Goal: Task Accomplishment & Management: Manage account settings

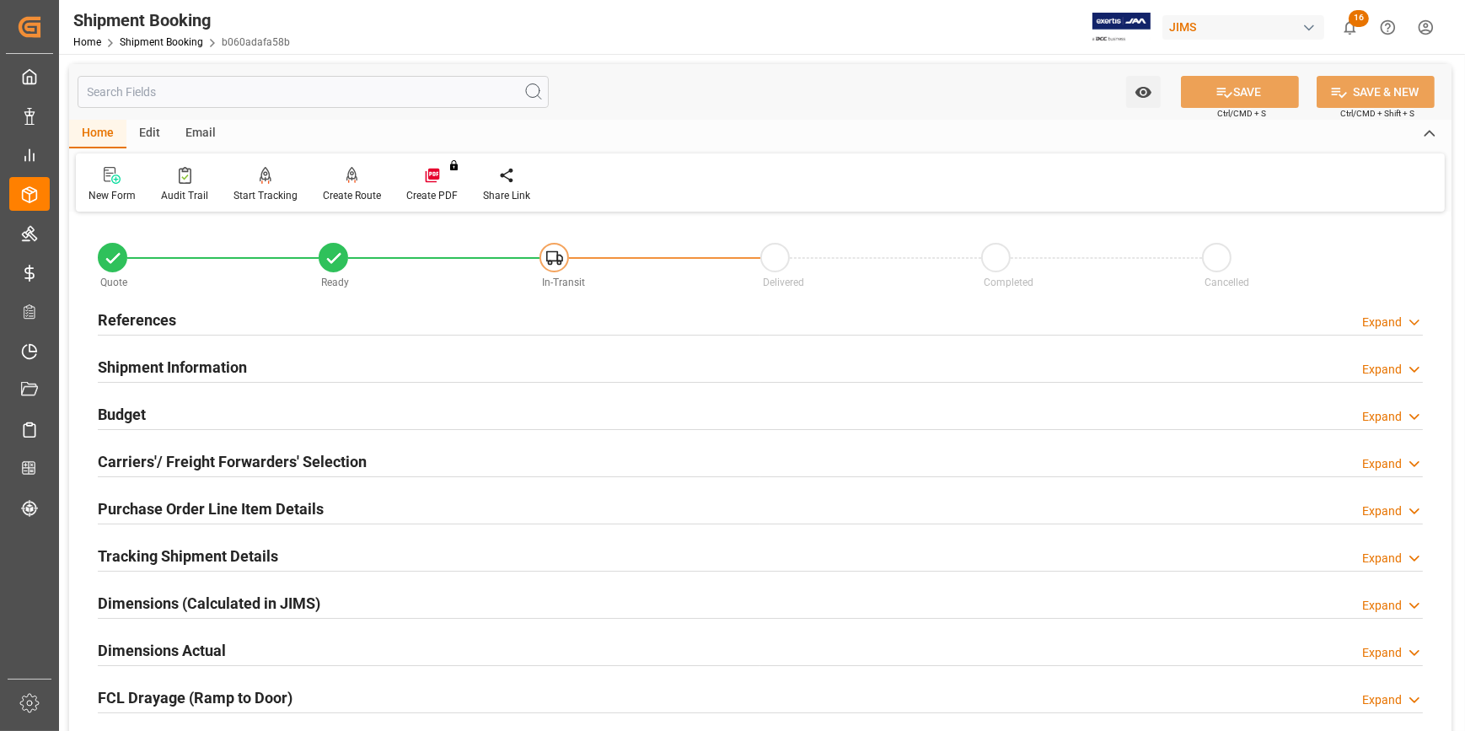
scroll to position [531, 0]
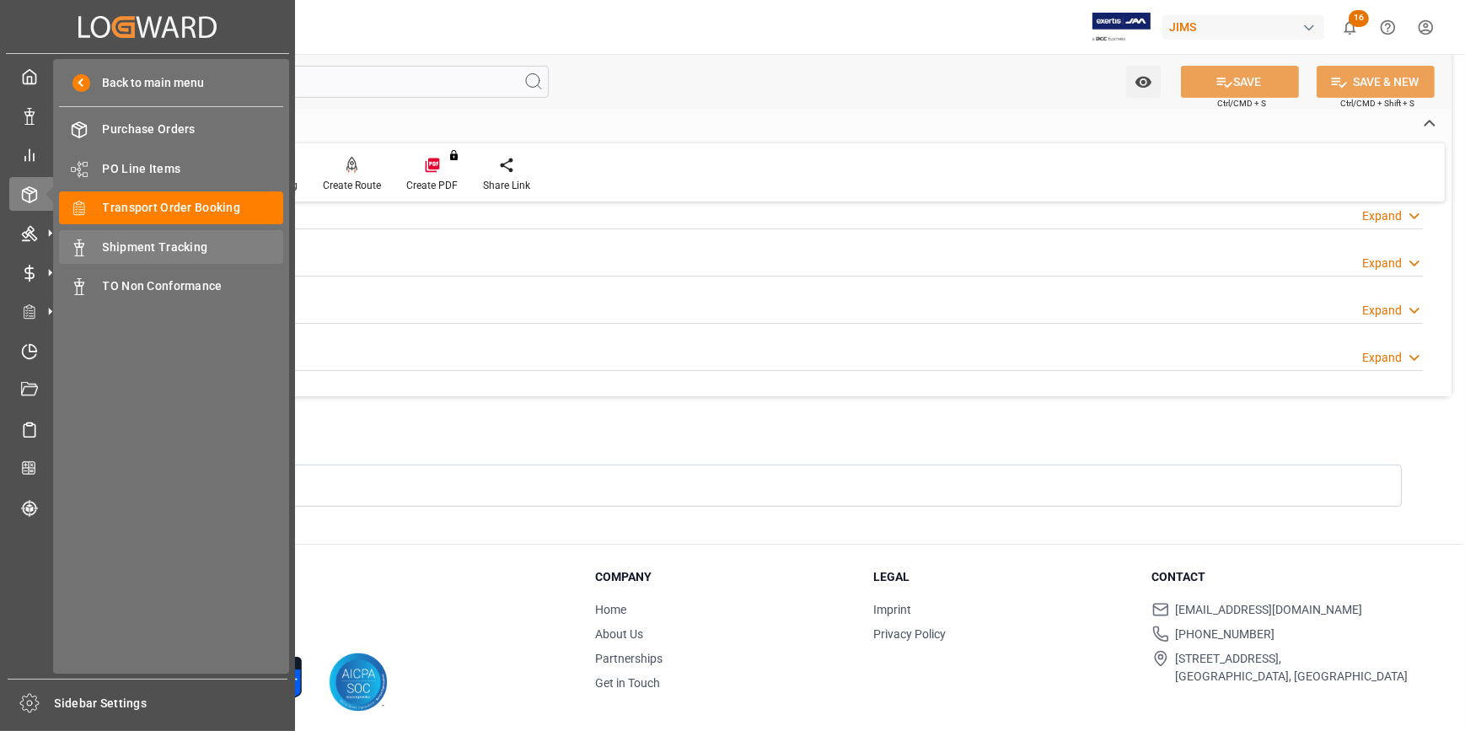
click at [169, 243] on span "Shipment Tracking" at bounding box center [193, 248] width 181 height 18
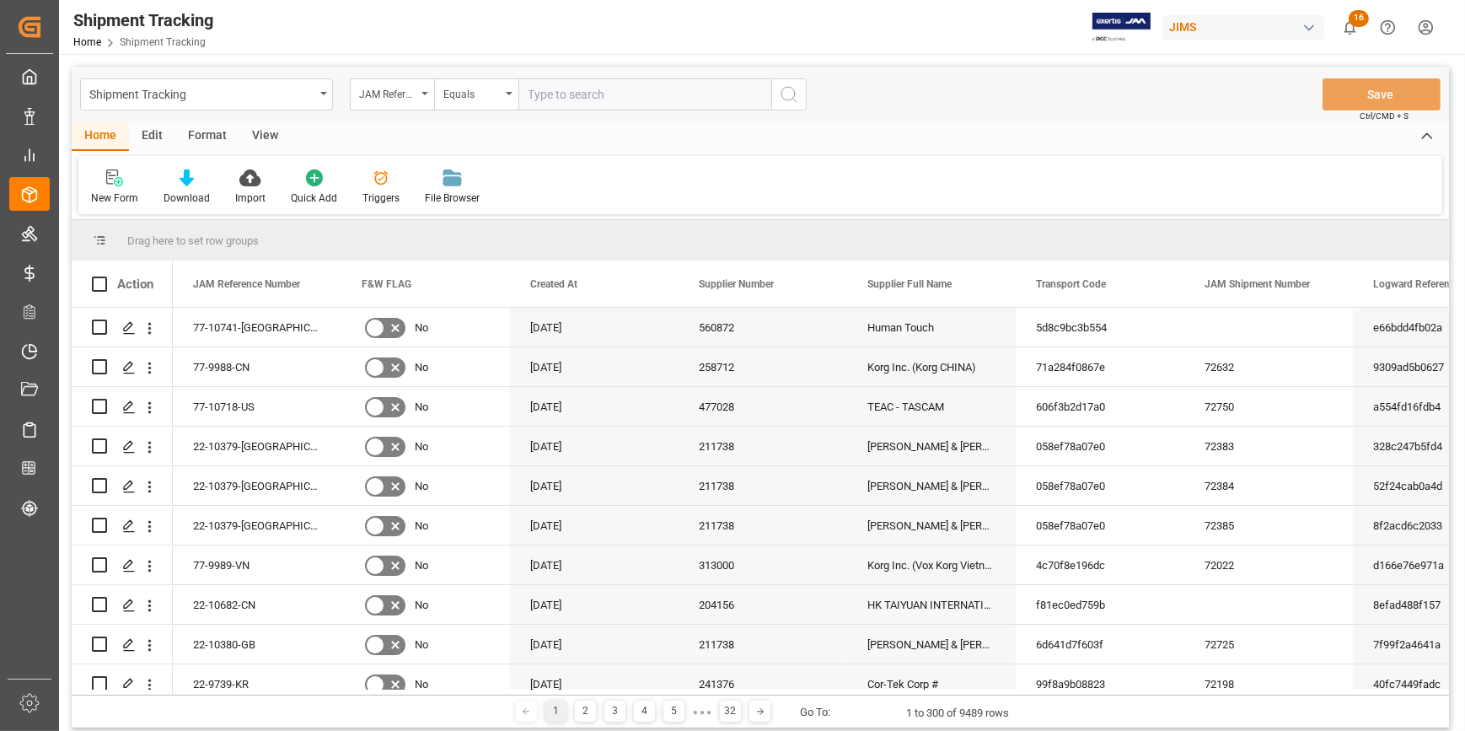
click at [550, 95] on input "text" at bounding box center [644, 94] width 253 height 32
type input "22-9908-CN"
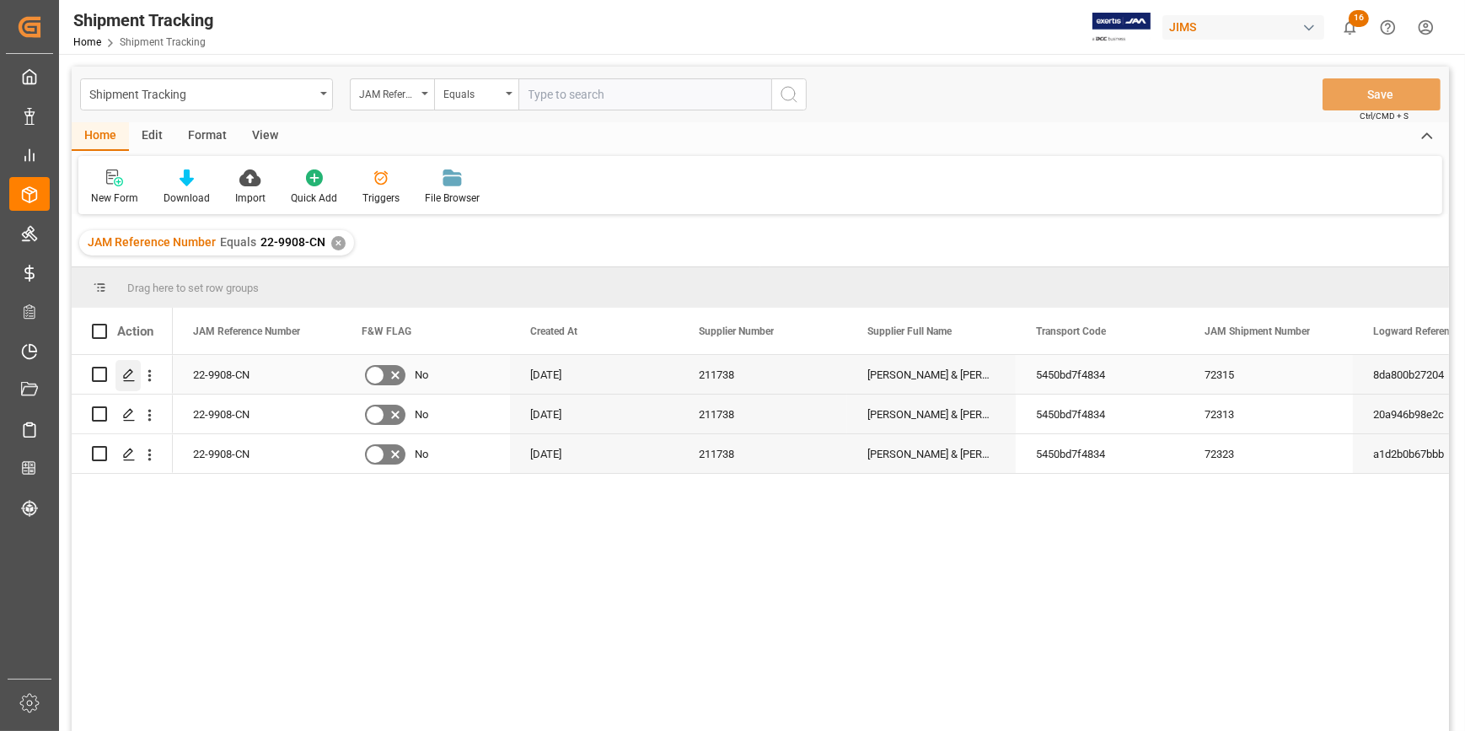
click at [132, 372] on icon "Press SPACE to select this row." at bounding box center [128, 374] width 13 height 13
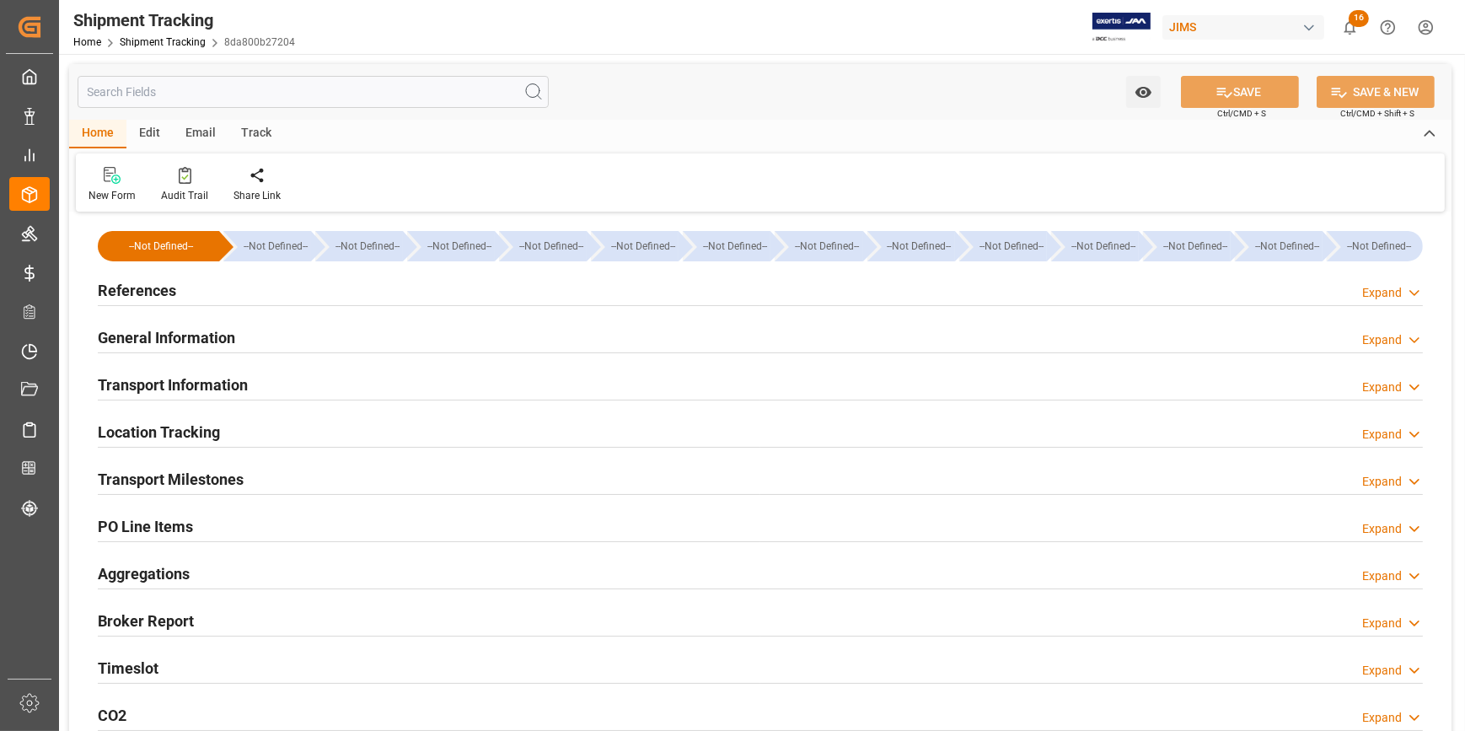
drag, startPoint x: 321, startPoint y: 299, endPoint x: 333, endPoint y: 305, distance: 13.2
click at [321, 298] on div "References Expand" at bounding box center [760, 289] width 1325 height 32
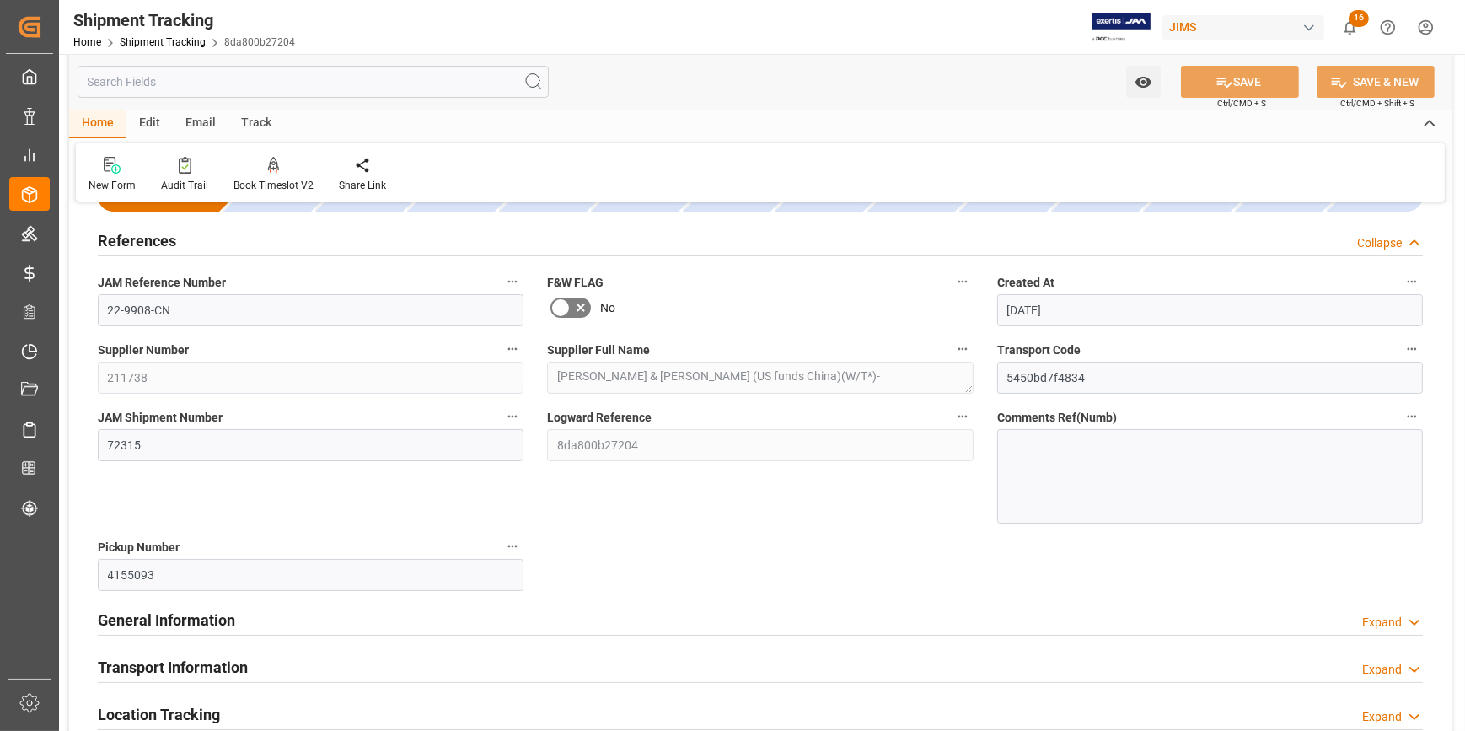
scroll to position [229, 0]
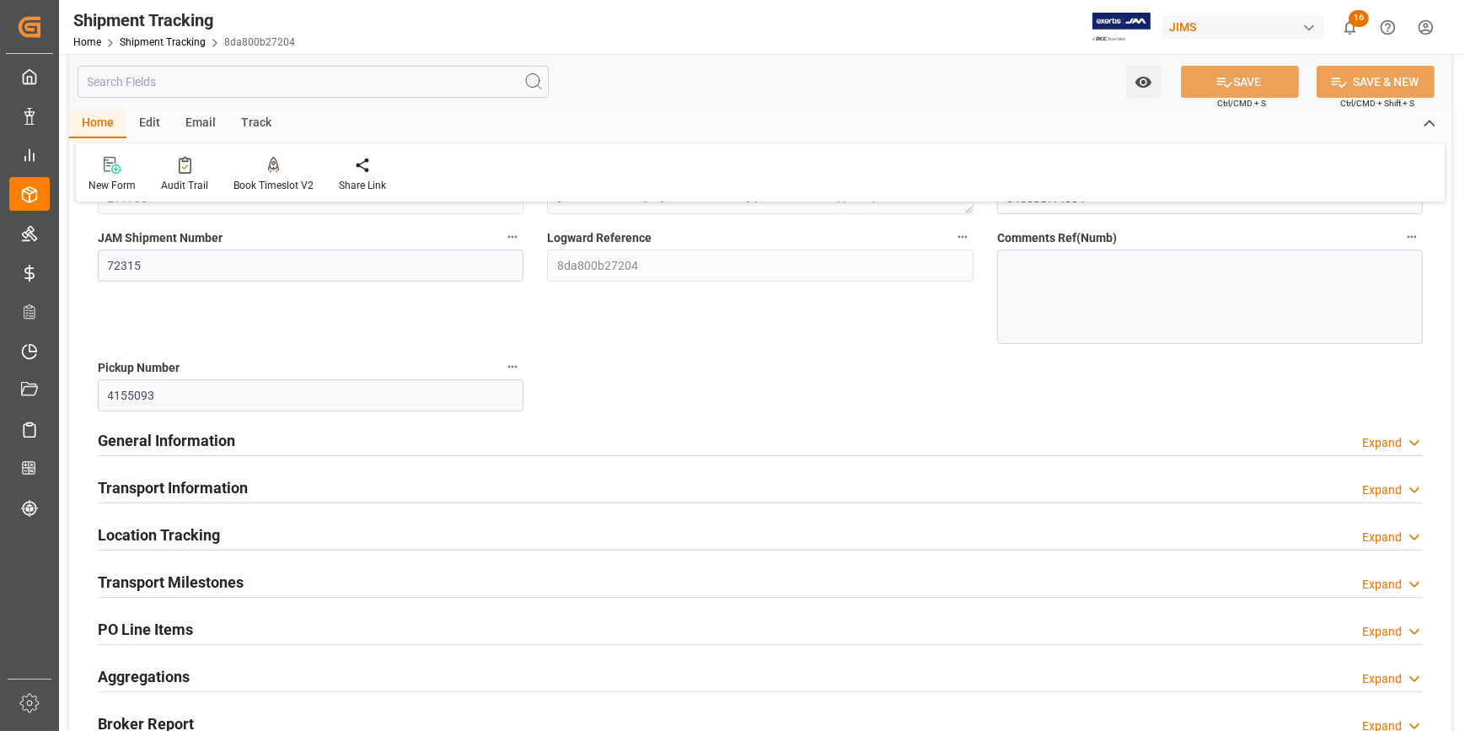
click at [398, 445] on div "General Information Expand" at bounding box center [760, 439] width 1325 height 32
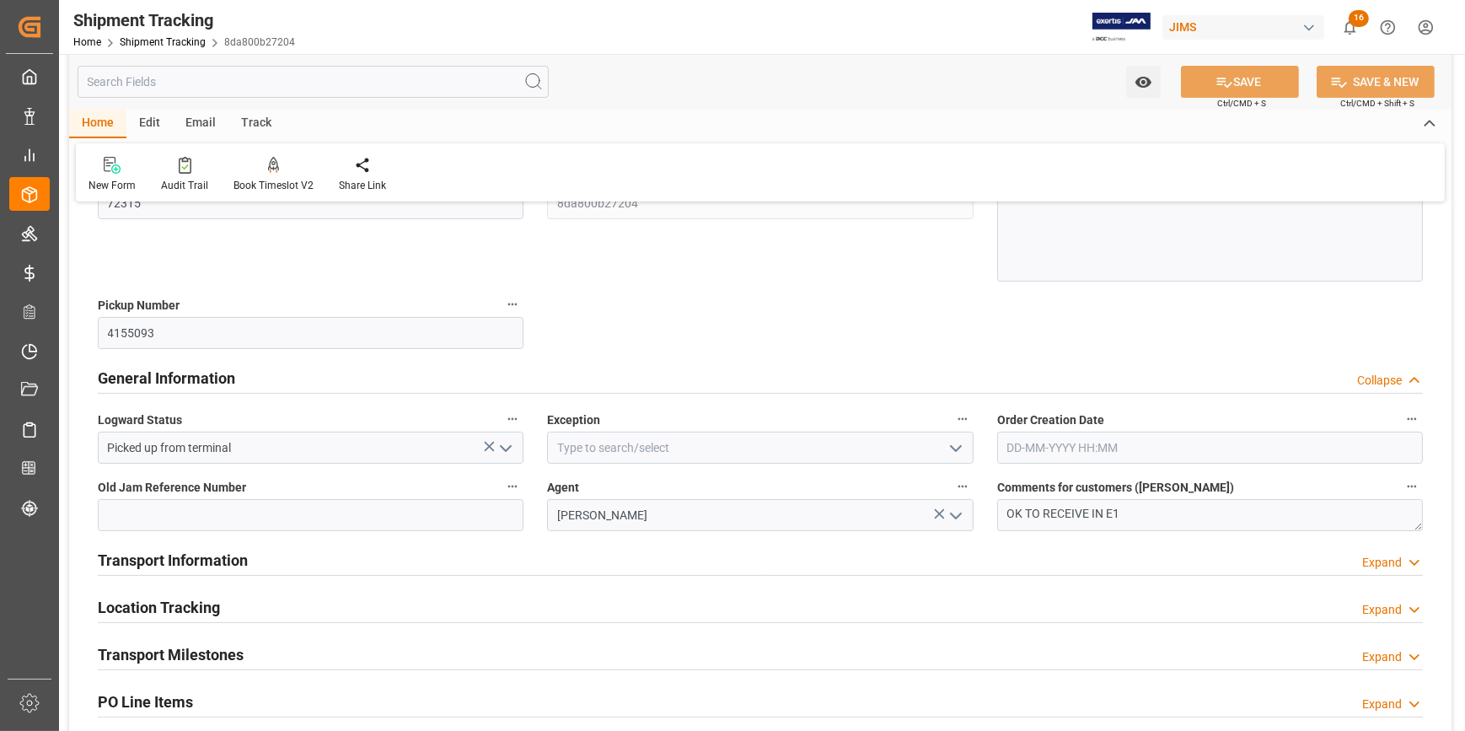
scroll to position [383, 0]
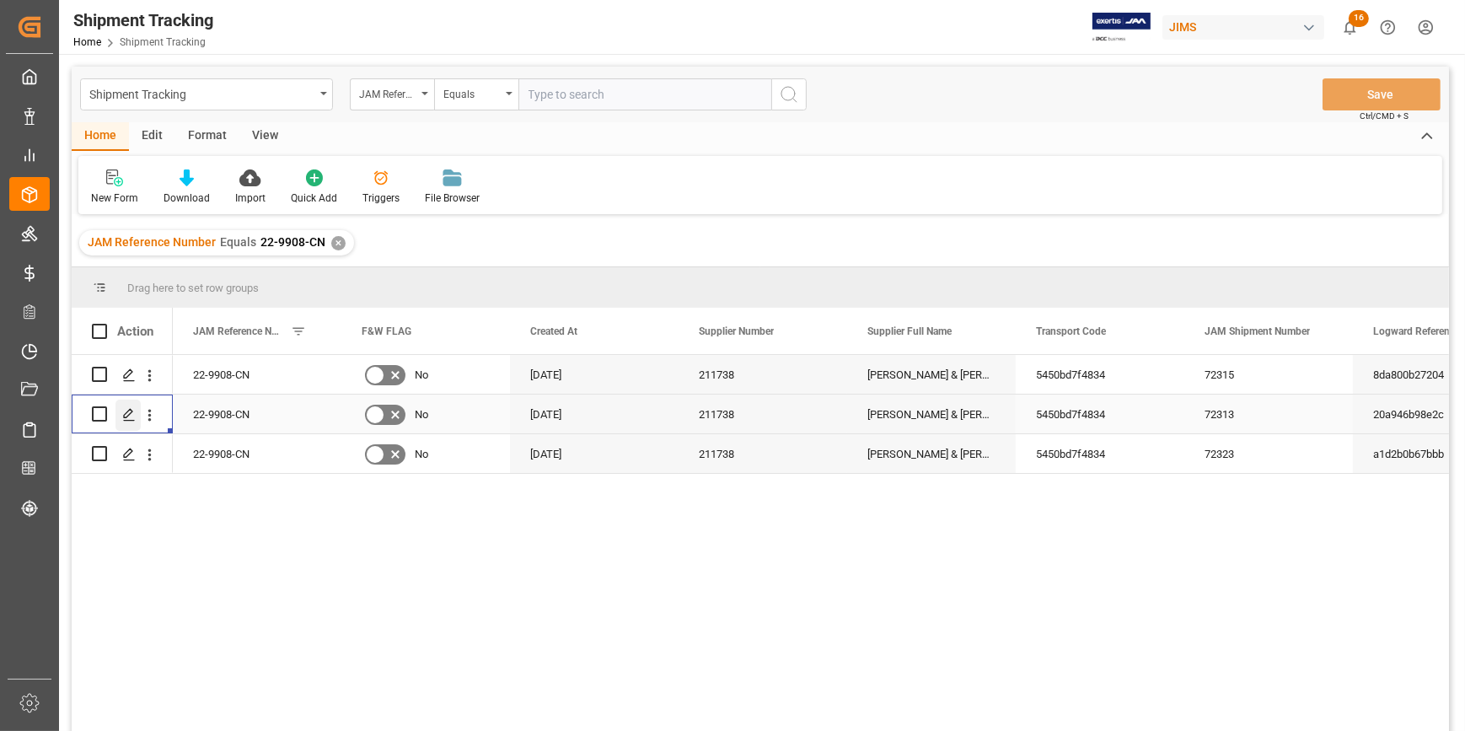
click at [127, 411] on polygon "Press SPACE to select this row." at bounding box center [128, 413] width 8 height 8
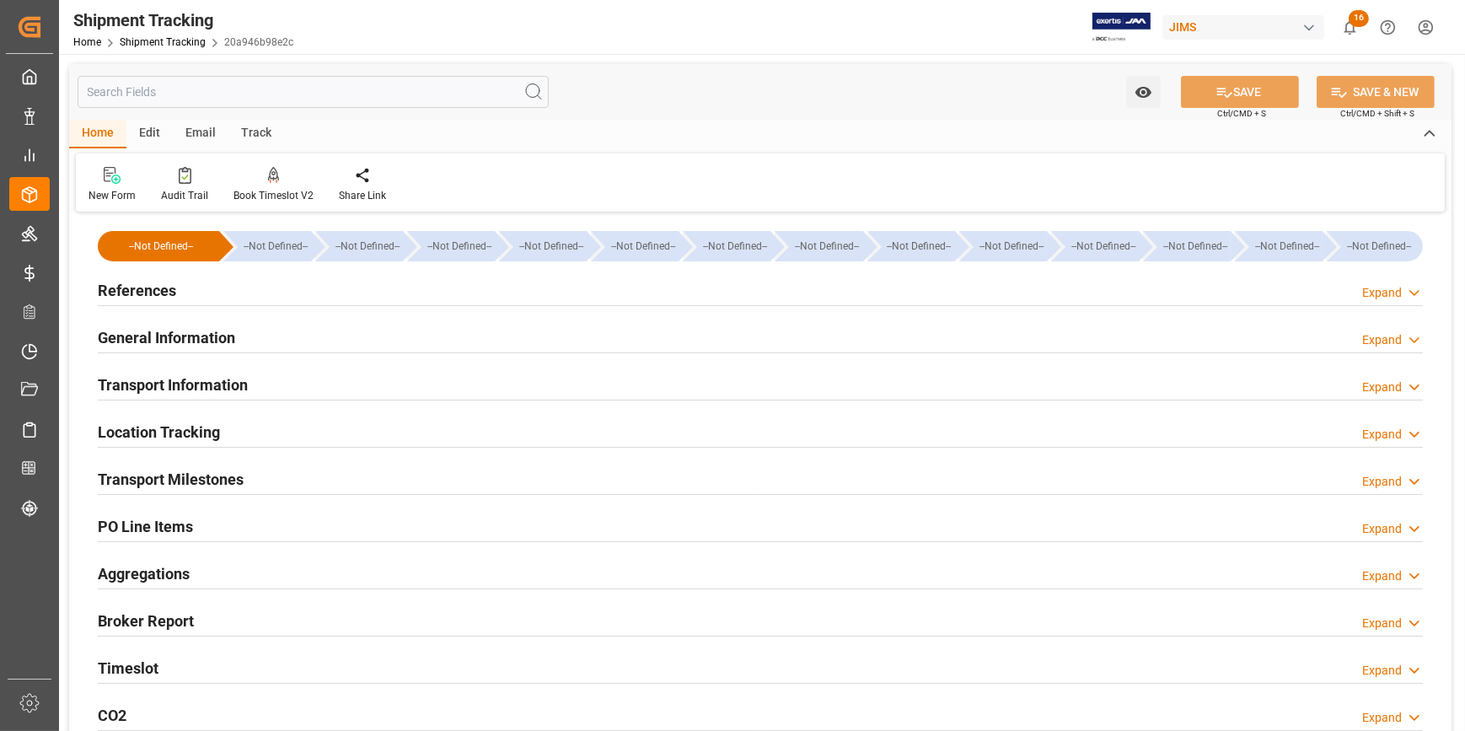
type input "[DATE]"
click at [314, 296] on div "References Expand" at bounding box center [760, 289] width 1325 height 32
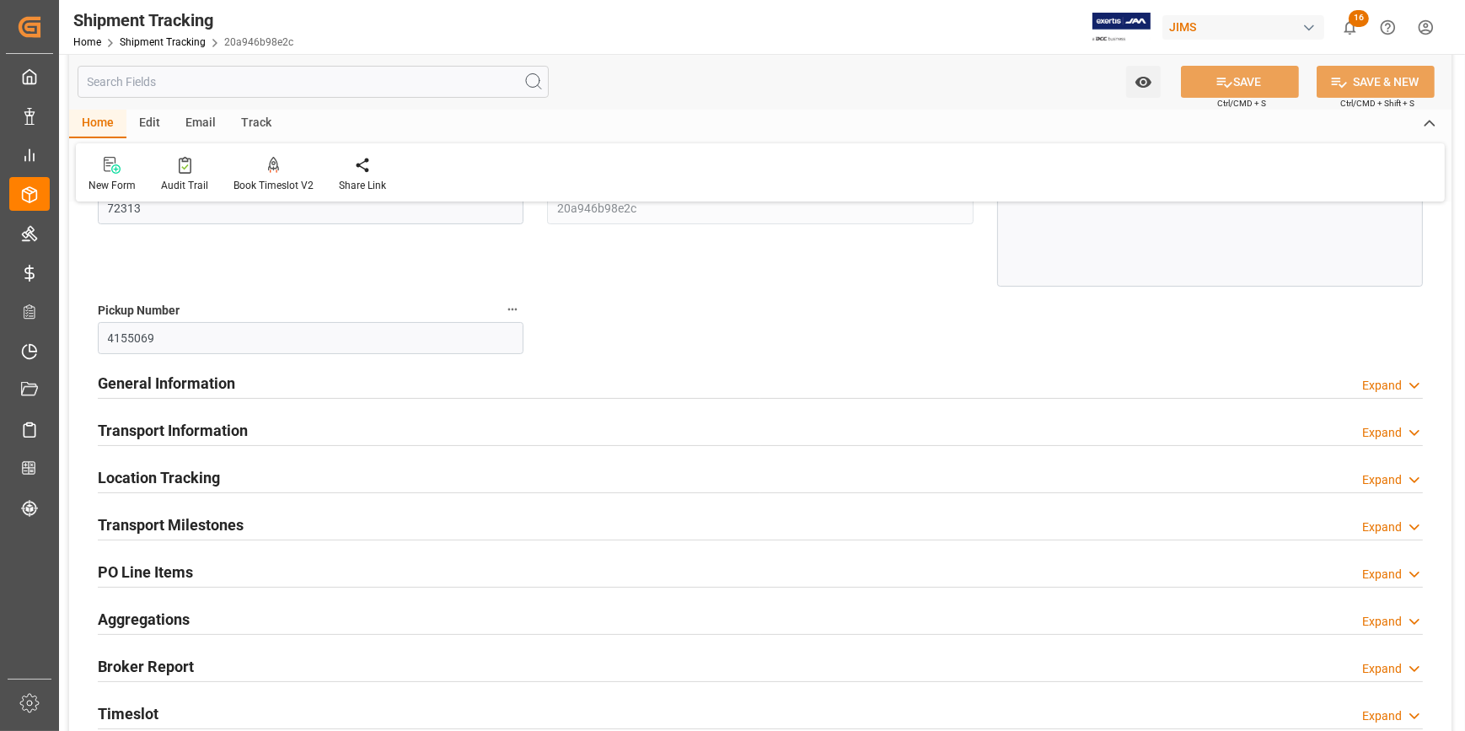
scroll to position [306, 0]
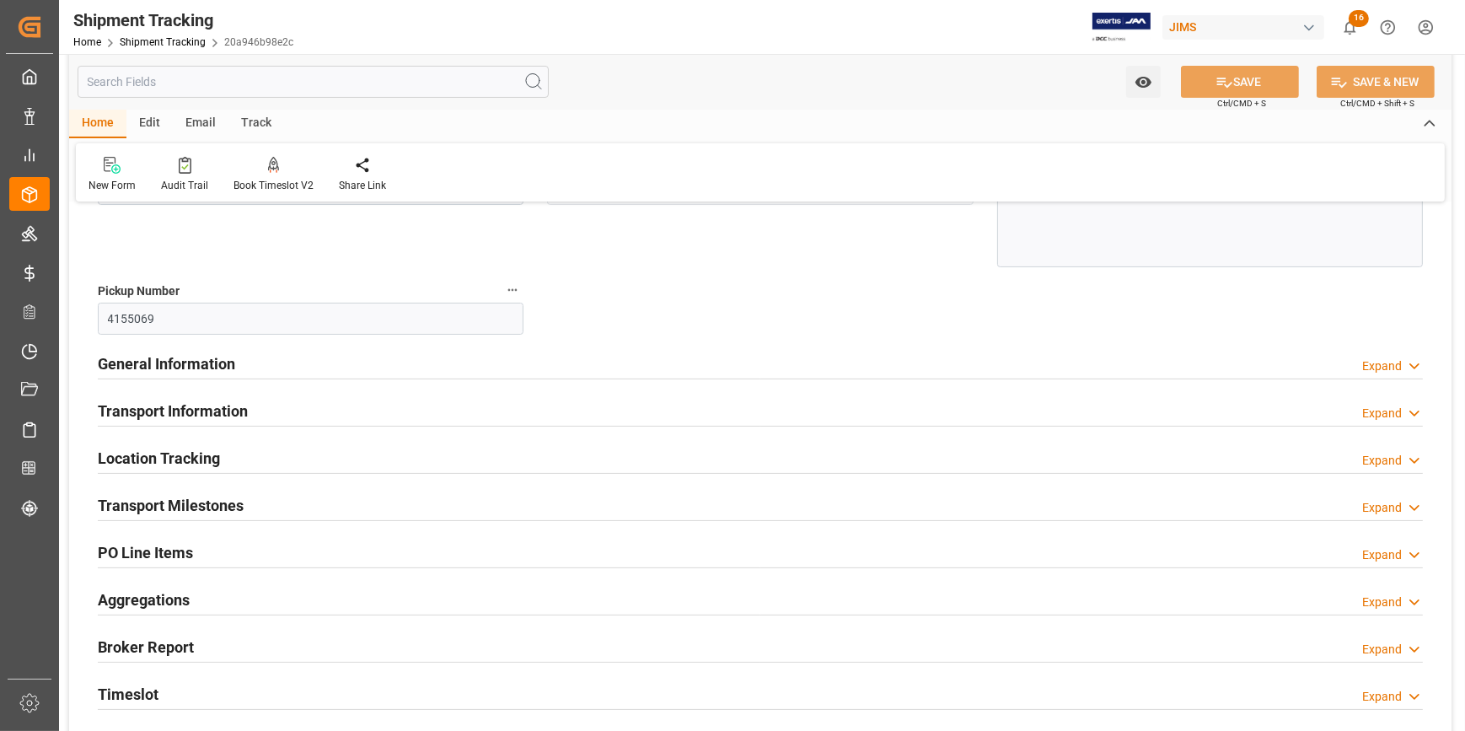
click at [313, 367] on div "General Information Expand" at bounding box center [760, 362] width 1325 height 32
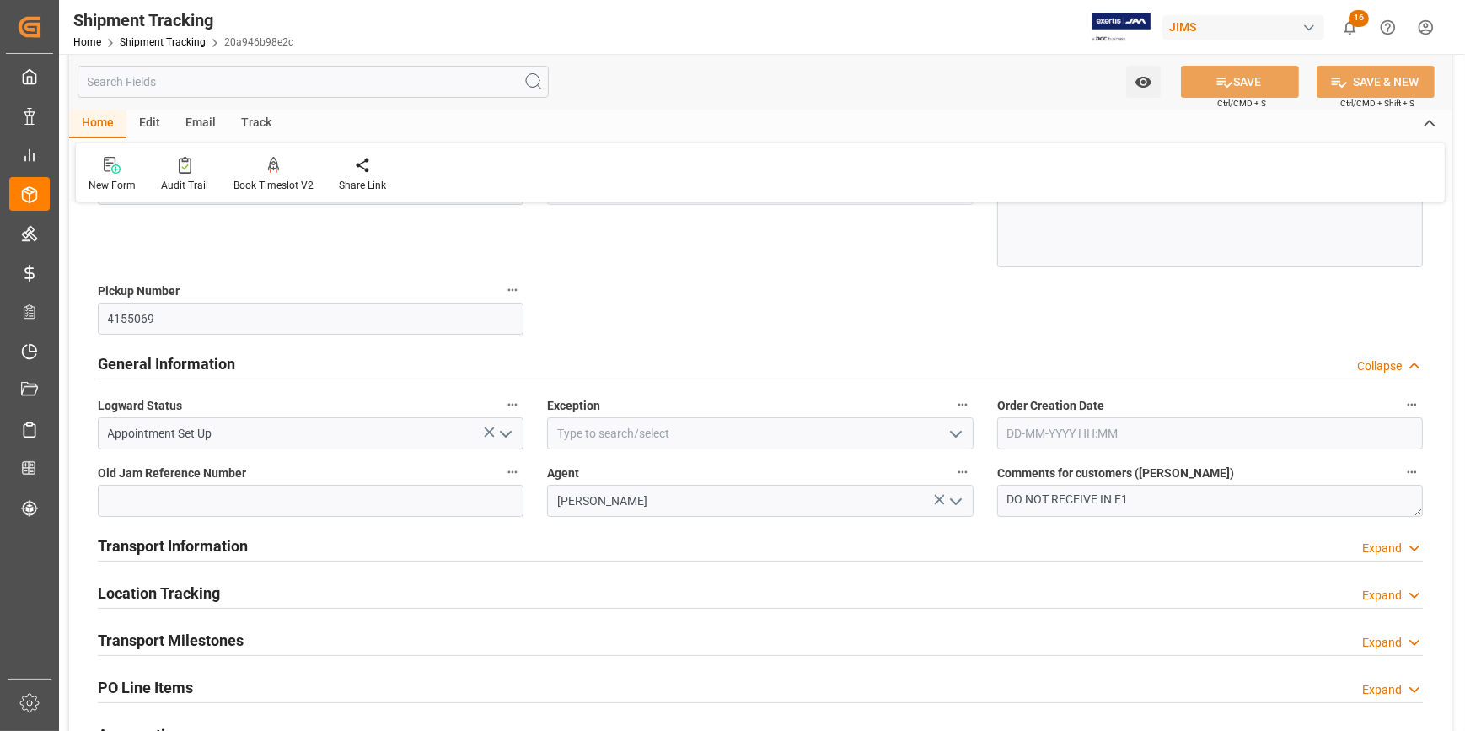
click at [952, 437] on icon "open menu" at bounding box center [956, 434] width 20 height 20
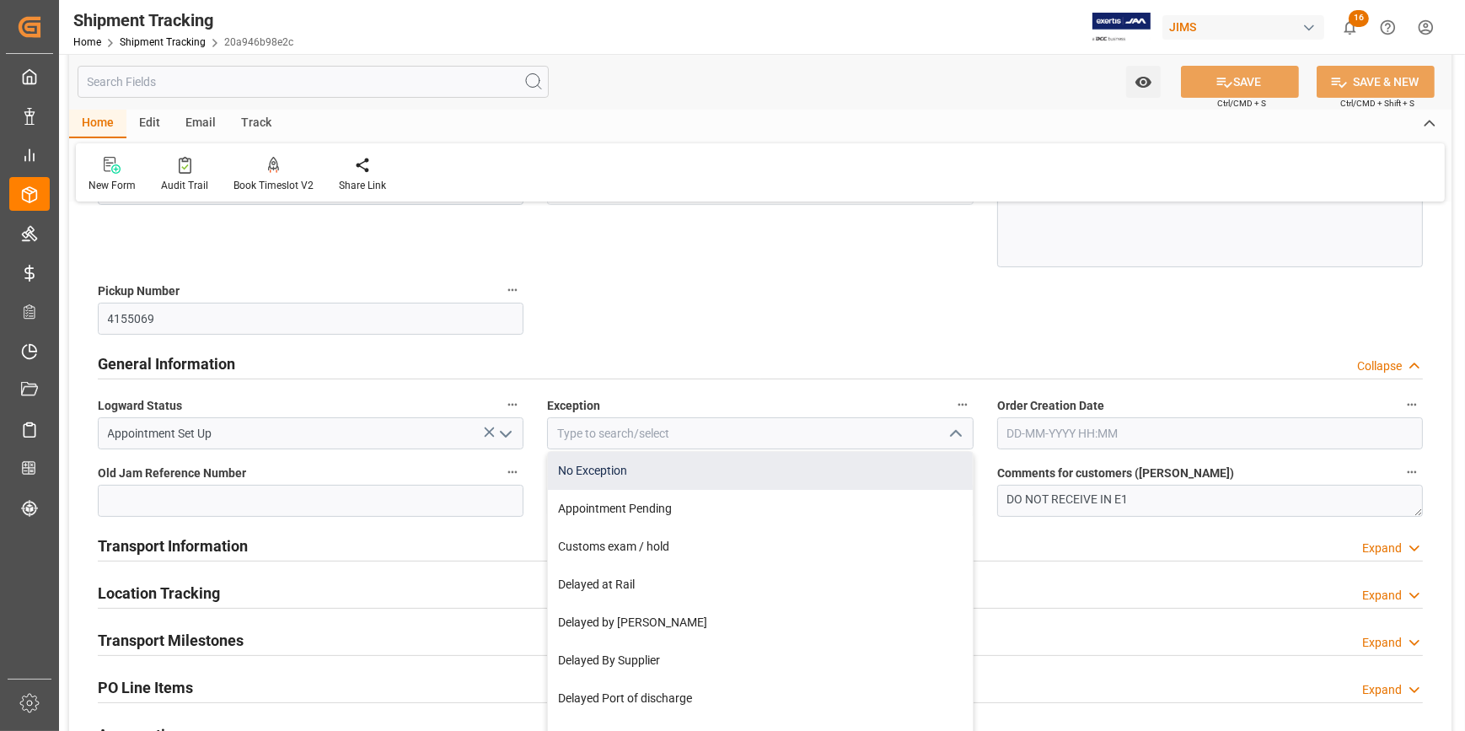
click at [817, 464] on div "No Exception" at bounding box center [760, 471] width 424 height 38
type input "No Exception"
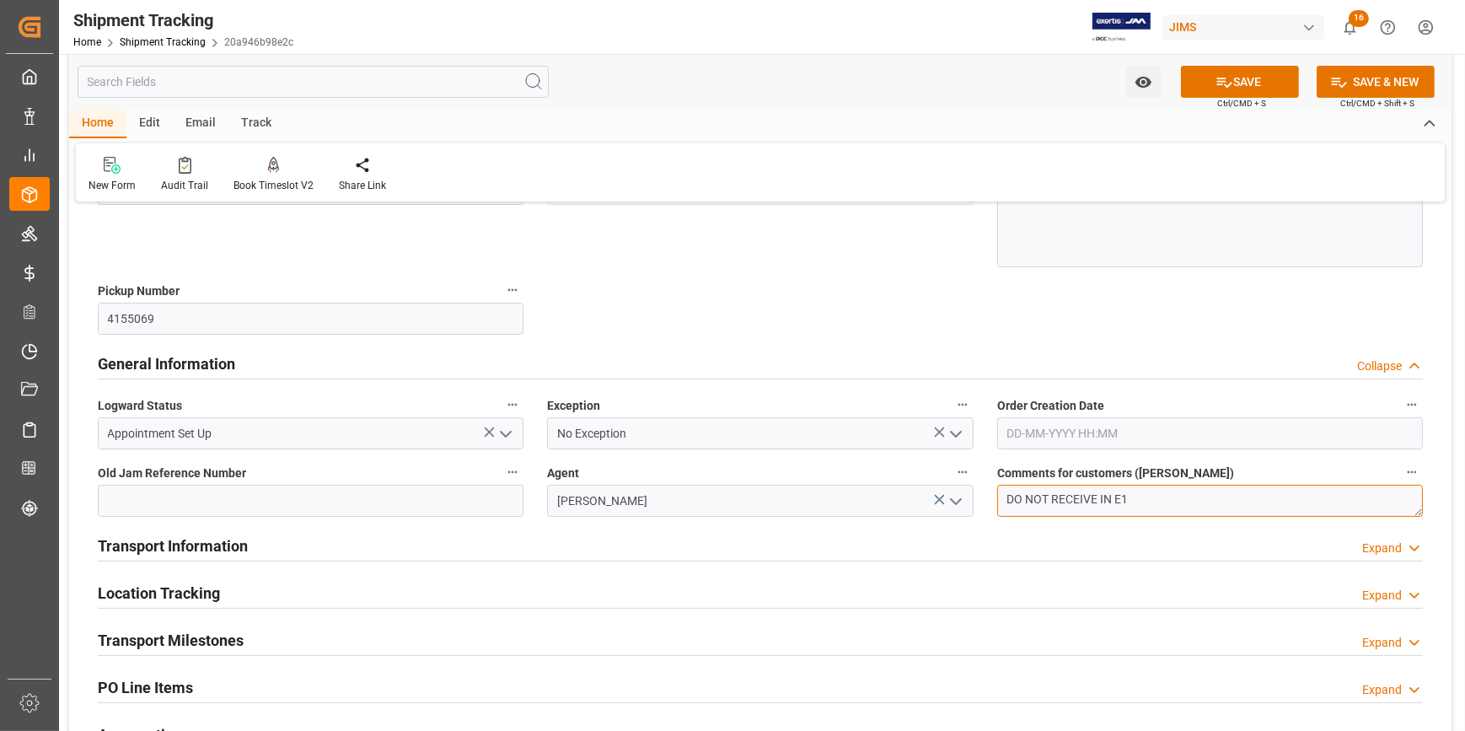
drag, startPoint x: 1174, startPoint y: 505, endPoint x: 1003, endPoint y: 498, distance: 171.2
click at [1003, 498] on textarea "DO NOT RECEIVE IN E1" at bounding box center [1210, 501] width 426 height 32
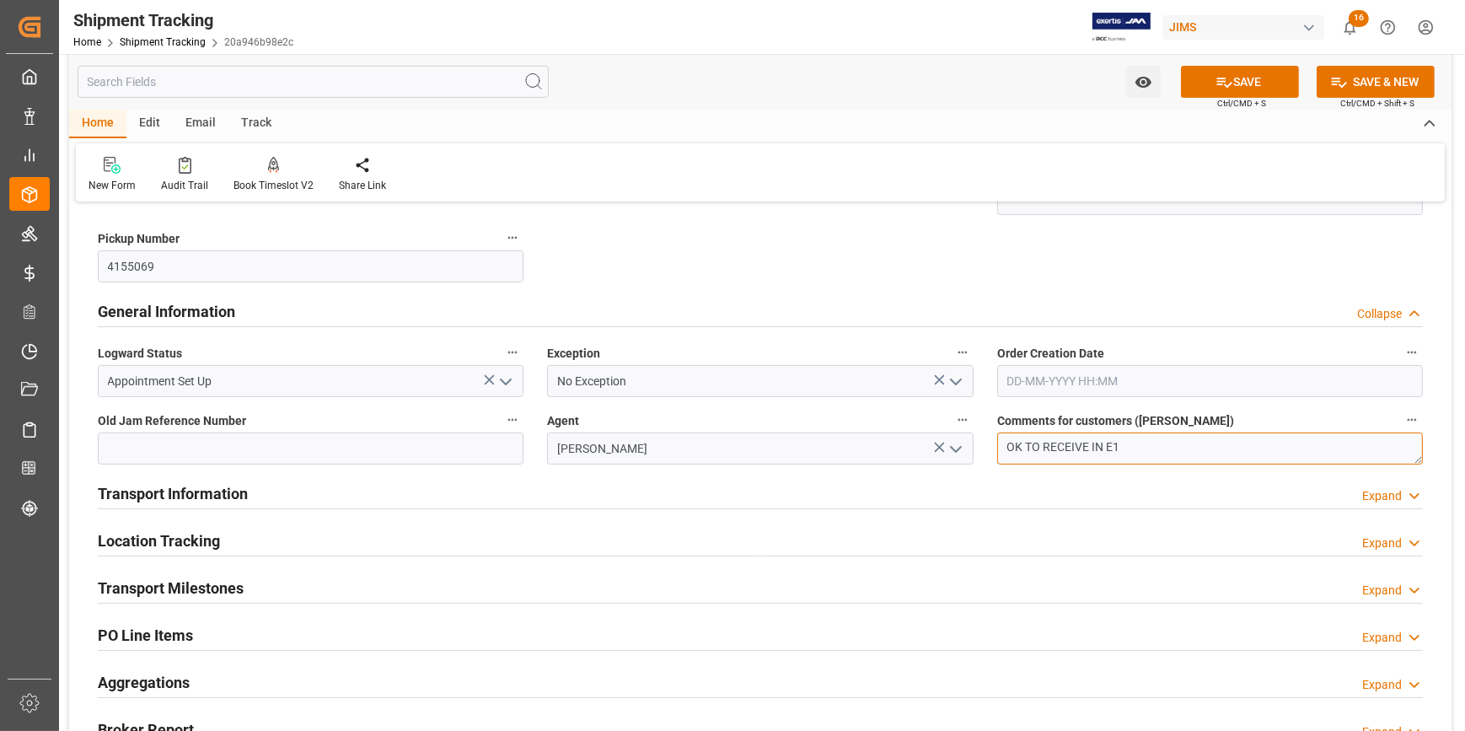
scroll to position [383, 0]
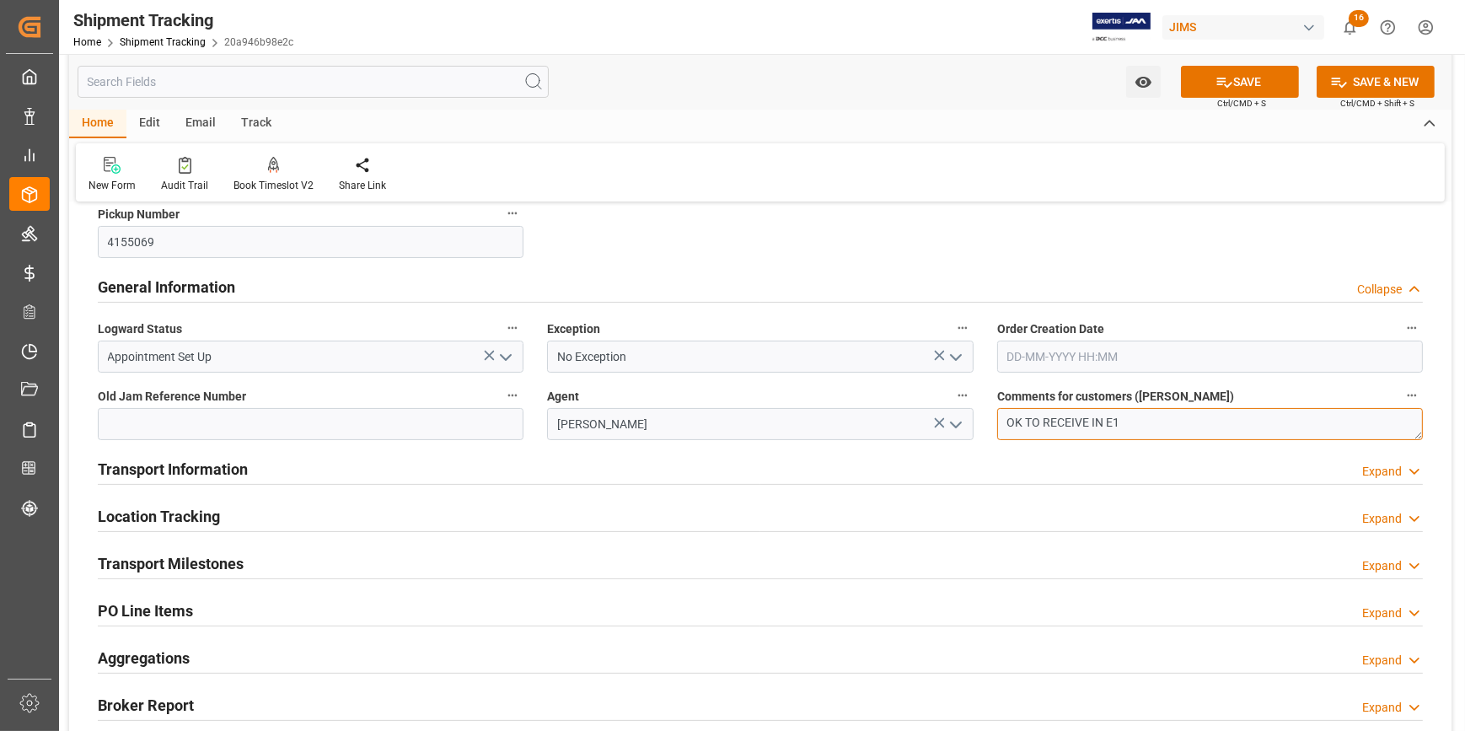
type textarea "OK TO RECEIVE IN E1"
click at [531, 472] on div "Transport Information Expand" at bounding box center [760, 468] width 1325 height 32
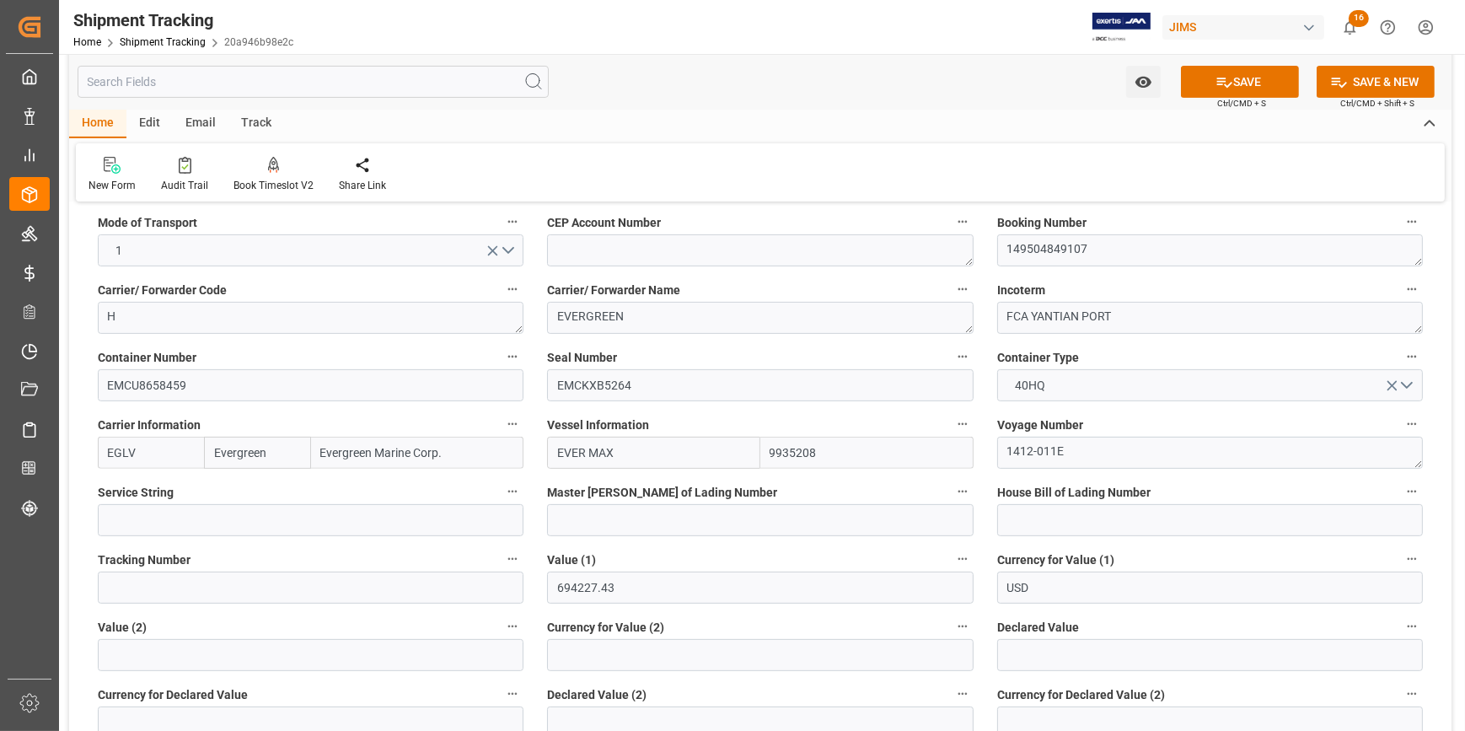
scroll to position [766, 0]
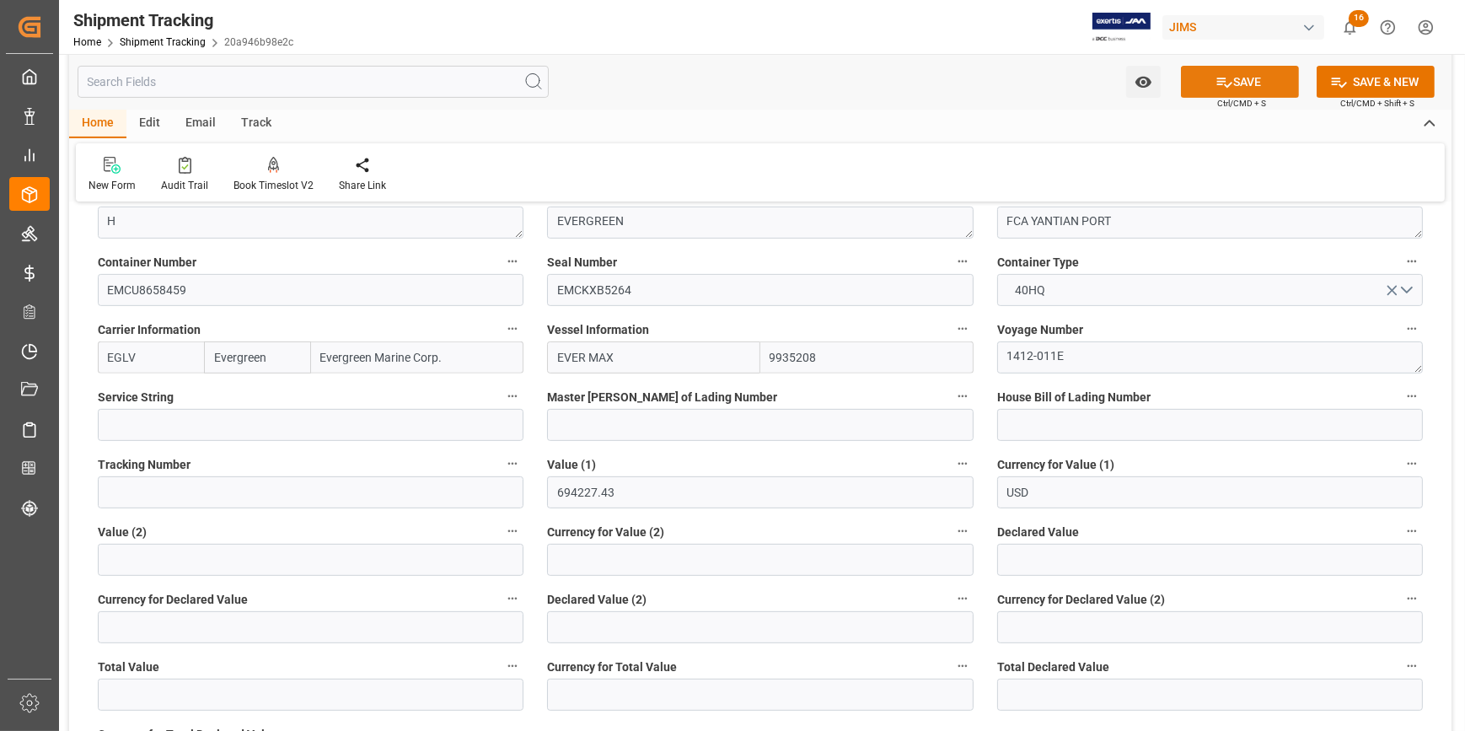
click at [1231, 82] on button "SAVE" at bounding box center [1240, 82] width 118 height 32
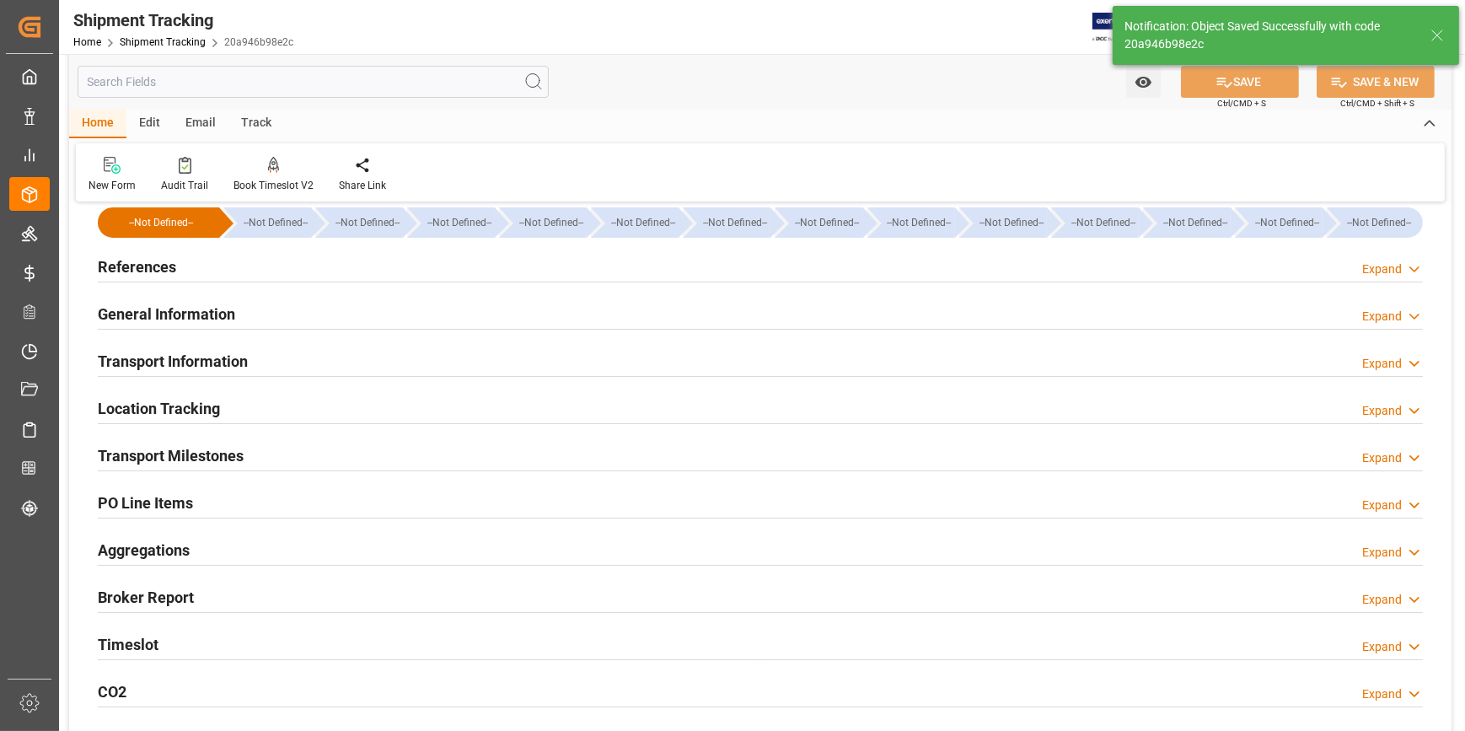
scroll to position [0, 0]
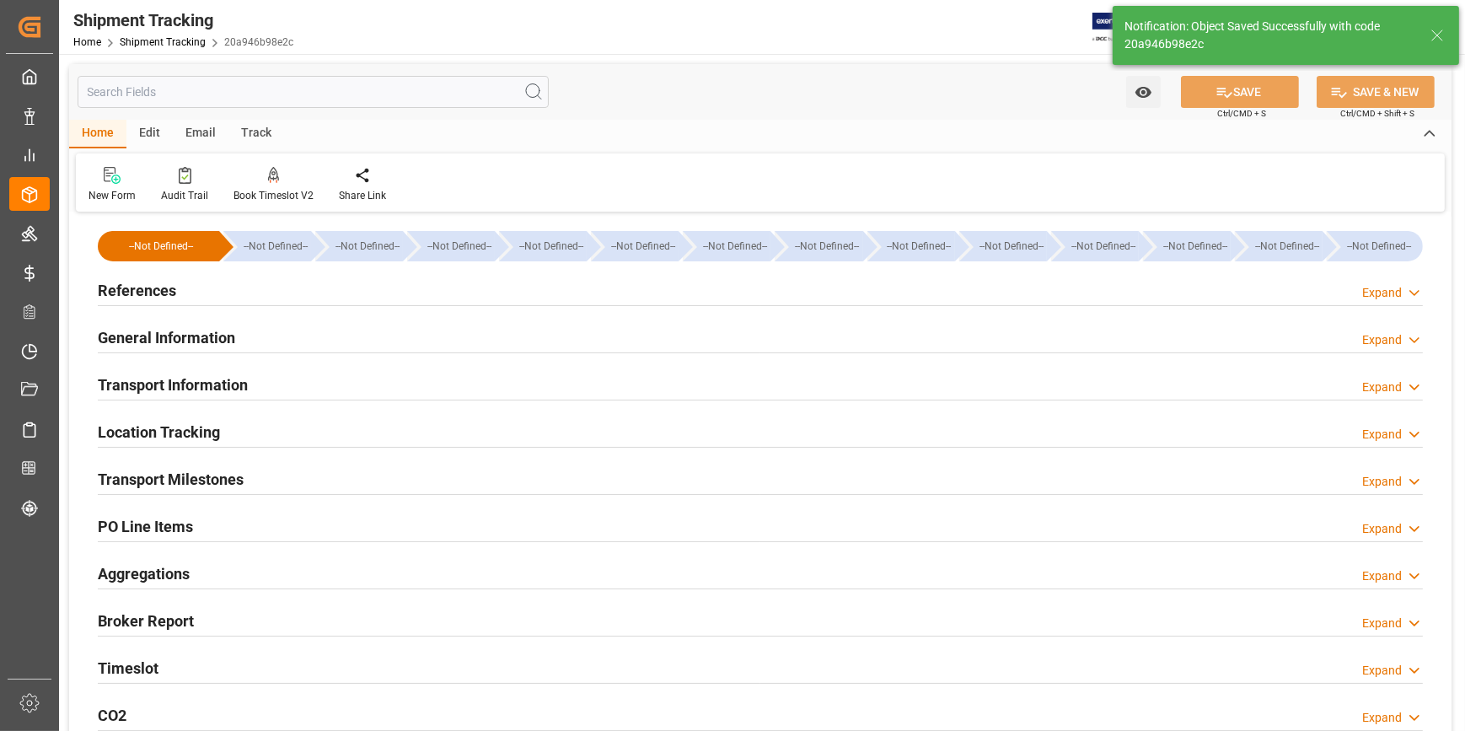
click at [258, 278] on div "References Expand" at bounding box center [760, 289] width 1325 height 32
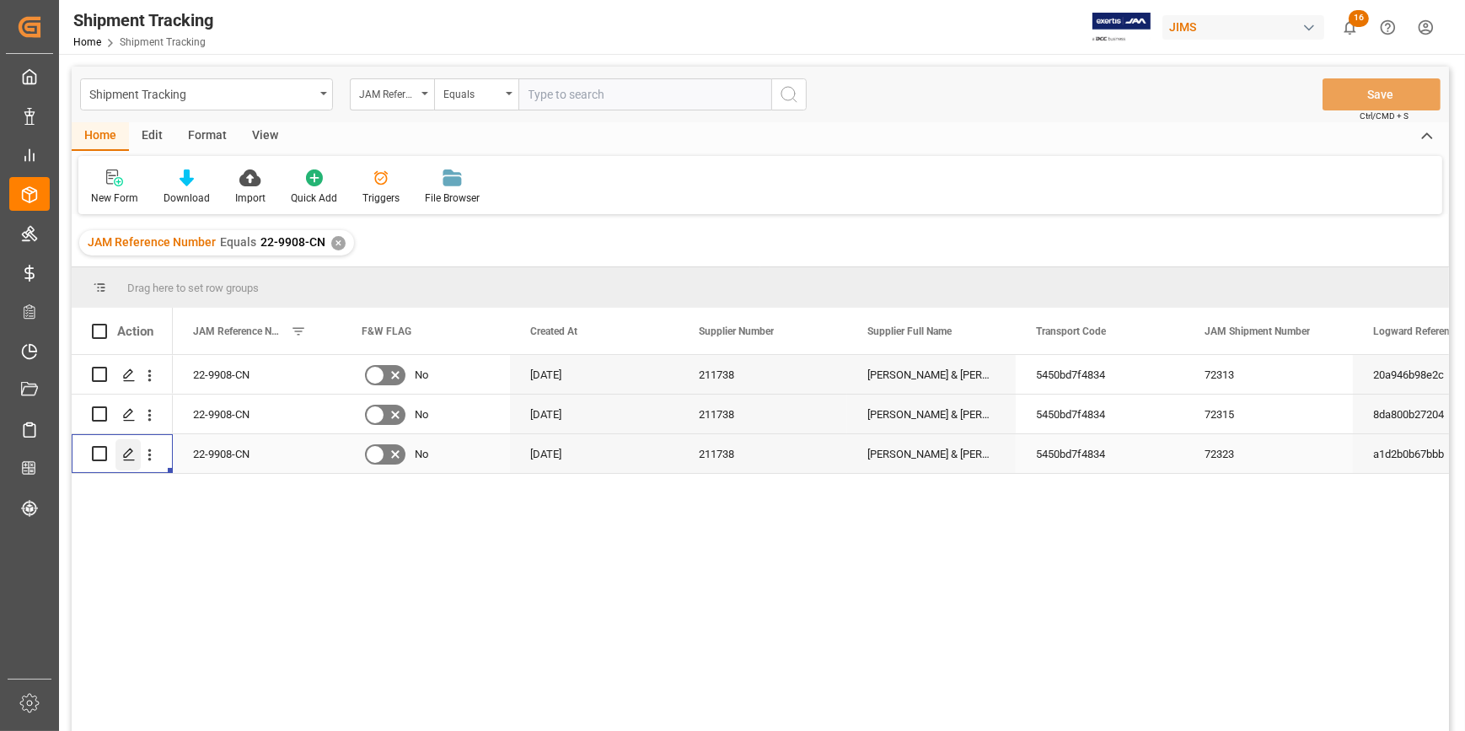
click at [130, 452] on icon "Press SPACE to select this row." at bounding box center [128, 454] width 13 height 13
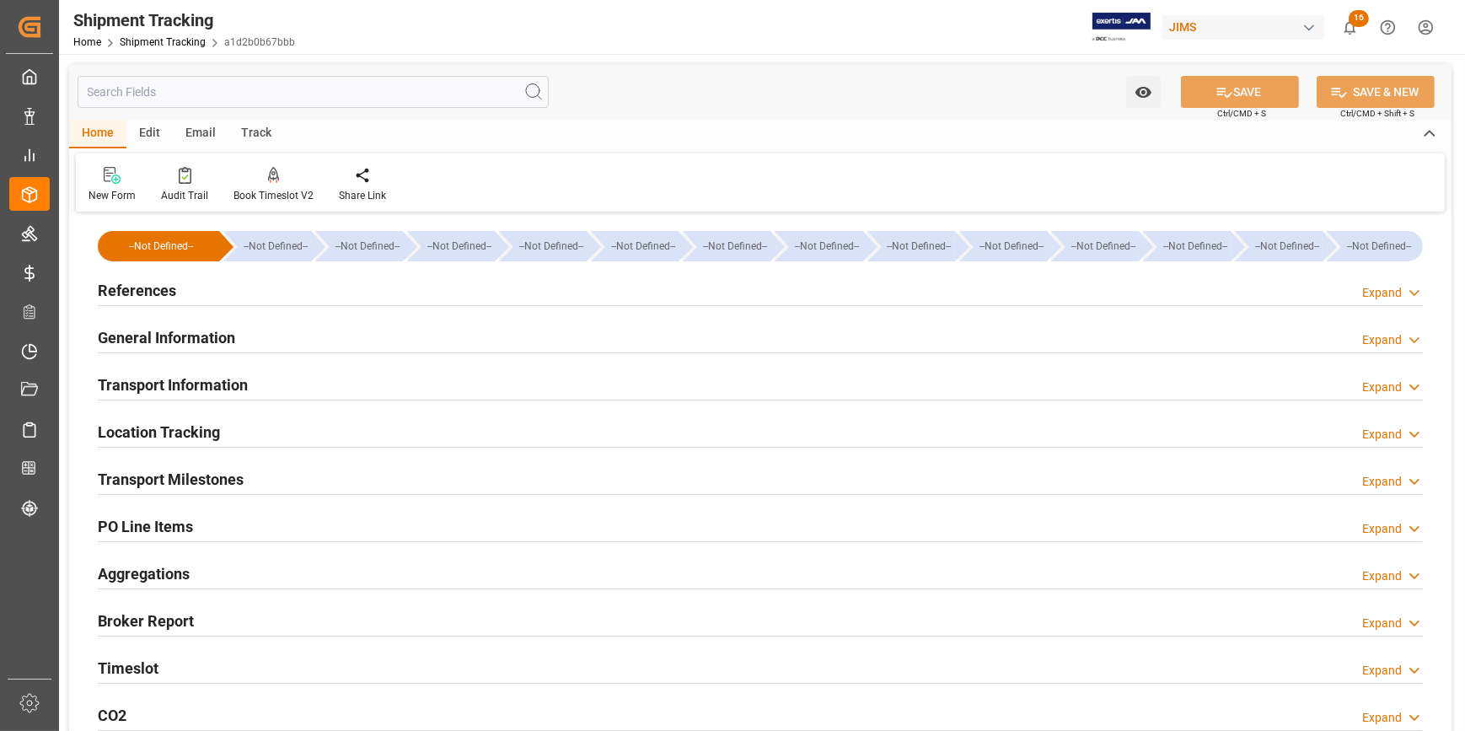
type input "03-07-2025"
click at [293, 291] on div "References Expand" at bounding box center [760, 289] width 1325 height 32
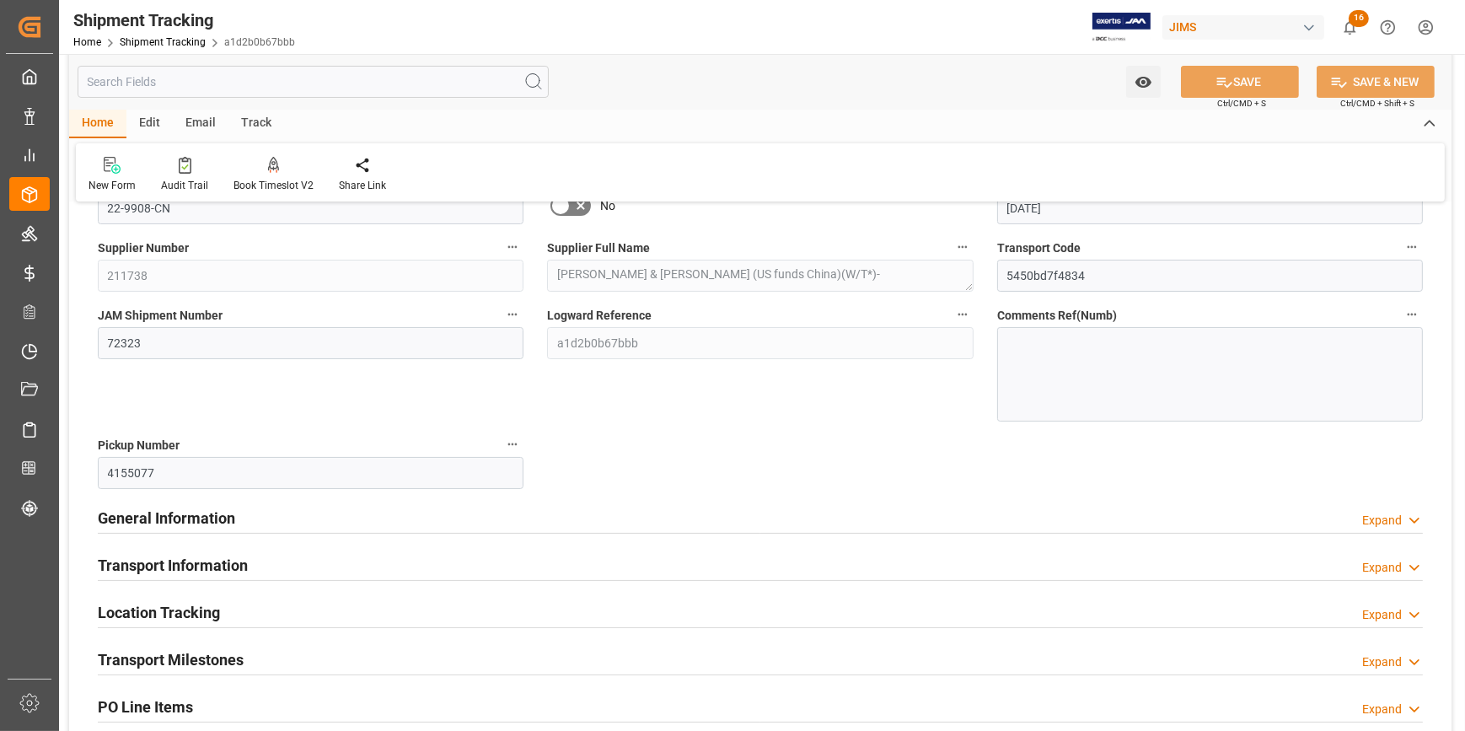
scroll to position [153, 0]
click at [345, 526] on div "General Information Expand" at bounding box center [760, 516] width 1325 height 32
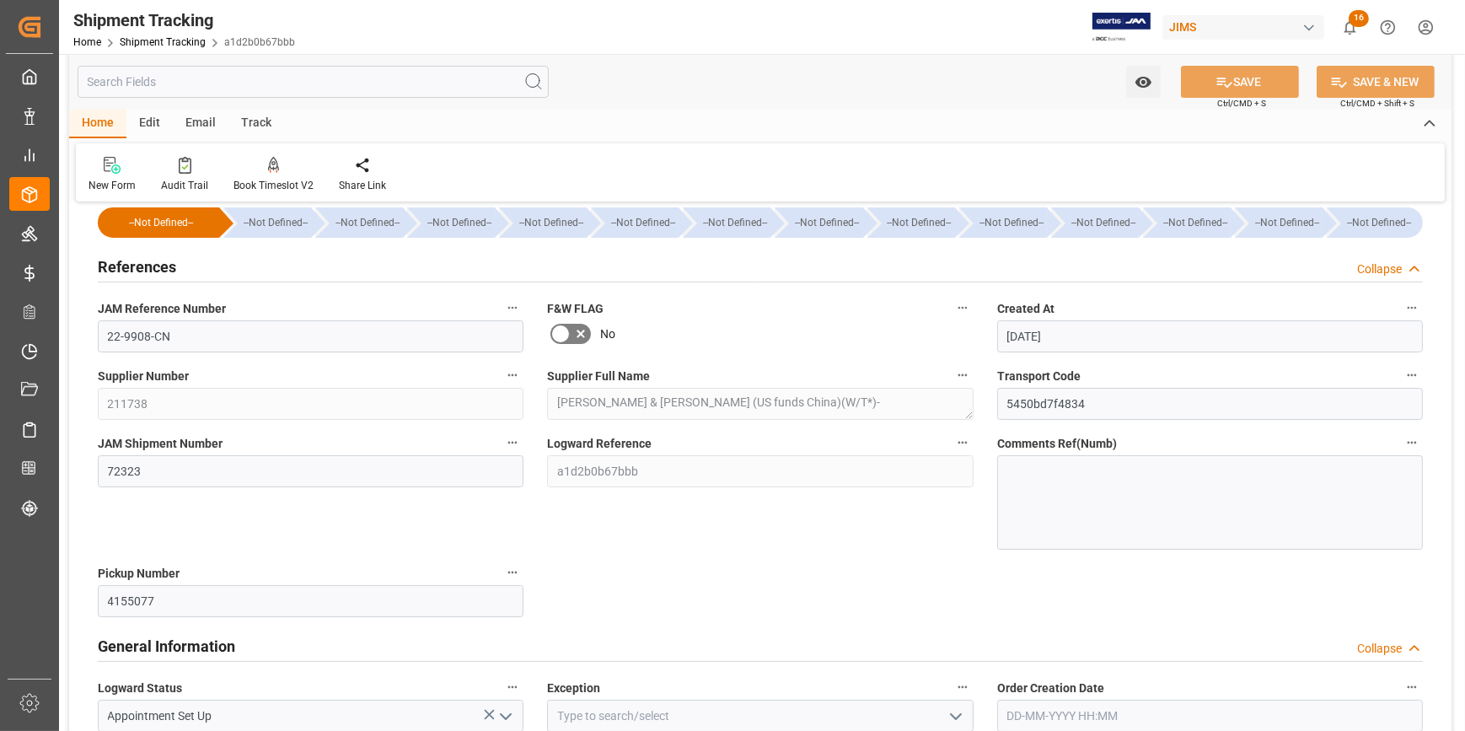
scroll to position [0, 0]
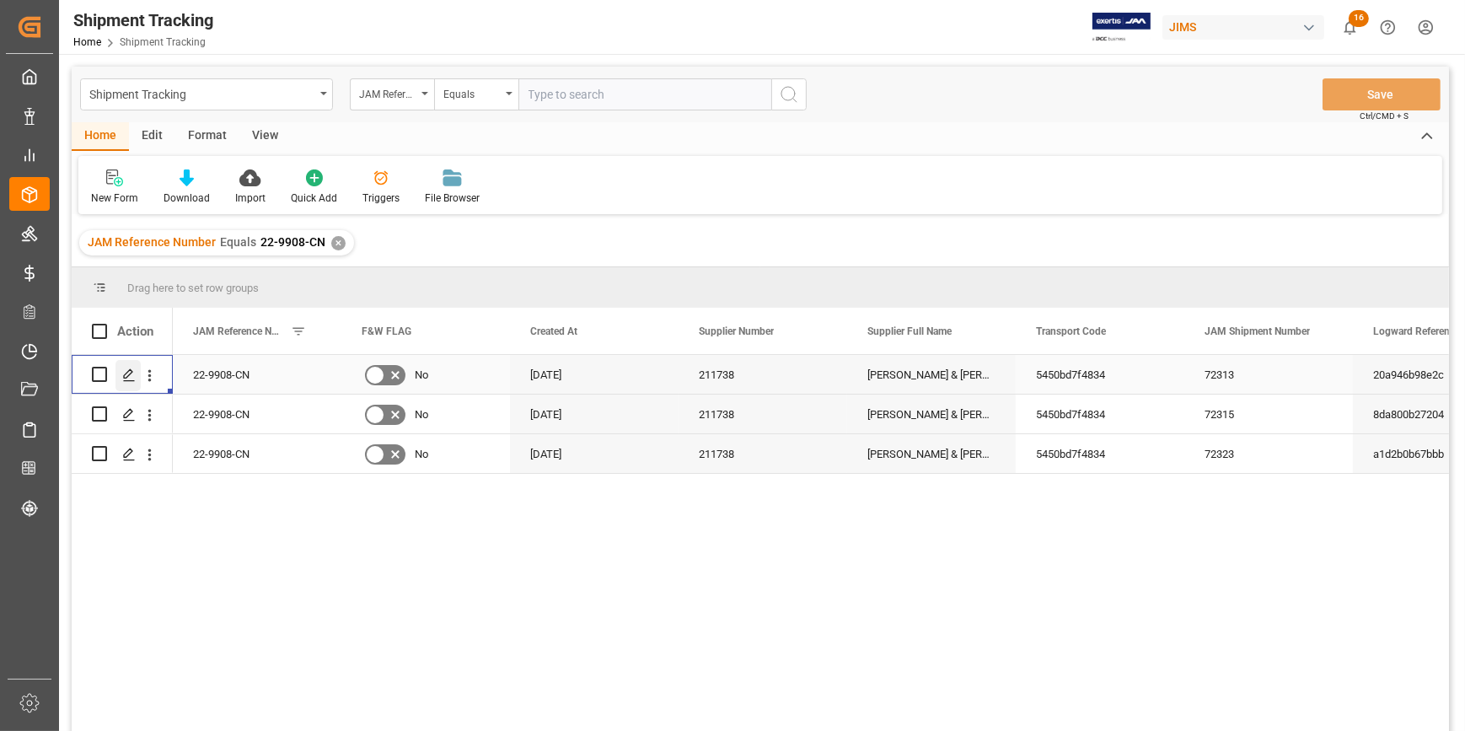
click at [126, 371] on polygon "Press SPACE to select this row." at bounding box center [128, 373] width 8 height 8
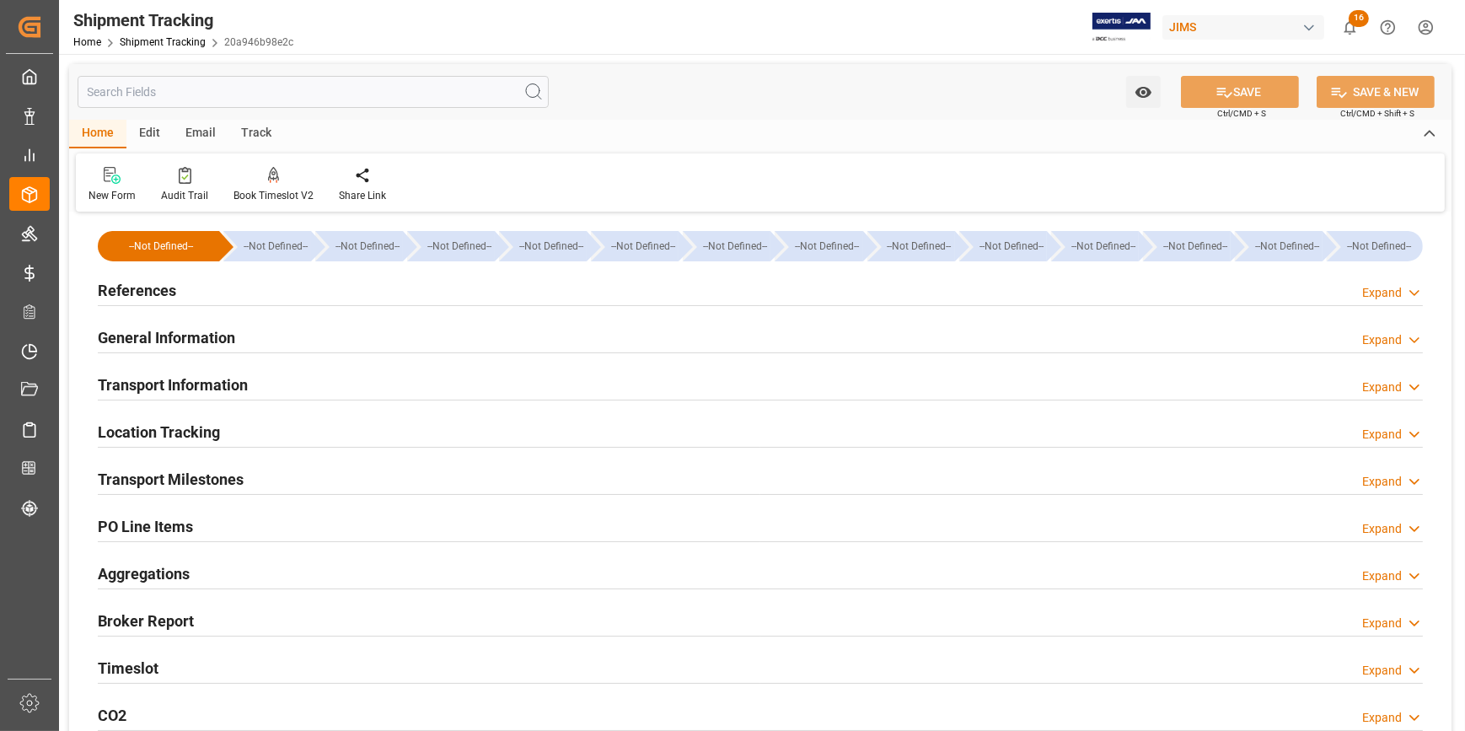
click at [312, 340] on div "General Information Expand" at bounding box center [760, 336] width 1325 height 32
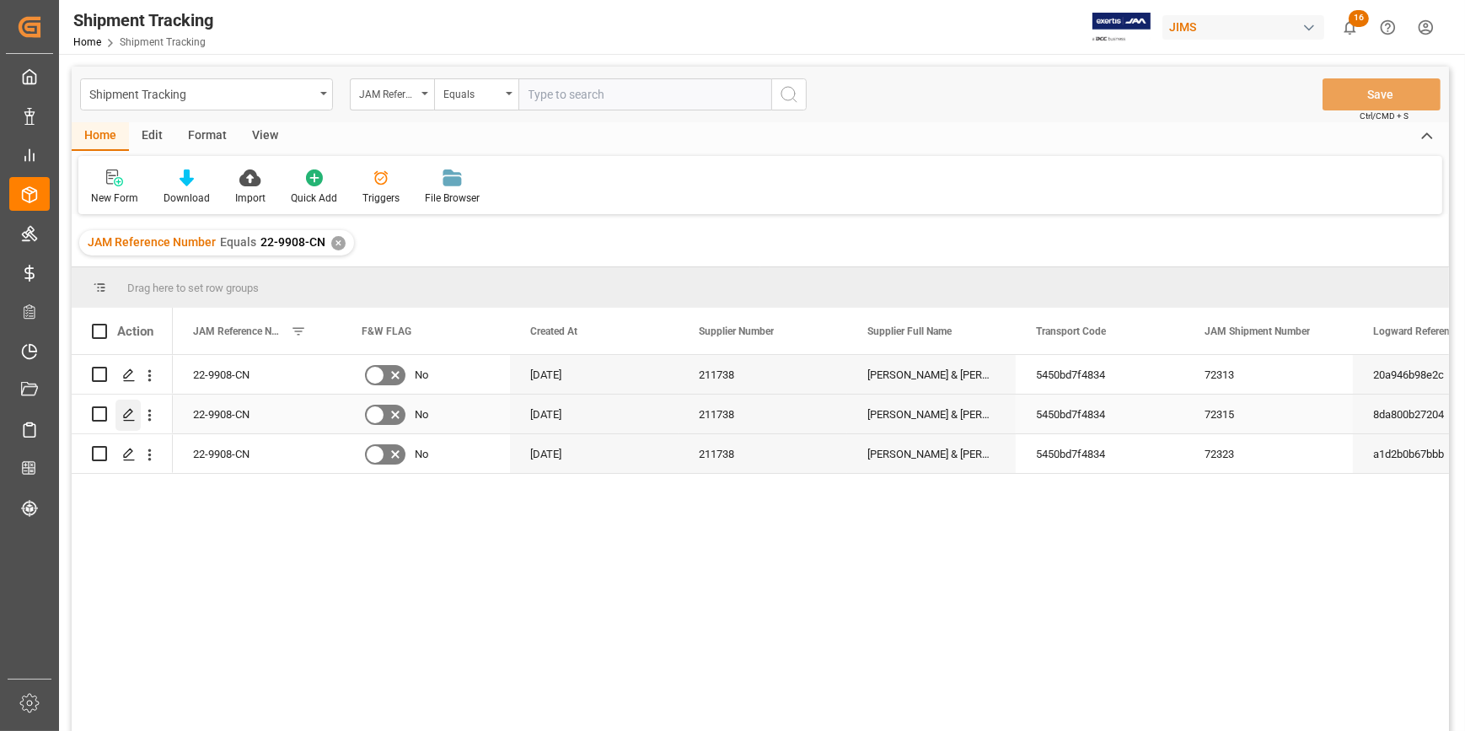
click at [126, 415] on icon "Press SPACE to select this row." at bounding box center [128, 414] width 13 height 13
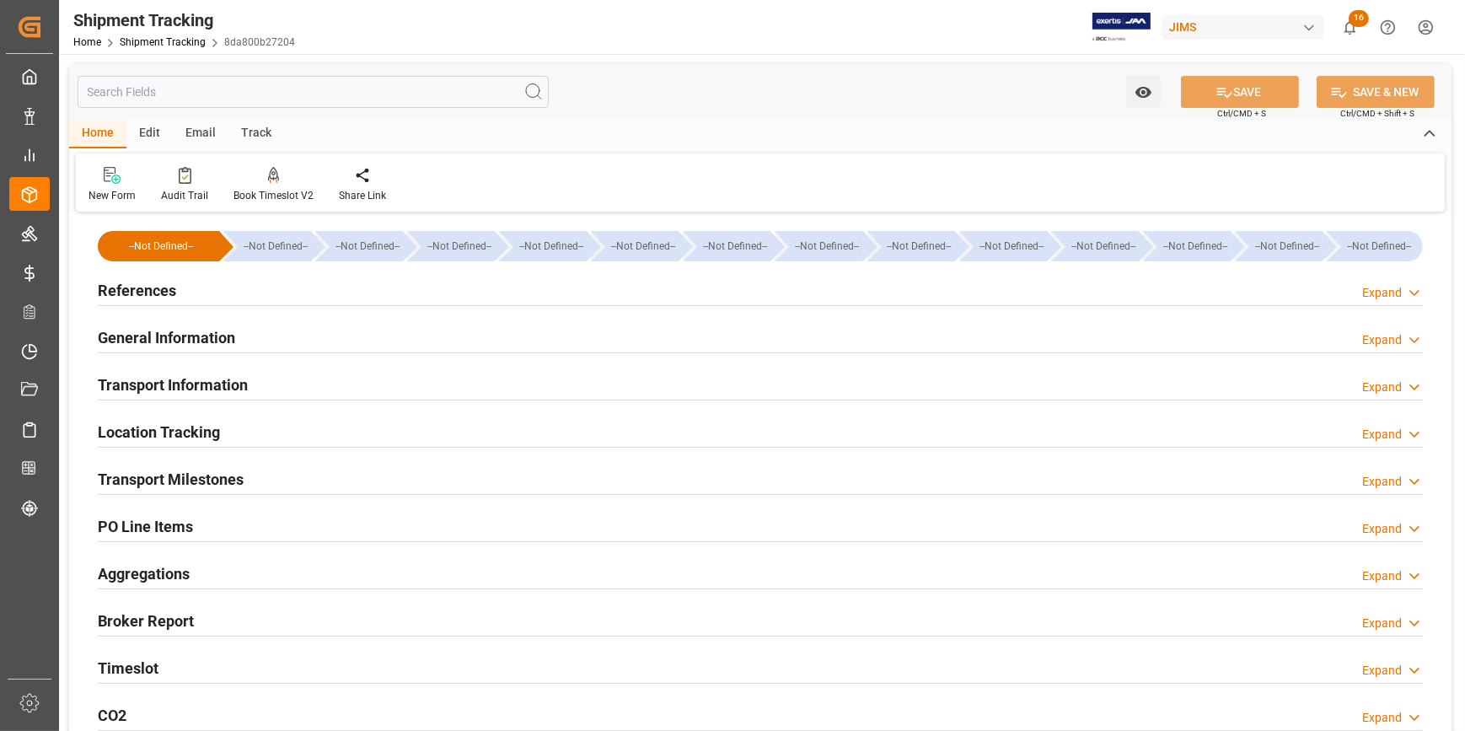
click at [351, 335] on div "General Information Expand" at bounding box center [760, 336] width 1325 height 32
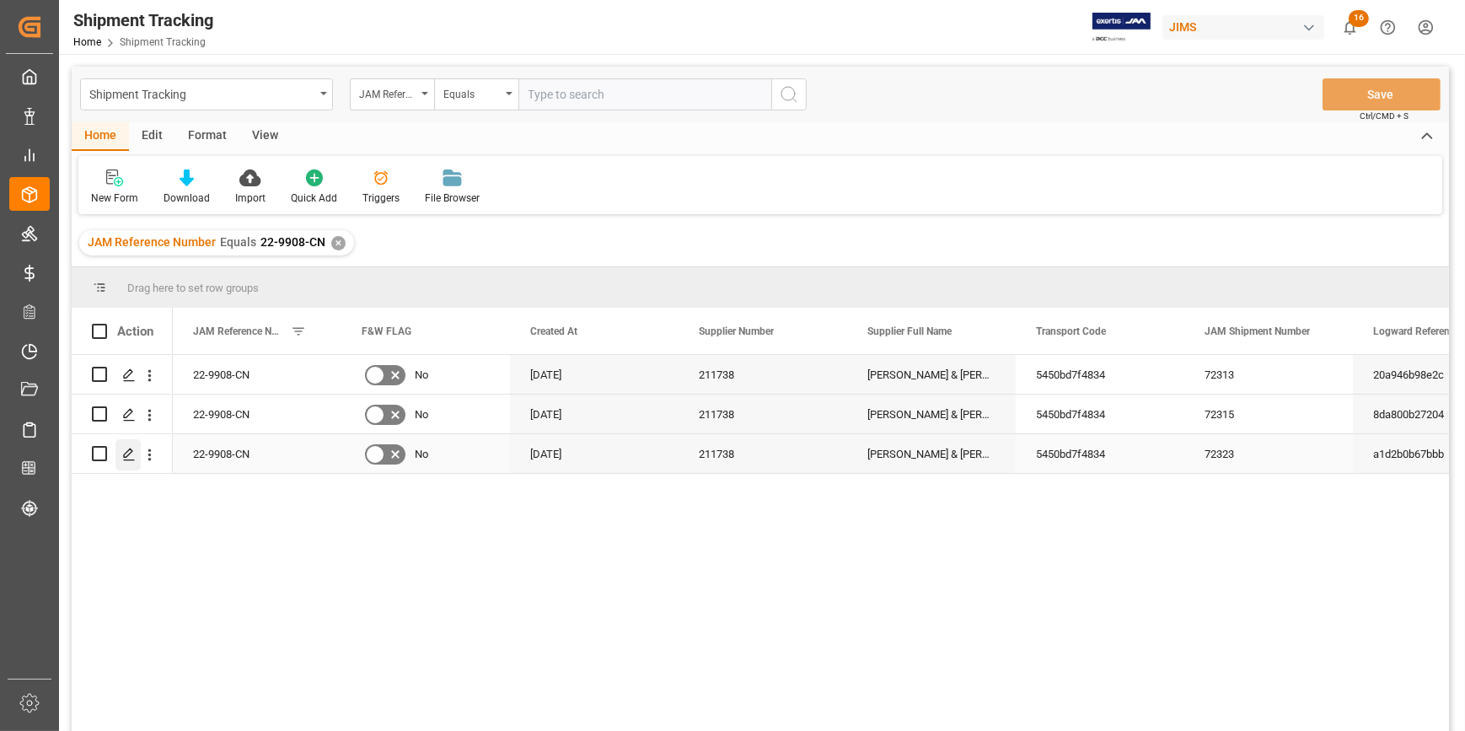
click at [135, 449] on icon "Press SPACE to select this row." at bounding box center [128, 454] width 13 height 13
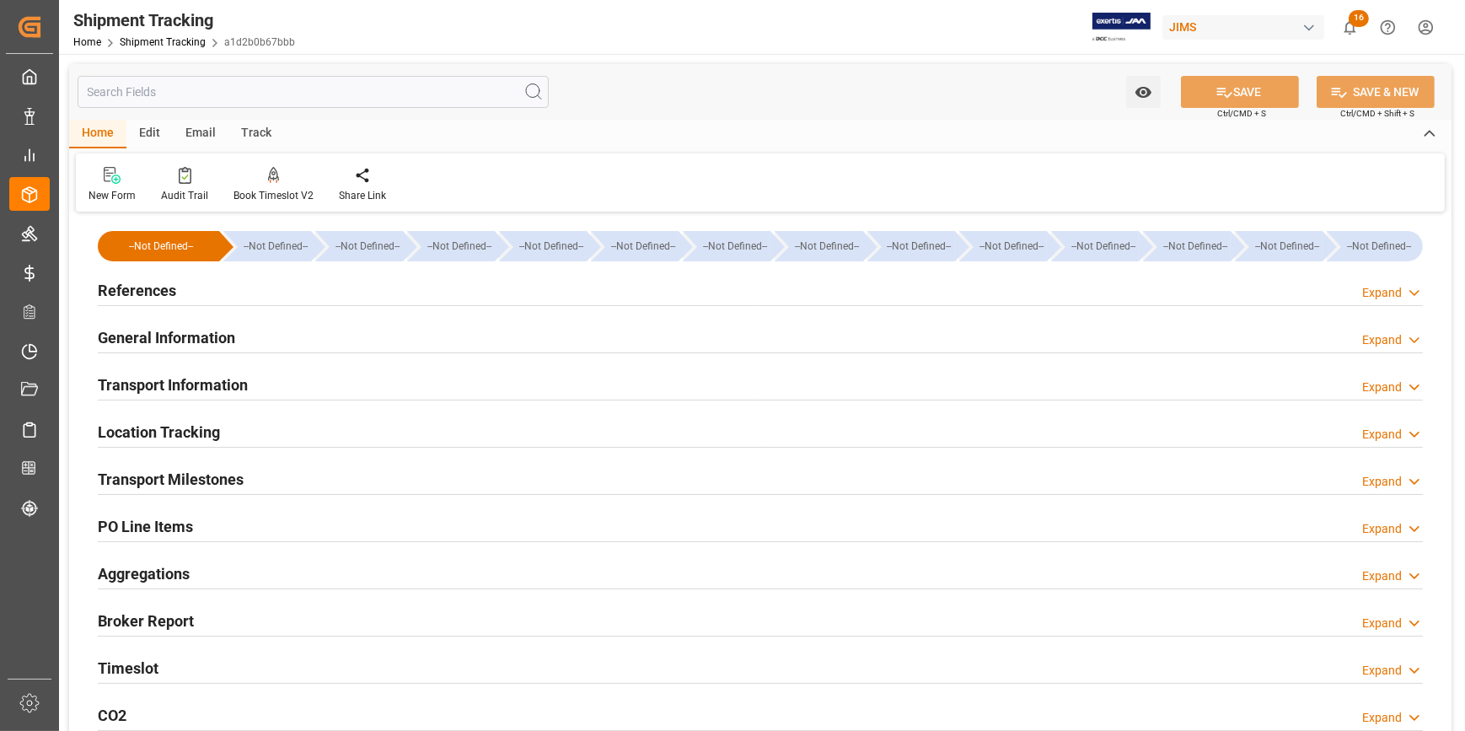
click at [379, 337] on div "General Information Expand" at bounding box center [760, 336] width 1325 height 32
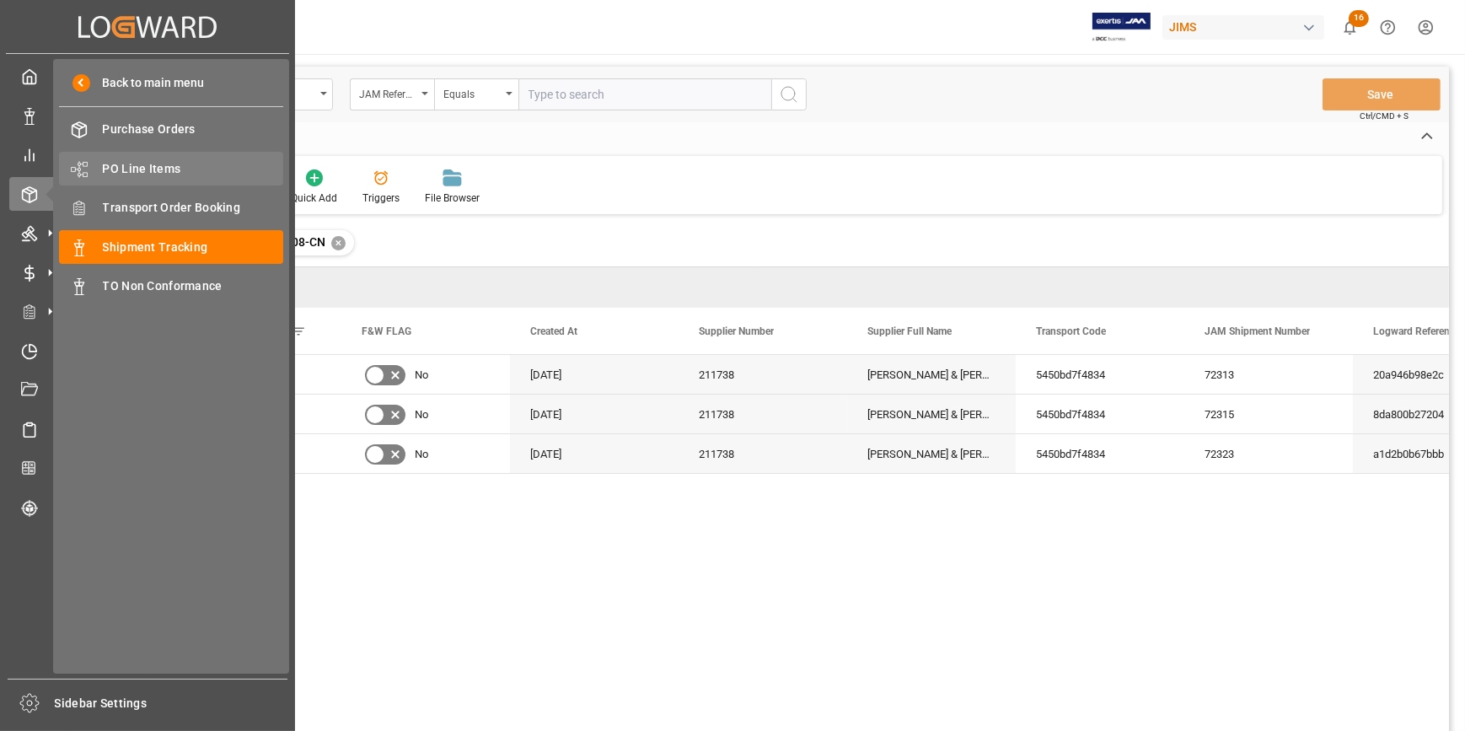
click at [145, 169] on span "PO Line Items" at bounding box center [193, 169] width 181 height 18
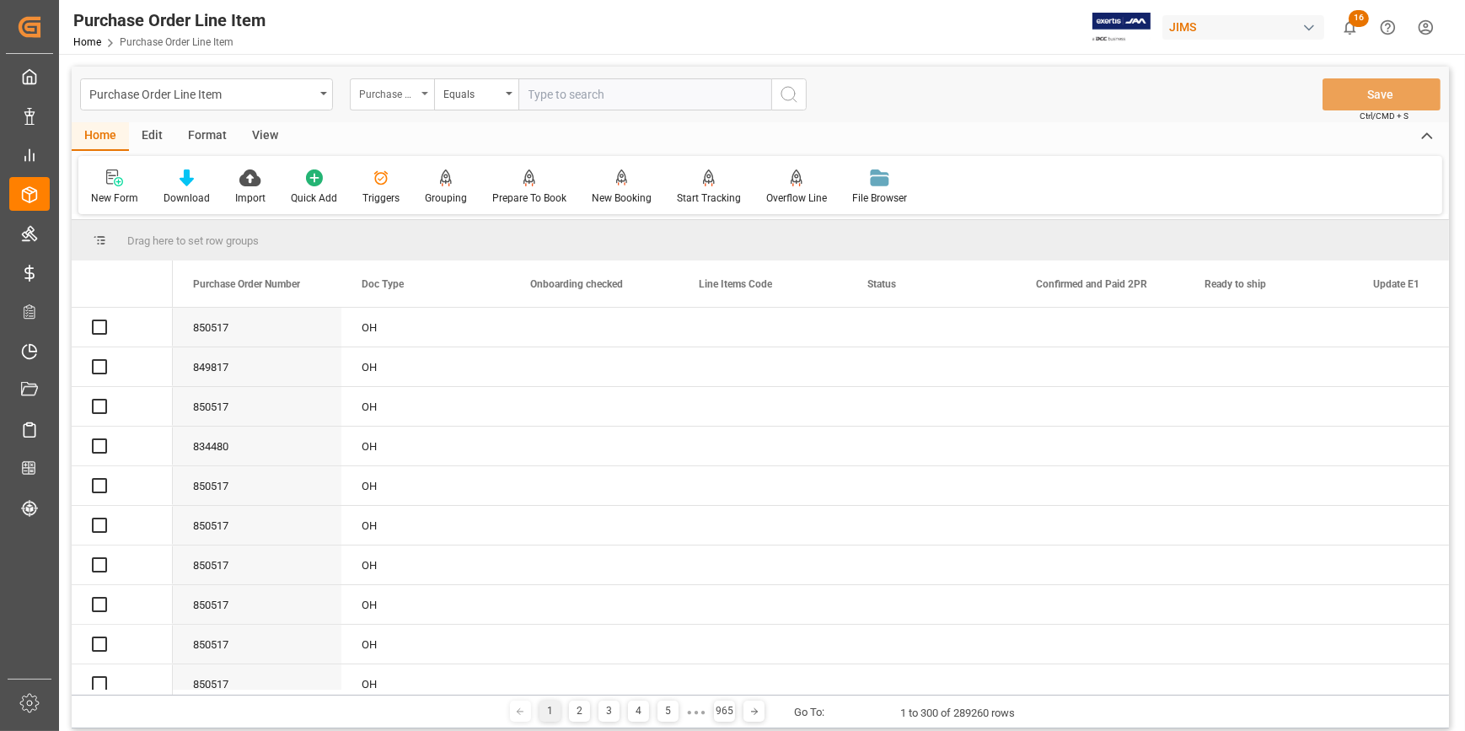
click at [418, 93] on div "Purchase Order Number" at bounding box center [392, 94] width 84 height 32
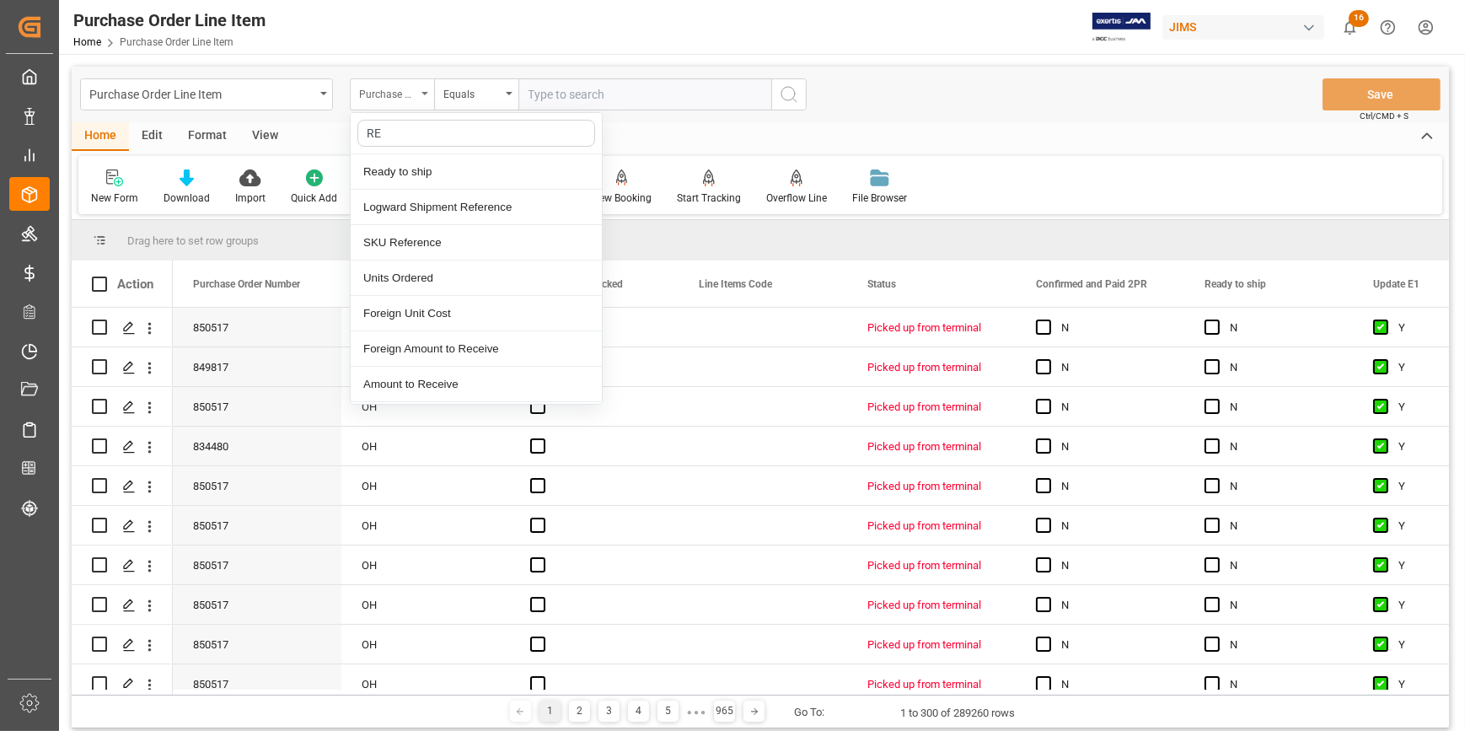
type input "REF"
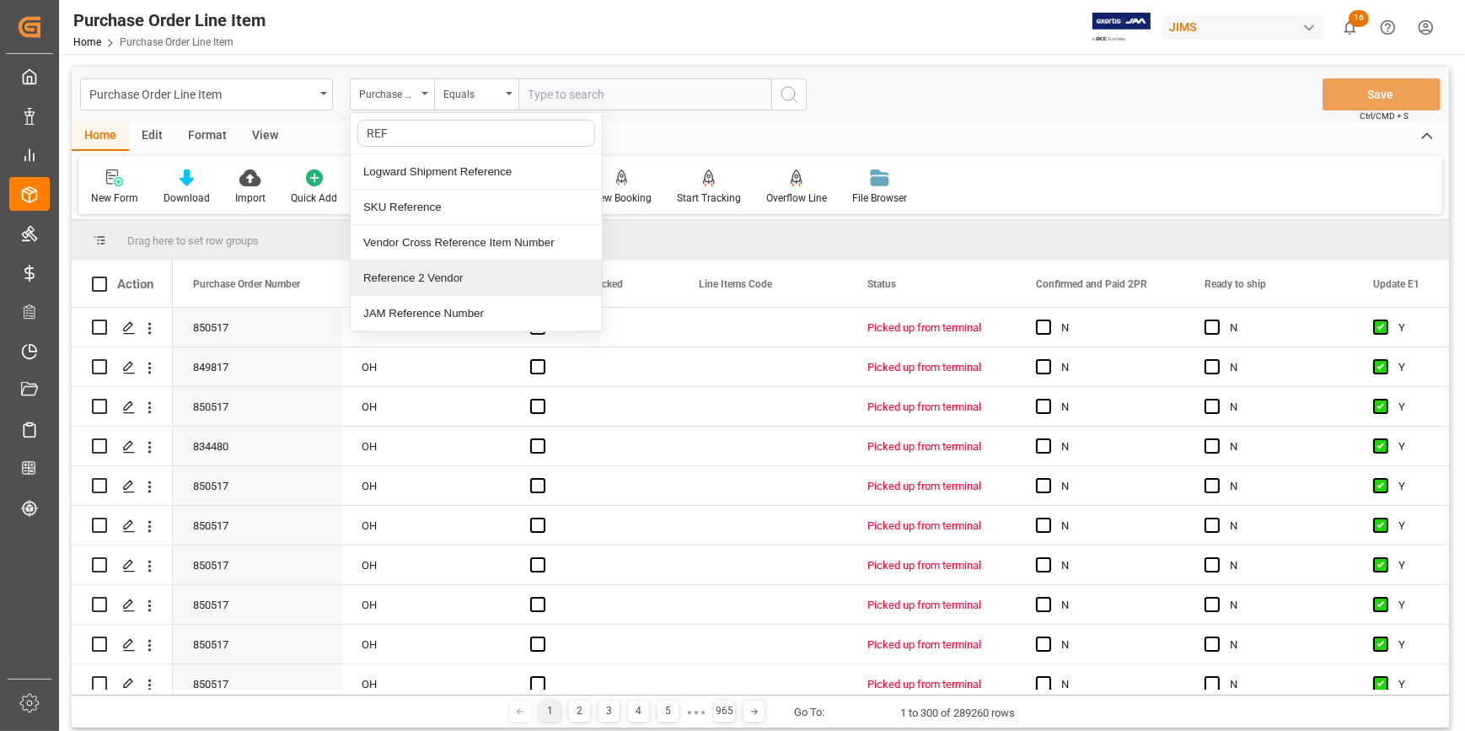
click at [449, 276] on div "Reference 2 Vendor" at bounding box center [476, 277] width 251 height 35
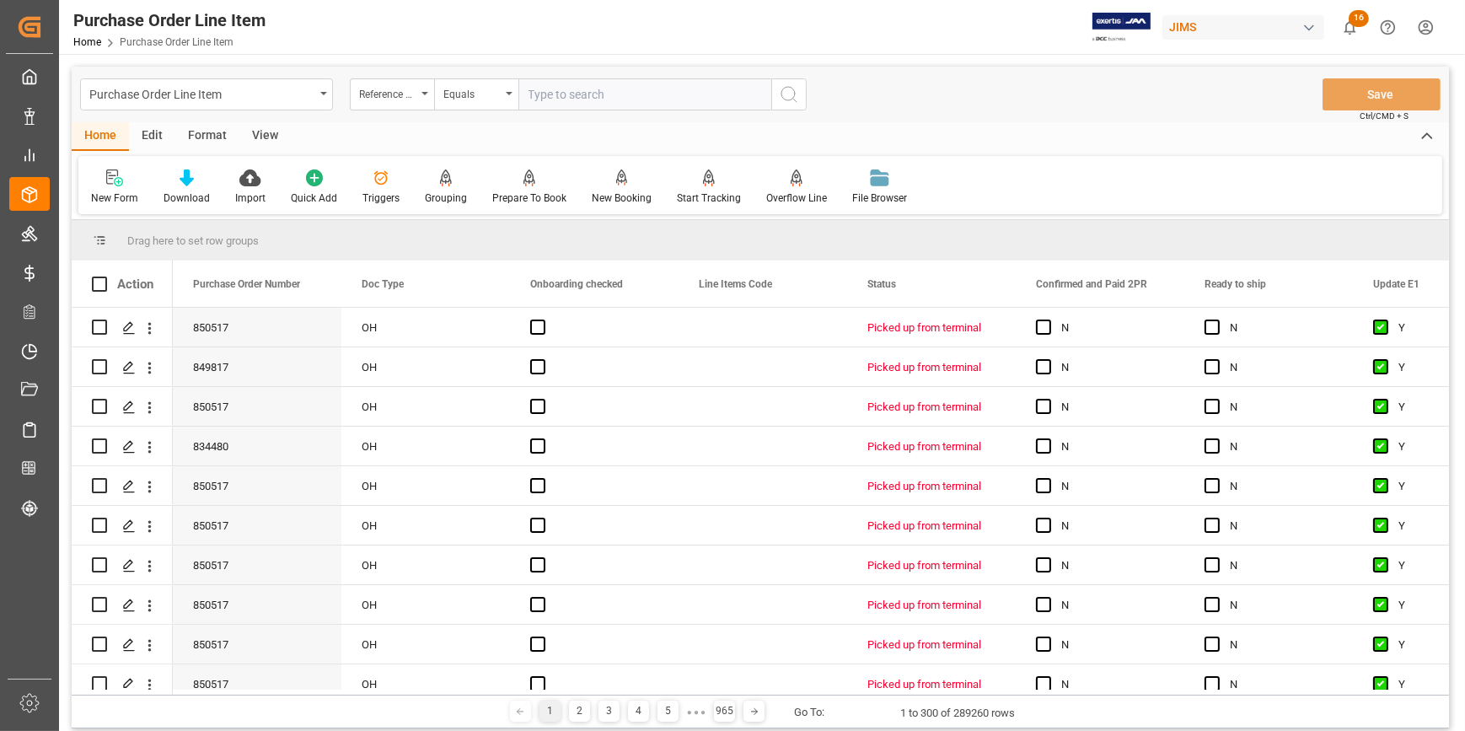
click at [542, 88] on input "text" at bounding box center [644, 94] width 253 height 32
paste input "22-10567-KR"
type input "22-10567-KR"
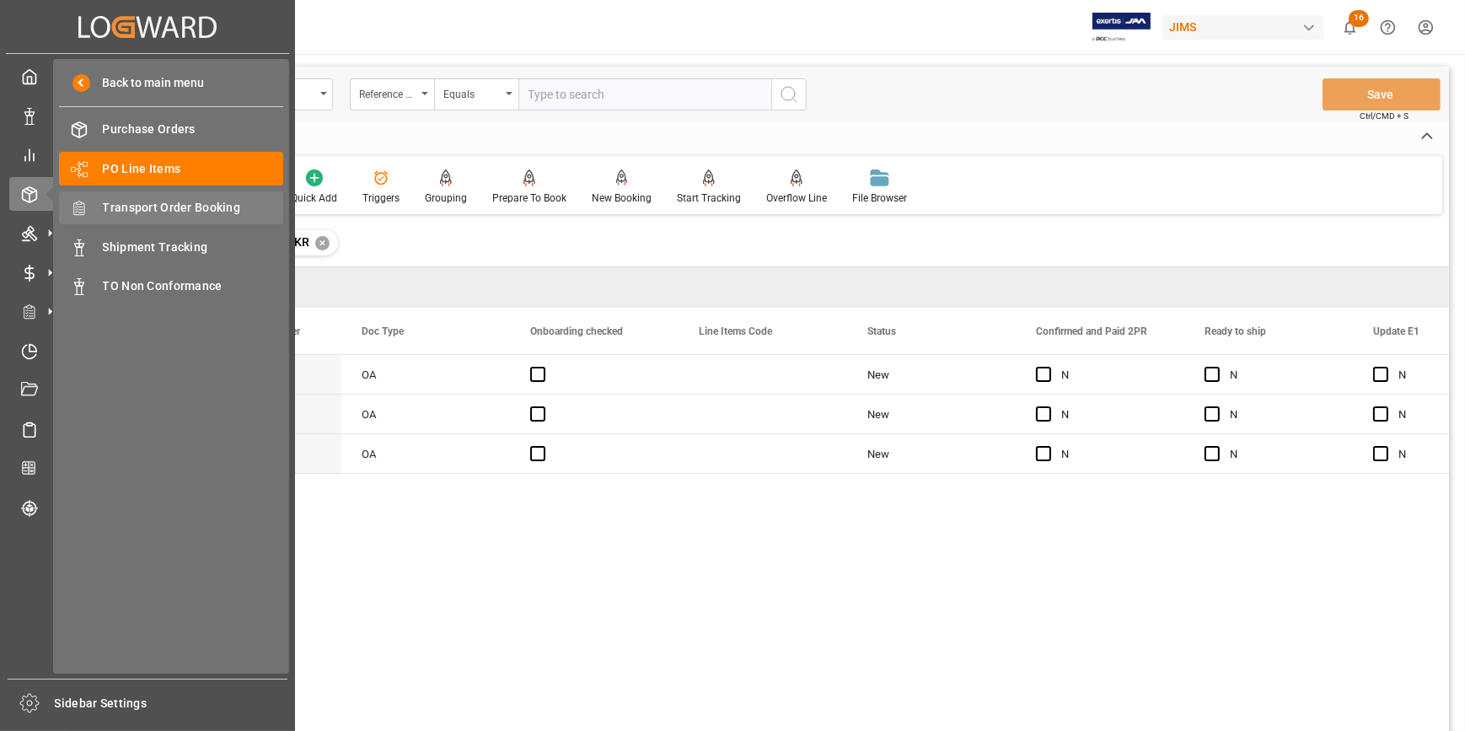
click at [135, 204] on span "Transport Order Booking" at bounding box center [193, 208] width 181 height 18
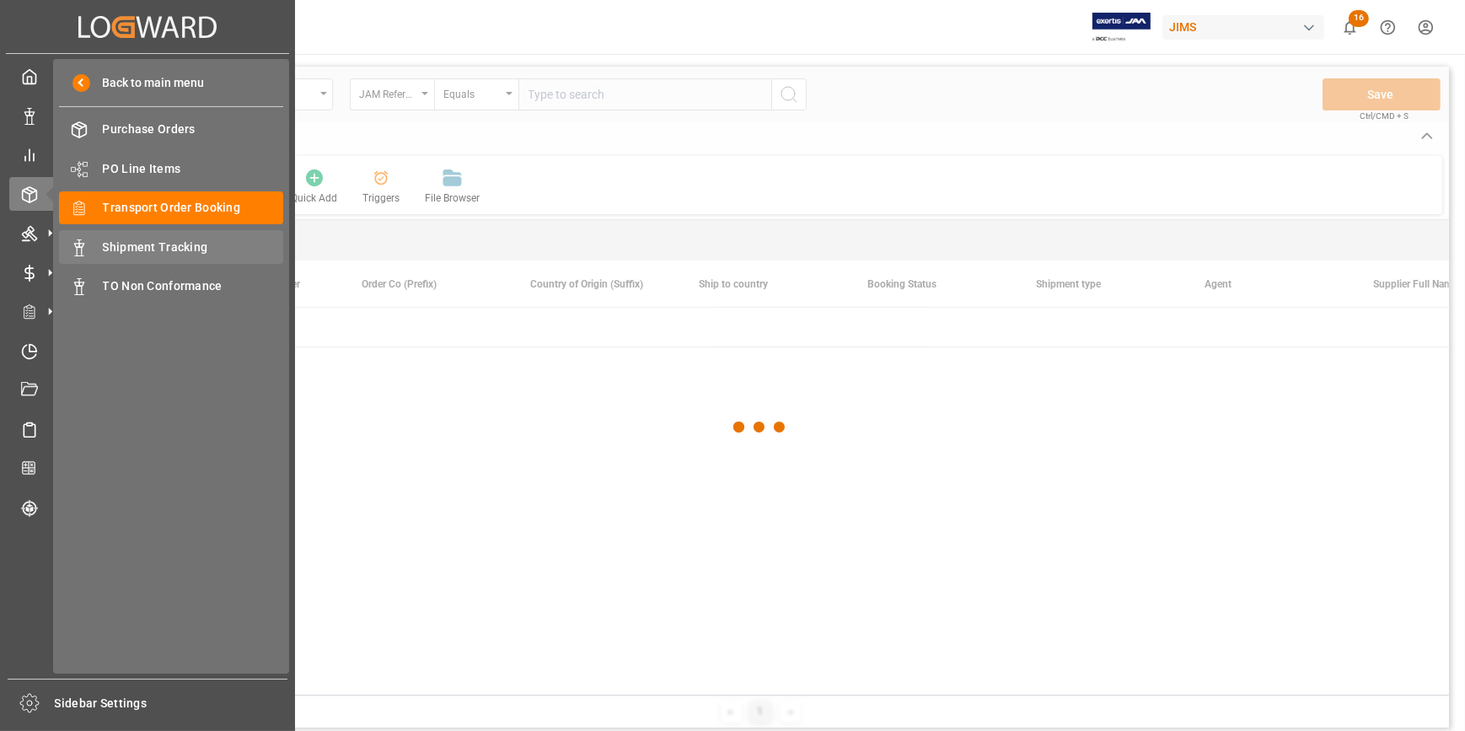
click at [124, 244] on span "Shipment Tracking" at bounding box center [193, 248] width 181 height 18
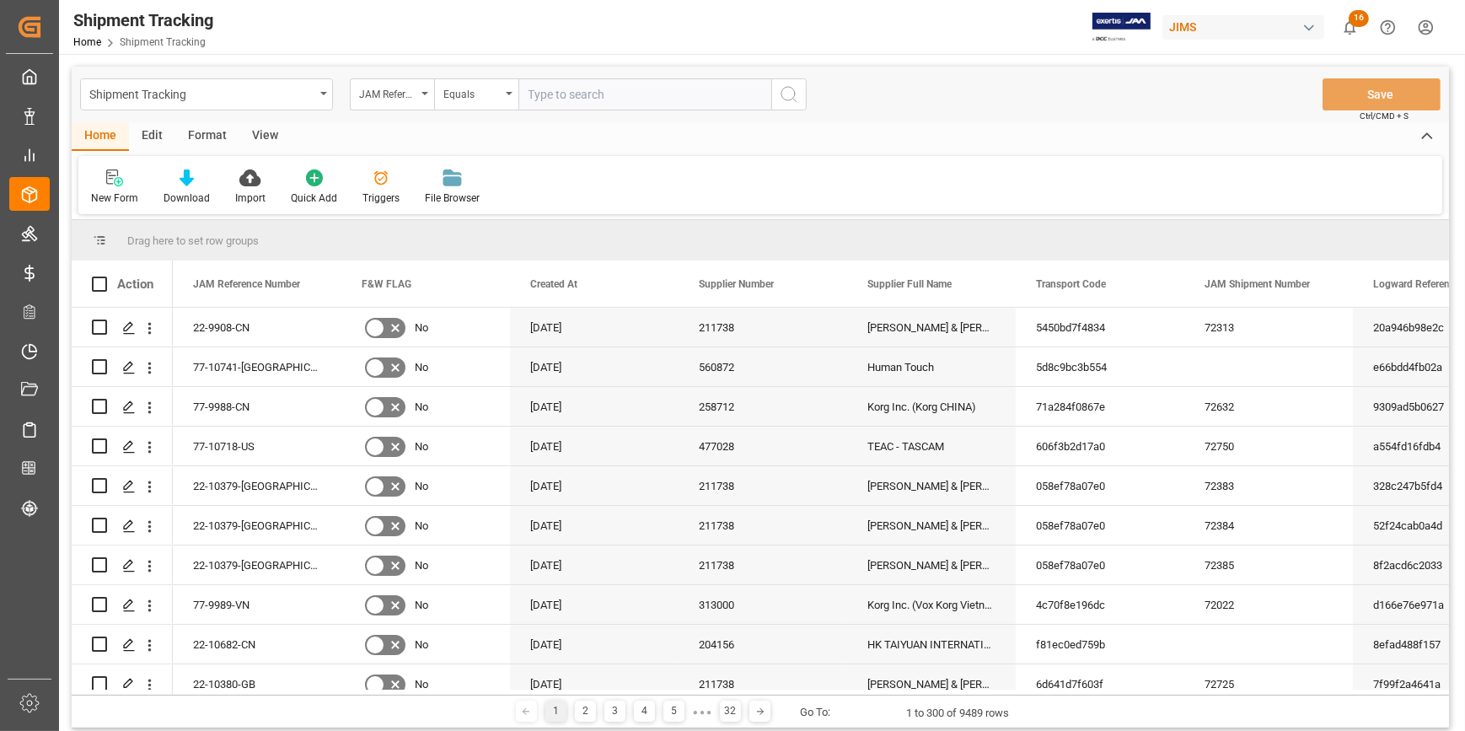
click at [552, 95] on input "text" at bounding box center [644, 94] width 253 height 32
type input "22-10181-MY"
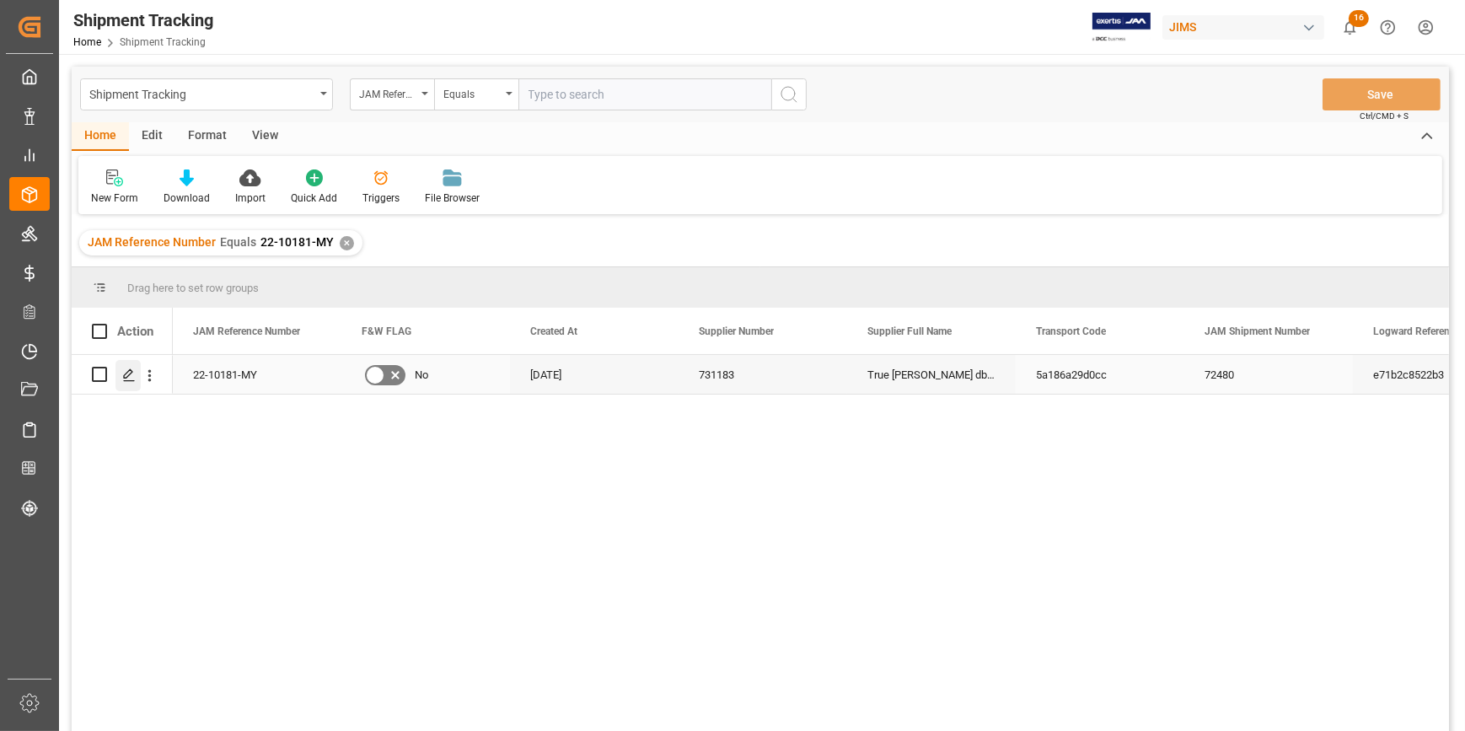
click at [134, 375] on icon "Press SPACE to select this row." at bounding box center [128, 374] width 13 height 13
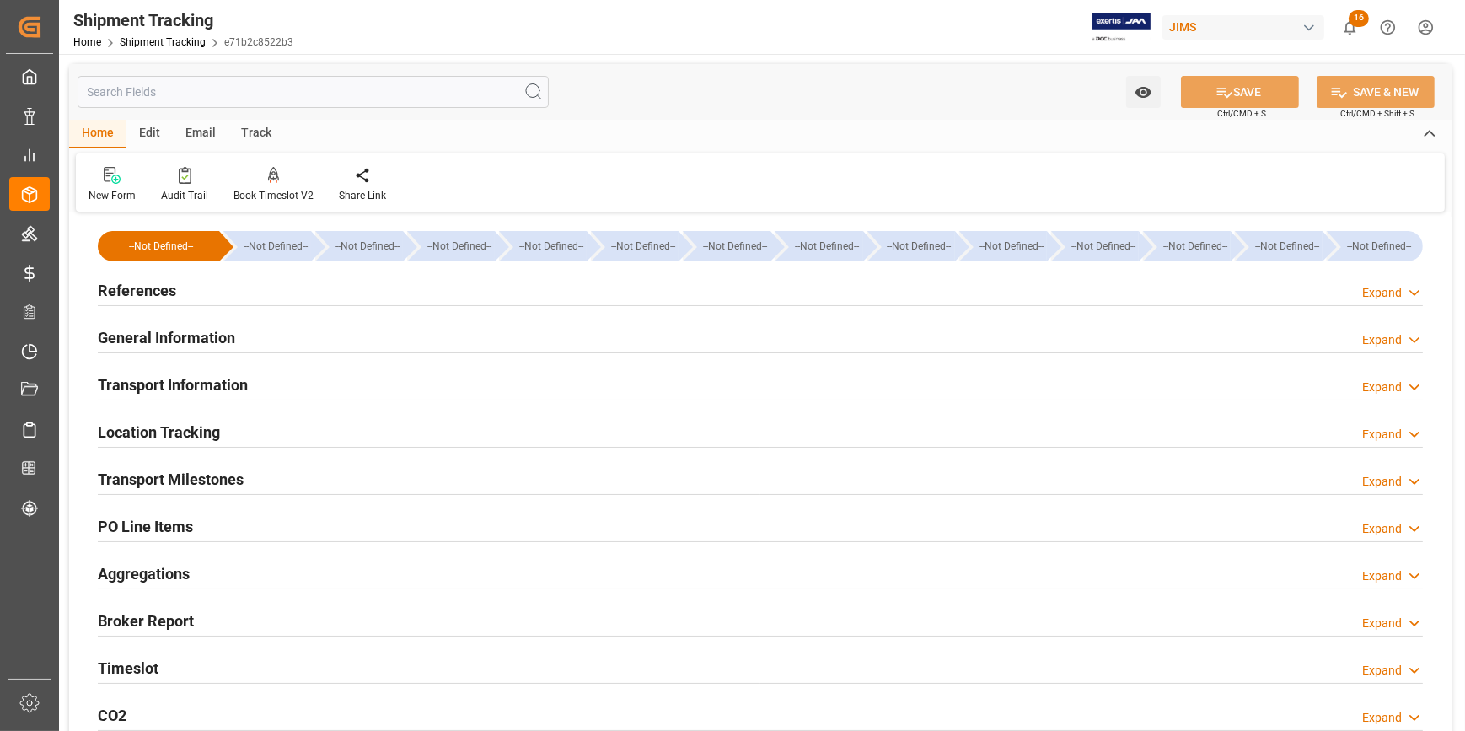
click at [327, 330] on div "General Information Expand" at bounding box center [760, 336] width 1325 height 32
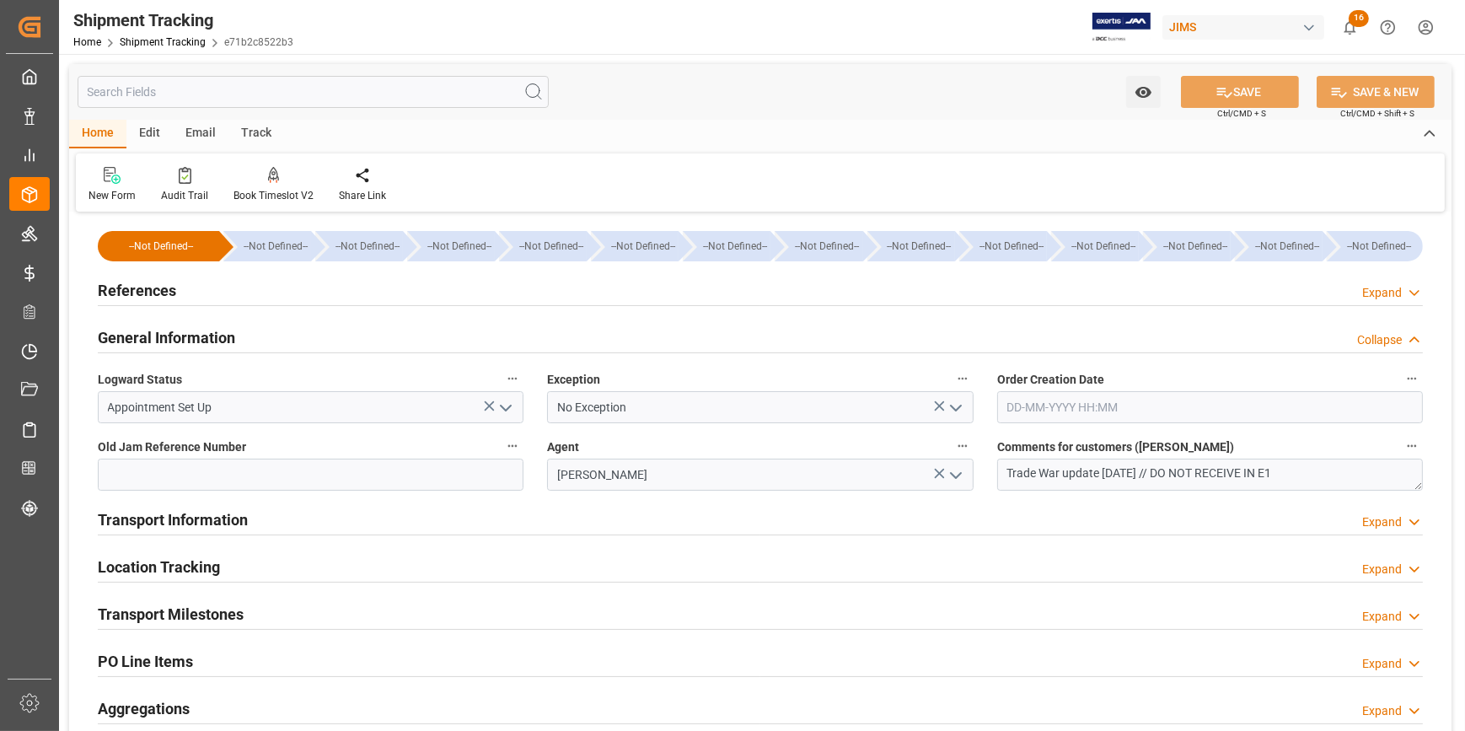
click at [333, 338] on div "General Information Collapse" at bounding box center [760, 336] width 1325 height 32
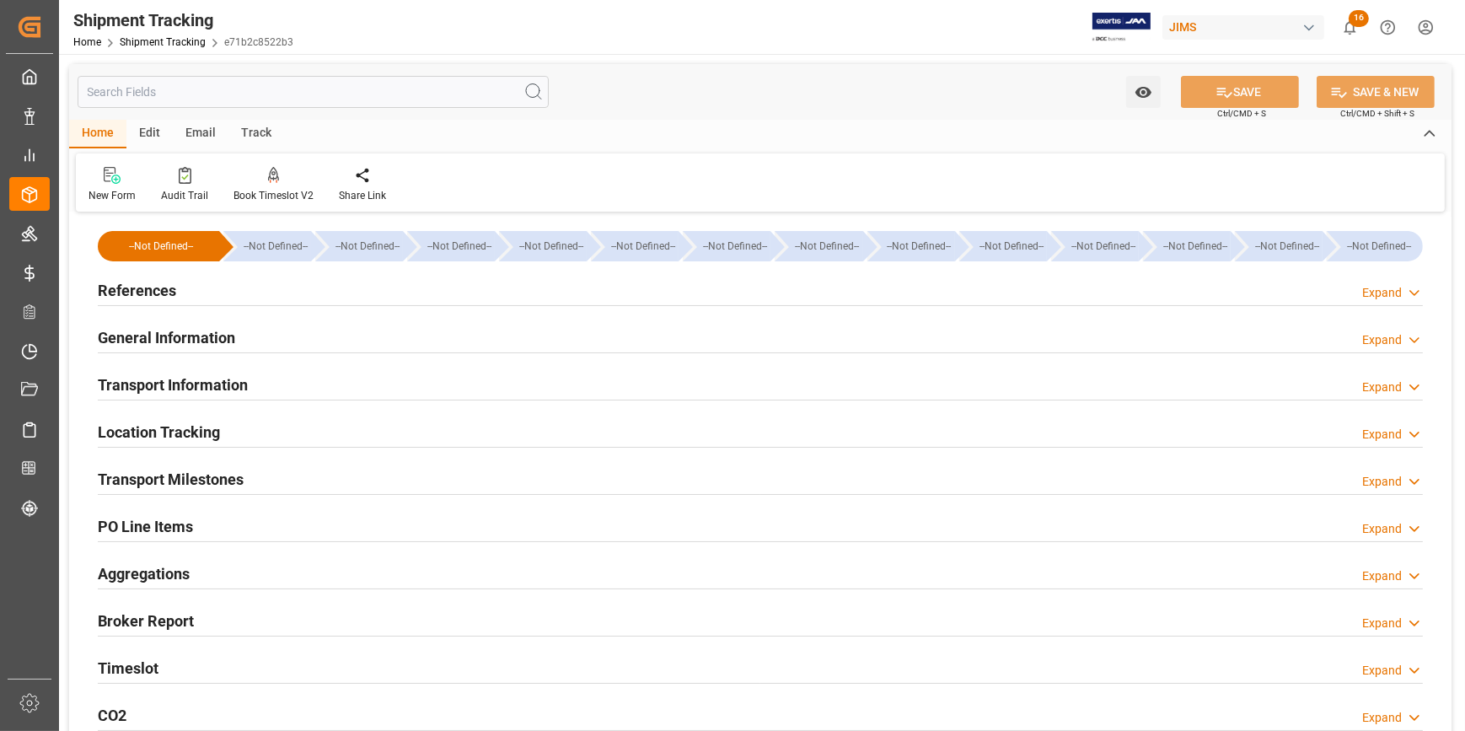
click at [312, 384] on div "Transport Information Expand" at bounding box center [760, 384] width 1325 height 32
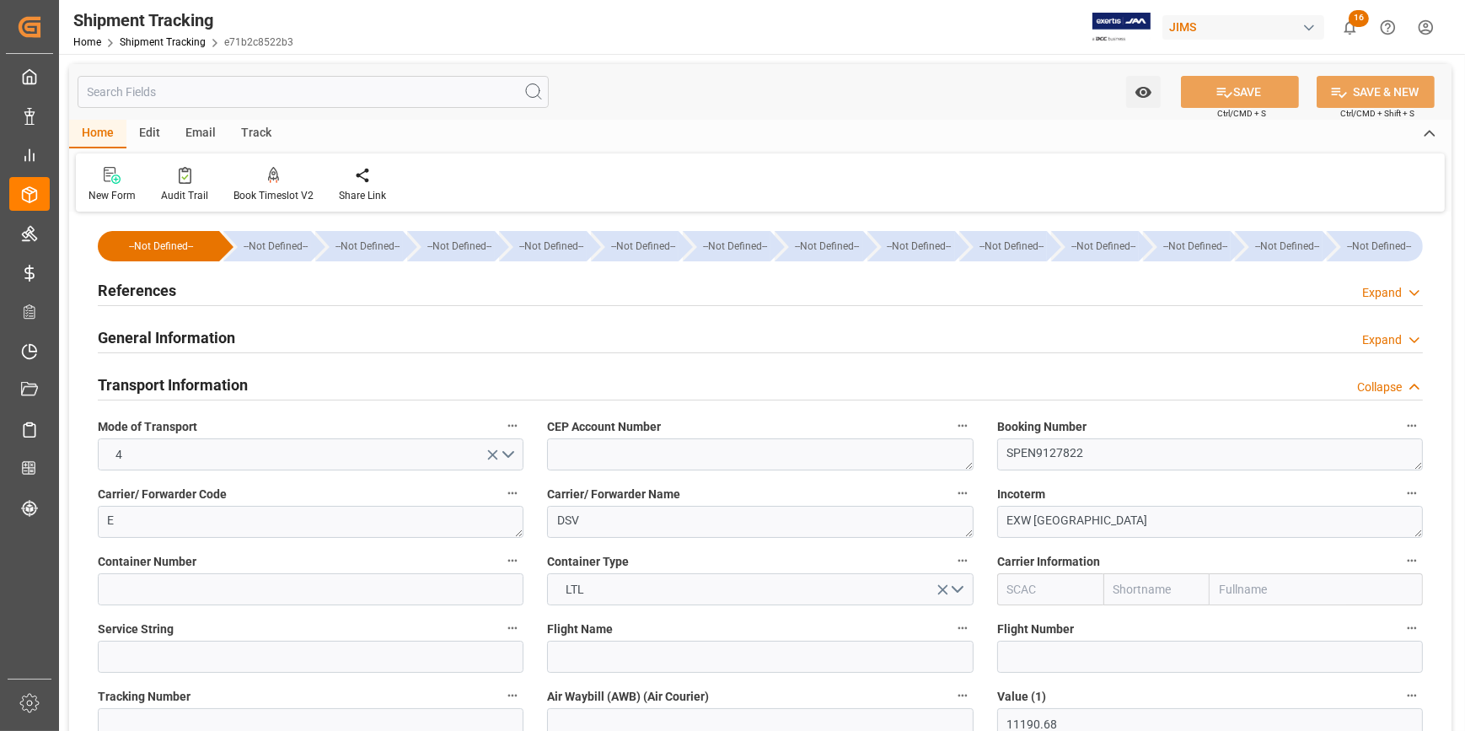
click at [315, 340] on div "General Information Expand" at bounding box center [760, 336] width 1325 height 32
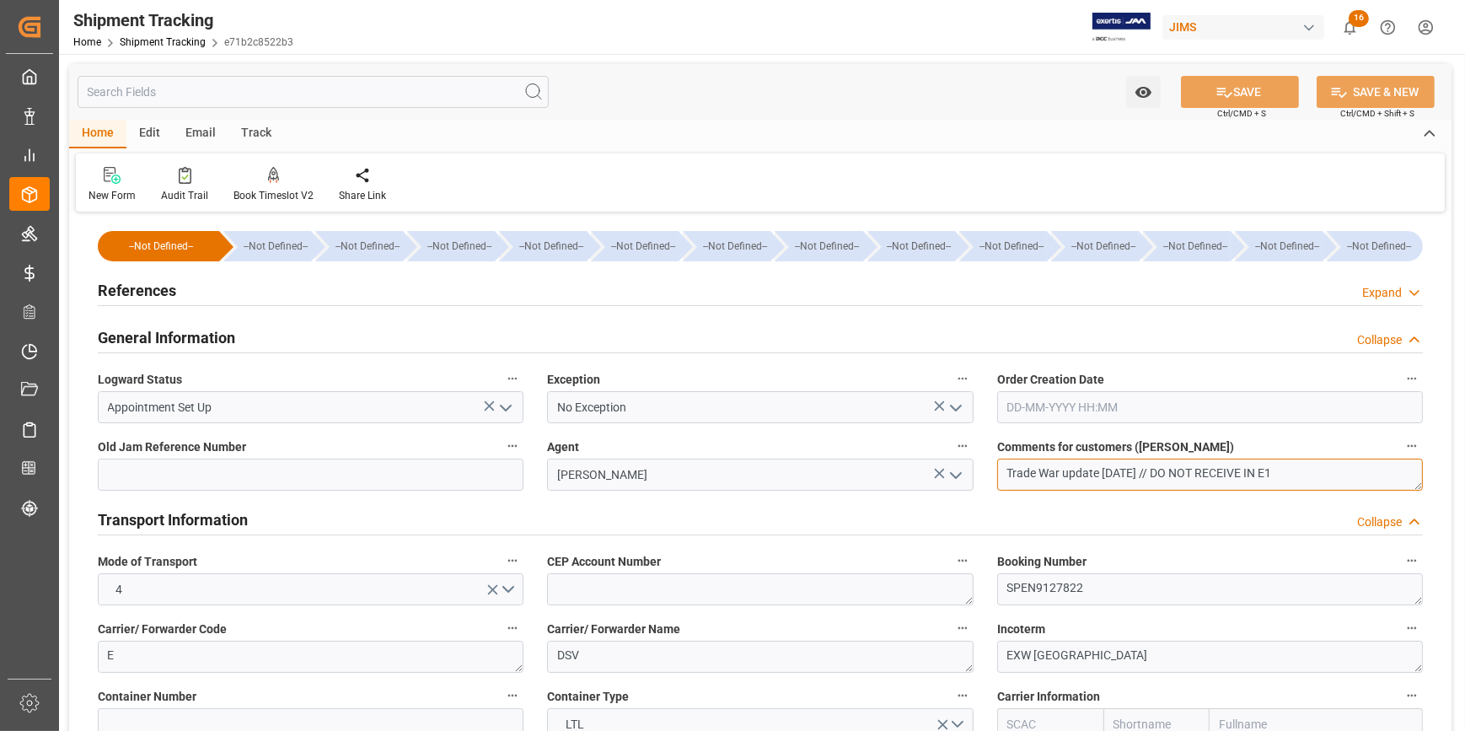
drag, startPoint x: 1180, startPoint y: 471, endPoint x: 1335, endPoint y: 475, distance: 155.2
click at [1335, 475] on textarea "Trade War update 05/15/2025 // DO NOT RECEIVE IN E1" at bounding box center [1210, 475] width 426 height 32
type textarea "Trade War update 05/15/2025 // OK TO RECEIVE IN E1"
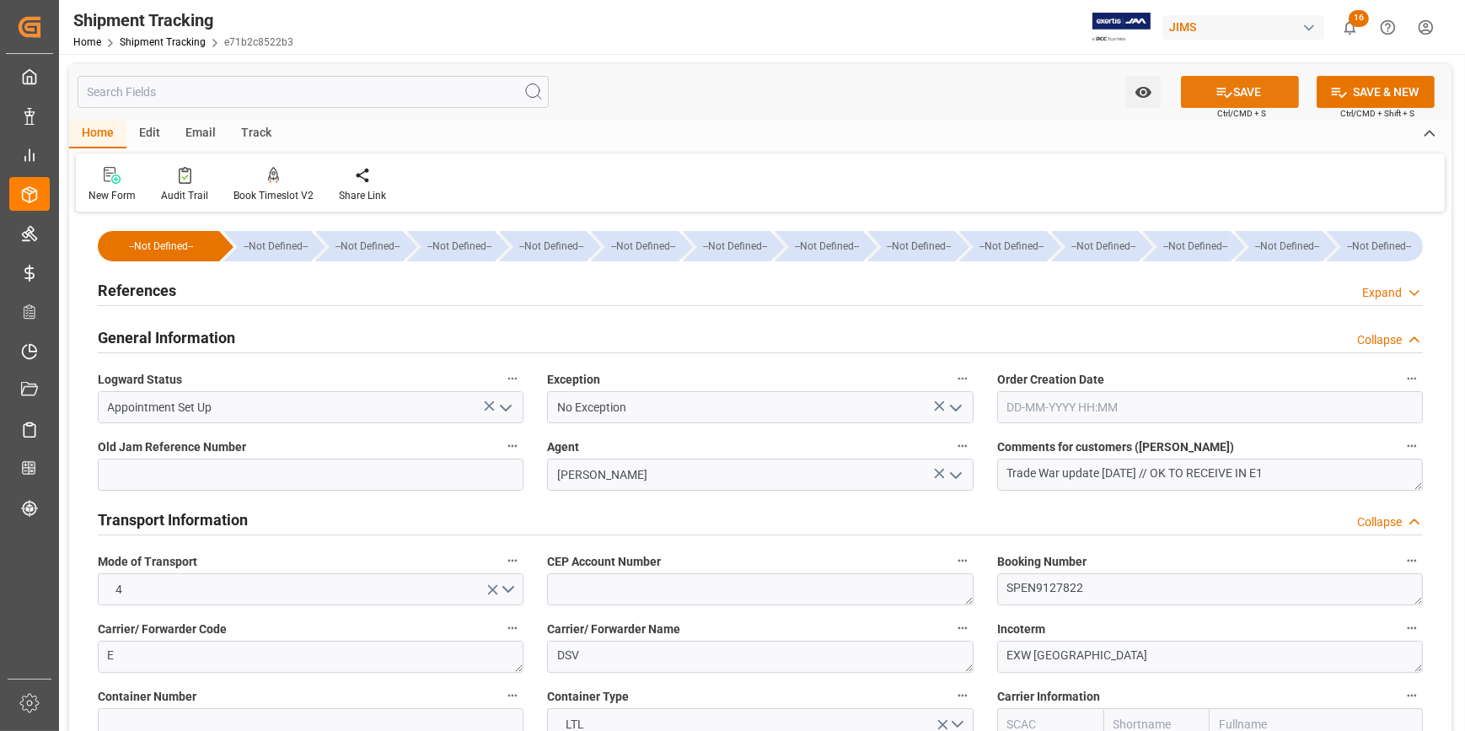
click at [1237, 88] on button "SAVE" at bounding box center [1240, 92] width 118 height 32
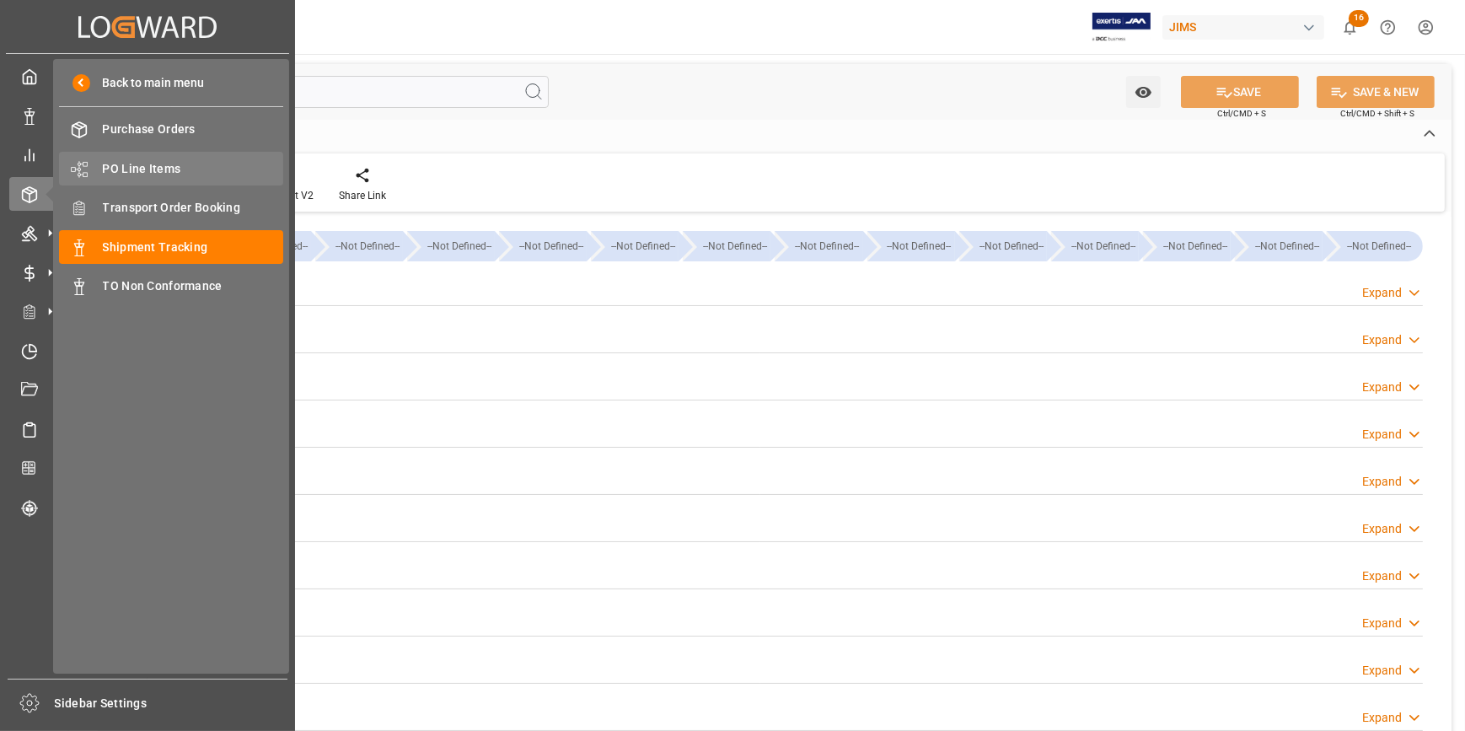
click at [135, 162] on span "PO Line Items" at bounding box center [193, 169] width 181 height 18
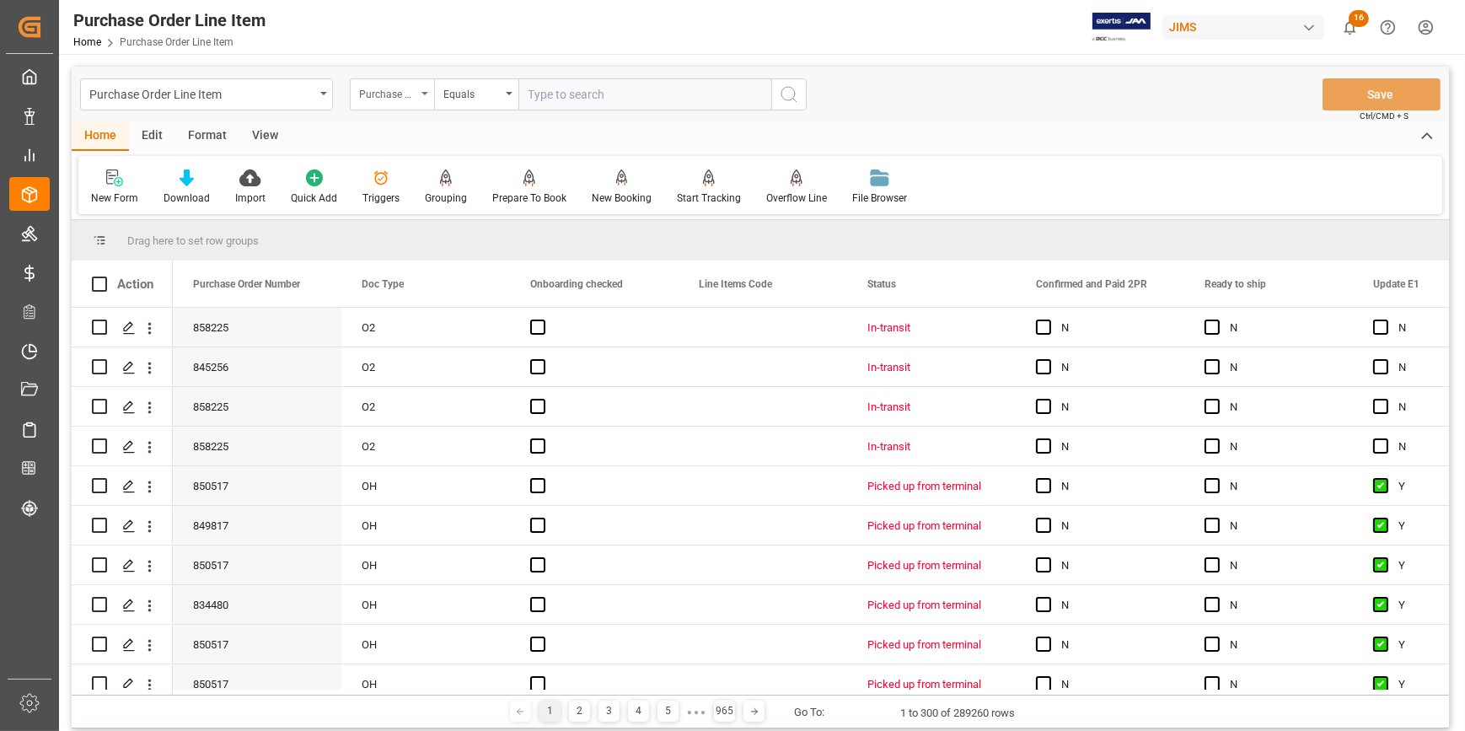
click at [408, 92] on div "Purchase Order Number" at bounding box center [387, 92] width 57 height 19
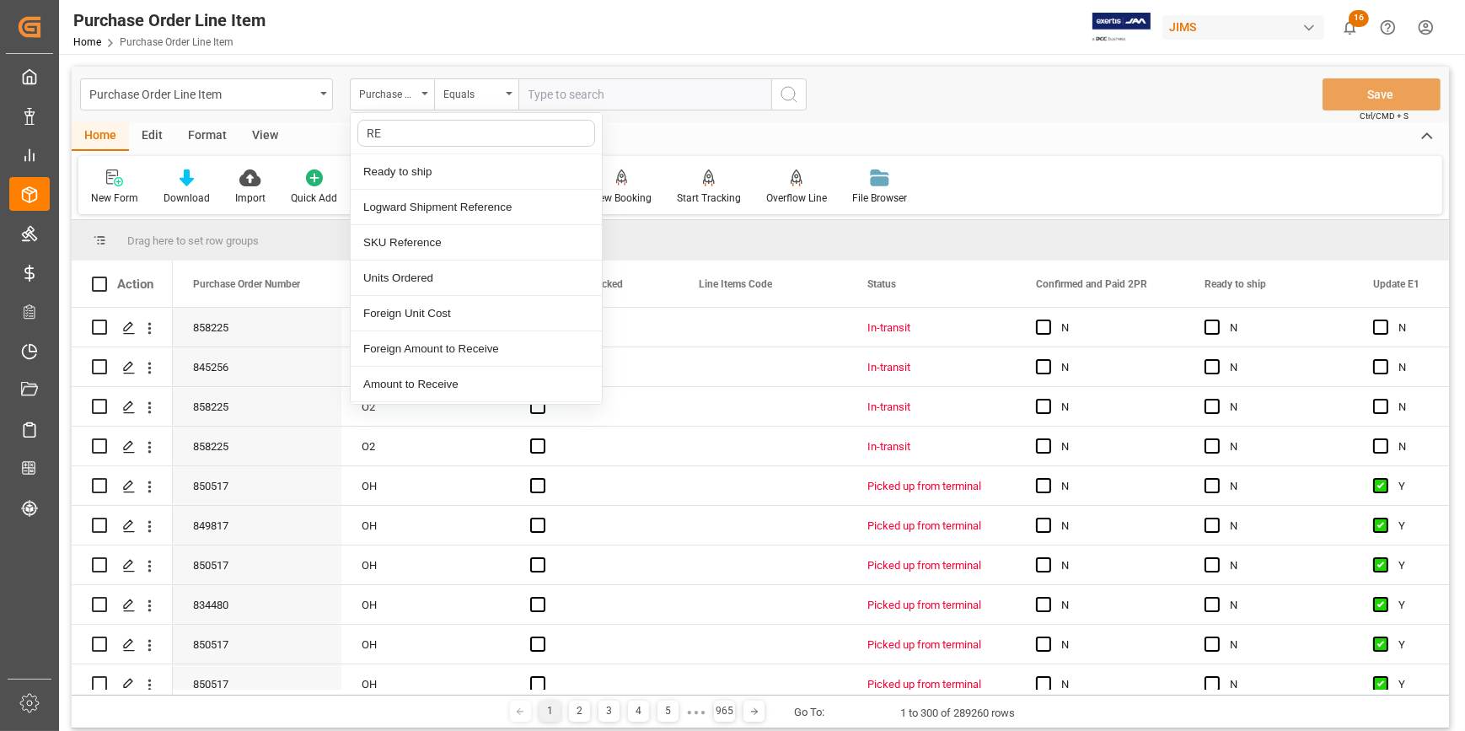
type input "REF"
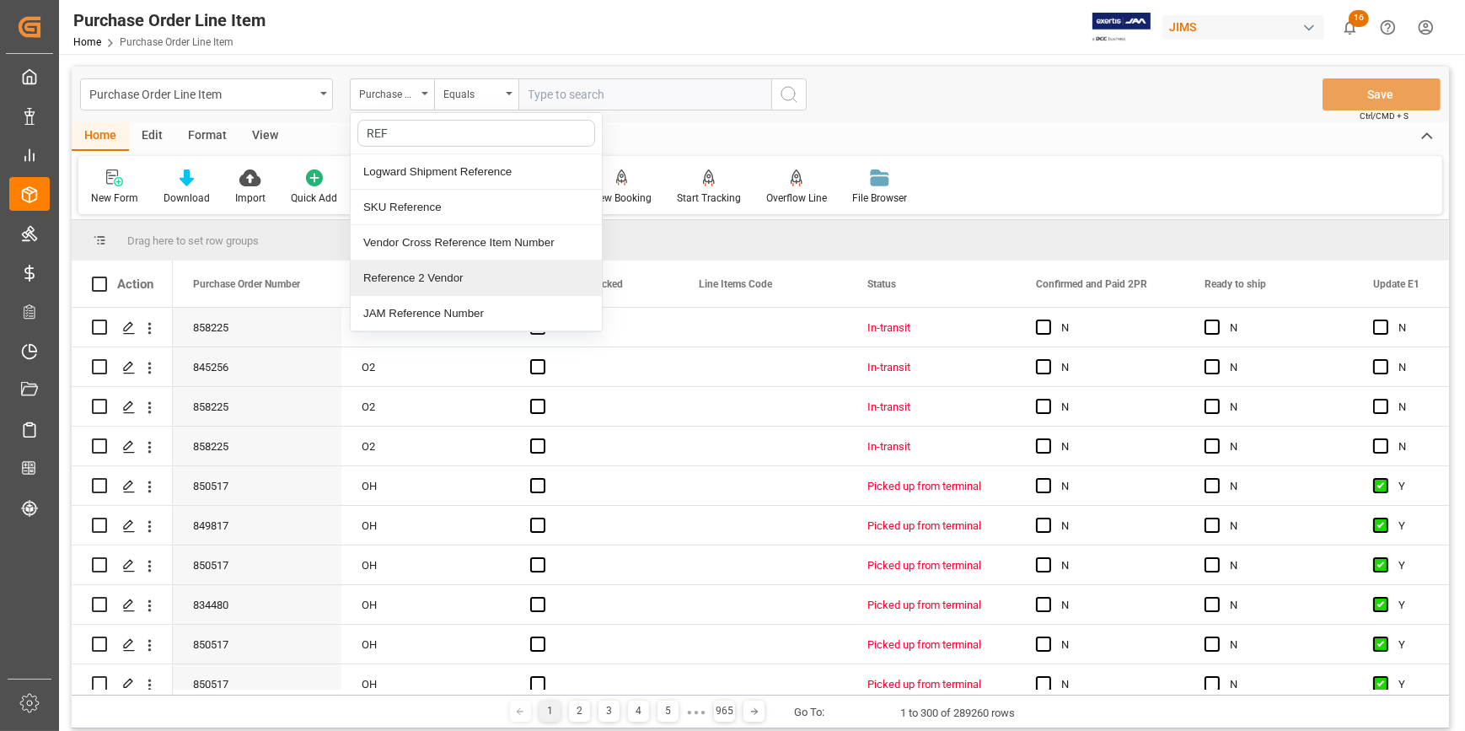
click at [438, 270] on div "Reference 2 Vendor" at bounding box center [476, 277] width 251 height 35
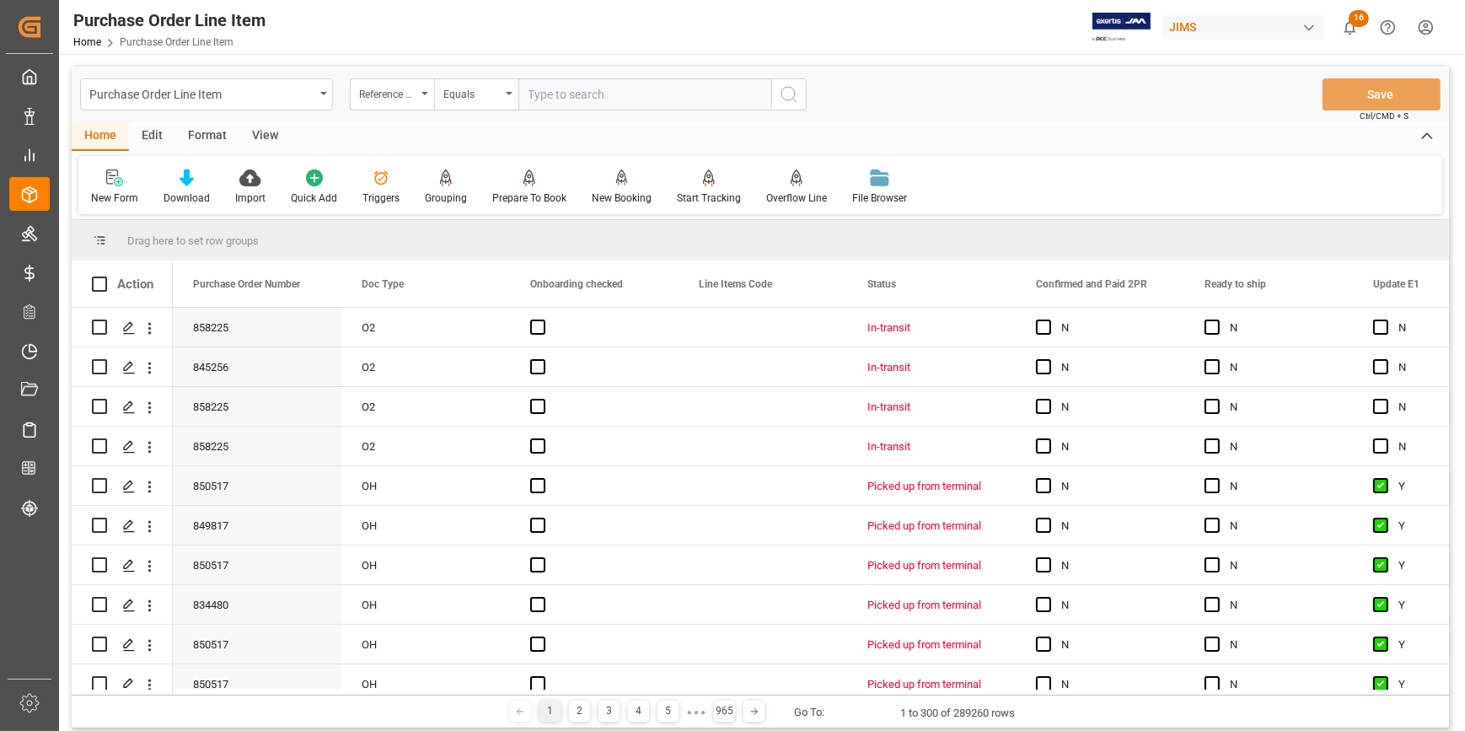
click at [555, 90] on input "text" at bounding box center [644, 94] width 253 height 32
paste input "22-10567-KR"
type input "22-10567-KR"
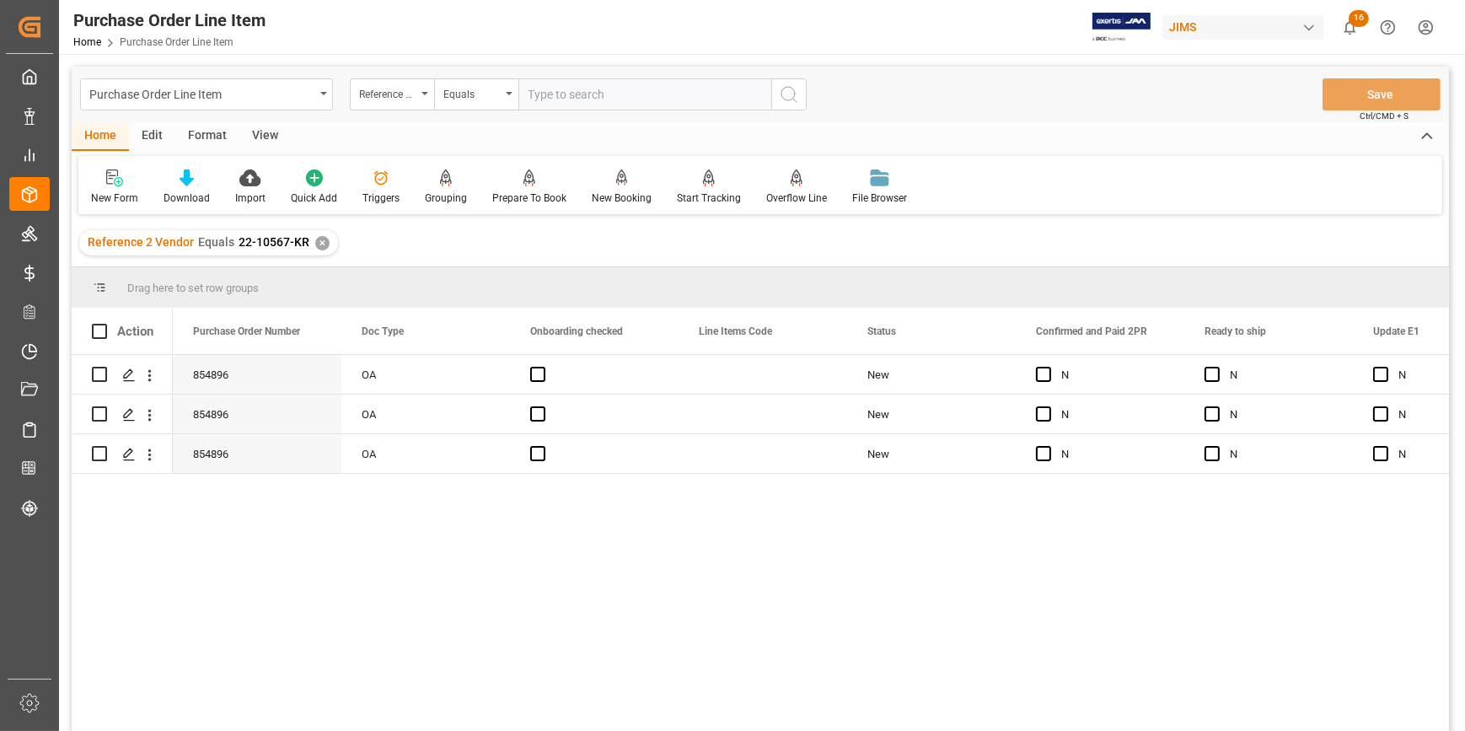
click at [261, 129] on div "View" at bounding box center [264, 136] width 51 height 29
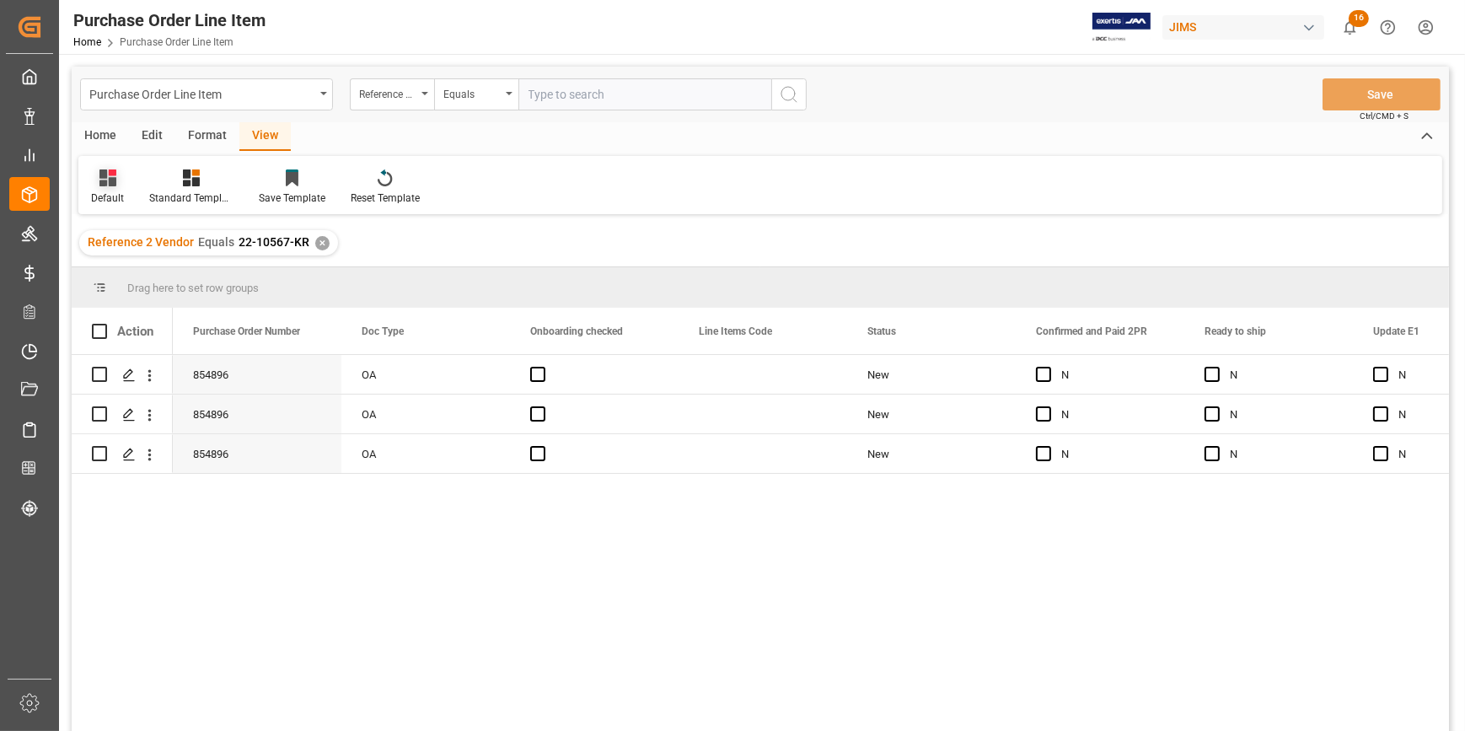
click at [116, 185] on div at bounding box center [107, 178] width 33 height 18
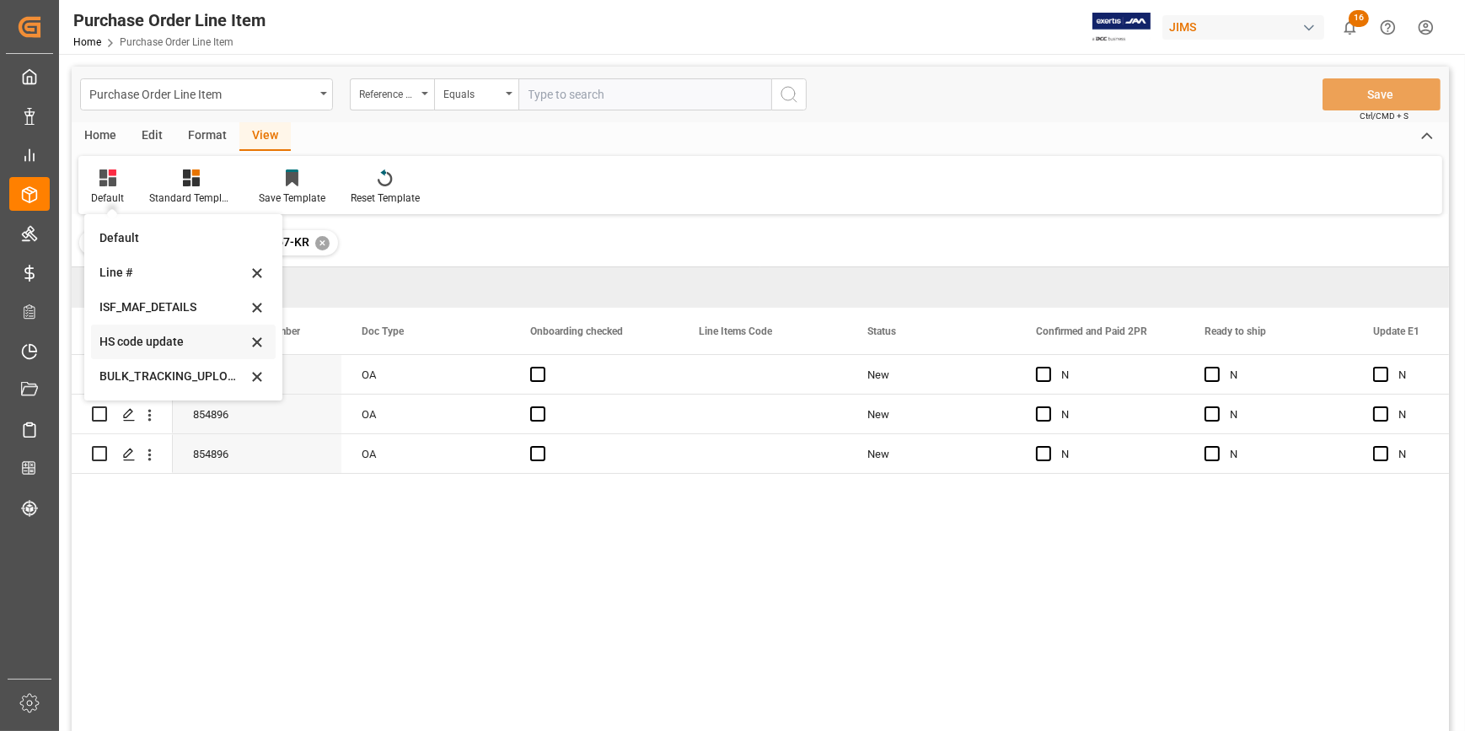
click at [155, 337] on div "HS code update" at bounding box center [173, 342] width 148 height 18
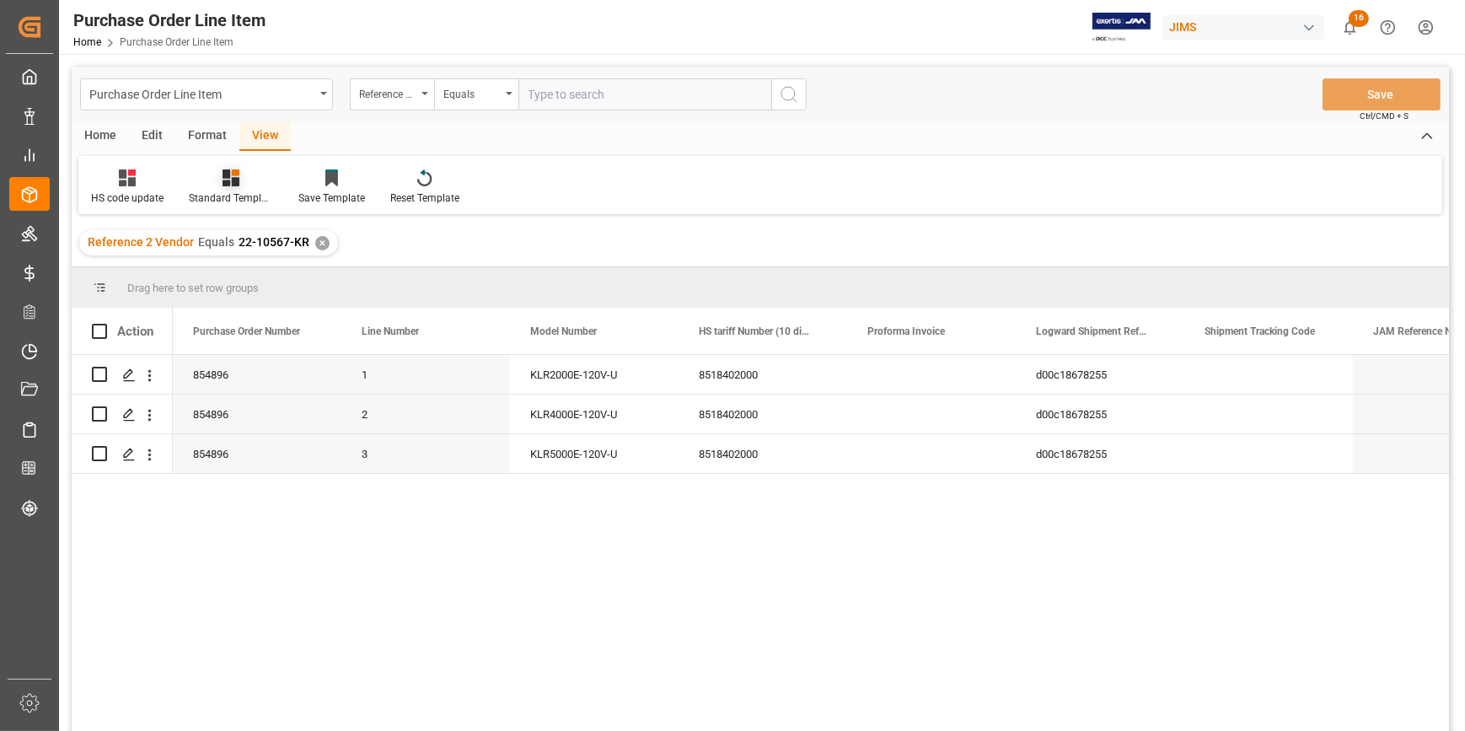
click at [237, 185] on icon at bounding box center [231, 177] width 17 height 17
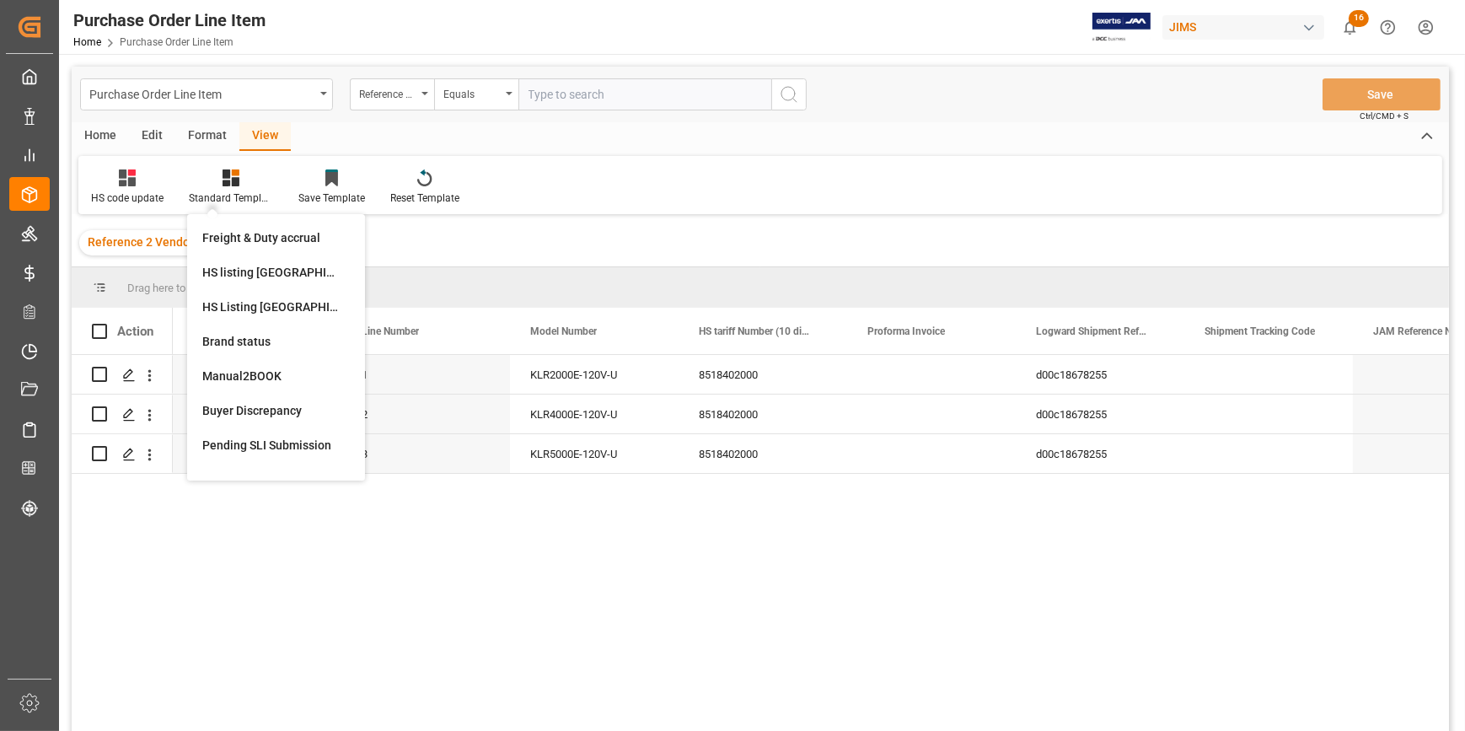
click at [604, 600] on div "854896 1 KLR2000E-120V-U 8518402000 d00c18678255 20-06-2025 09:33:16 854896 2 K…" at bounding box center [811, 548] width 1276 height 387
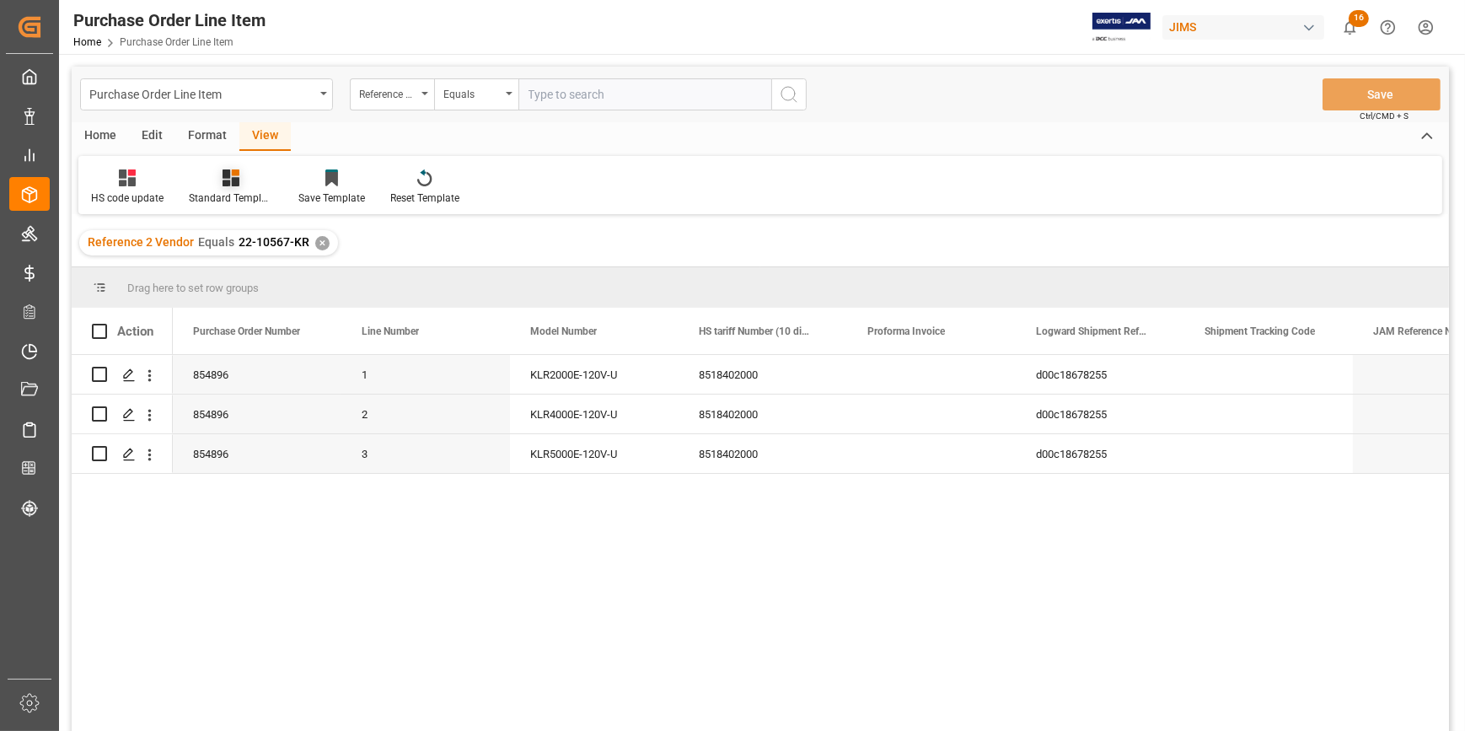
click at [236, 189] on div "Standard Templates" at bounding box center [231, 187] width 110 height 37
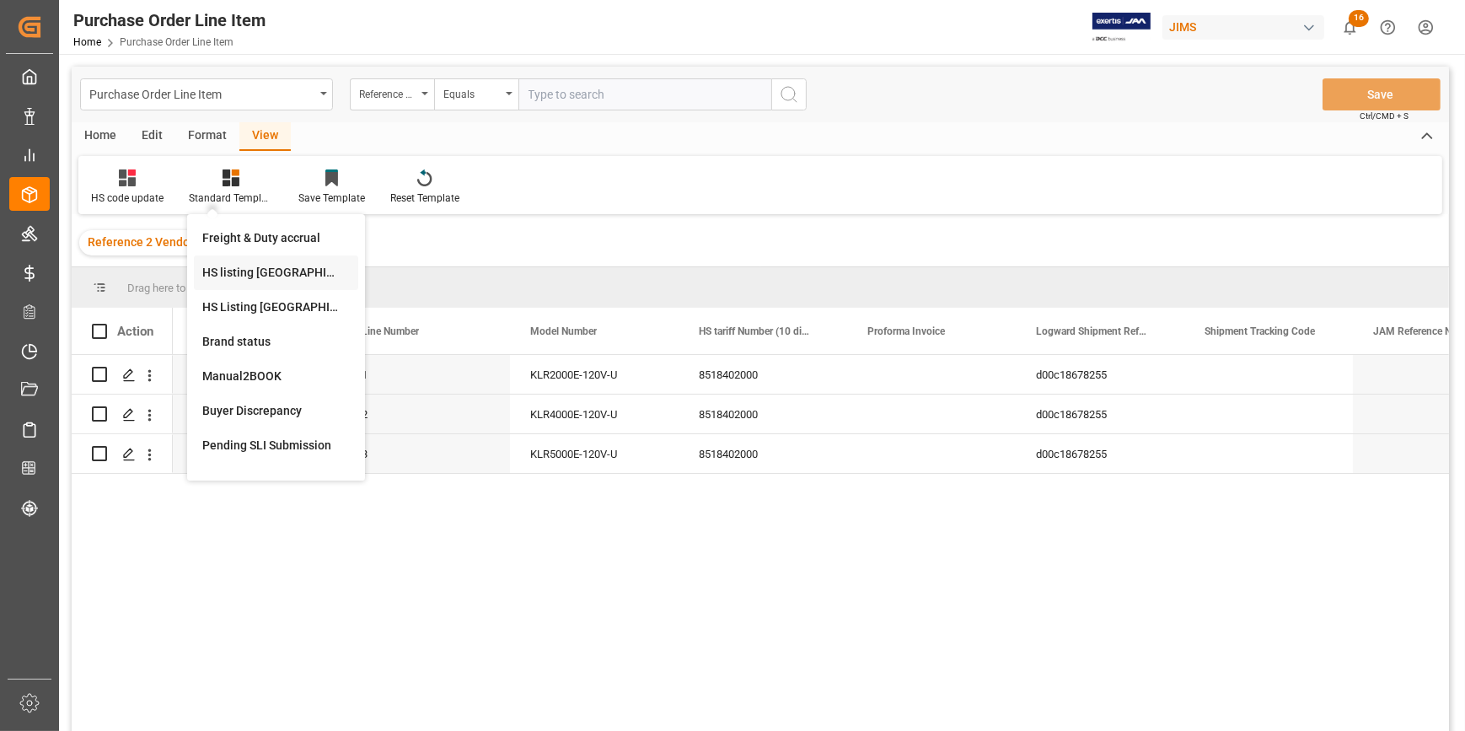
click at [261, 280] on div "HS listing USA" at bounding box center [276, 273] width 148 height 18
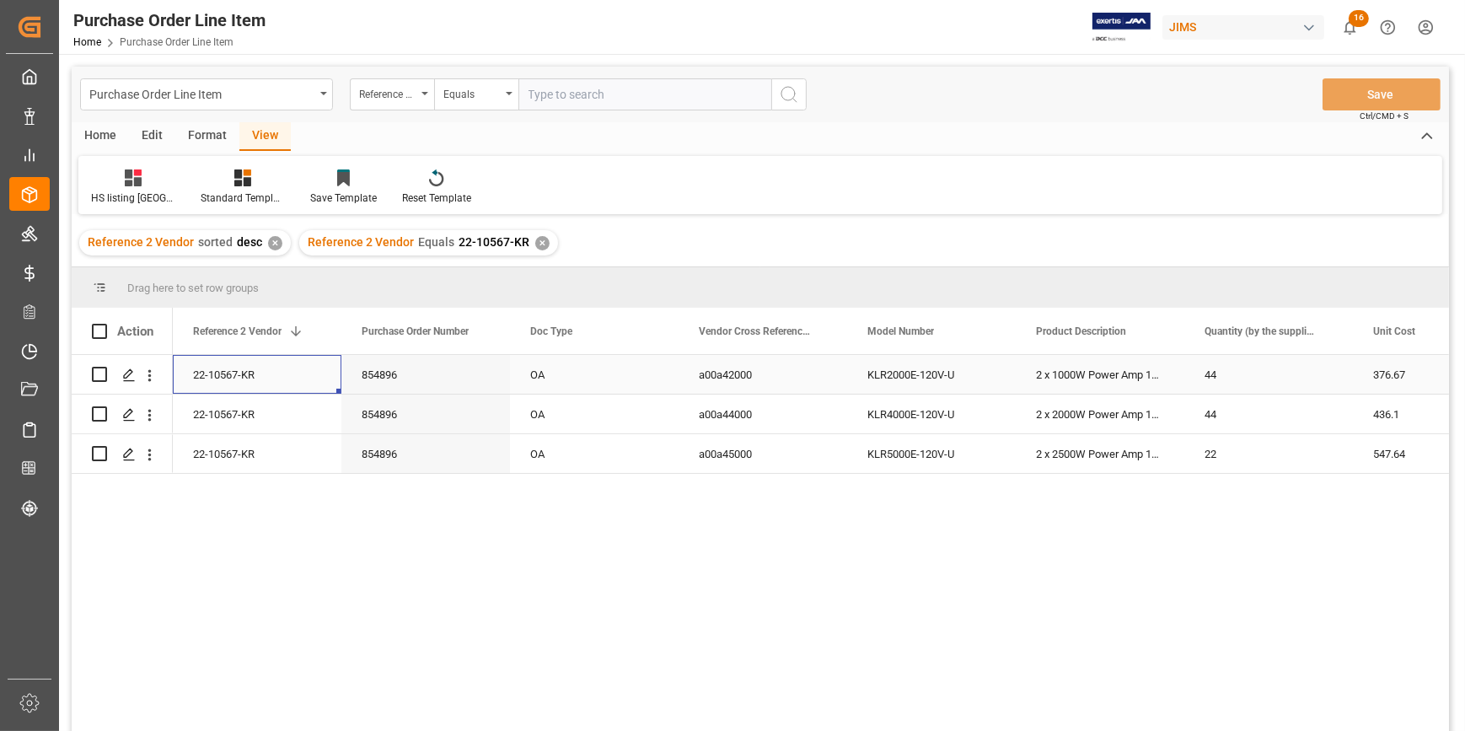
click at [263, 376] on div "22-10567-KR" at bounding box center [257, 374] width 169 height 39
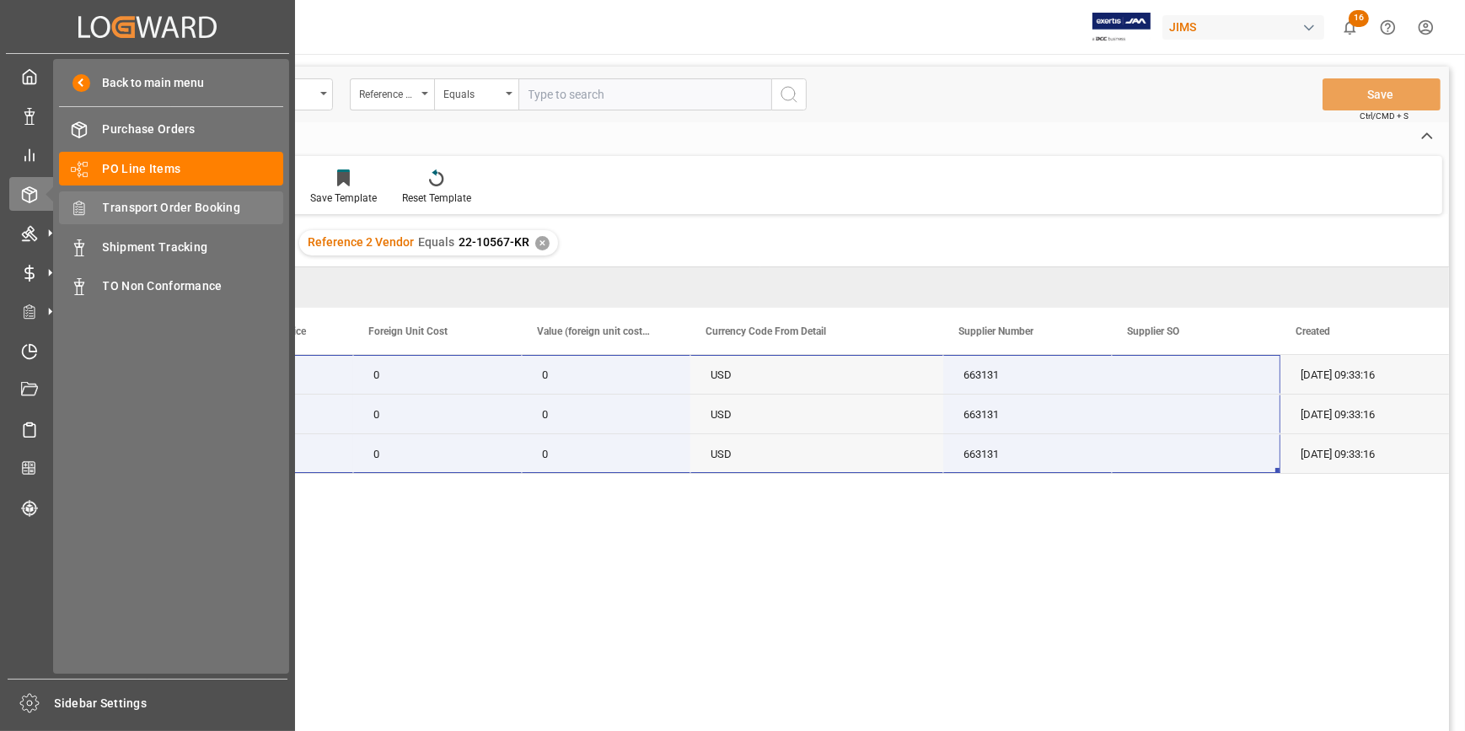
click at [189, 205] on span "Transport Order Booking" at bounding box center [193, 208] width 181 height 18
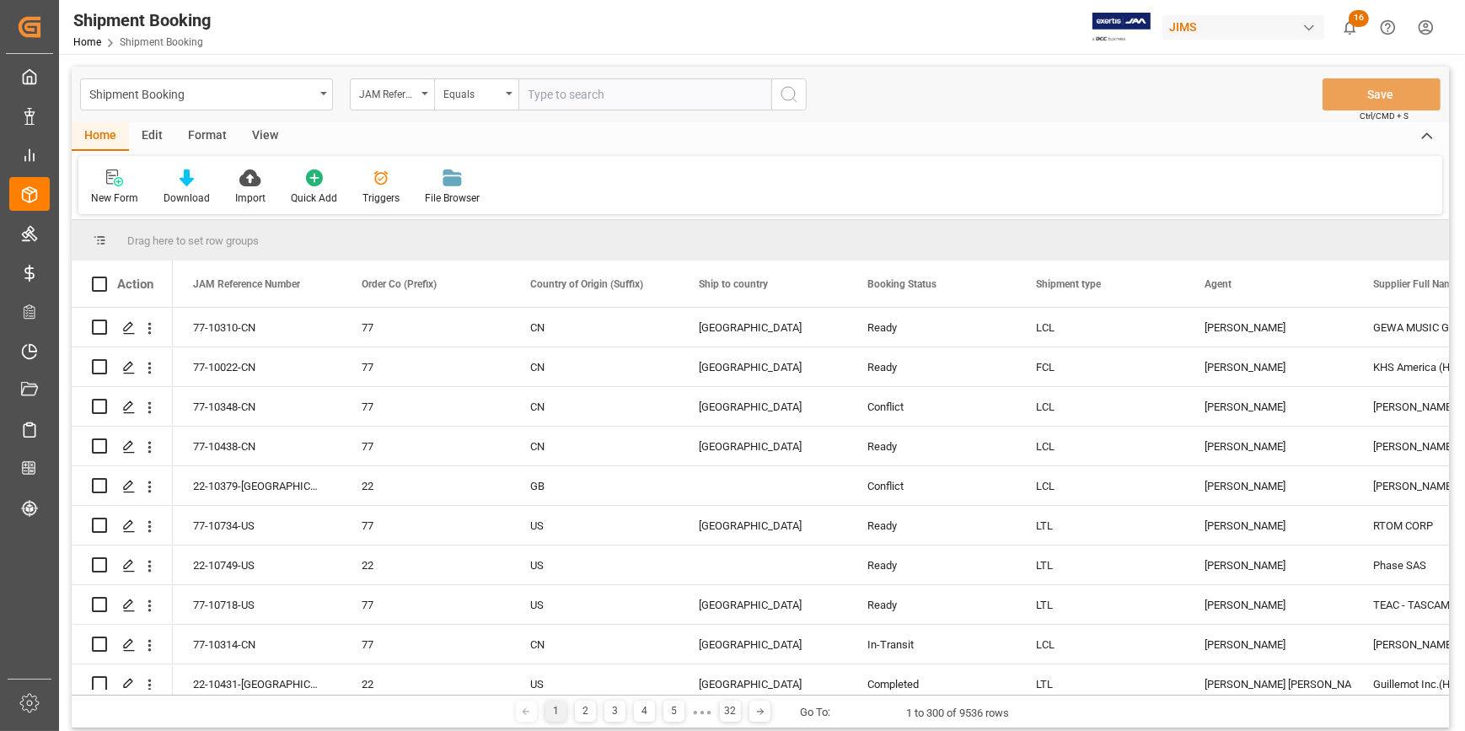
click at [556, 94] on input "text" at bounding box center [644, 94] width 253 height 32
paste input "22-10394-MY"
type input "22-10394-MY"
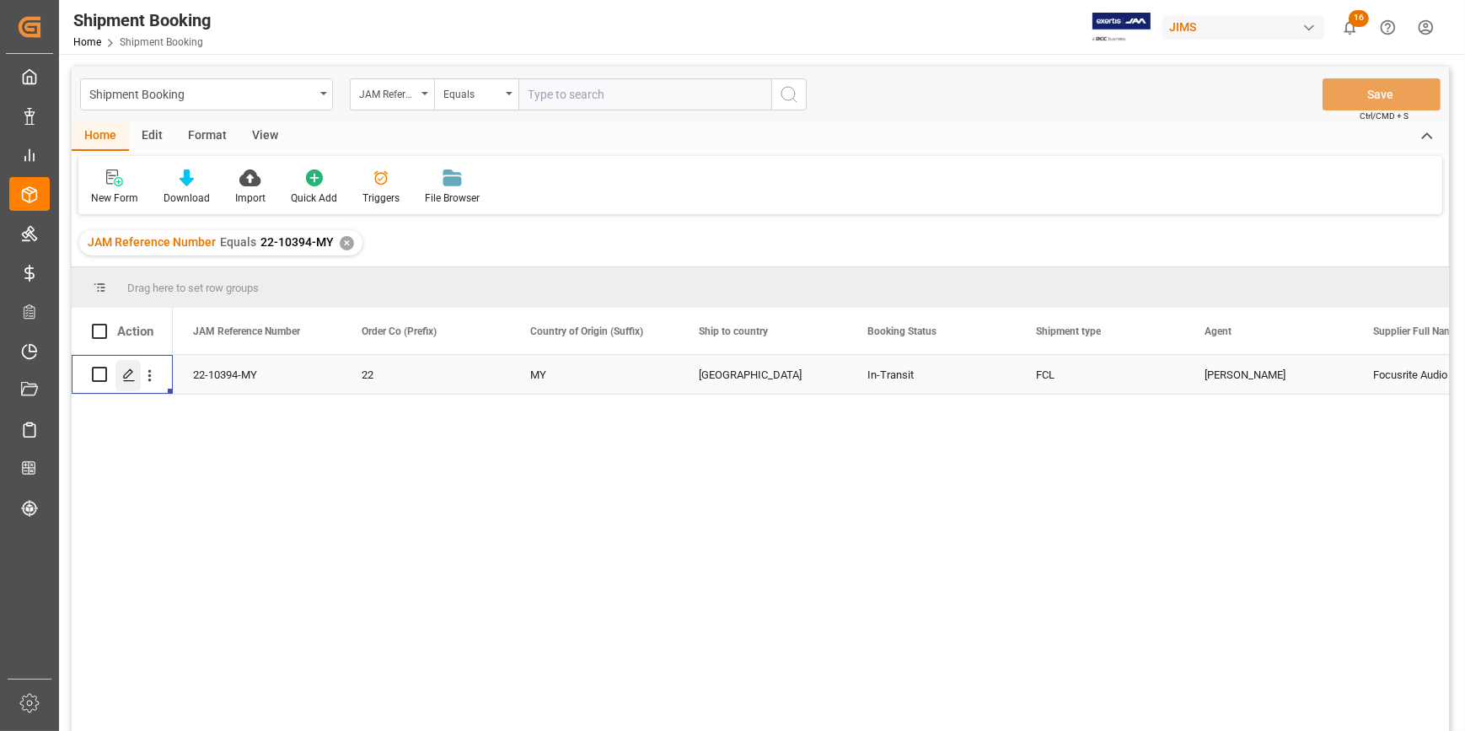
click at [126, 373] on polygon "Press SPACE to select this row." at bounding box center [128, 373] width 8 height 8
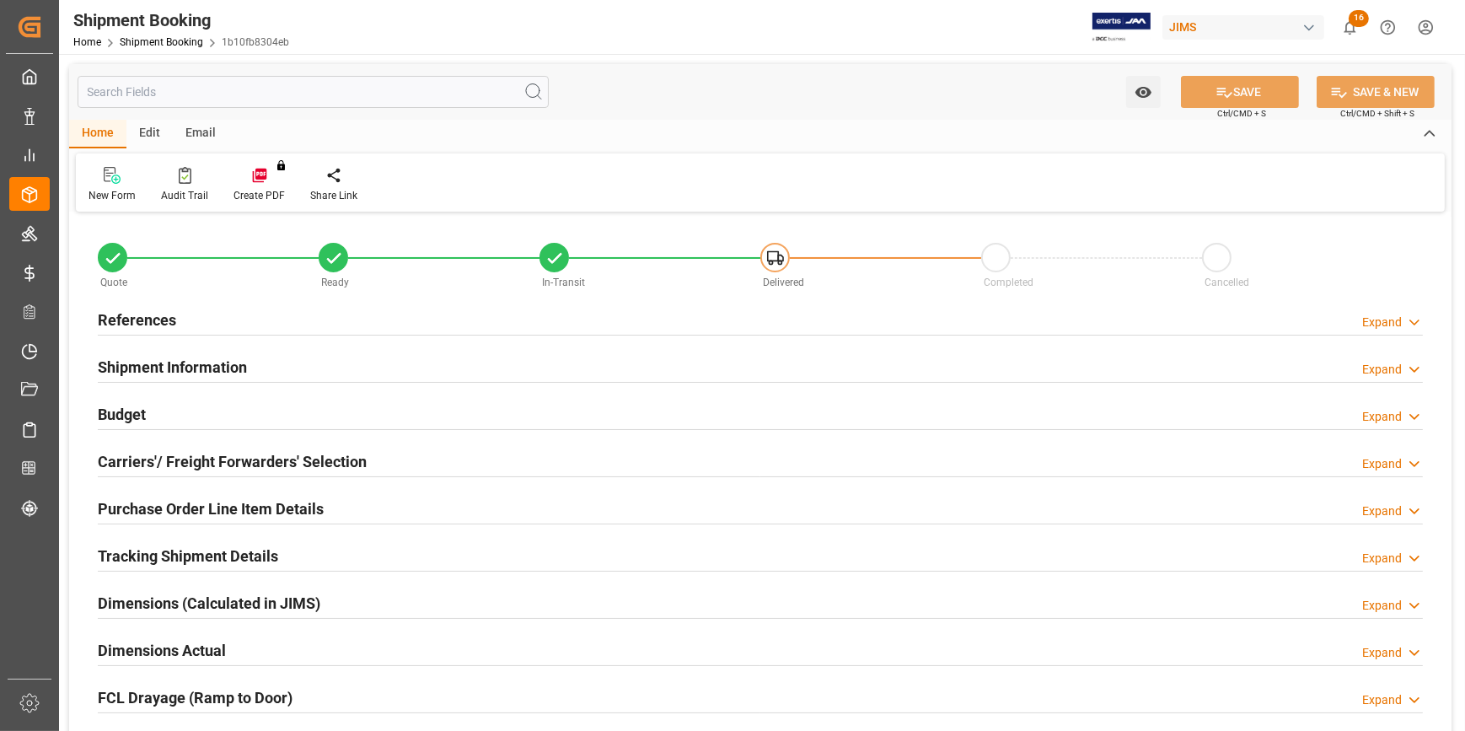
type input "1"
type input "31"
type input "20-08-2025"
click at [353, 322] on div "References Expand" at bounding box center [760, 319] width 1325 height 32
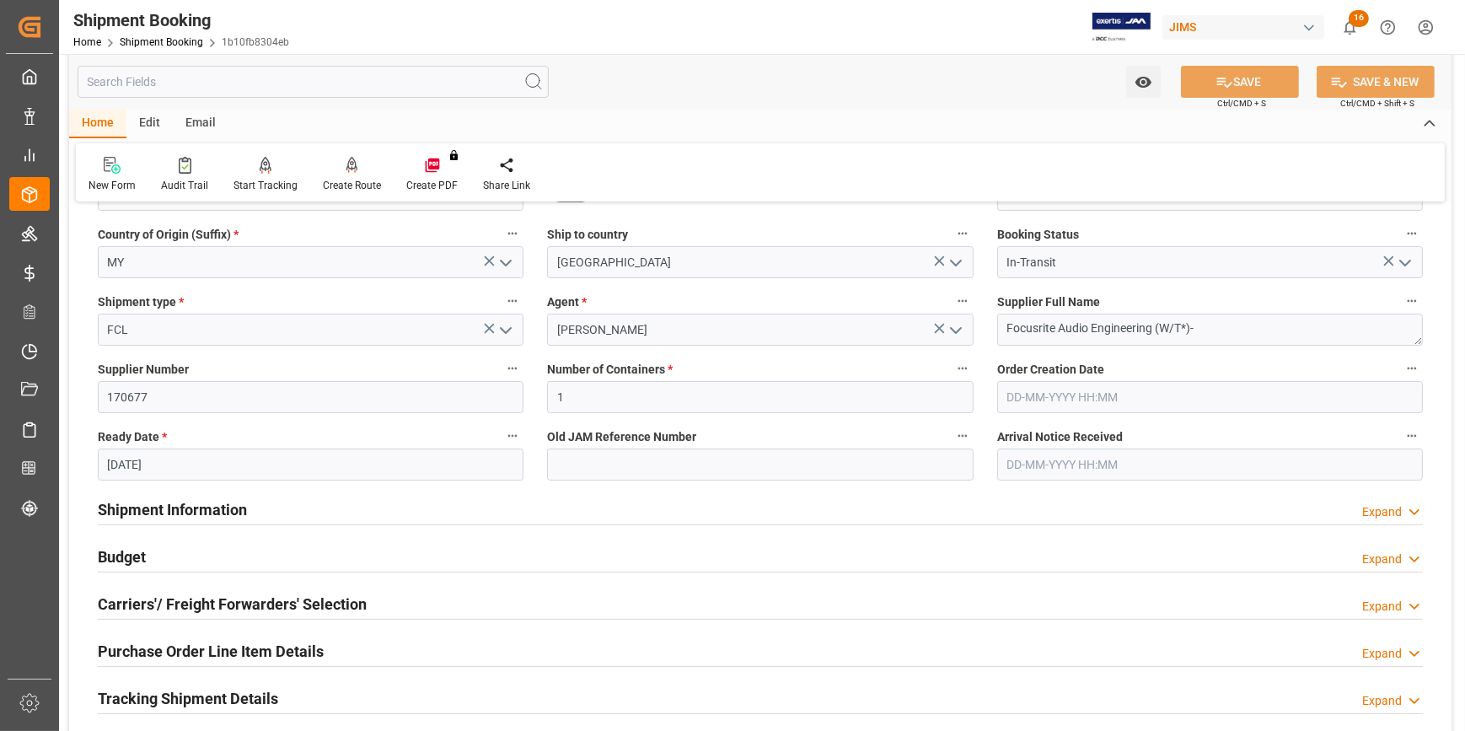
scroll to position [229, 0]
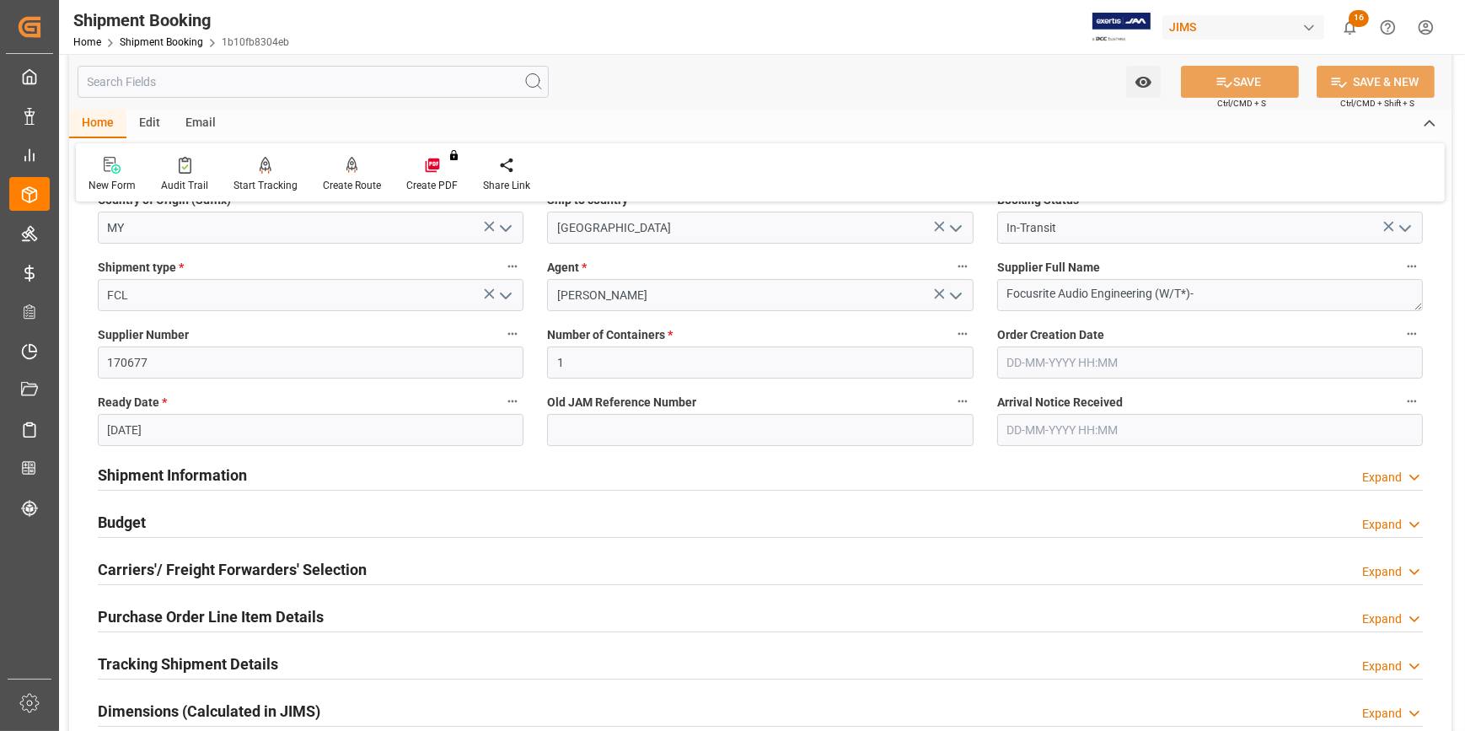
click at [292, 476] on div "Shipment Information Expand" at bounding box center [760, 474] width 1325 height 32
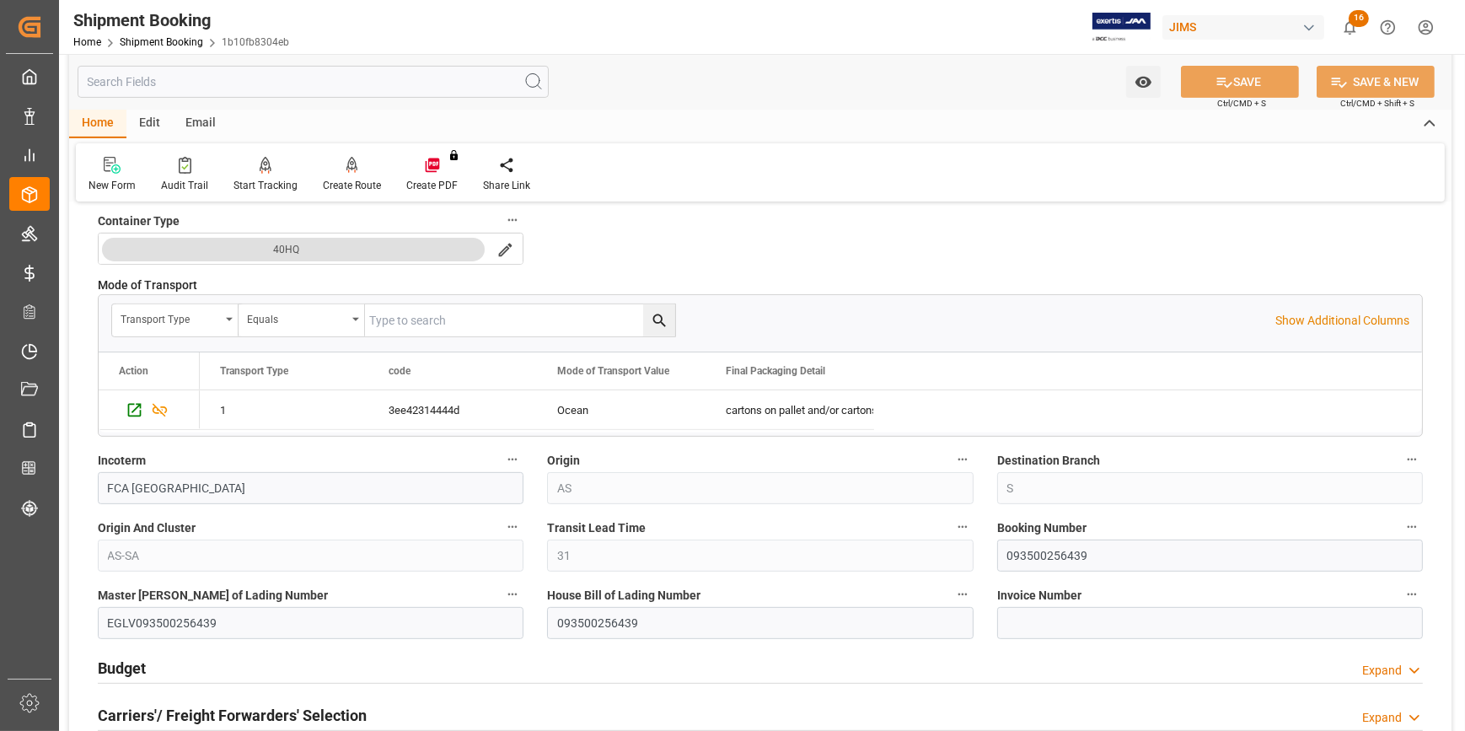
scroll to position [766, 0]
click at [1039, 553] on input "093500256439" at bounding box center [1210, 554] width 426 height 32
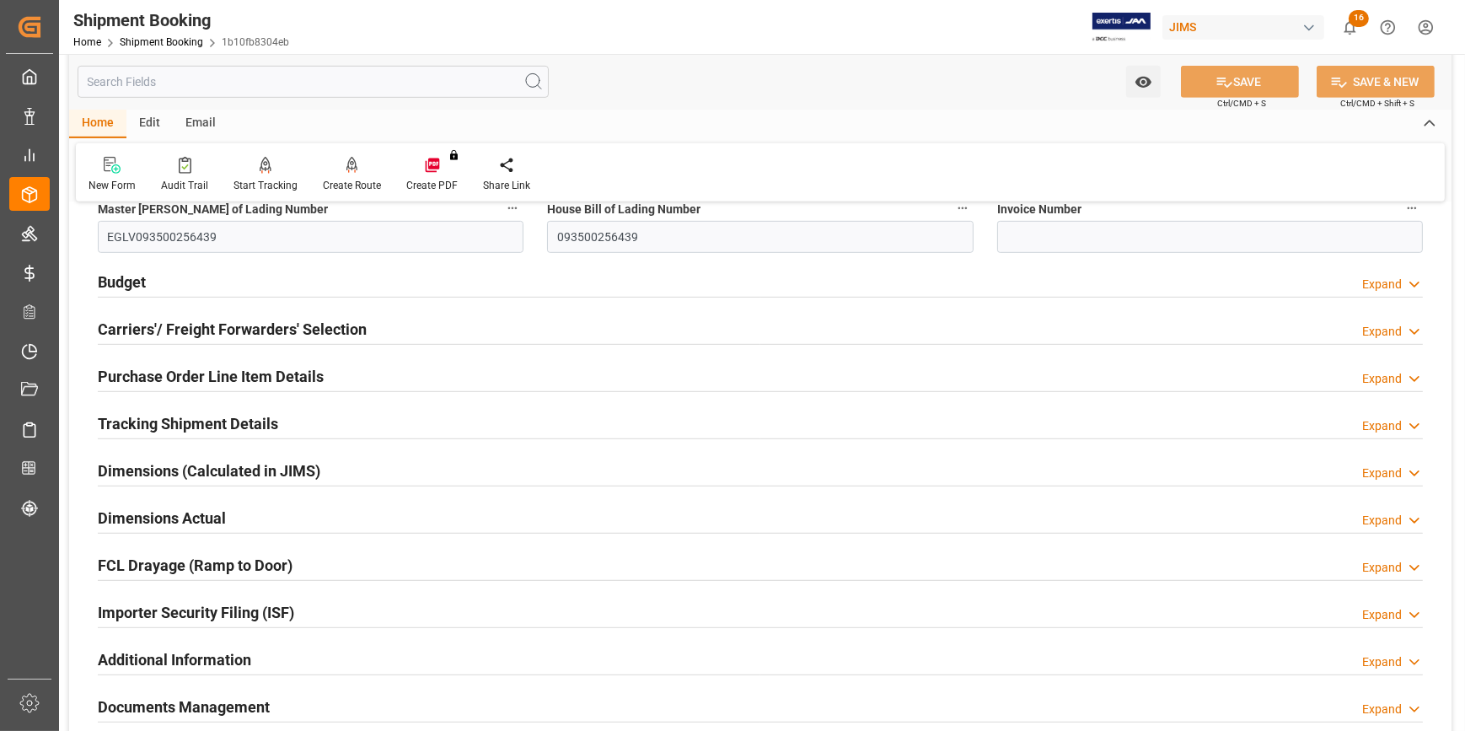
scroll to position [1226, 0]
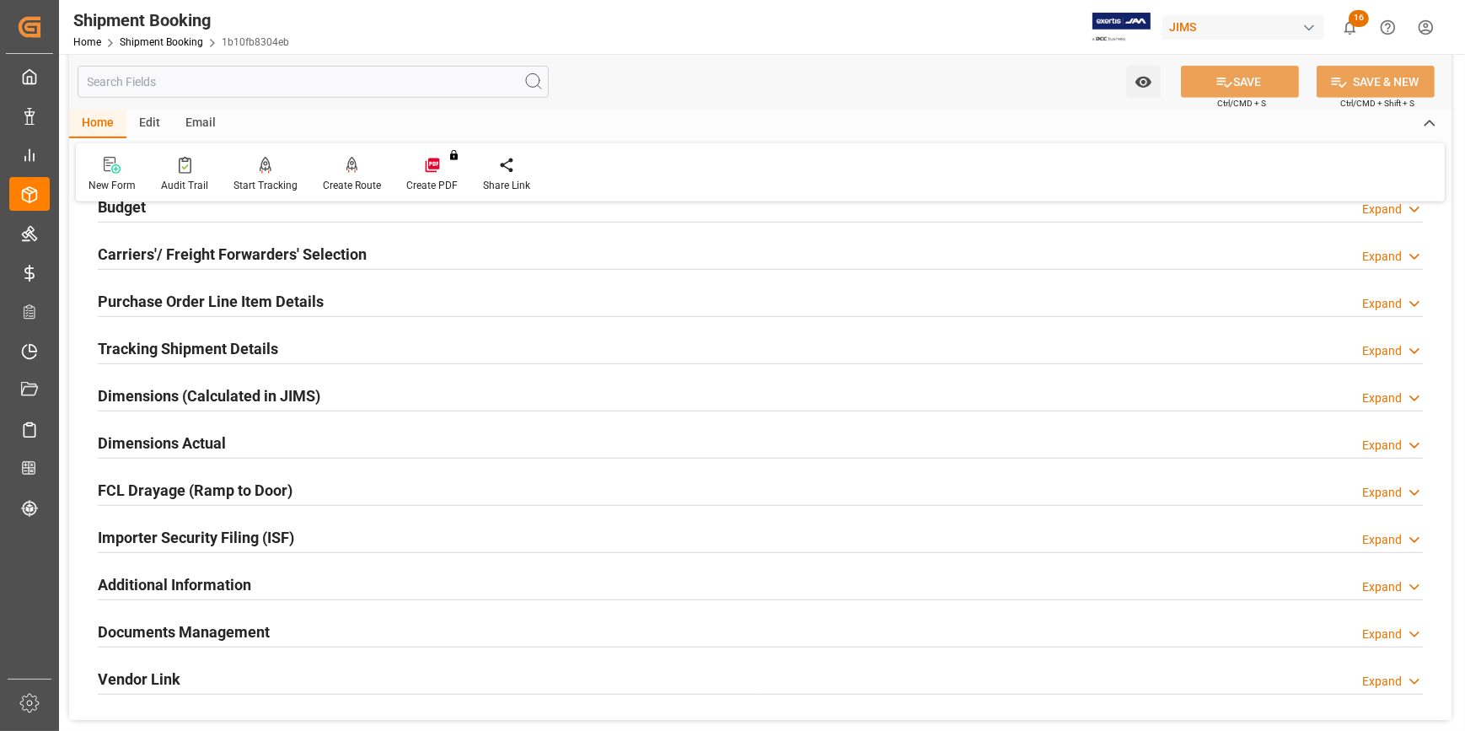
click at [378, 625] on div "Documents Management Expand" at bounding box center [760, 630] width 1325 height 32
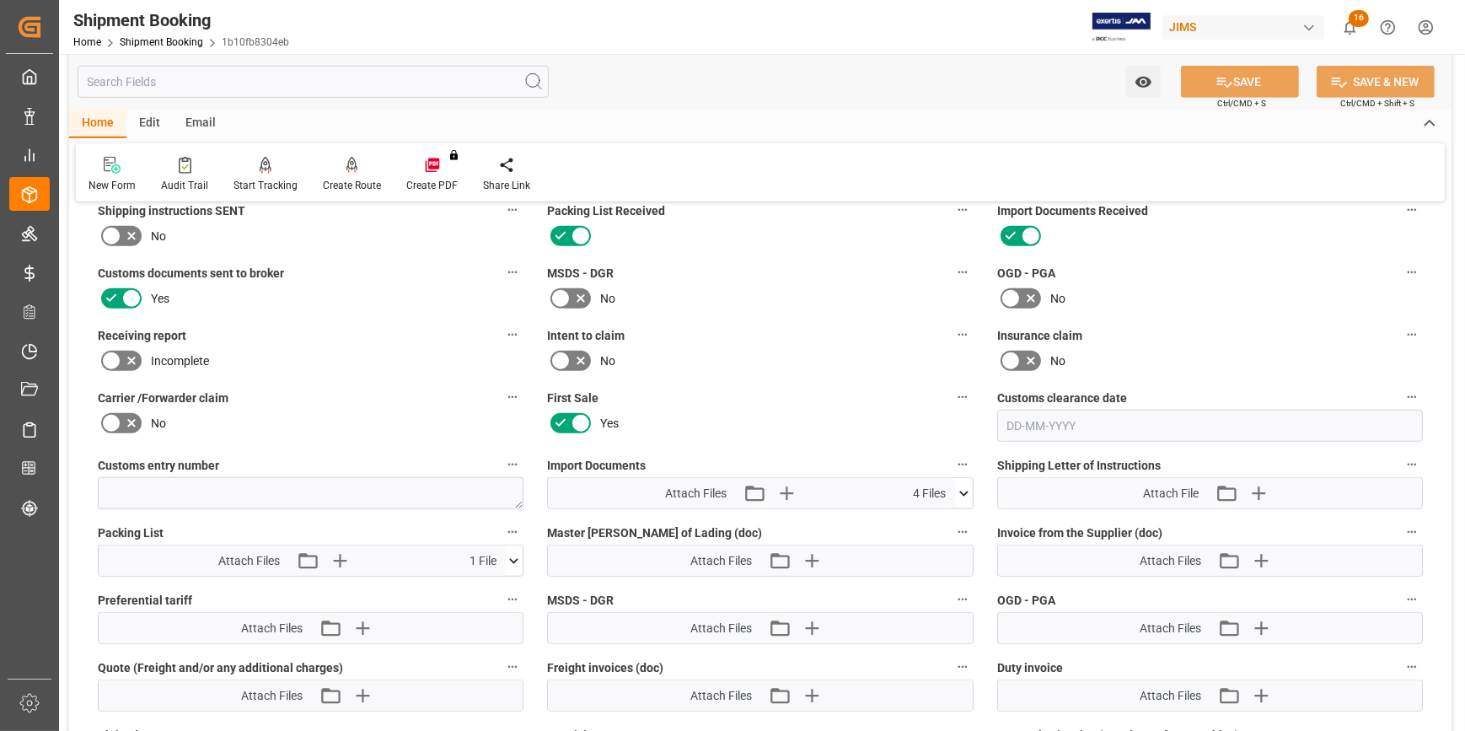
scroll to position [1762, 0]
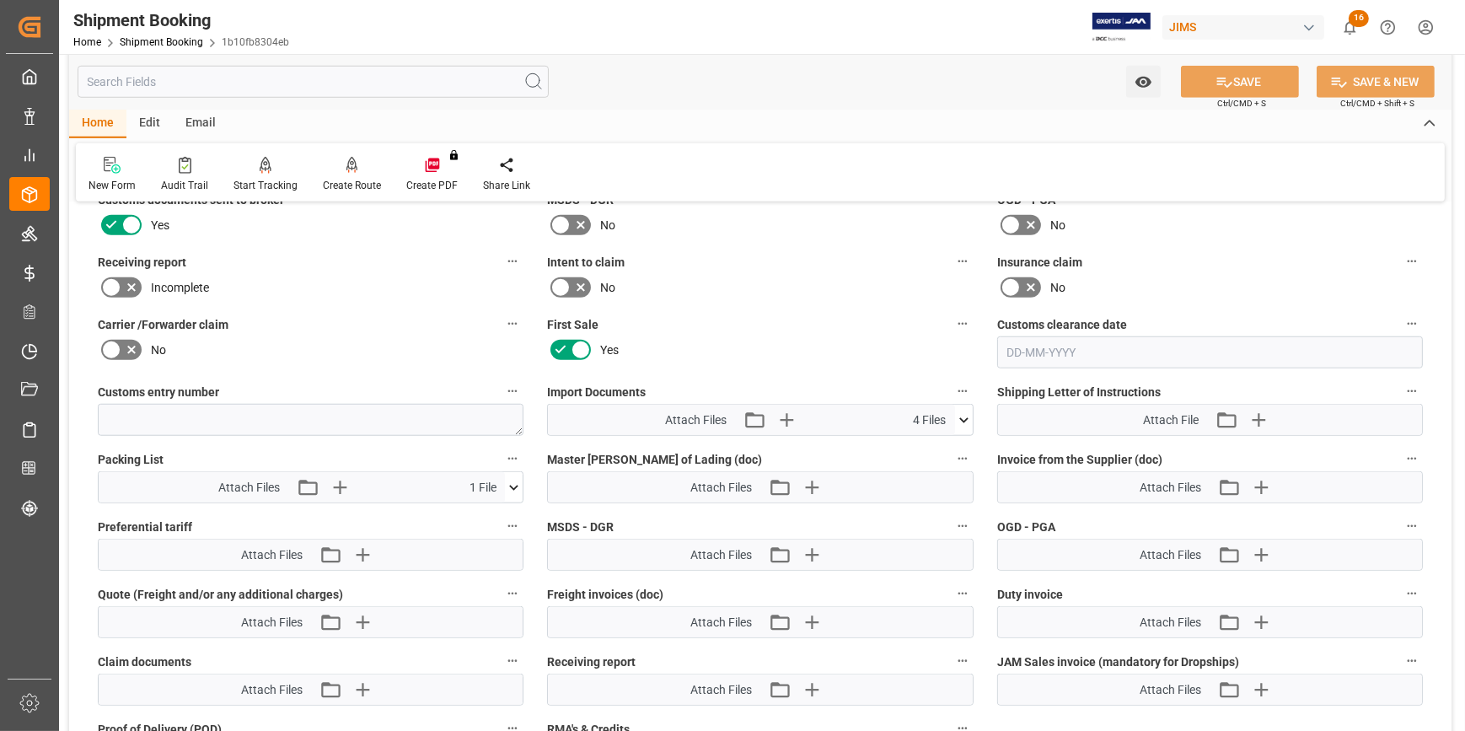
click at [961, 417] on icon at bounding box center [963, 419] width 9 height 5
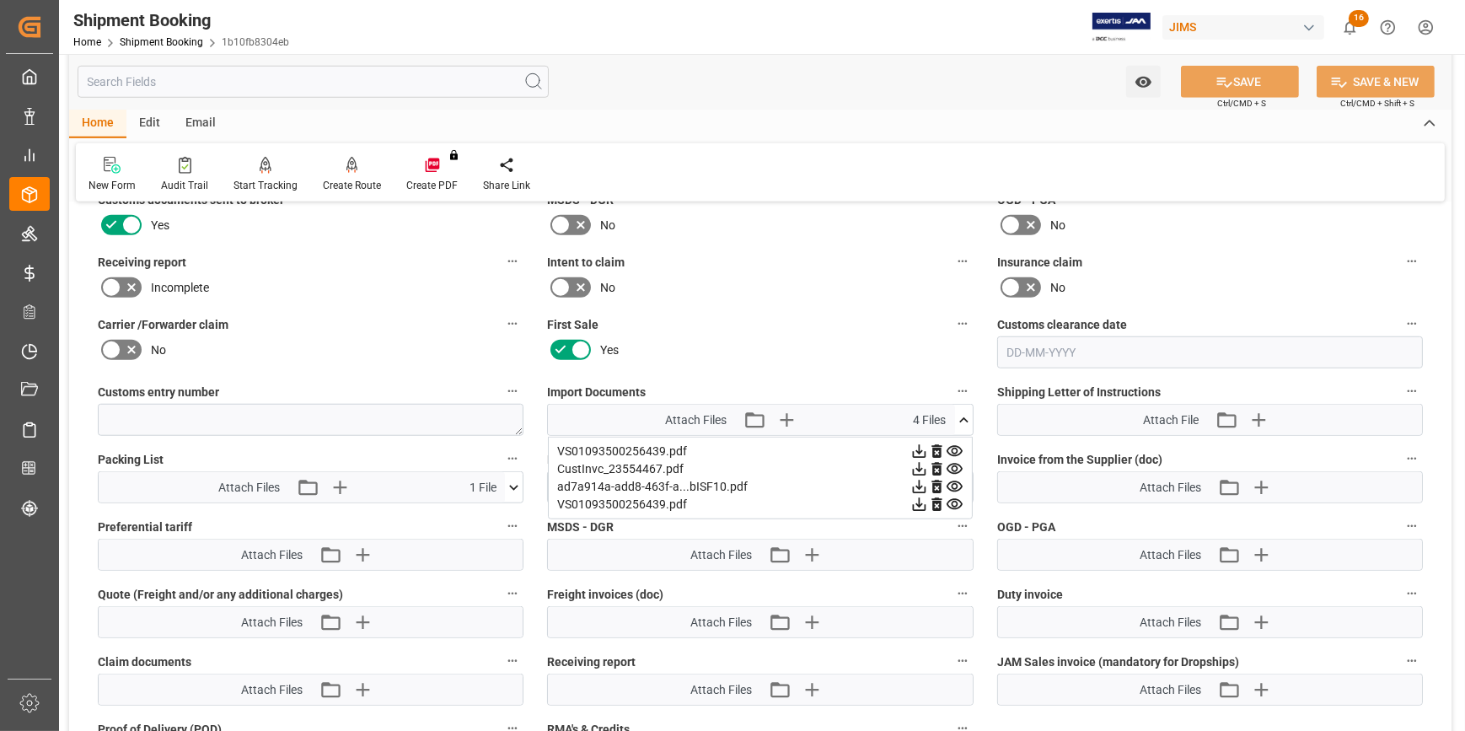
click at [915, 464] on icon at bounding box center [919, 469] width 18 height 18
click at [920, 464] on icon at bounding box center [919, 469] width 18 height 18
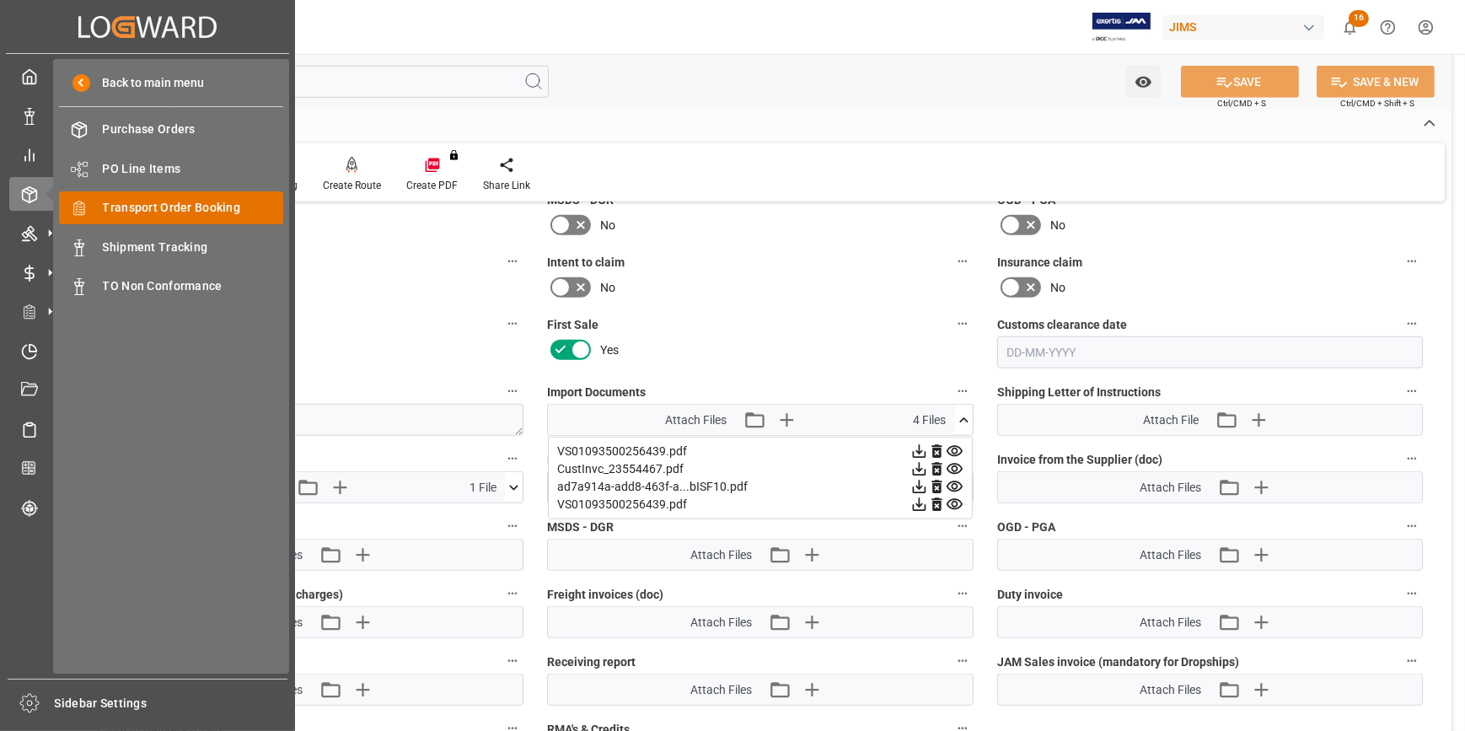
click at [183, 206] on span "Transport Order Booking" at bounding box center [193, 208] width 181 height 18
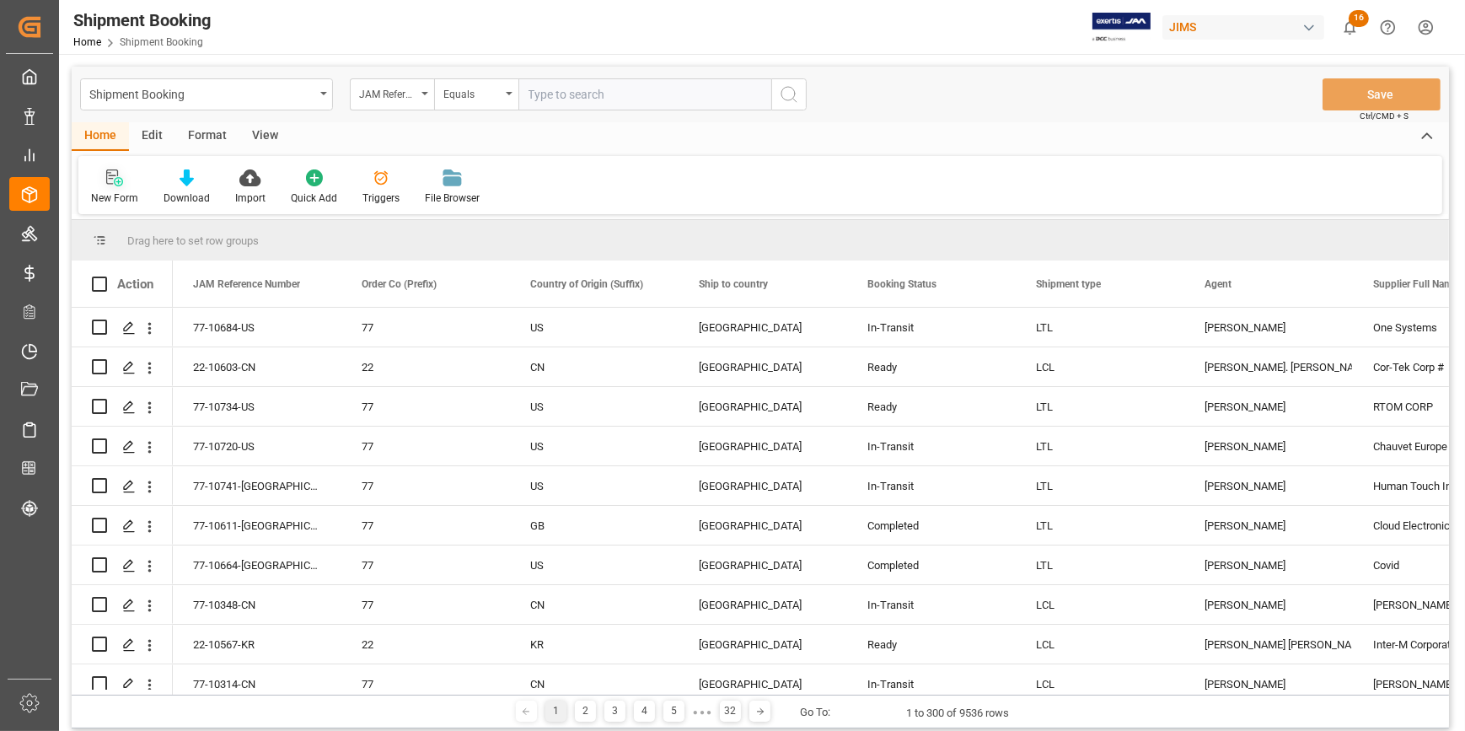
click at [113, 179] on icon at bounding box center [114, 177] width 17 height 17
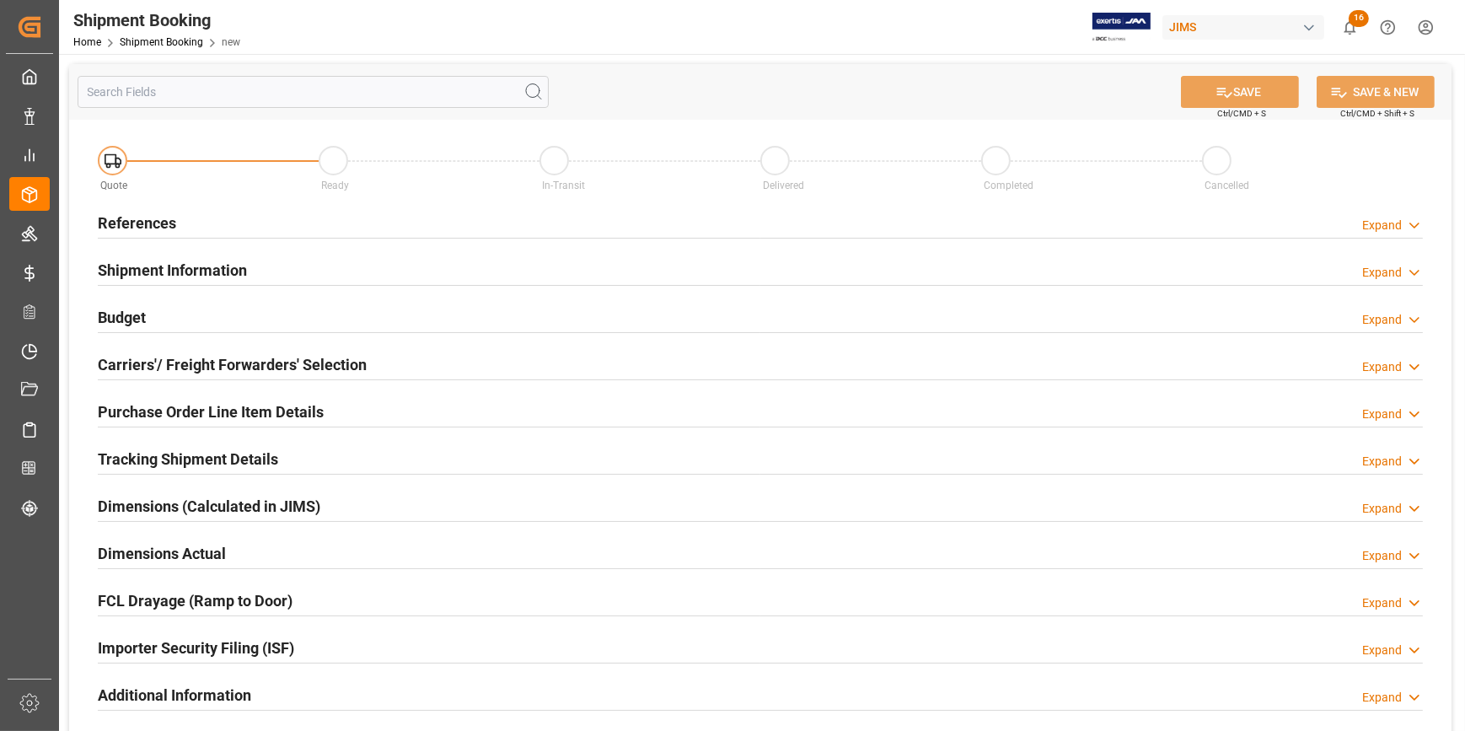
click at [245, 218] on div "References Expand" at bounding box center [760, 222] width 1325 height 32
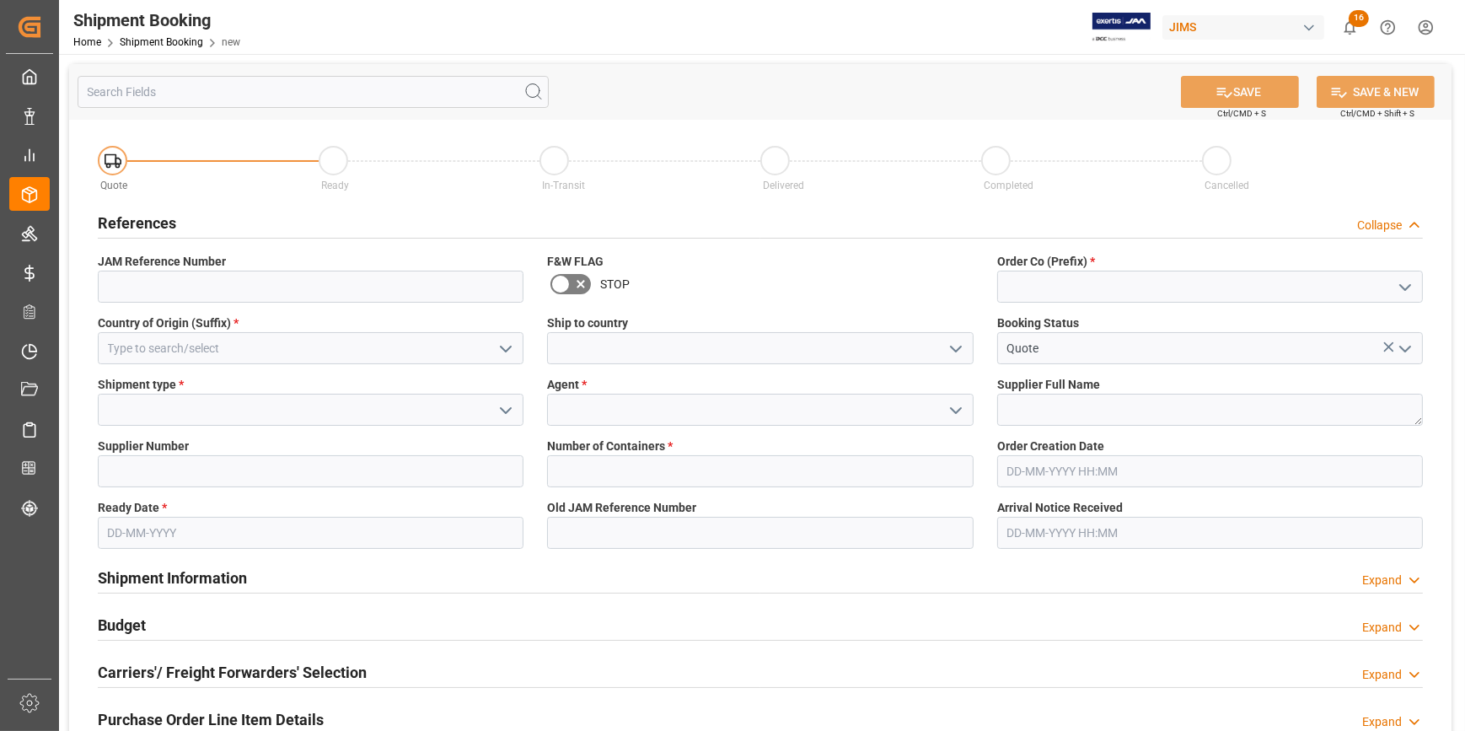
click at [1397, 282] on icon "open menu" at bounding box center [1405, 287] width 20 height 20
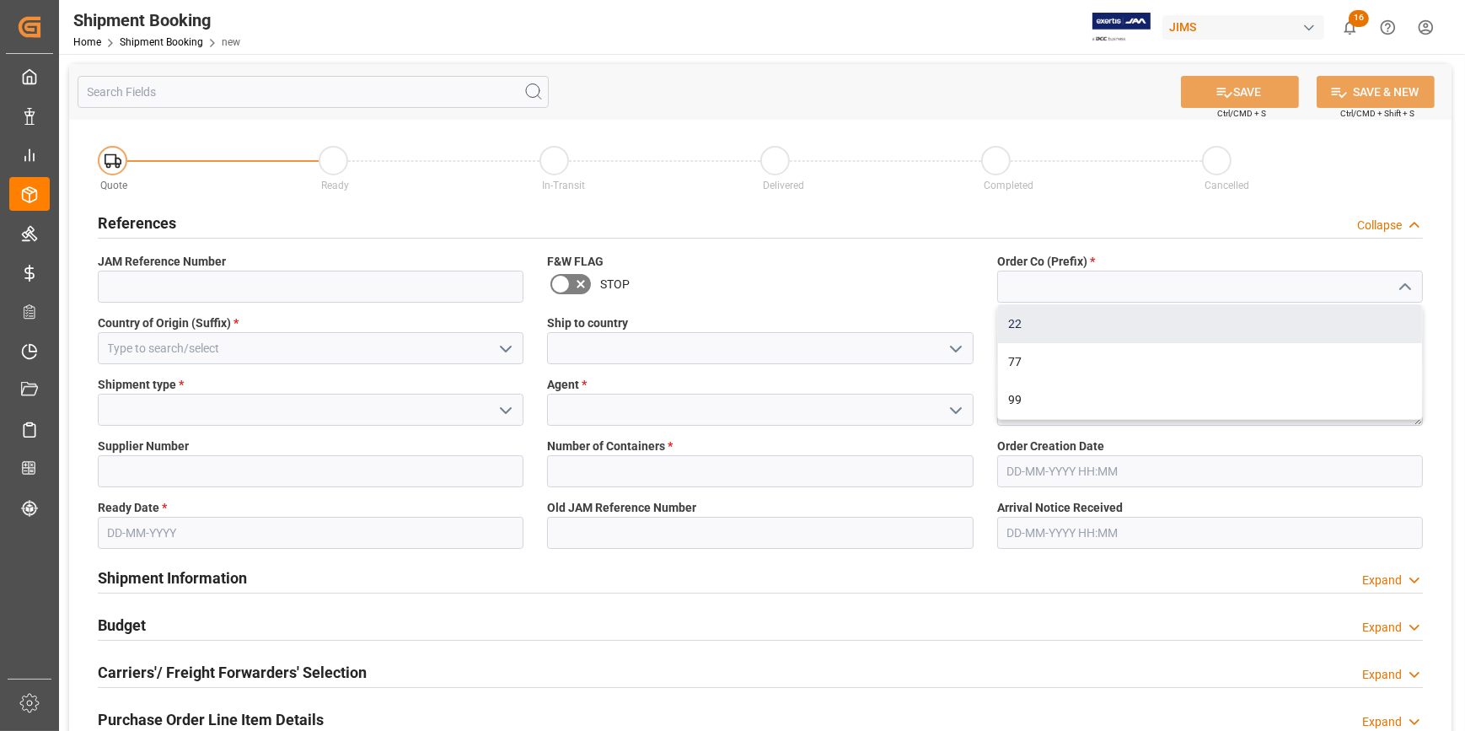
click at [1239, 317] on div "22" at bounding box center [1210, 324] width 424 height 38
type input "22"
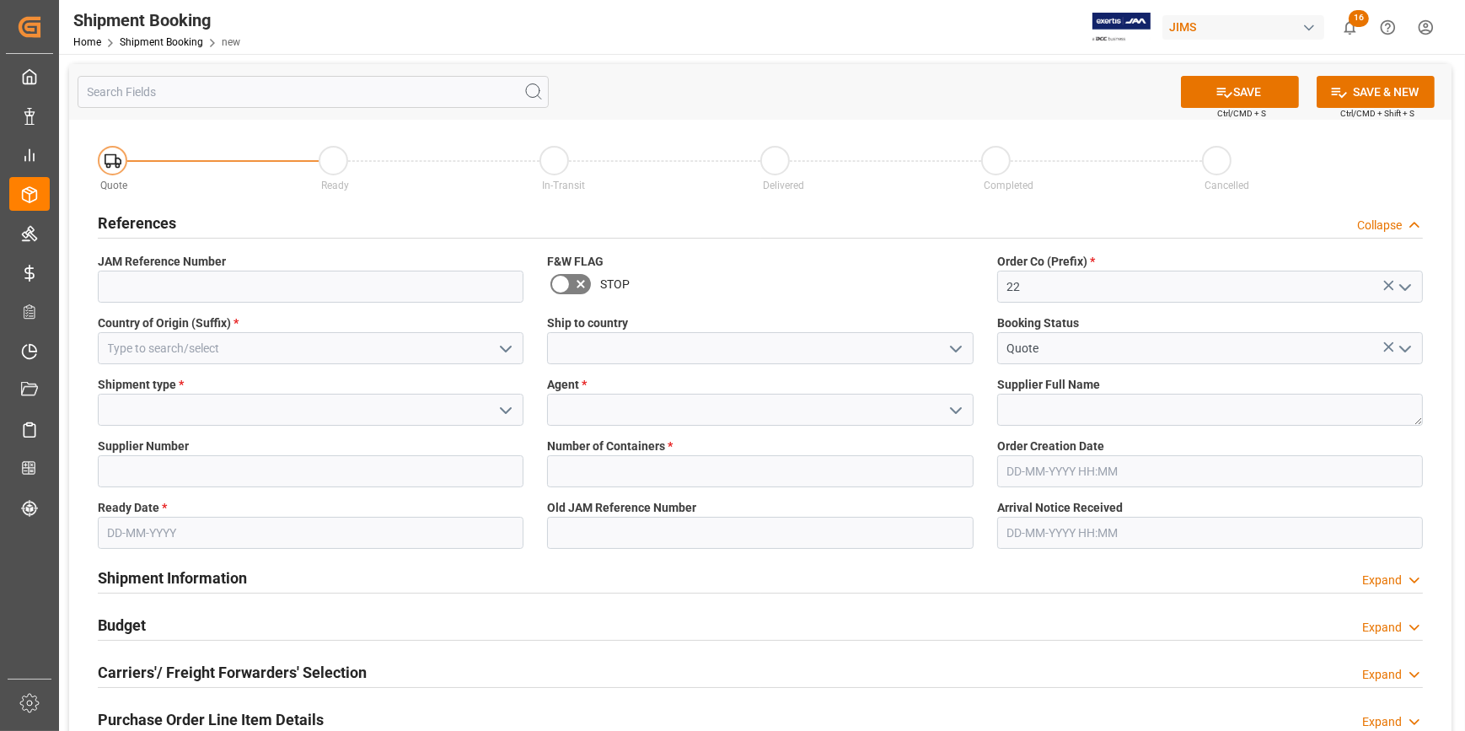
click at [503, 348] on polyline "open menu" at bounding box center [506, 348] width 10 height 5
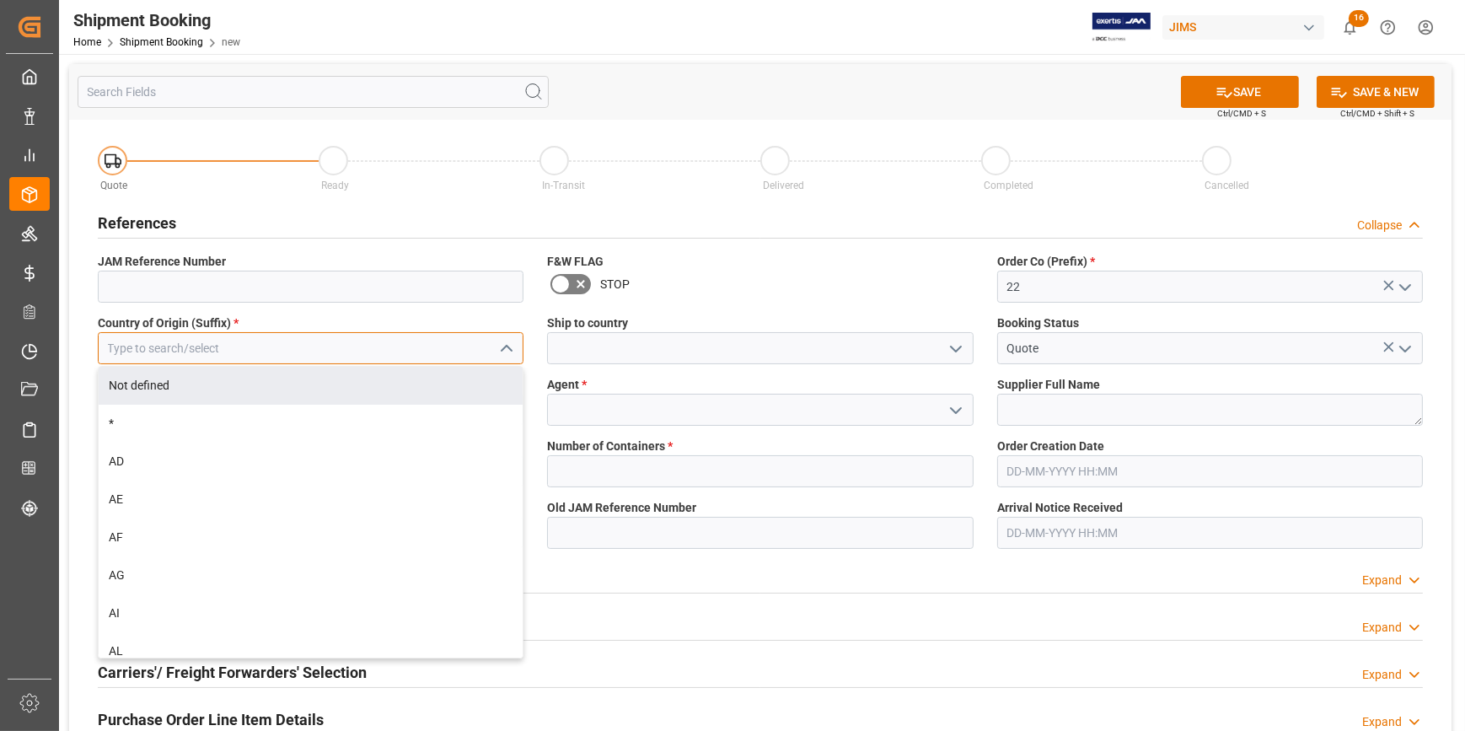
click at [240, 346] on input at bounding box center [311, 348] width 426 height 32
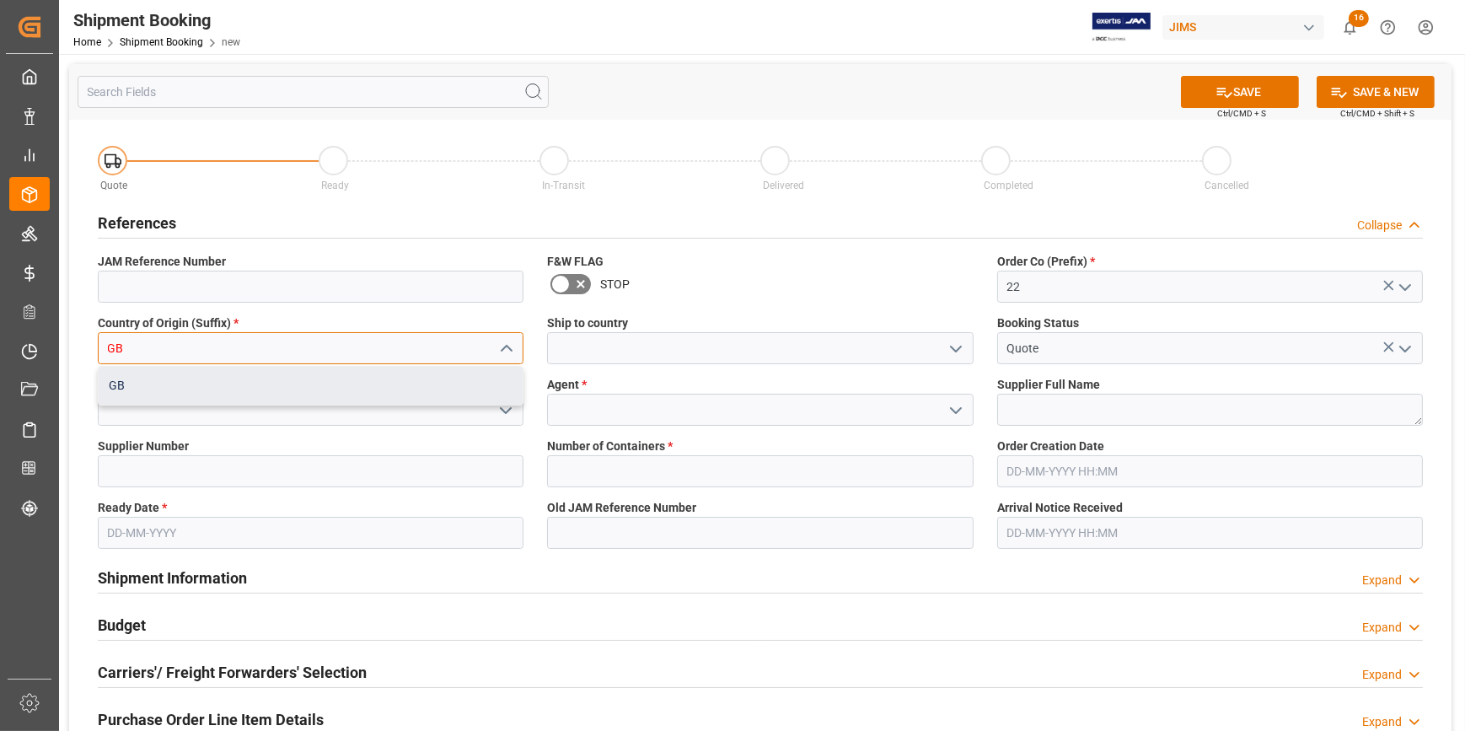
click at [222, 388] on div "GB" at bounding box center [311, 386] width 424 height 38
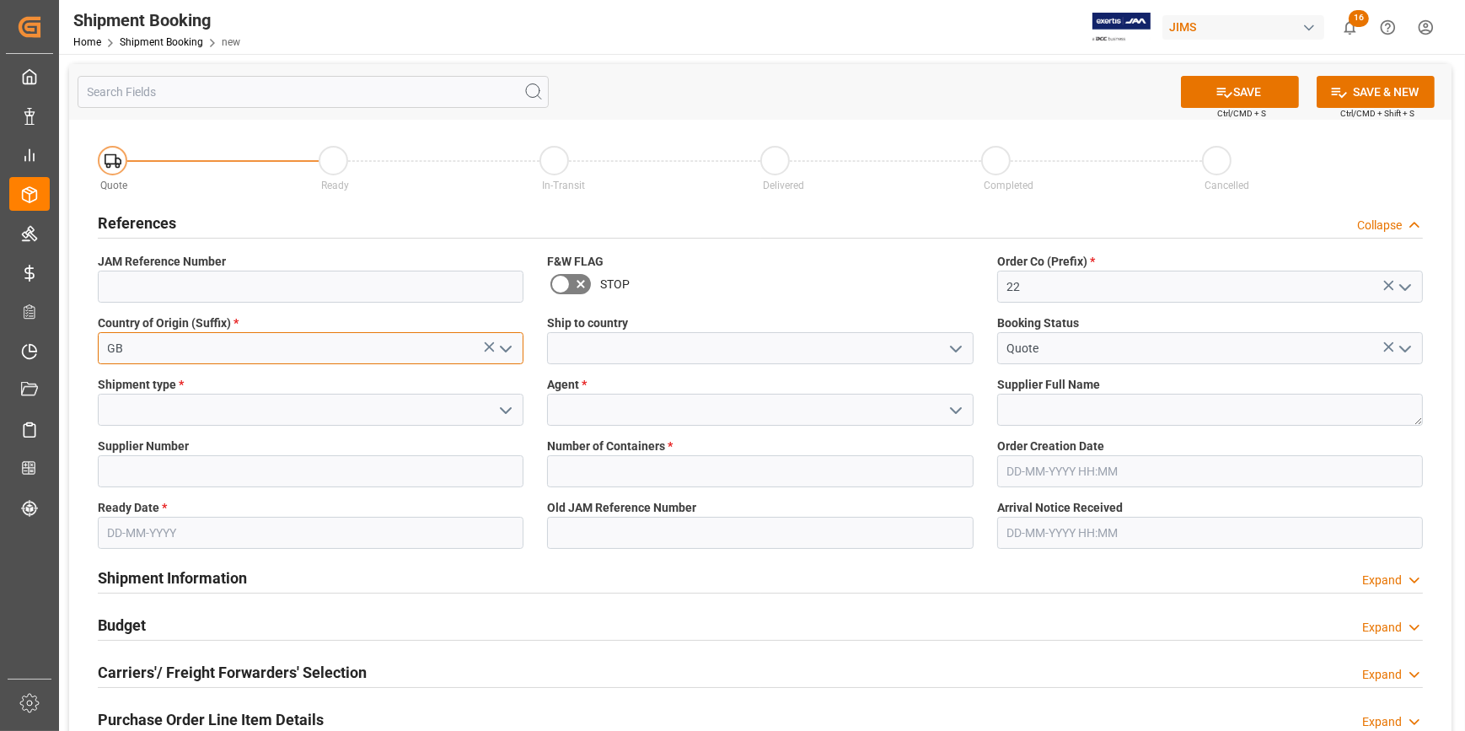
type input "GB"
click at [952, 345] on icon "open menu" at bounding box center [956, 349] width 20 height 20
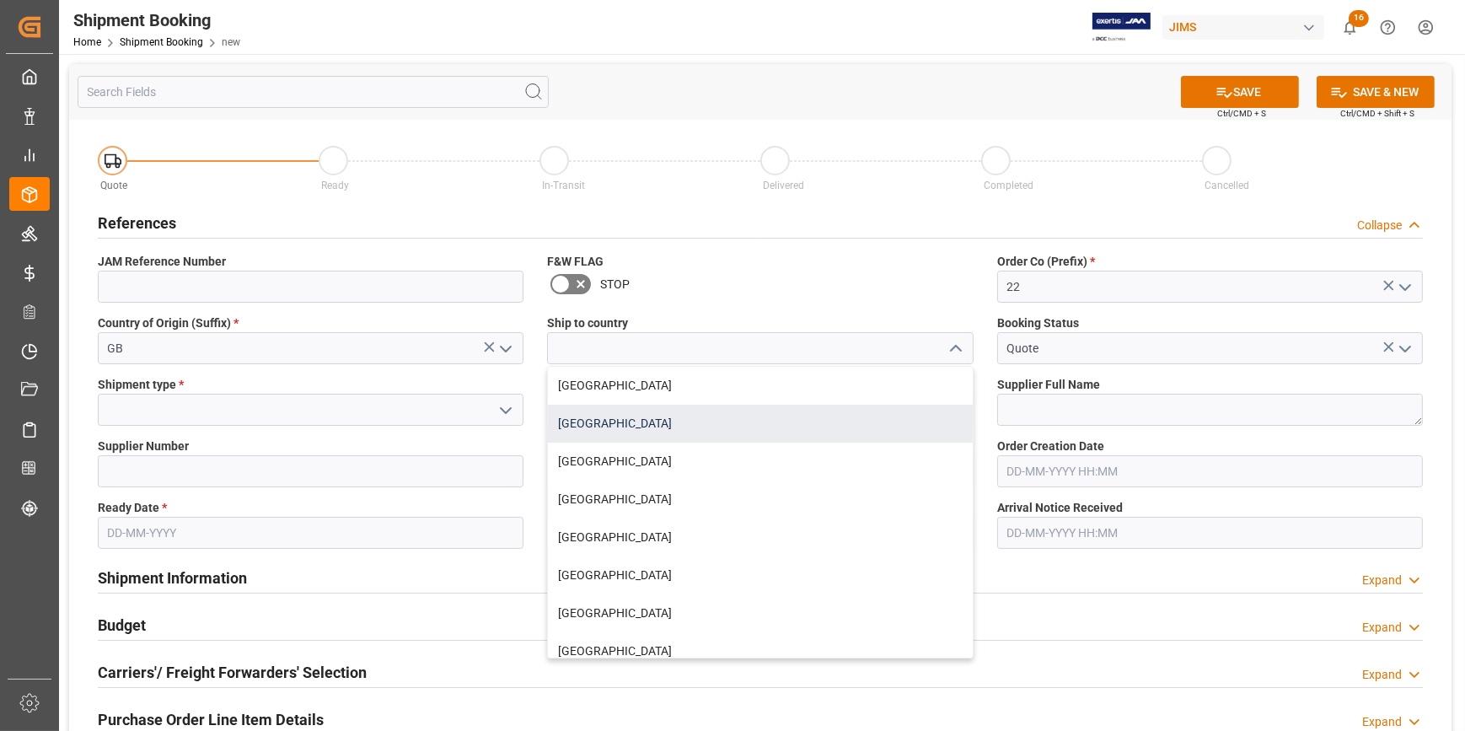
click at [652, 418] on div "[GEOGRAPHIC_DATA]" at bounding box center [760, 424] width 424 height 38
type input "[GEOGRAPHIC_DATA]"
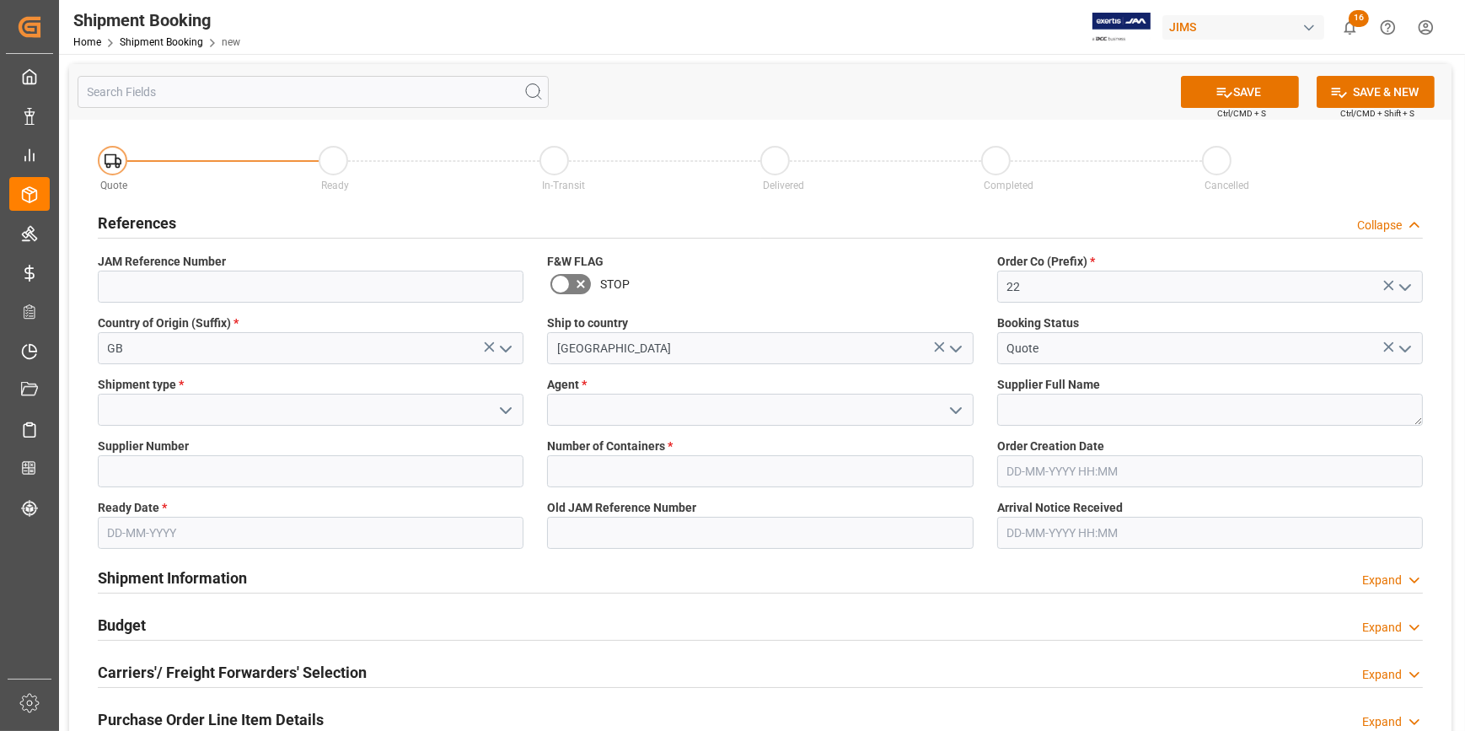
click at [503, 409] on polyline "open menu" at bounding box center [506, 410] width 10 height 5
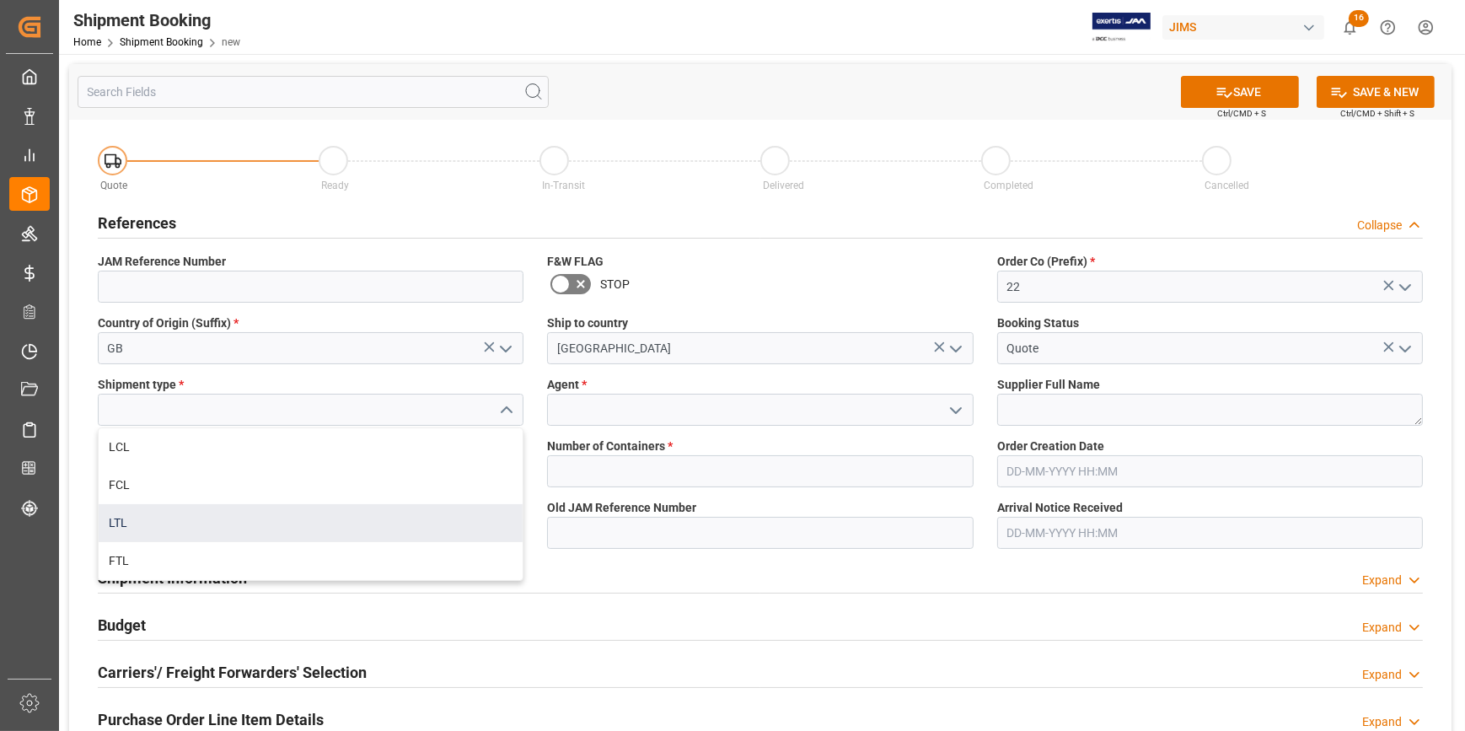
click at [209, 529] on div "LTL" at bounding box center [311, 523] width 424 height 38
type input "LTL"
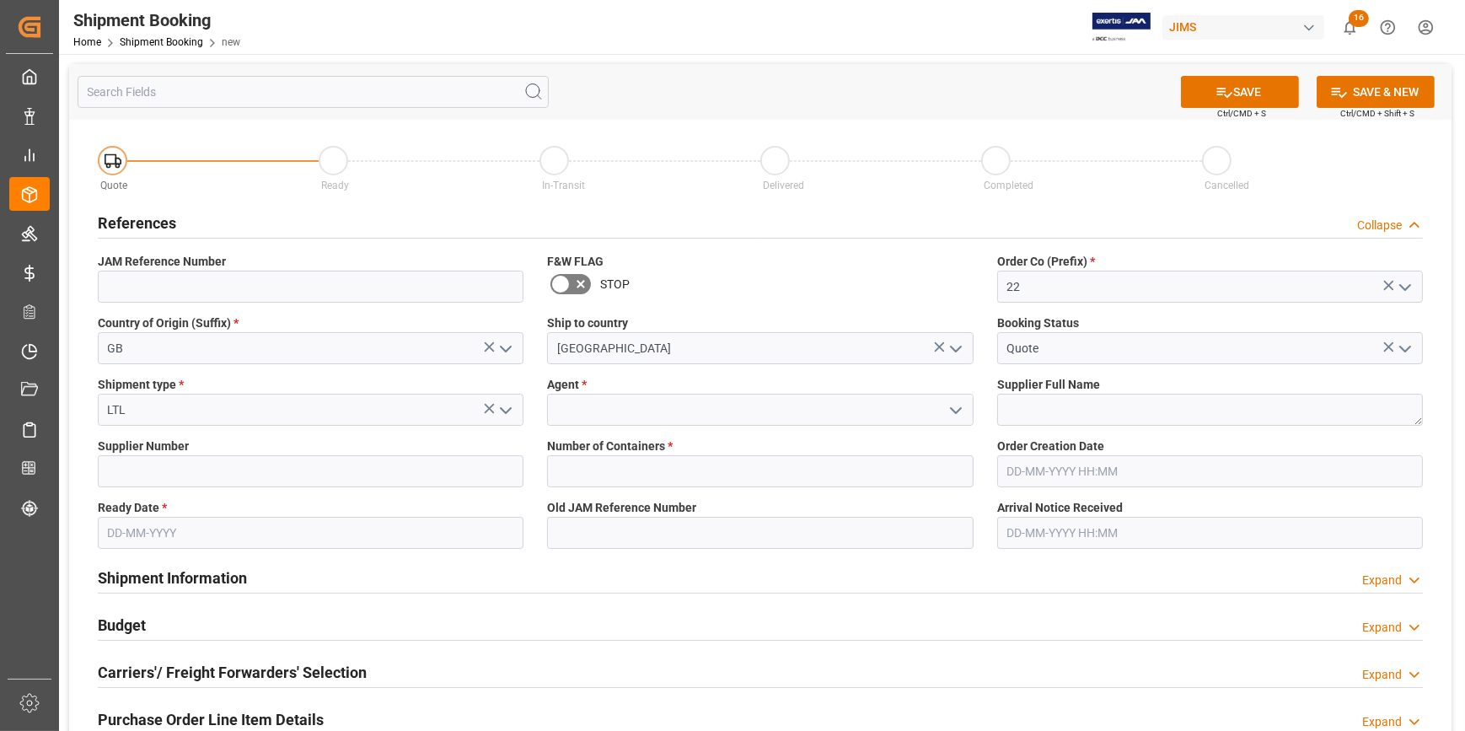
click at [952, 404] on icon "open menu" at bounding box center [956, 410] width 20 height 20
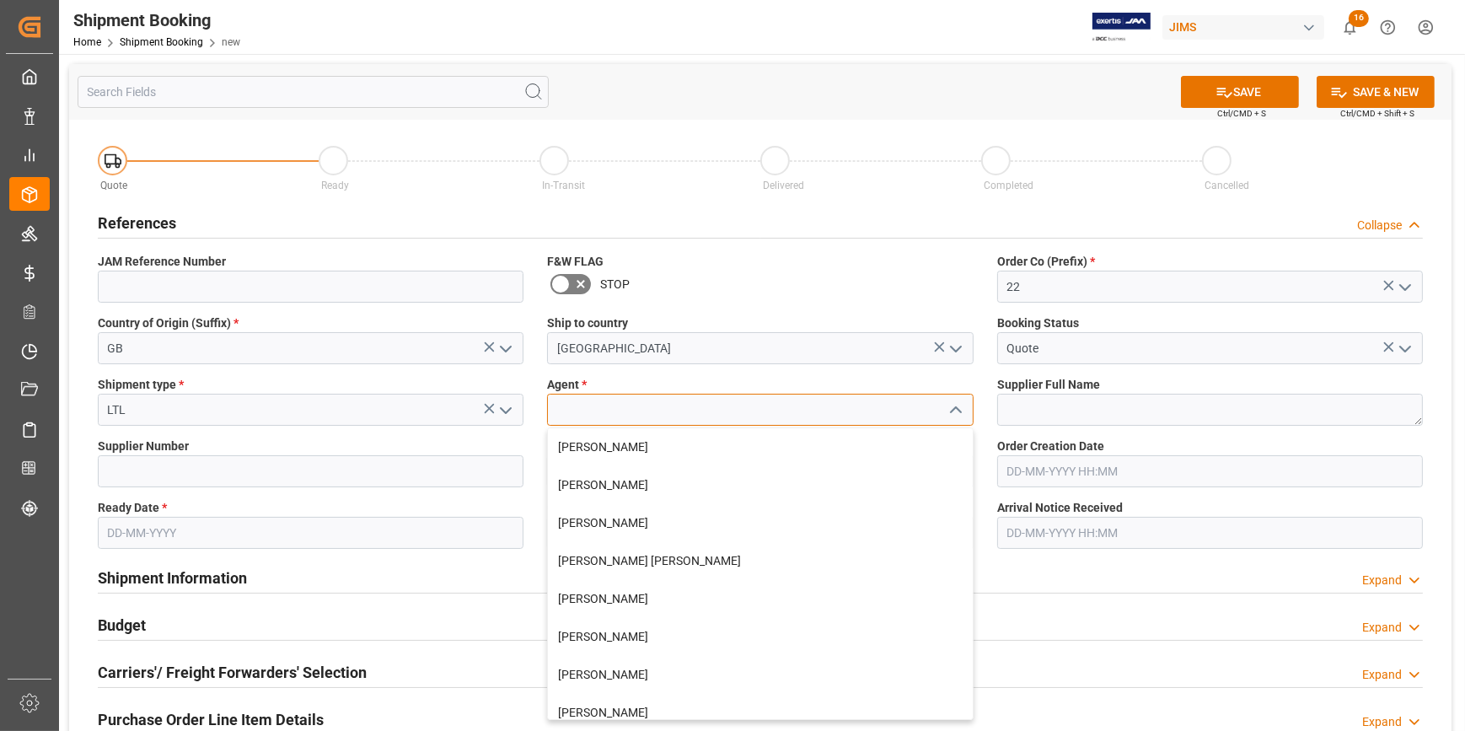
click at [799, 417] on input at bounding box center [760, 410] width 426 height 32
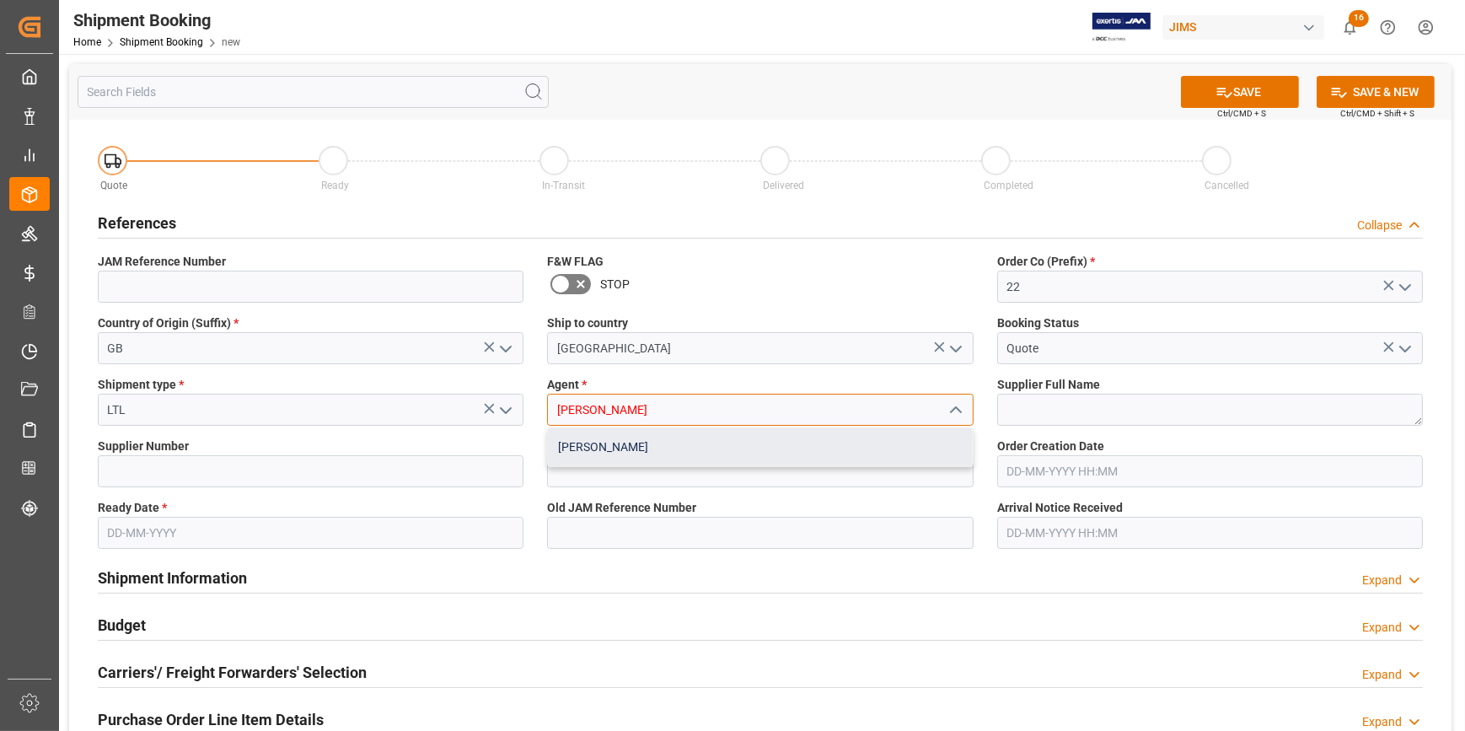
click at [727, 453] on div "[PERSON_NAME]" at bounding box center [760, 447] width 424 height 38
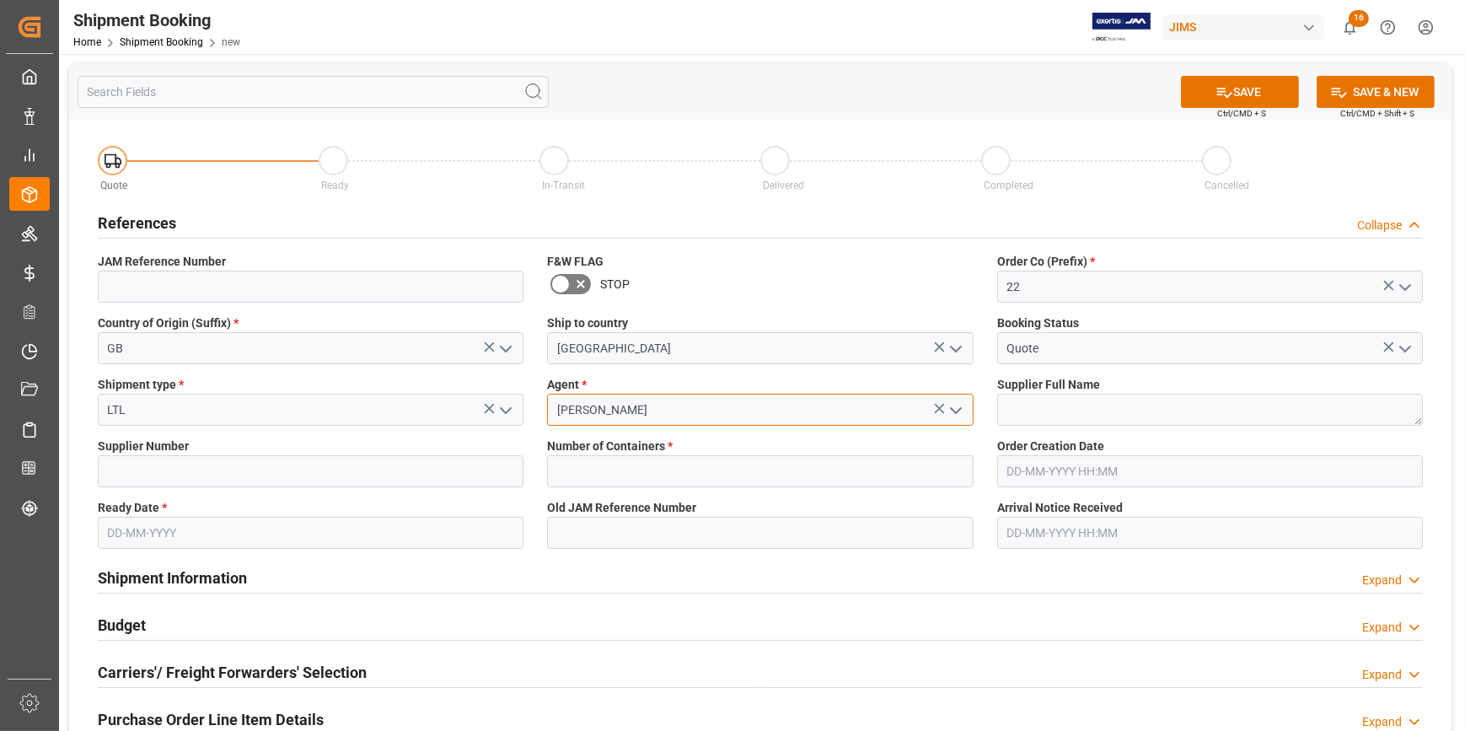
type input "[PERSON_NAME]"
click at [1028, 407] on textarea at bounding box center [1210, 410] width 426 height 32
paste textarea "[PERSON_NAME] & [PERSON_NAME] (W/T*)-"
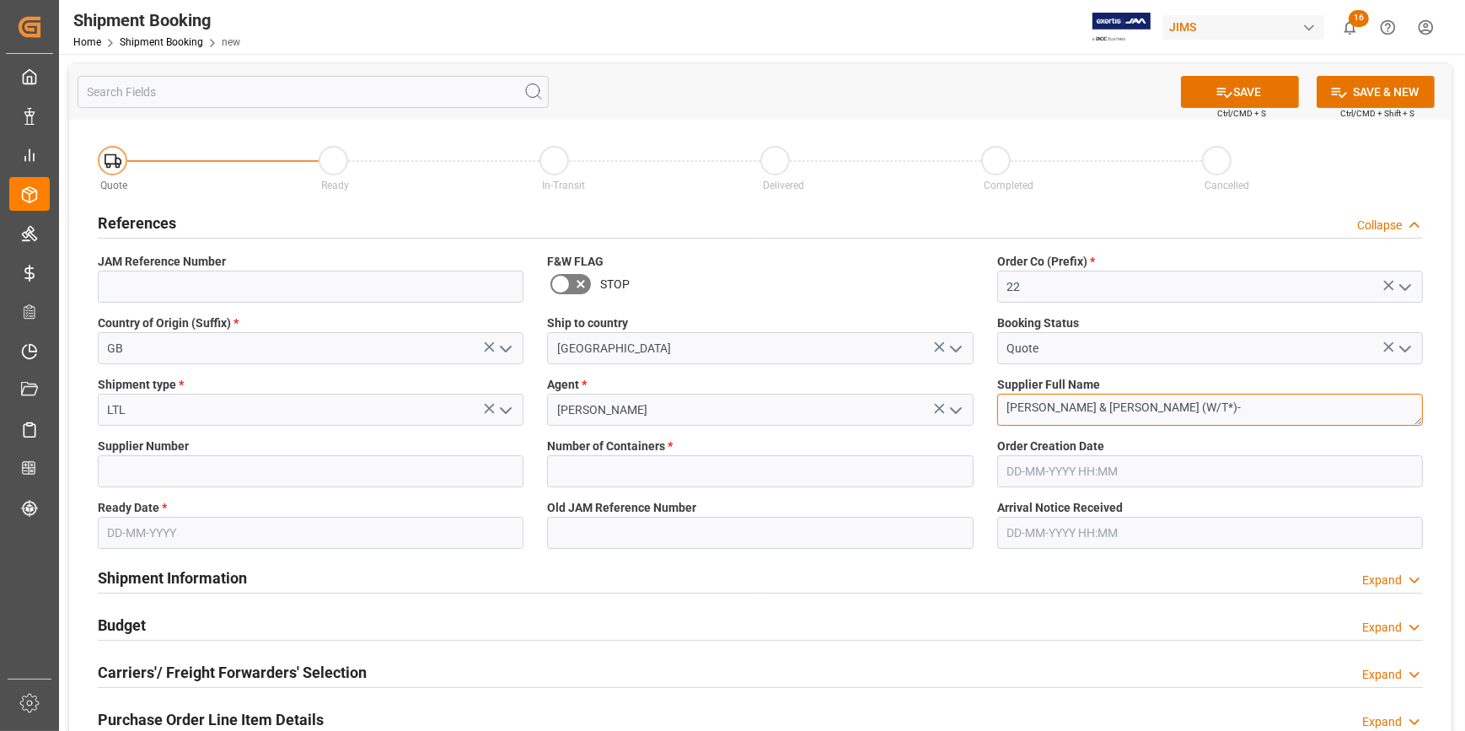
type textarea "[PERSON_NAME] & [PERSON_NAME] (W/T*)-"
click at [185, 468] on input at bounding box center [311, 471] width 426 height 32
paste input "165805"
type input "165805"
click at [585, 469] on input "text" at bounding box center [760, 471] width 426 height 32
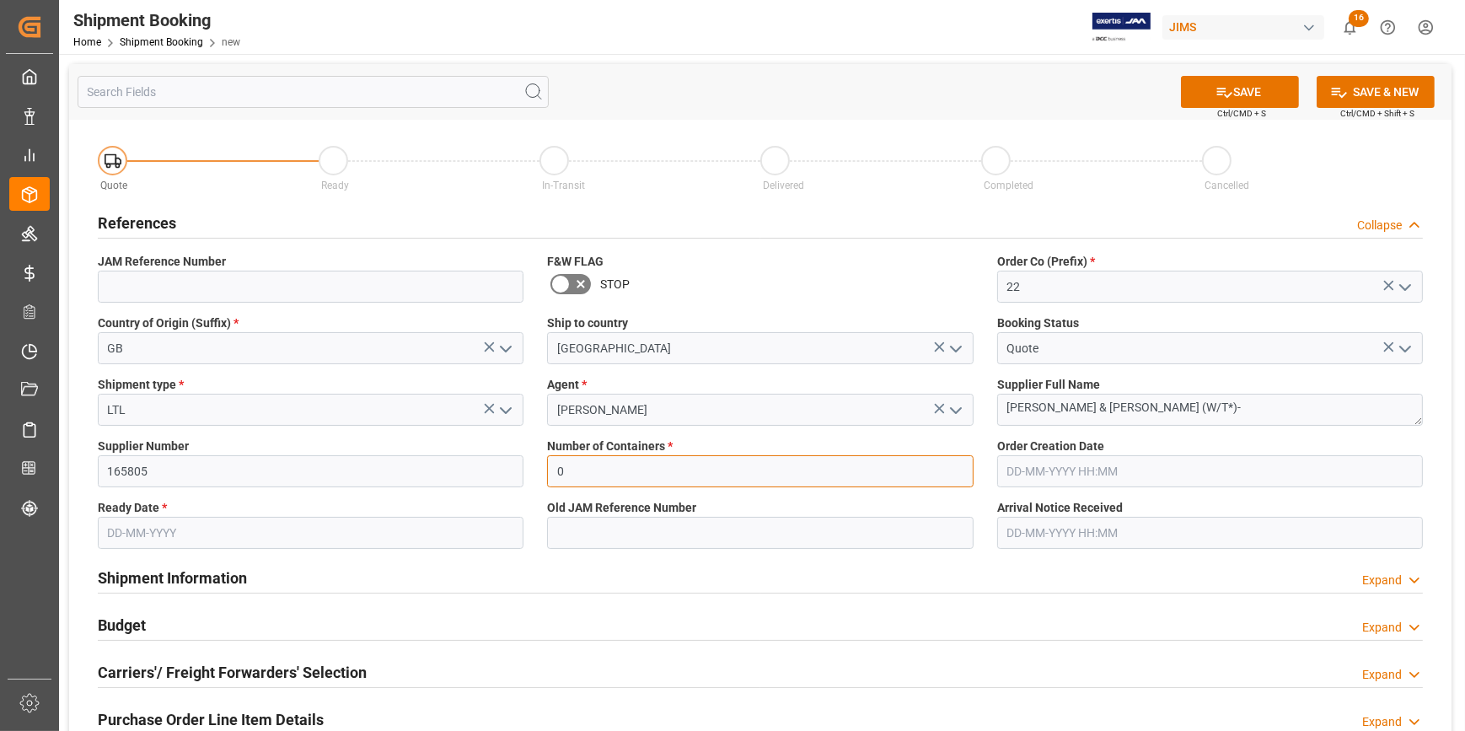
type input "0"
click at [206, 523] on input "text" at bounding box center [311, 533] width 426 height 32
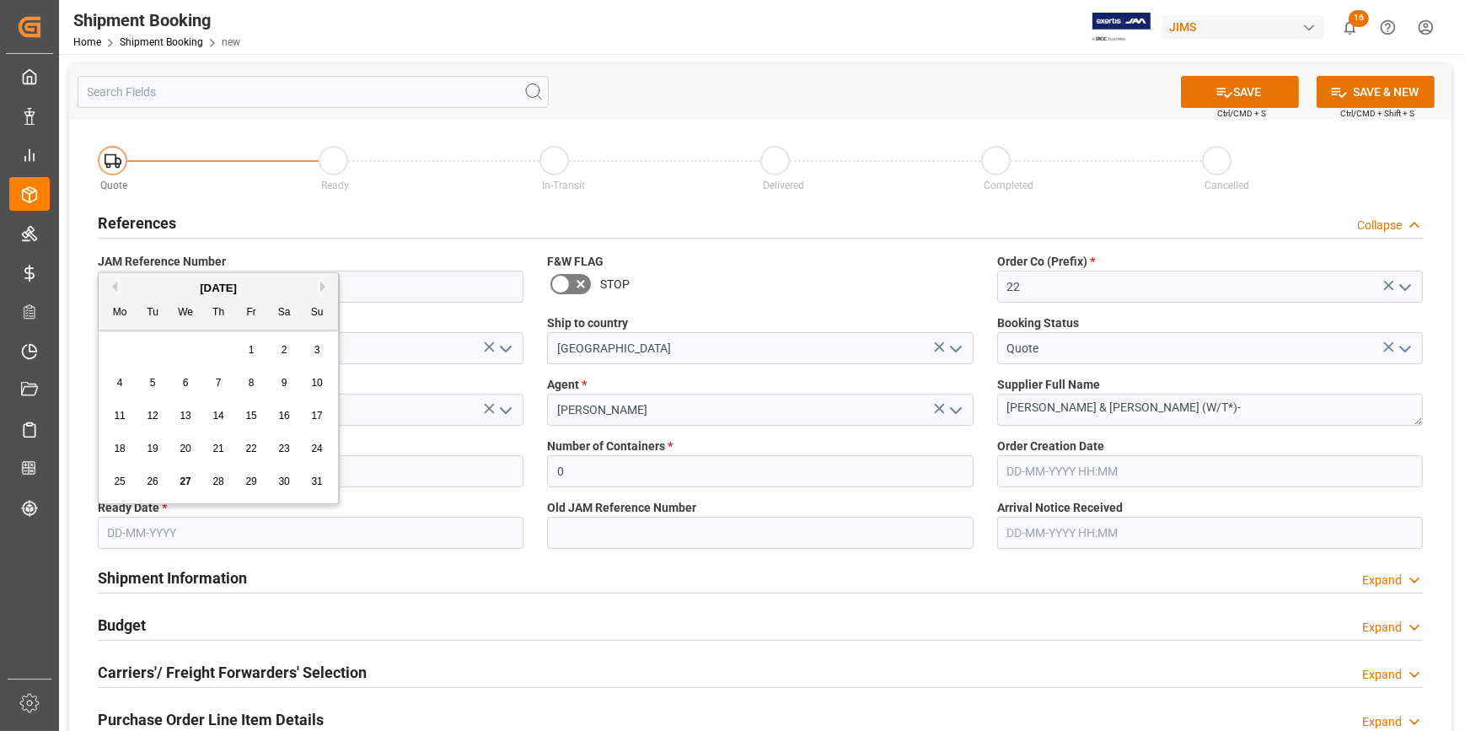
click at [217, 477] on span "28" at bounding box center [217, 481] width 11 height 12
type input "28-08-2025"
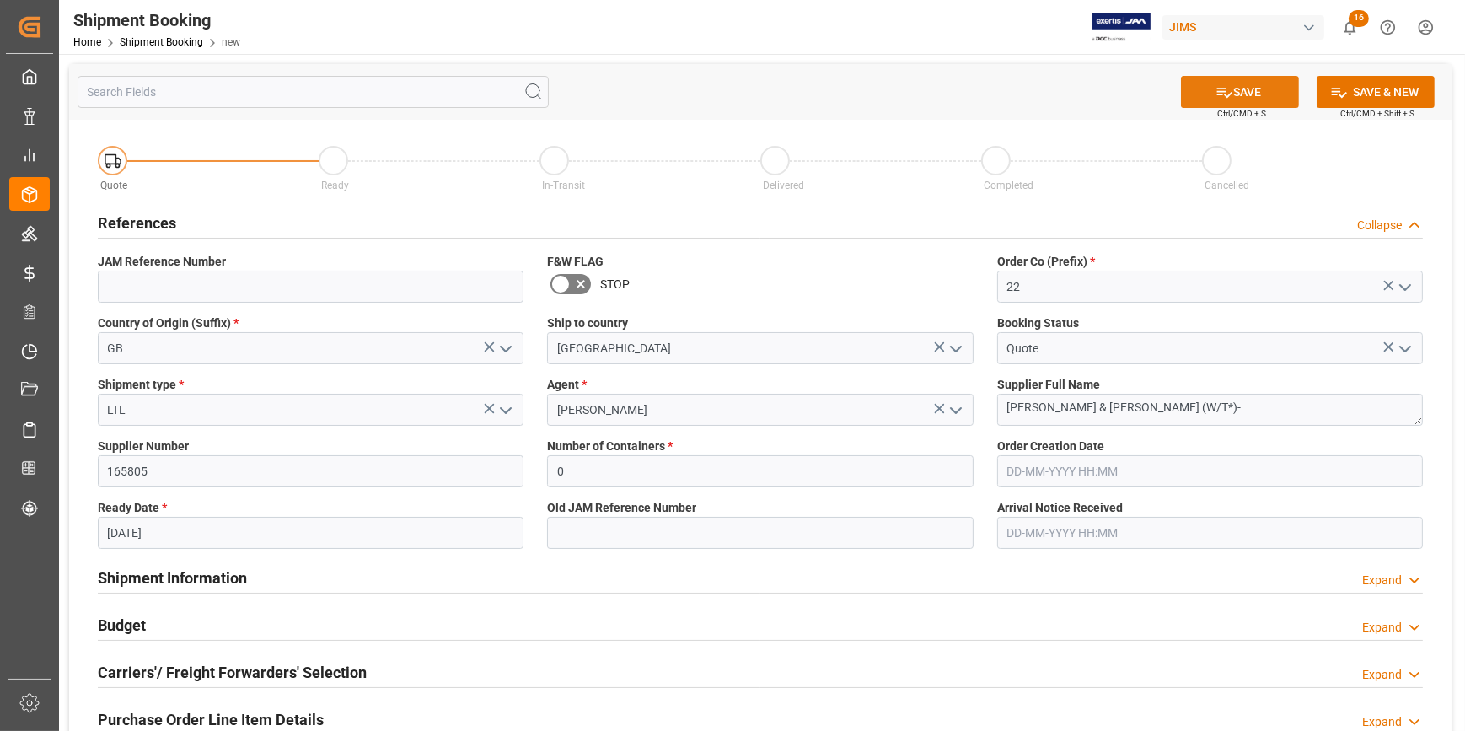
click at [1248, 89] on button "SAVE" at bounding box center [1240, 92] width 118 height 32
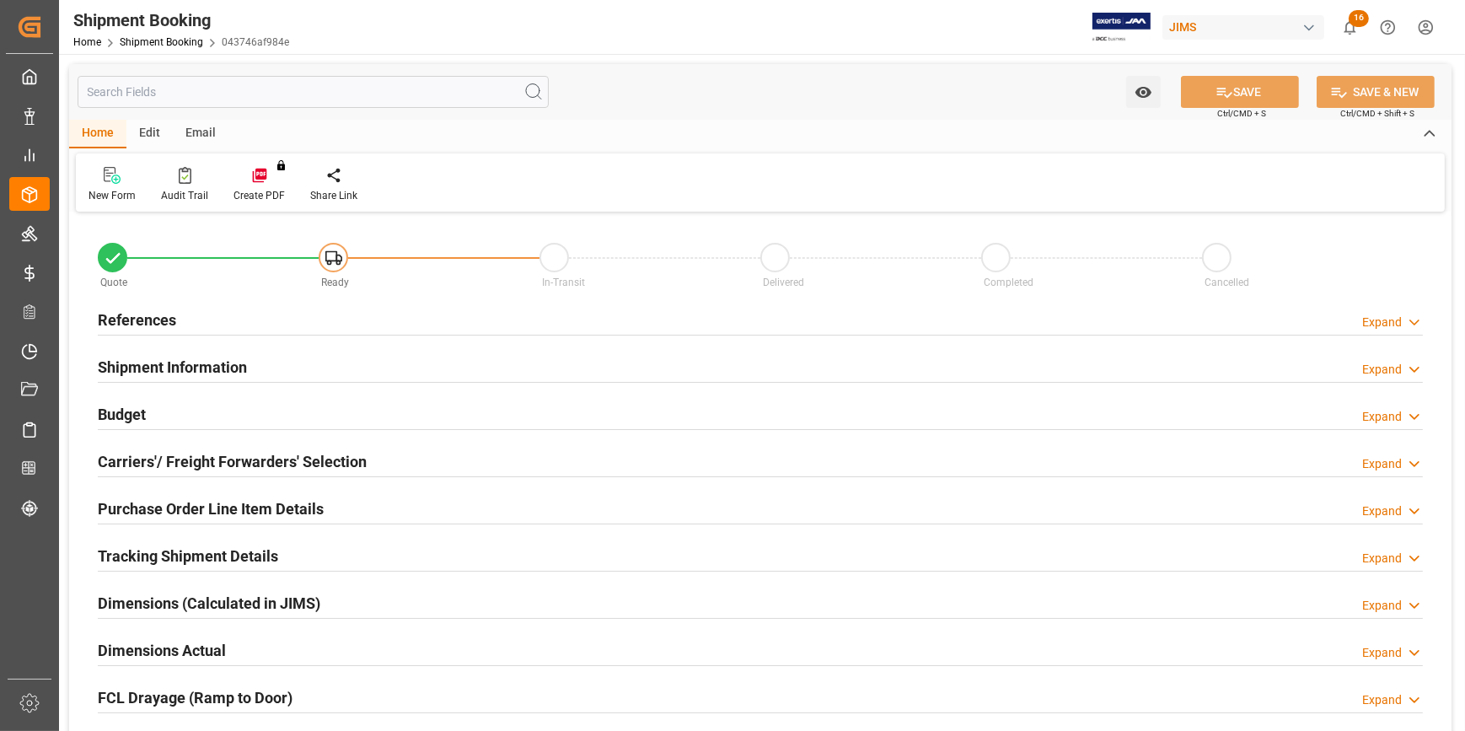
type input "0"
type input "[DATE]"
click at [278, 320] on div "References Expand" at bounding box center [760, 319] width 1325 height 32
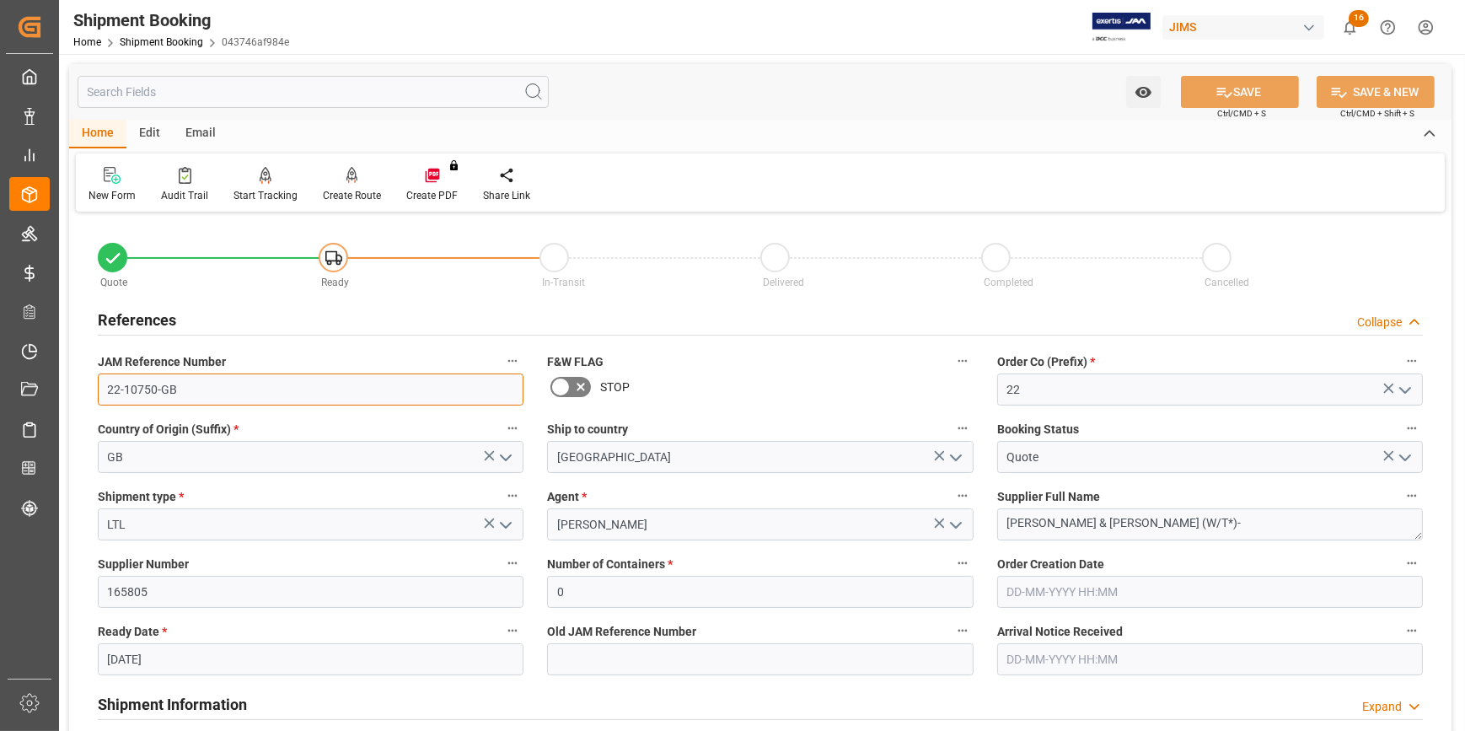
click at [186, 387] on input "22-10750-GB" at bounding box center [311, 389] width 426 height 32
drag, startPoint x: 181, startPoint y: 387, endPoint x: 88, endPoint y: 387, distance: 93.6
click at [88, 387] on div "JAM Reference Number 22-10750-GB" at bounding box center [310, 377] width 449 height 67
click at [194, 389] on input "22-10750-GB" at bounding box center [311, 389] width 426 height 32
click at [185, 388] on input "22-10750-GB" at bounding box center [311, 389] width 426 height 32
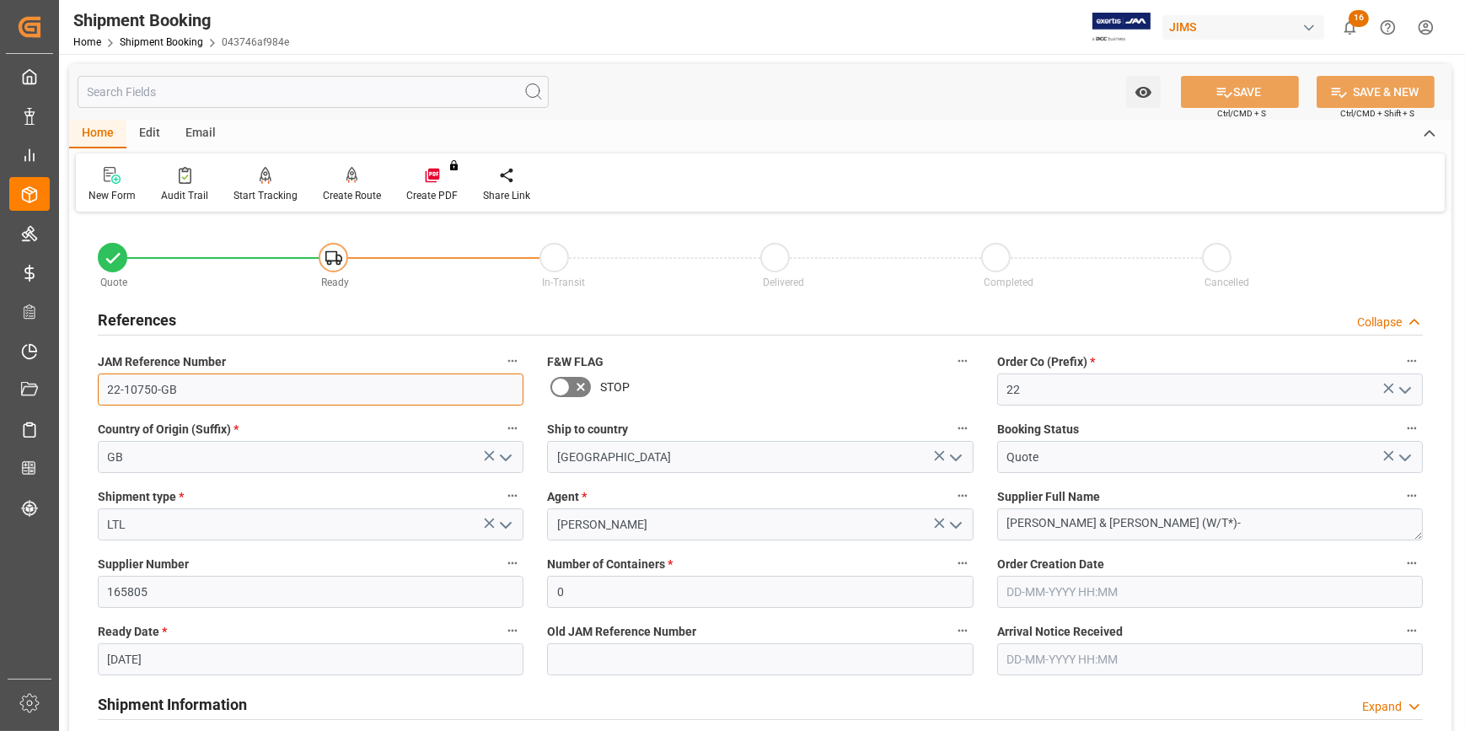
drag, startPoint x: 180, startPoint y: 388, endPoint x: 84, endPoint y: 386, distance: 96.1
click at [84, 386] on div "Quote Ready In-Transit Delivered Completed Cancelled References Collapse JAM Re…" at bounding box center [760, 741] width 1382 height 1048
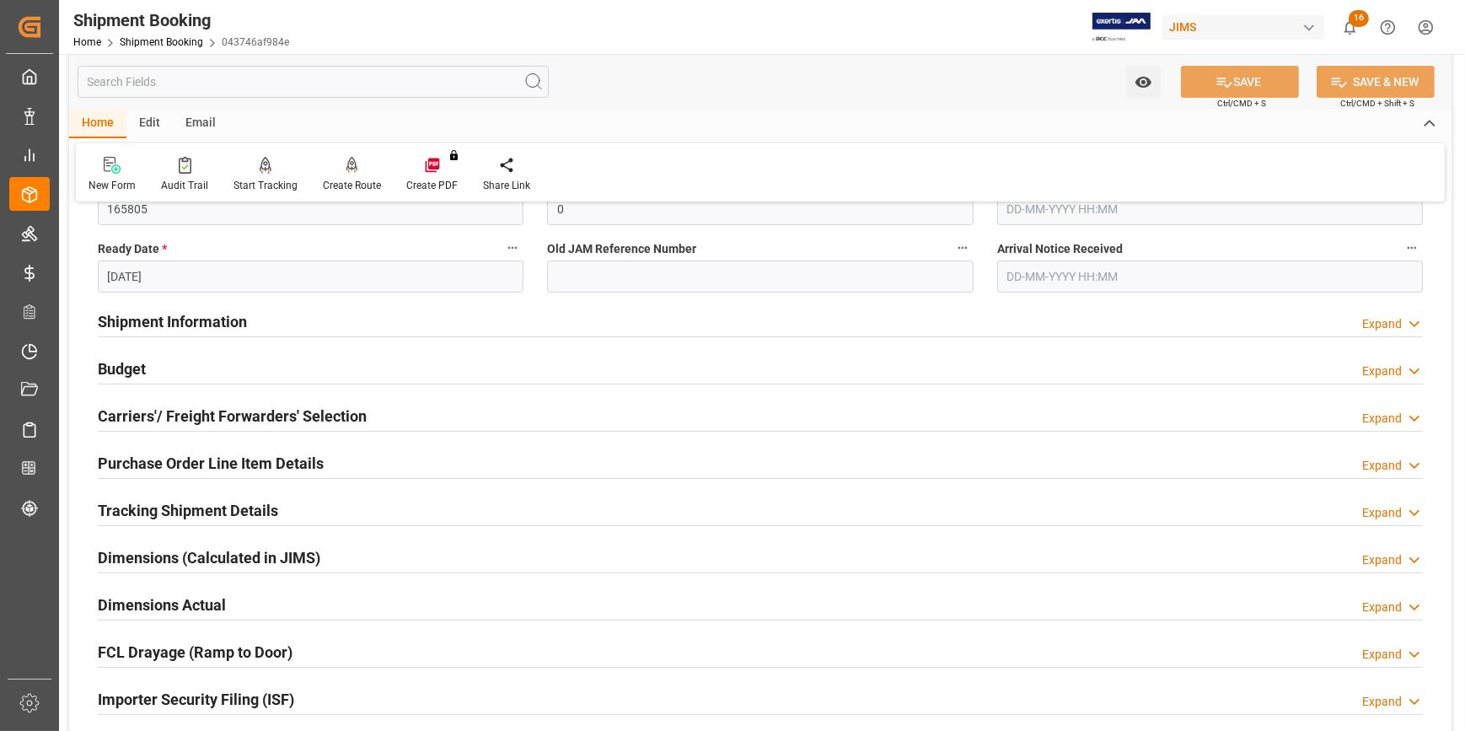
scroll to position [229, 0]
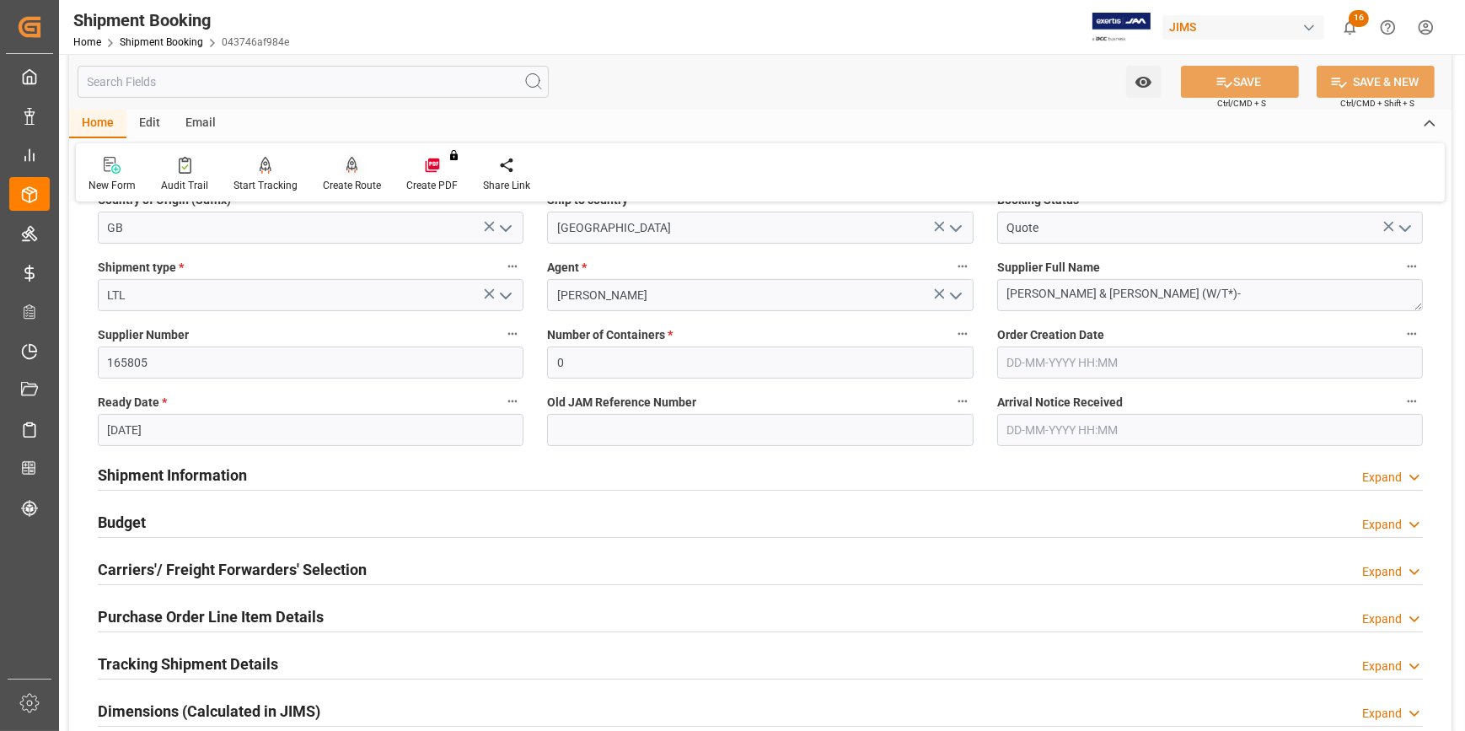
click at [354, 178] on div "Create Route" at bounding box center [352, 185] width 58 height 15
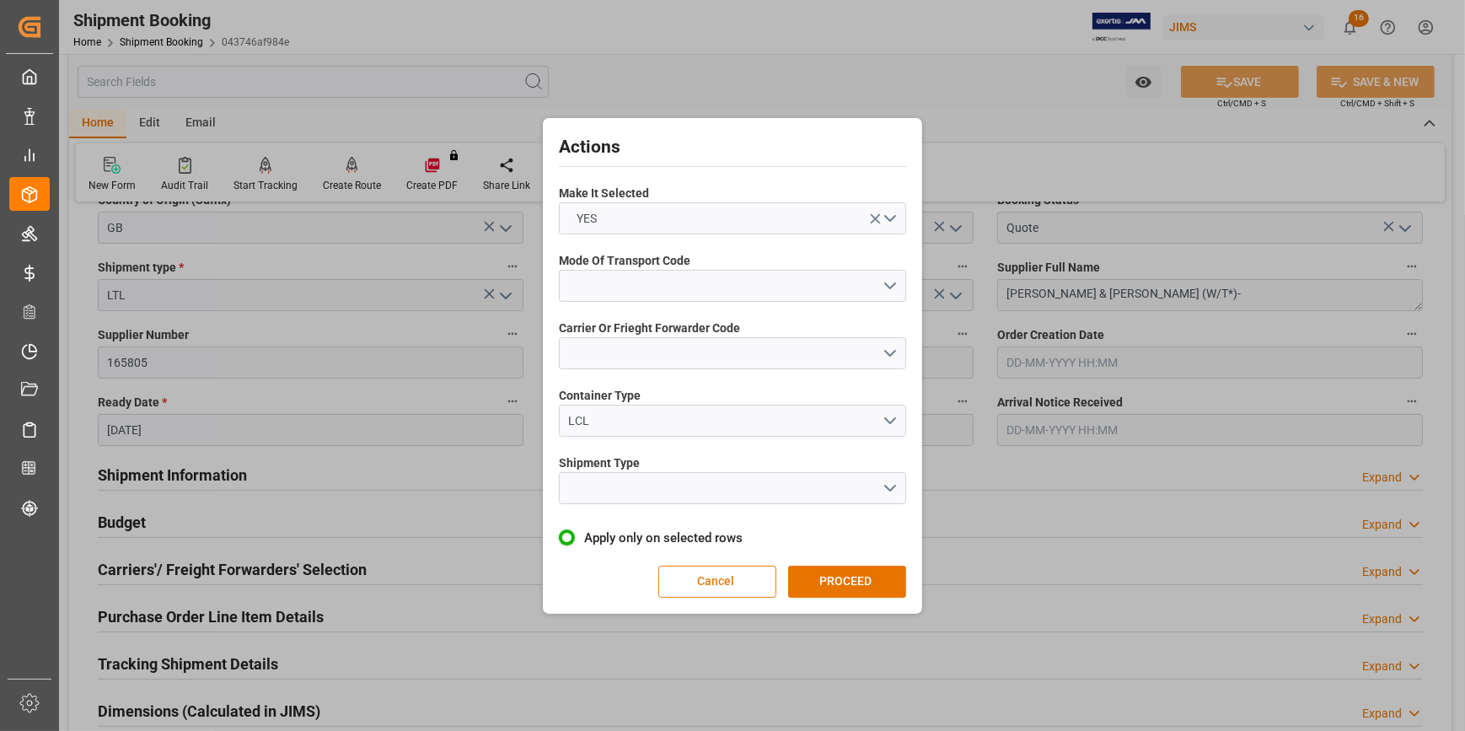
click at [743, 579] on button "Cancel" at bounding box center [717, 582] width 118 height 32
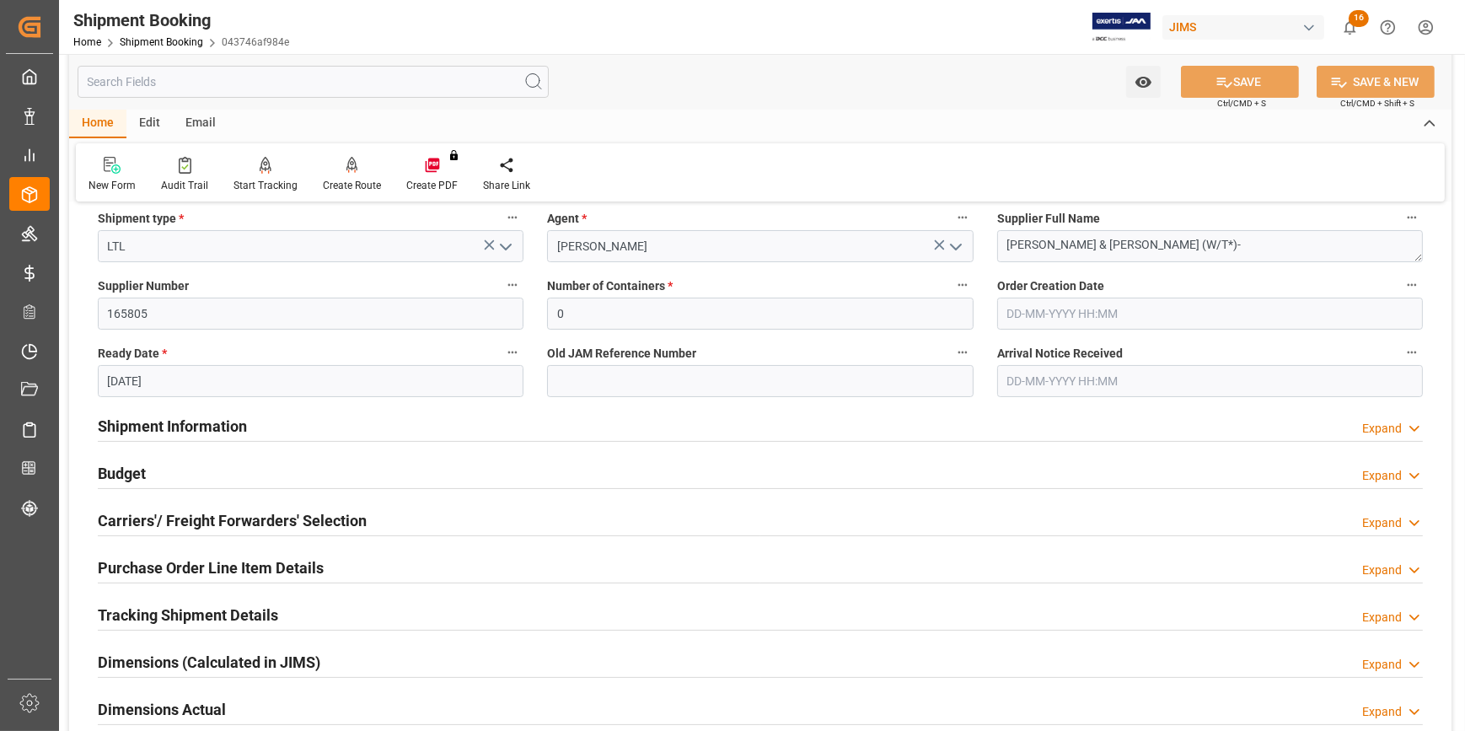
scroll to position [306, 0]
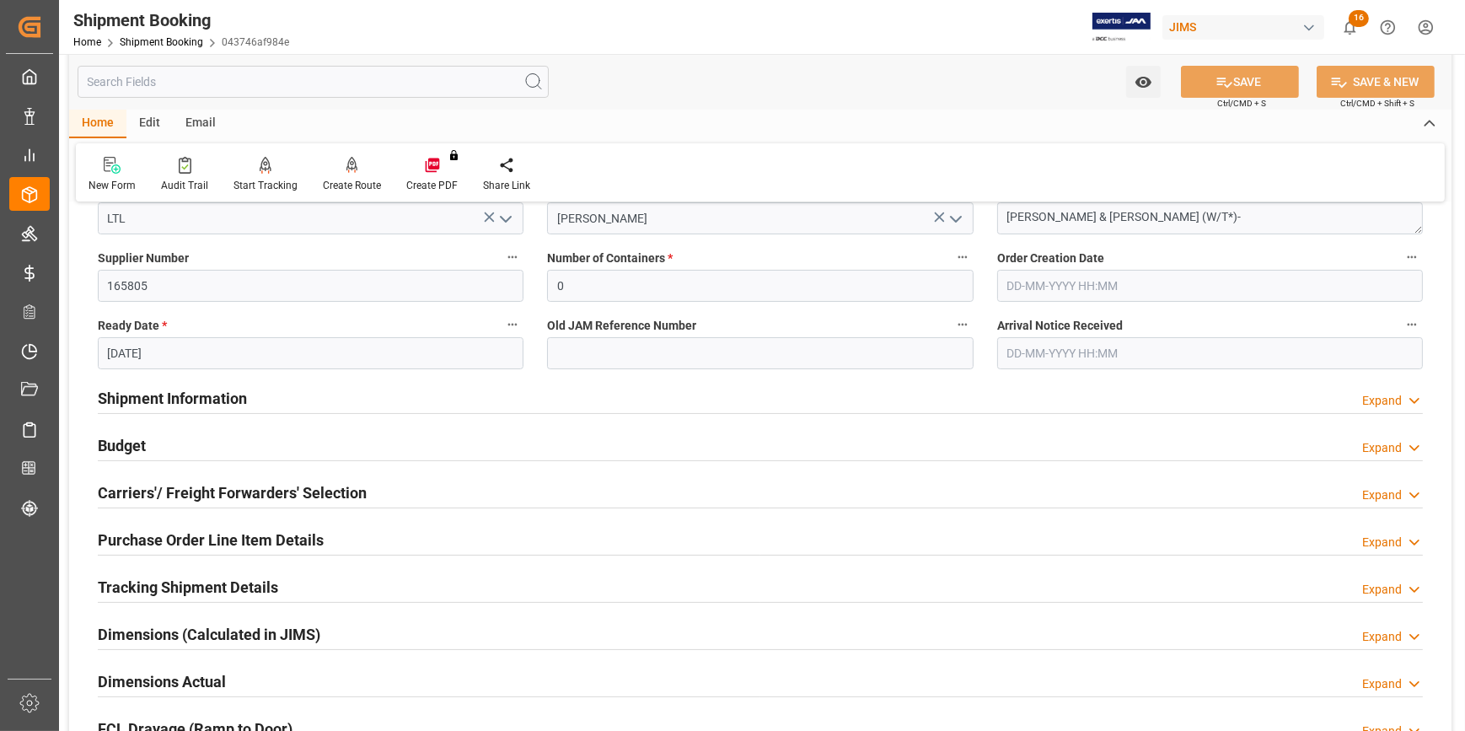
click at [315, 445] on div "Budget Expand" at bounding box center [760, 444] width 1325 height 32
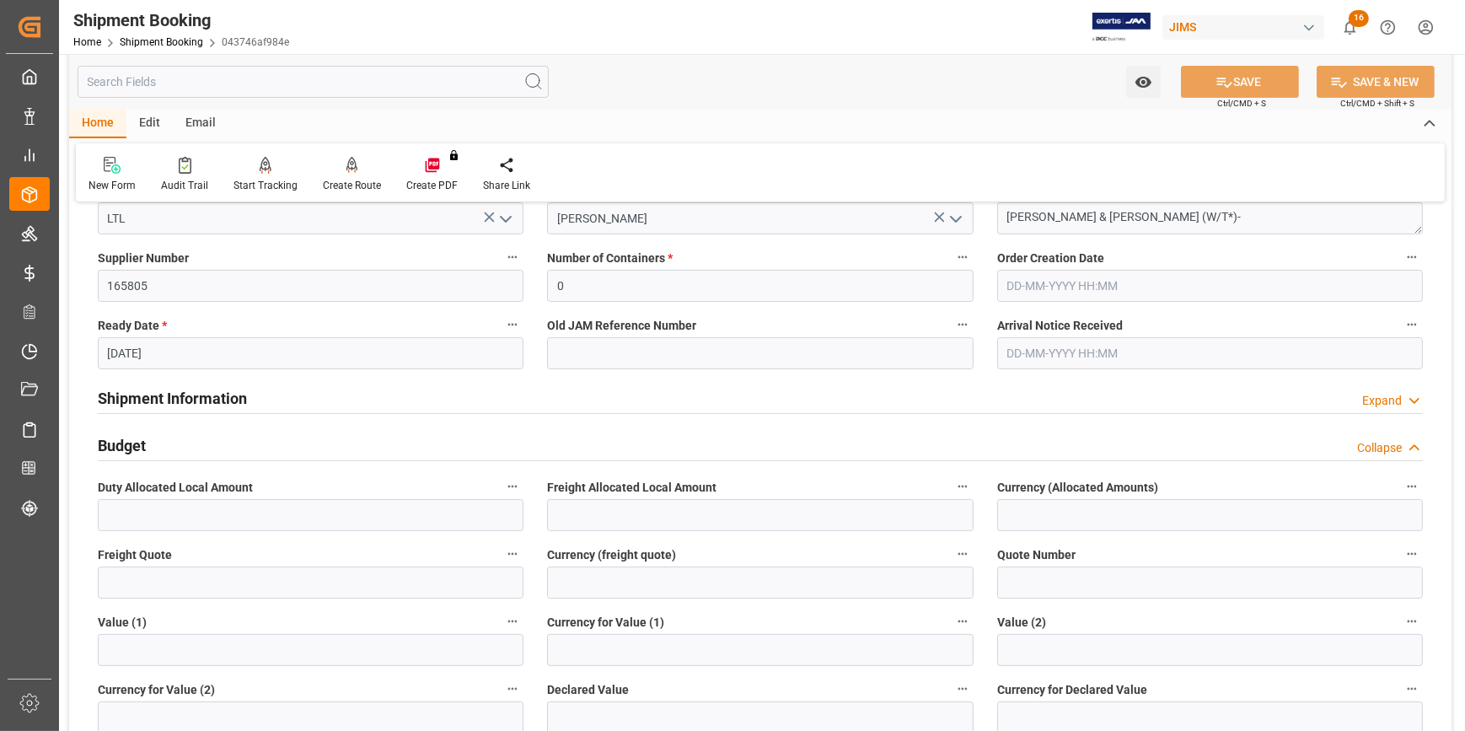
click at [276, 398] on div "Shipment Information Expand" at bounding box center [760, 397] width 1325 height 32
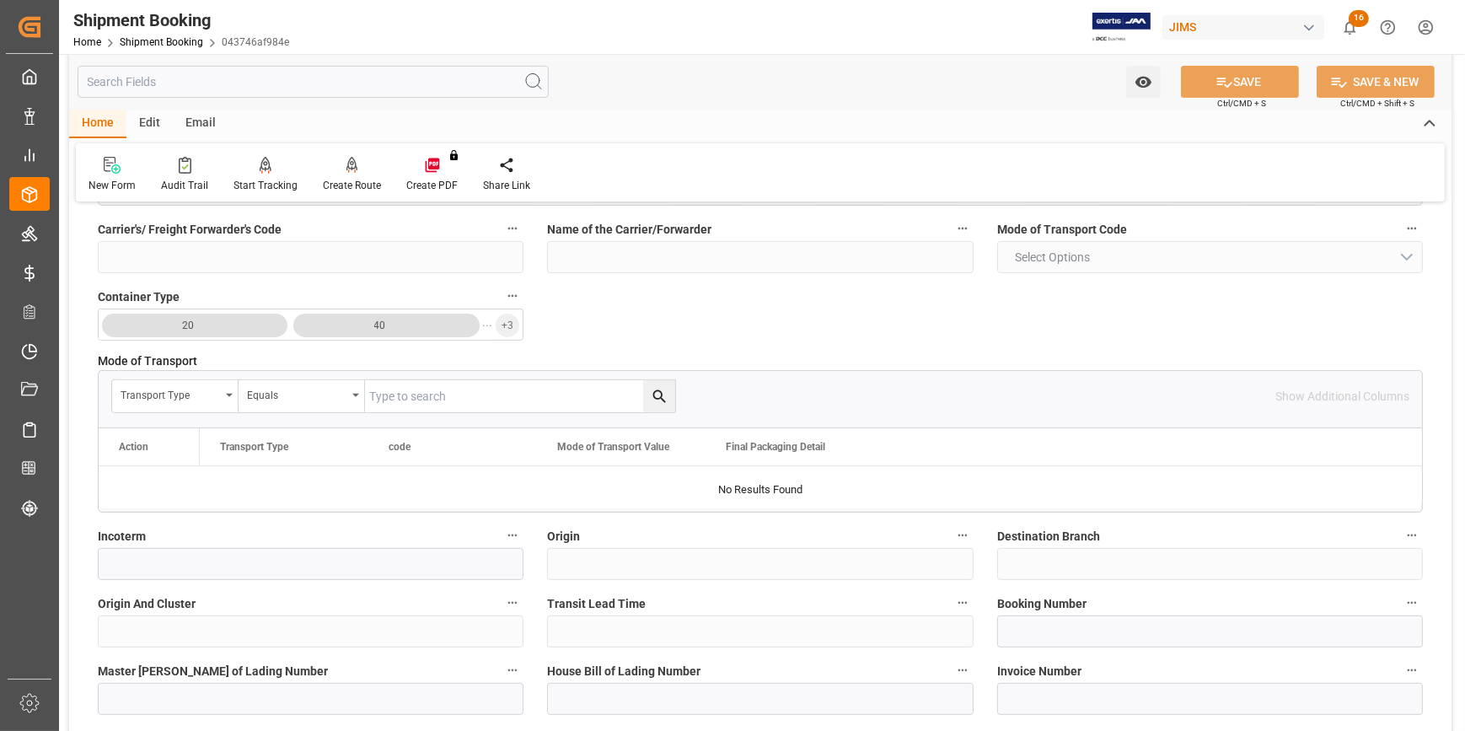
scroll to position [689, 0]
click at [207, 566] on input at bounding box center [311, 563] width 426 height 32
type input "Delivered At Place"
click at [1237, 79] on button "SAVE" at bounding box center [1240, 82] width 118 height 32
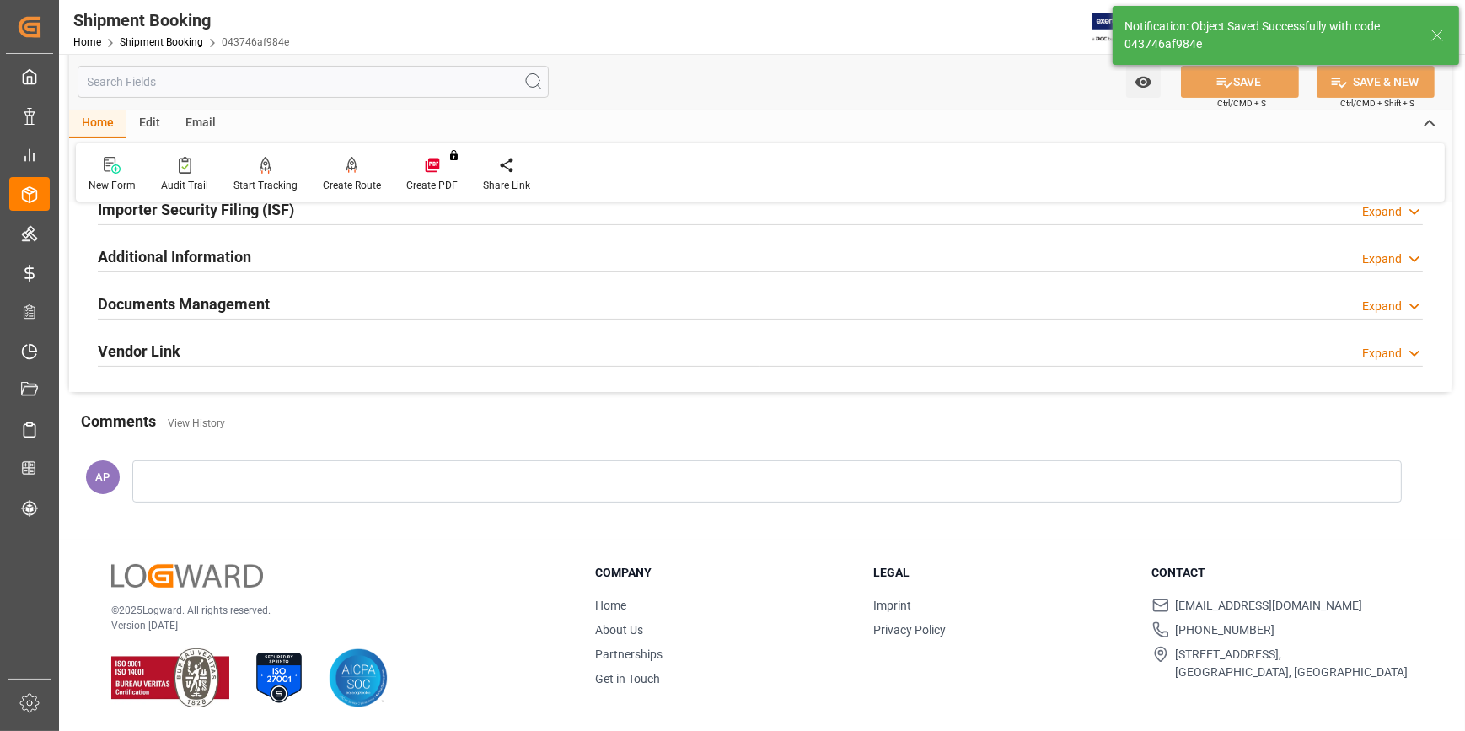
scroll to position [0, 0]
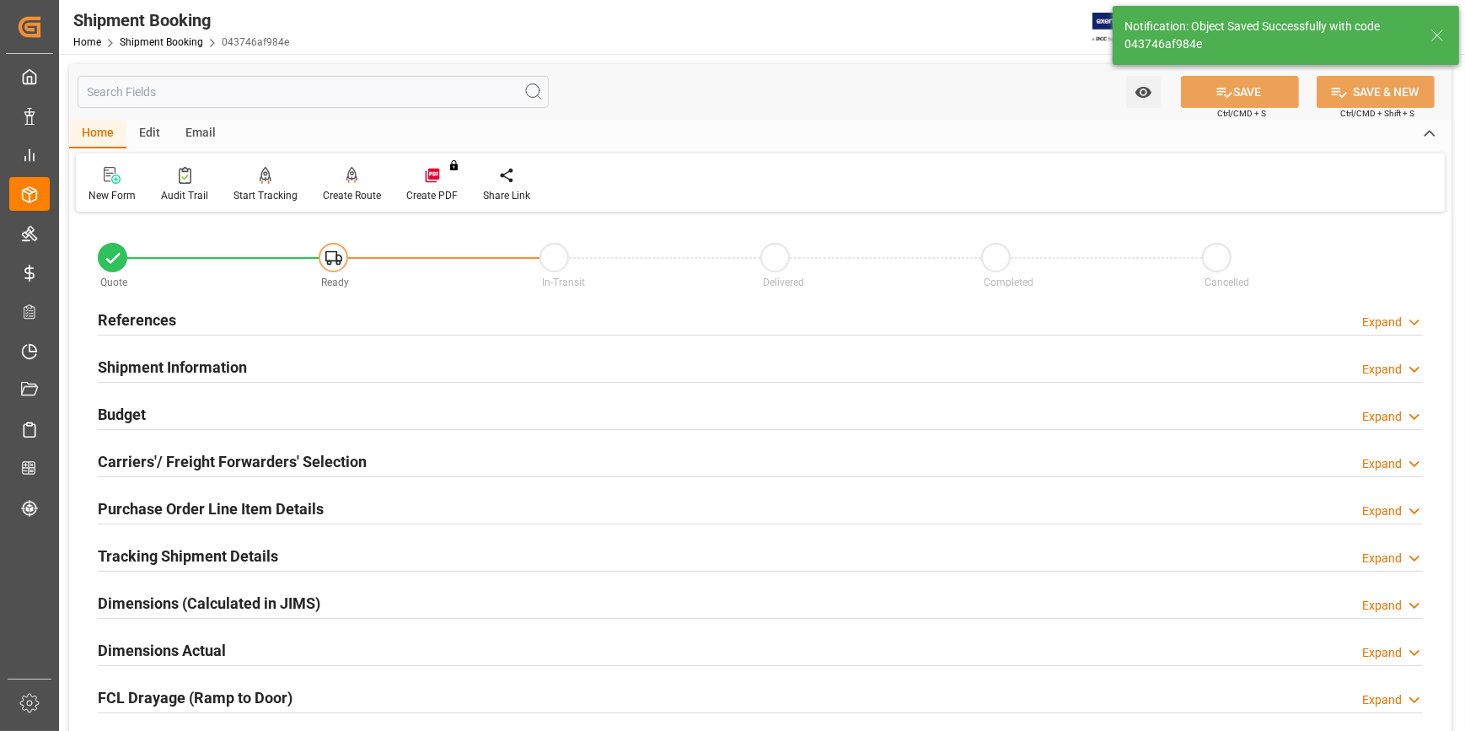
click at [286, 410] on div "Budget Expand" at bounding box center [760, 413] width 1325 height 32
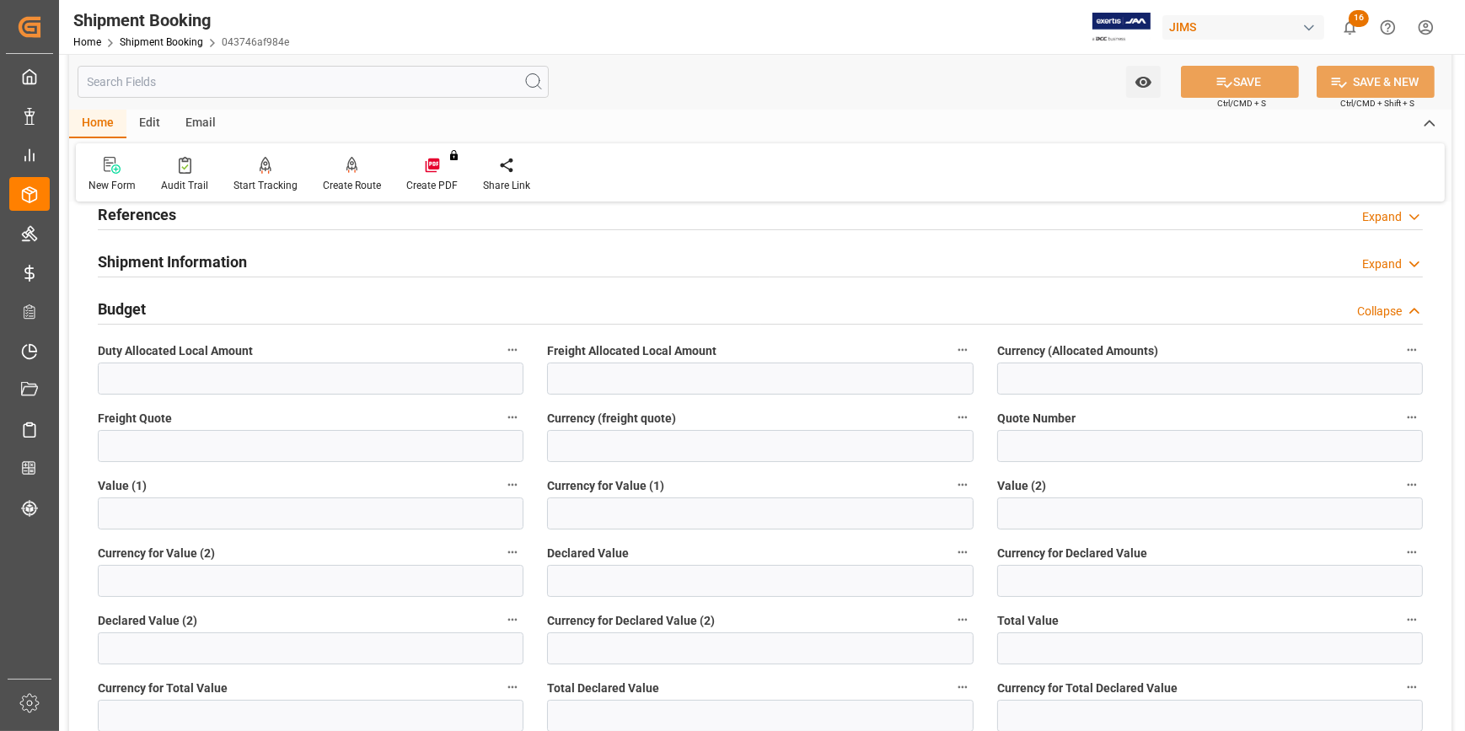
scroll to position [153, 0]
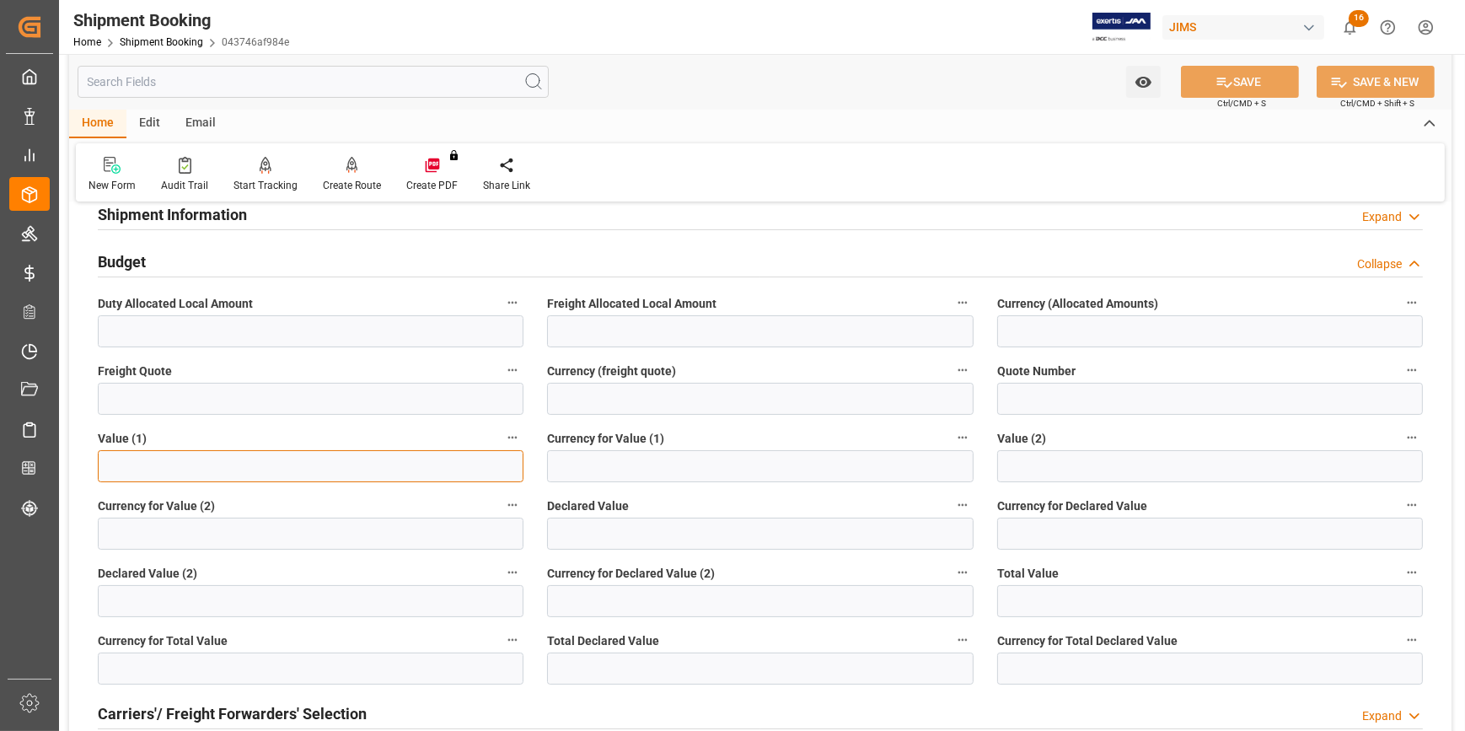
drag, startPoint x: 164, startPoint y: 460, endPoint x: 175, endPoint y: 464, distance: 12.5
click at [164, 460] on input "text" at bounding box center [311, 466] width 426 height 32
paste input "text"
click at [185, 467] on input "text" at bounding box center [311, 466] width 426 height 32
paste input "text"
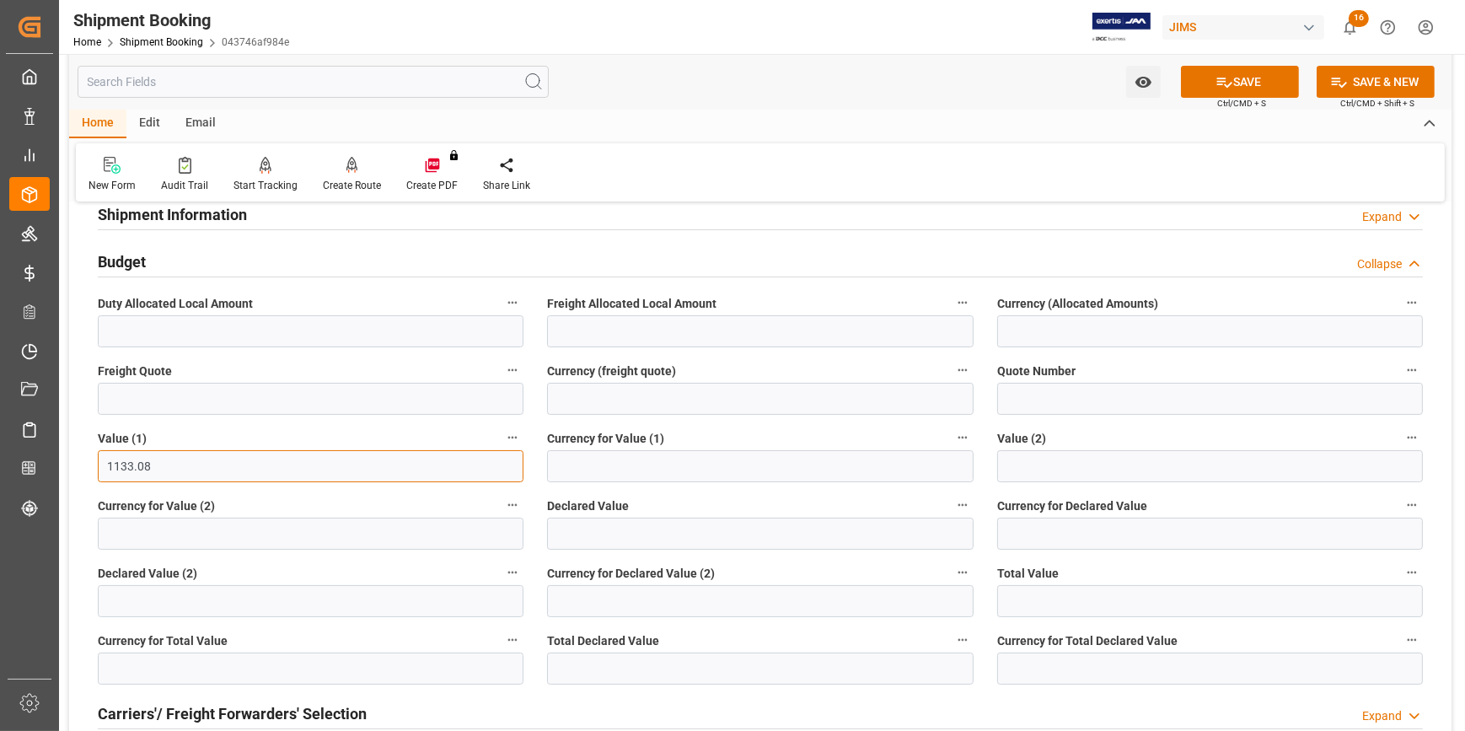
type input "1133.08"
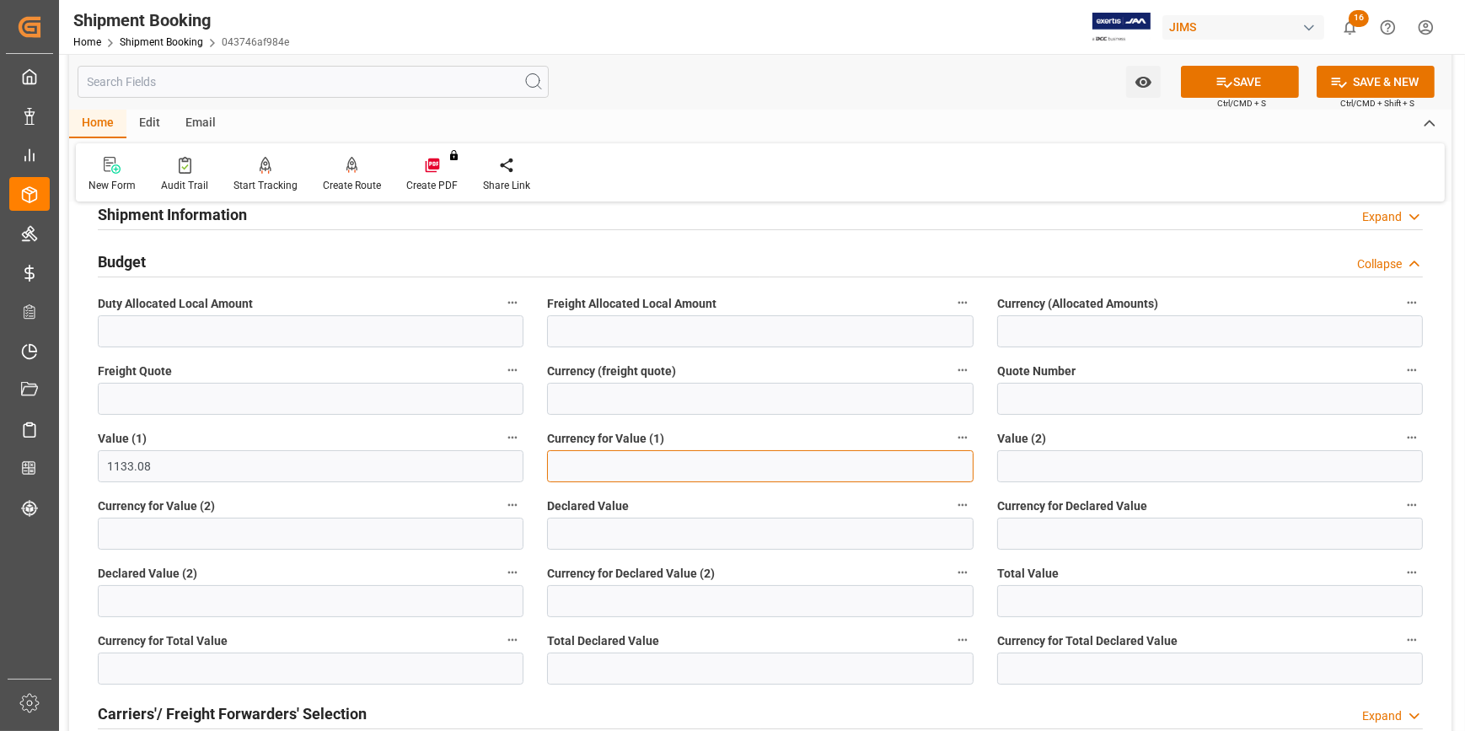
click at [584, 453] on input at bounding box center [760, 466] width 426 height 32
type input "USD"
click at [1247, 70] on button "SAVE" at bounding box center [1240, 82] width 118 height 32
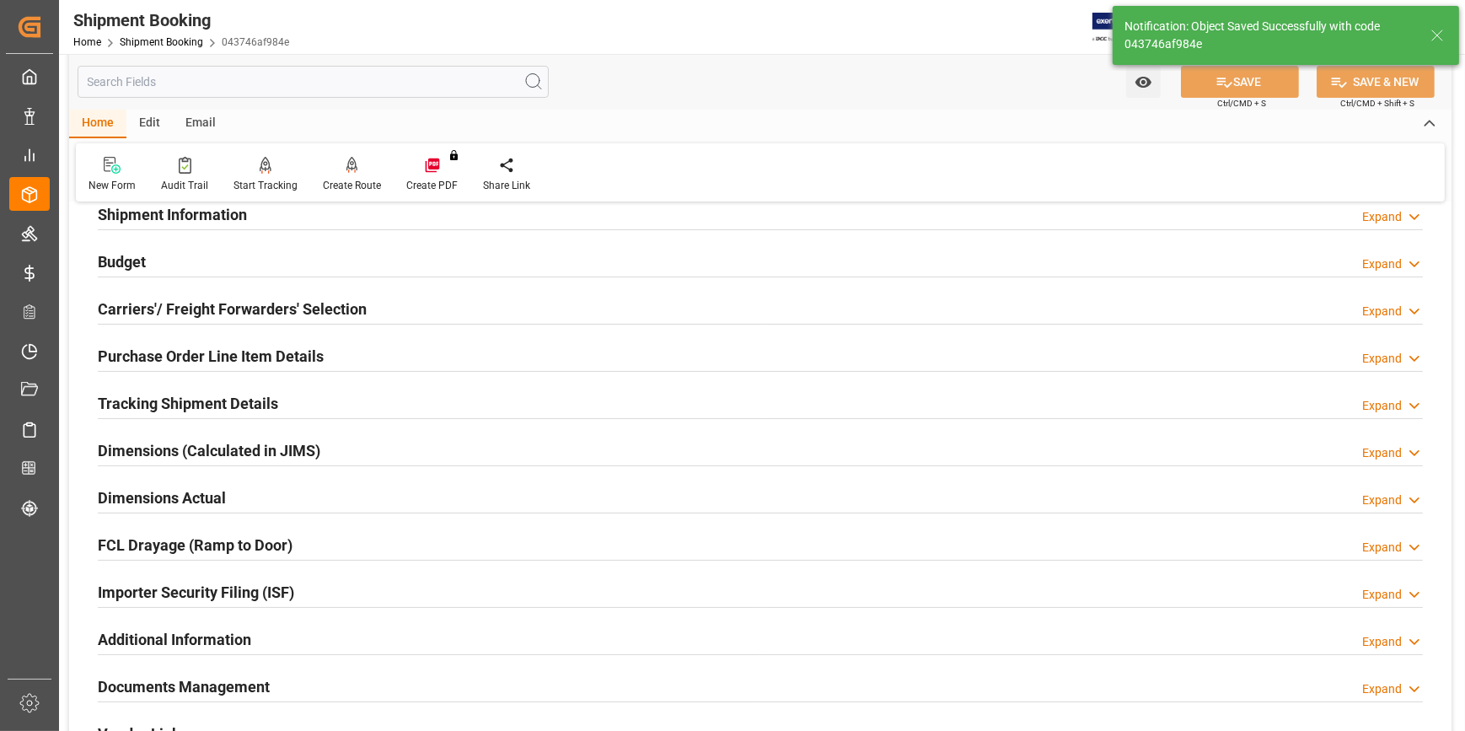
click at [190, 257] on div "Budget Expand" at bounding box center [760, 260] width 1325 height 32
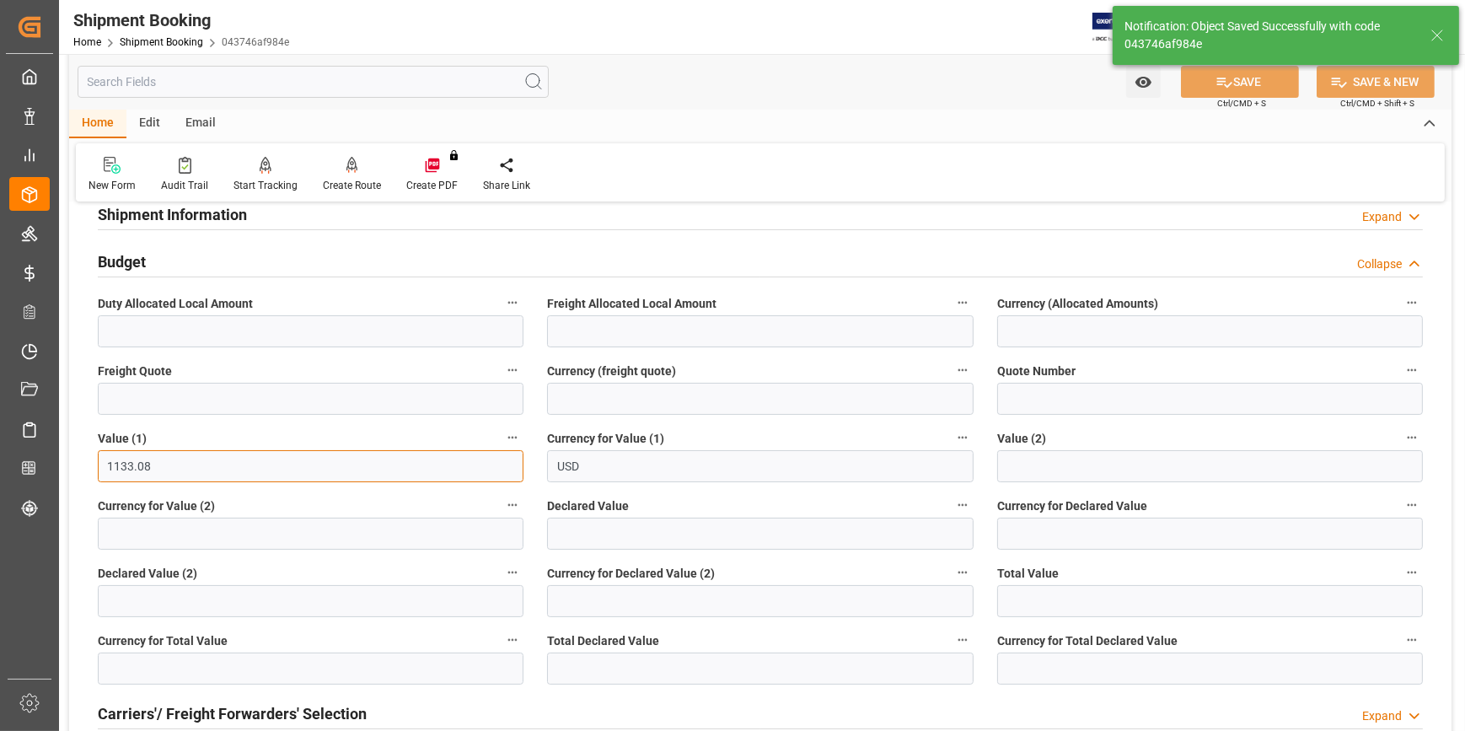
drag, startPoint x: 94, startPoint y: 464, endPoint x: 67, endPoint y: 463, distance: 27.0
click at [67, 463] on div "Watch Option SAVE Ctrl/CMD + S SAVE & NEW Ctrl/CMD + Shift + S Home Edit Email …" at bounding box center [760, 613] width 1403 height 1425
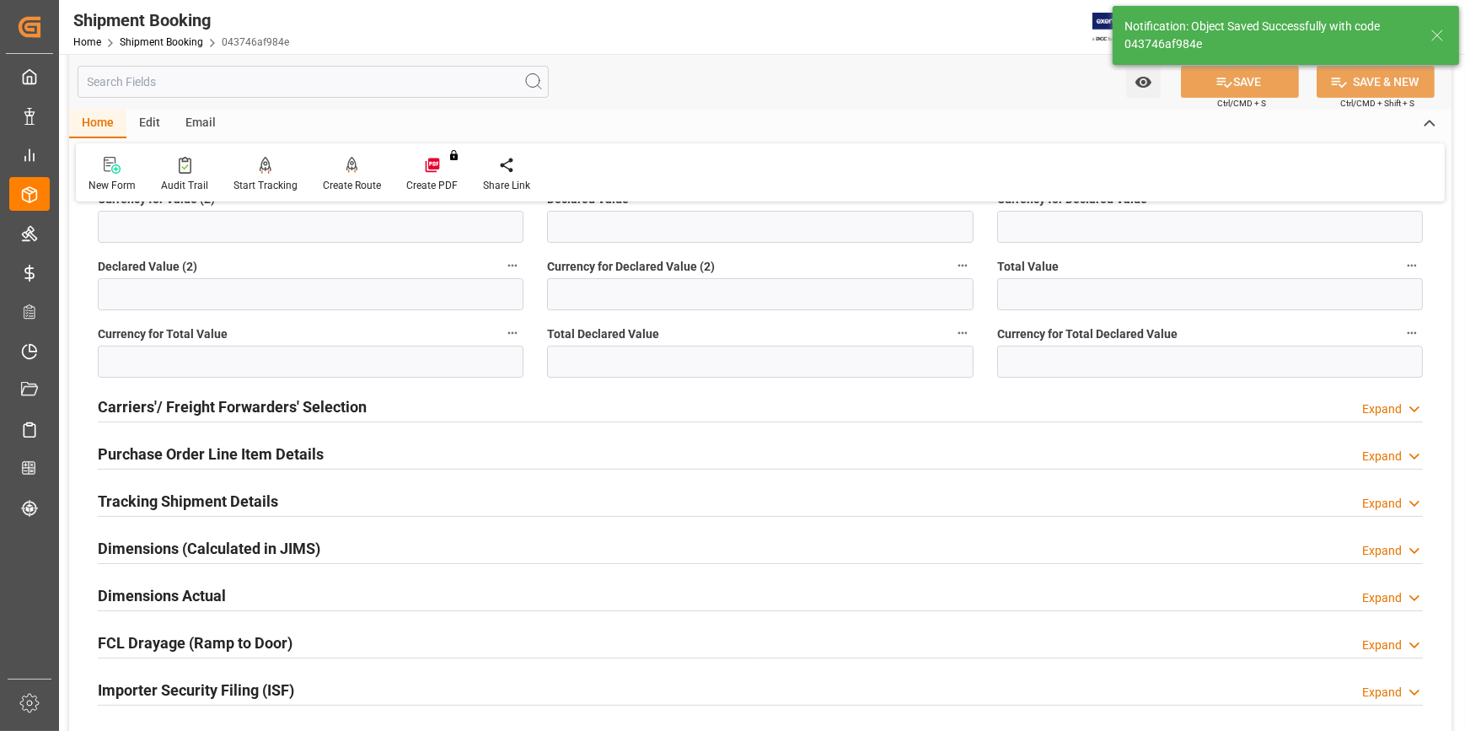
scroll to position [613, 0]
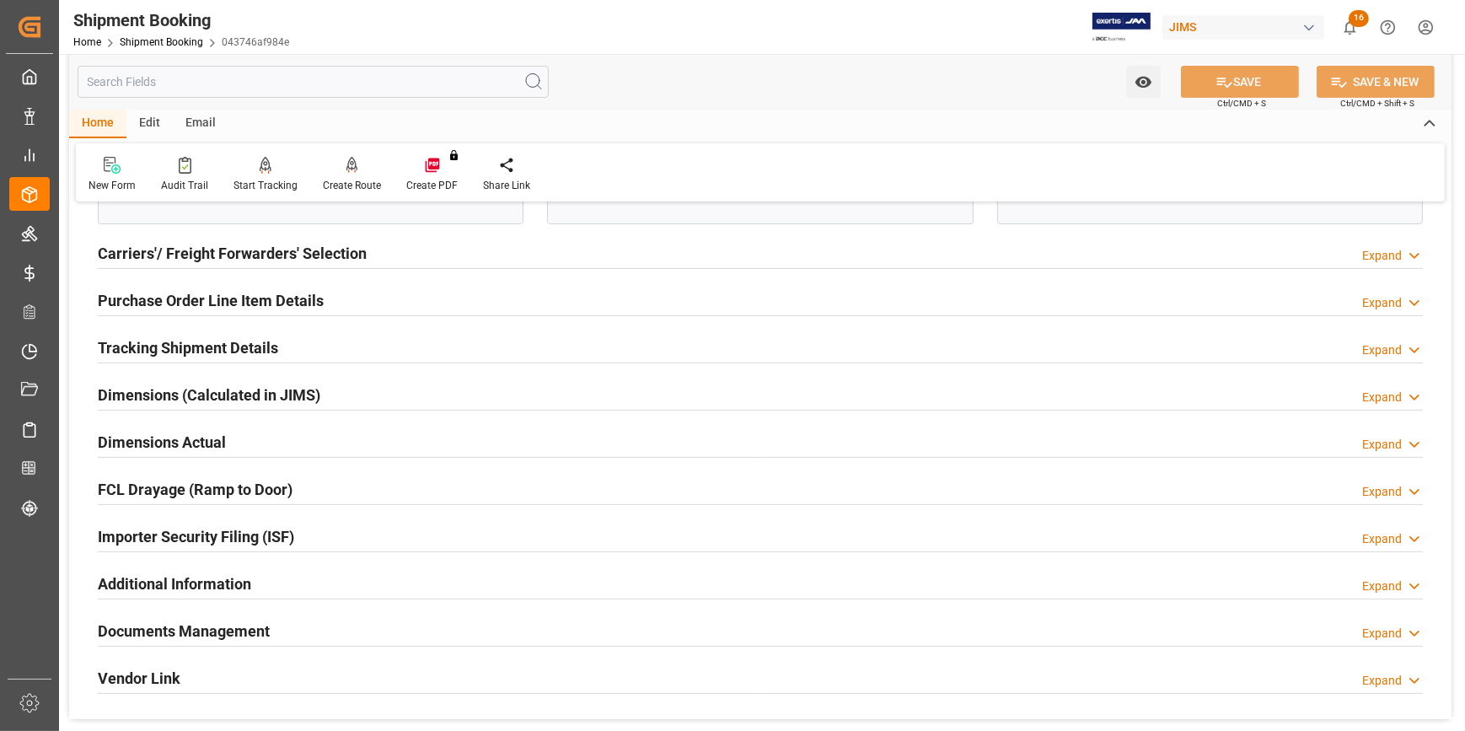
click at [303, 354] on div "Tracking Shipment Details Expand" at bounding box center [760, 346] width 1325 height 32
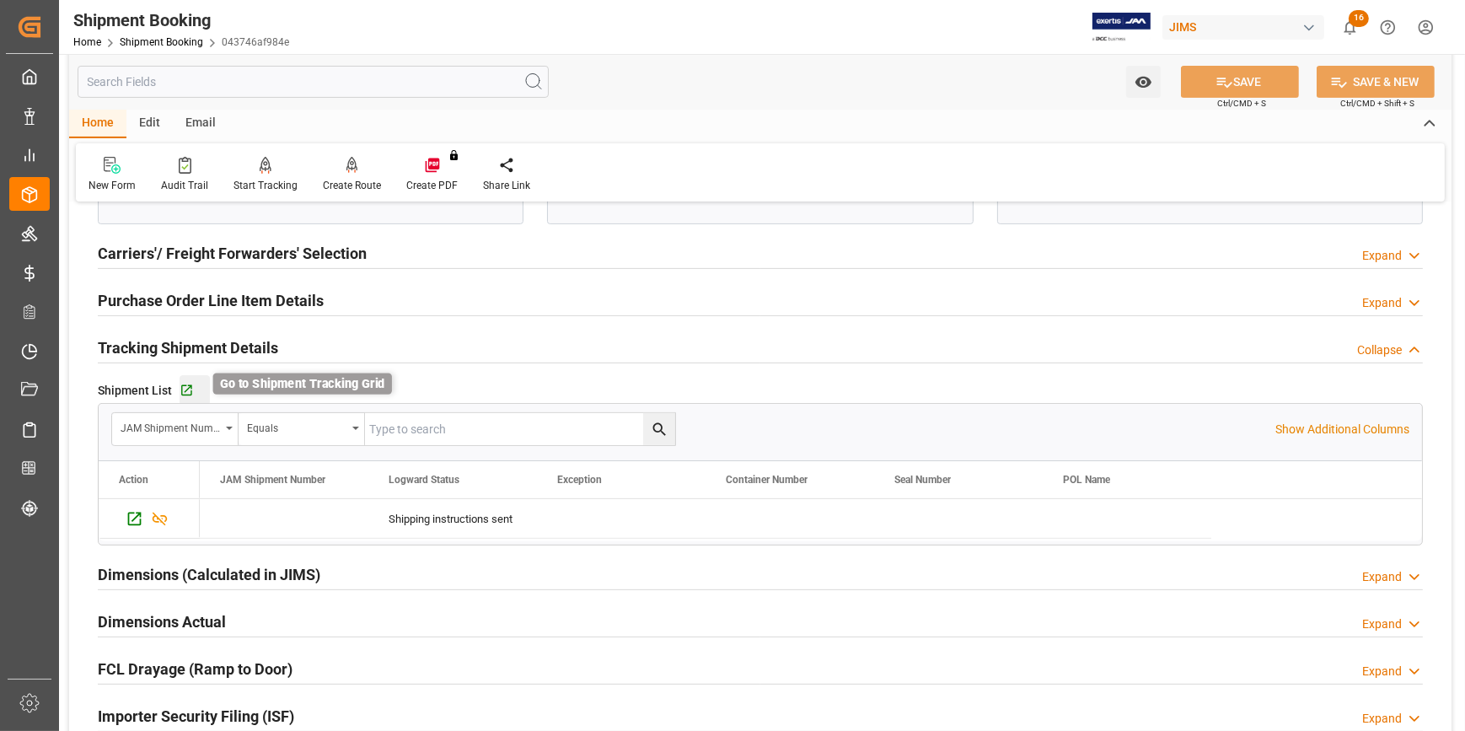
click at [183, 385] on icon "button" at bounding box center [186, 390] width 11 height 11
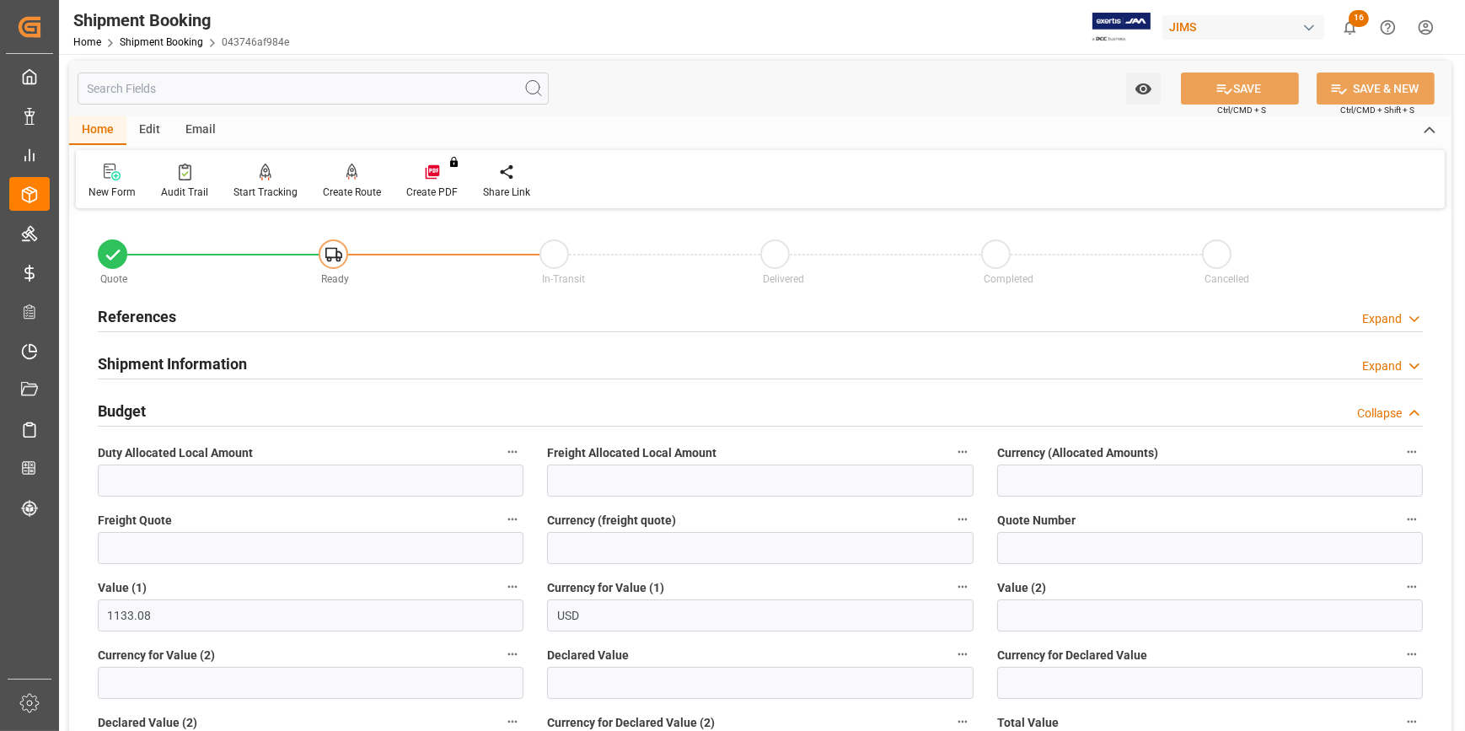
scroll to position [0, 0]
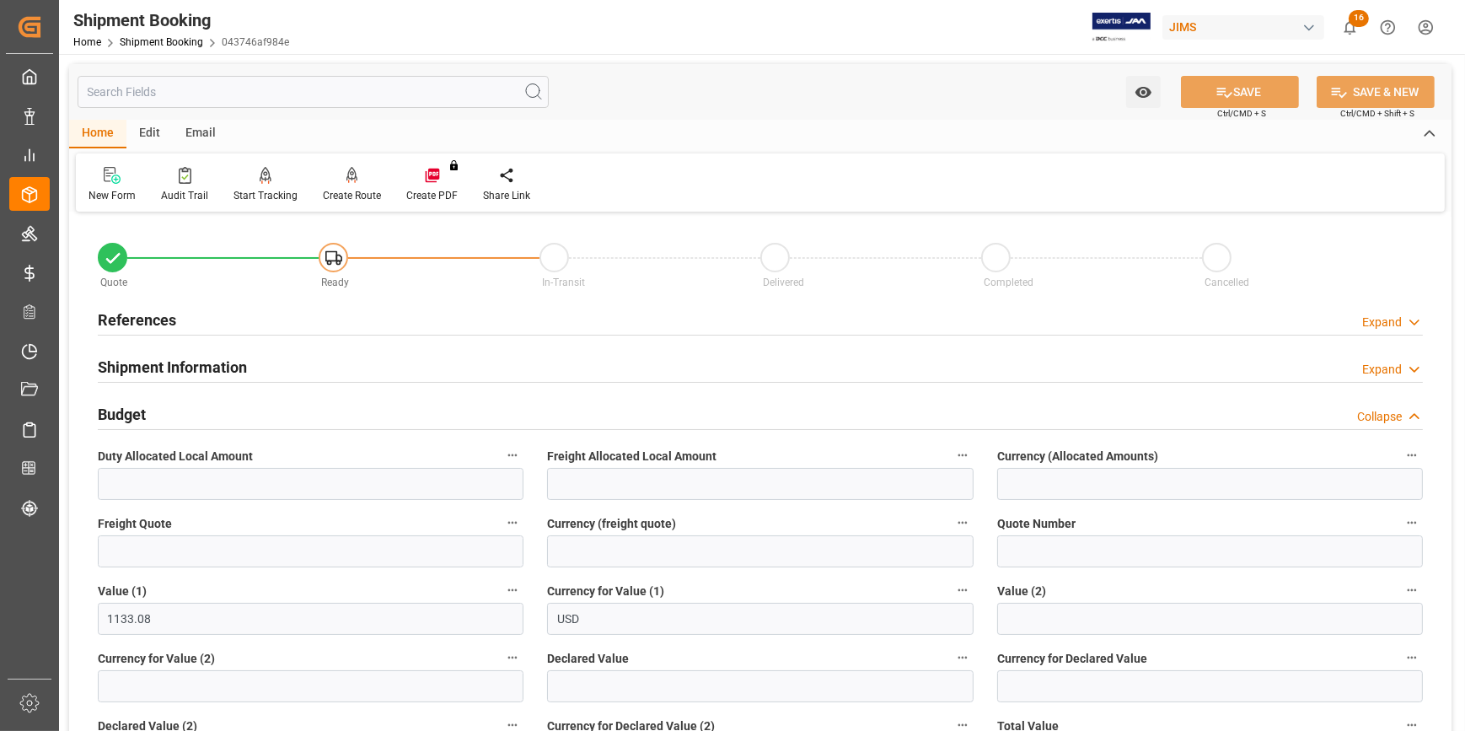
click at [229, 312] on div "References Expand" at bounding box center [760, 319] width 1325 height 32
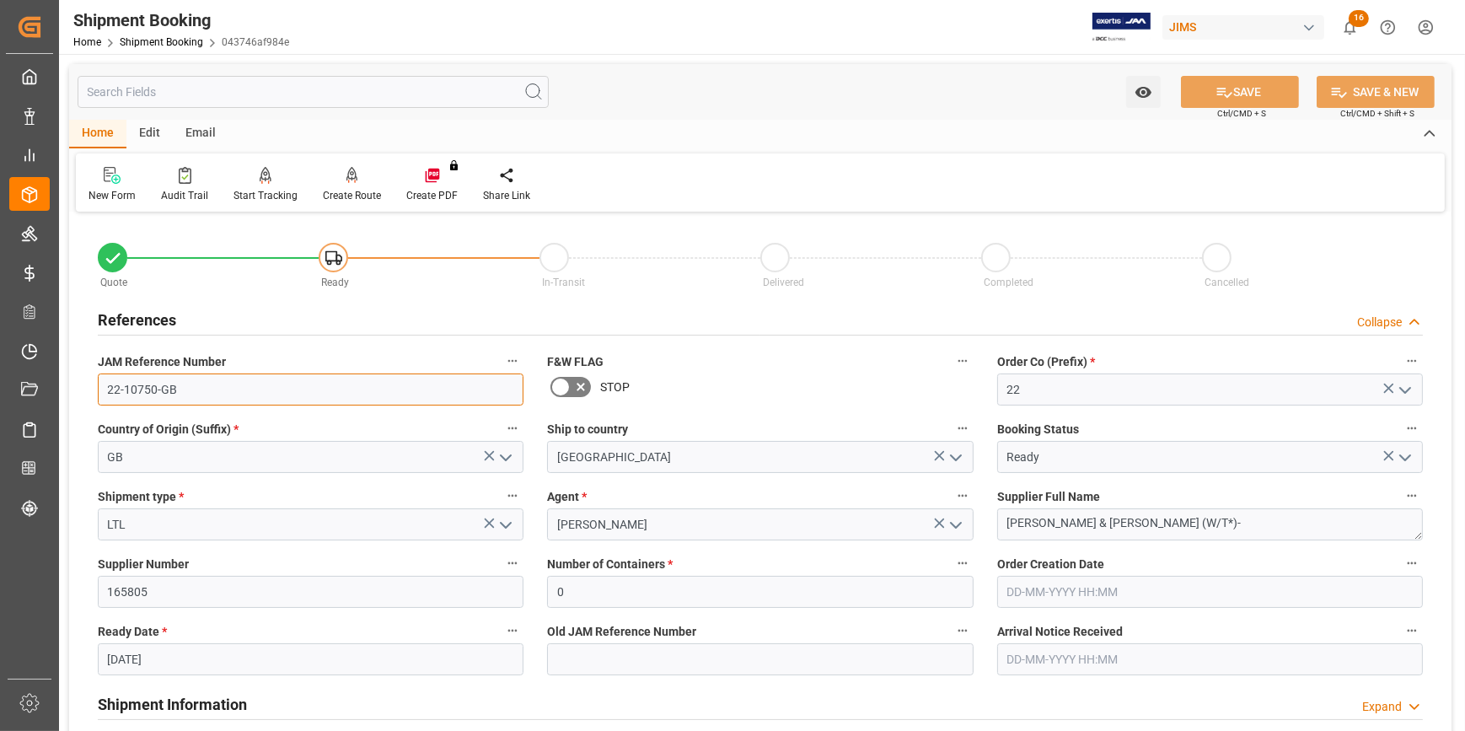
drag, startPoint x: 210, startPoint y: 384, endPoint x: 91, endPoint y: 384, distance: 118.8
click at [91, 384] on div "JAM Reference Number 22-10750-GB" at bounding box center [310, 377] width 449 height 67
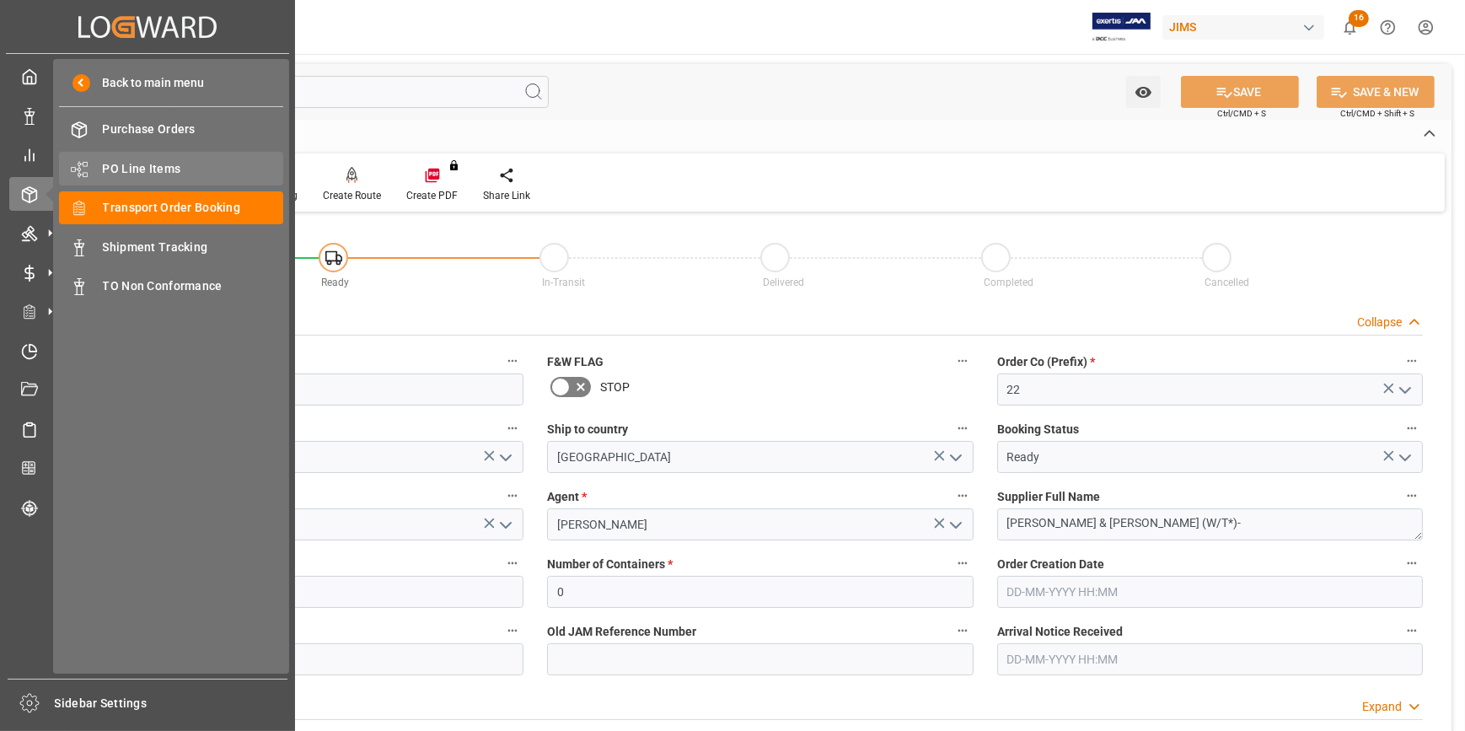
click at [153, 166] on span "PO Line Items" at bounding box center [193, 169] width 181 height 18
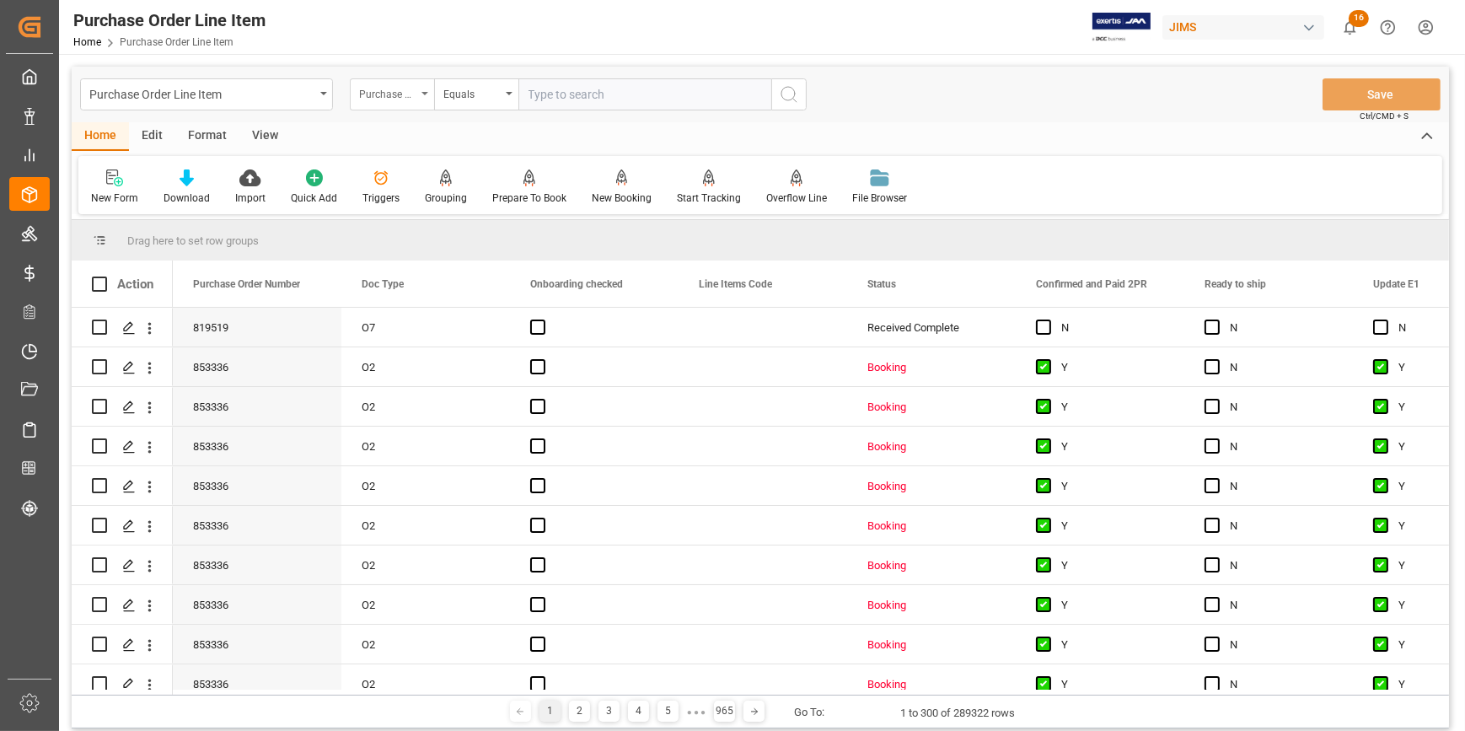
click at [416, 97] on div "Purchase Order Number" at bounding box center [387, 92] width 57 height 19
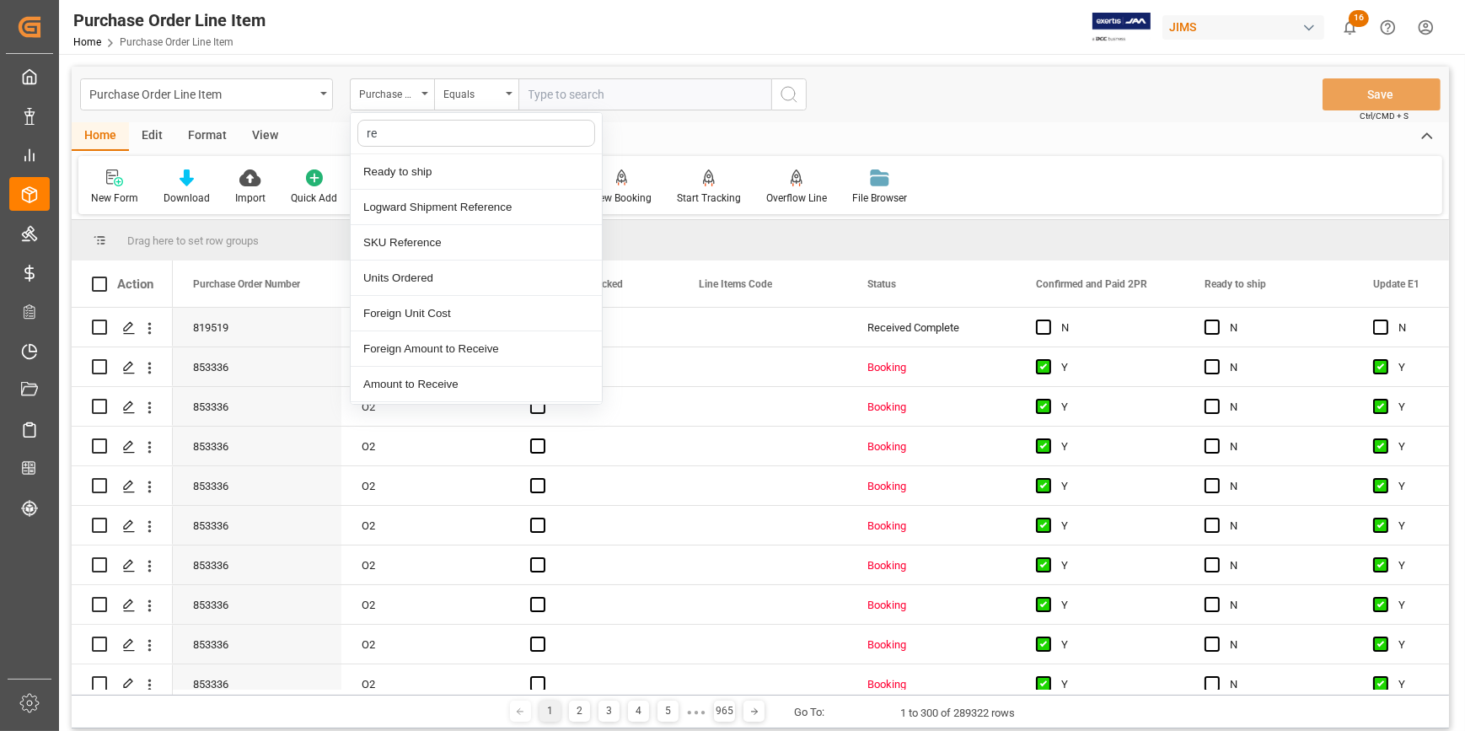
type input "ref"
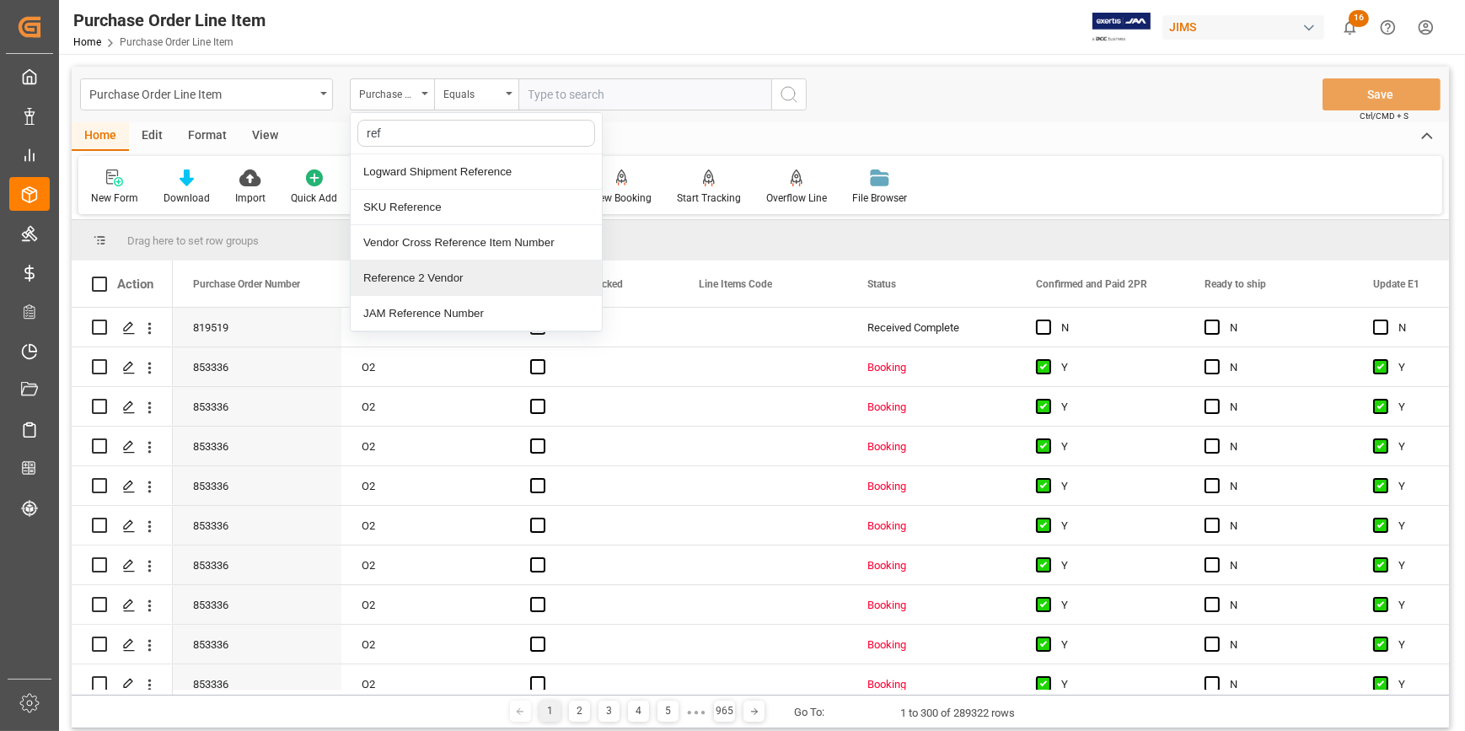
click at [439, 270] on div "Reference 2 Vendor" at bounding box center [476, 277] width 251 height 35
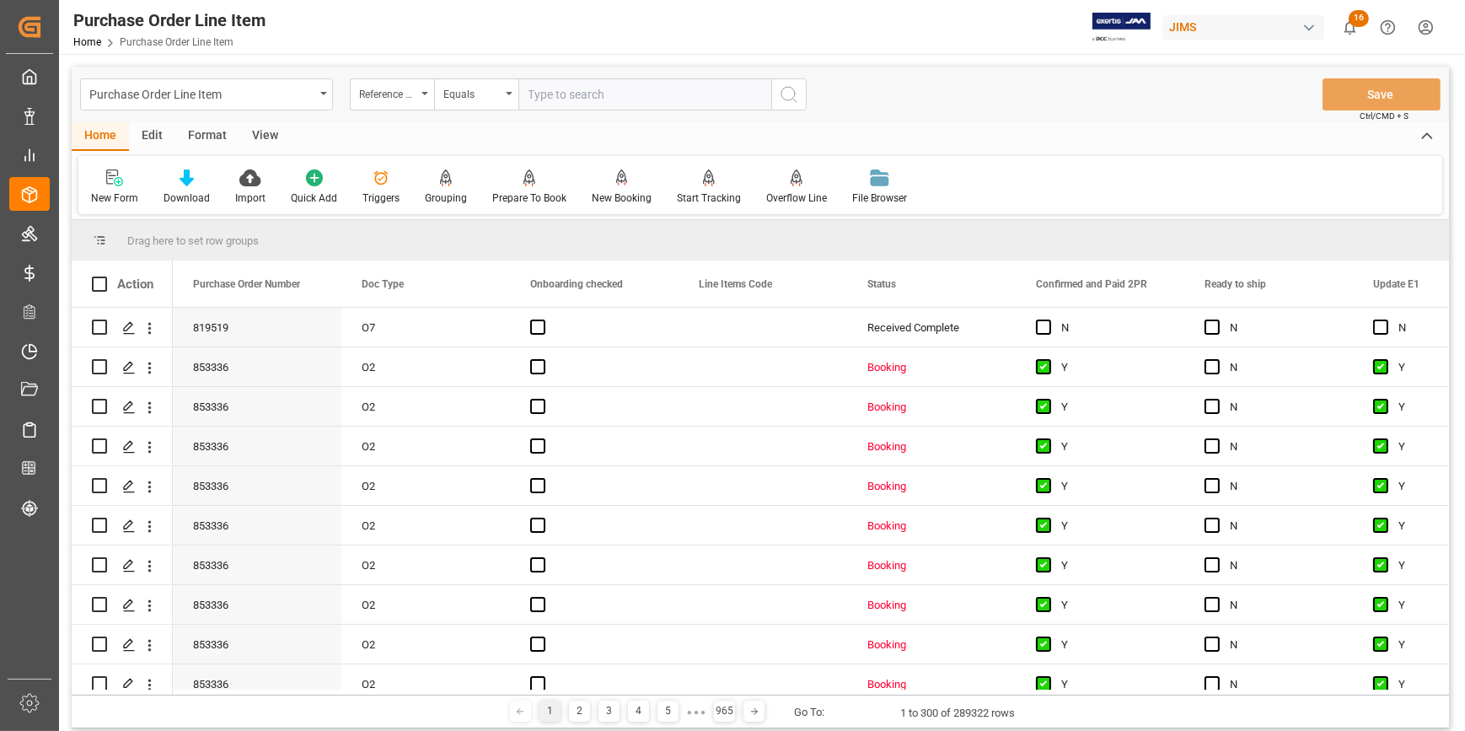
click at [554, 99] on input "text" at bounding box center [644, 94] width 253 height 32
paste input "22-10066-DE"
type input "22-10066-DE"
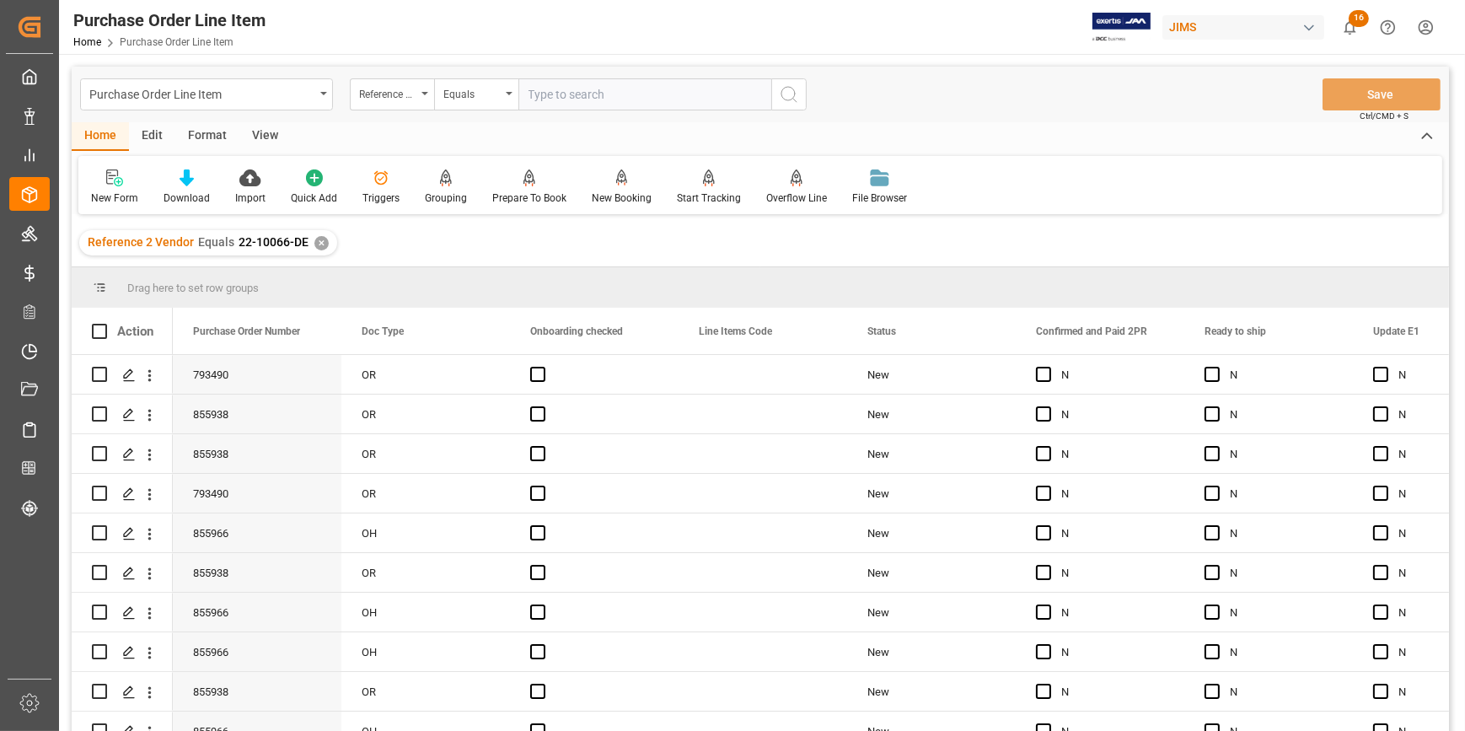
click at [259, 133] on div "View" at bounding box center [264, 136] width 51 height 29
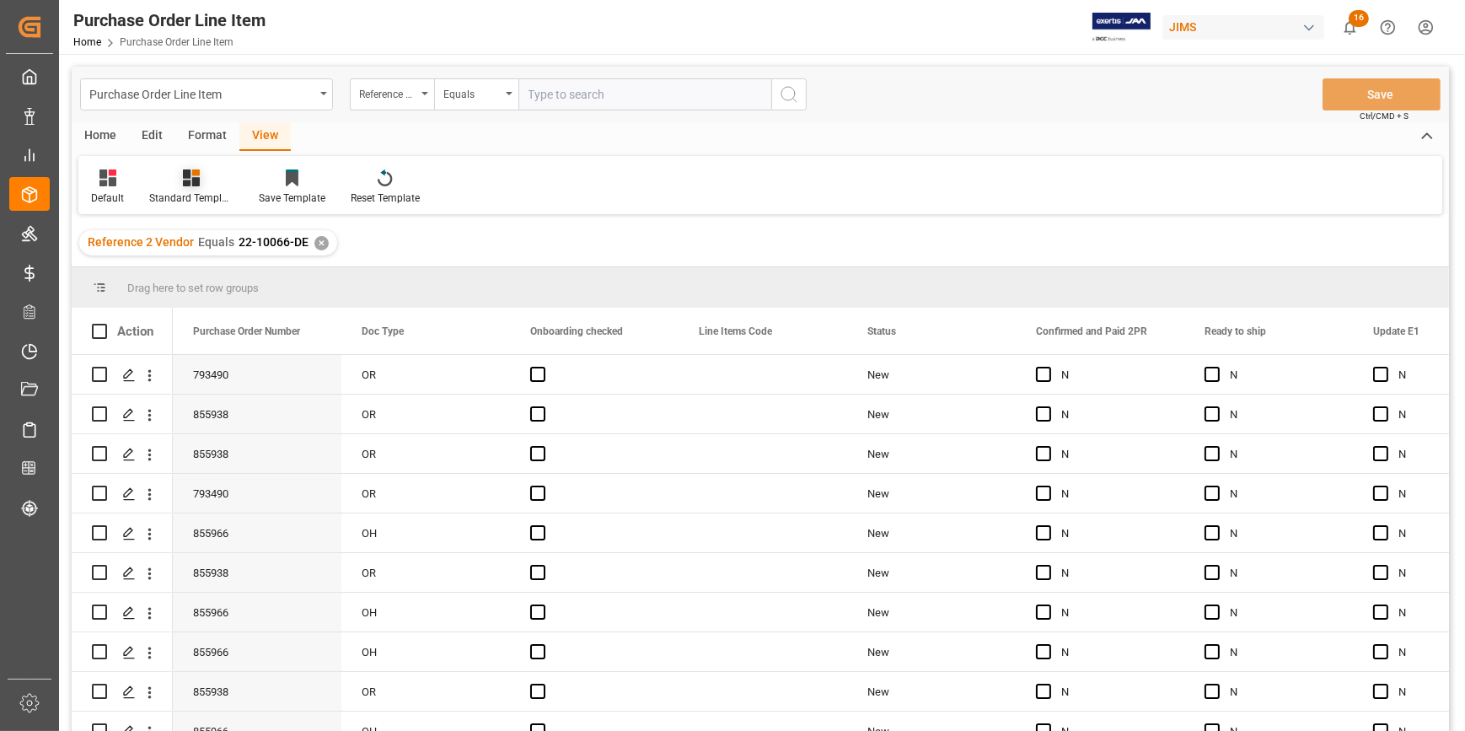
click at [201, 183] on div at bounding box center [191, 178] width 84 height 18
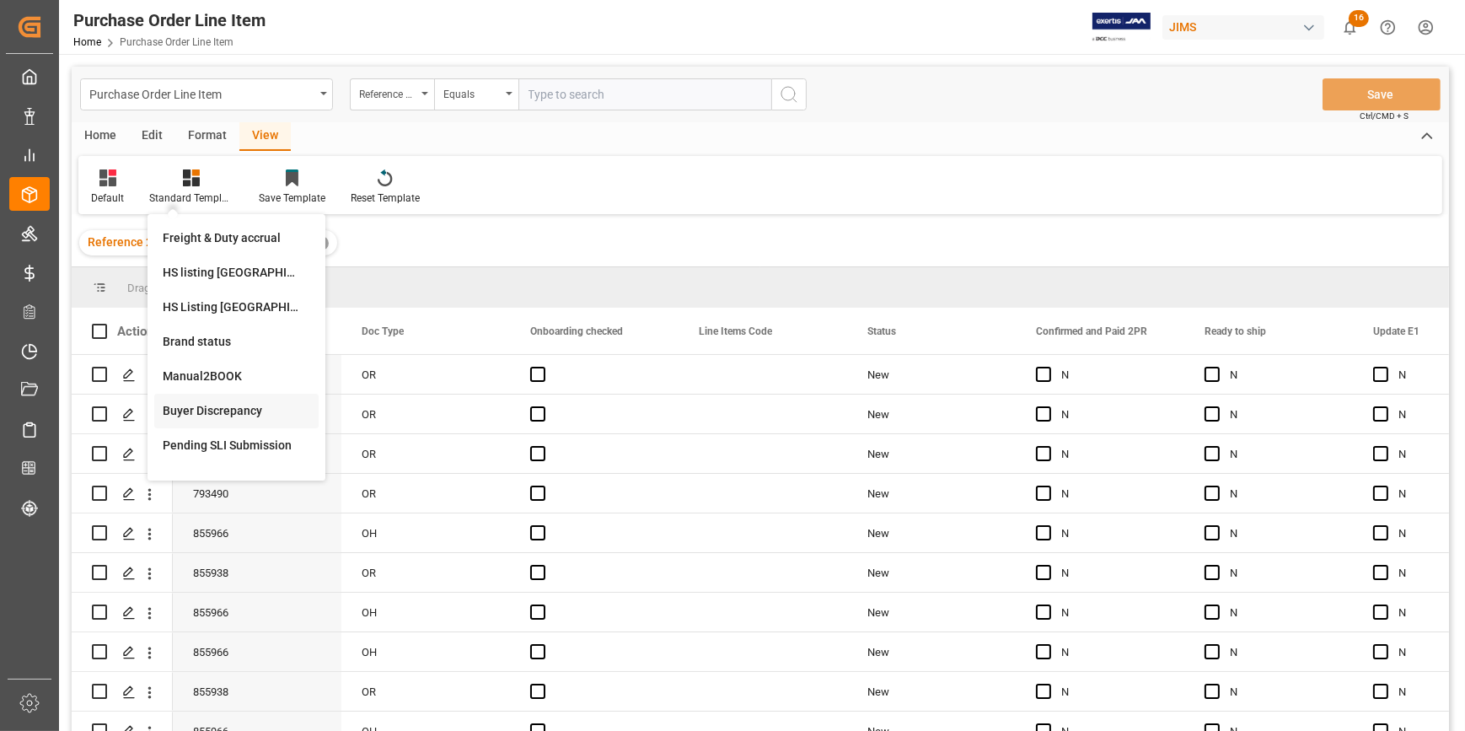
click at [233, 397] on div "Buyer Discrepancy" at bounding box center [236, 411] width 164 height 35
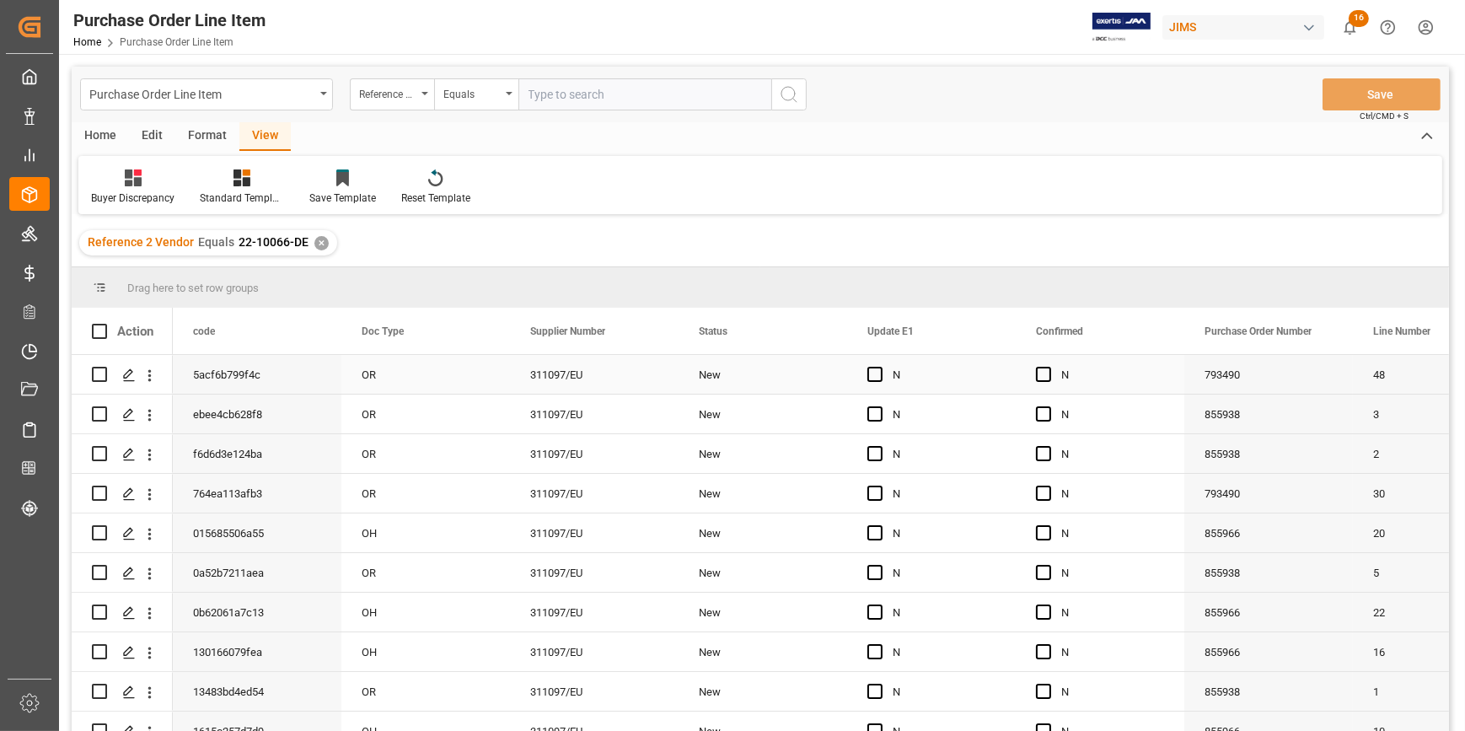
click at [668, 378] on div "311097/EU" at bounding box center [594, 374] width 169 height 39
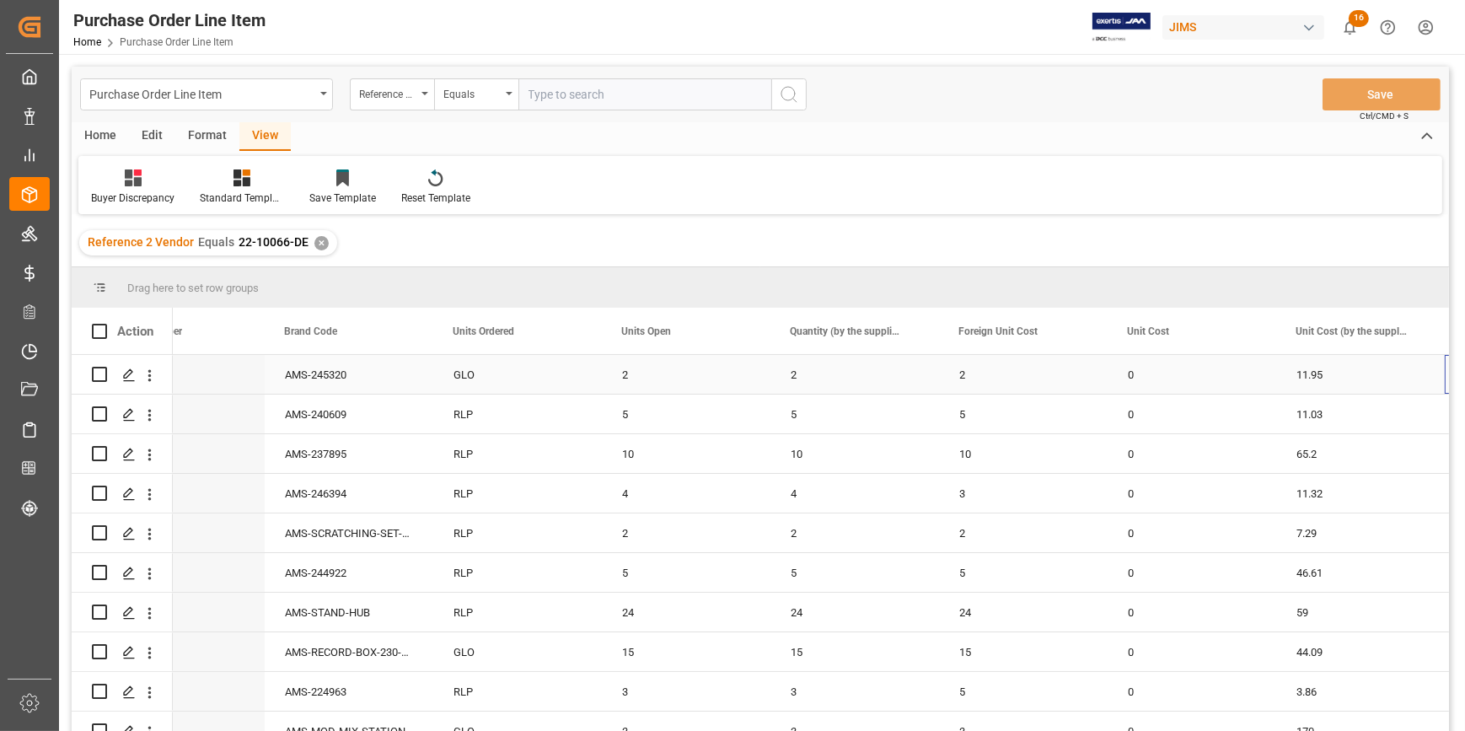
scroll to position [0, 1425]
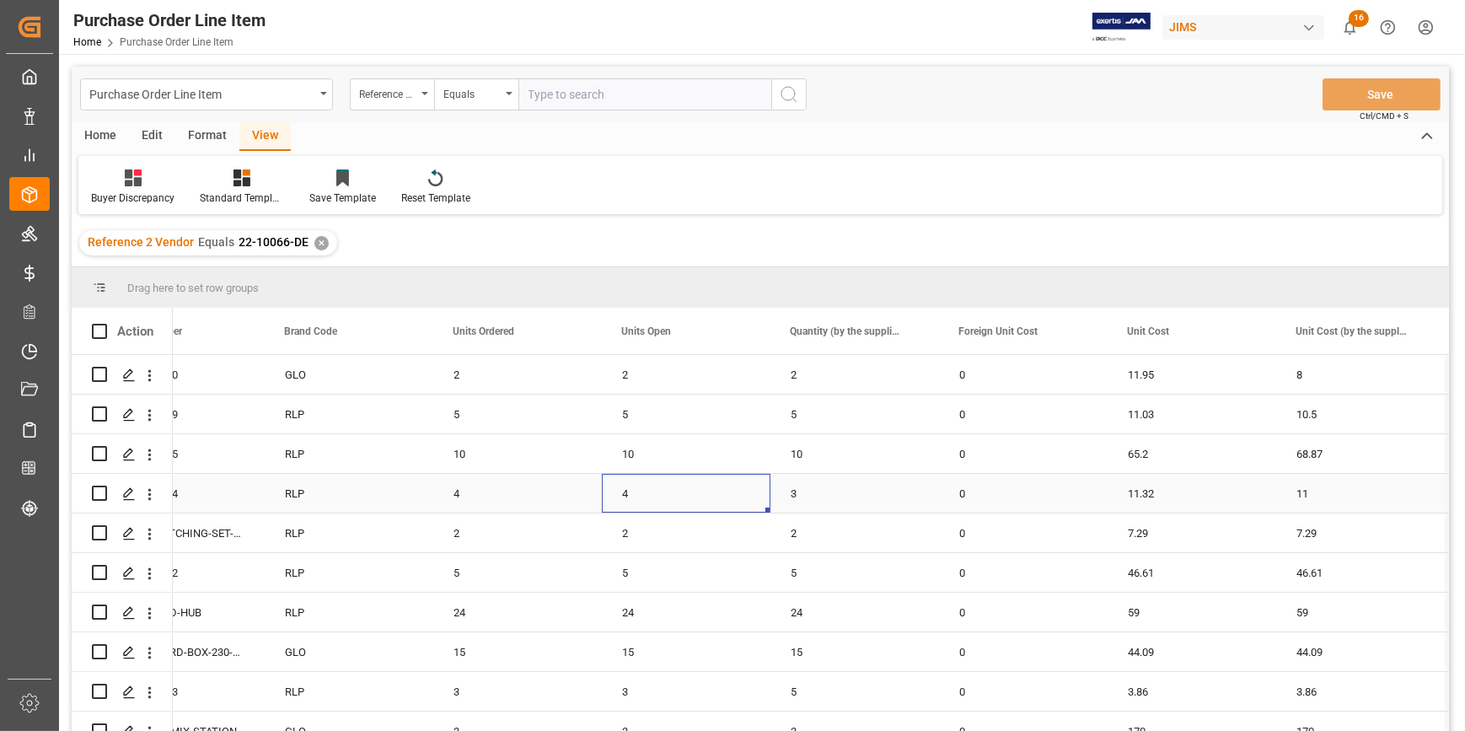
click at [668, 475] on div "4" at bounding box center [686, 493] width 169 height 39
drag, startPoint x: 766, startPoint y: 508, endPoint x: 775, endPoint y: 507, distance: 9.4
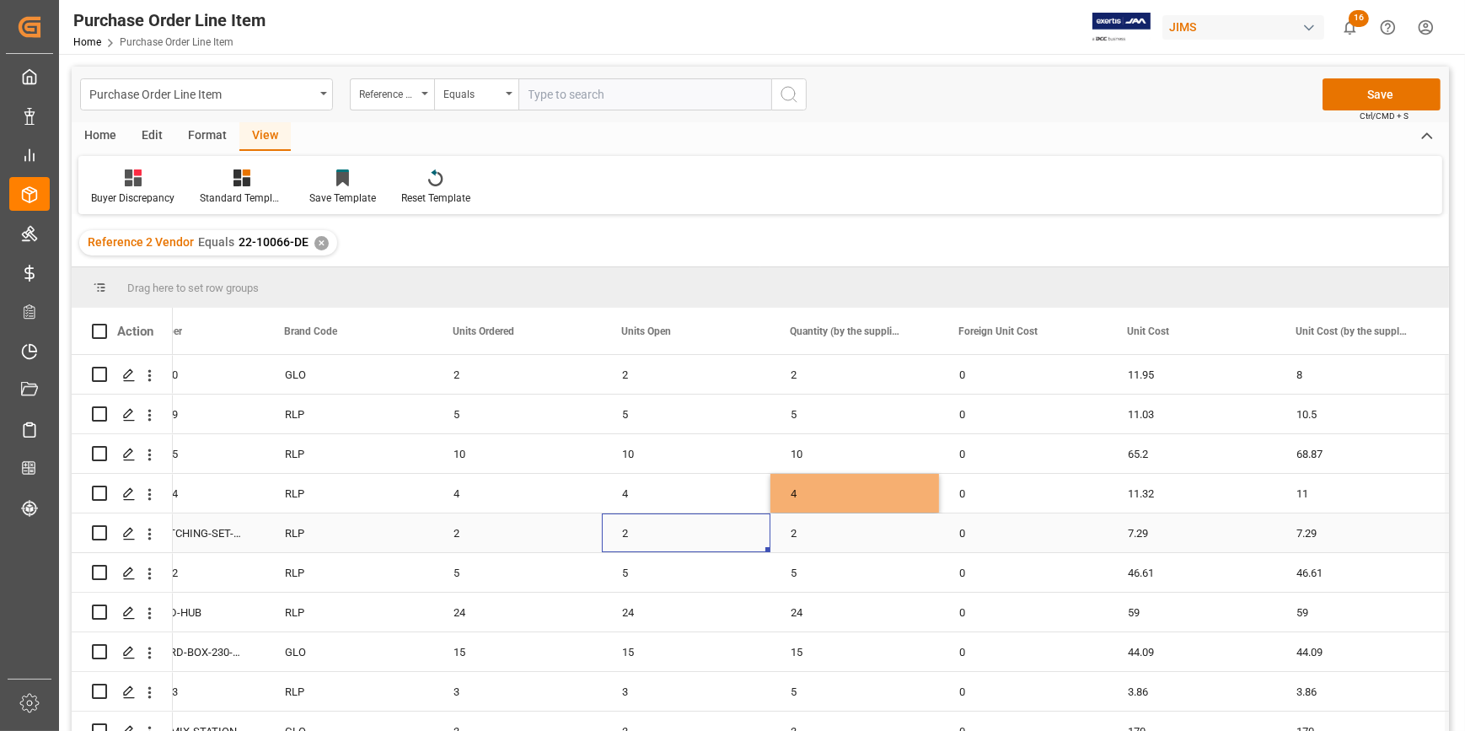
click at [738, 519] on div "2" at bounding box center [686, 532] width 169 height 39
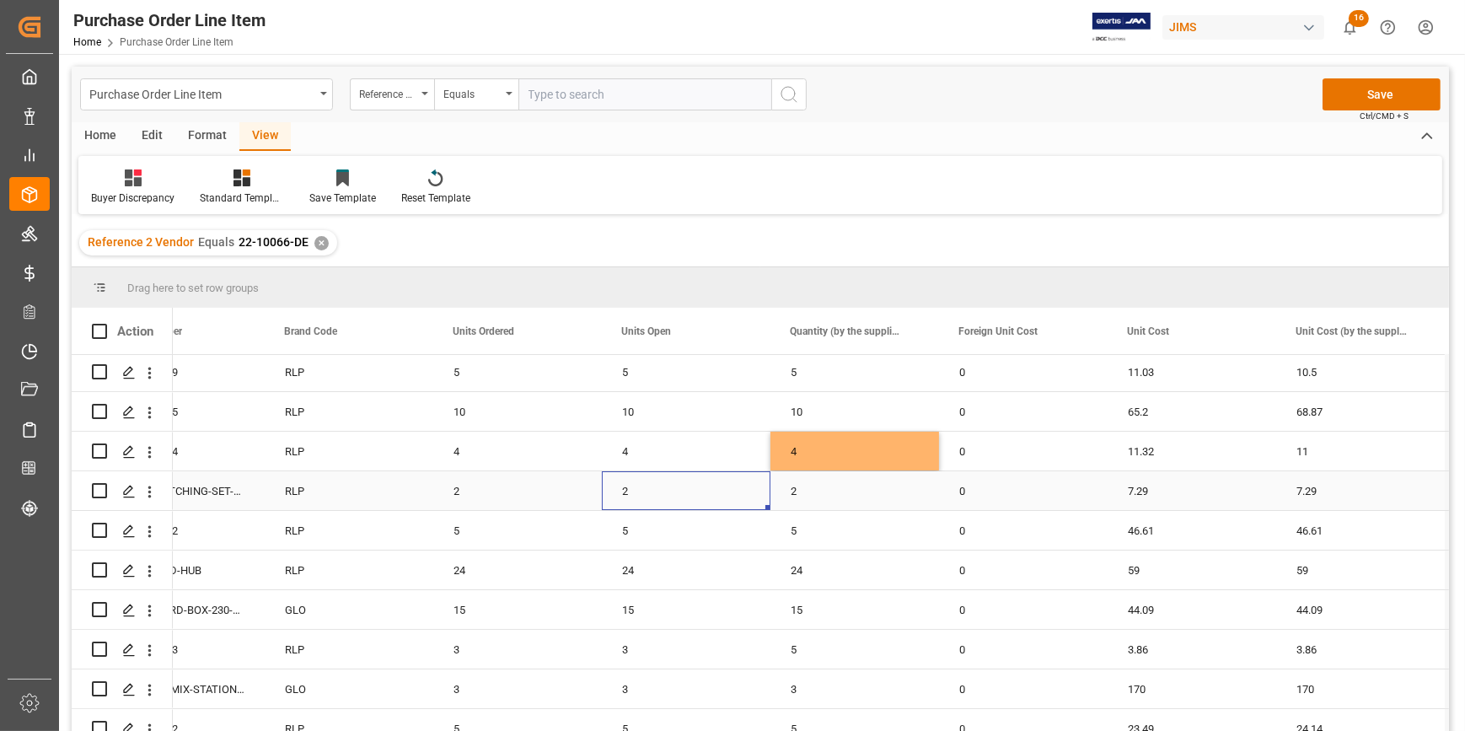
scroll to position [76, 0]
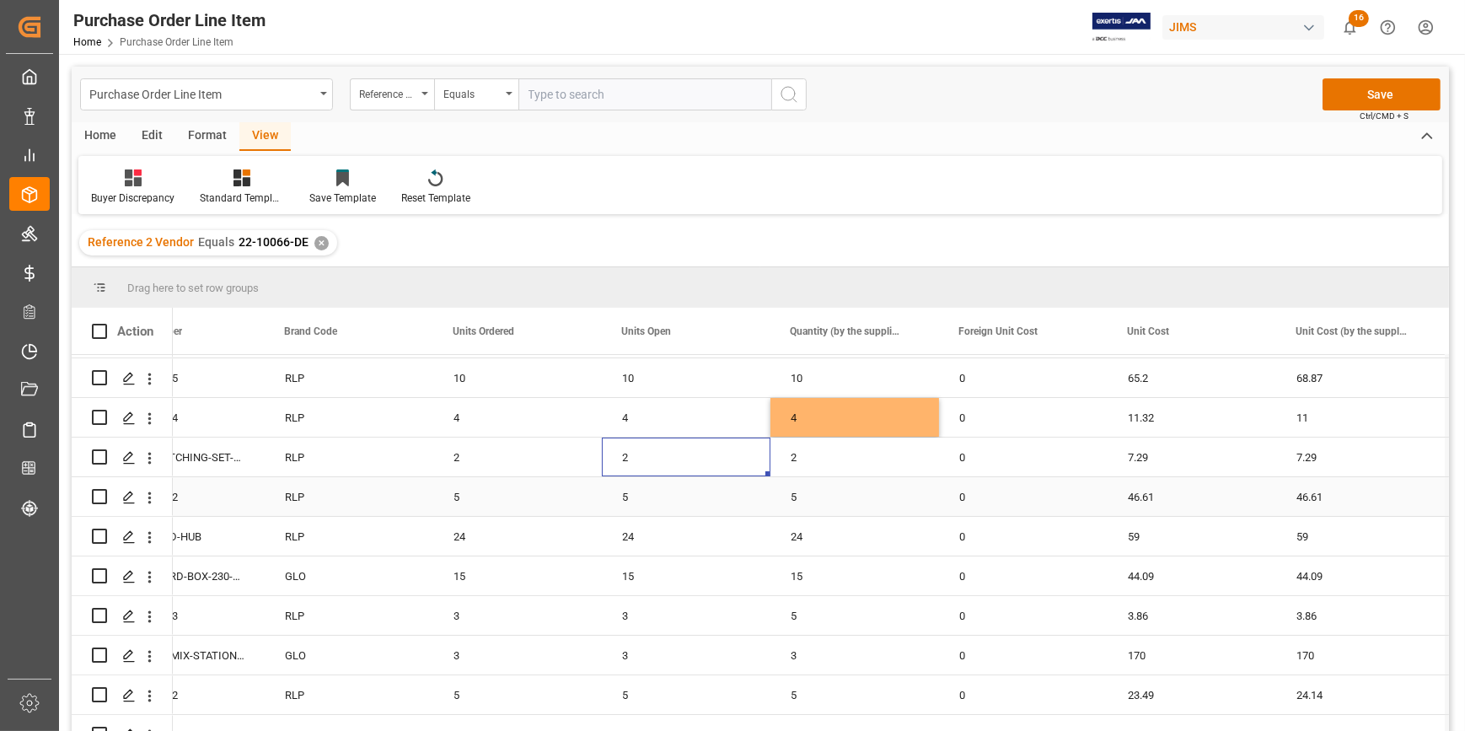
click at [700, 489] on div "5" at bounding box center [686, 496] width 169 height 39
click at [685, 538] on div "24" at bounding box center [686, 536] width 169 height 39
click at [689, 579] on div "15" at bounding box center [686, 575] width 169 height 39
click at [677, 618] on div "3" at bounding box center [686, 615] width 169 height 39
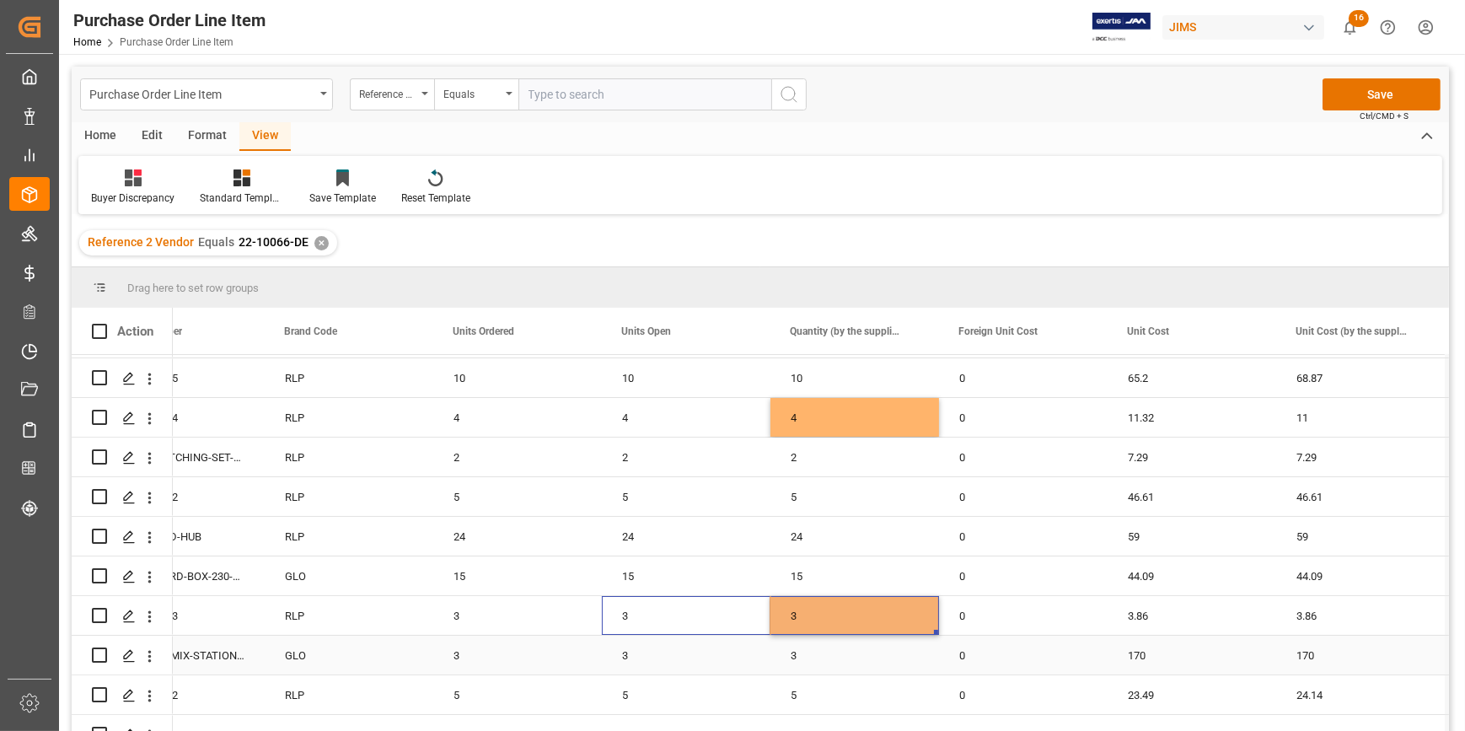
click at [738, 649] on div "3" at bounding box center [686, 655] width 169 height 39
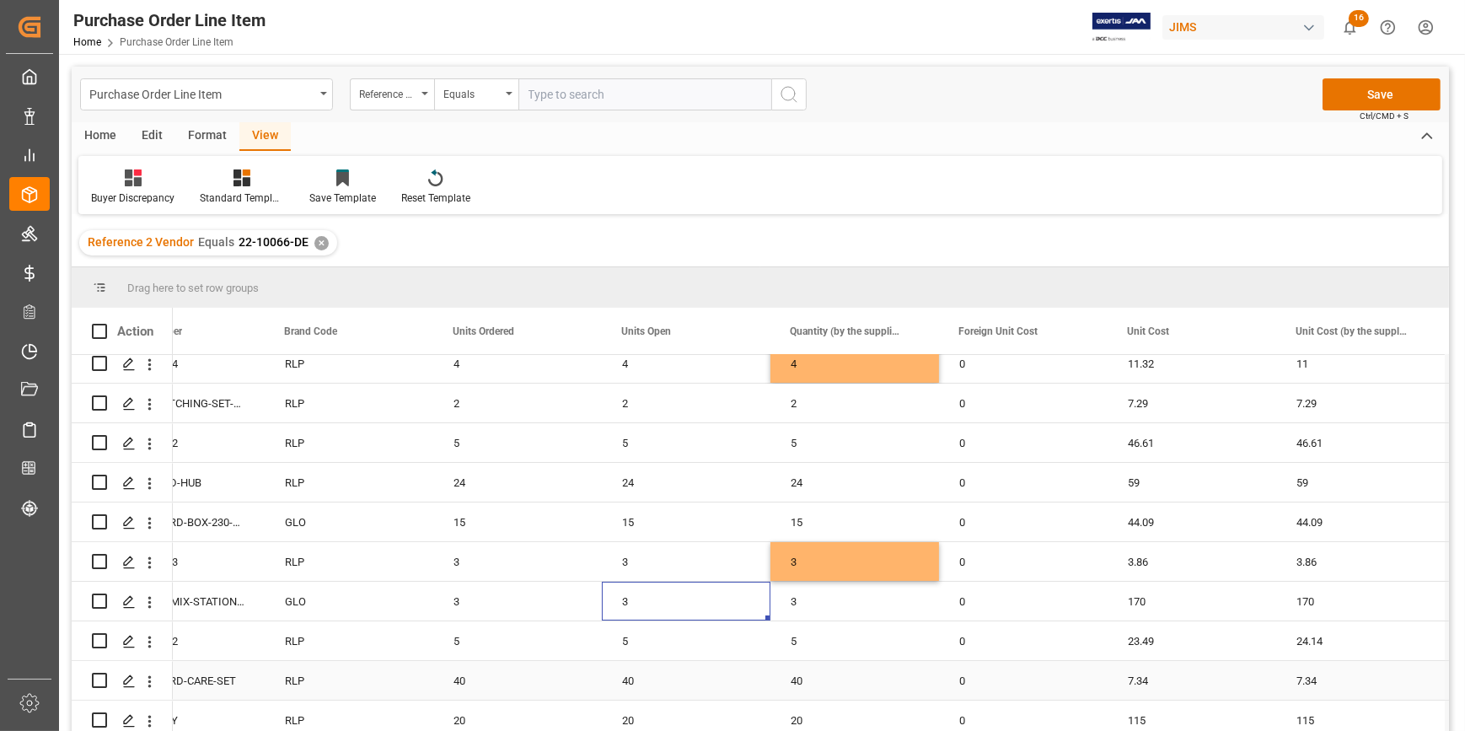
scroll to position [153, 0]
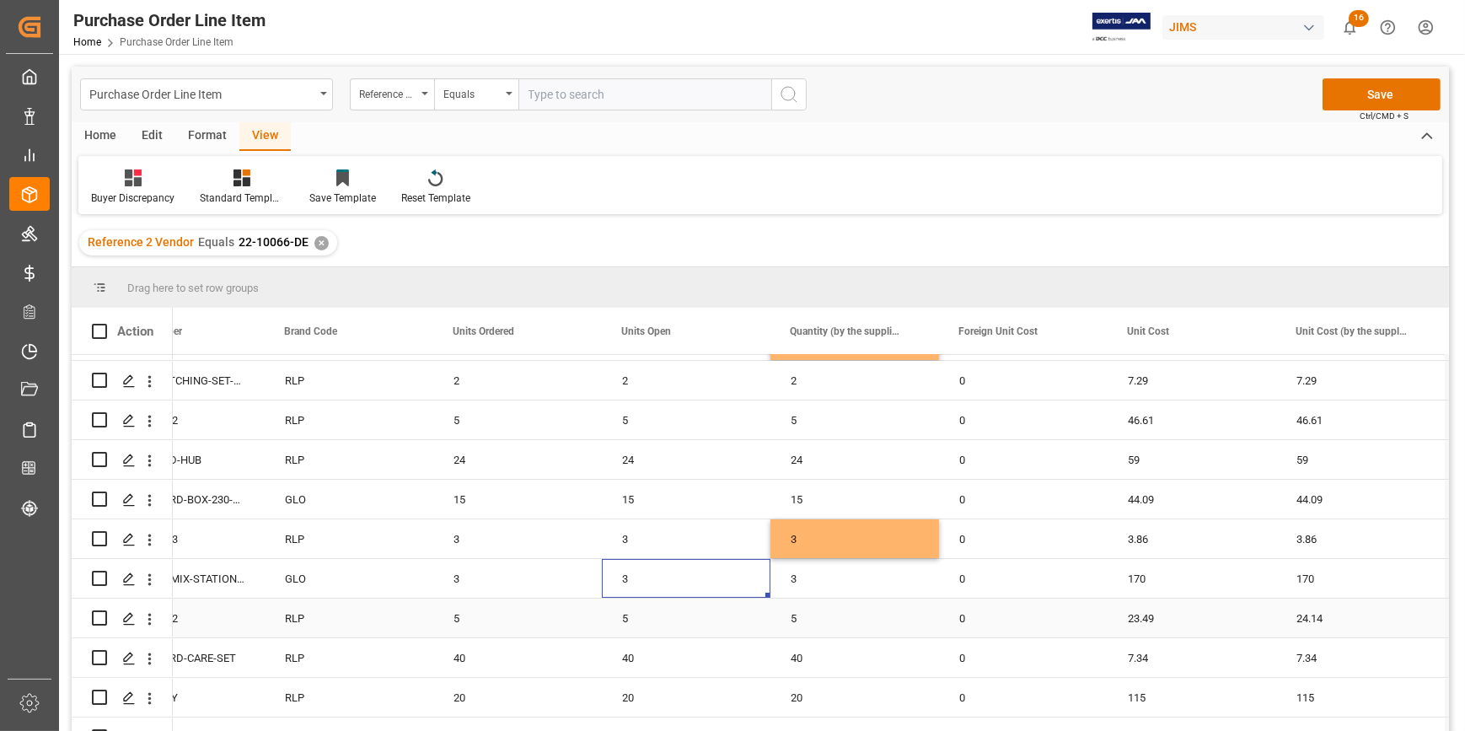
click at [712, 620] on div "5" at bounding box center [686, 617] width 169 height 39
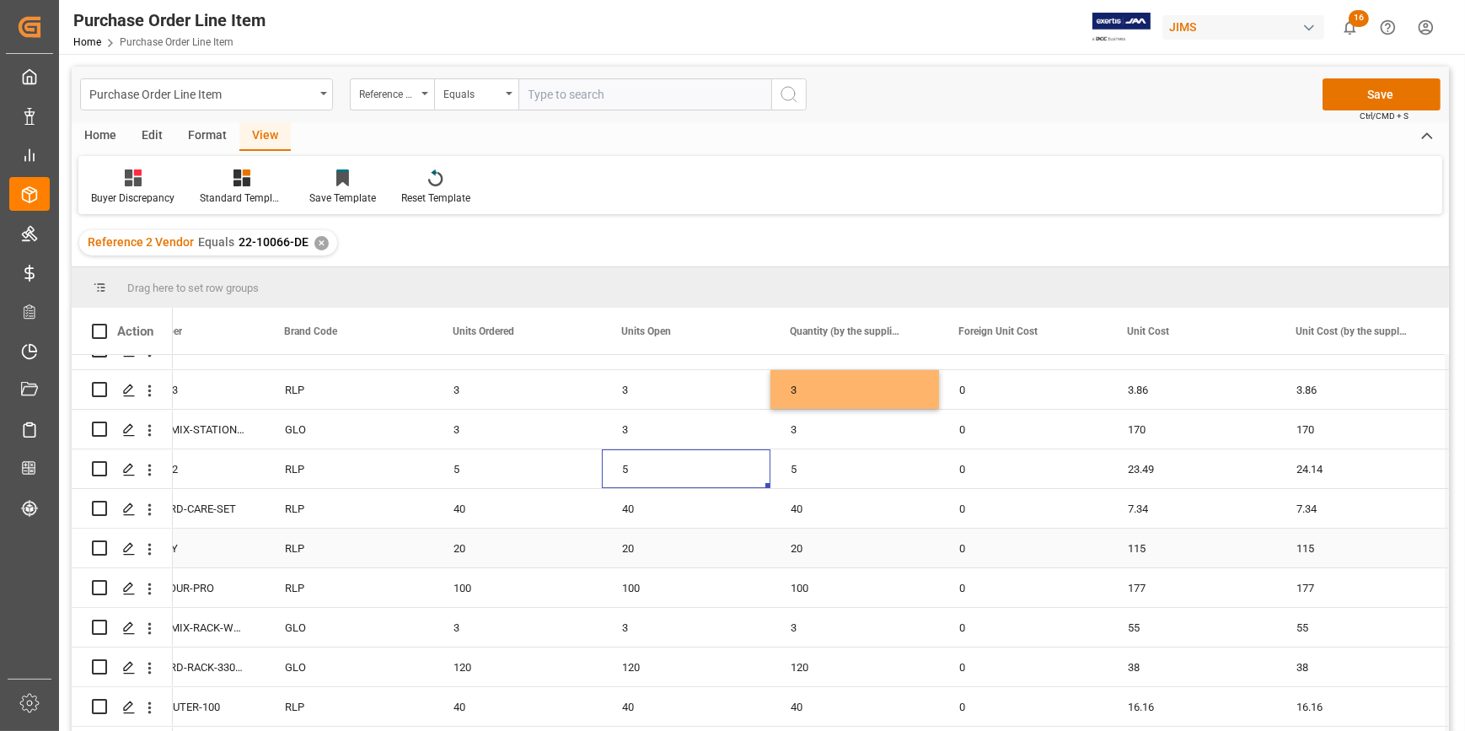
scroll to position [306, 0]
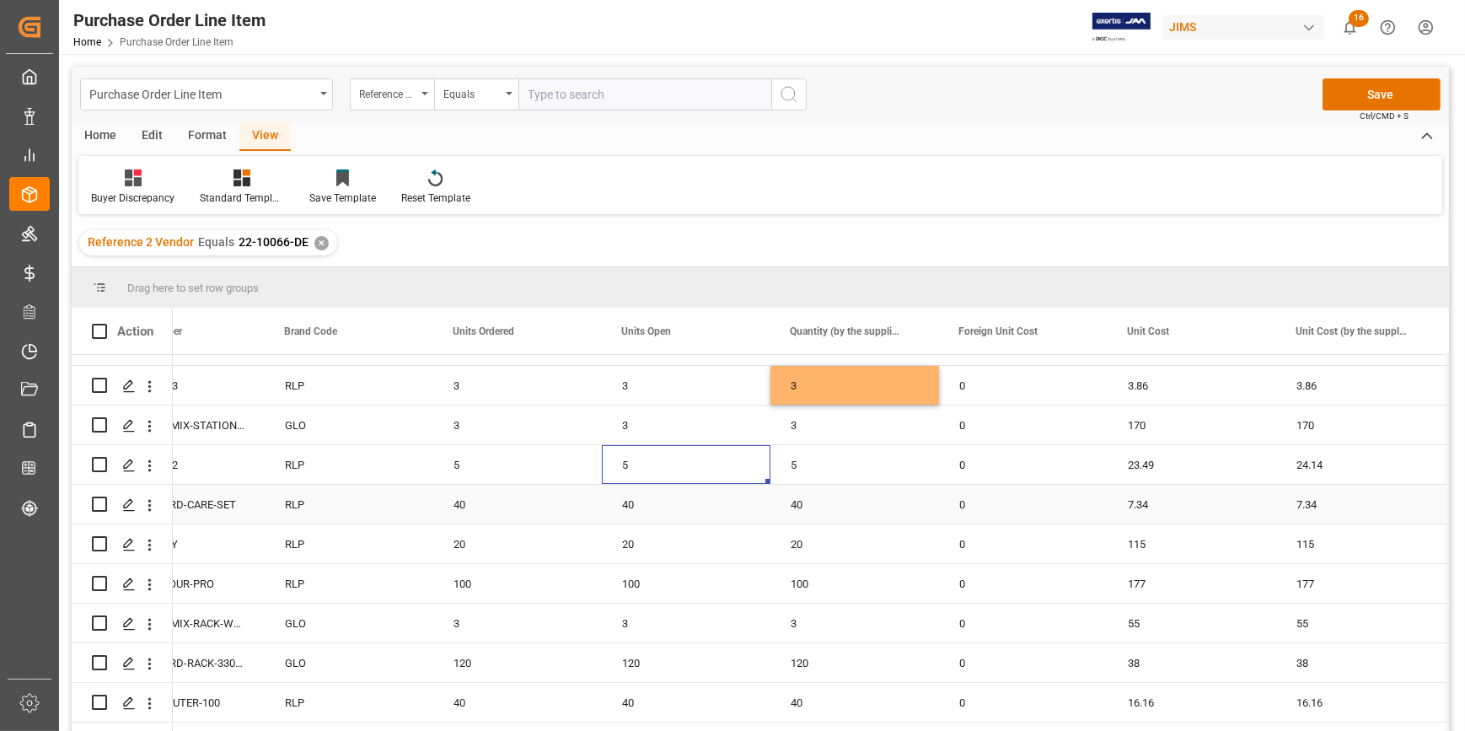
click at [683, 513] on div "40" at bounding box center [686, 504] width 169 height 39
click at [685, 541] on div "20" at bounding box center [686, 543] width 169 height 39
click at [666, 574] on div "100" at bounding box center [686, 583] width 169 height 39
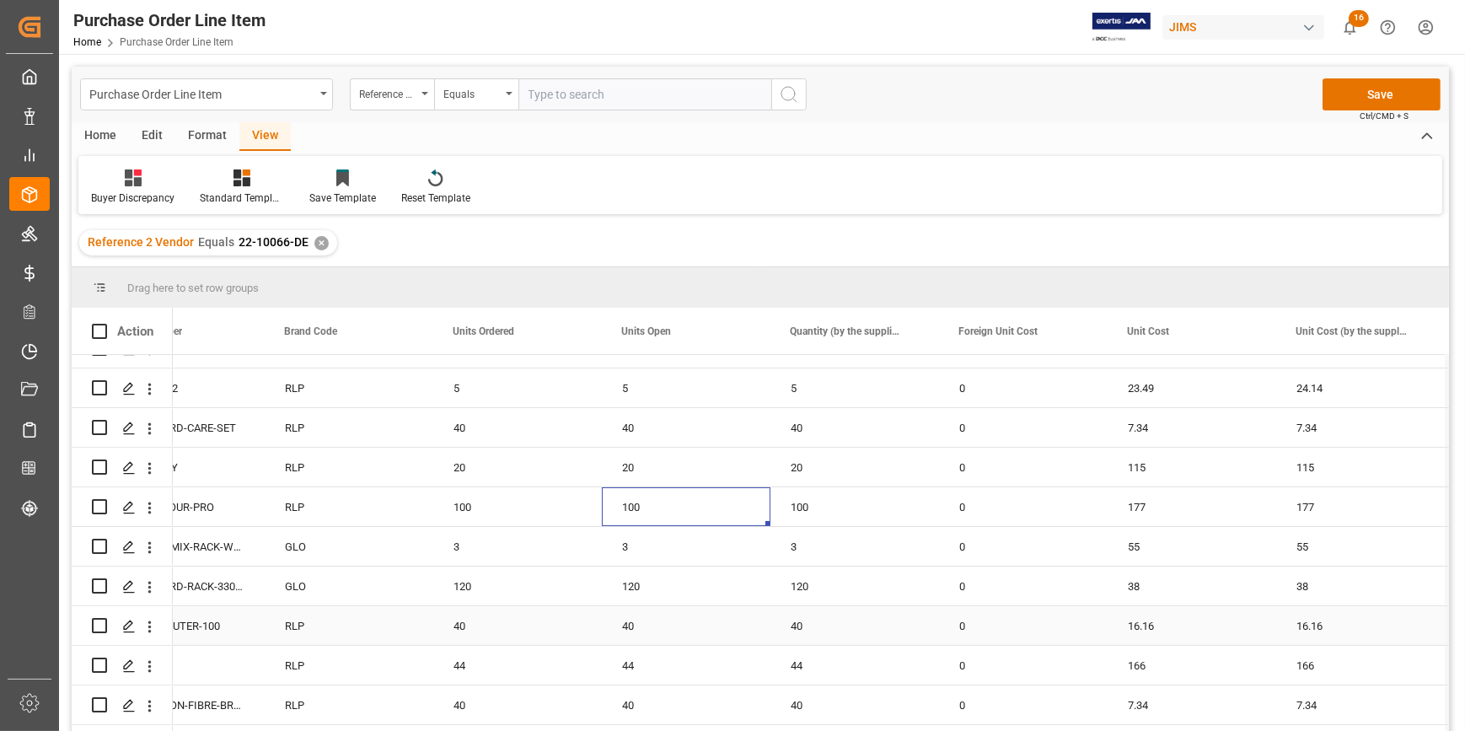
click at [675, 624] on div "40" at bounding box center [686, 625] width 169 height 39
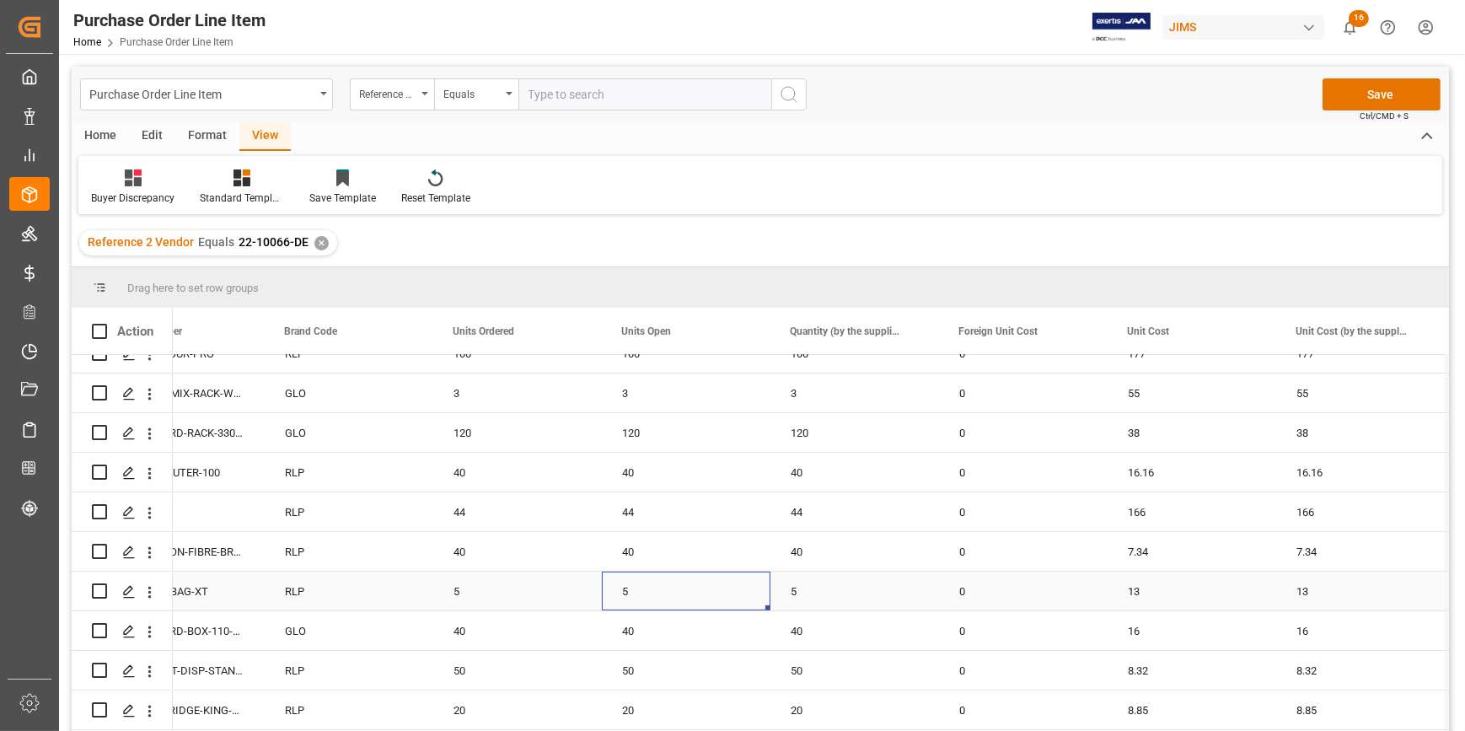
click at [658, 602] on div "5" at bounding box center [686, 590] width 169 height 39
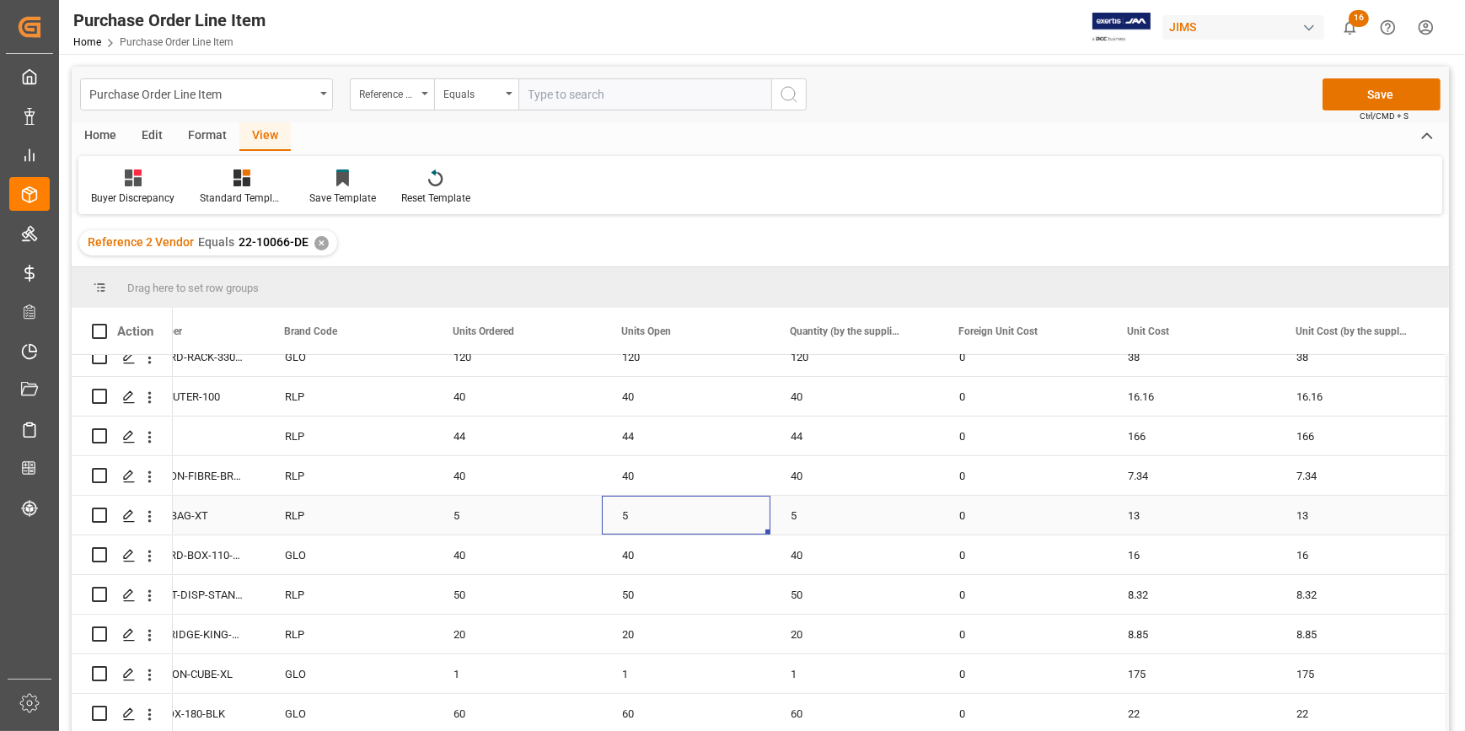
scroll to position [613, 0]
click at [659, 558] on div "40" at bounding box center [686, 553] width 169 height 39
click at [662, 597] on div "50" at bounding box center [686, 593] width 169 height 39
click at [673, 631] on div "20" at bounding box center [686, 633] width 169 height 39
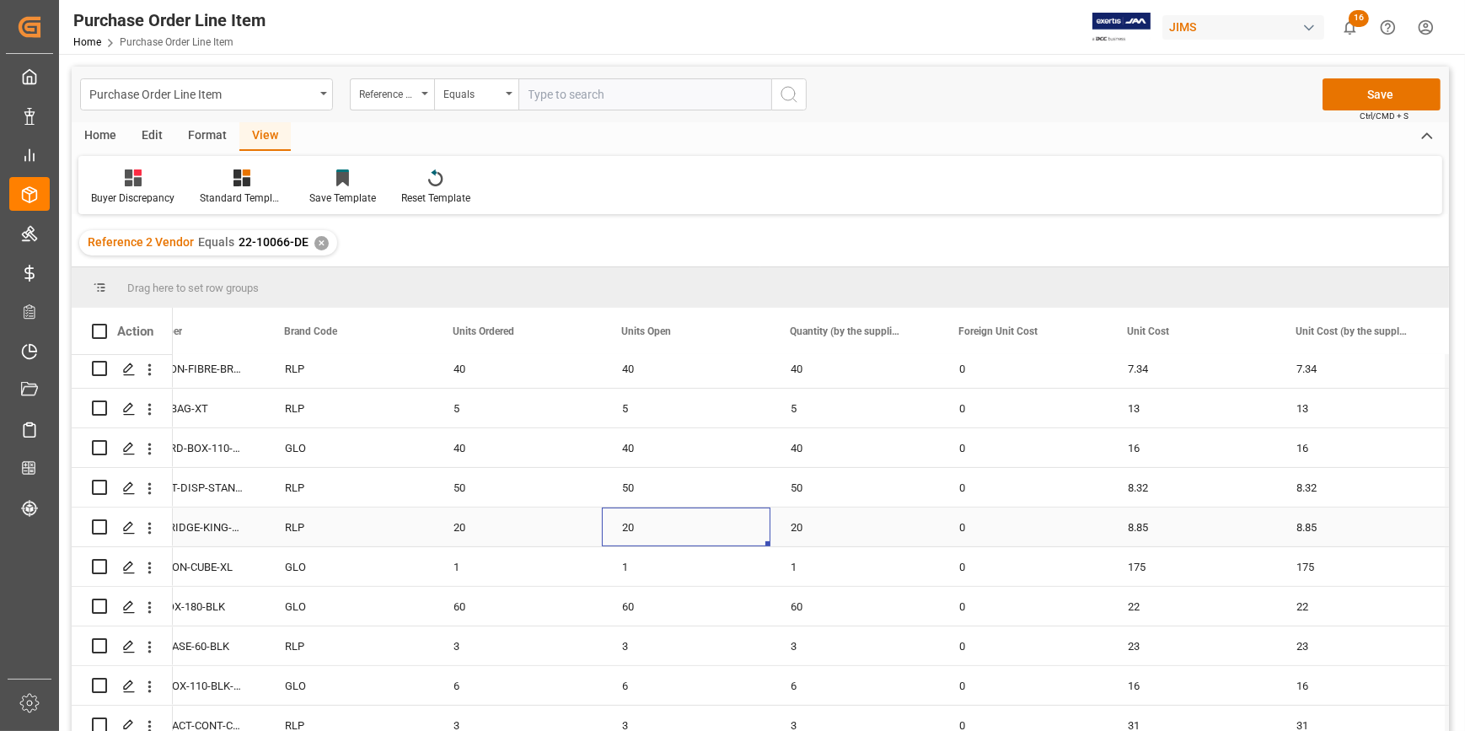
scroll to position [766, 0]
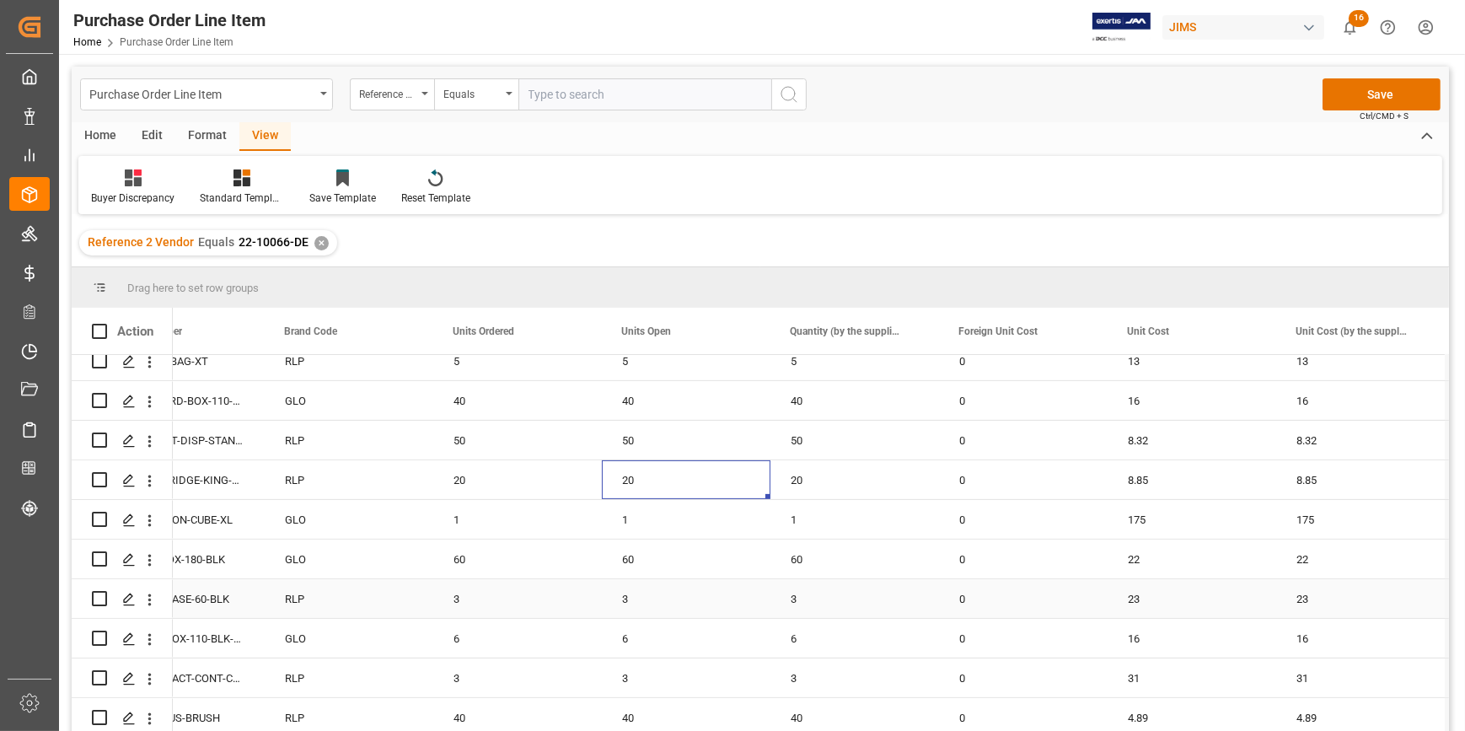
click at [657, 607] on div "3" at bounding box center [686, 598] width 169 height 39
click at [653, 634] on div "6" at bounding box center [686, 638] width 169 height 39
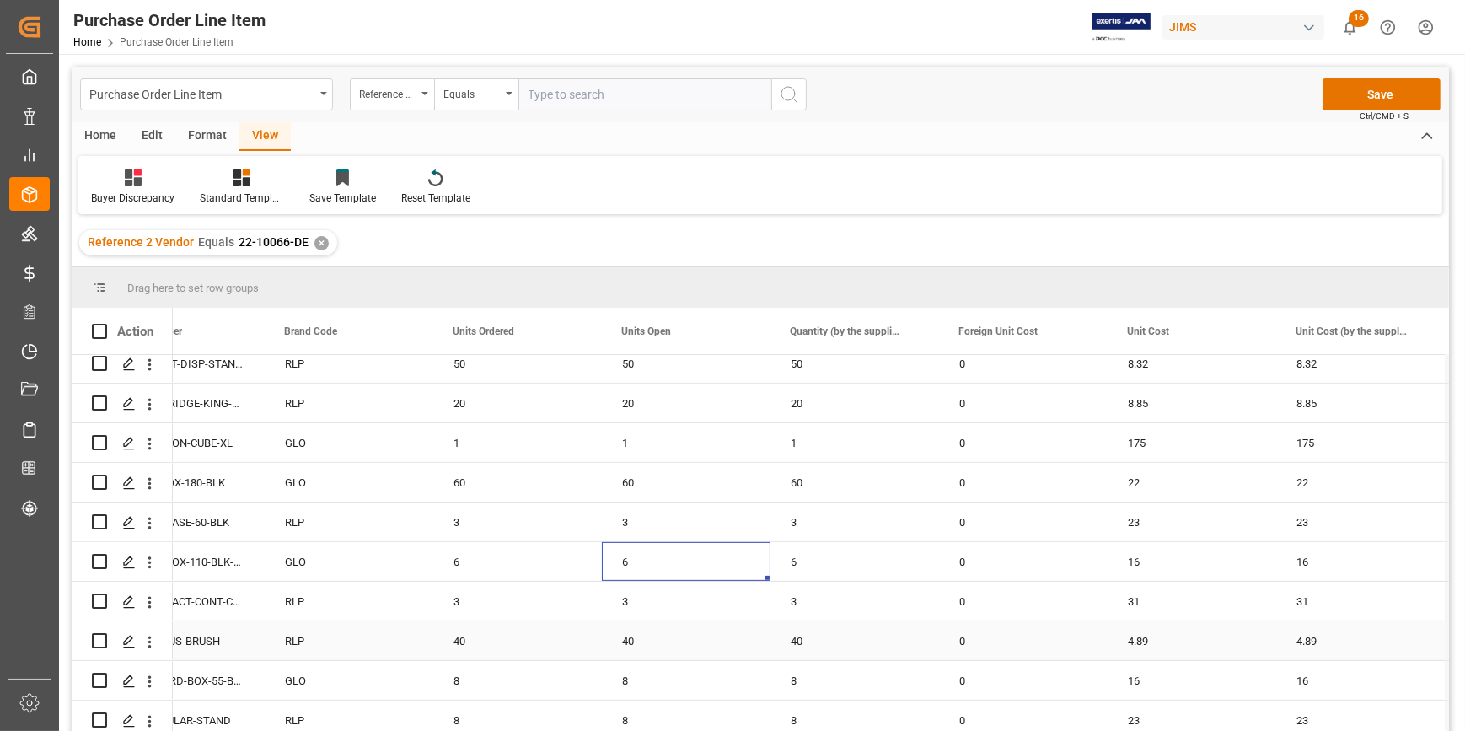
click at [666, 636] on div "40" at bounding box center [686, 640] width 169 height 39
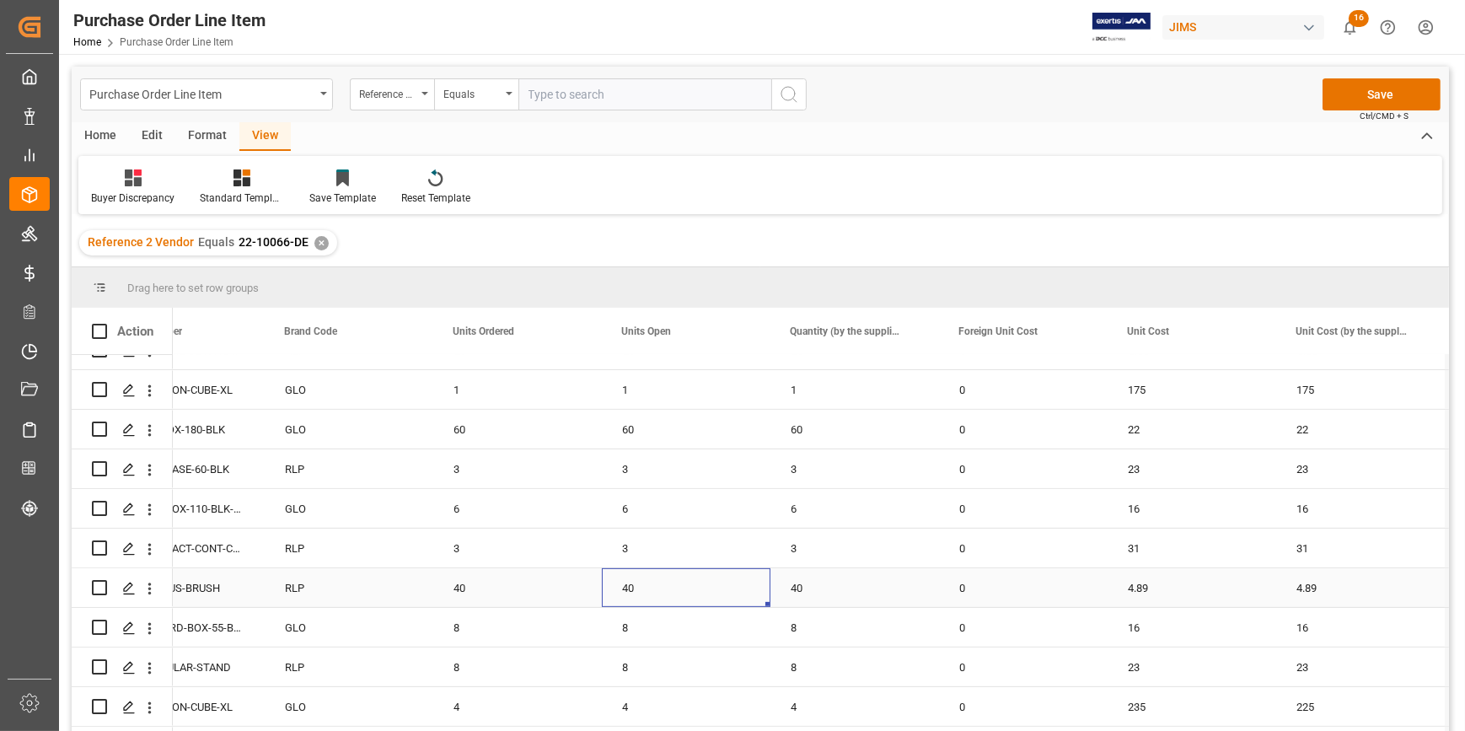
scroll to position [995, 0]
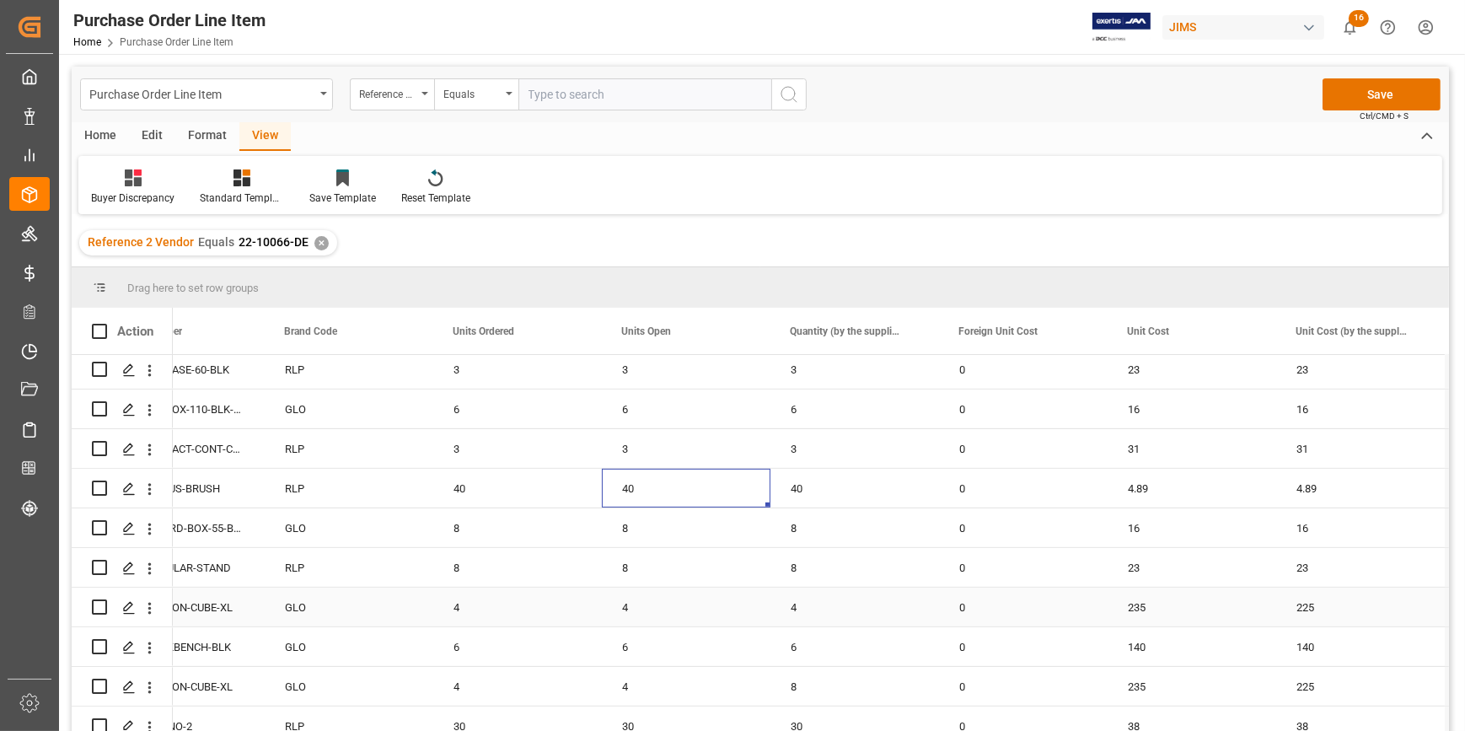
click at [643, 612] on div "4" at bounding box center [686, 607] width 169 height 39
click at [645, 649] on div "6" at bounding box center [686, 646] width 169 height 39
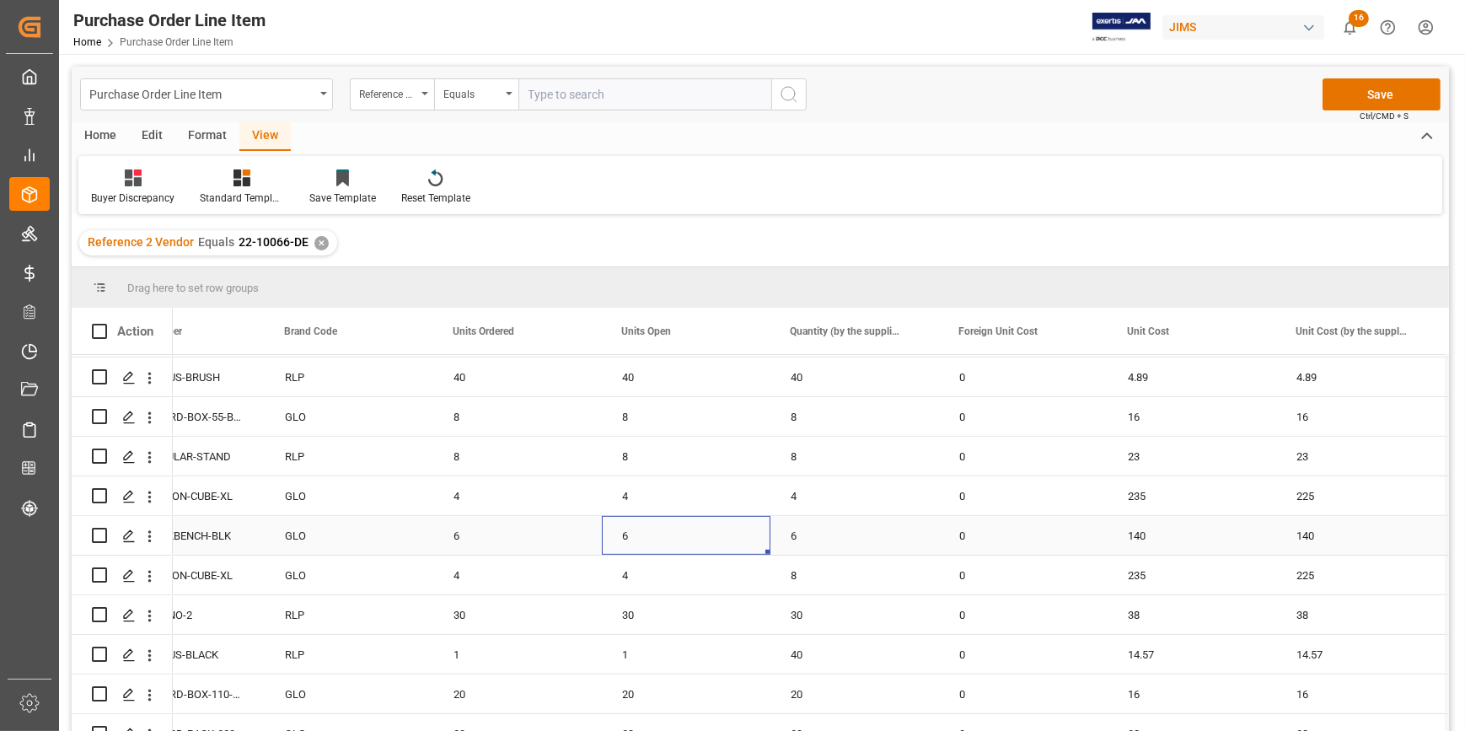
scroll to position [1129, 0]
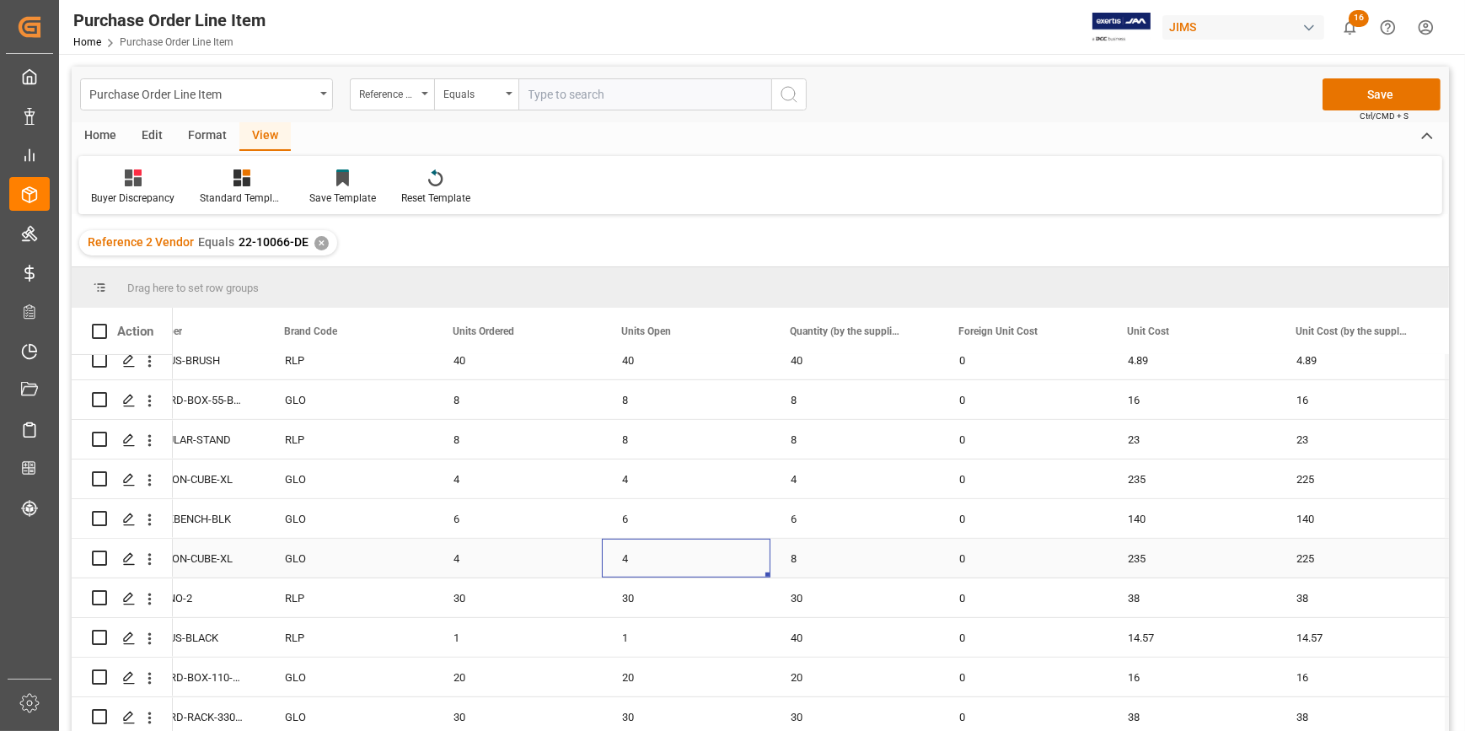
click at [643, 550] on div "4" at bounding box center [686, 558] width 169 height 39
click at [764, 567] on div "4" at bounding box center [686, 558] width 169 height 39
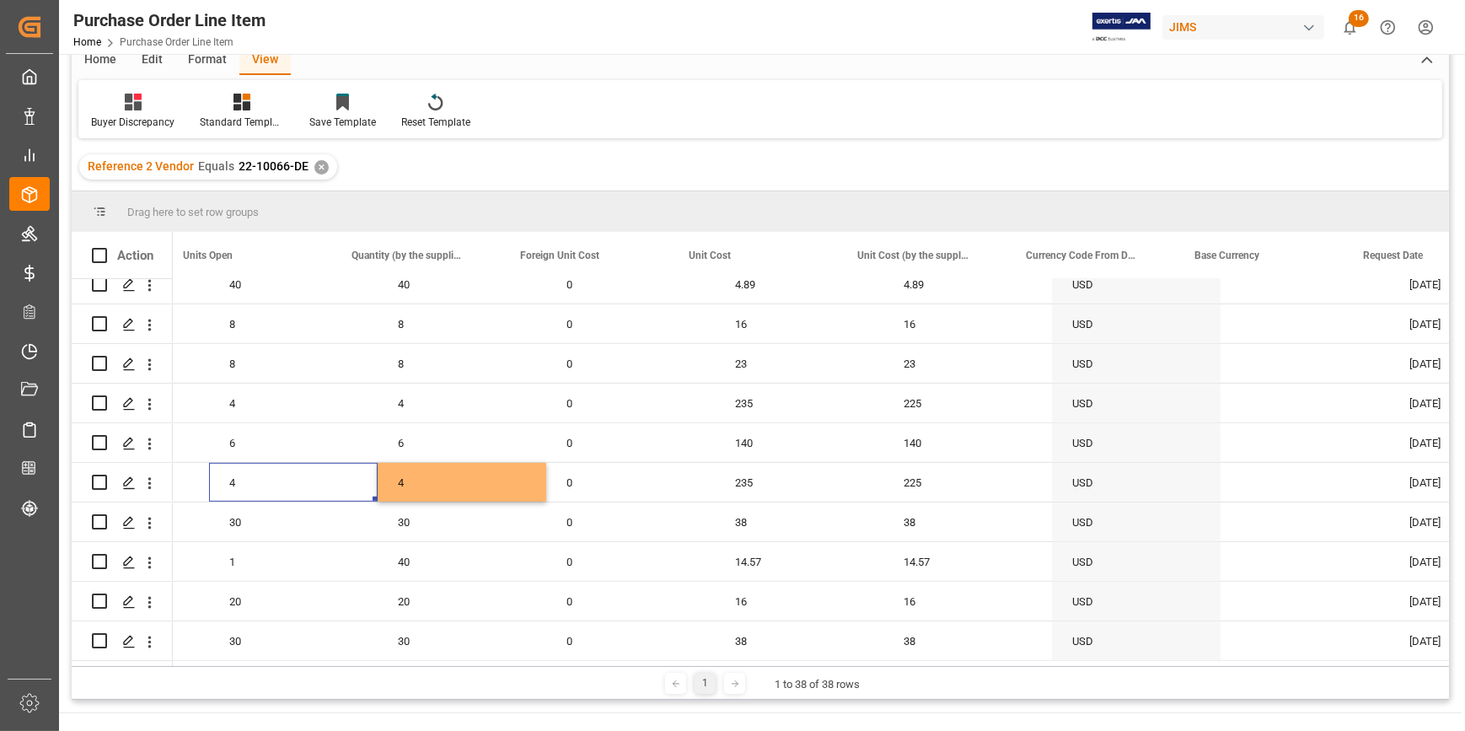
scroll to position [0, 0]
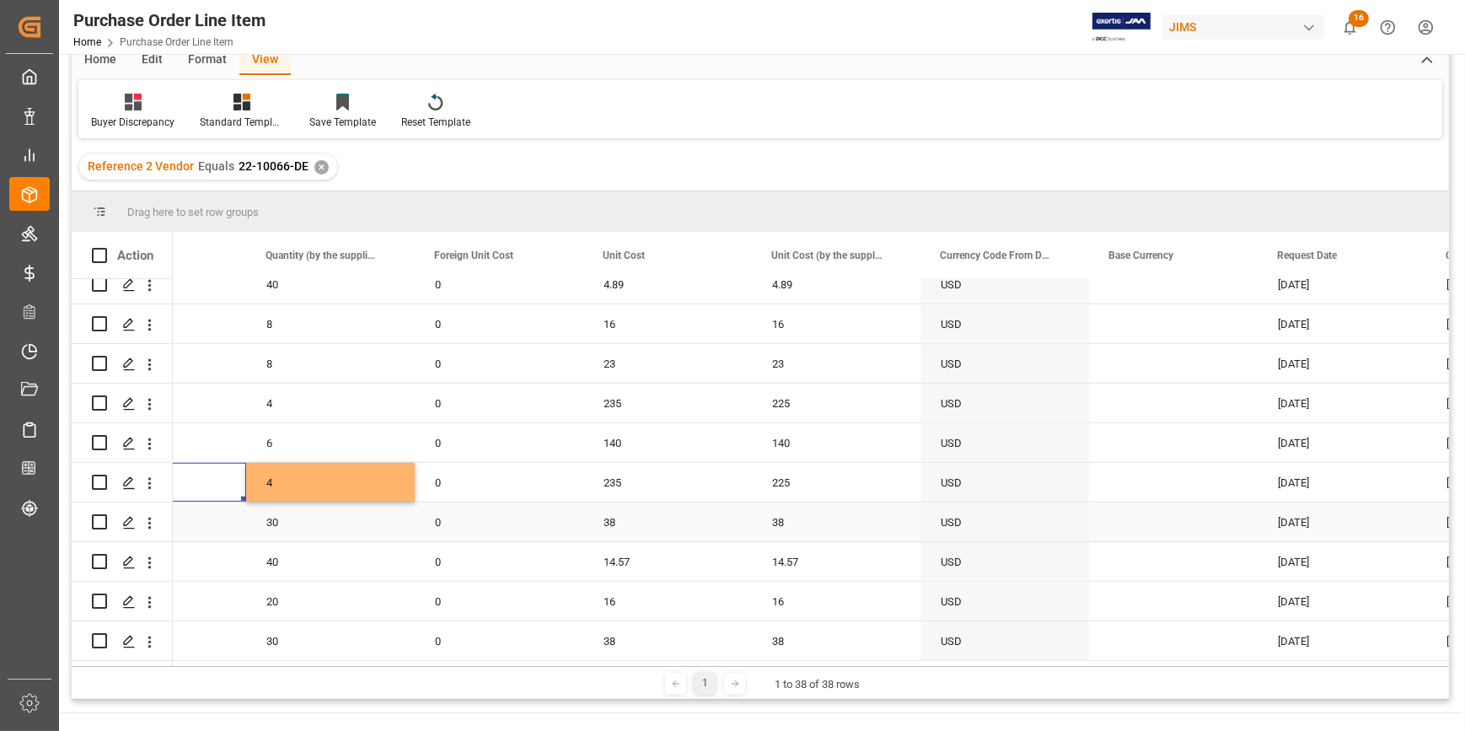
click at [650, 508] on div "38" at bounding box center [667, 521] width 169 height 39
click at [639, 478] on div "235" at bounding box center [667, 482] width 169 height 39
click at [698, 443] on div "140" at bounding box center [667, 442] width 169 height 39
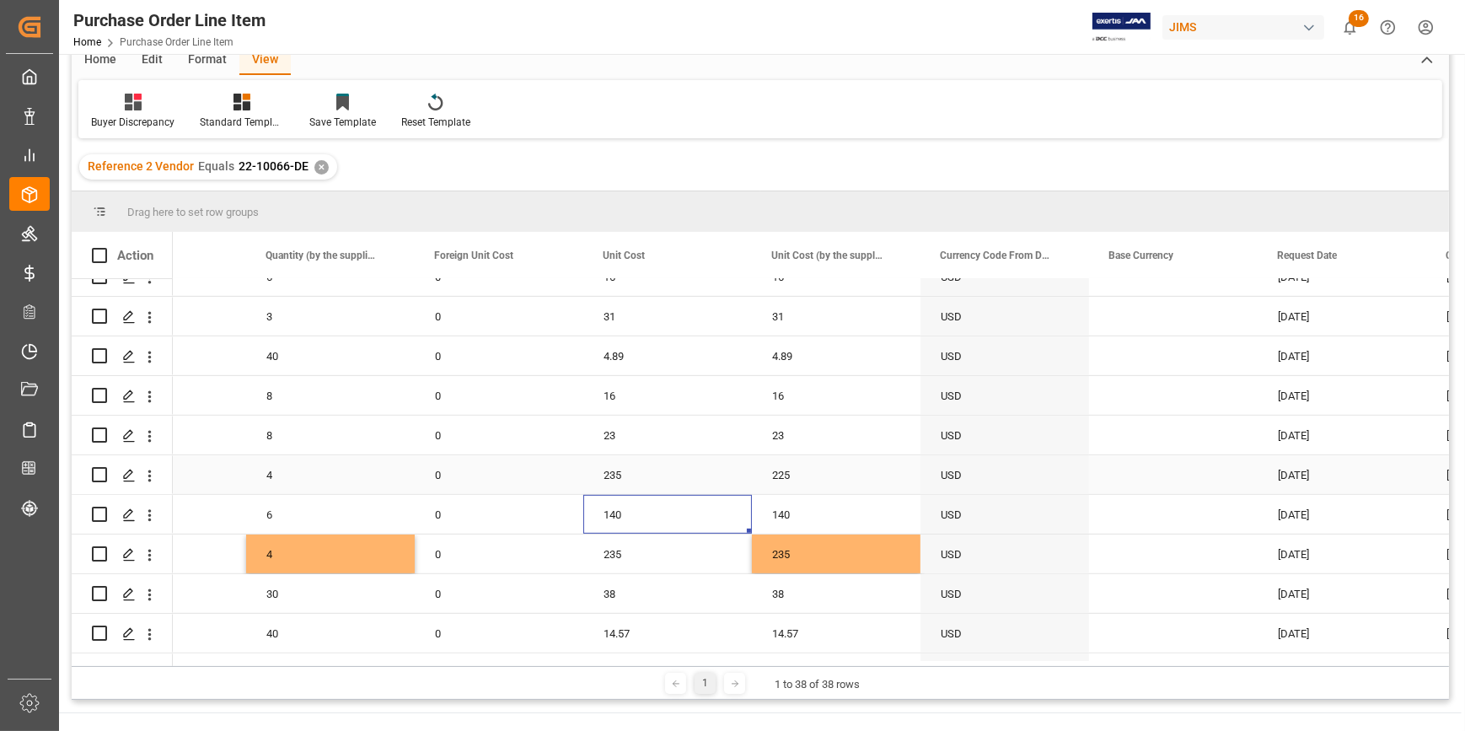
click at [653, 477] on div "235" at bounding box center [667, 474] width 169 height 39
drag, startPoint x: 748, startPoint y: 491, endPoint x: 760, endPoint y: 491, distance: 11.8
click at [669, 445] on div "23" at bounding box center [667, 435] width 169 height 39
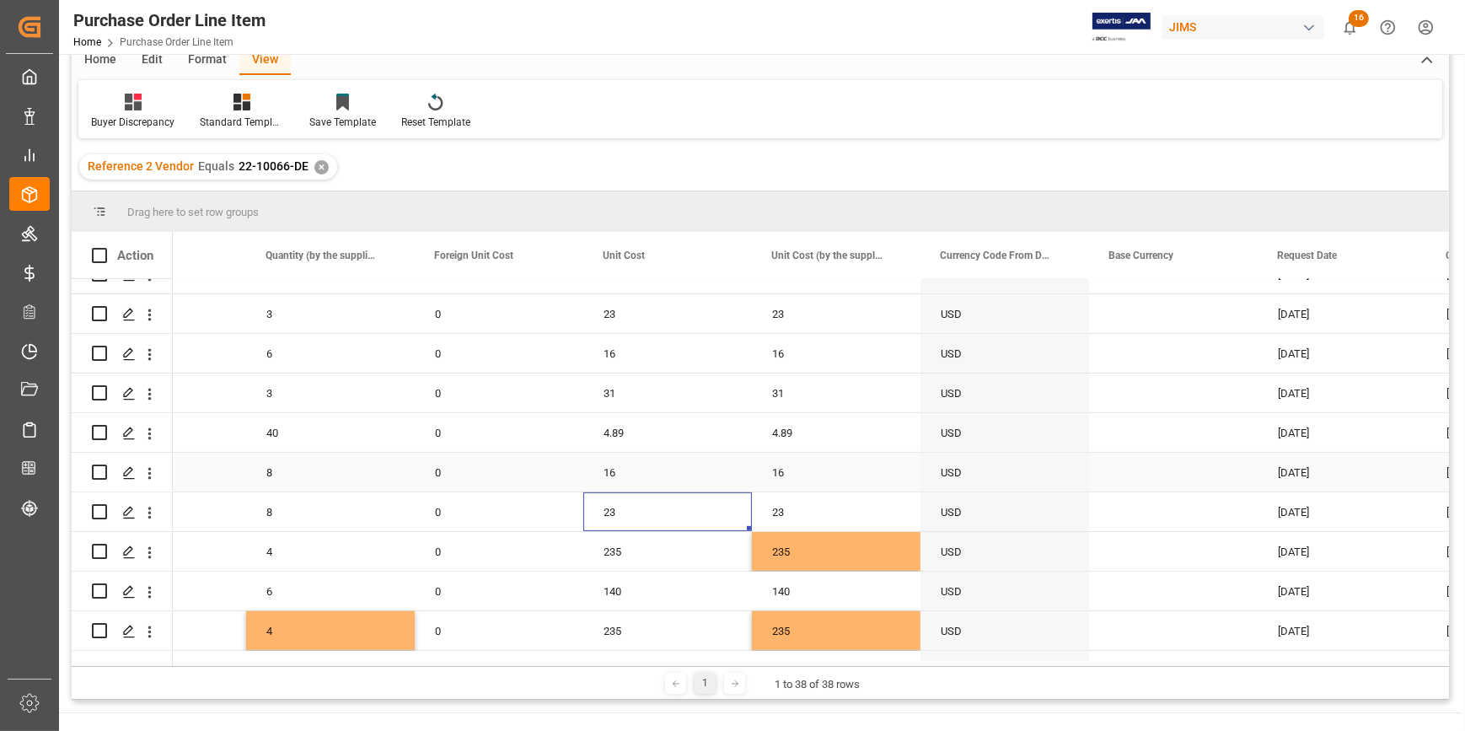
click at [668, 469] on div "16" at bounding box center [667, 472] width 169 height 39
click at [650, 432] on div "4.89" at bounding box center [667, 432] width 169 height 39
click at [649, 388] on div "31" at bounding box center [667, 392] width 169 height 39
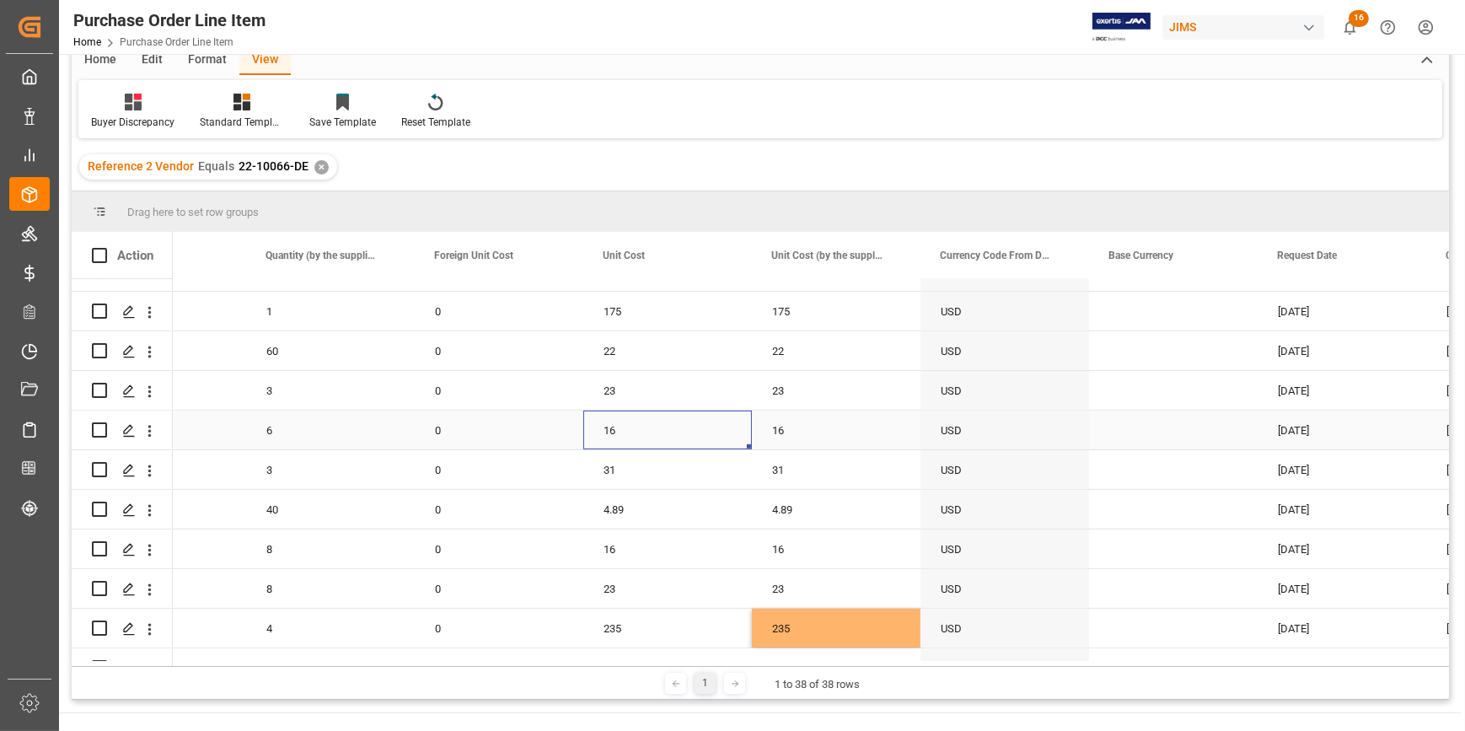
click at [649, 428] on div "16" at bounding box center [667, 429] width 169 height 39
click at [634, 393] on div "23" at bounding box center [667, 390] width 169 height 39
click at [641, 417] on div "22" at bounding box center [667, 427] width 169 height 39
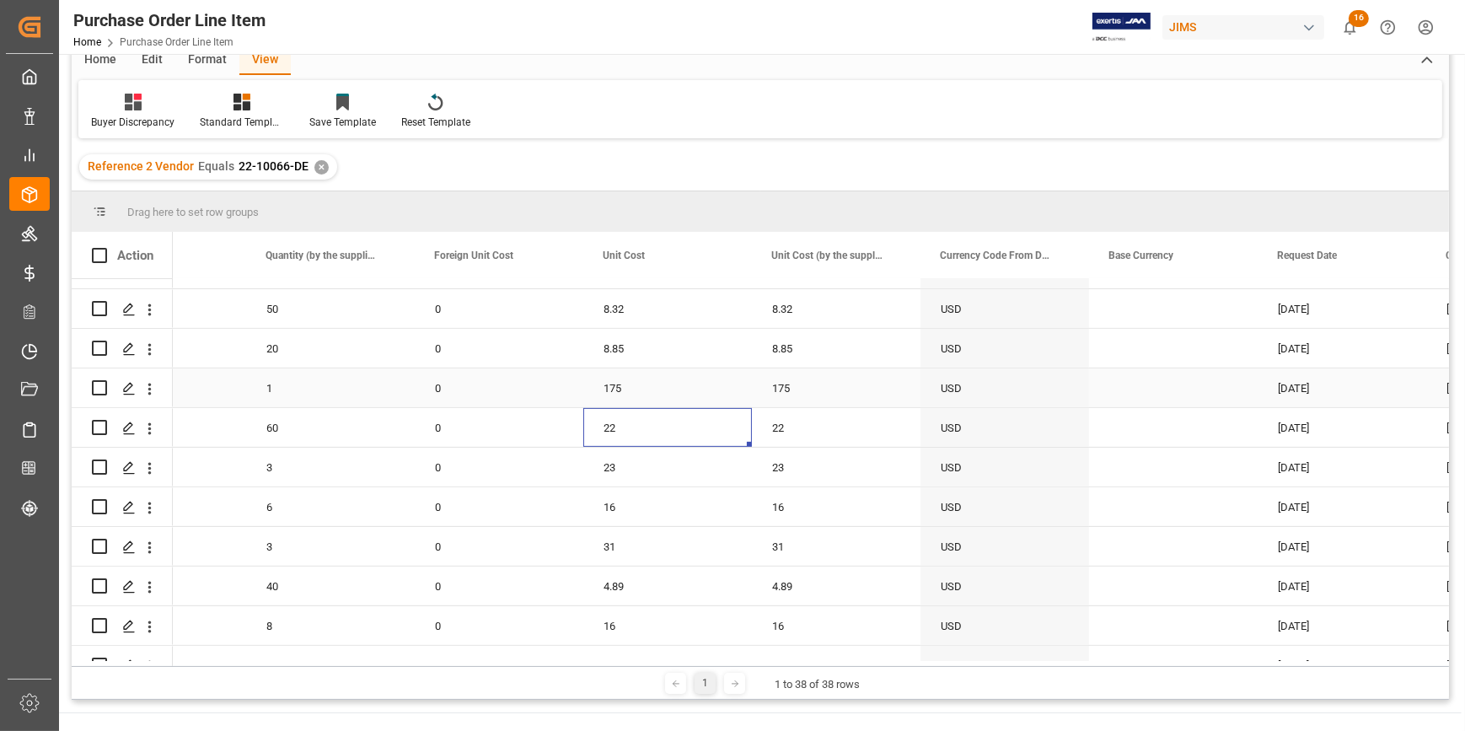
click at [628, 386] on div "175" at bounding box center [667, 387] width 169 height 39
click at [636, 346] on div "8.85" at bounding box center [667, 348] width 169 height 39
click at [634, 385] on div "8.32" at bounding box center [667, 385] width 169 height 39
click at [632, 344] on div "16" at bounding box center [667, 345] width 169 height 39
click at [640, 376] on div "13" at bounding box center [667, 382] width 169 height 39
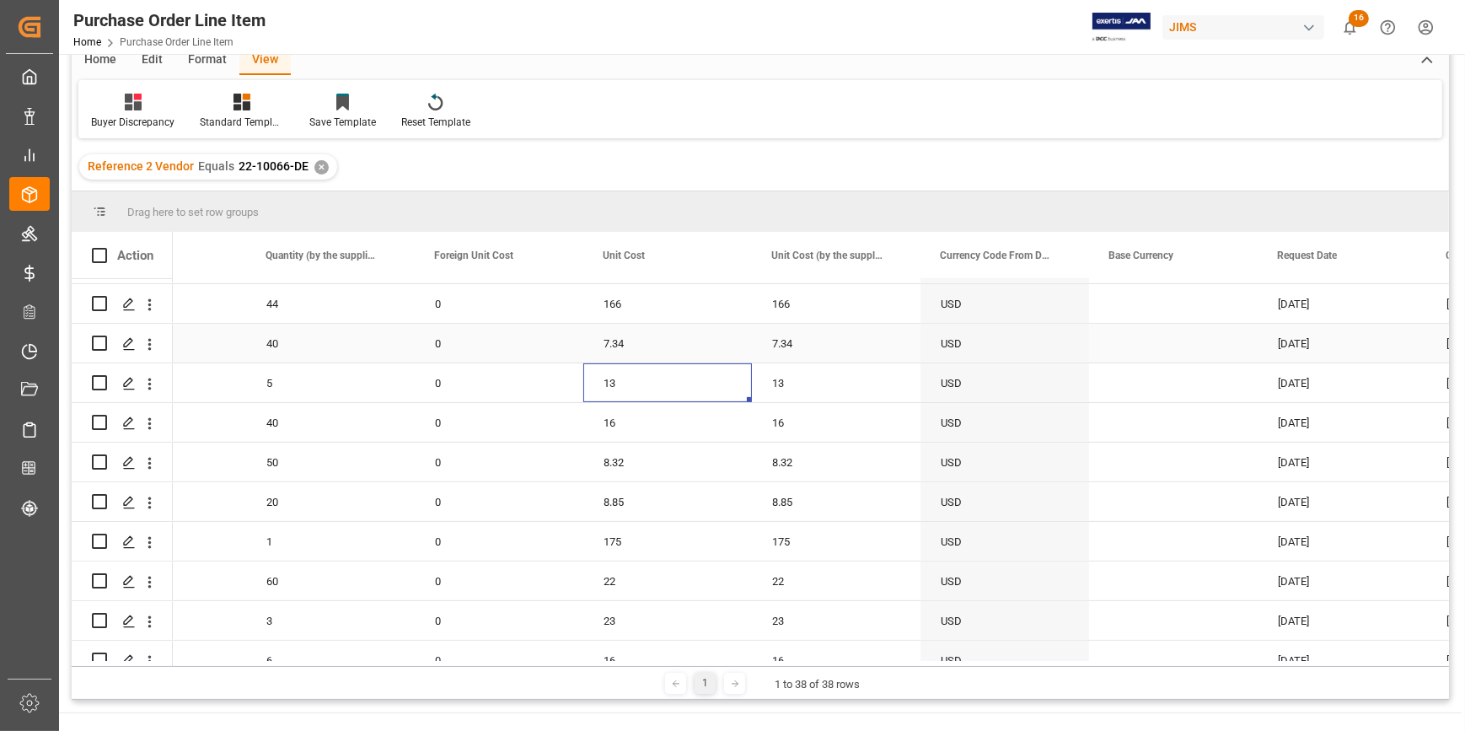
click at [641, 346] on div "7.34" at bounding box center [667, 343] width 169 height 39
click at [649, 378] on div "166" at bounding box center [667, 380] width 169 height 39
click at [644, 341] on div "16.16" at bounding box center [667, 340] width 169 height 39
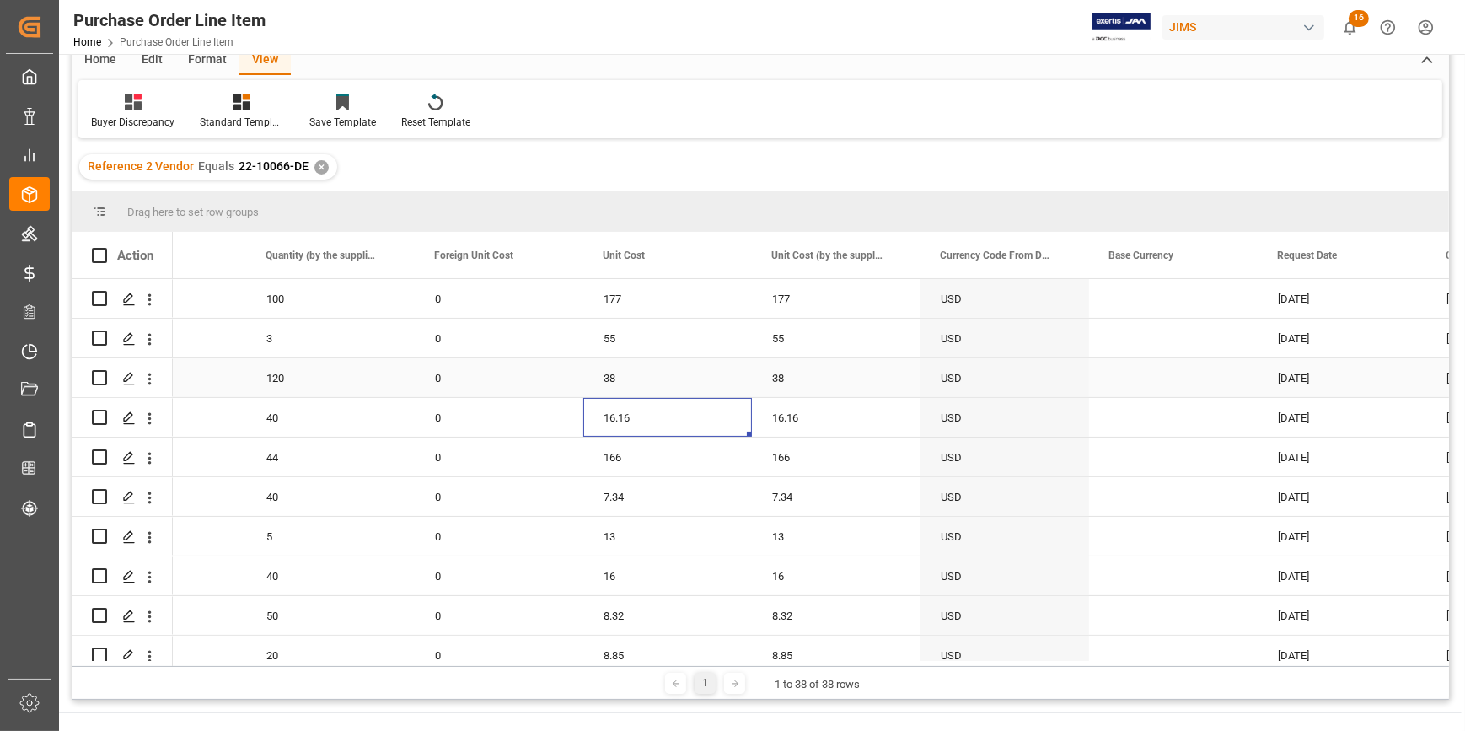
click at [637, 376] on div "38" at bounding box center [667, 377] width 169 height 39
click at [641, 342] on div "55" at bounding box center [667, 338] width 169 height 39
click at [642, 378] on div "177" at bounding box center [667, 375] width 169 height 39
click at [639, 336] on div "115" at bounding box center [667, 335] width 169 height 39
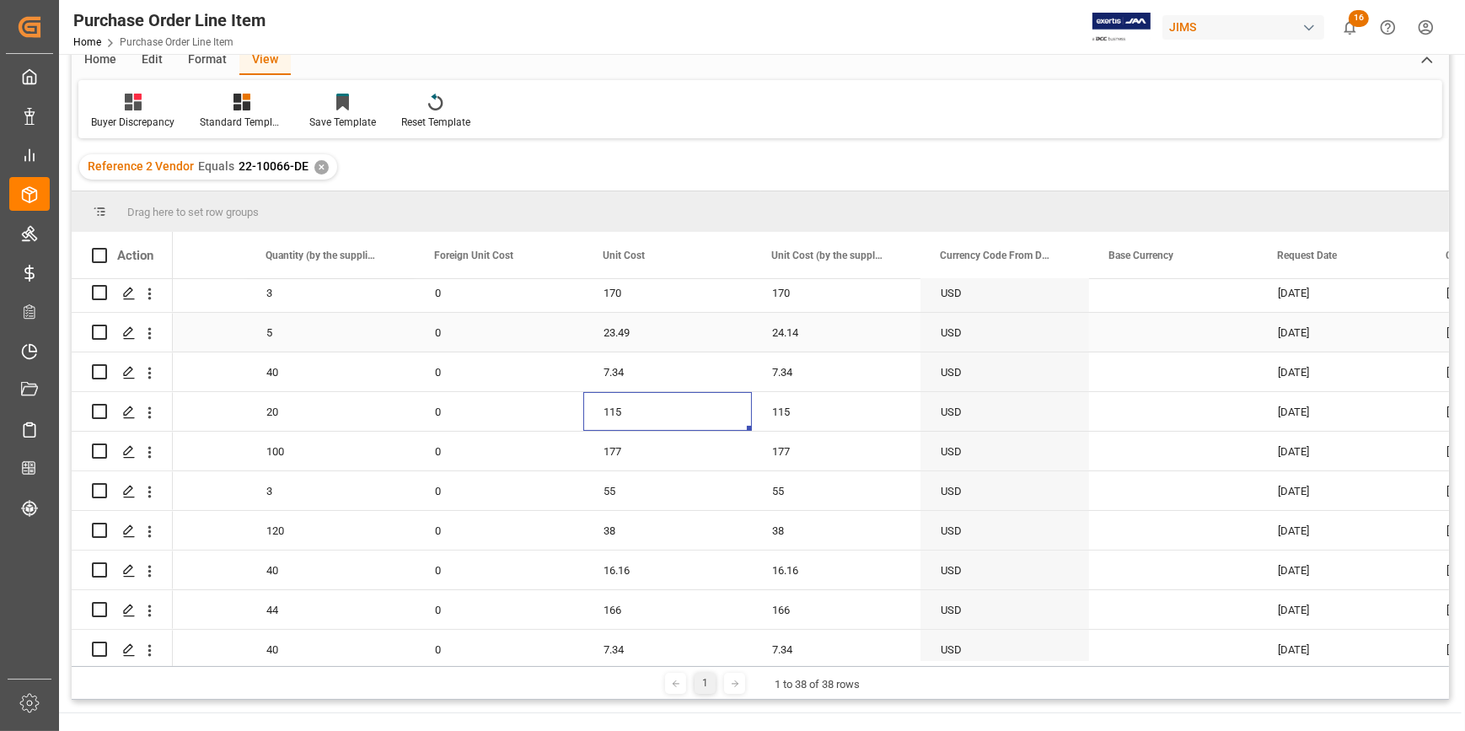
click at [641, 335] on div "23.49" at bounding box center [667, 332] width 169 height 39
drag, startPoint x: 746, startPoint y: 346, endPoint x: 754, endPoint y: 346, distance: 8.5
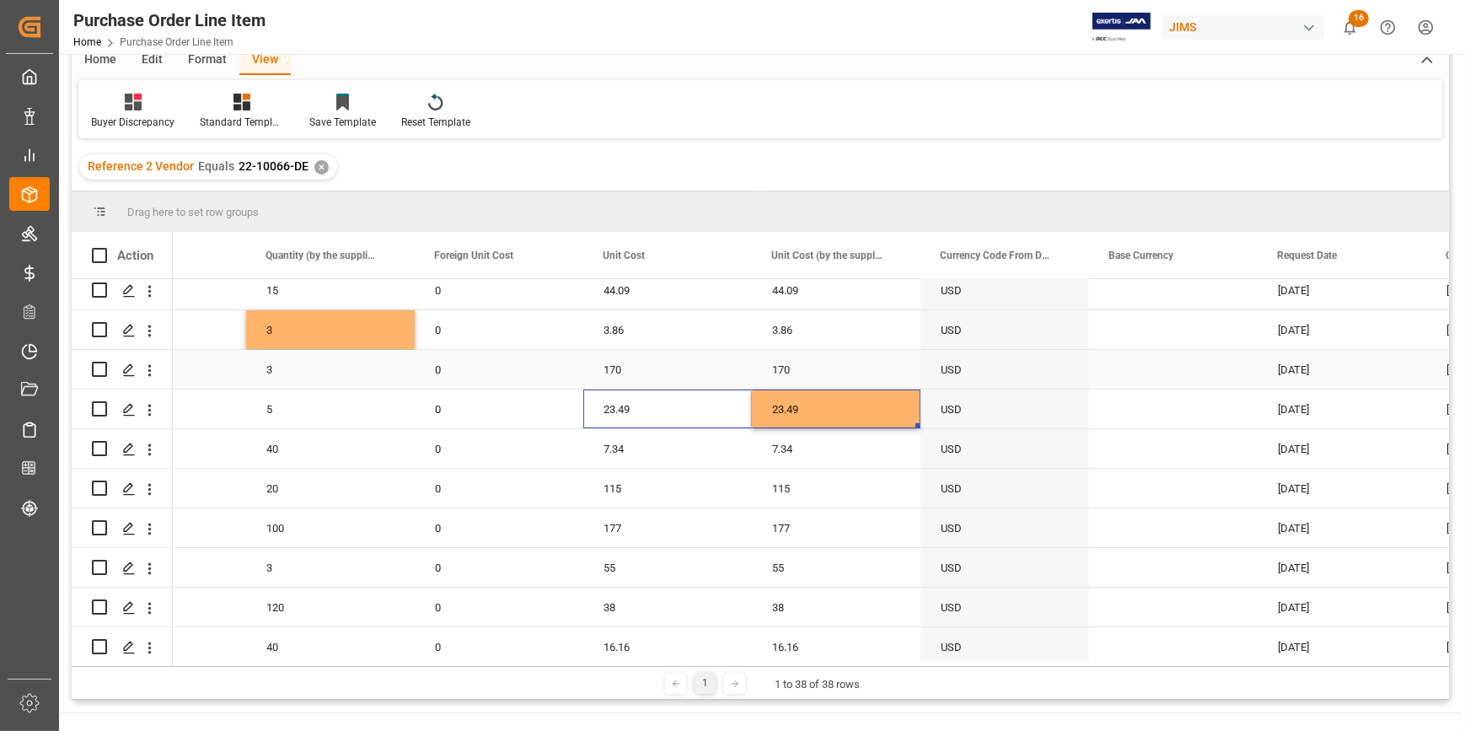
click at [695, 372] on div "170" at bounding box center [667, 369] width 169 height 39
click at [632, 335] on div "3.86" at bounding box center [667, 329] width 169 height 39
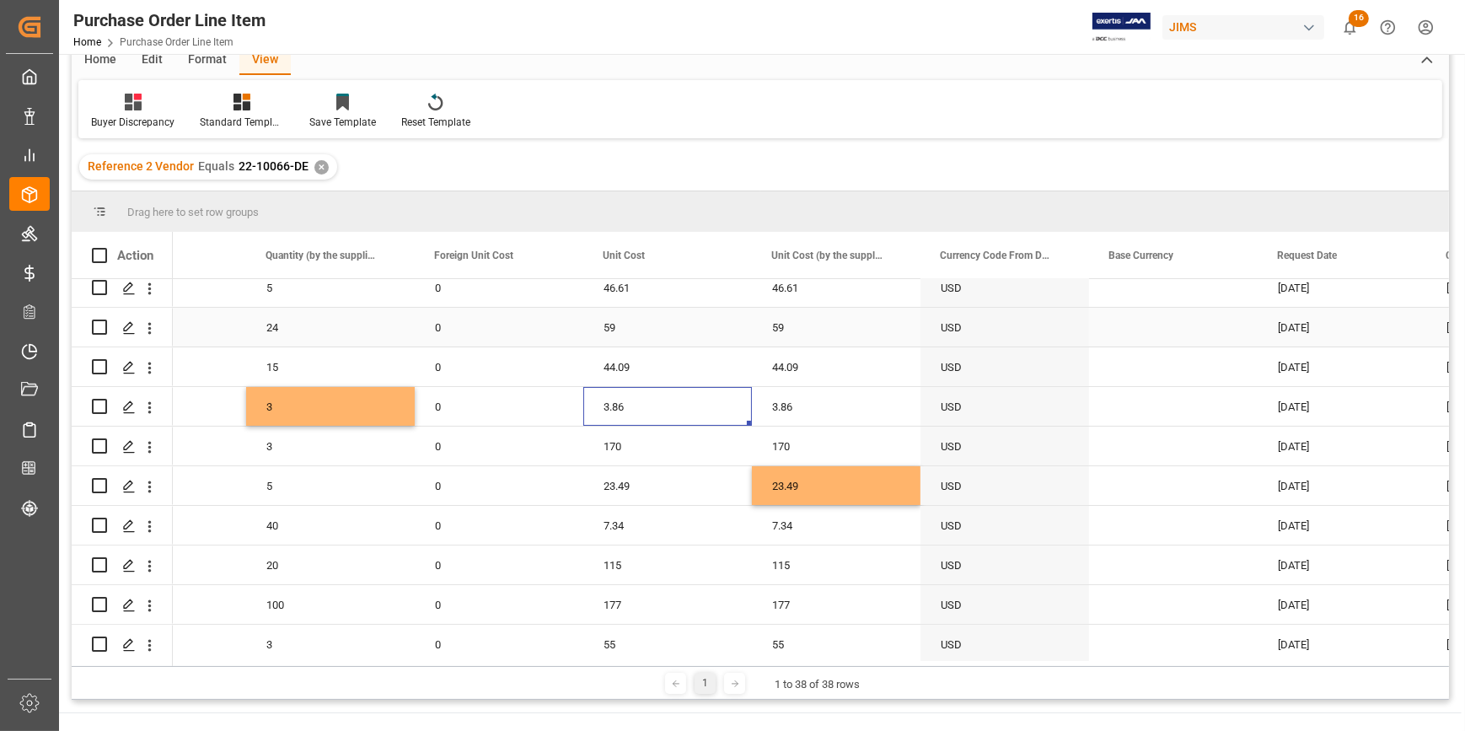
click at [637, 332] on div "59" at bounding box center [667, 327] width 169 height 39
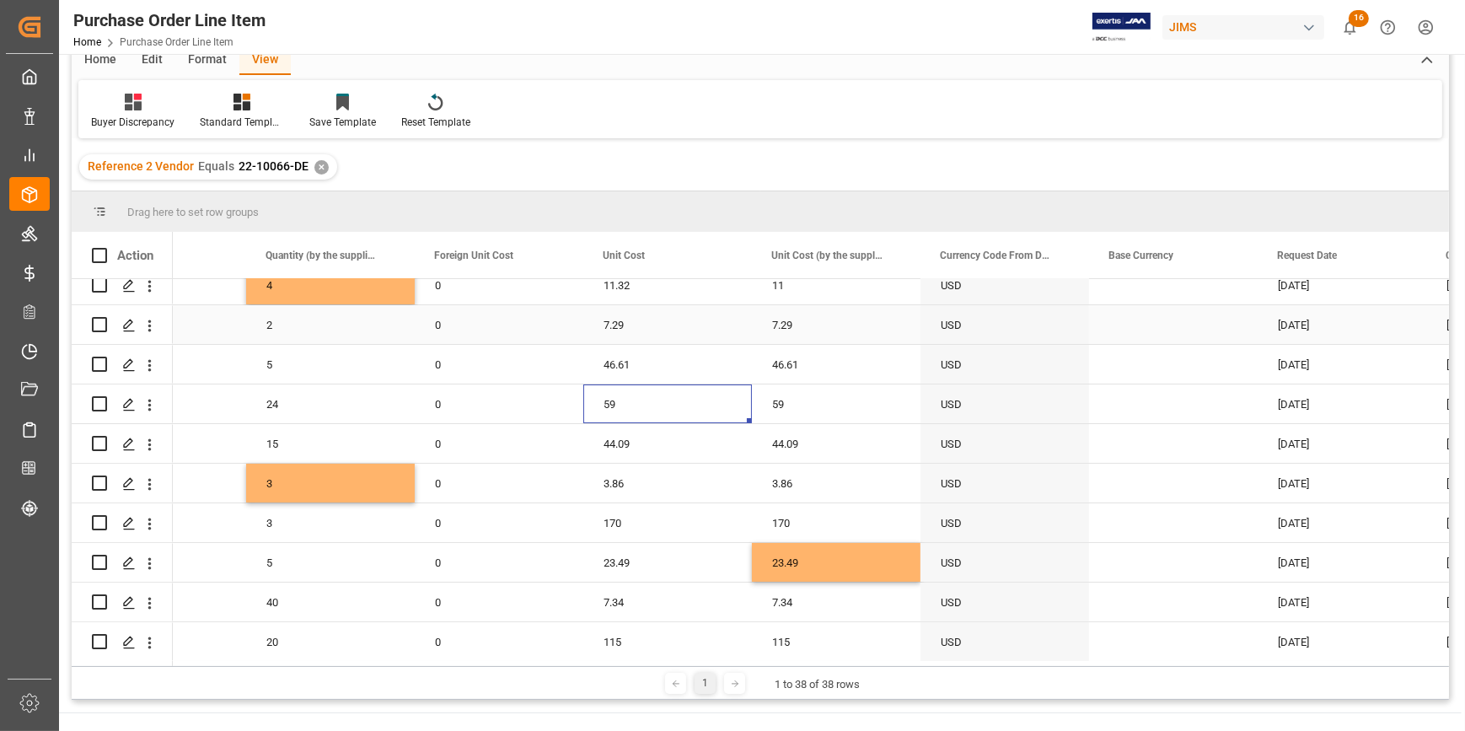
click at [631, 328] on div "7.29" at bounding box center [667, 324] width 169 height 39
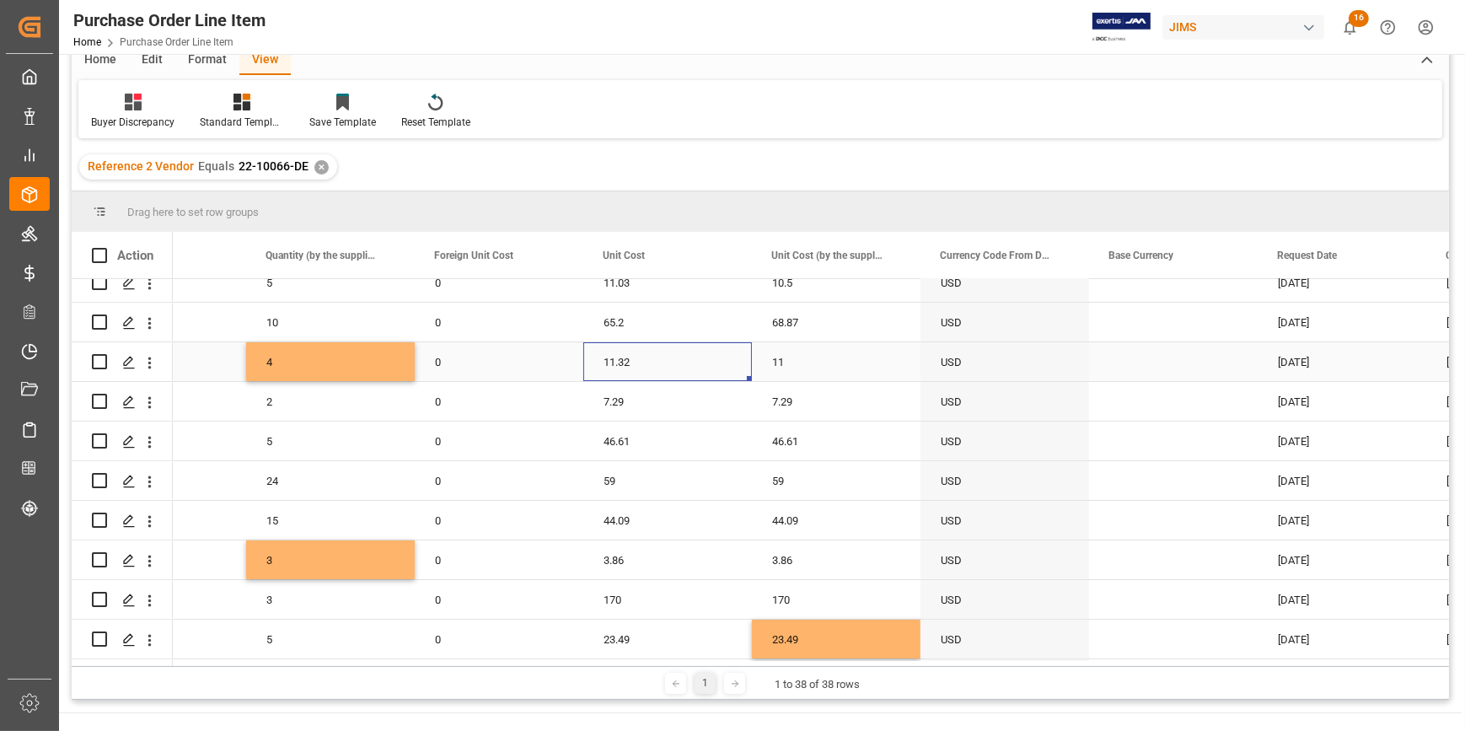
click at [663, 363] on div "11.32" at bounding box center [667, 361] width 169 height 39
click at [674, 331] on div "65.2" at bounding box center [667, 322] width 169 height 39
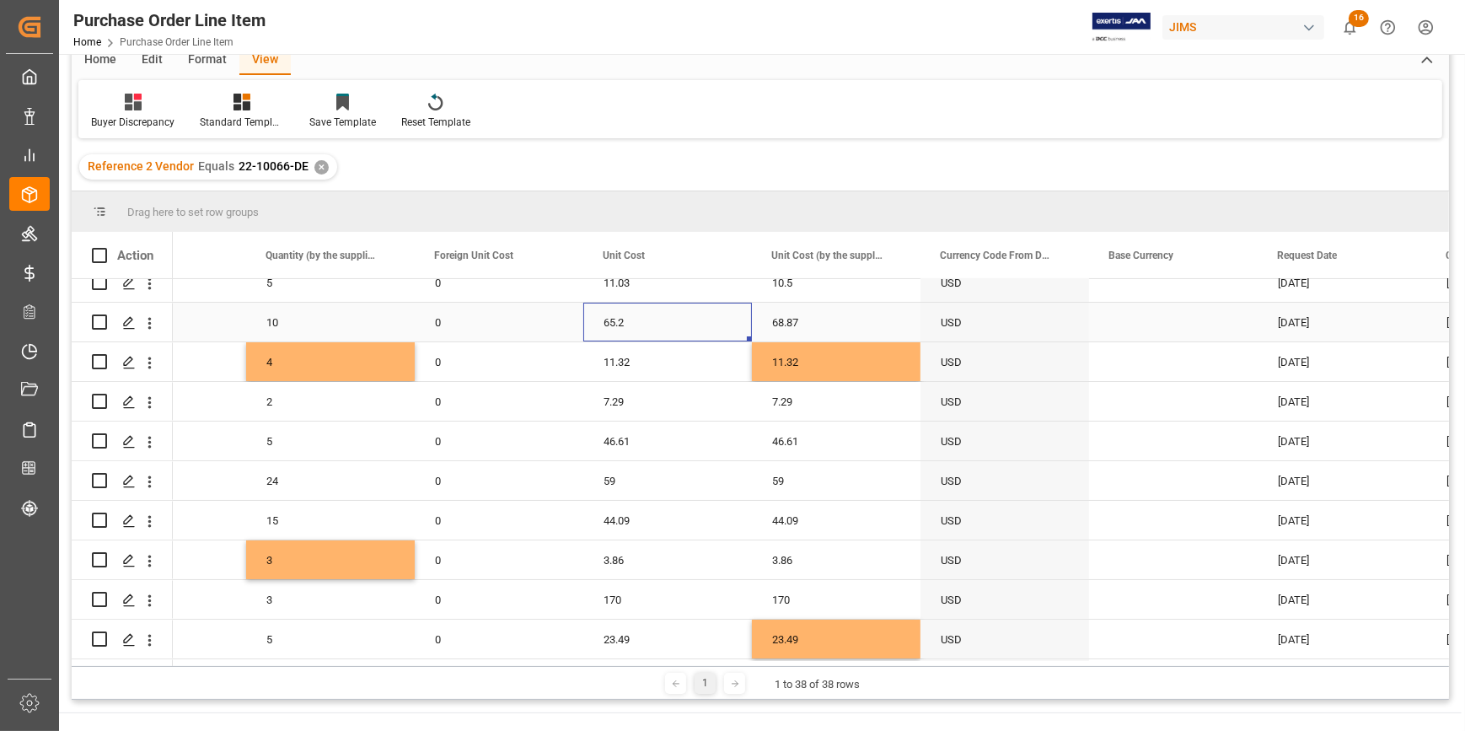
drag, startPoint x: 749, startPoint y: 336, endPoint x: 761, endPoint y: 336, distance: 11.8
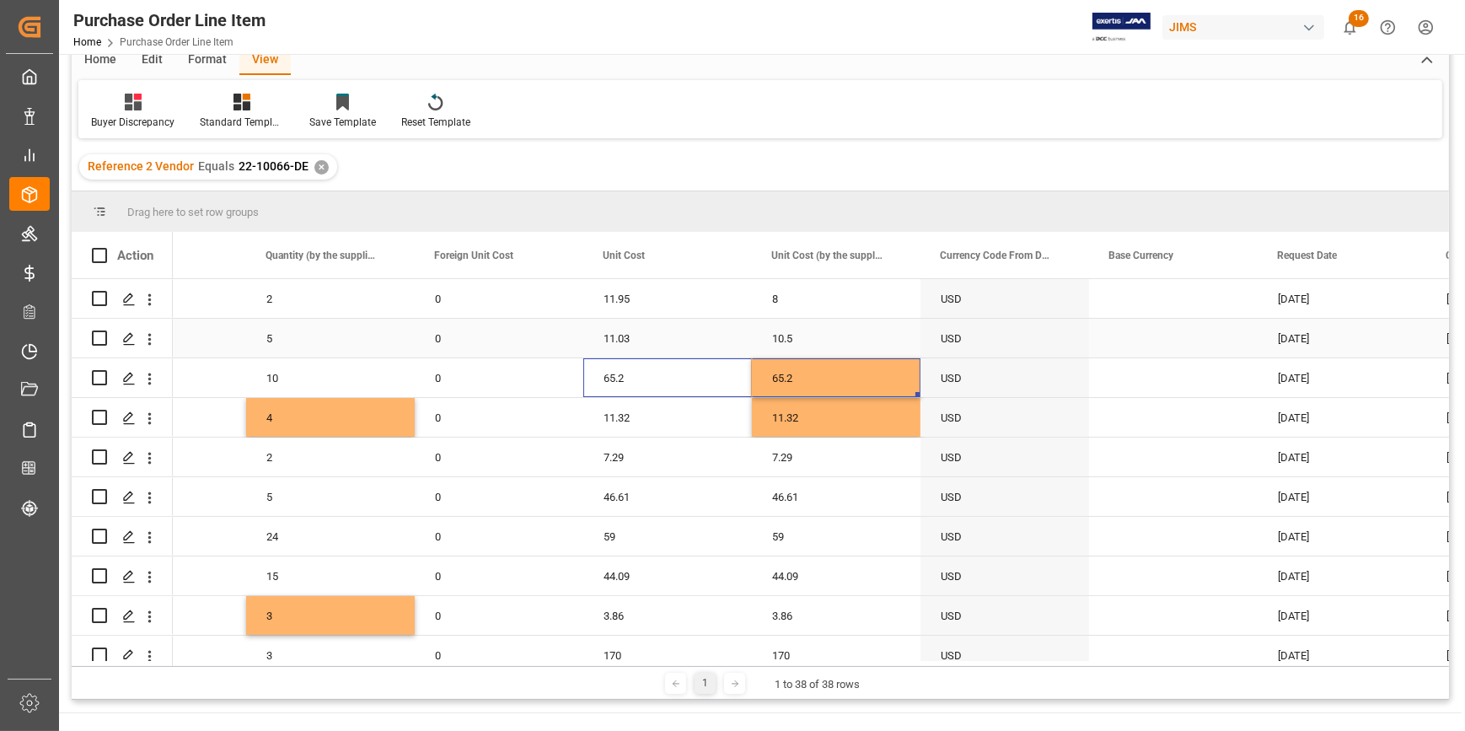
click at [658, 336] on div "11.03" at bounding box center [667, 338] width 169 height 39
drag, startPoint x: 748, startPoint y: 351, endPoint x: 768, endPoint y: 352, distance: 20.2
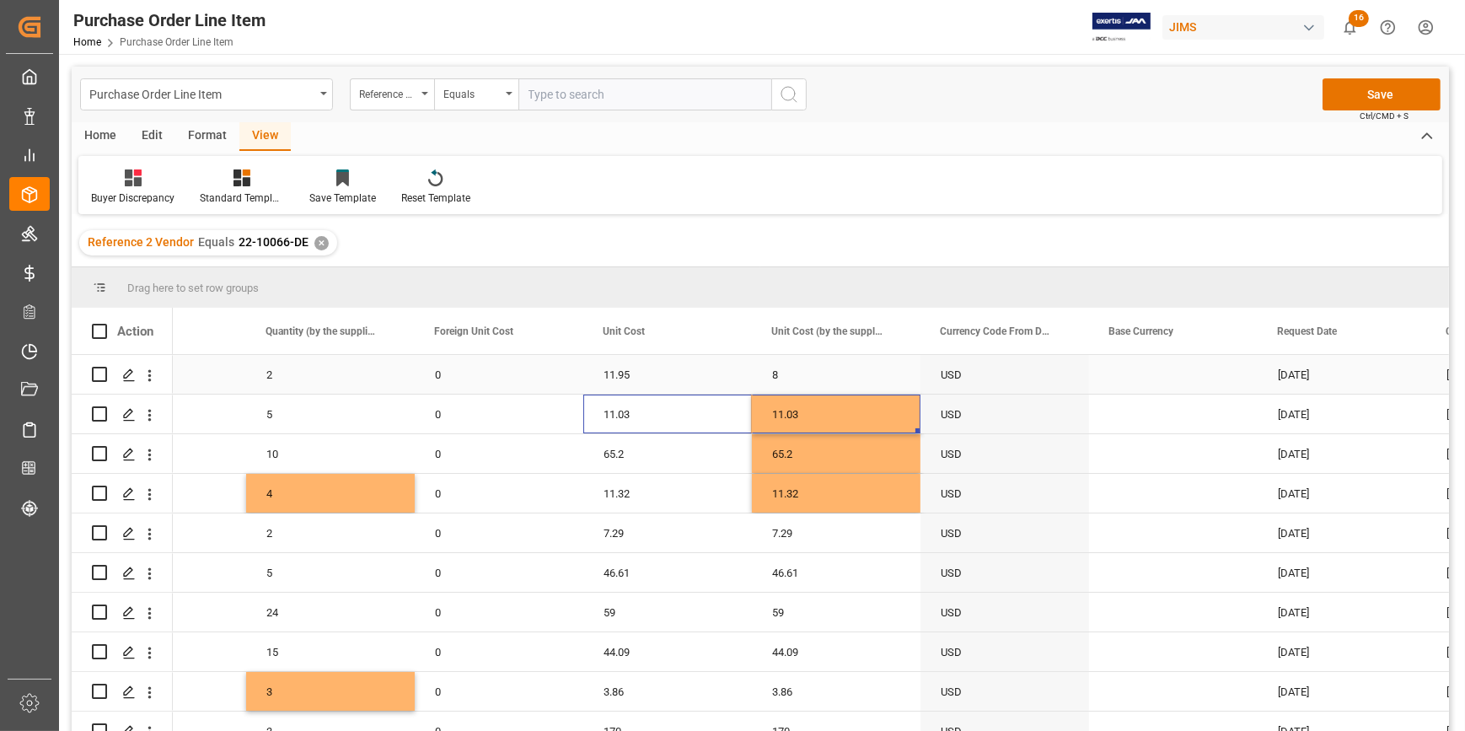
click at [689, 377] on div "11.95" at bounding box center [667, 374] width 169 height 39
drag, startPoint x: 746, startPoint y: 391, endPoint x: 762, endPoint y: 391, distance: 16.0
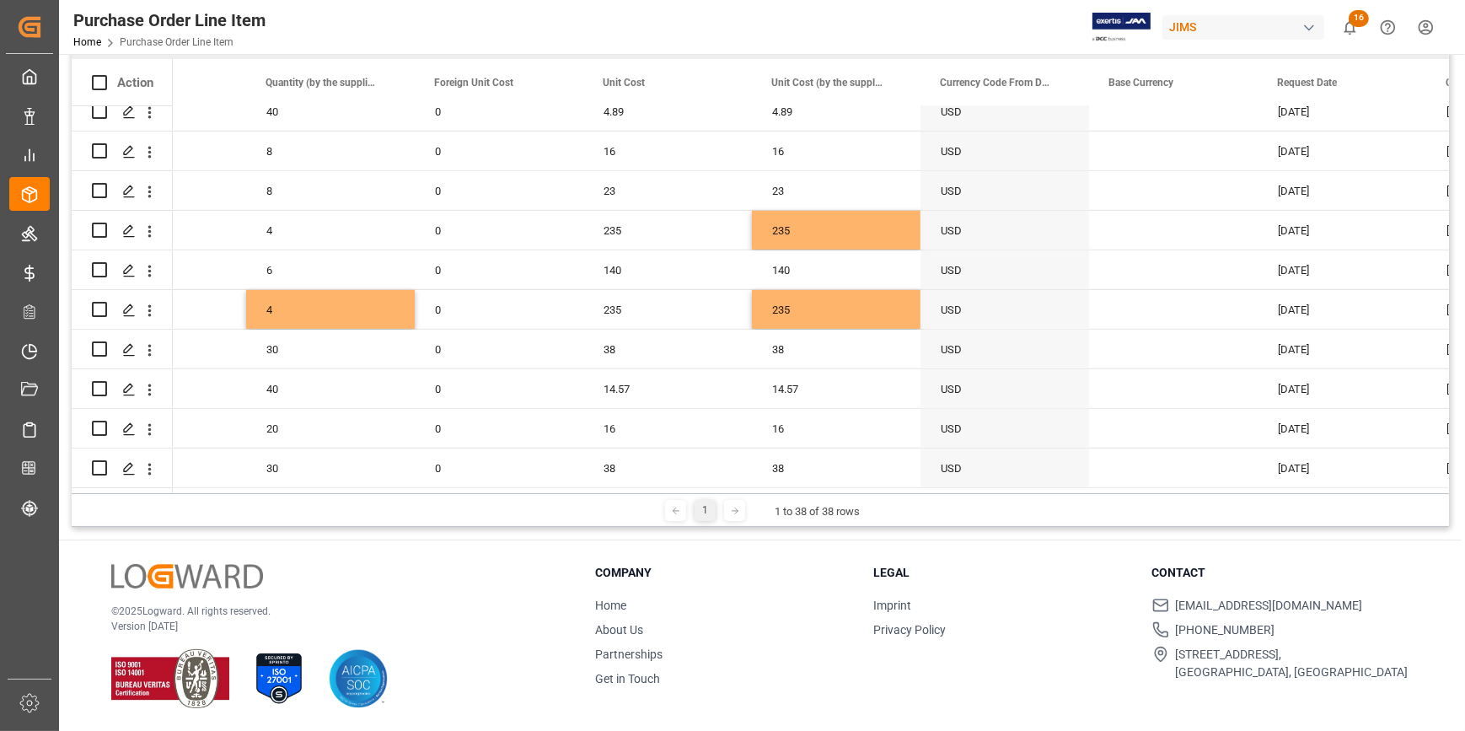
drag, startPoint x: 657, startPoint y: 493, endPoint x: 370, endPoint y: 489, distance: 286.6
click at [370, 489] on div "Drag here to set row groups Drag here to set column labels Action Units Ordered…" at bounding box center [760, 273] width 1377 height 508
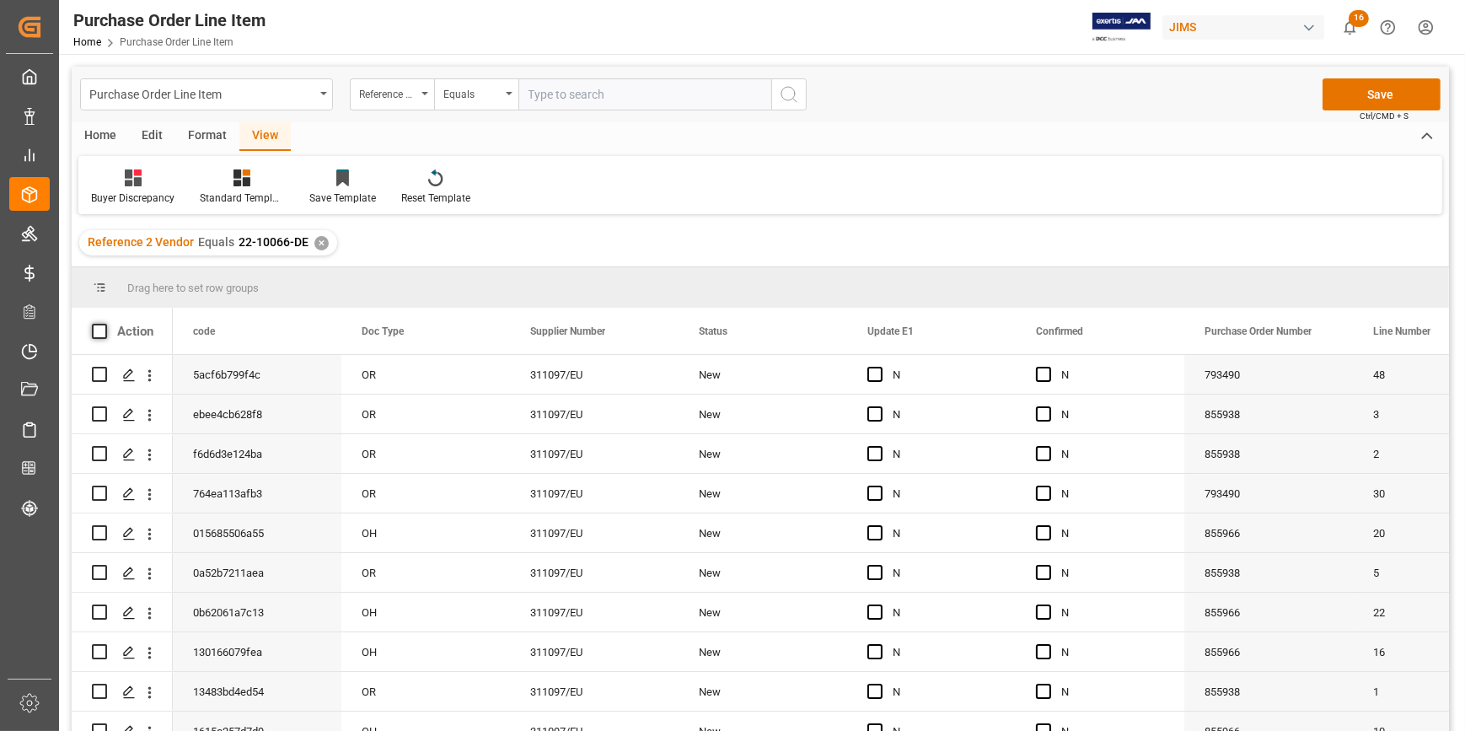
click at [97, 332] on span at bounding box center [99, 331] width 15 height 15
click at [105, 324] on input "checkbox" at bounding box center [105, 324] width 0 height 0
checkbox input "true"
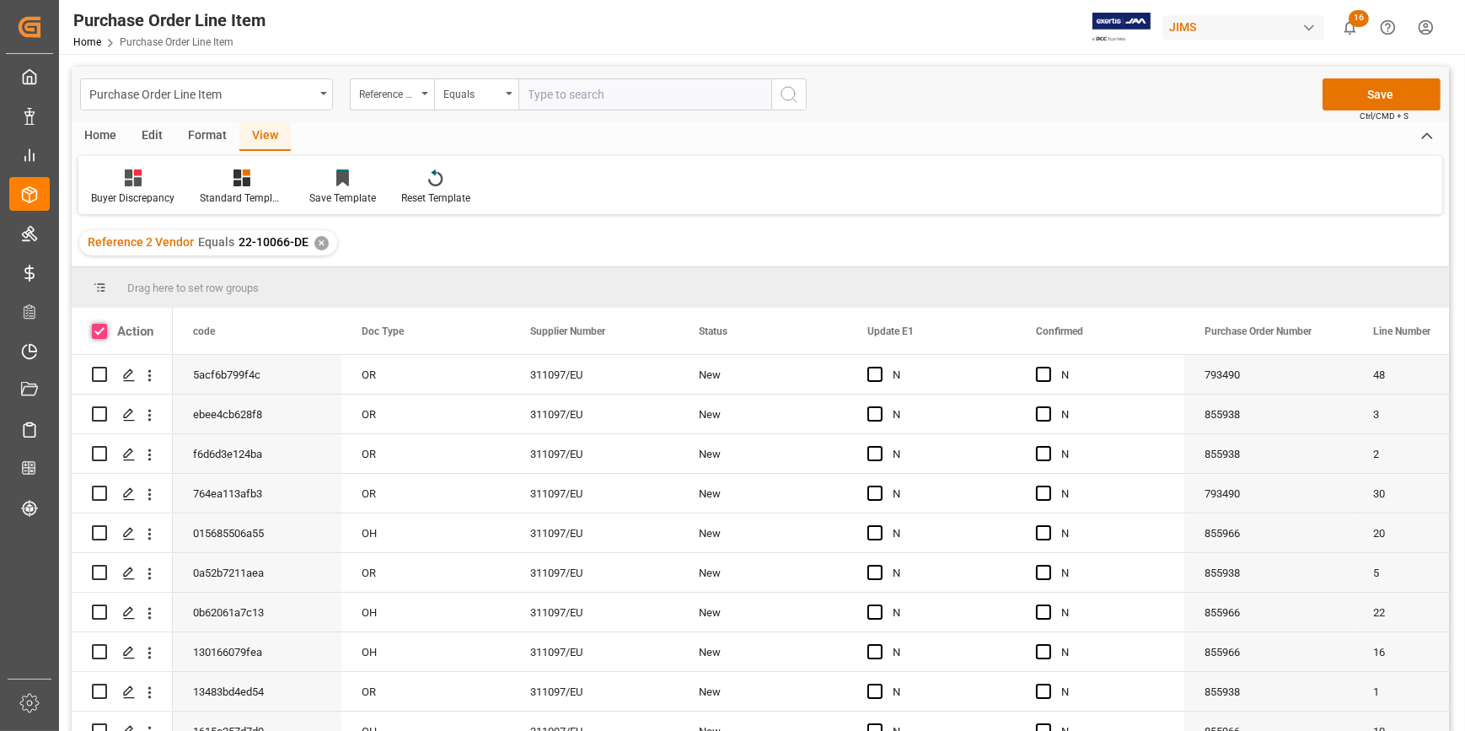
checkbox input "true"
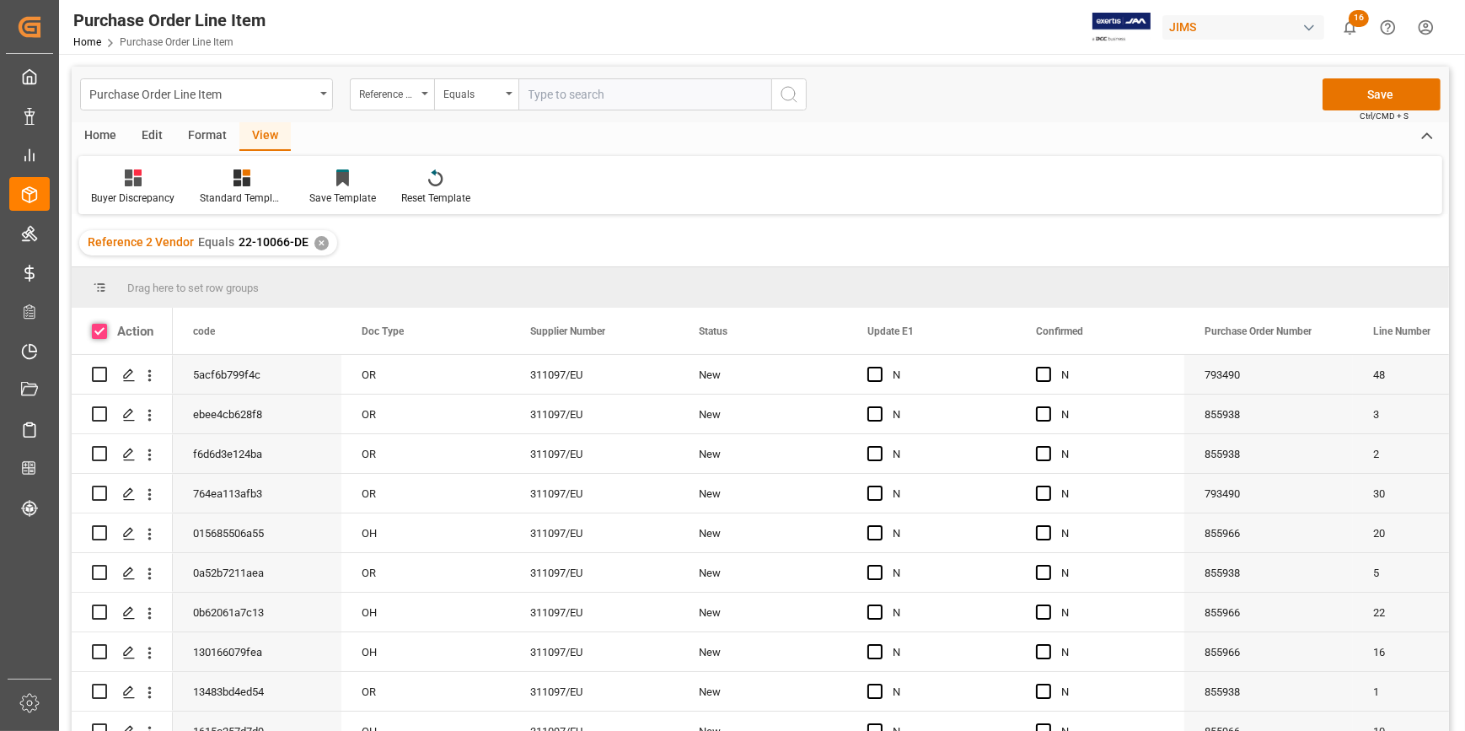
checkbox input "true"
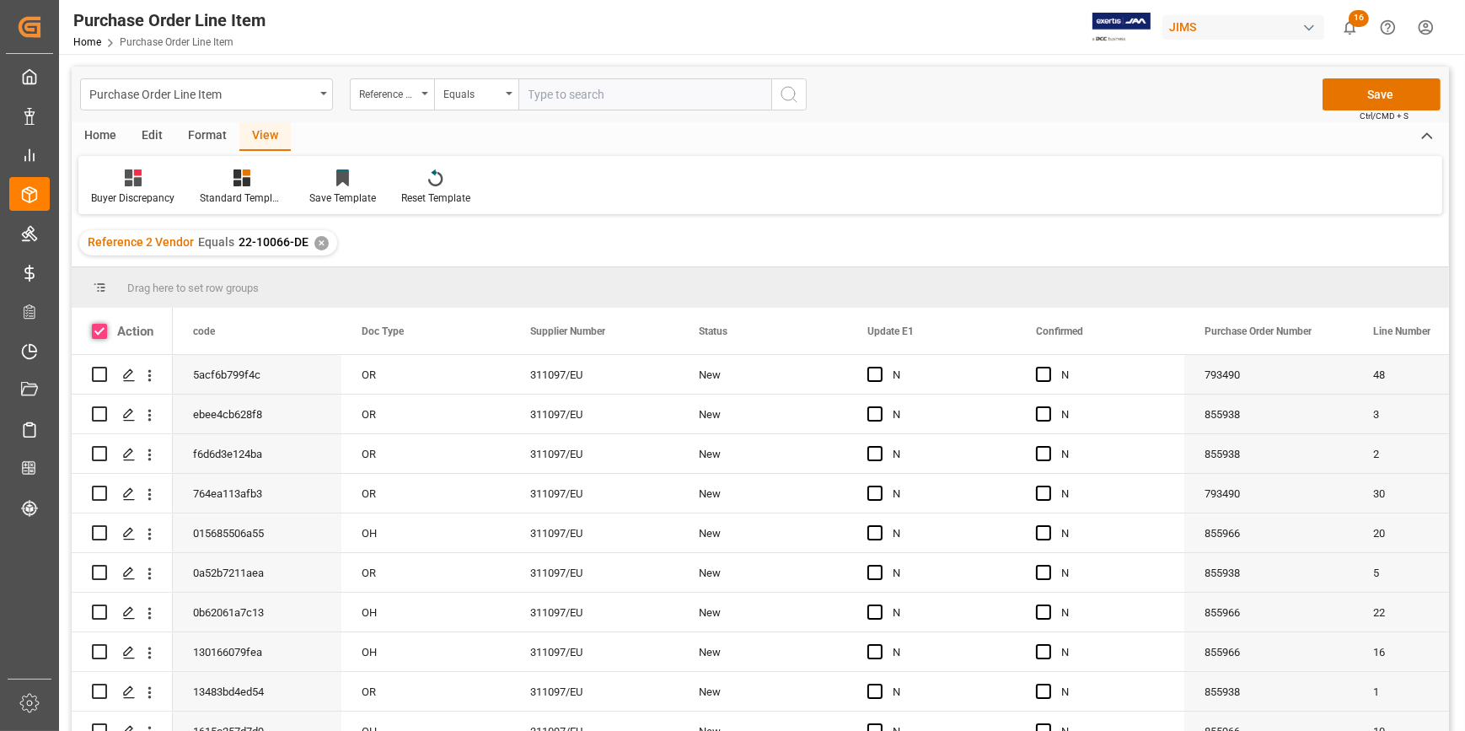
checkbox input "true"
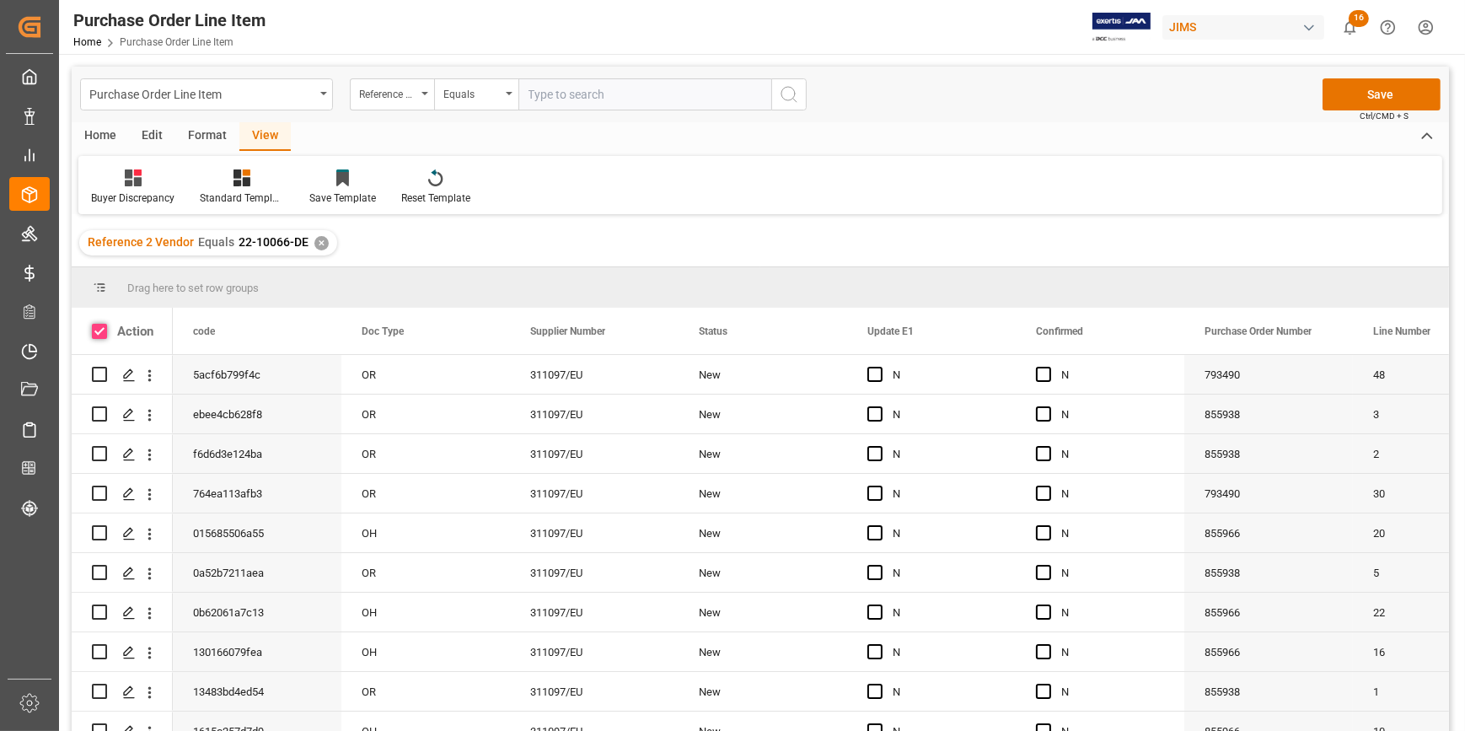
checkbox input "true"
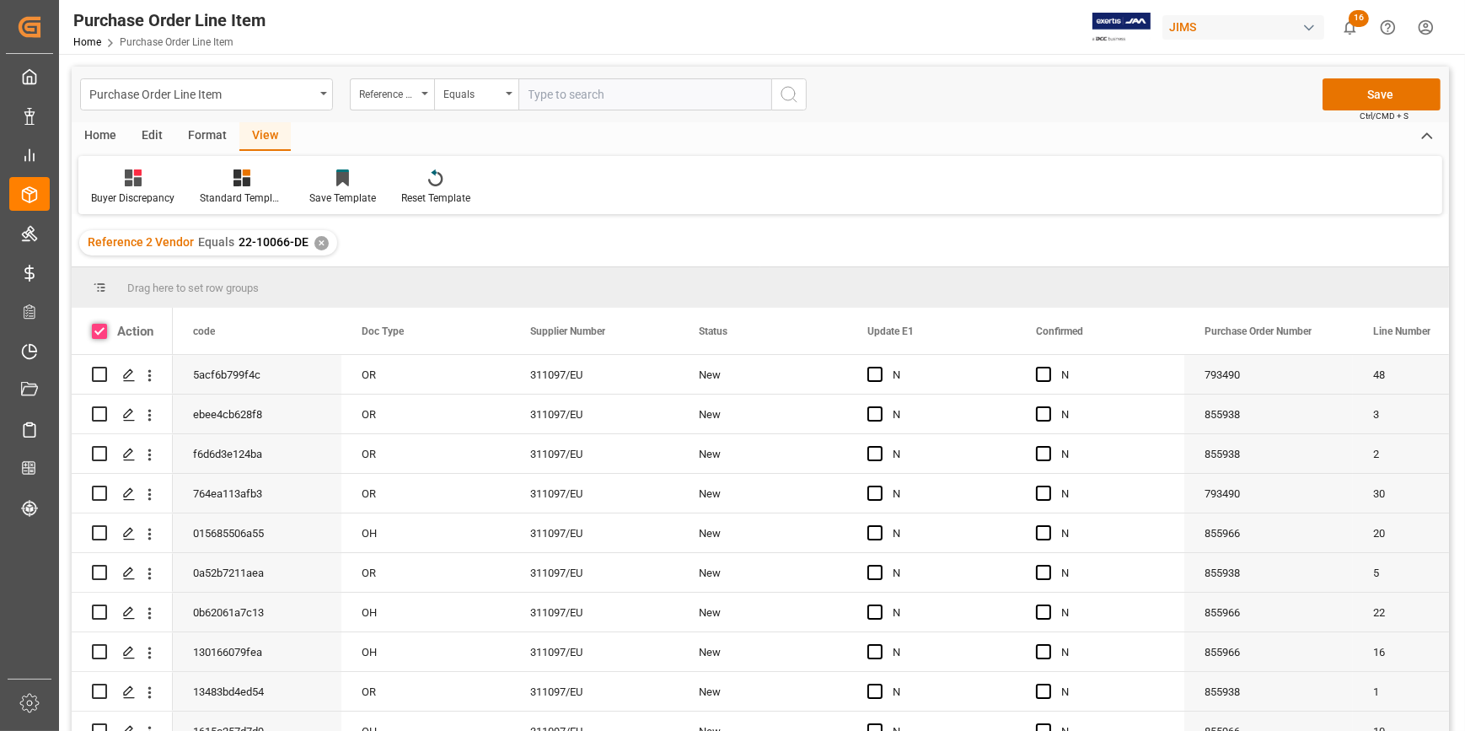
checkbox input "true"
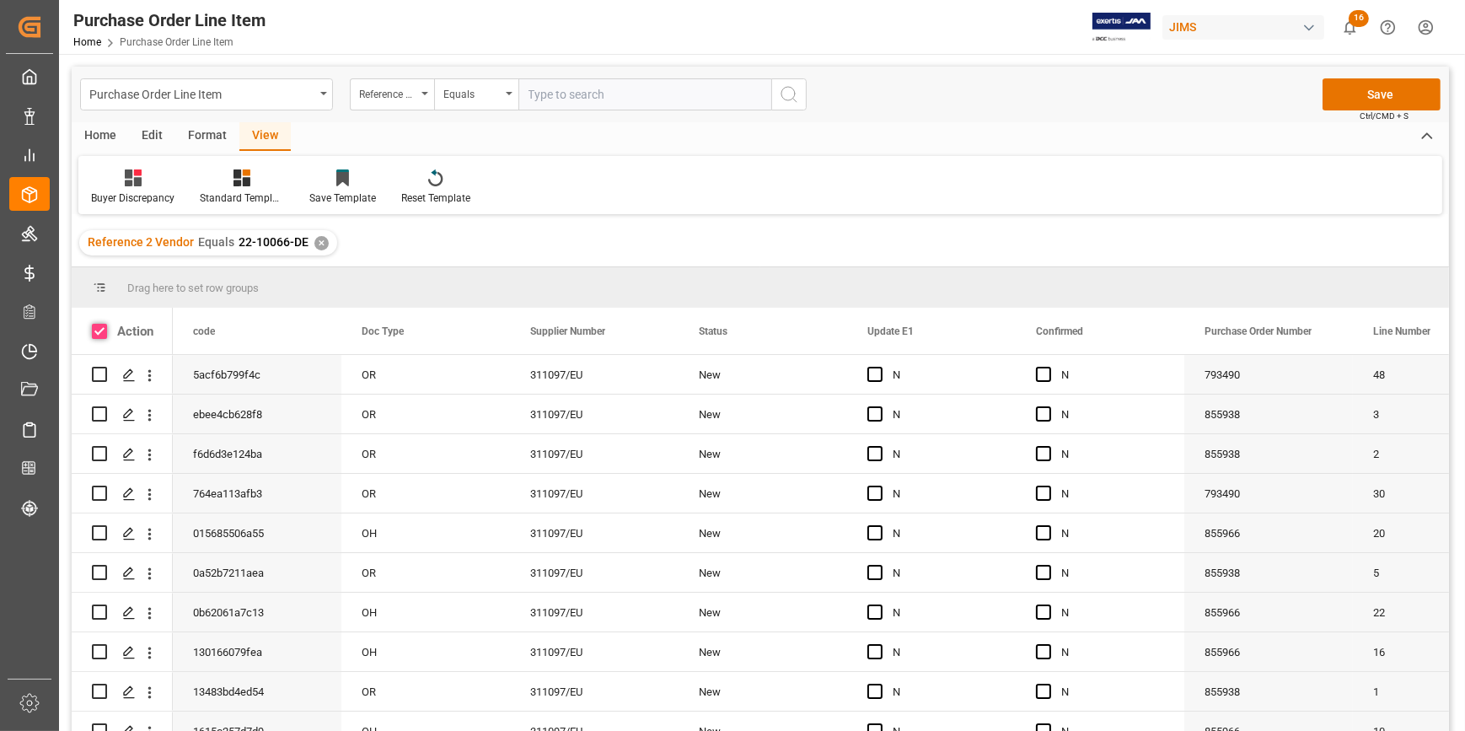
checkbox input "true"
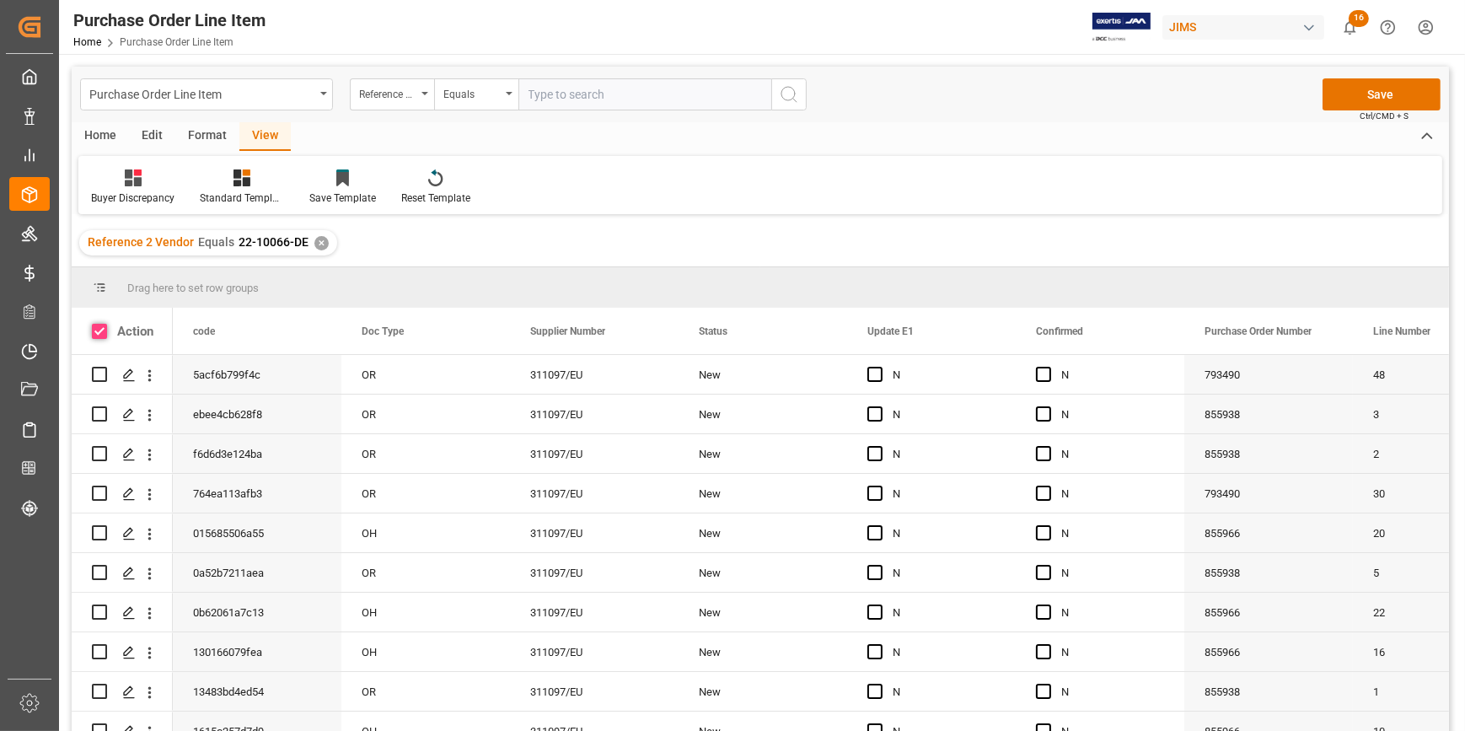
checkbox input "true"
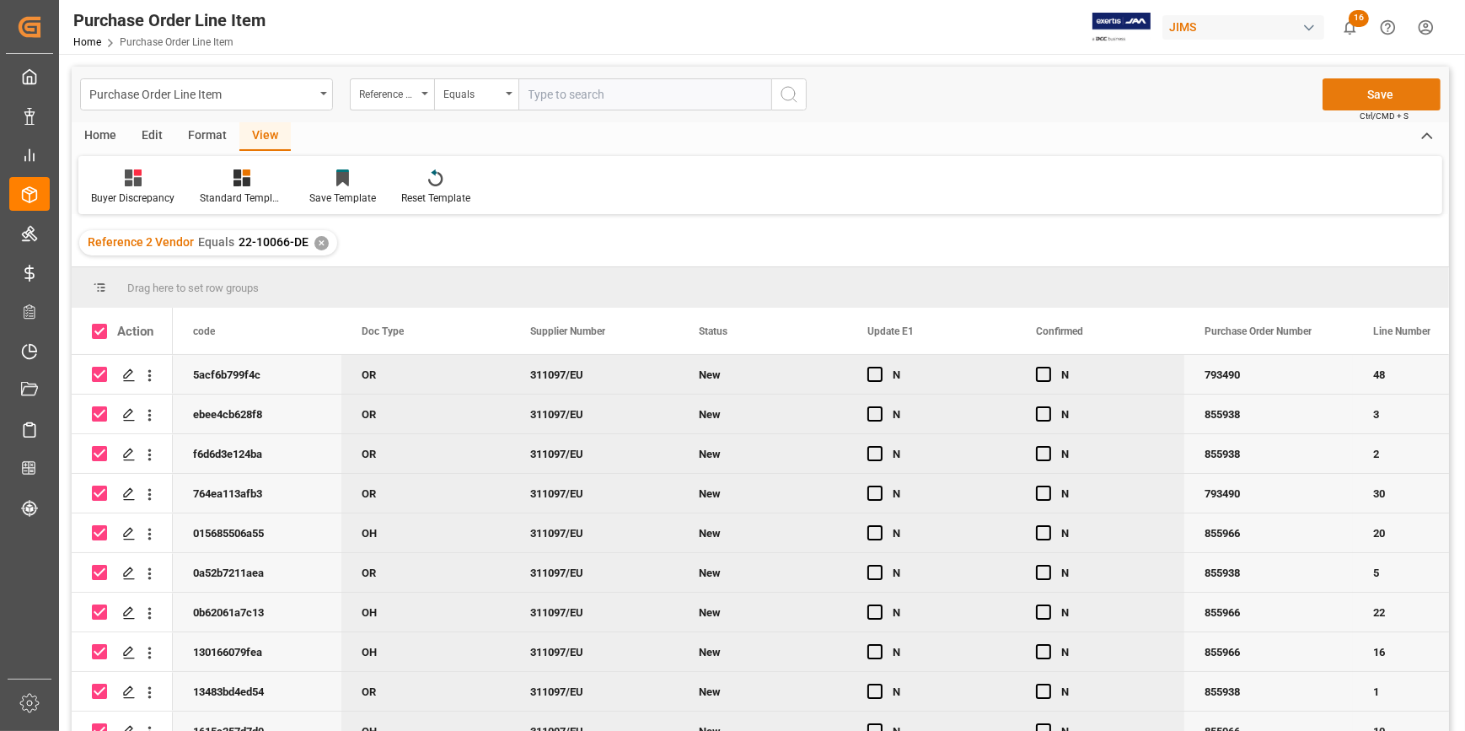
click at [1361, 96] on button "Save" at bounding box center [1382, 94] width 118 height 32
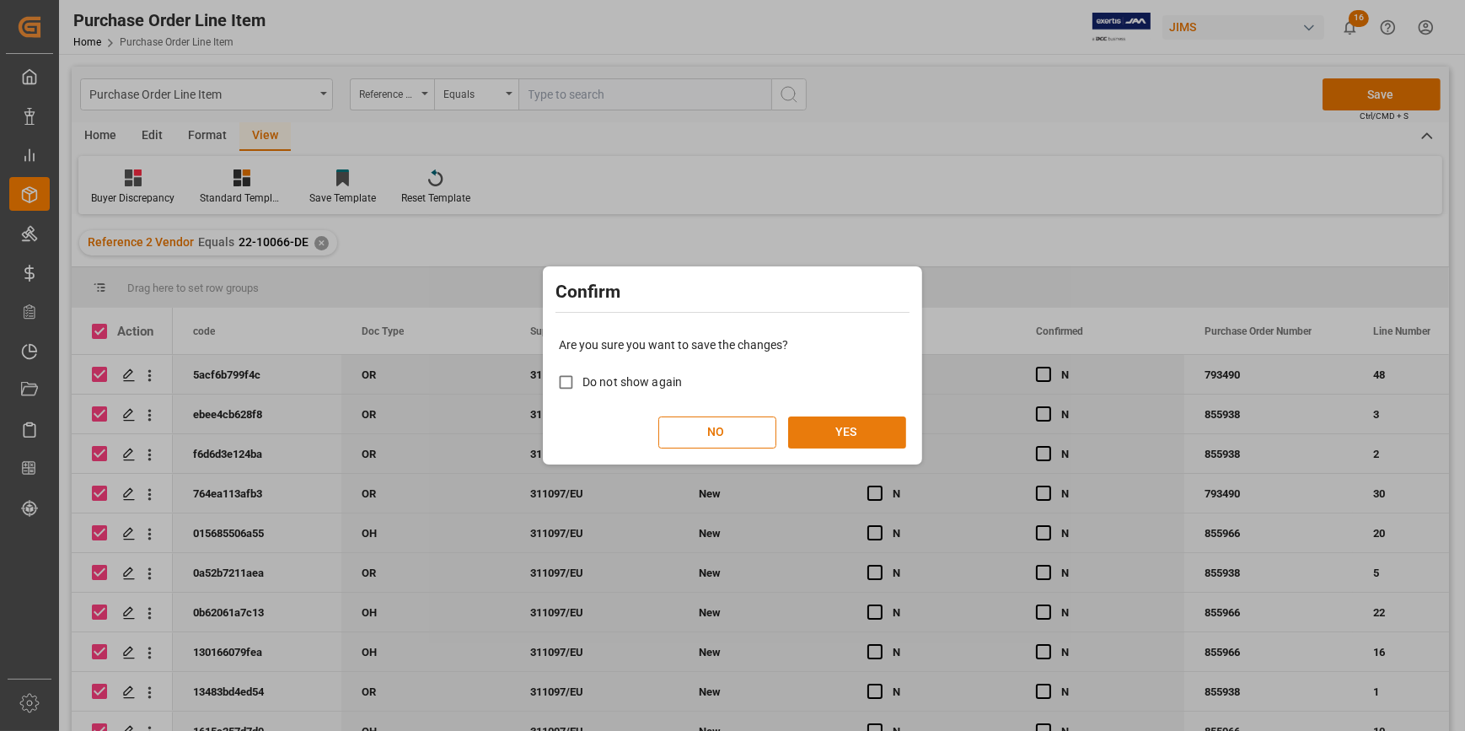
click at [871, 429] on button "YES" at bounding box center [847, 432] width 118 height 32
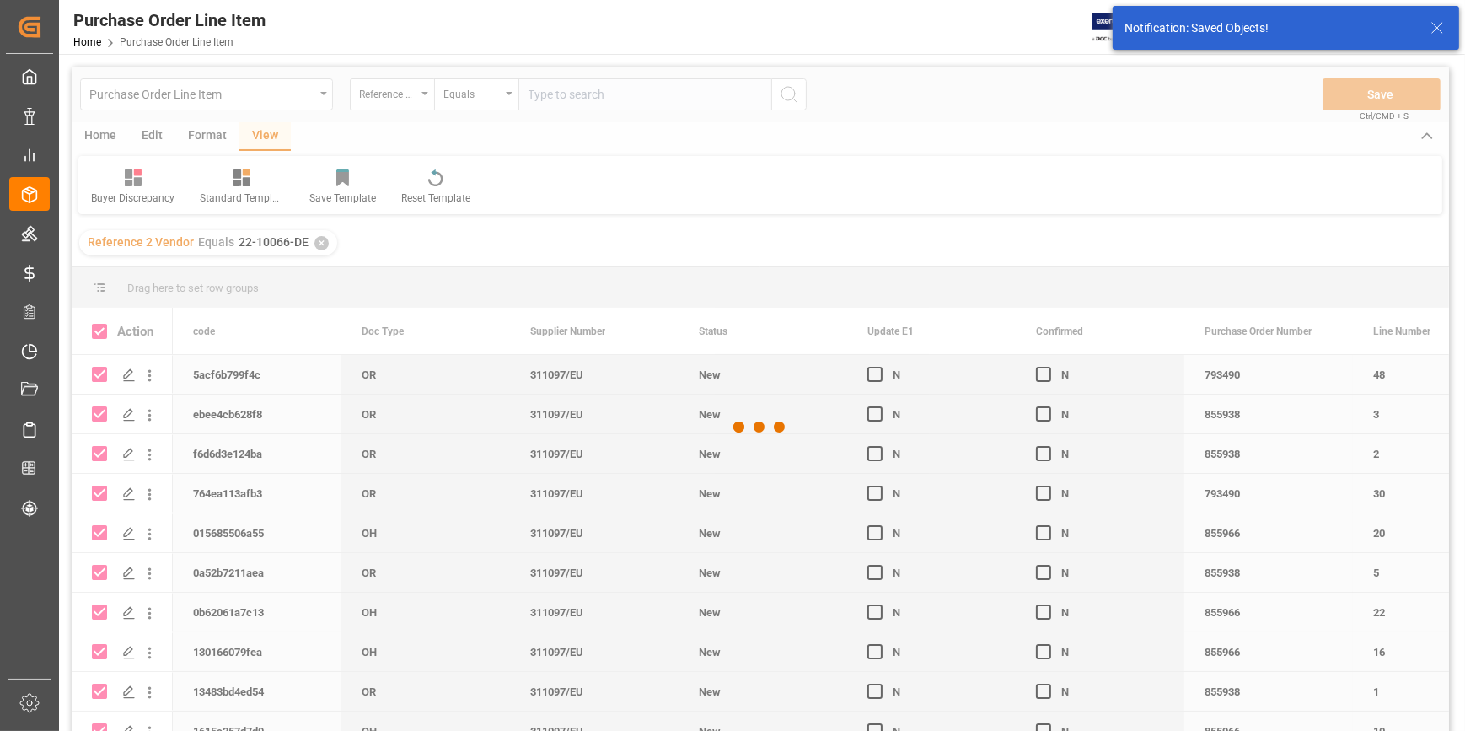
checkbox input "false"
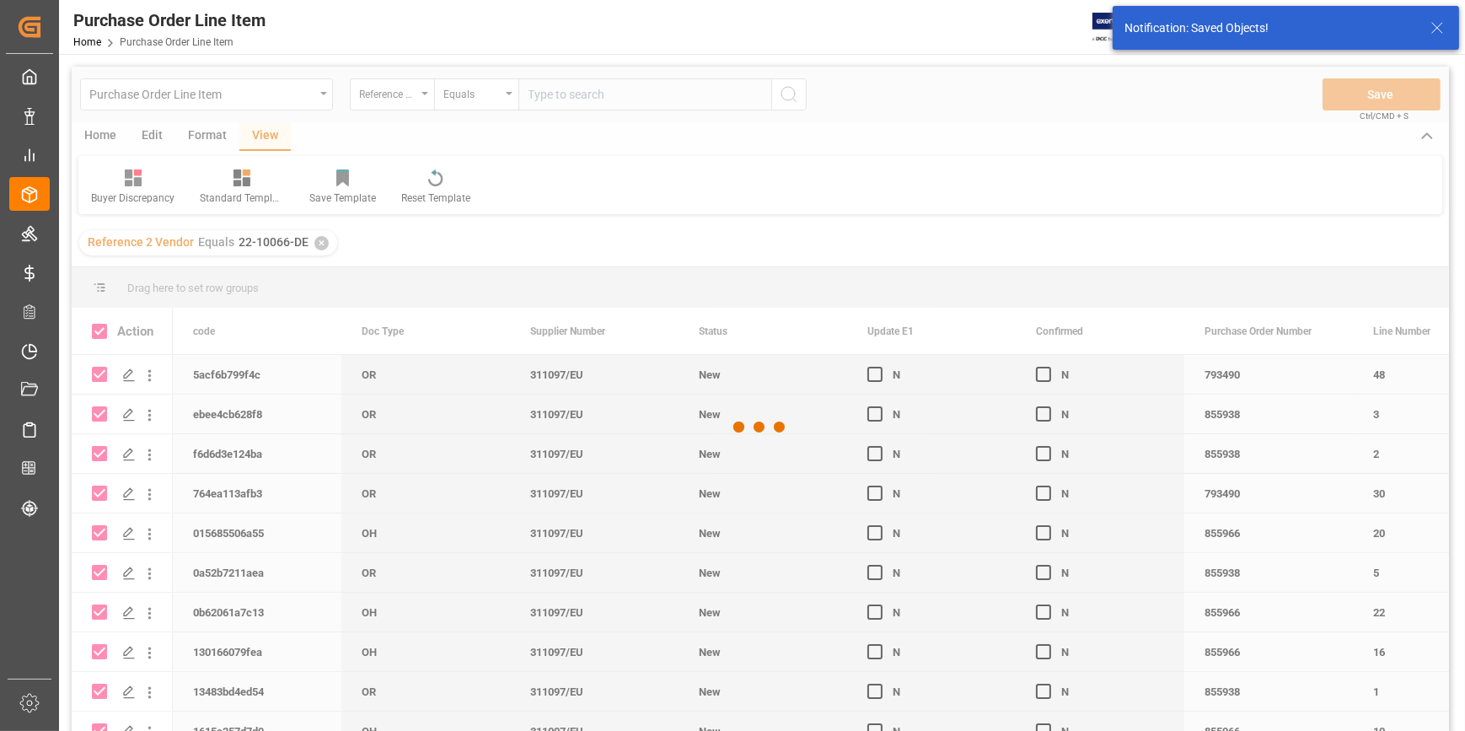
checkbox input "false"
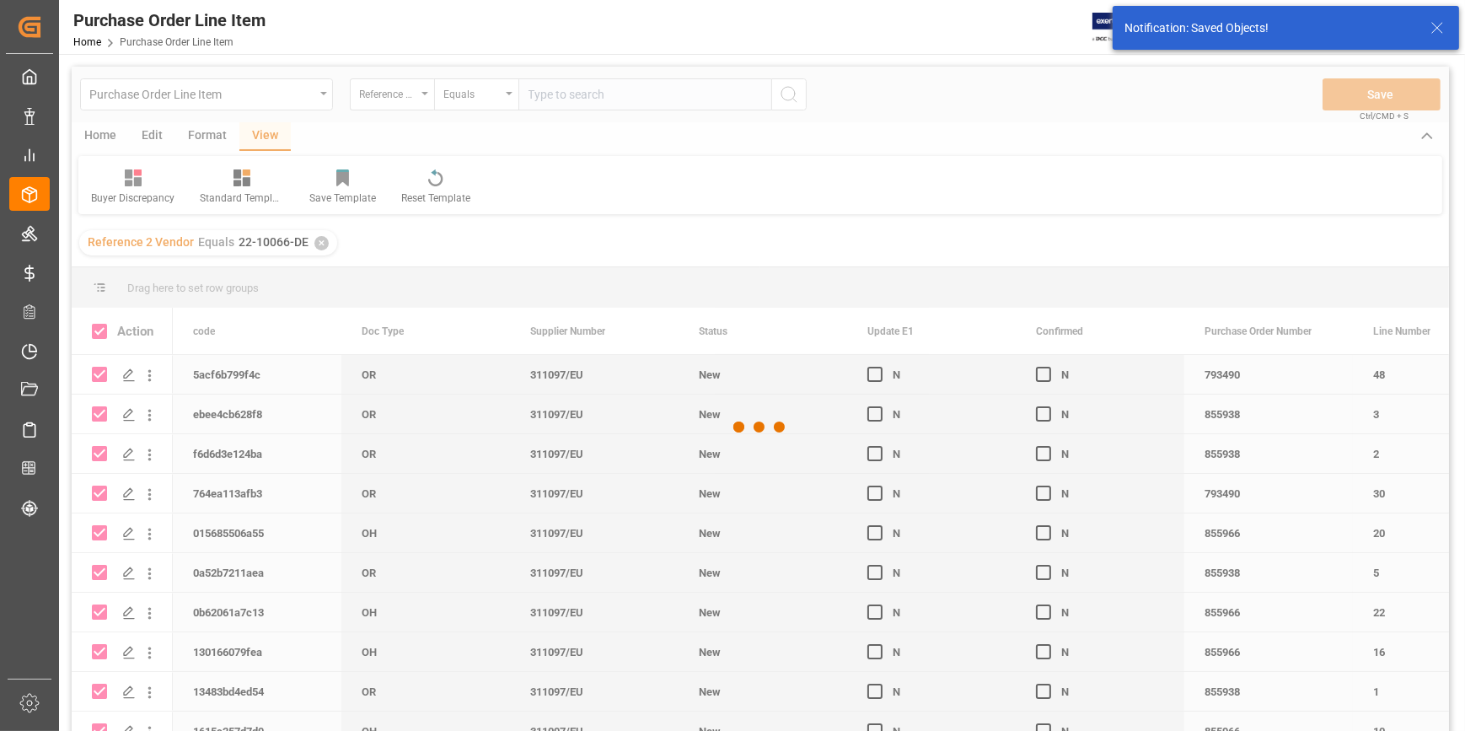
checkbox input "false"
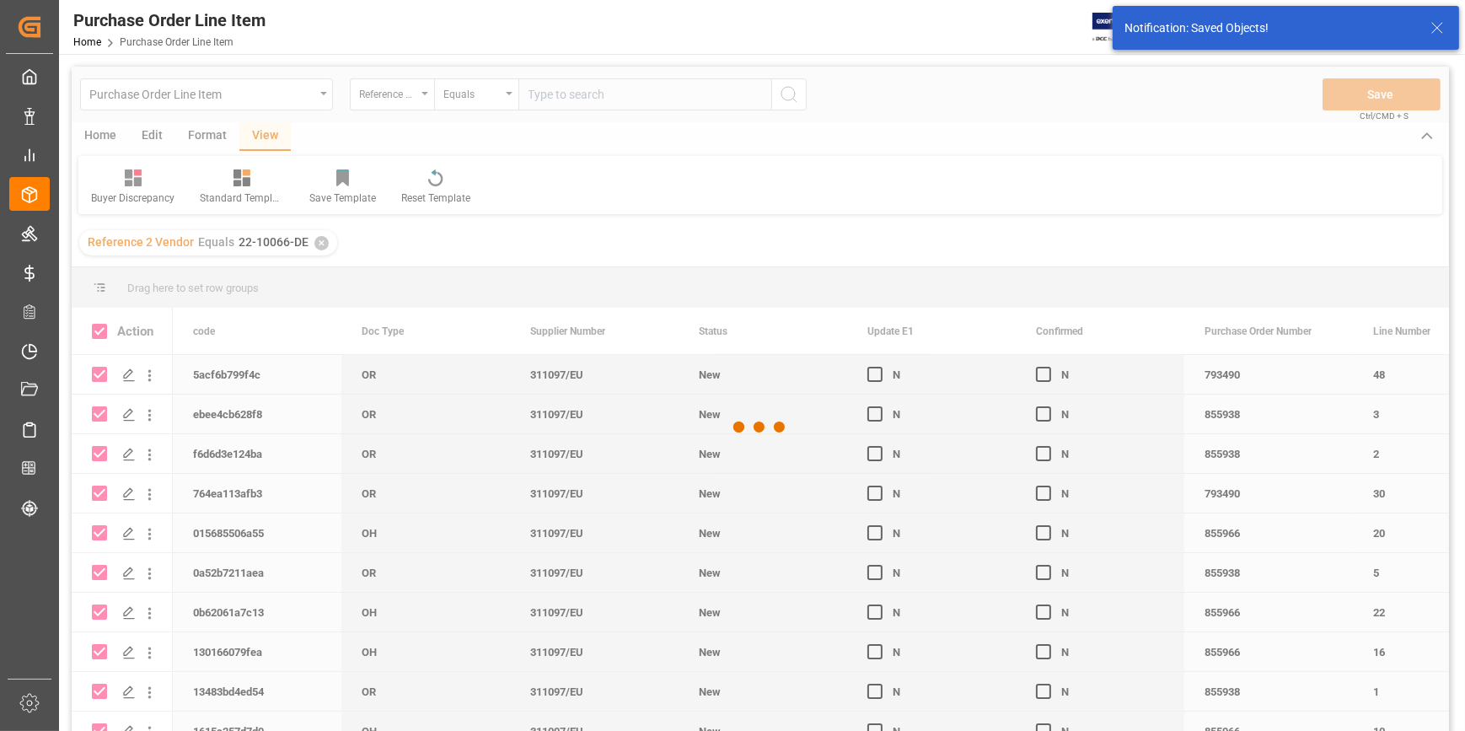
checkbox input "false"
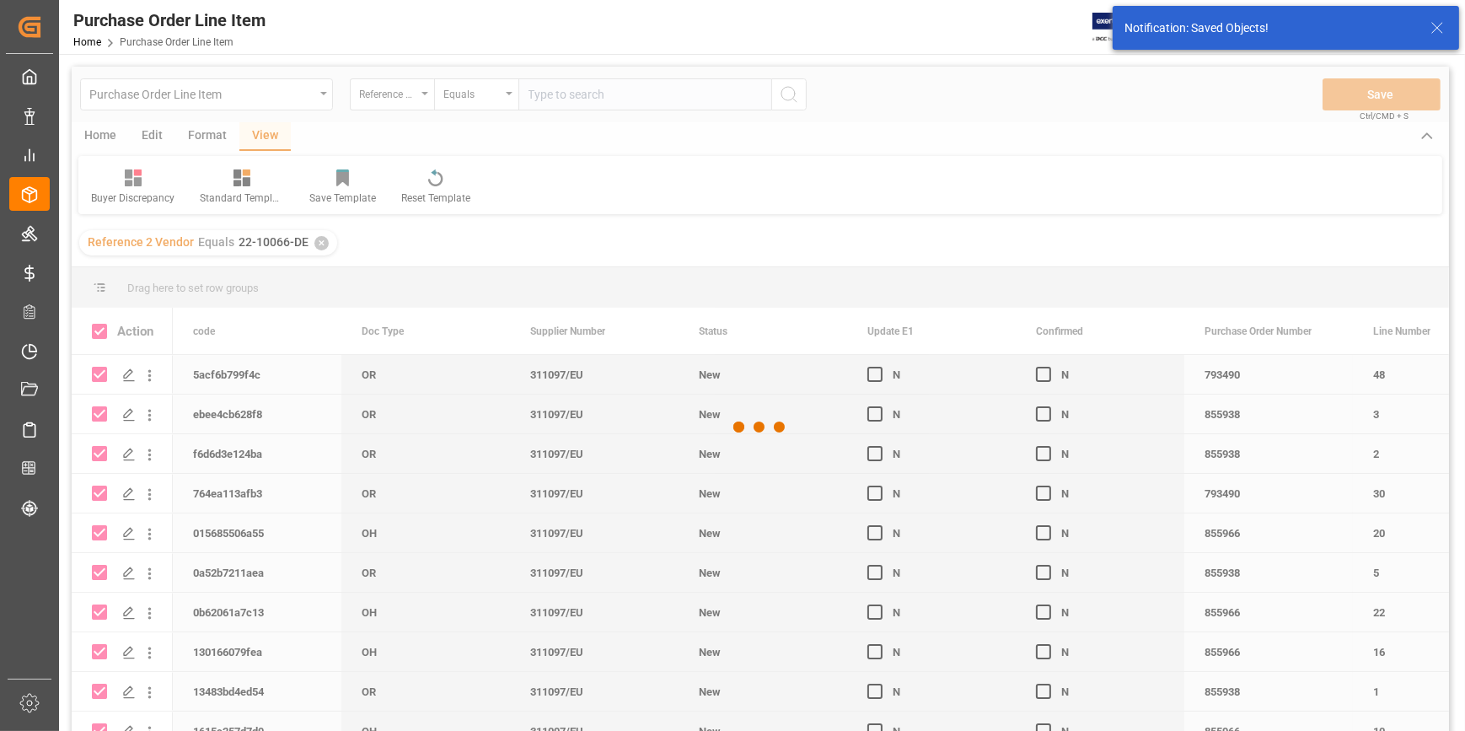
checkbox input "false"
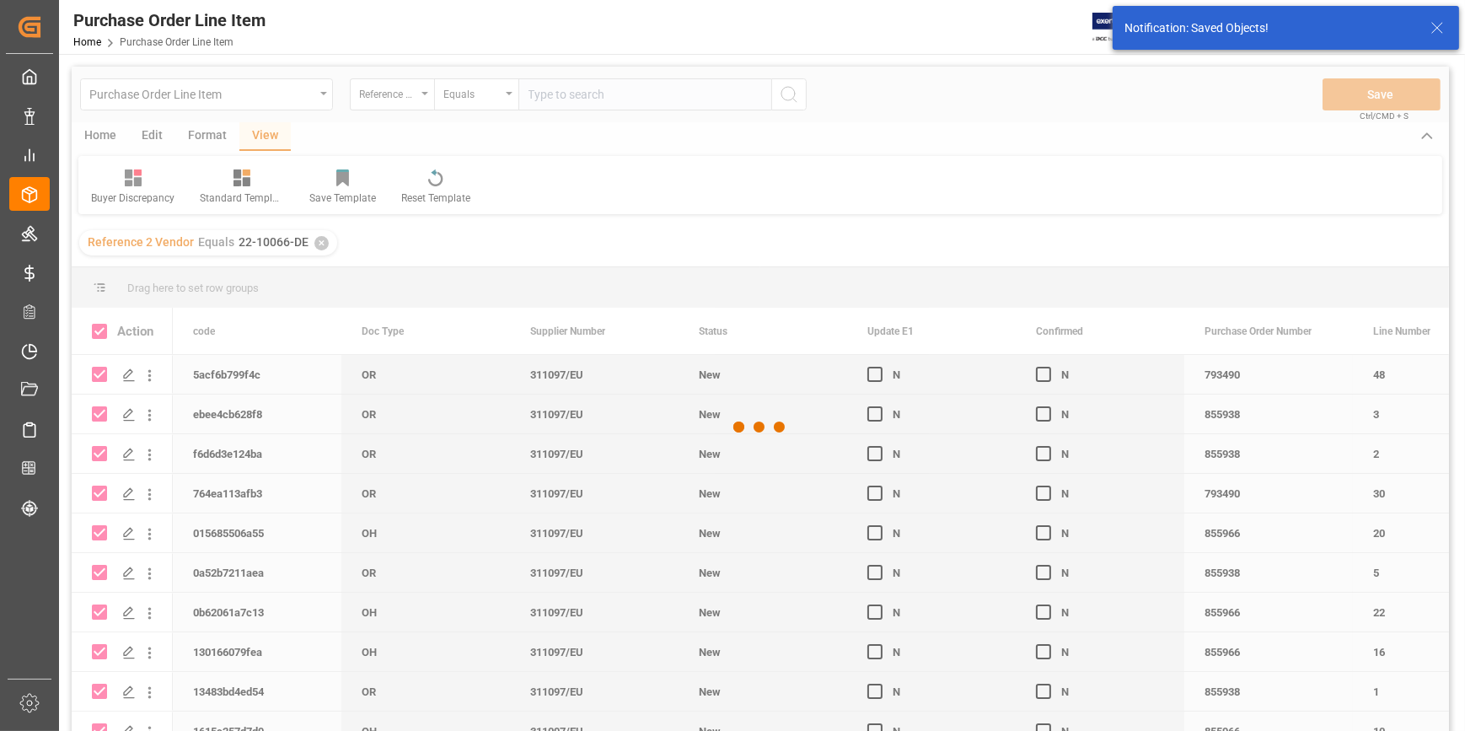
checkbox input "false"
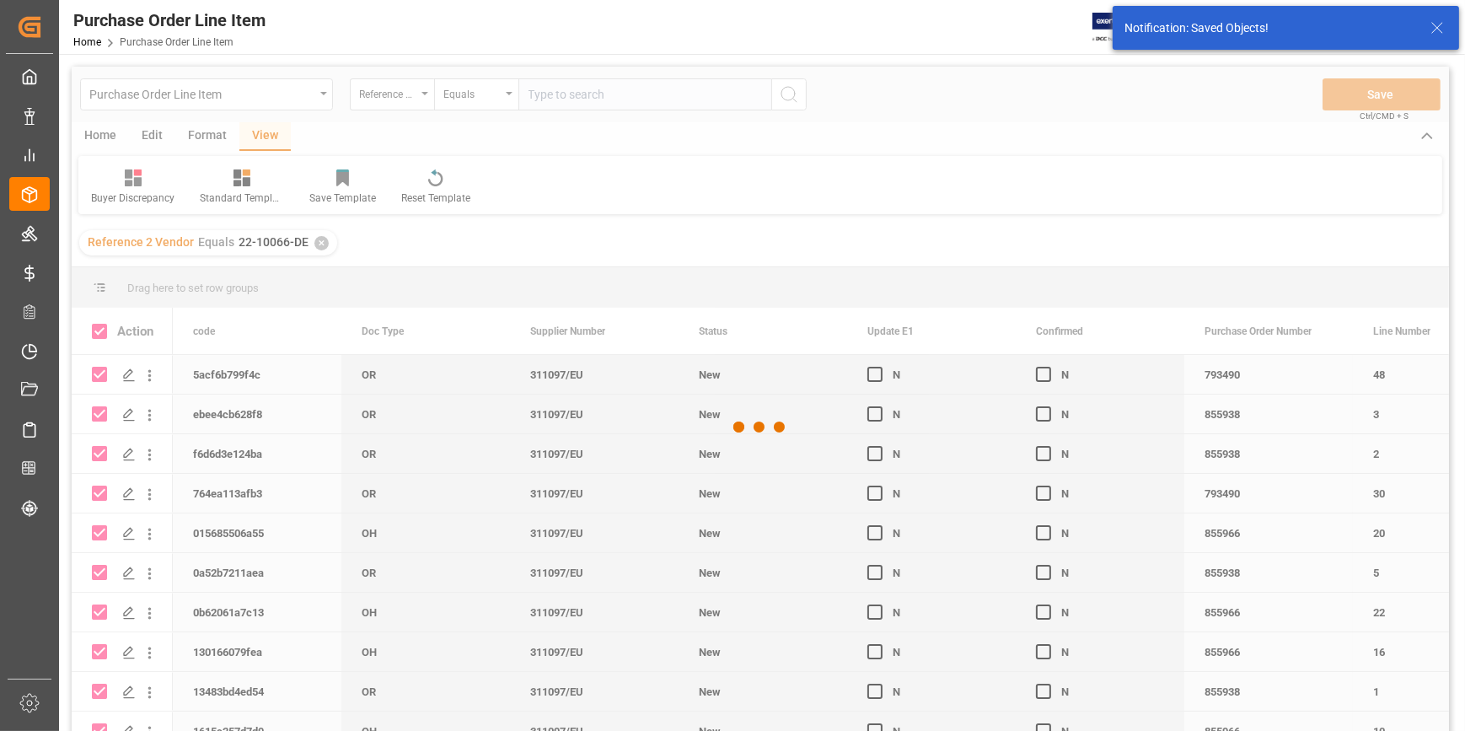
checkbox input "false"
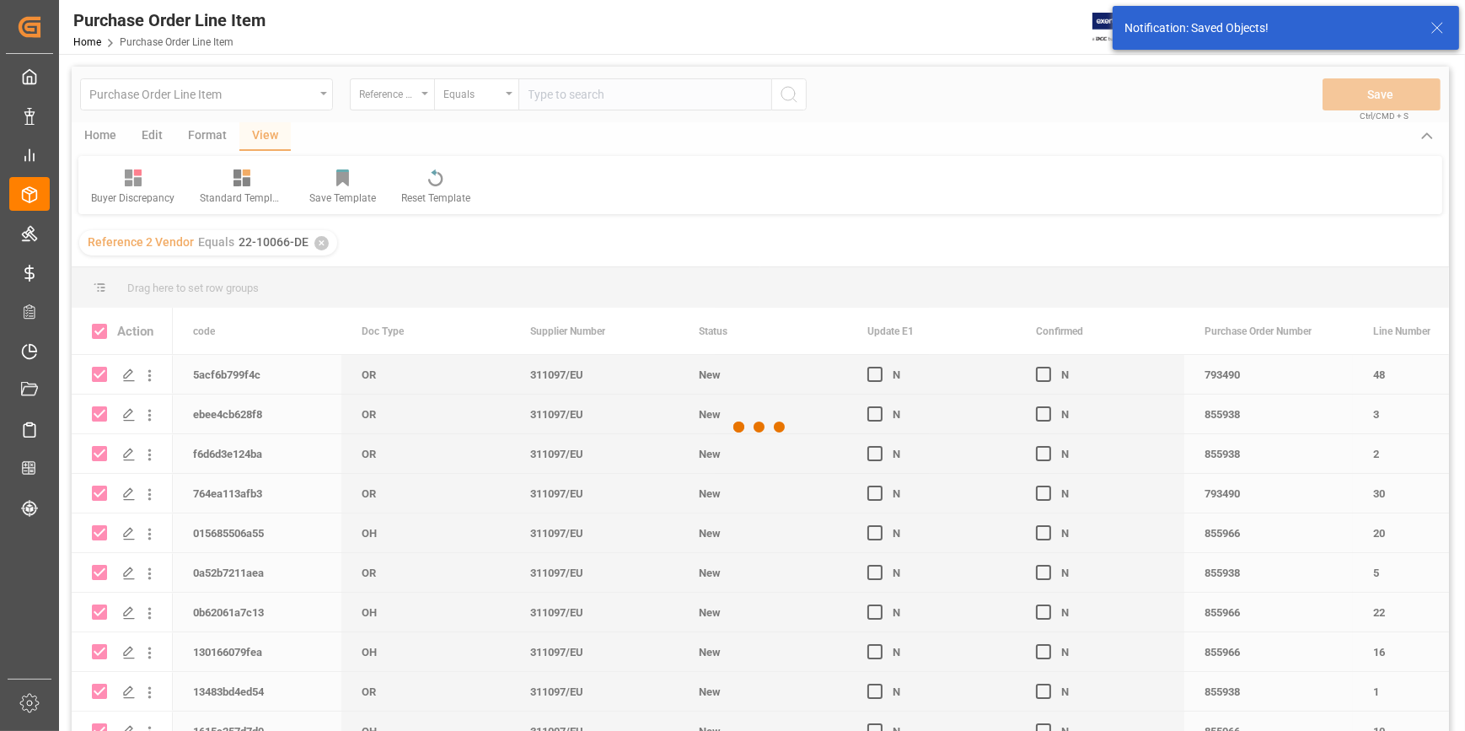
checkbox input "false"
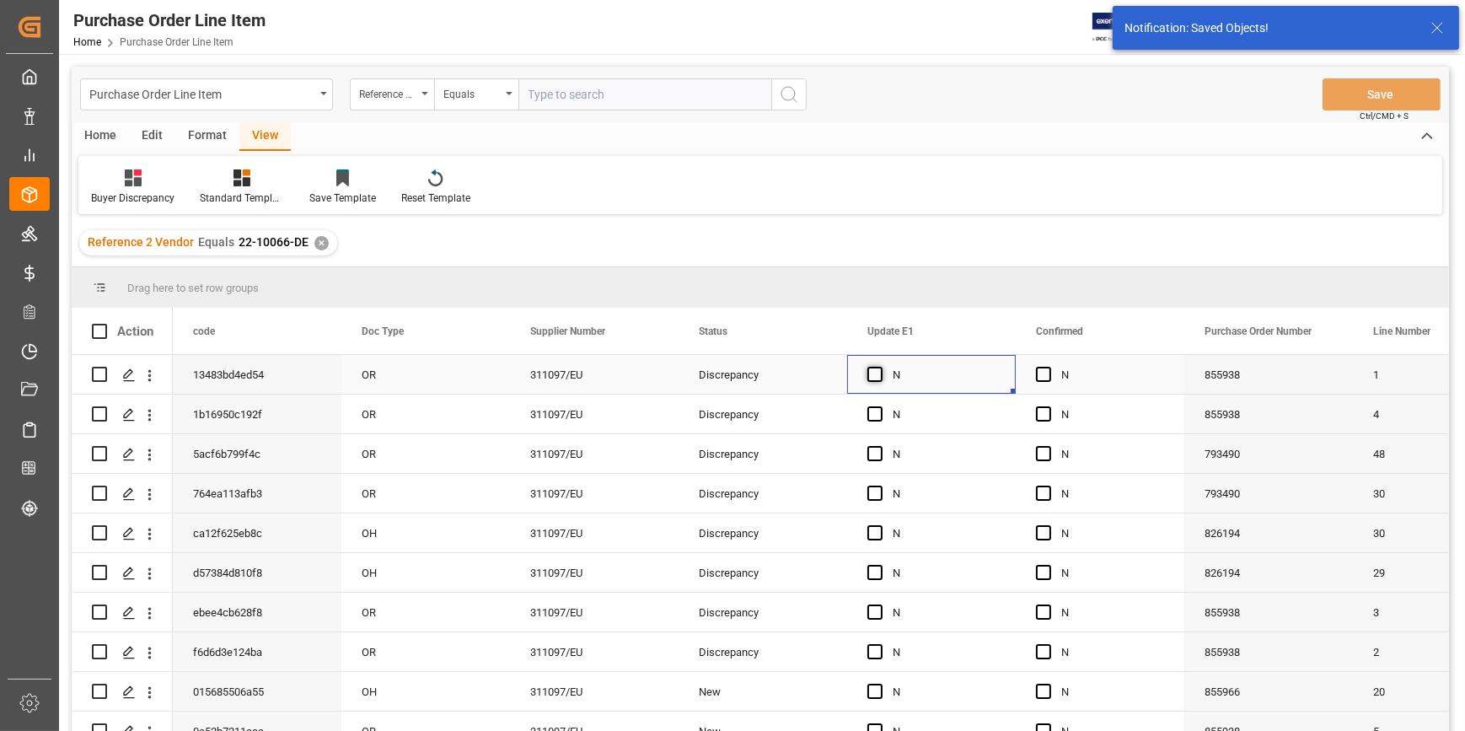
click at [877, 379] on span "Press SPACE to select this row." at bounding box center [874, 374] width 15 height 15
click at [880, 367] on input "Press SPACE to select this row." at bounding box center [880, 367] width 0 height 0
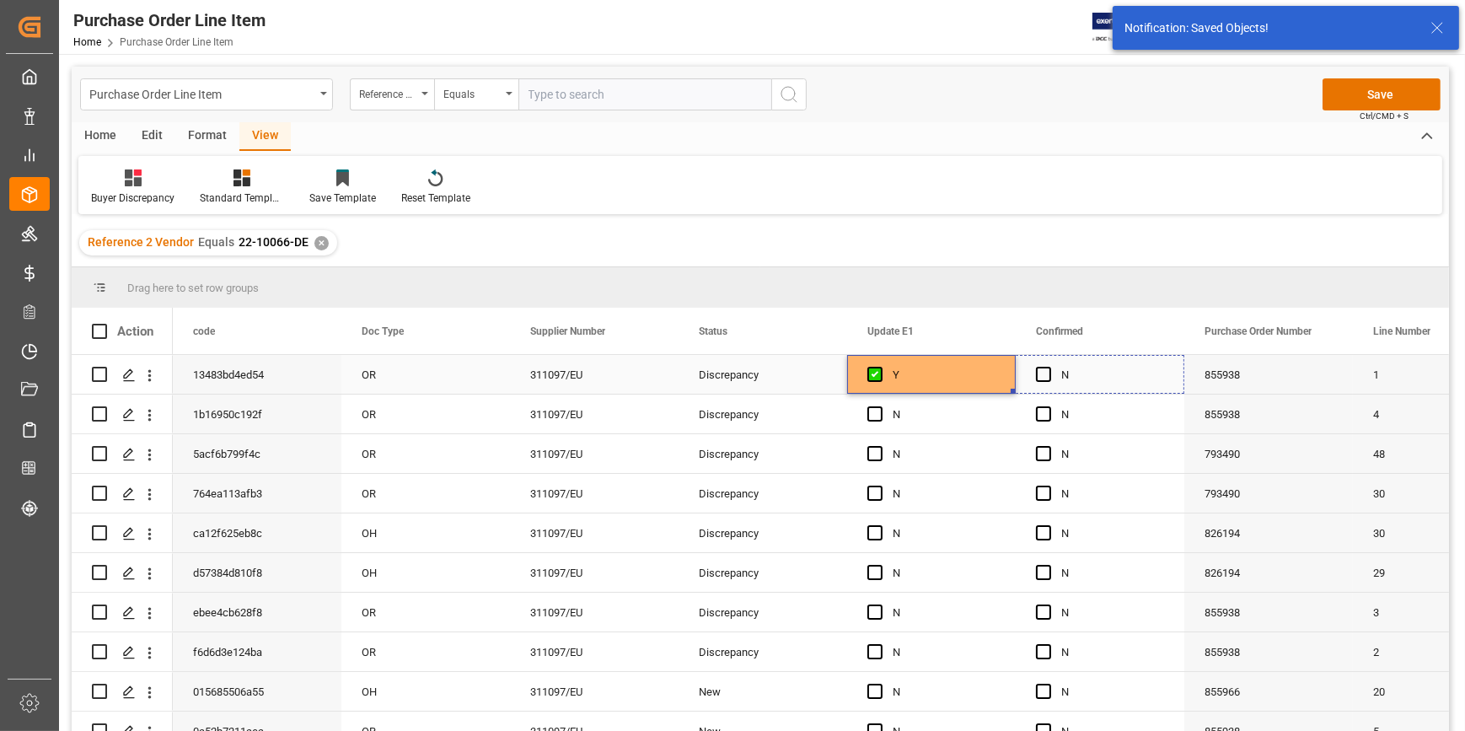
drag, startPoint x: 1012, startPoint y: 390, endPoint x: 1044, endPoint y: 393, distance: 32.1
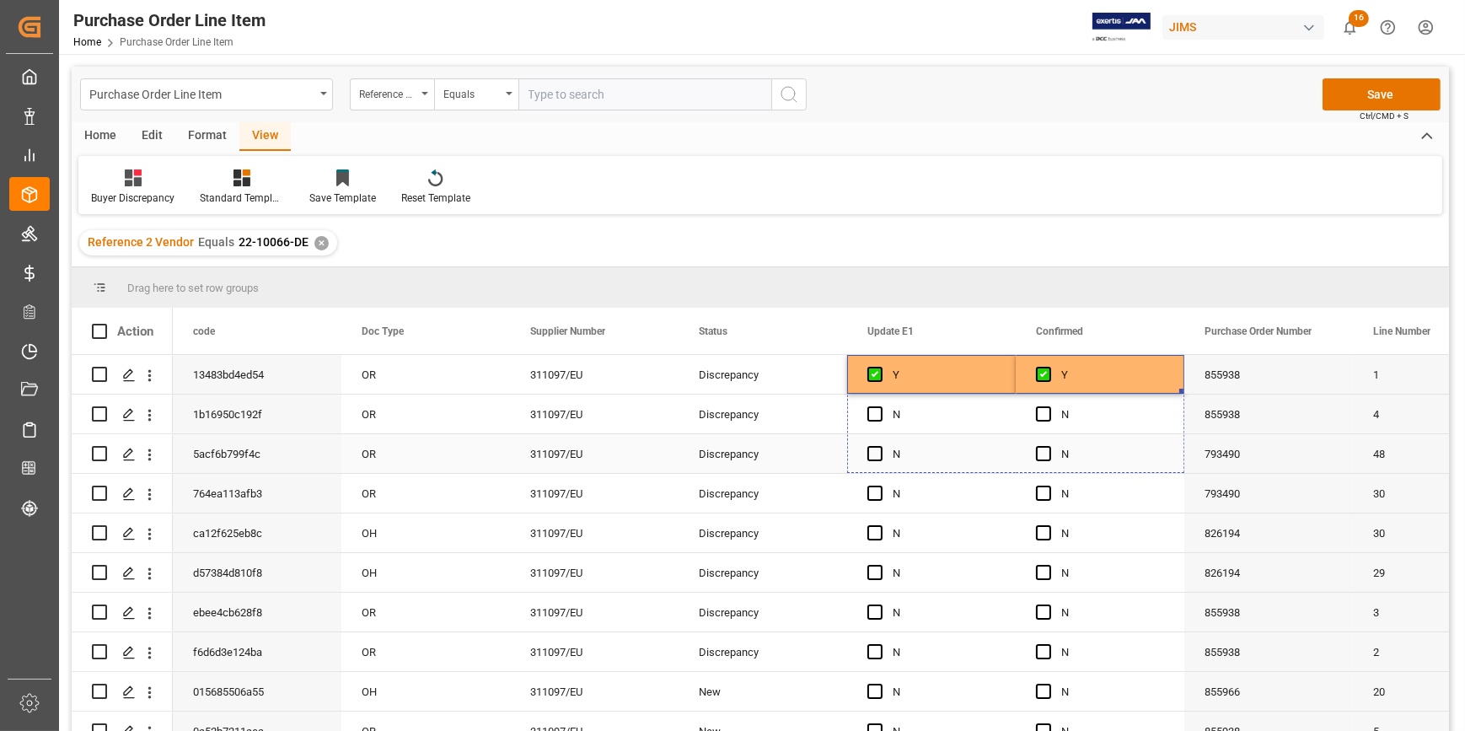
drag, startPoint x: 1181, startPoint y: 398, endPoint x: 1151, endPoint y: 607, distance: 211.1
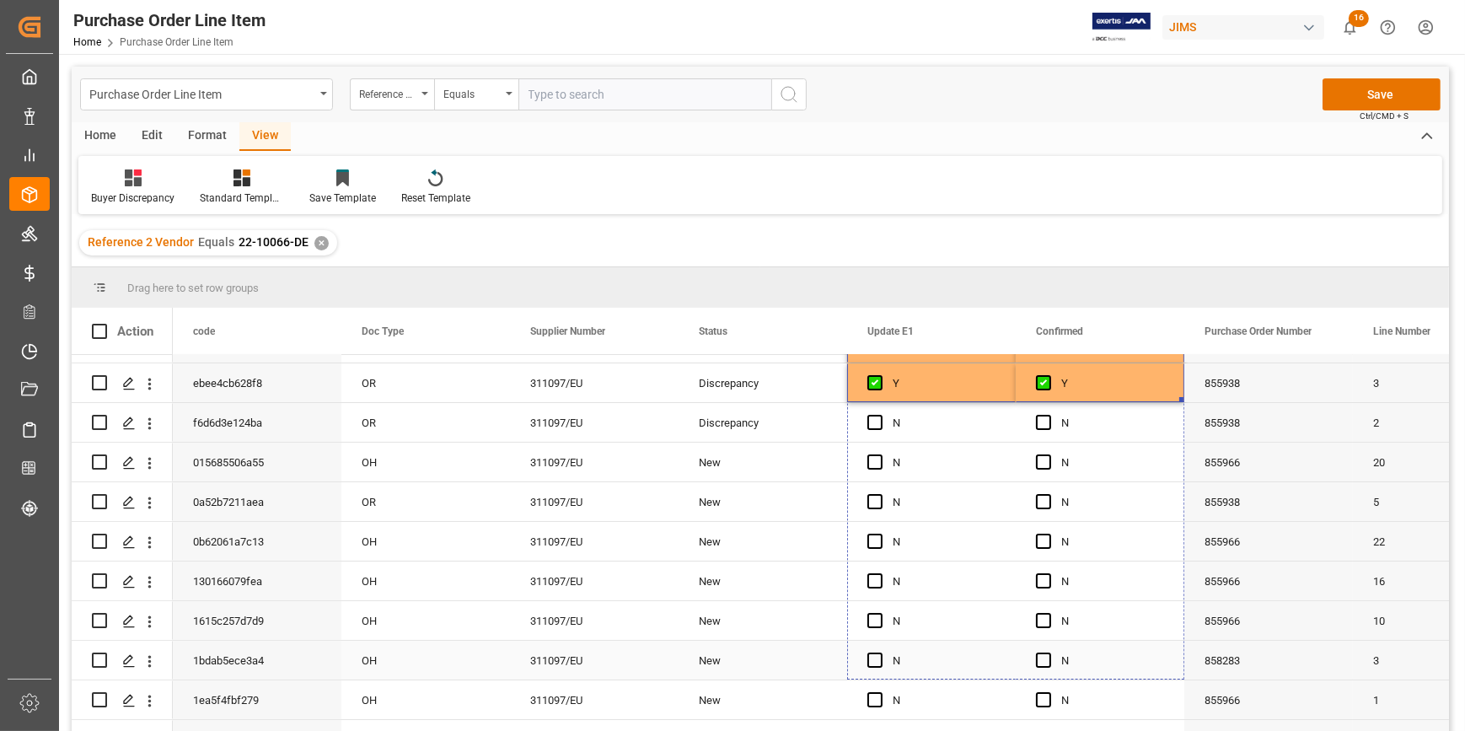
drag, startPoint x: 1182, startPoint y: 396, endPoint x: 1141, endPoint y: 661, distance: 267.7
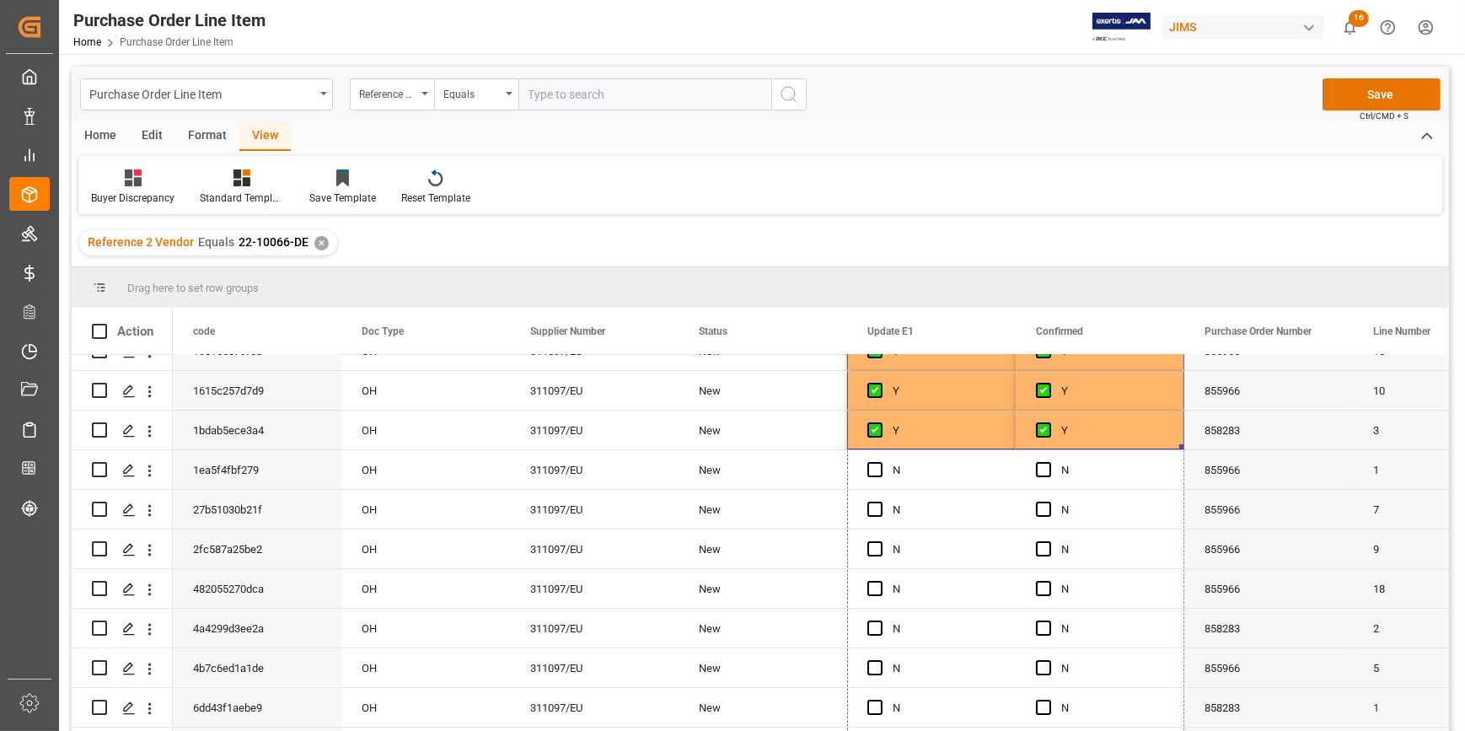
drag, startPoint x: 1183, startPoint y: 447, endPoint x: 1089, endPoint y: 762, distance: 328.8
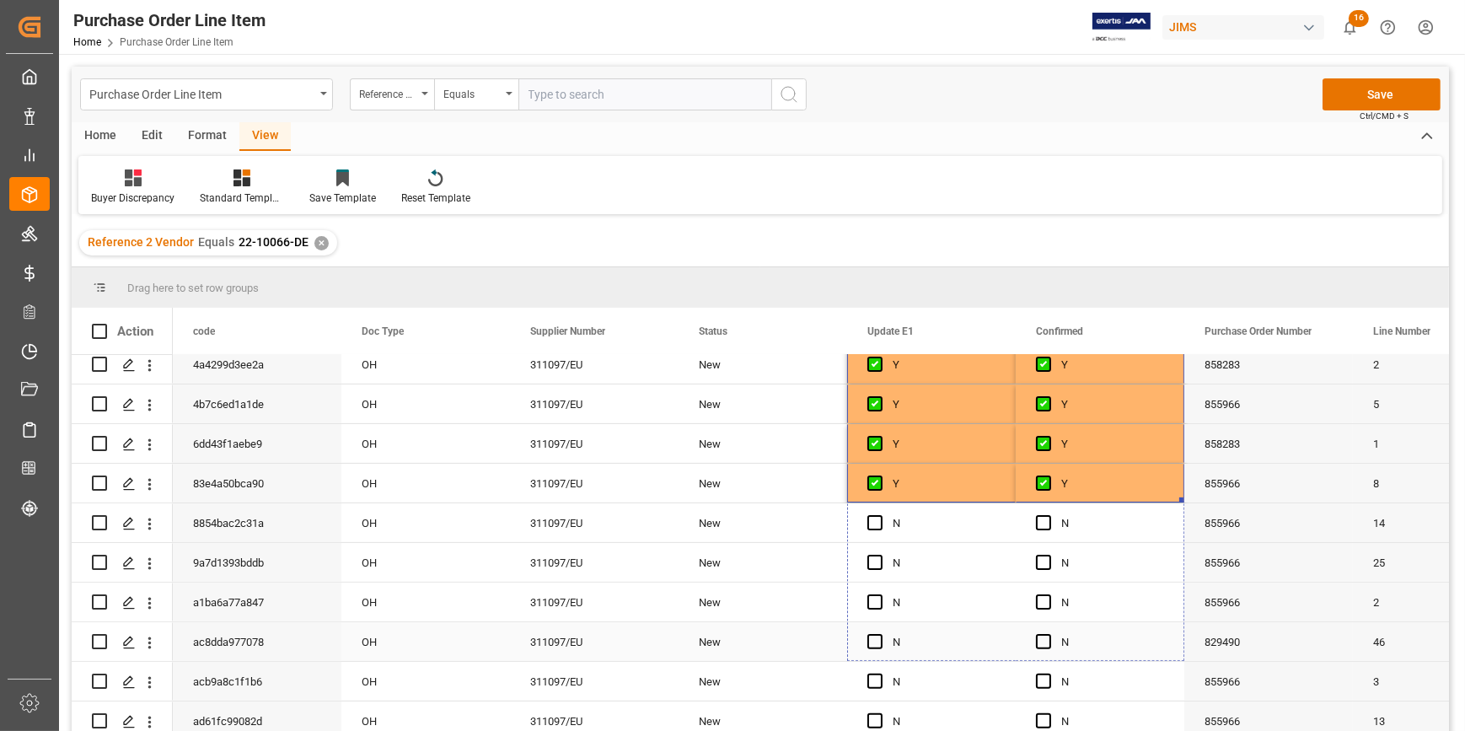
drag, startPoint x: 1182, startPoint y: 501, endPoint x: 1130, endPoint y: 661, distance: 168.2
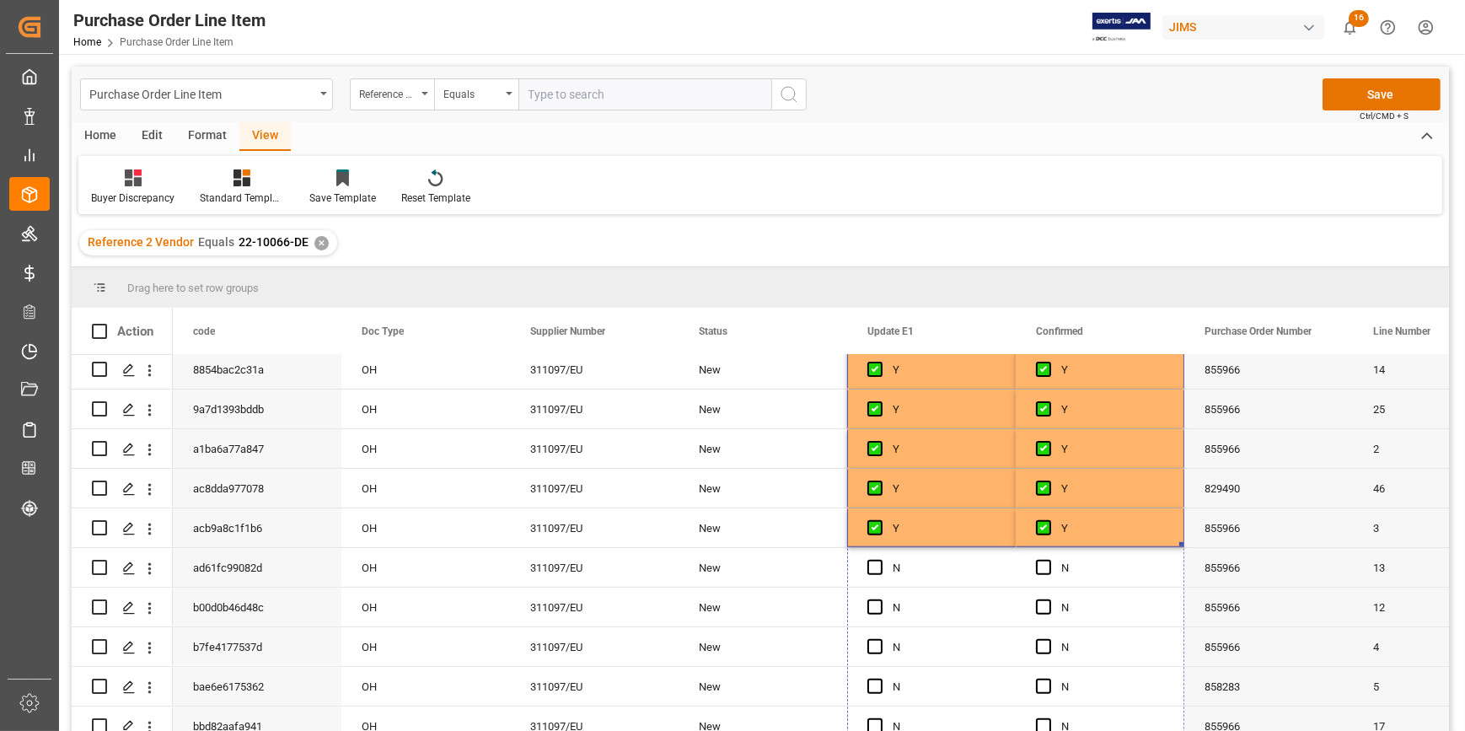
drag, startPoint x: 1182, startPoint y: 544, endPoint x: 1156, endPoint y: 745, distance: 203.1
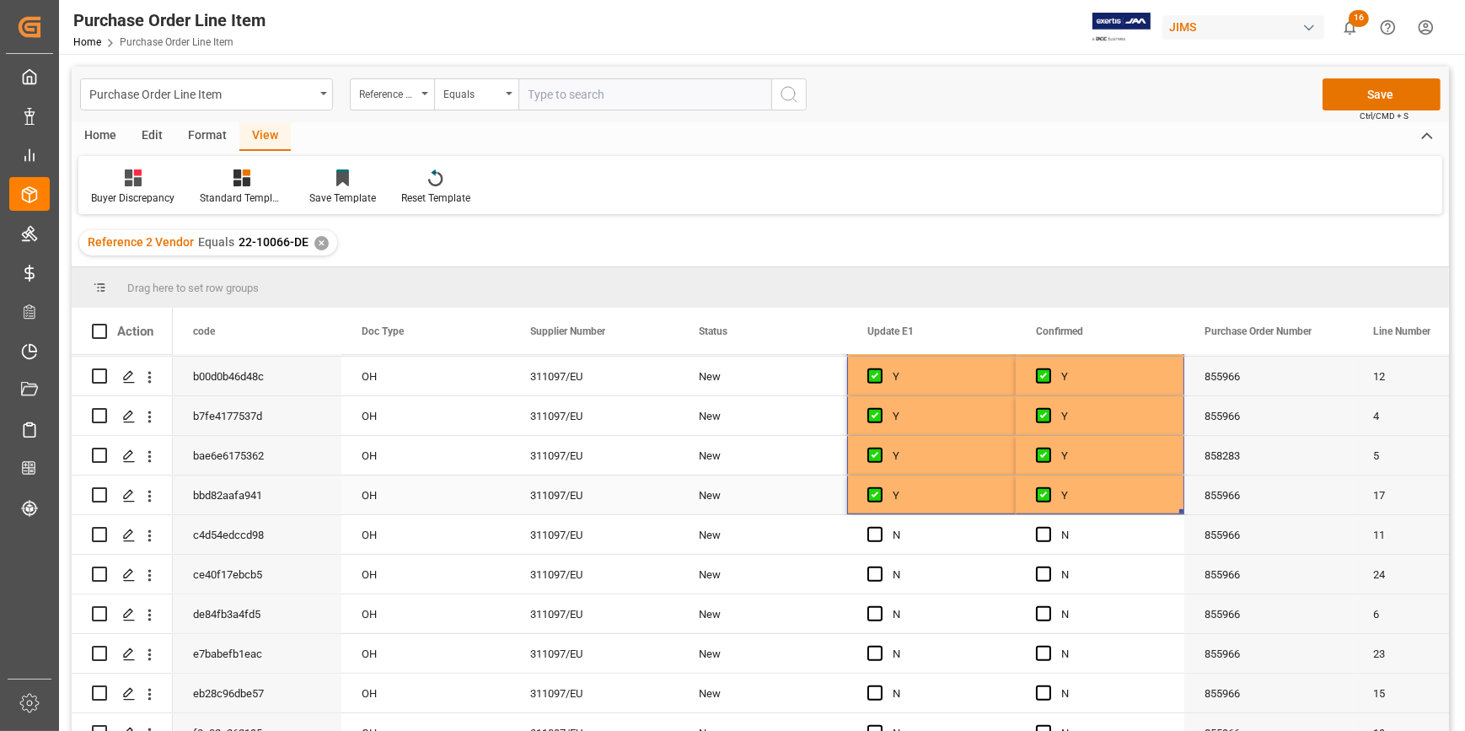
scroll to position [1129, 0]
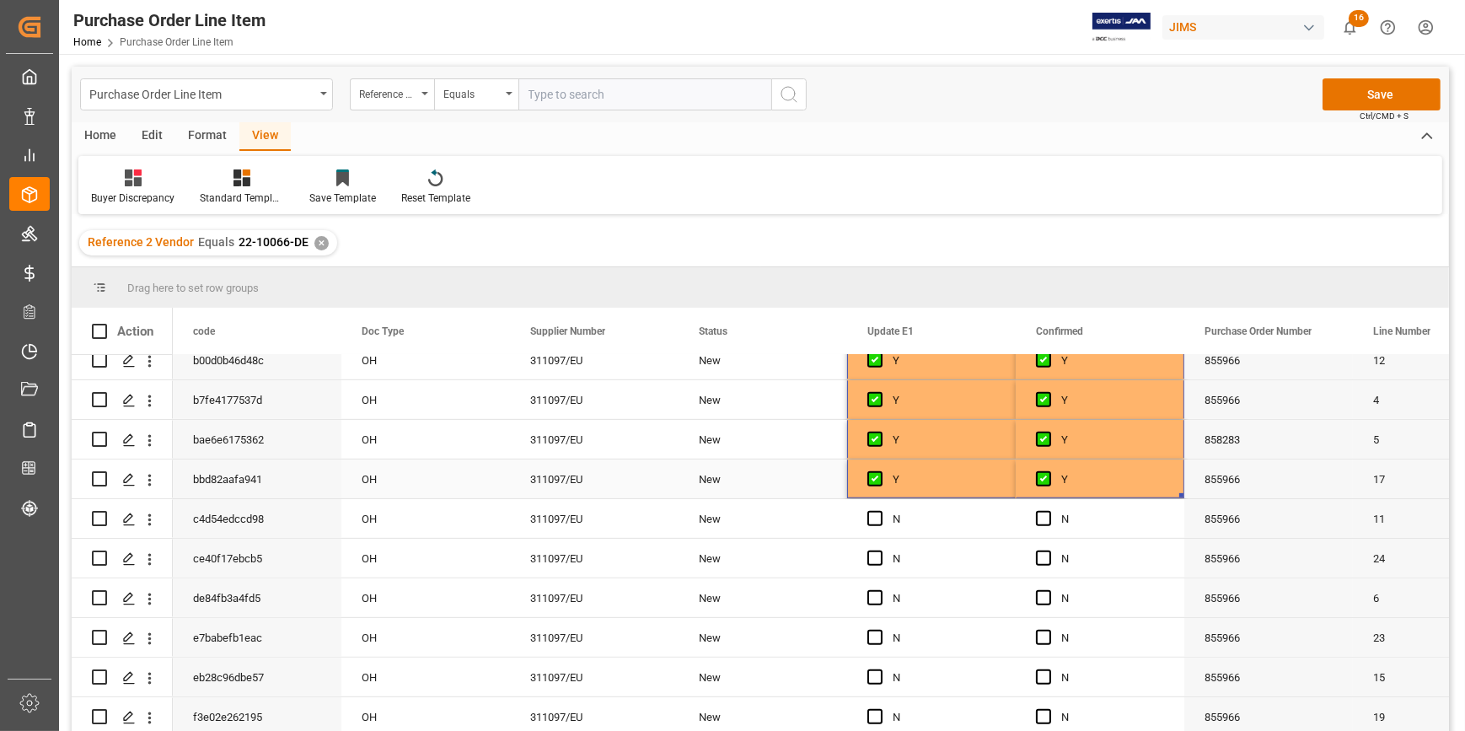
drag, startPoint x: 1182, startPoint y: 489, endPoint x: 1152, endPoint y: 687, distance: 200.3
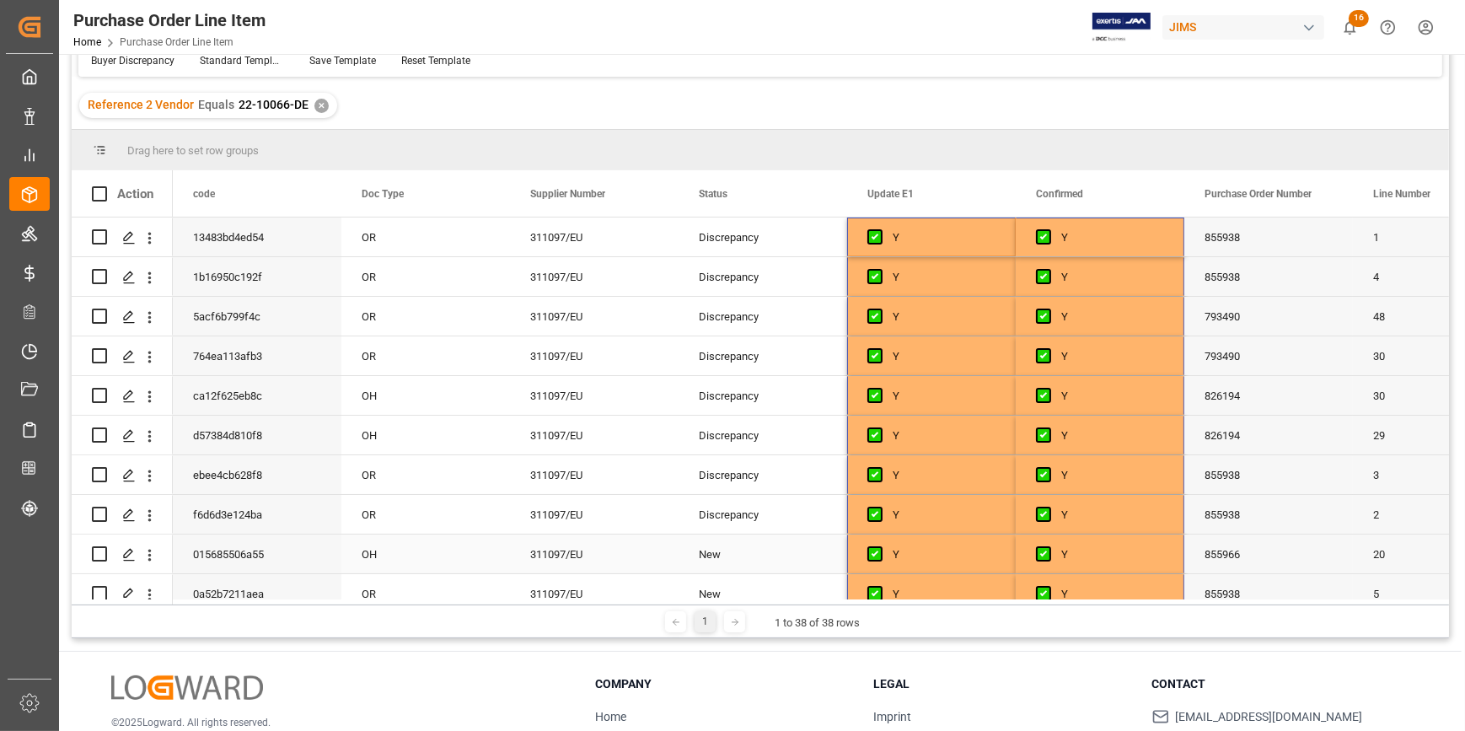
scroll to position [0, 0]
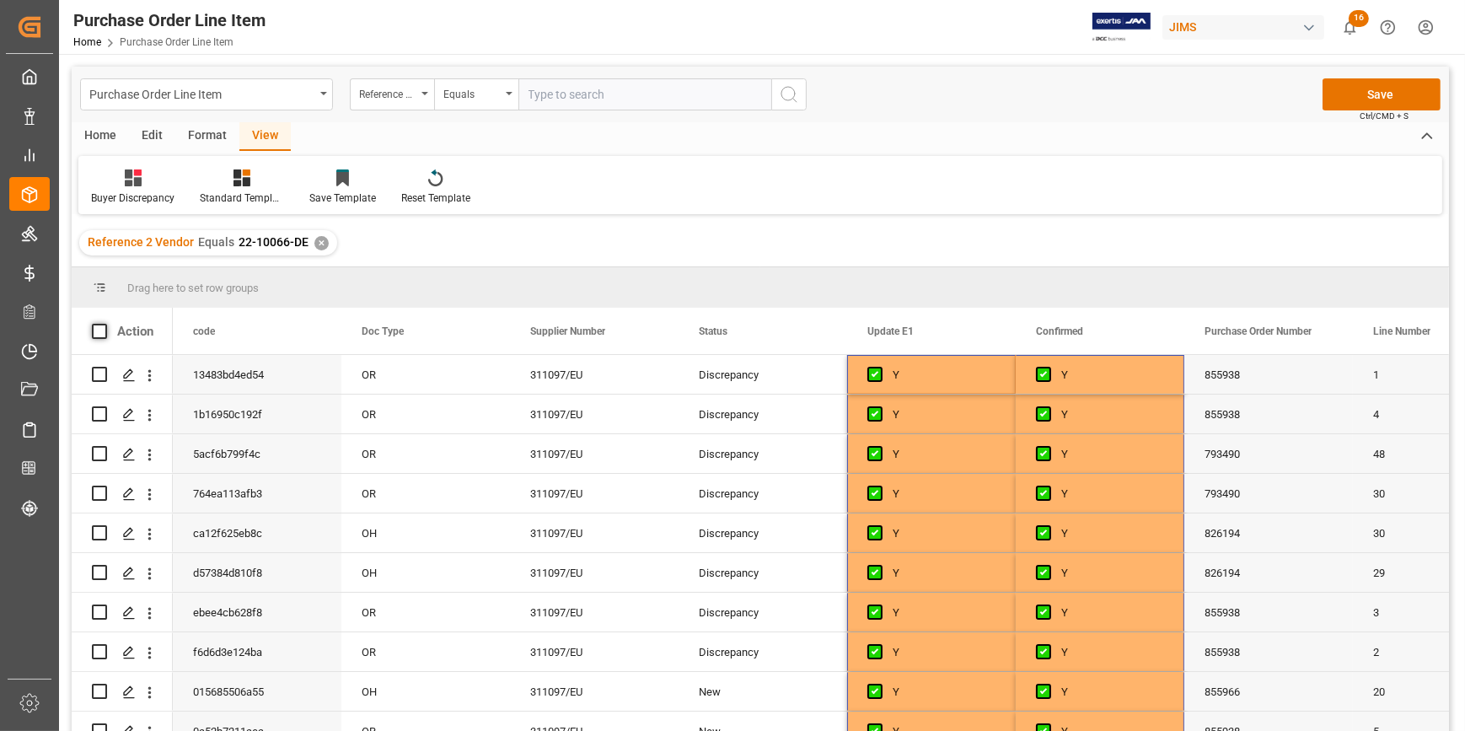
click at [103, 335] on span at bounding box center [99, 331] width 15 height 15
click at [105, 324] on input "checkbox" at bounding box center [105, 324] width 0 height 0
checkbox input "true"
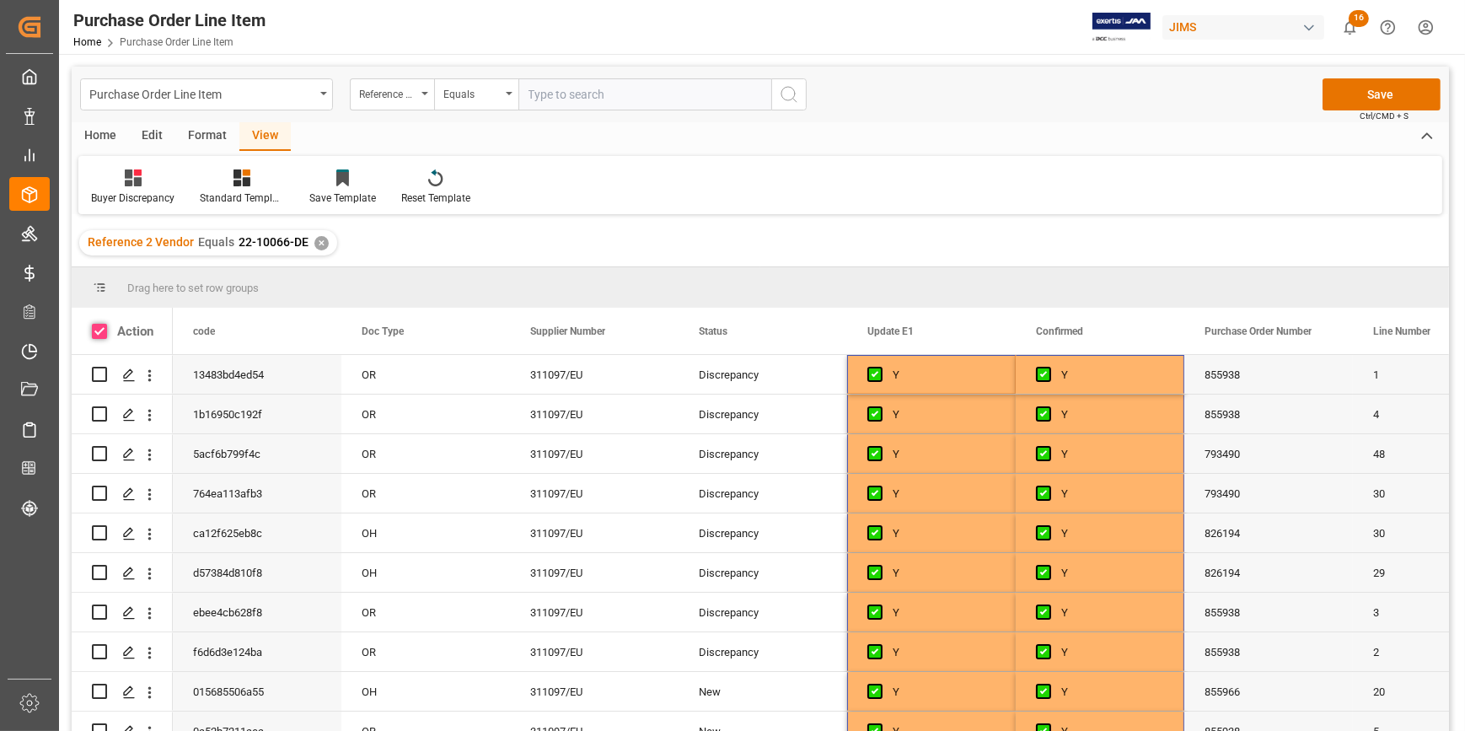
checkbox input "true"
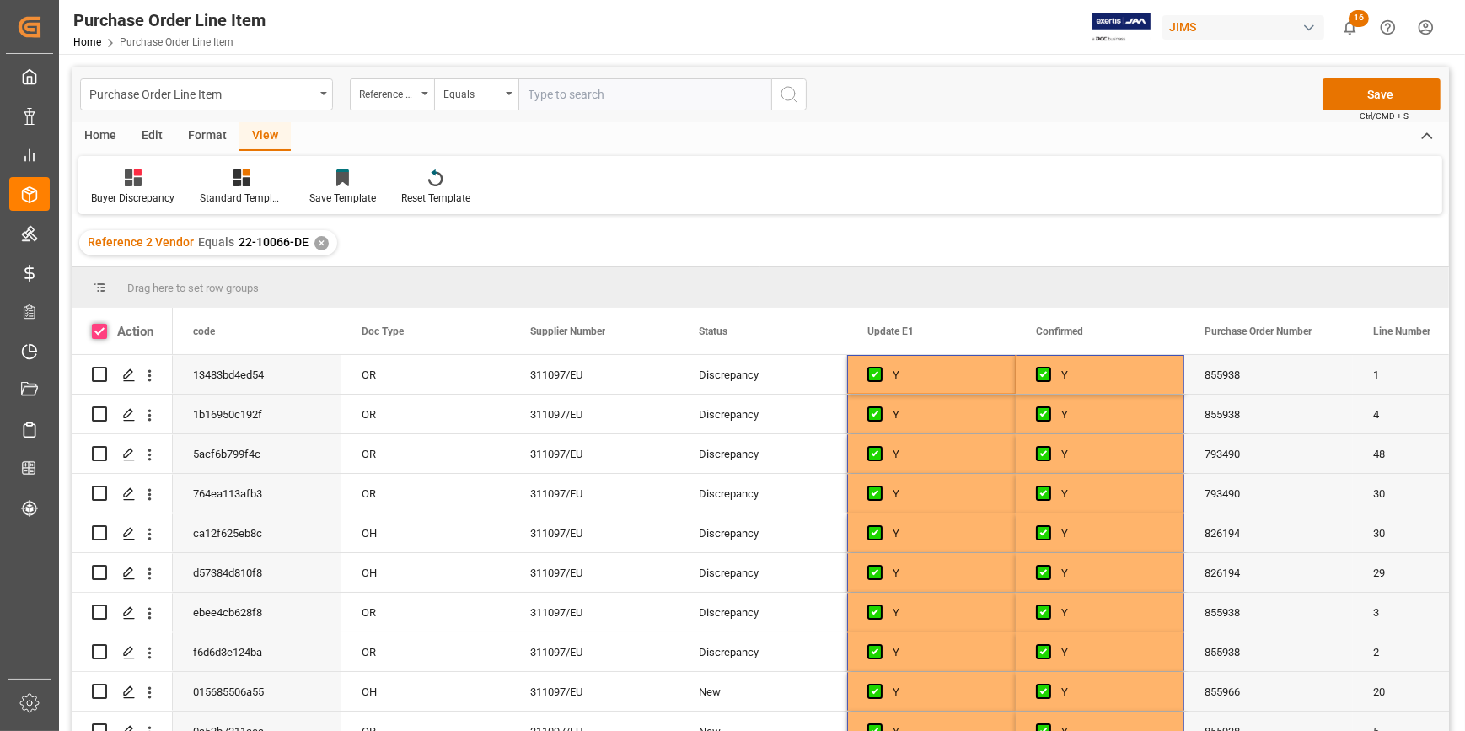
checkbox input "true"
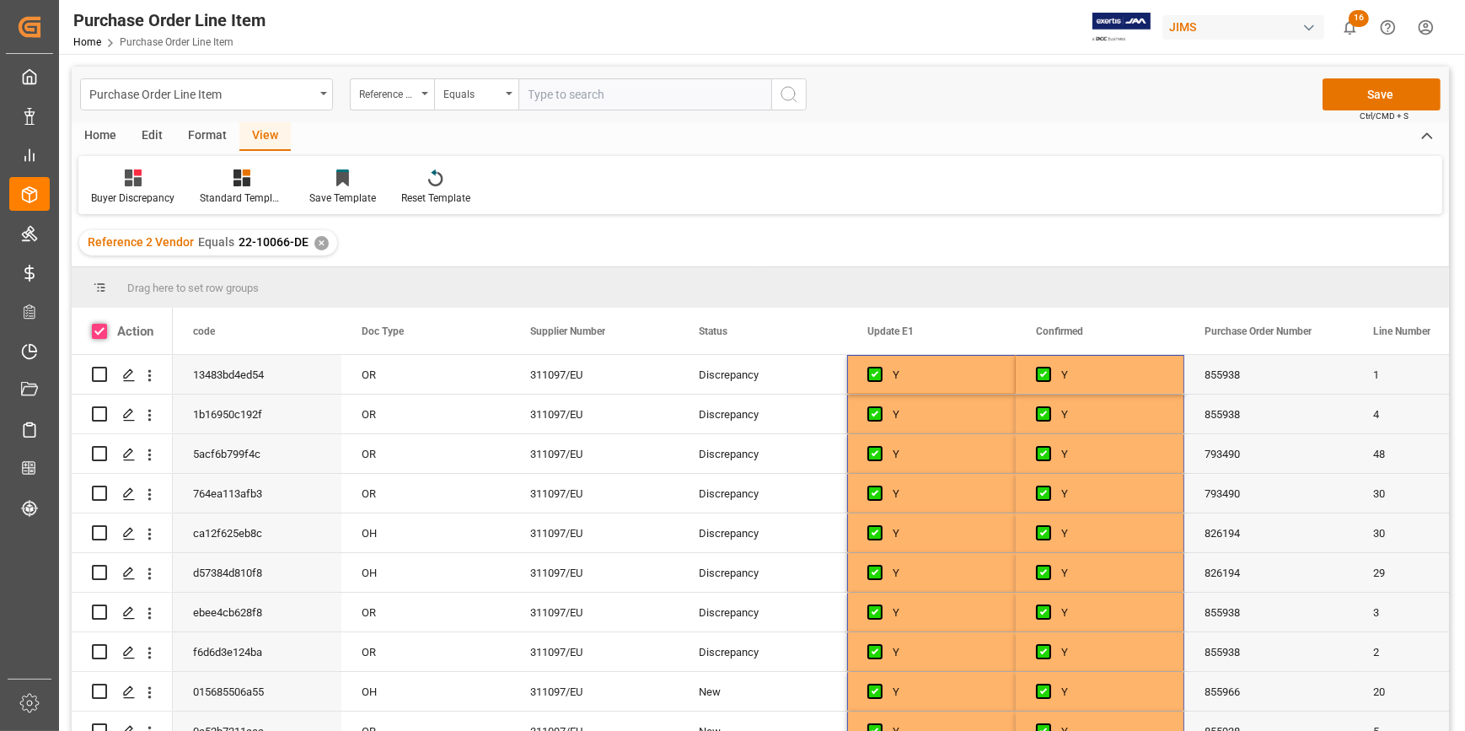
checkbox input "true"
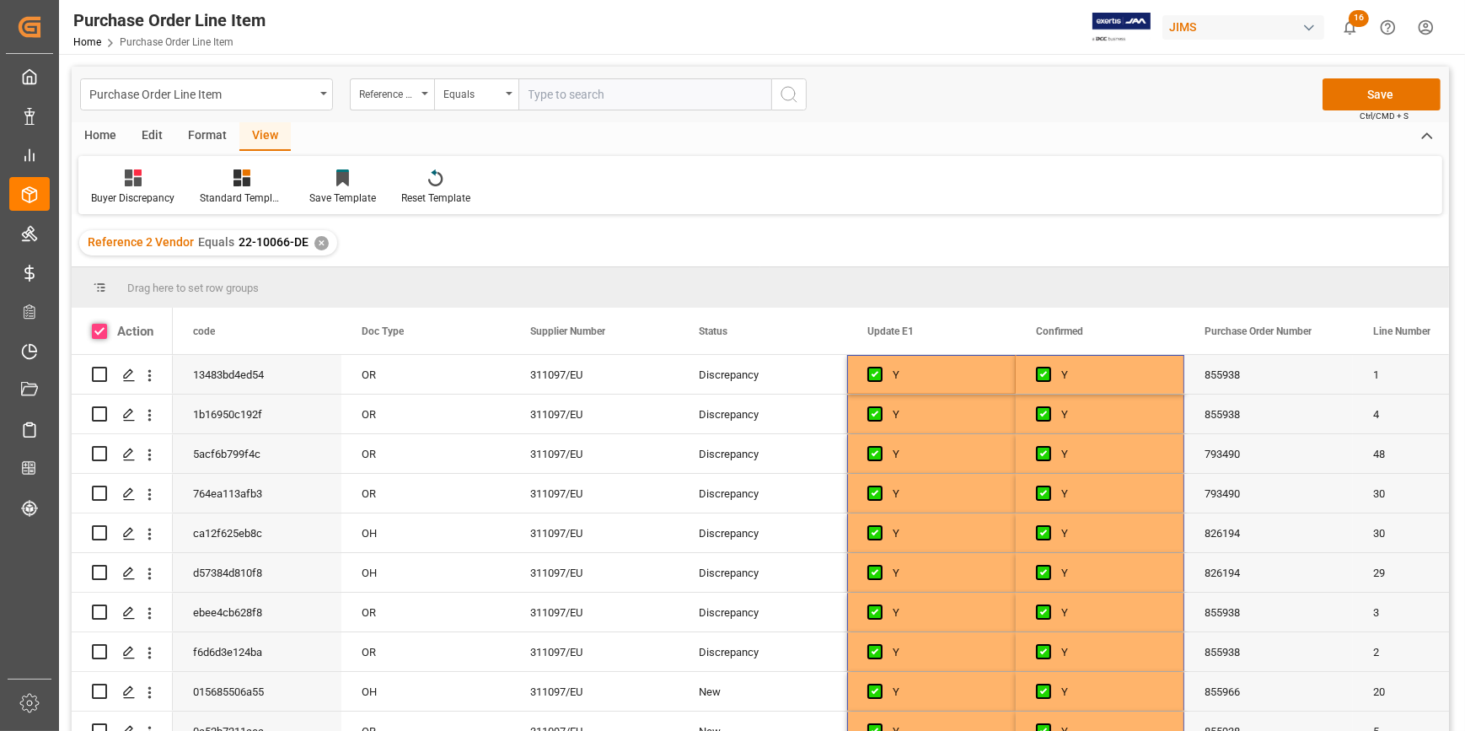
checkbox input "true"
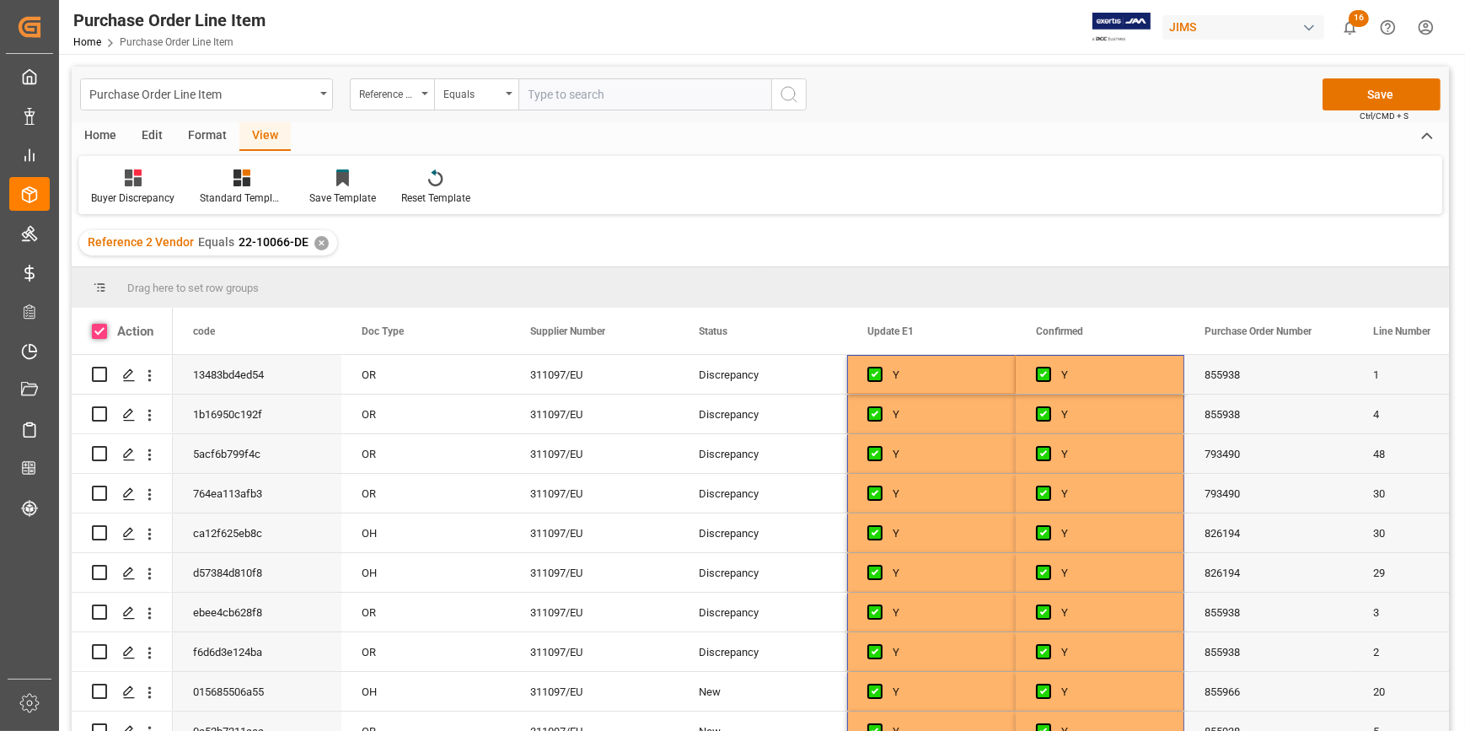
checkbox input "true"
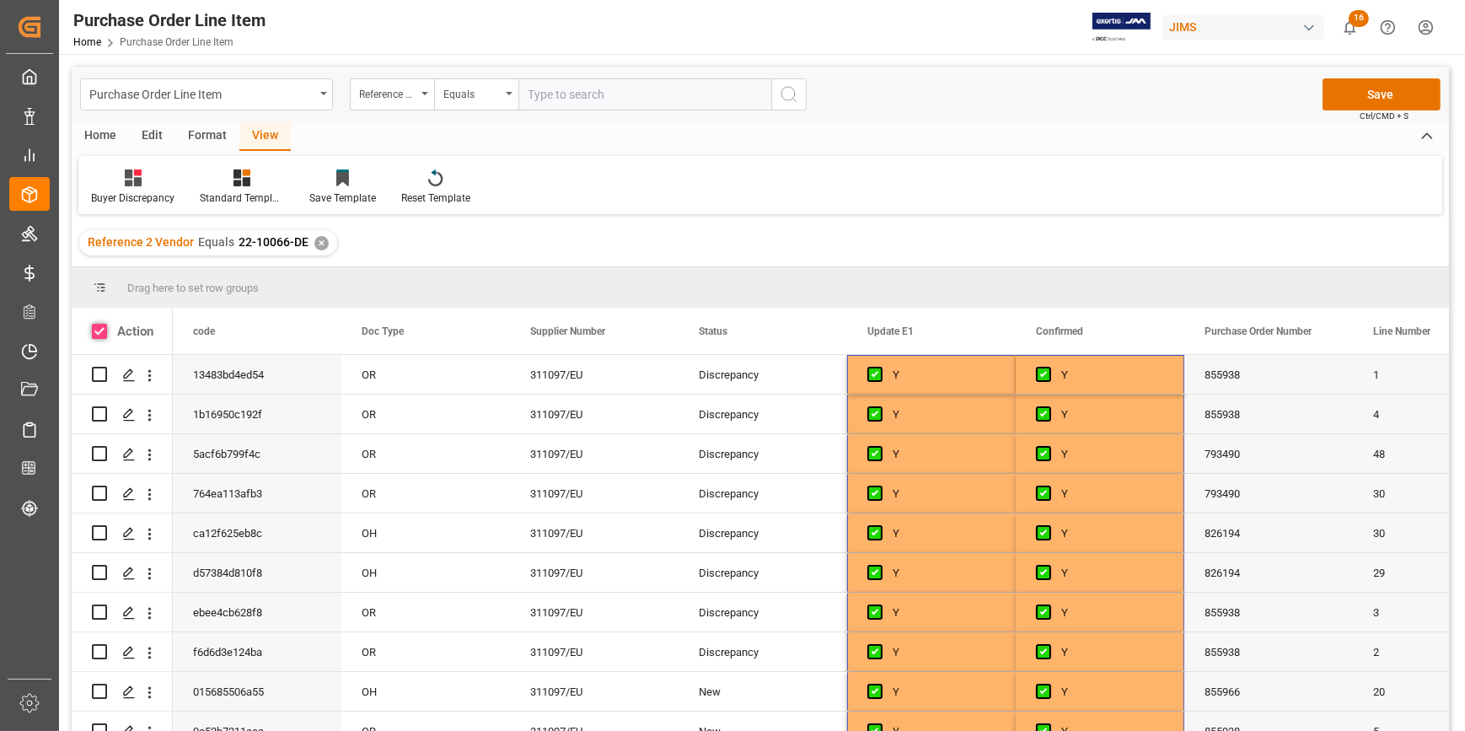
checkbox input "true"
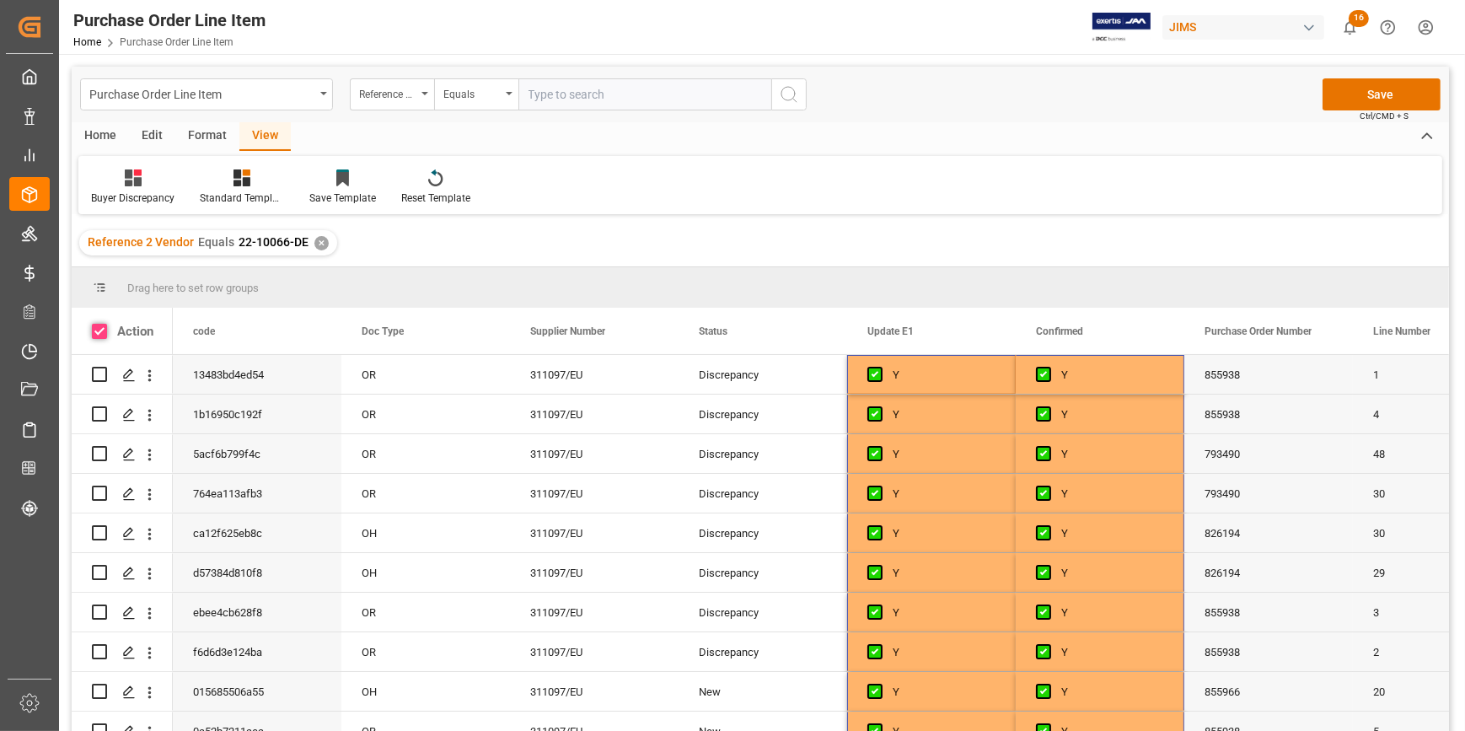
checkbox input "true"
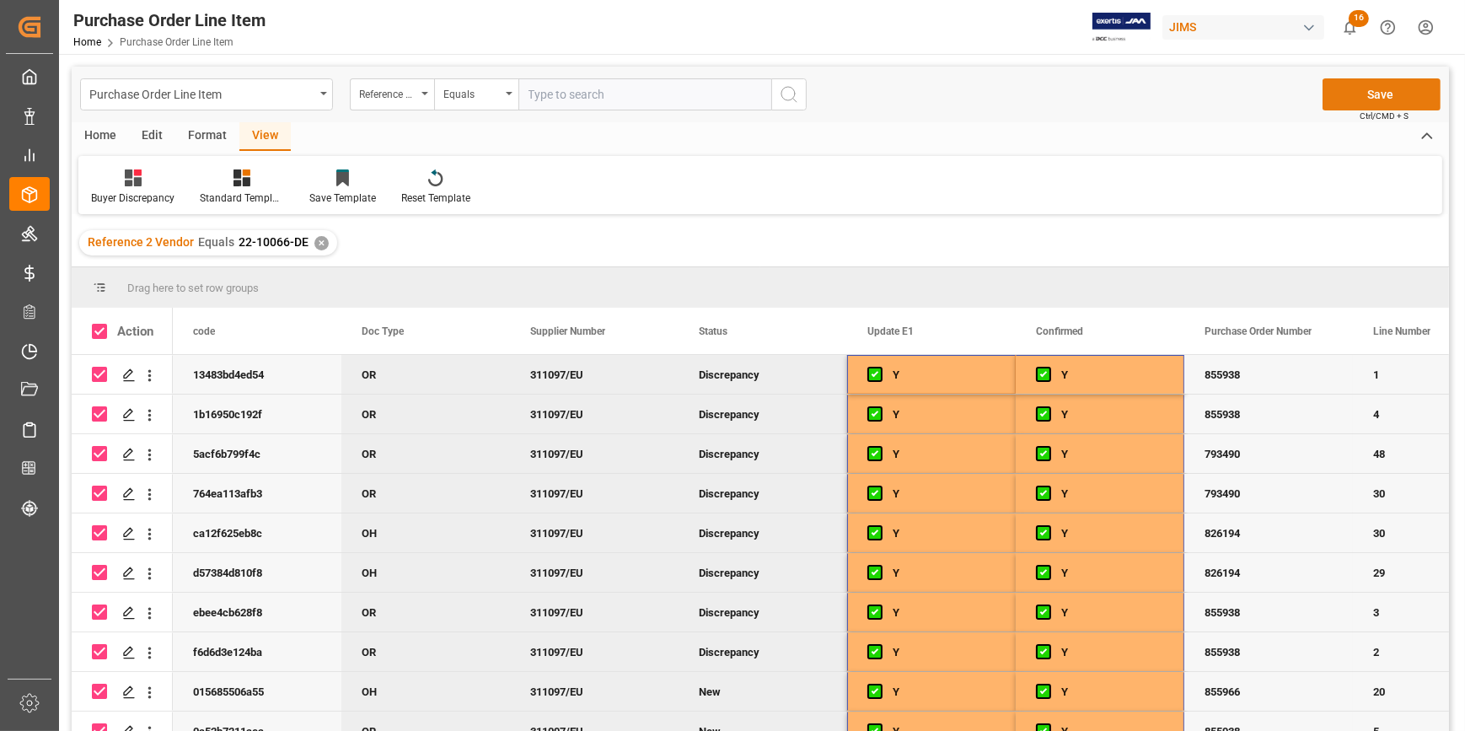
click at [1366, 99] on button "Save" at bounding box center [1382, 94] width 118 height 32
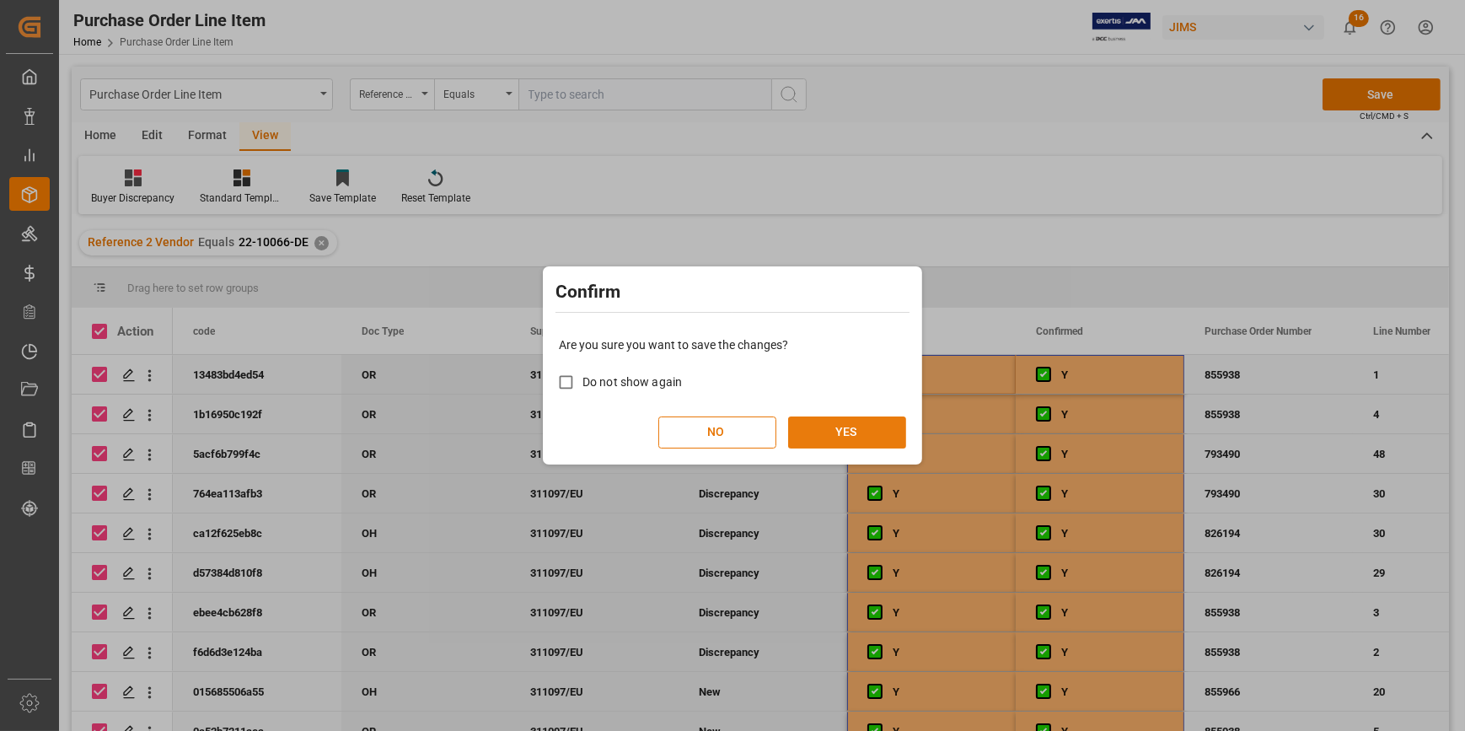
click at [841, 421] on button "YES" at bounding box center [847, 432] width 118 height 32
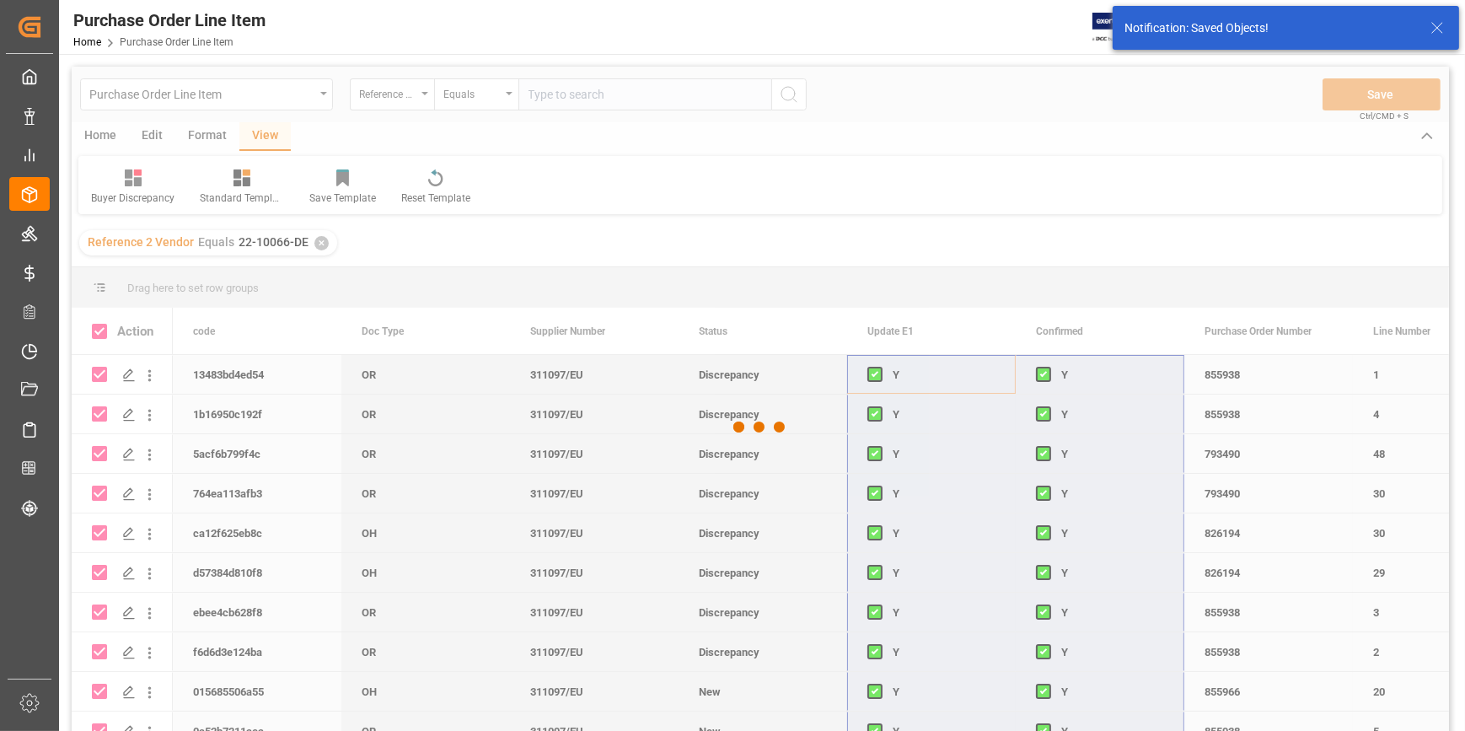
checkbox input "false"
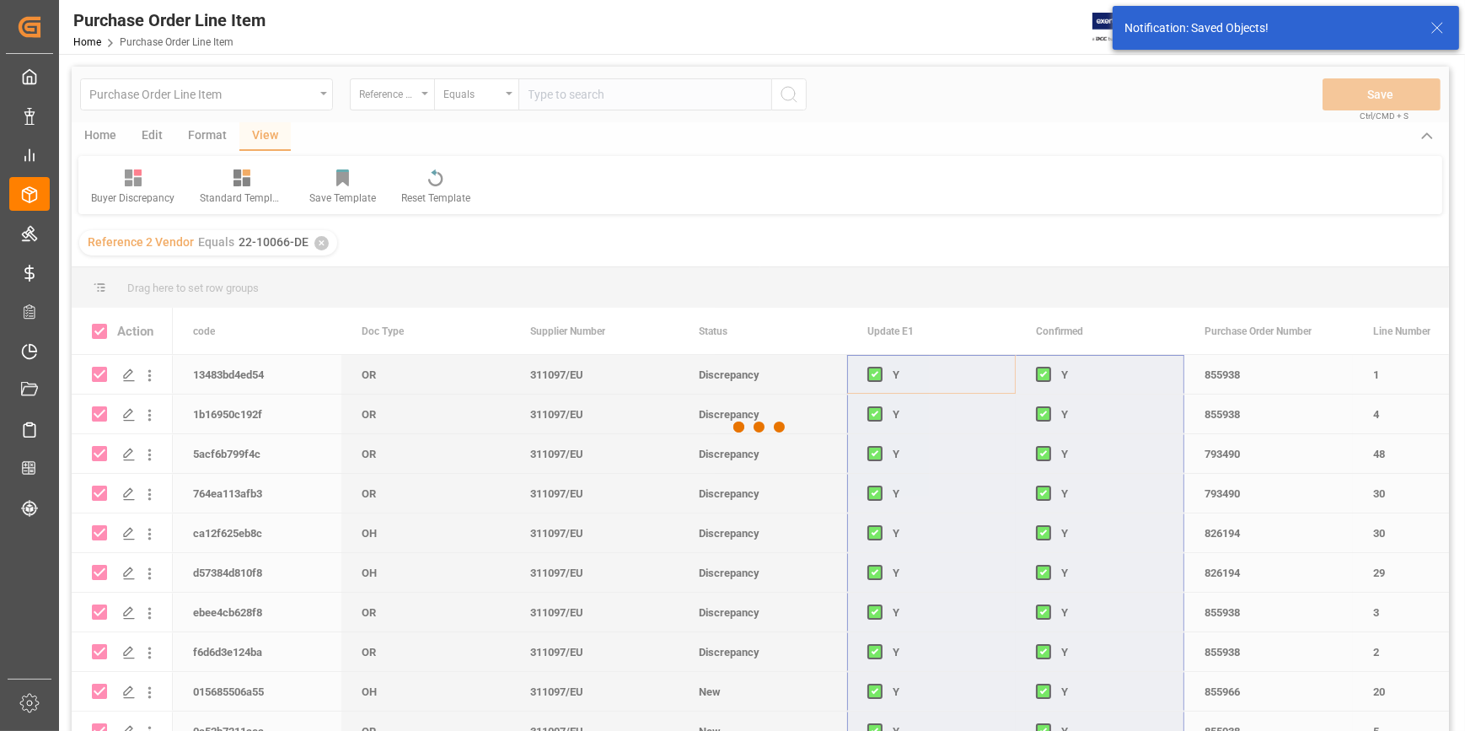
checkbox input "false"
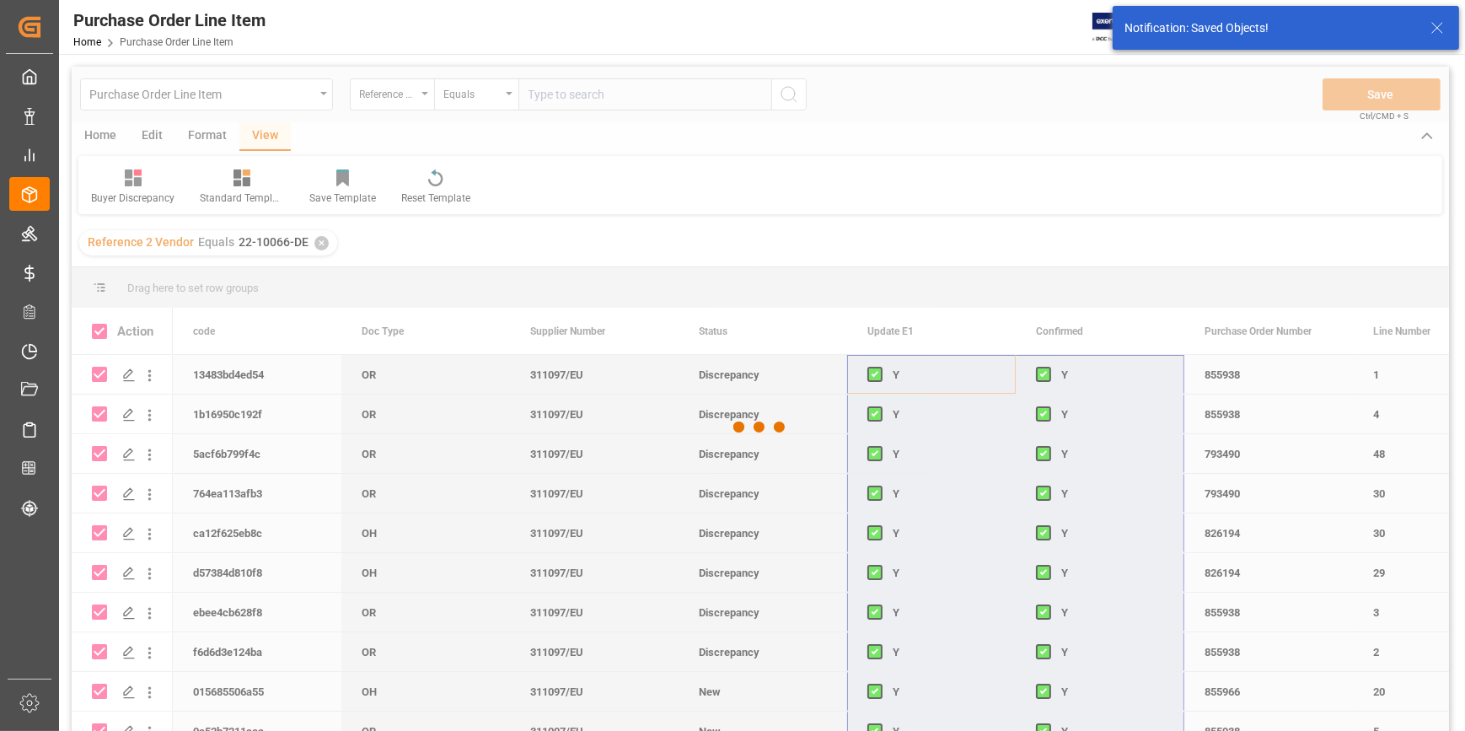
checkbox input "false"
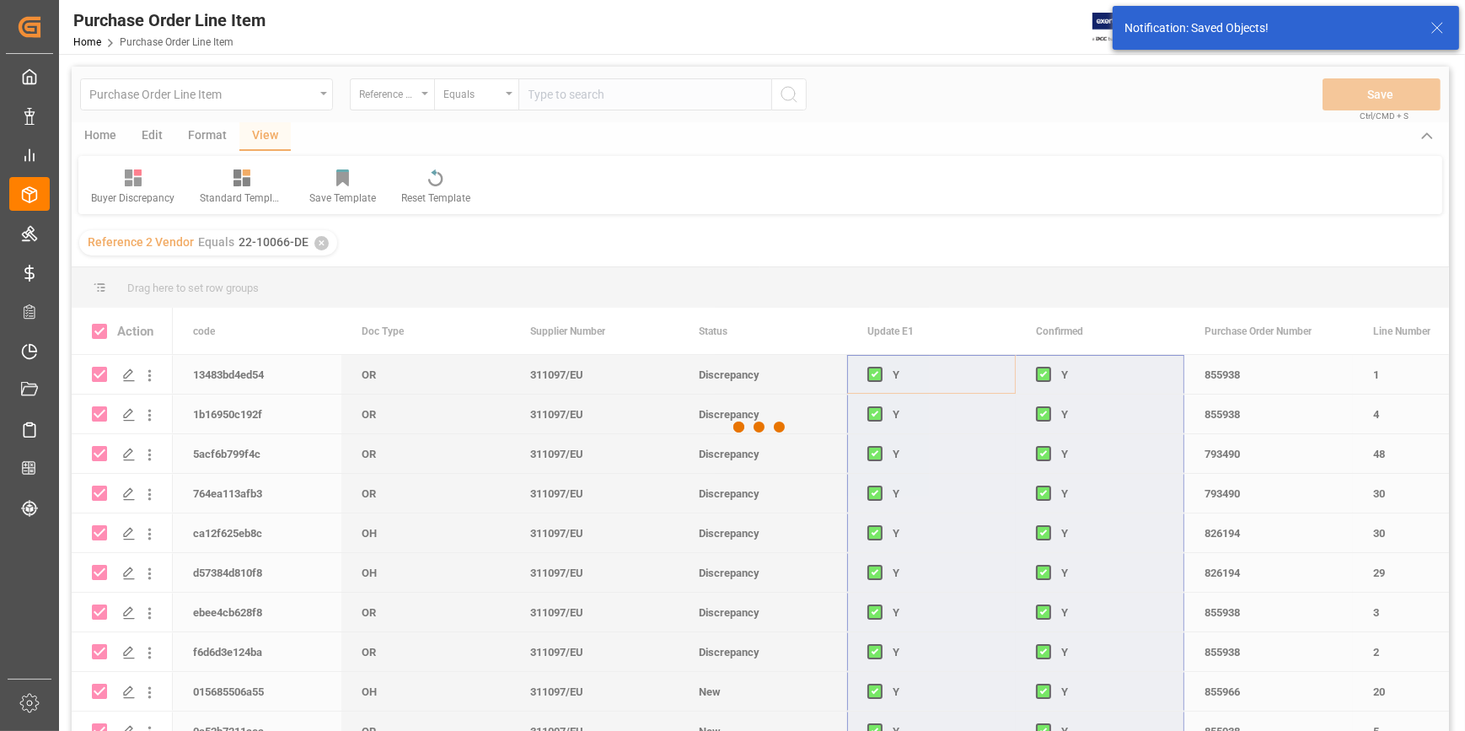
checkbox input "false"
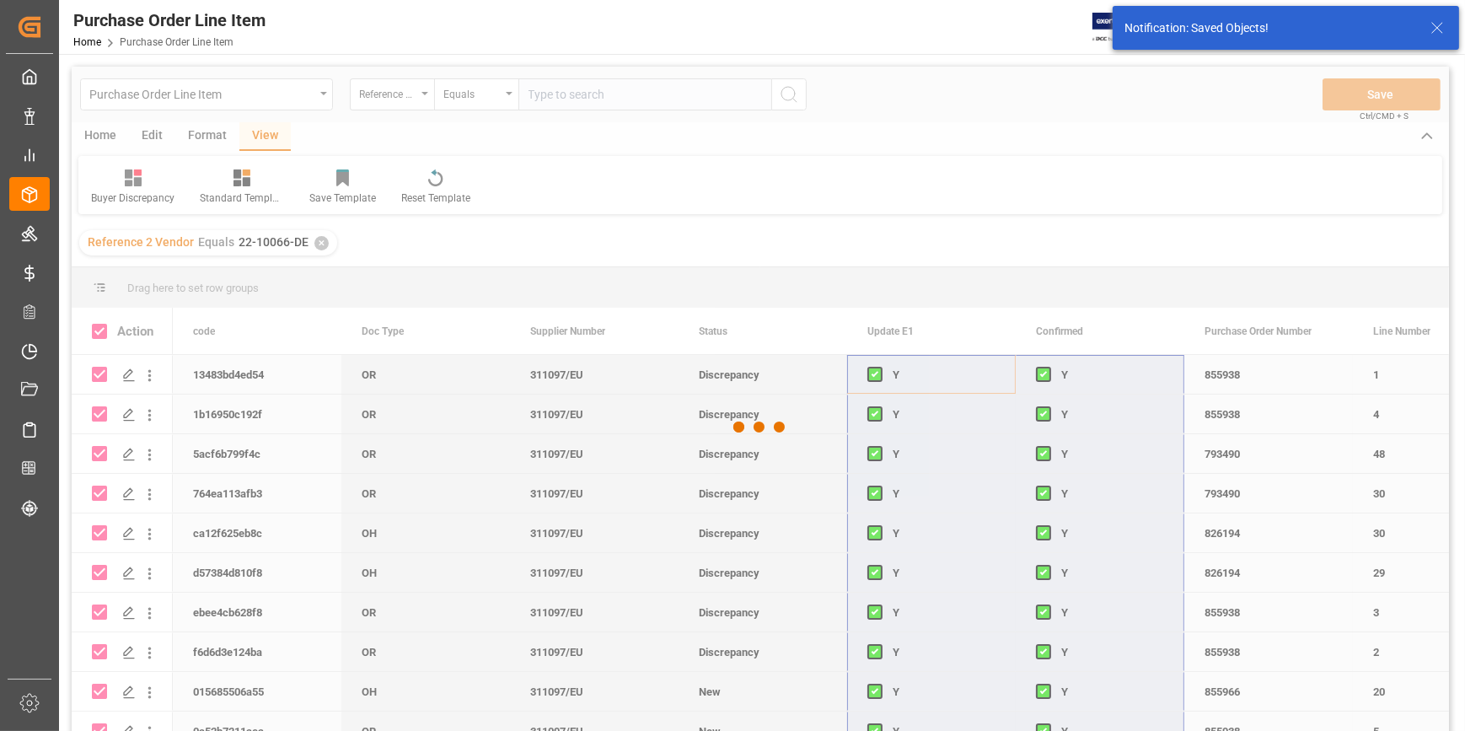
checkbox input "false"
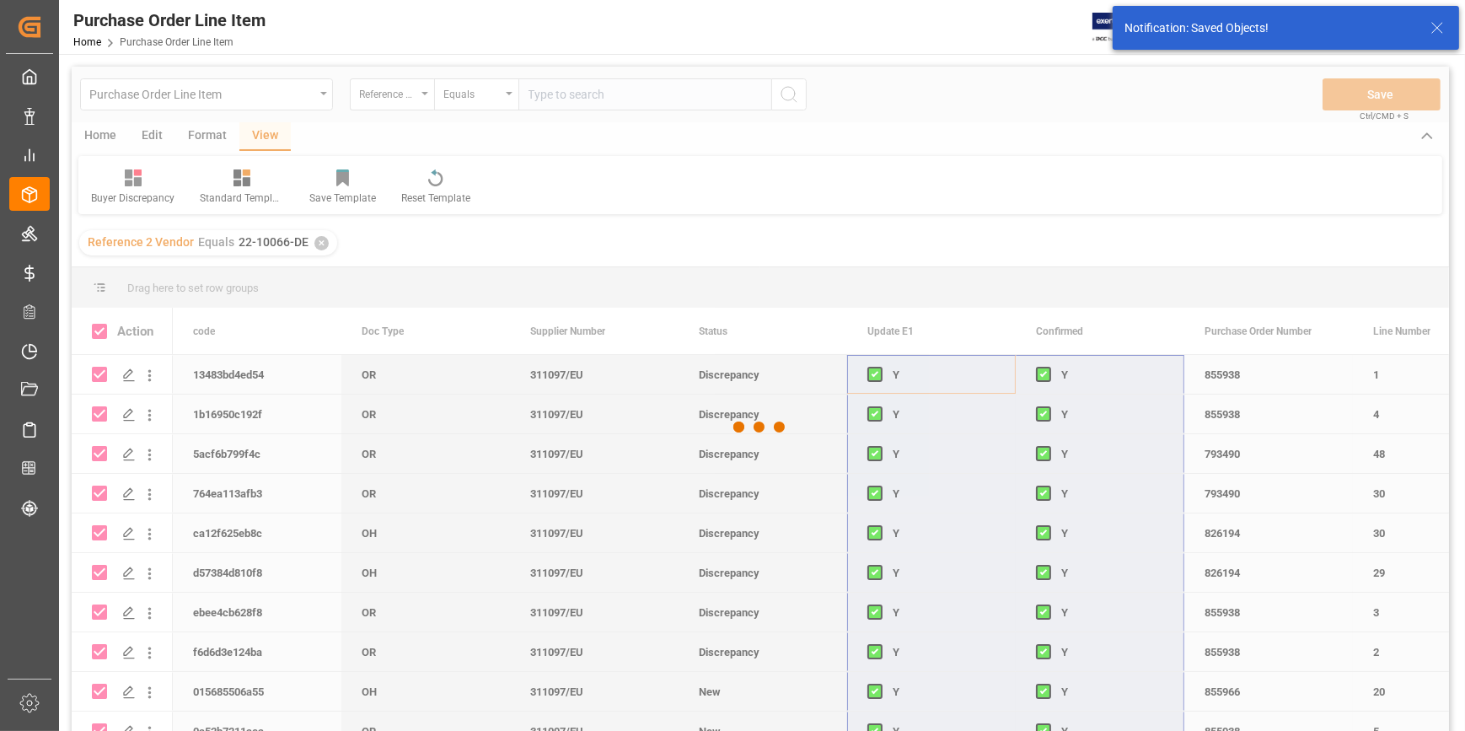
checkbox input "false"
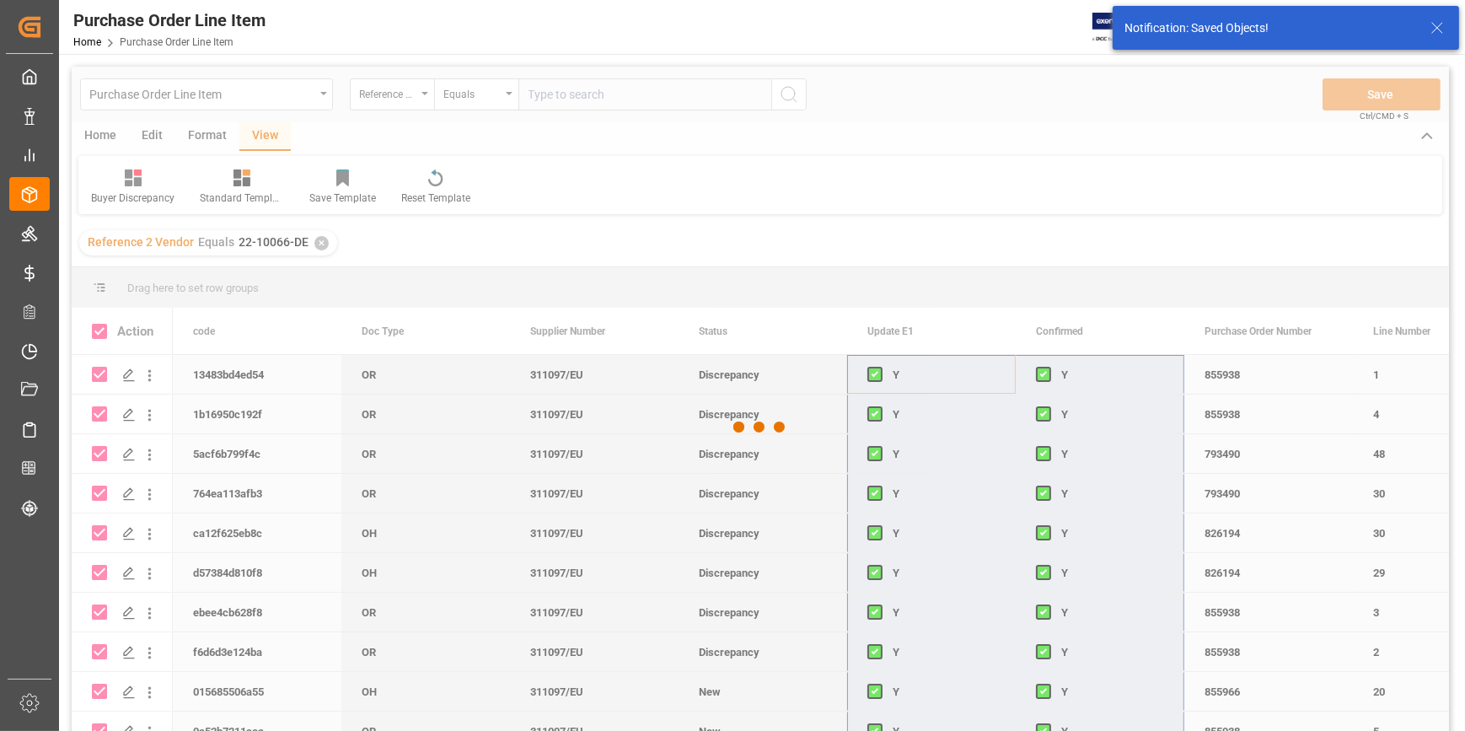
checkbox input "false"
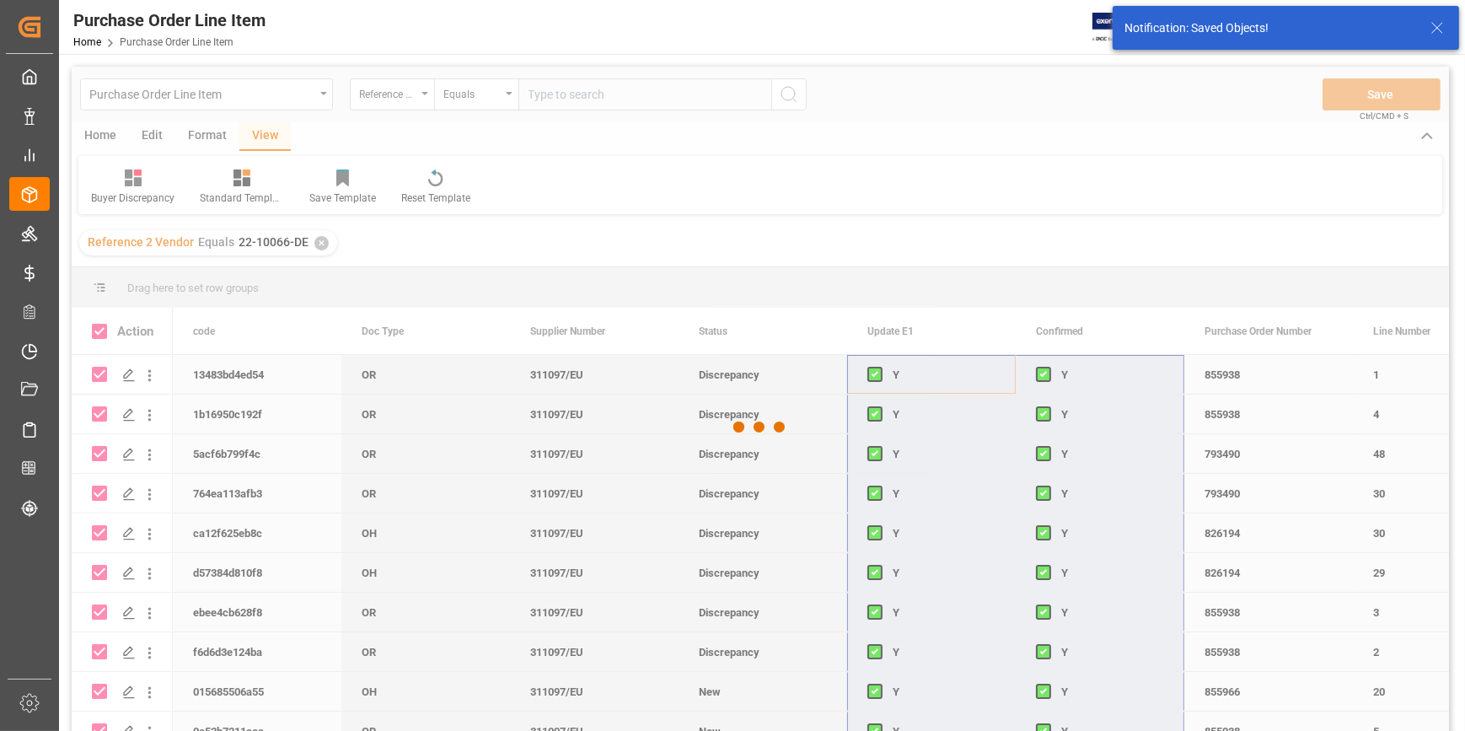
checkbox input "false"
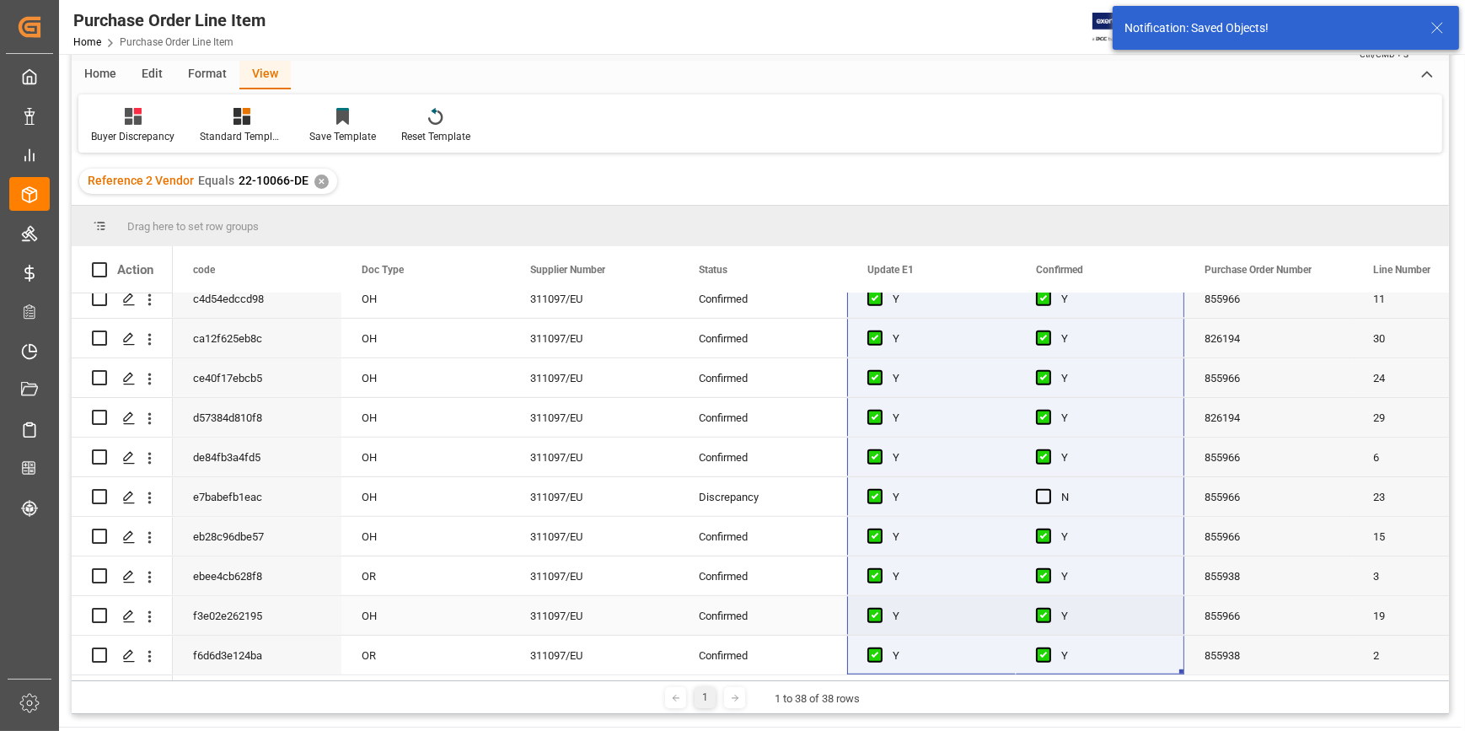
scroll to position [153, 0]
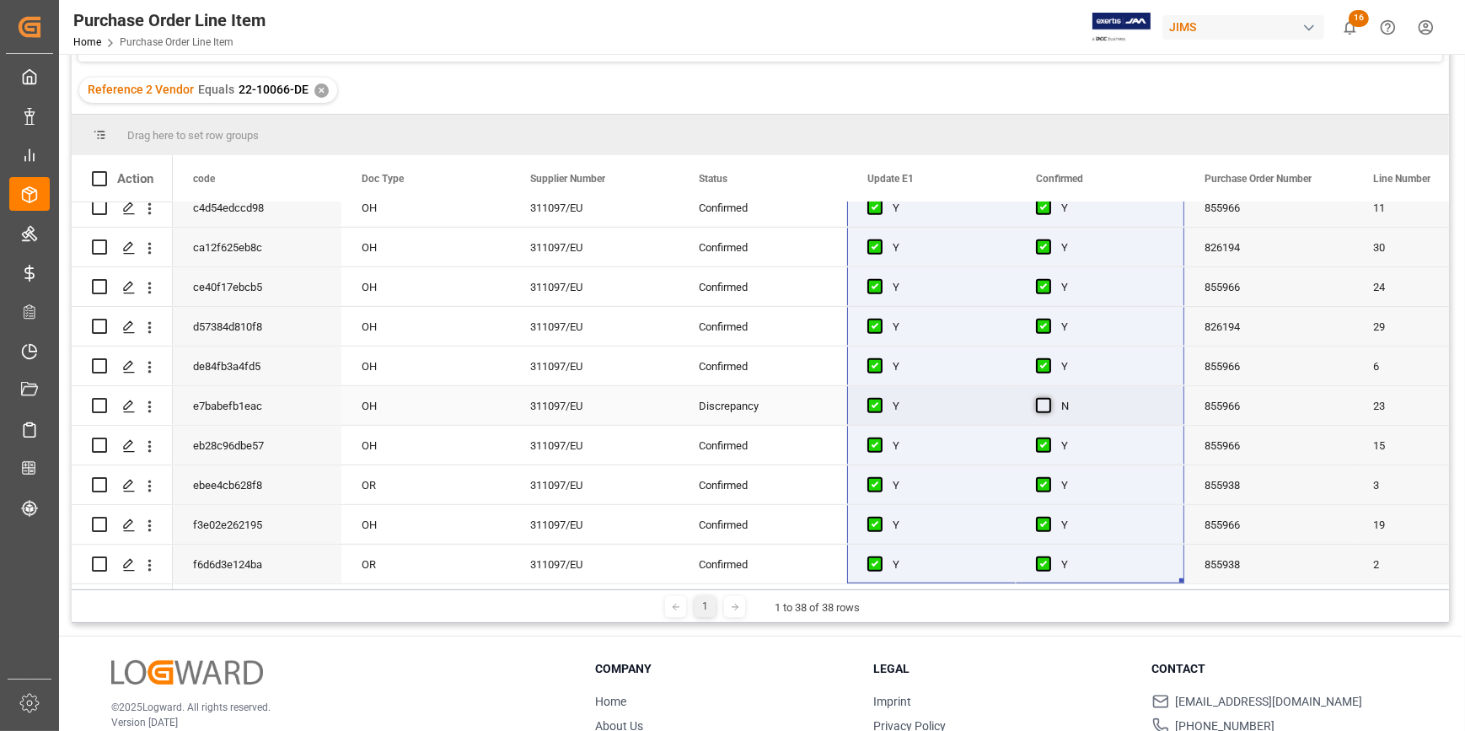
click at [1044, 400] on span "Press SPACE to select this row." at bounding box center [1043, 405] width 15 height 15
click at [1049, 398] on input "Press SPACE to select this row." at bounding box center [1049, 398] width 0 height 0
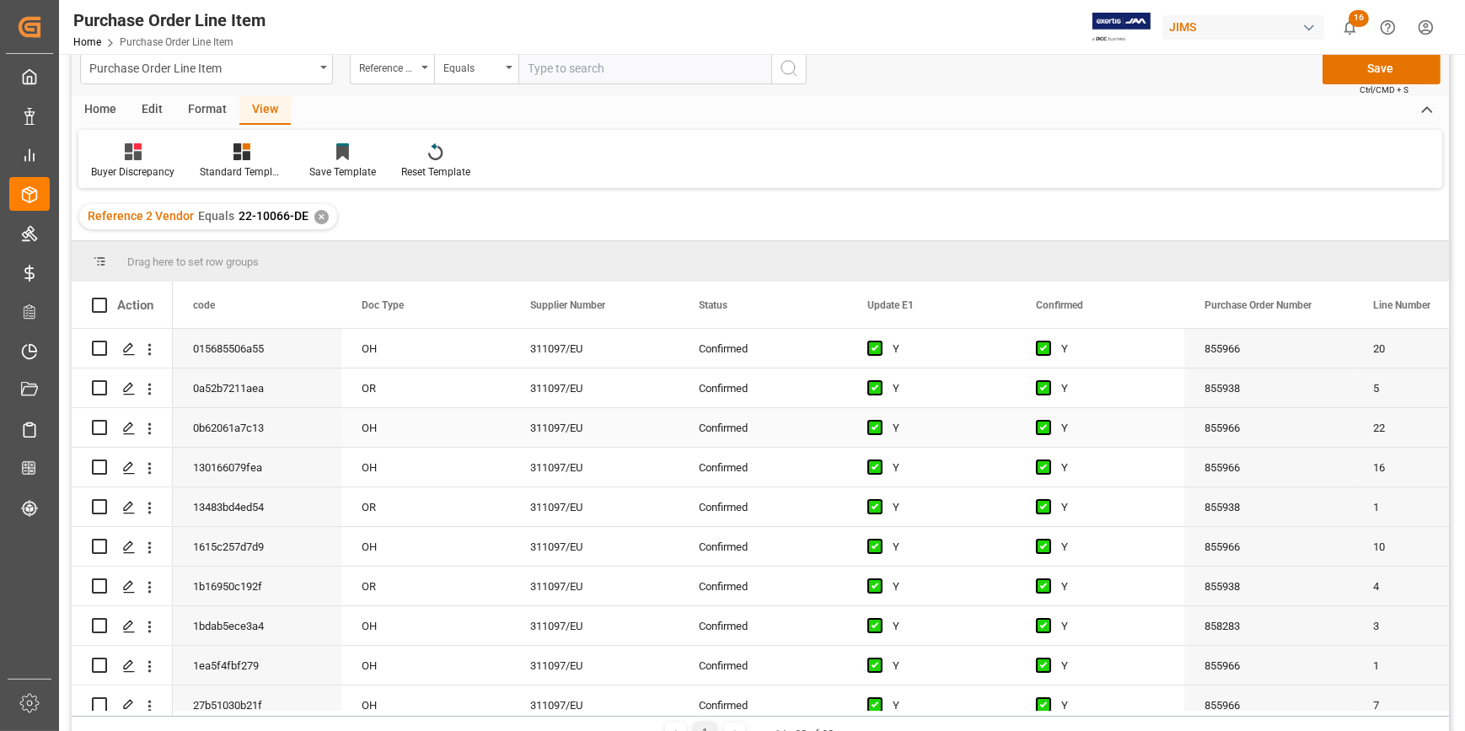
scroll to position [0, 0]
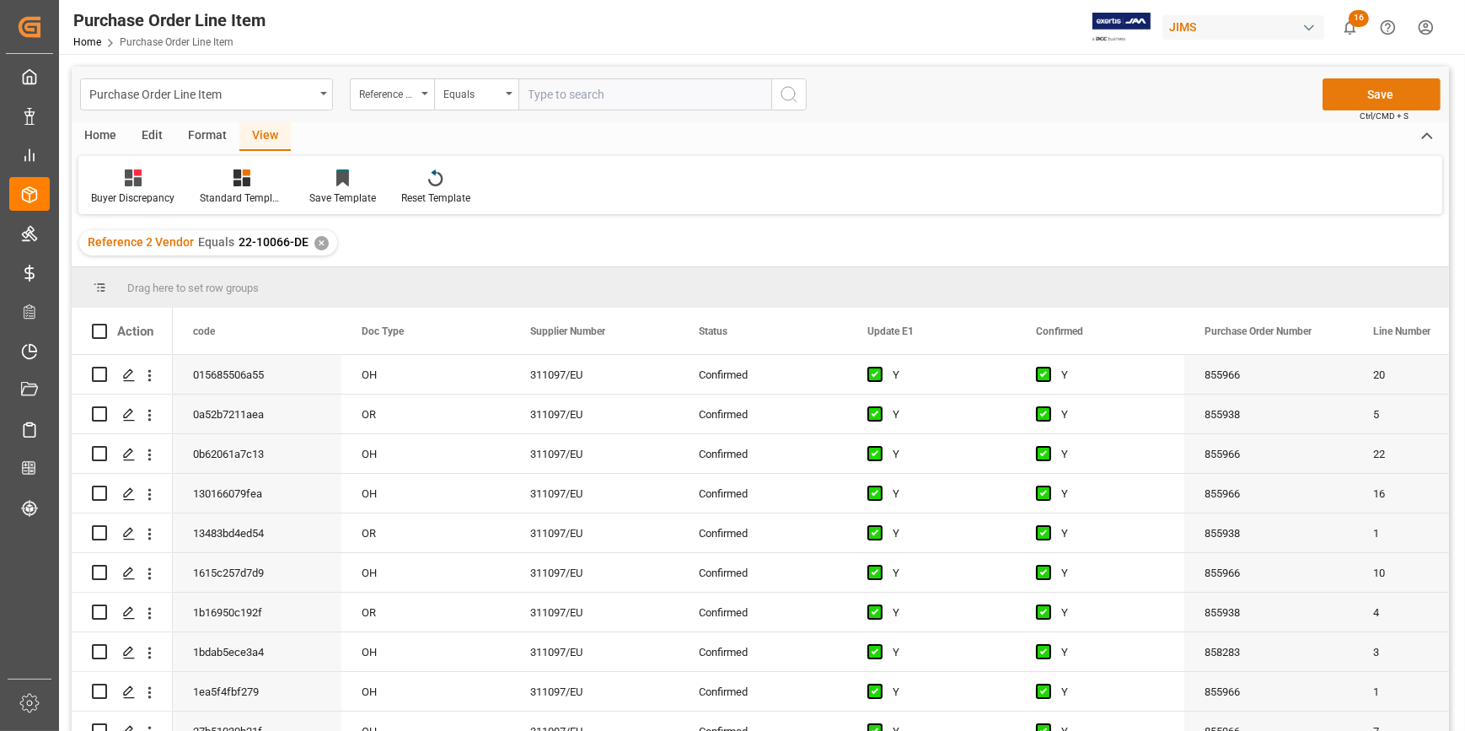
click at [1376, 87] on button "Save" at bounding box center [1382, 94] width 118 height 32
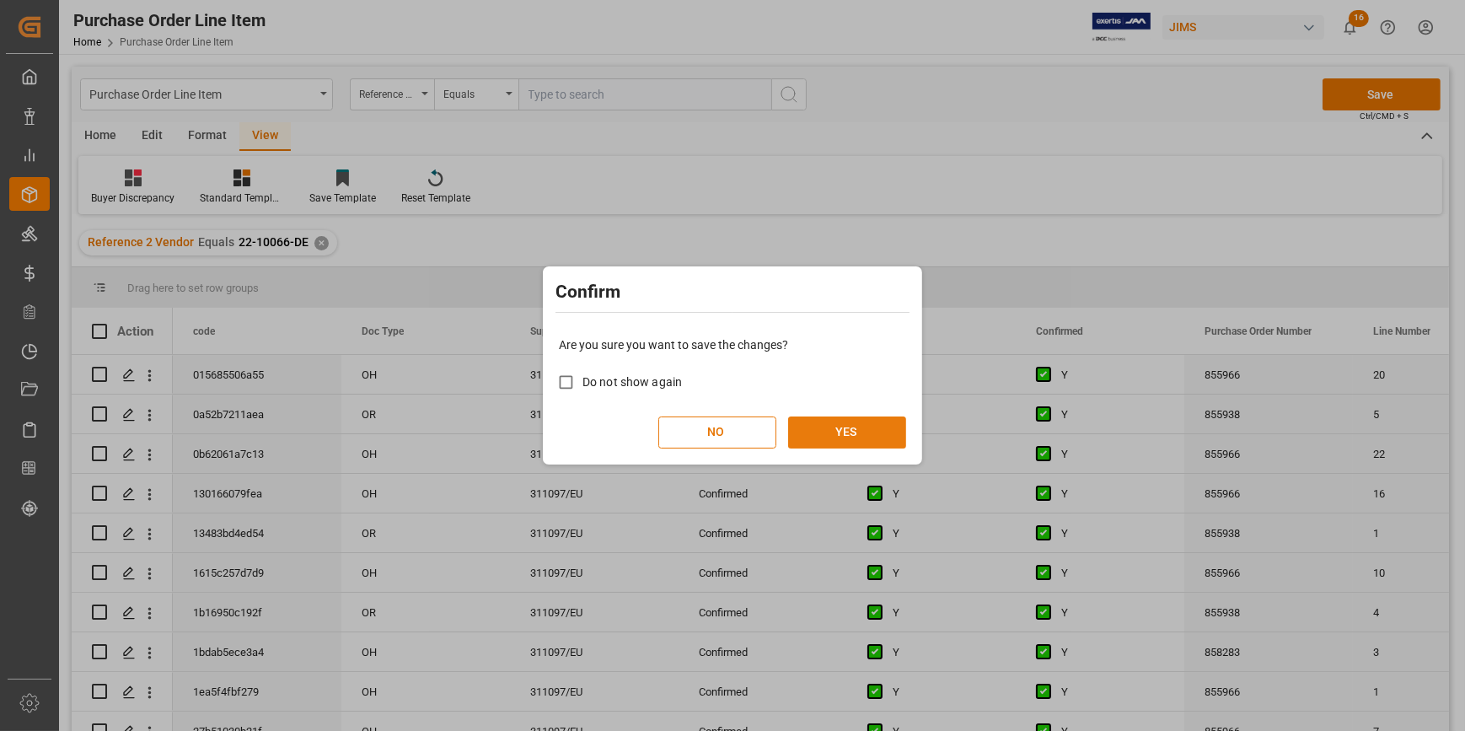
click at [866, 420] on button "YES" at bounding box center [847, 432] width 118 height 32
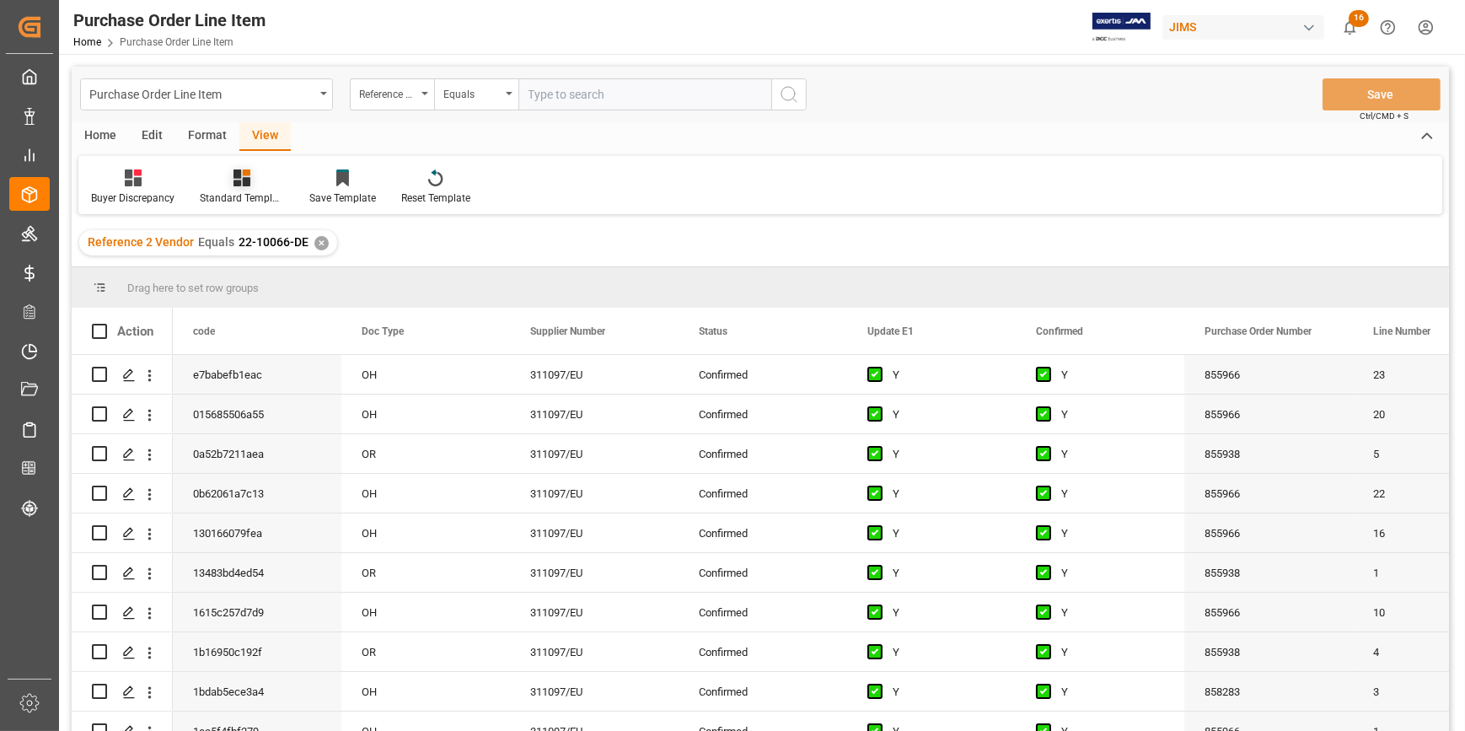
click at [242, 169] on icon at bounding box center [241, 177] width 17 height 17
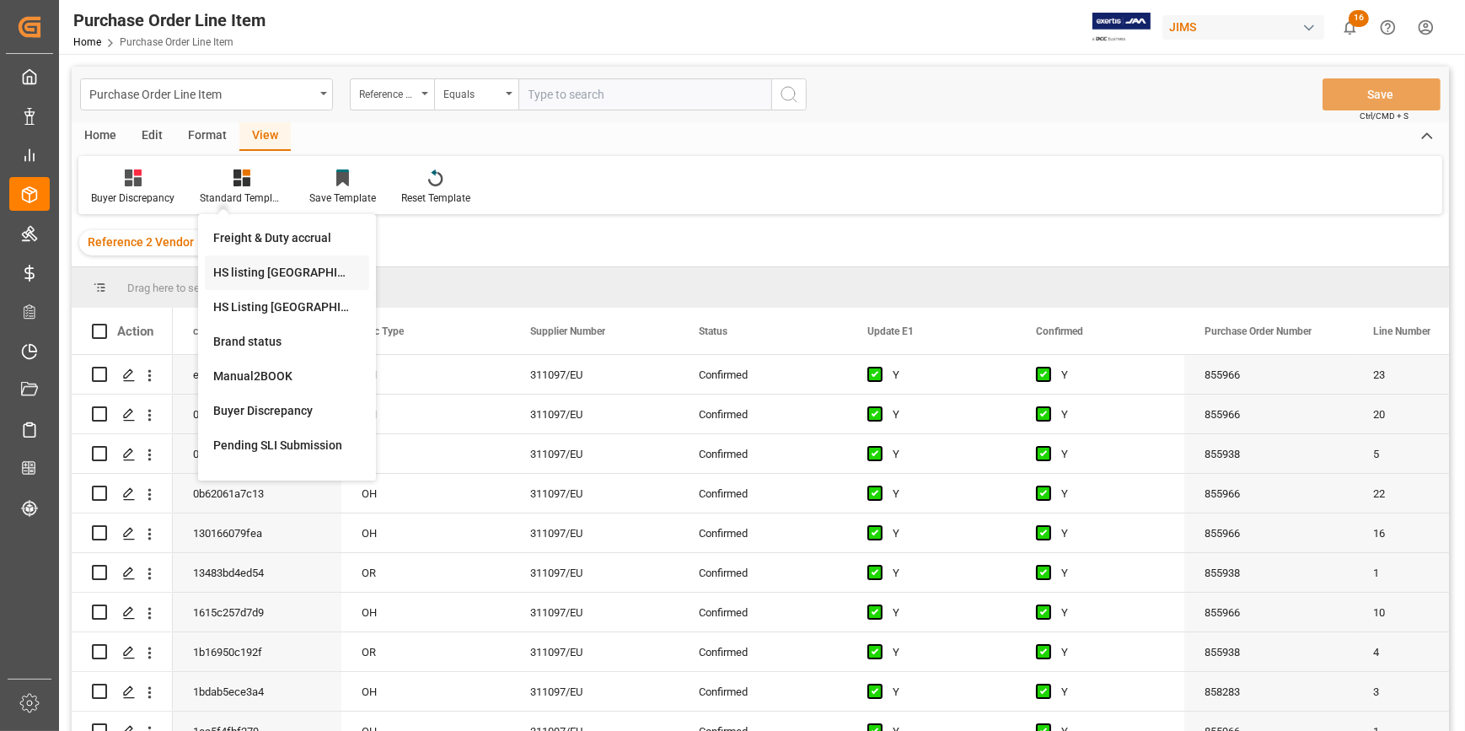
click at [245, 272] on div "HS listing USA" at bounding box center [287, 273] width 148 height 18
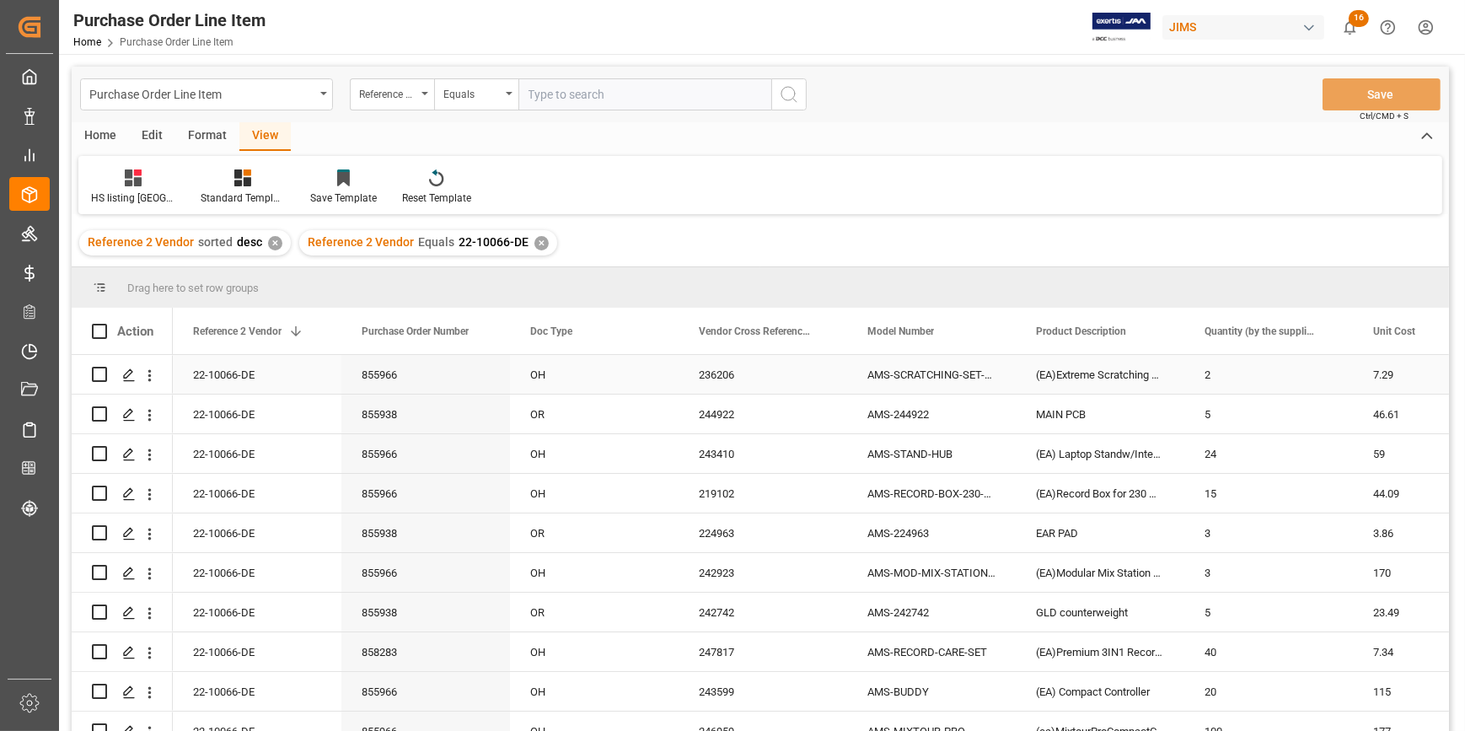
click at [387, 378] on div "855966" at bounding box center [425, 374] width 169 height 39
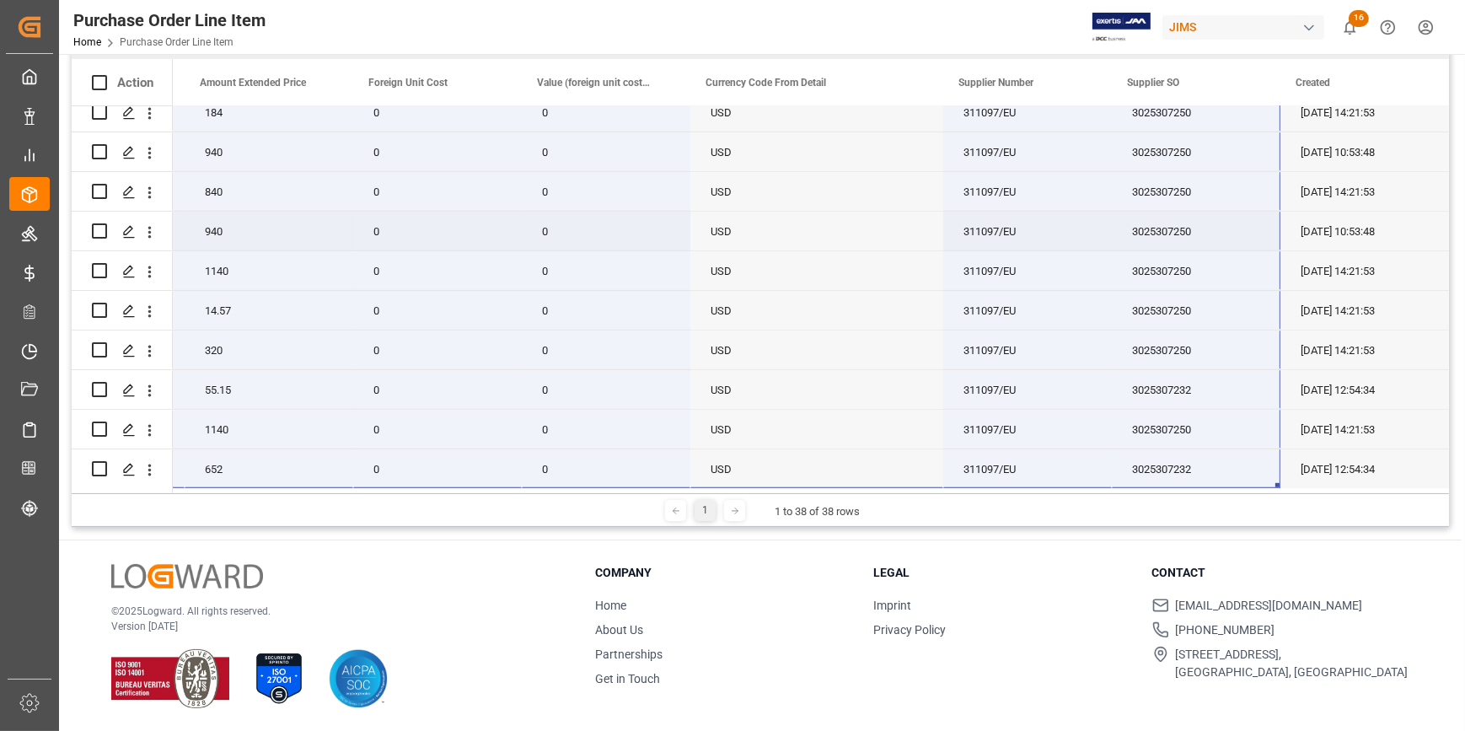
scroll to position [1129, 0]
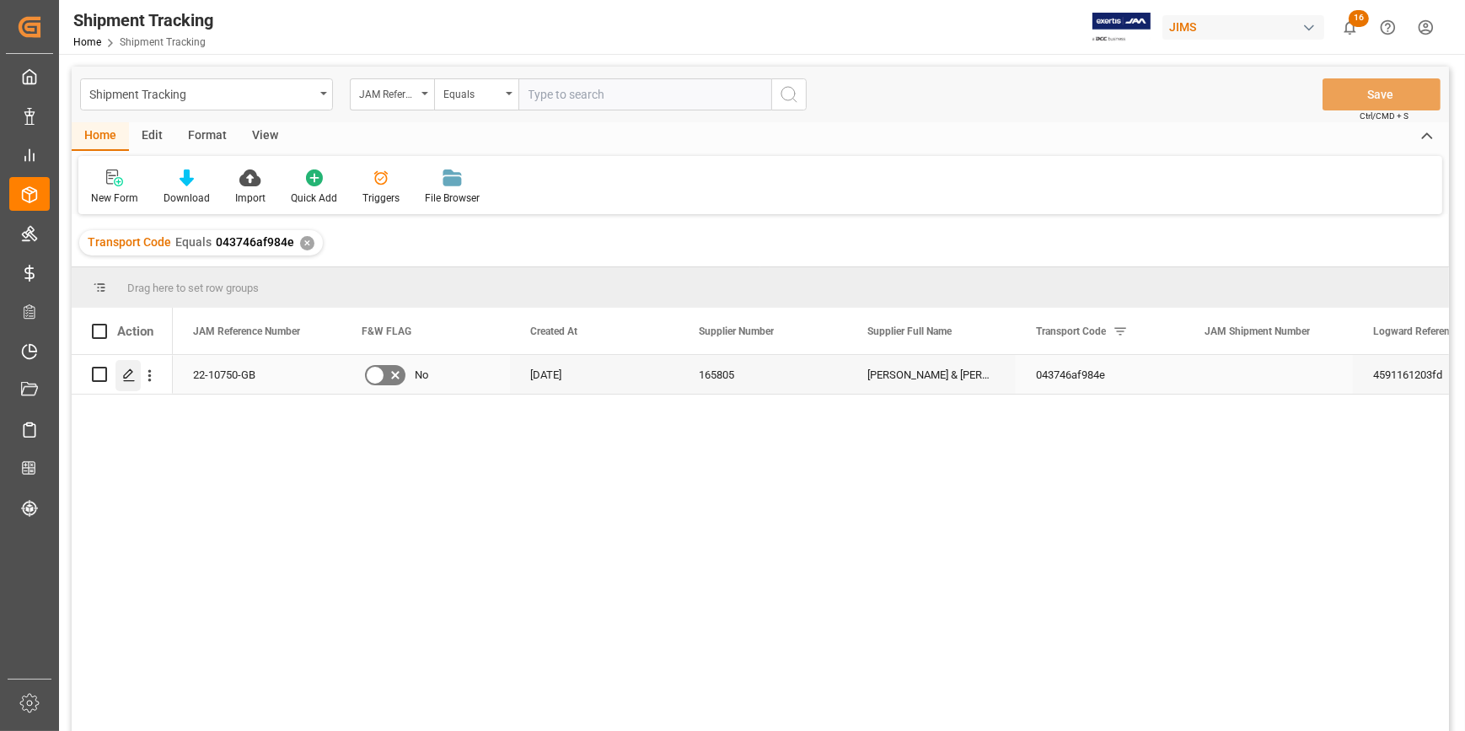
click at [130, 372] on icon "Press SPACE to select this row." at bounding box center [128, 374] width 13 height 13
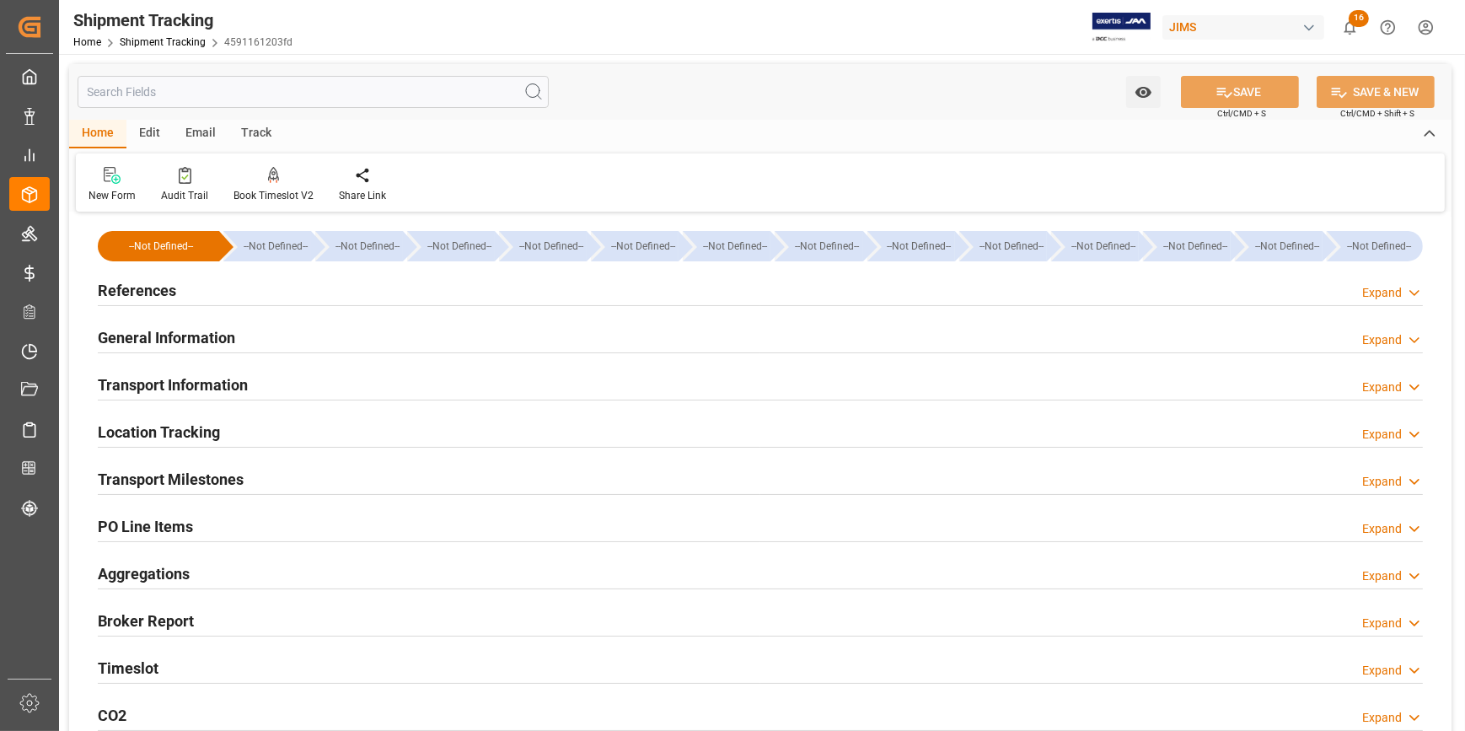
type input "27-08-2025"
click at [241, 292] on div "References Expand" at bounding box center [760, 289] width 1325 height 32
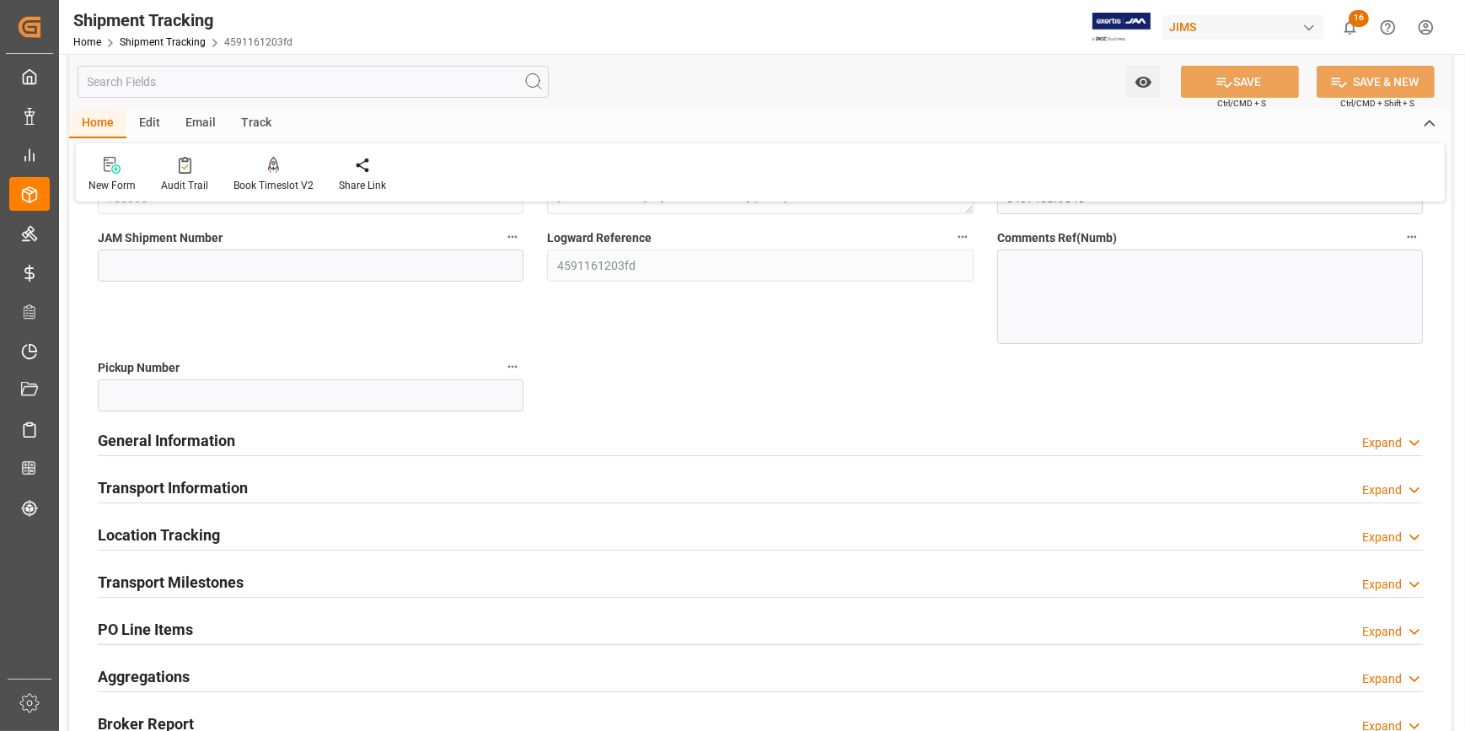
drag, startPoint x: 301, startPoint y: 438, endPoint x: 321, endPoint y: 439, distance: 20.2
click at [301, 437] on div "General Information Expand" at bounding box center [760, 439] width 1325 height 32
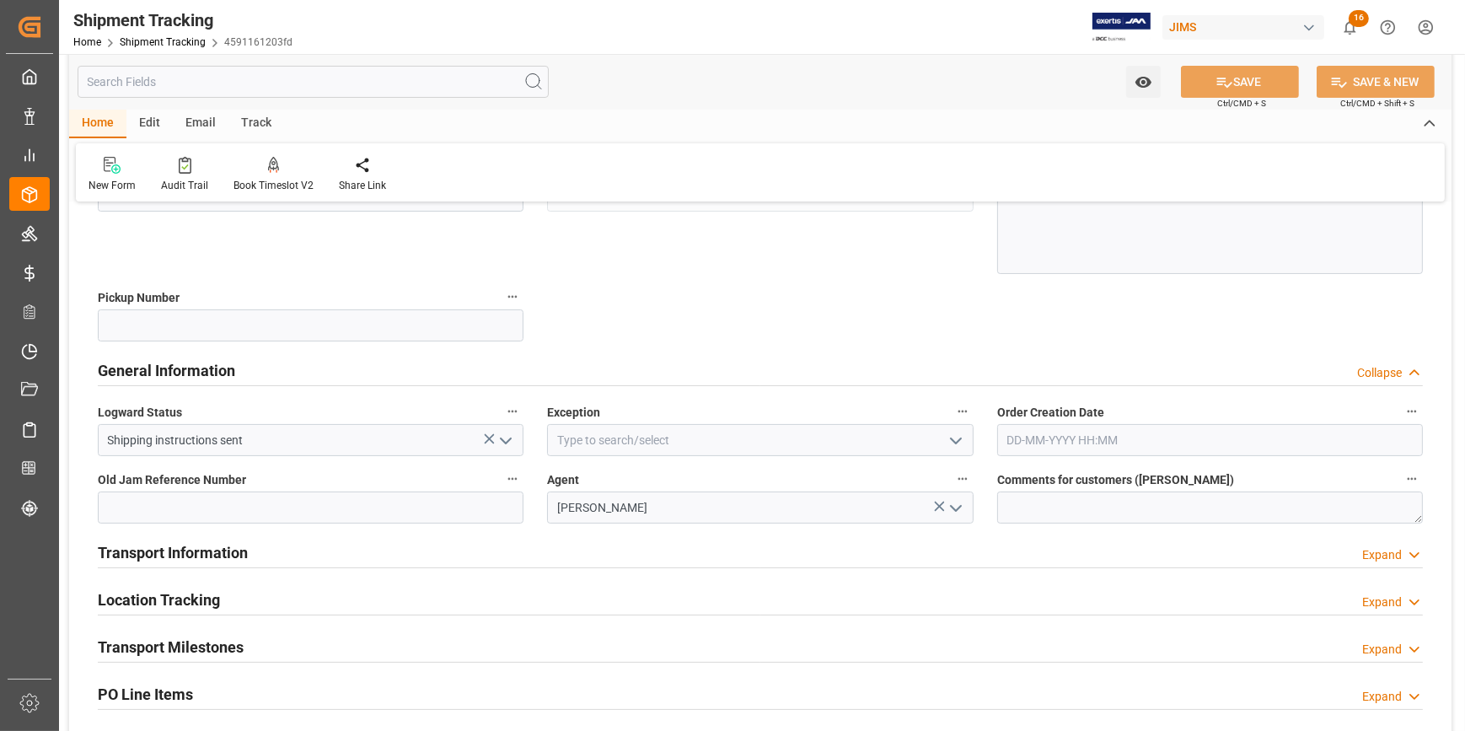
scroll to position [383, 0]
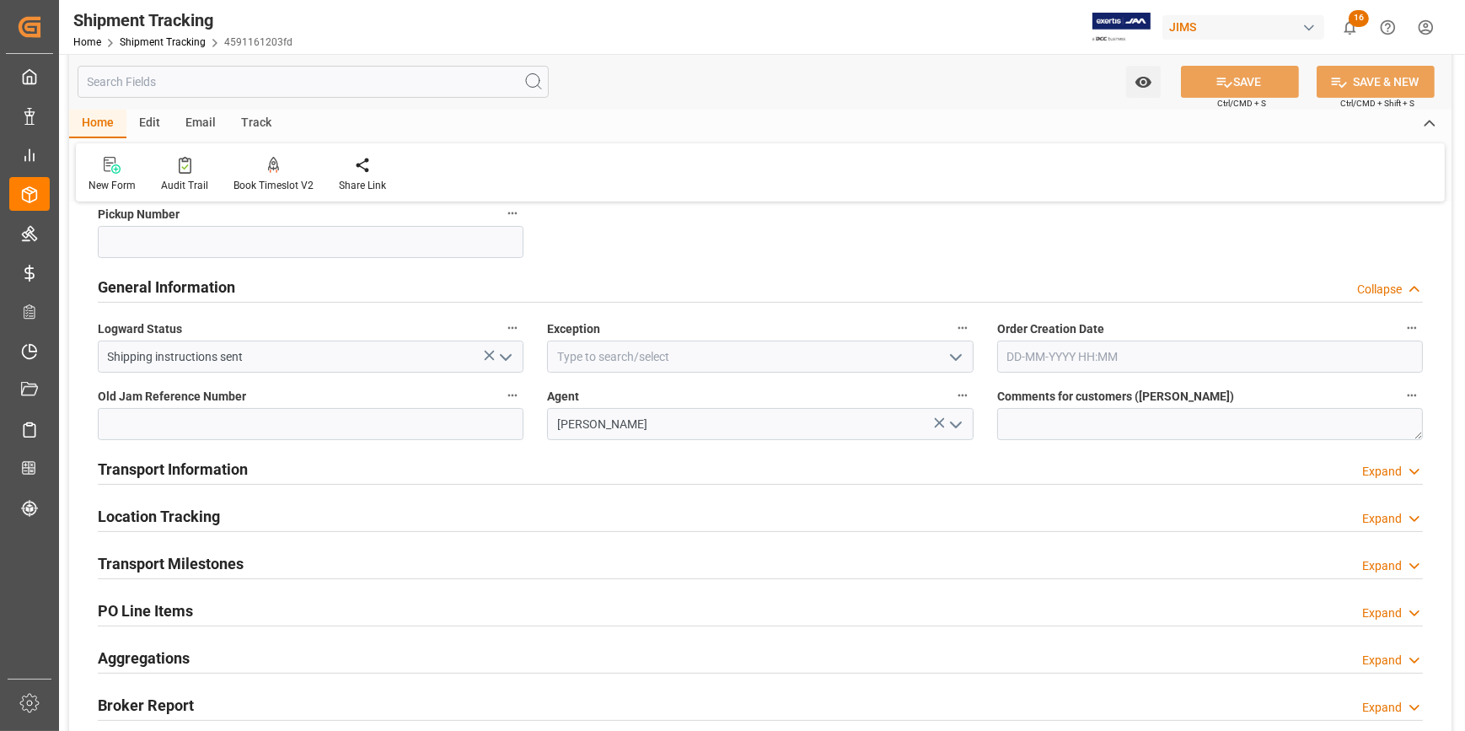
click at [958, 356] on polyline "open menu" at bounding box center [956, 357] width 10 height 5
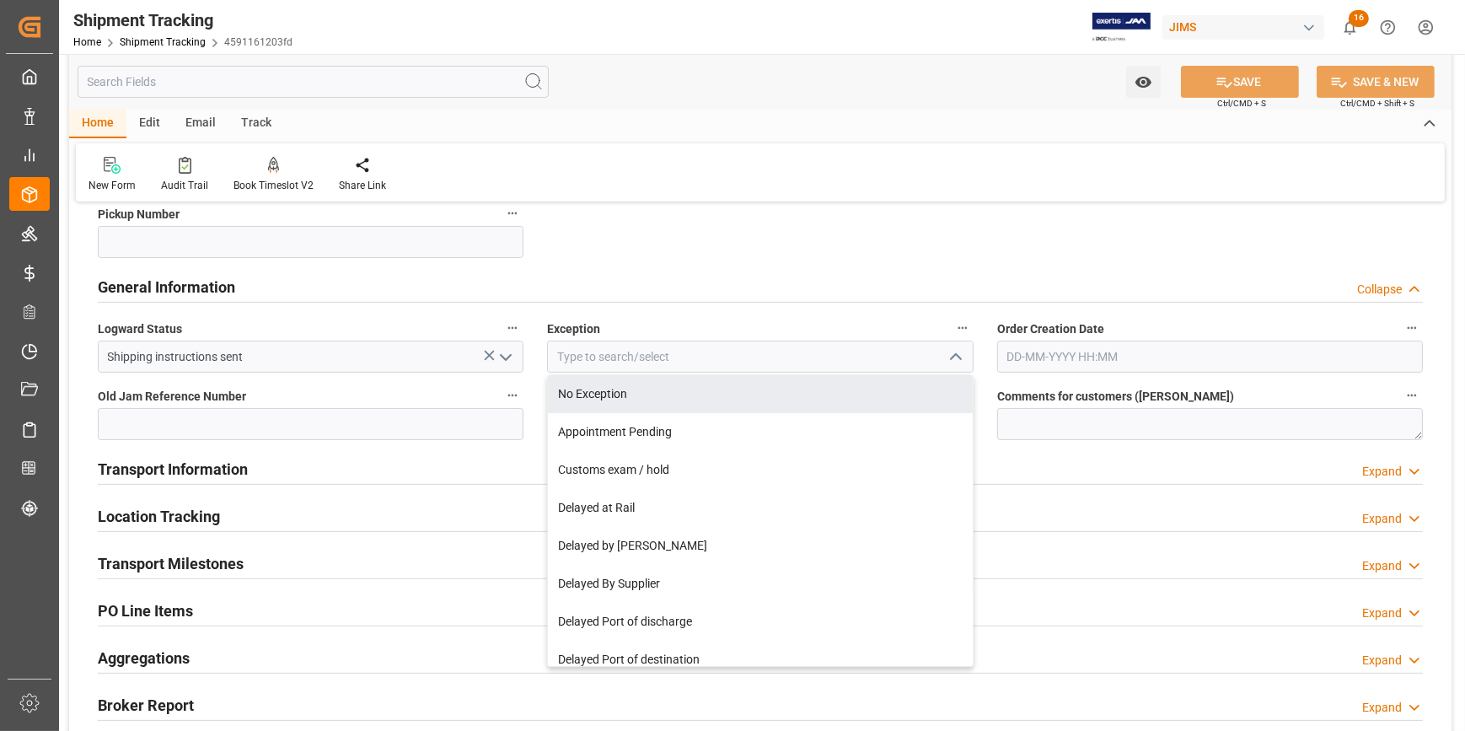
click at [785, 388] on div "No Exception" at bounding box center [760, 394] width 424 height 38
type input "No Exception"
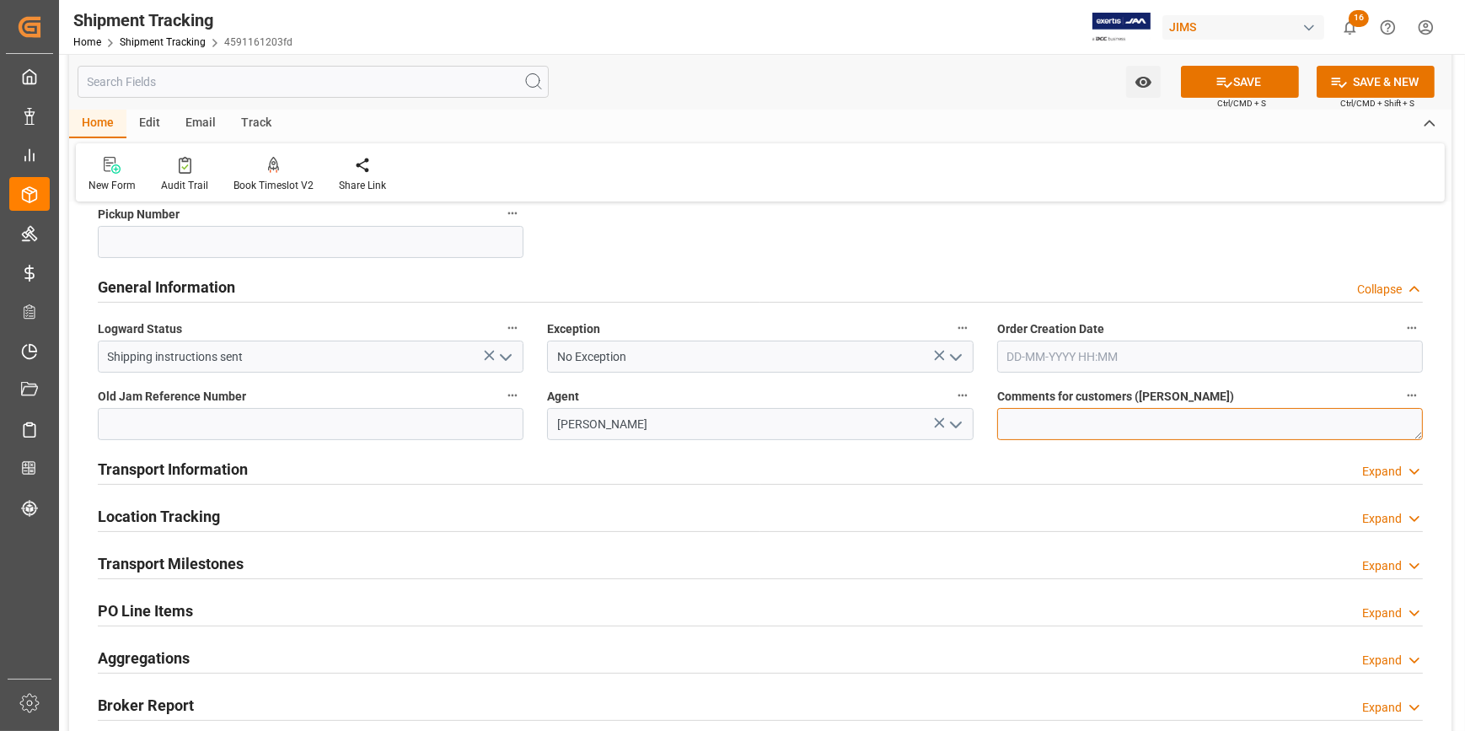
click at [1058, 421] on textarea at bounding box center [1210, 424] width 426 height 32
type textarea "DO NOT RECEIVE IN E1"
click at [469, 464] on div "Transport Information Expand" at bounding box center [760, 468] width 1325 height 32
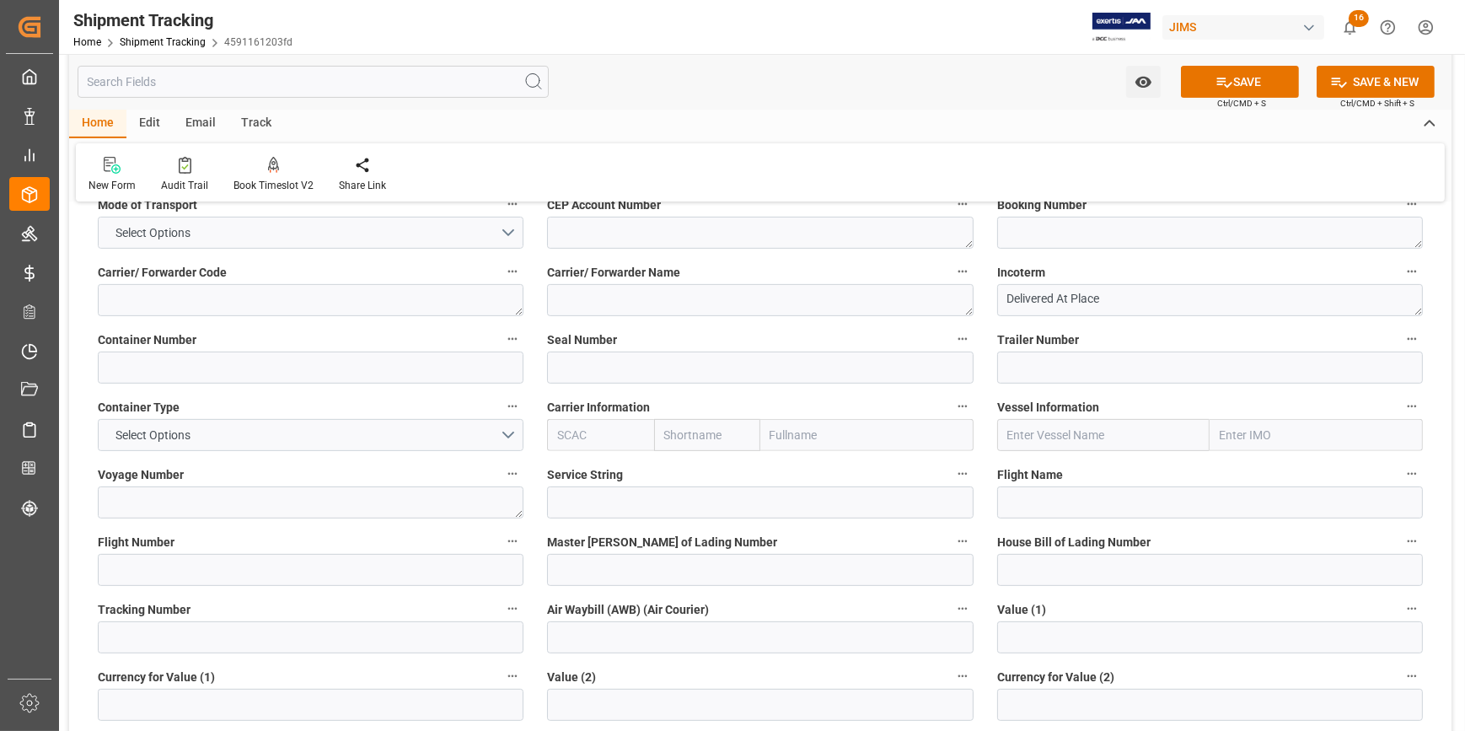
scroll to position [689, 0]
click at [514, 436] on button "Select Options" at bounding box center [311, 434] width 426 height 32
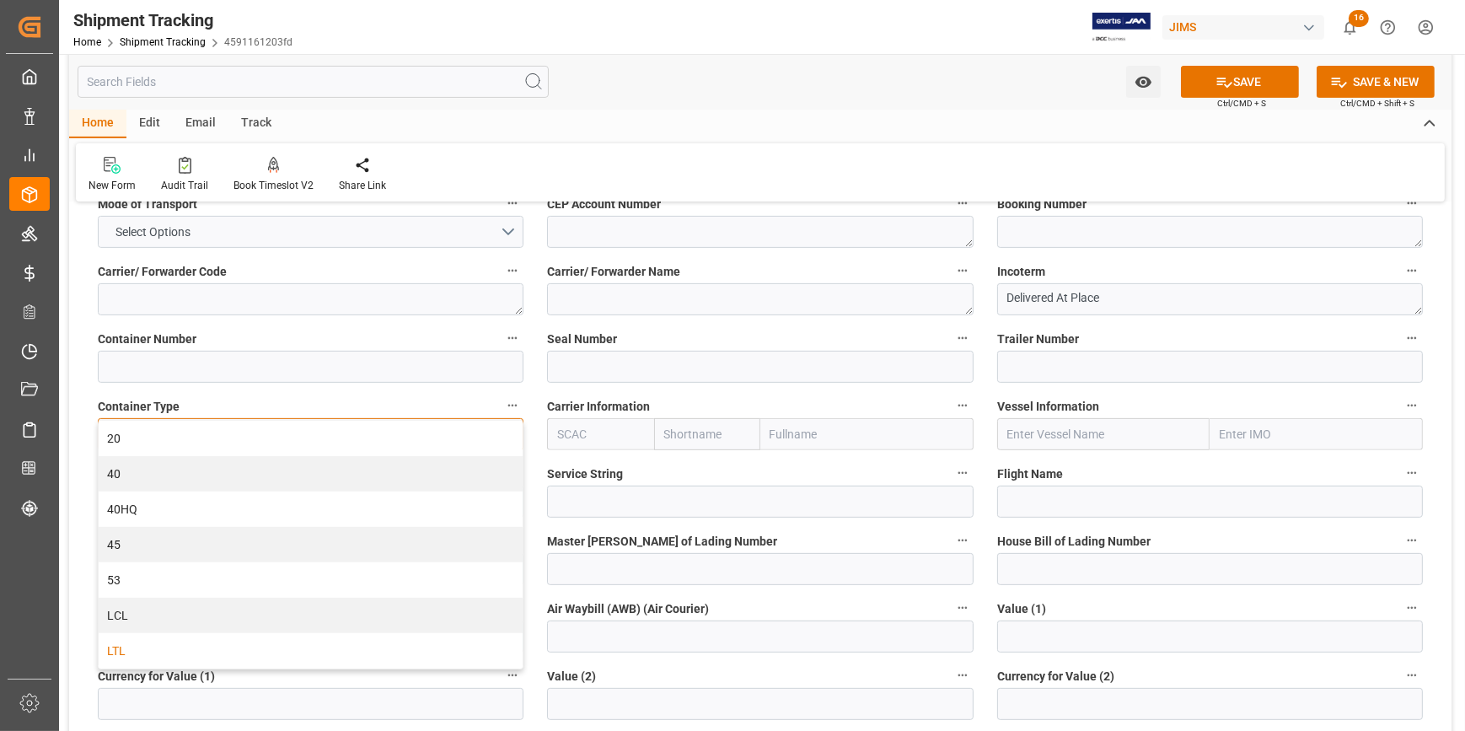
click at [196, 644] on div "LTL" at bounding box center [311, 650] width 424 height 35
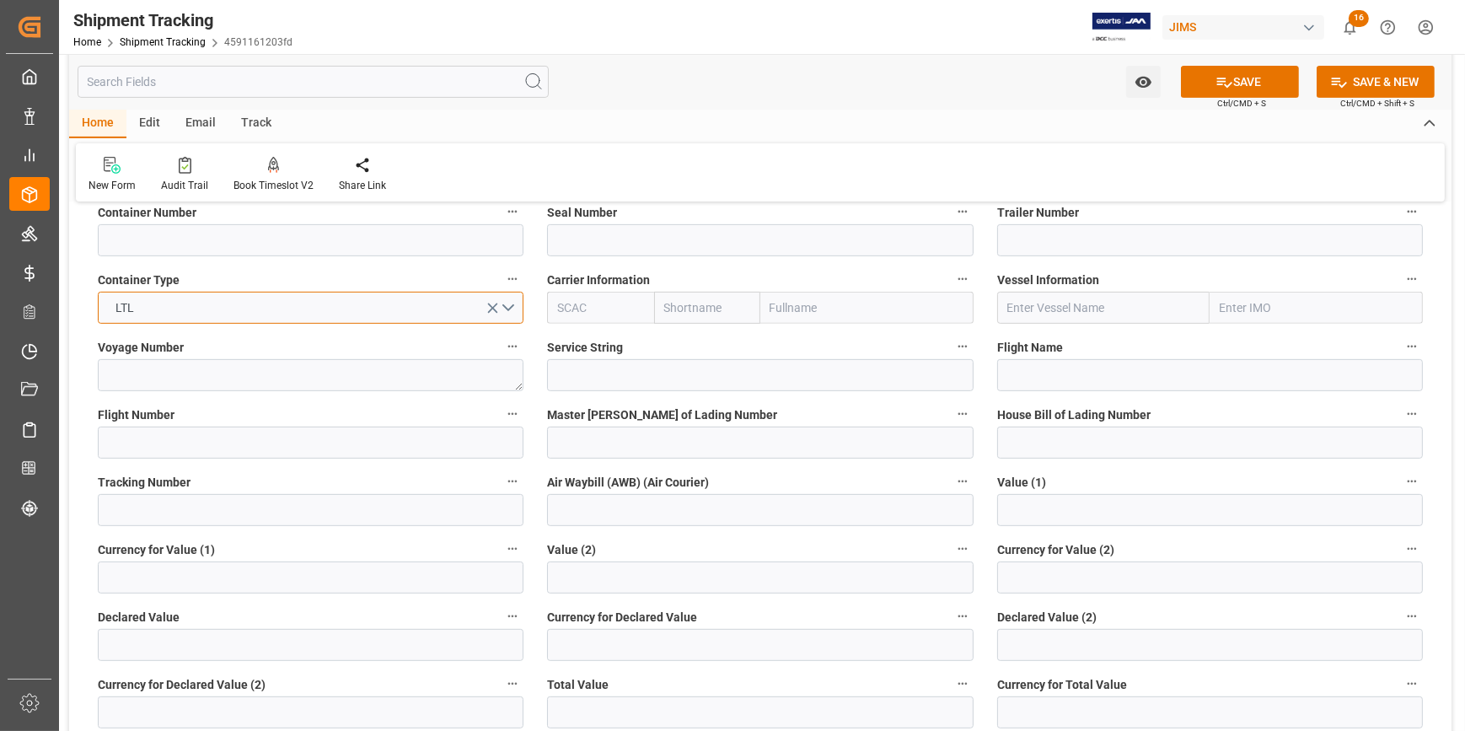
scroll to position [843, 0]
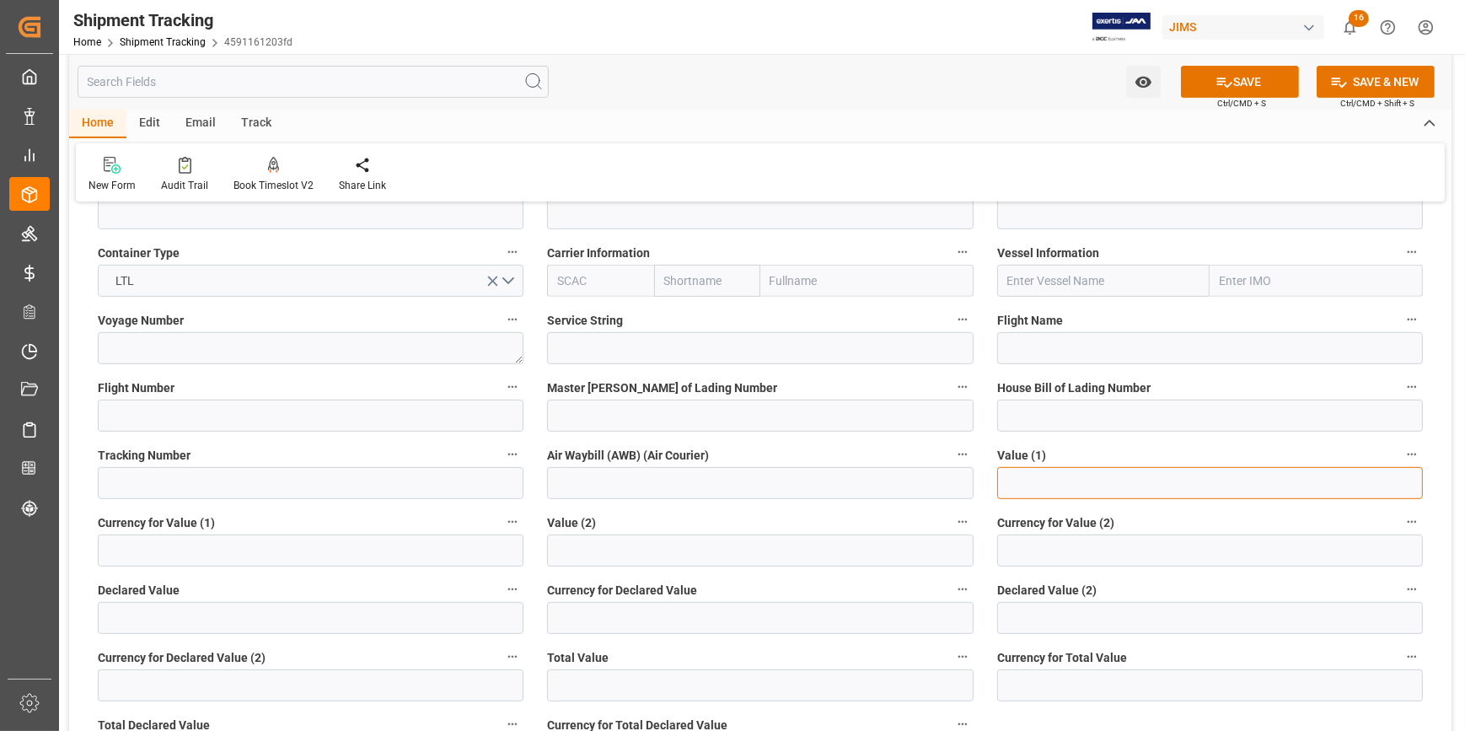
click at [1020, 481] on input "text" at bounding box center [1210, 483] width 426 height 32
paste input "1133.08"
type input "1133.08"
click at [128, 548] on input at bounding box center [311, 550] width 426 height 32
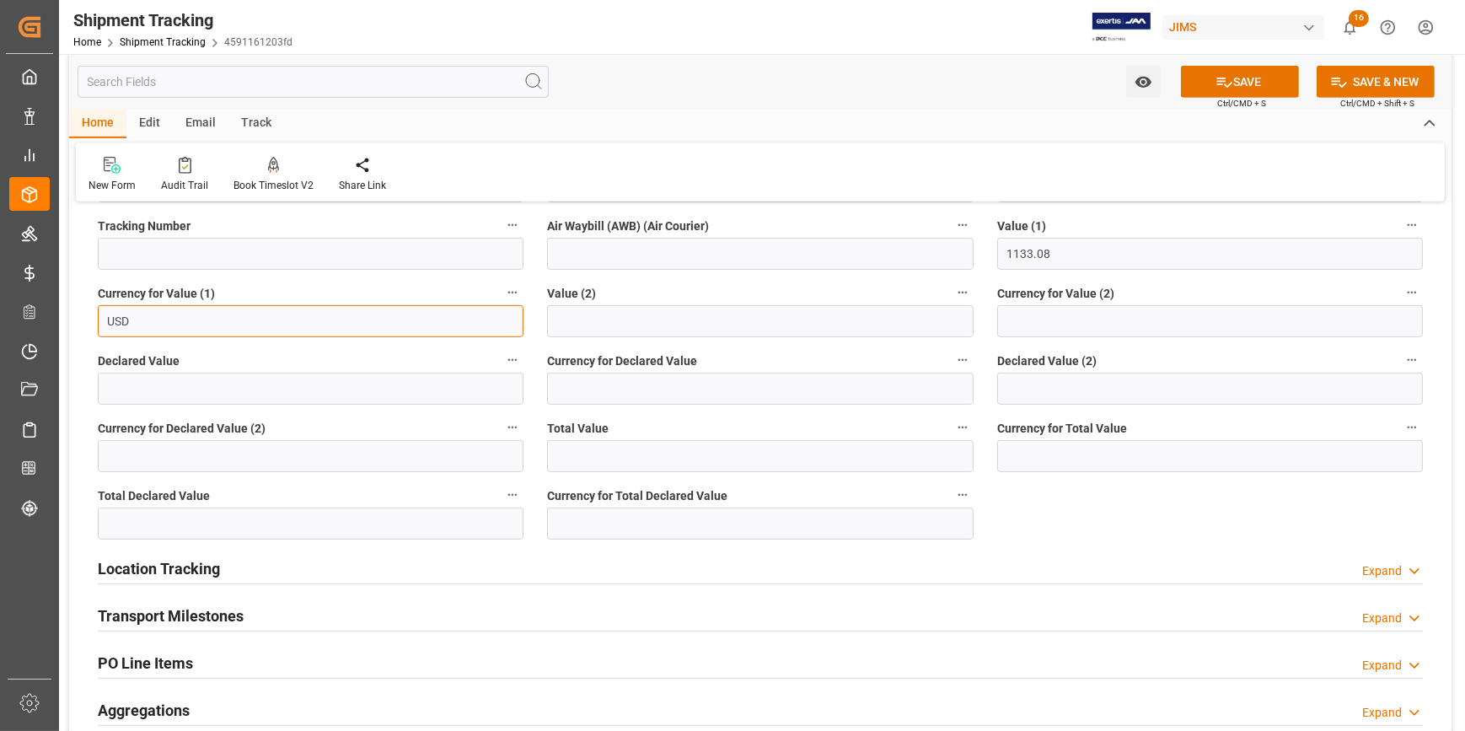
scroll to position [1226, 0]
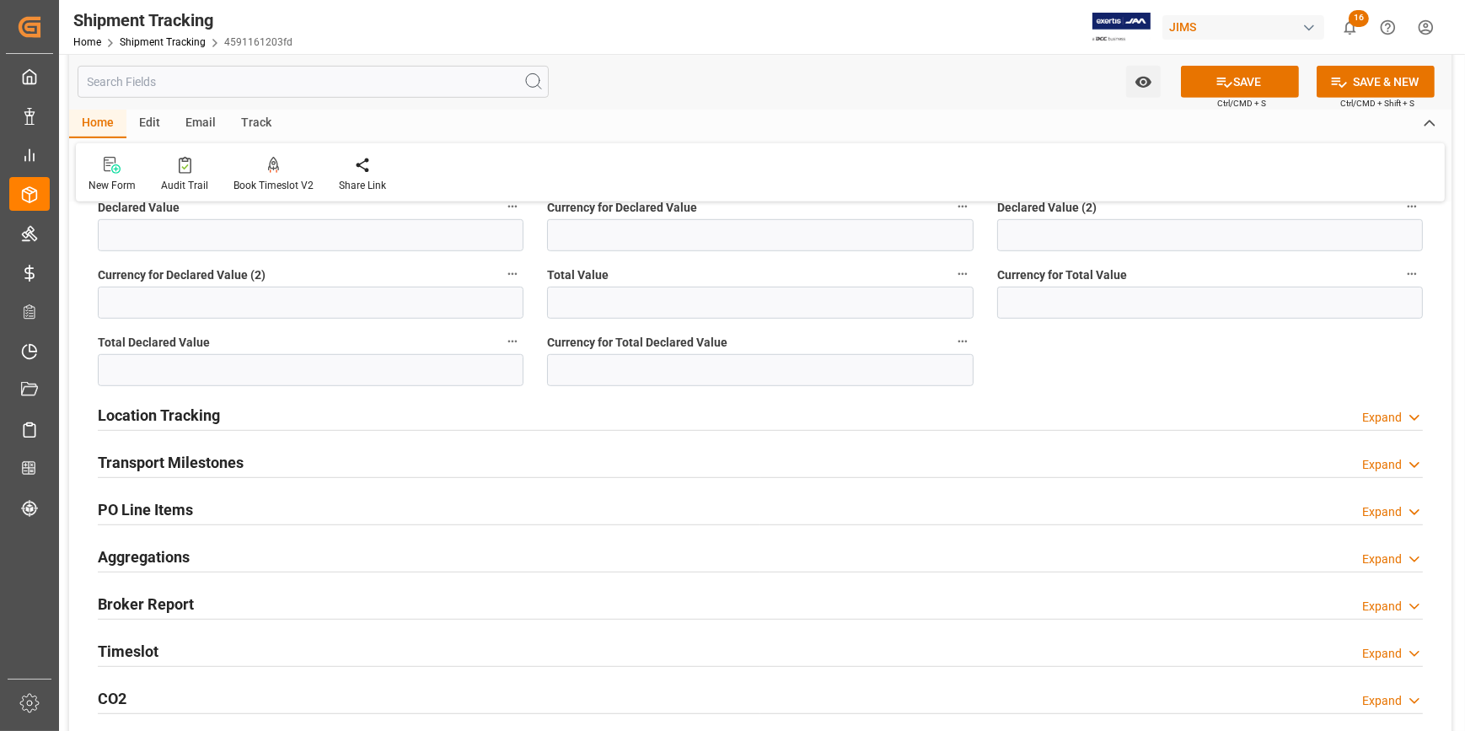
type input "USD"
click at [265, 460] on div "Transport Milestones Expand" at bounding box center [760, 461] width 1325 height 32
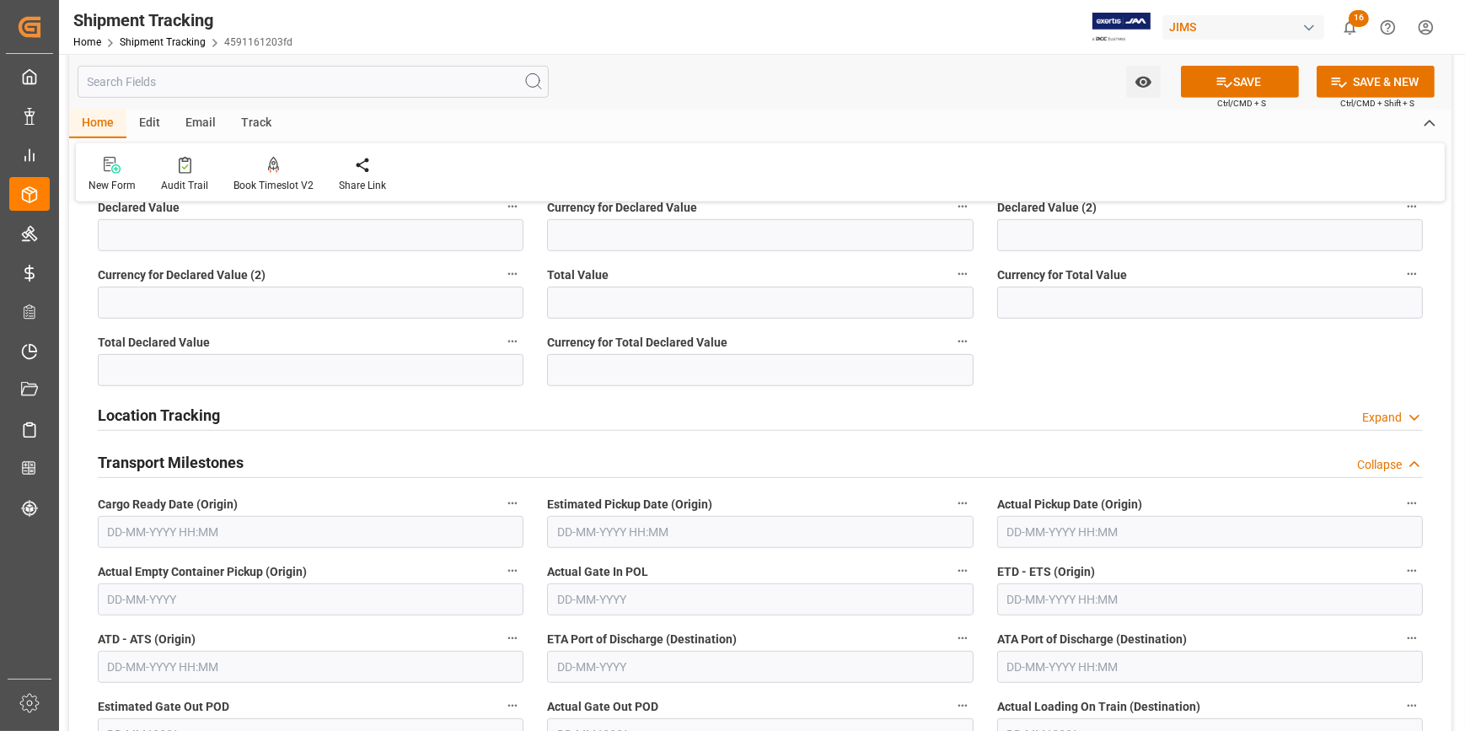
click at [191, 537] on input "text" at bounding box center [311, 532] width 426 height 32
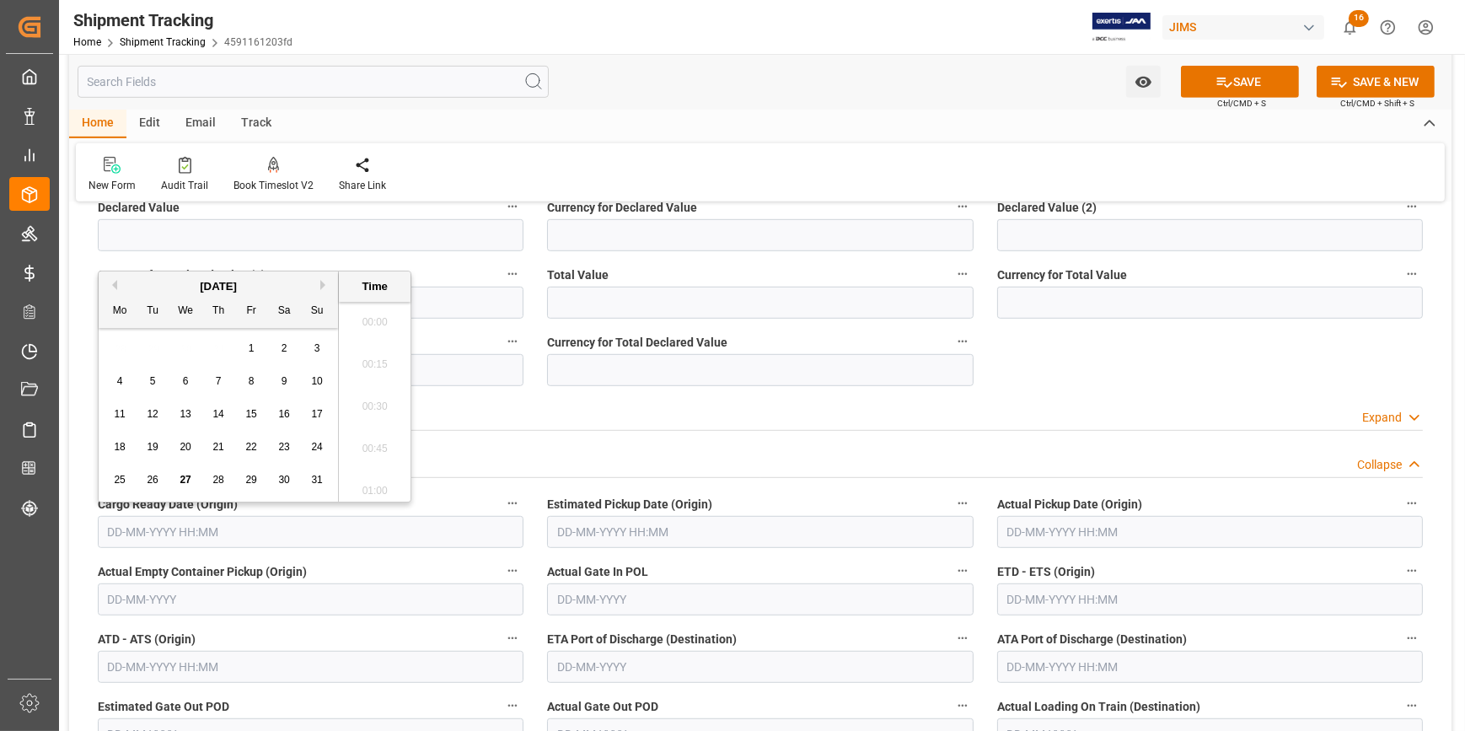
scroll to position [1902, 0]
click at [210, 480] on div "28" at bounding box center [218, 480] width 21 height 20
type input "28-08-2025 00:00"
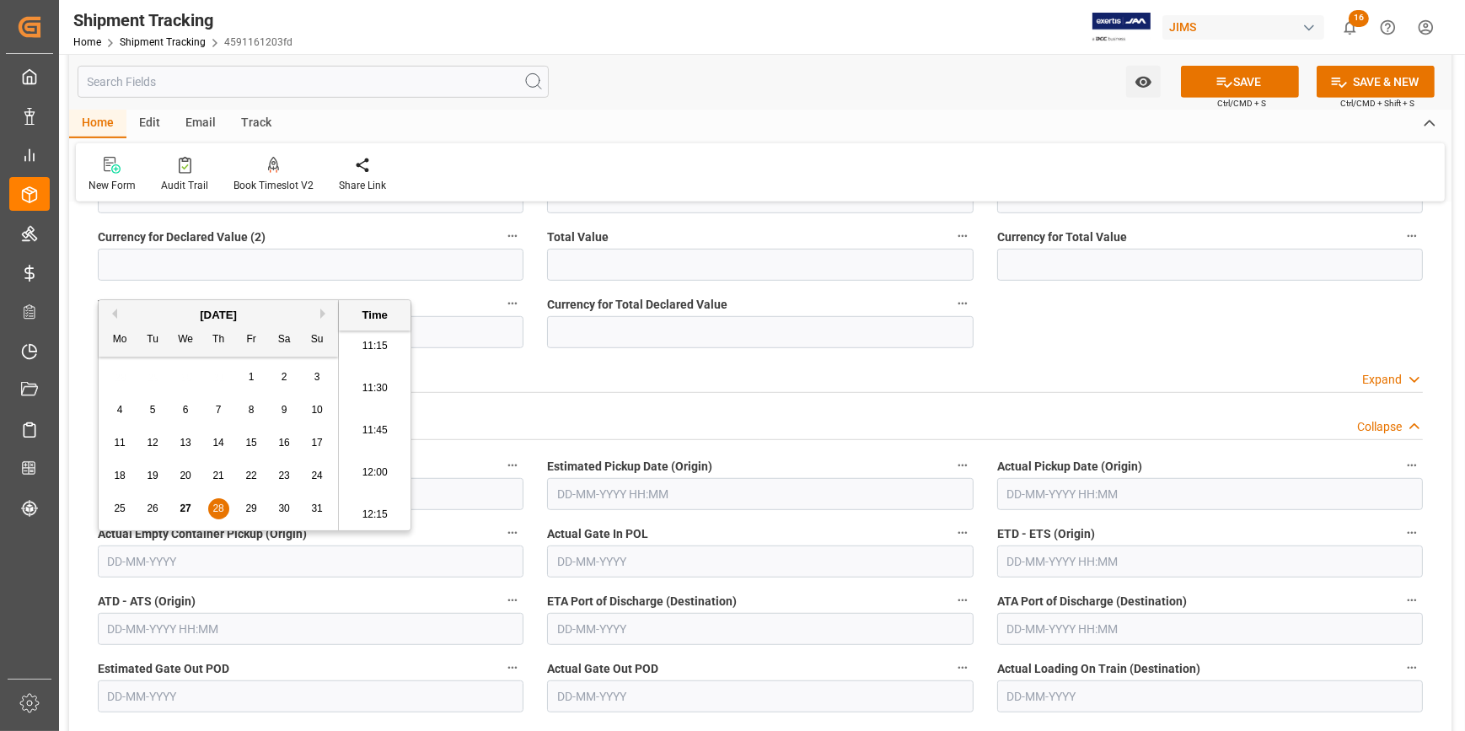
scroll to position [1456, 0]
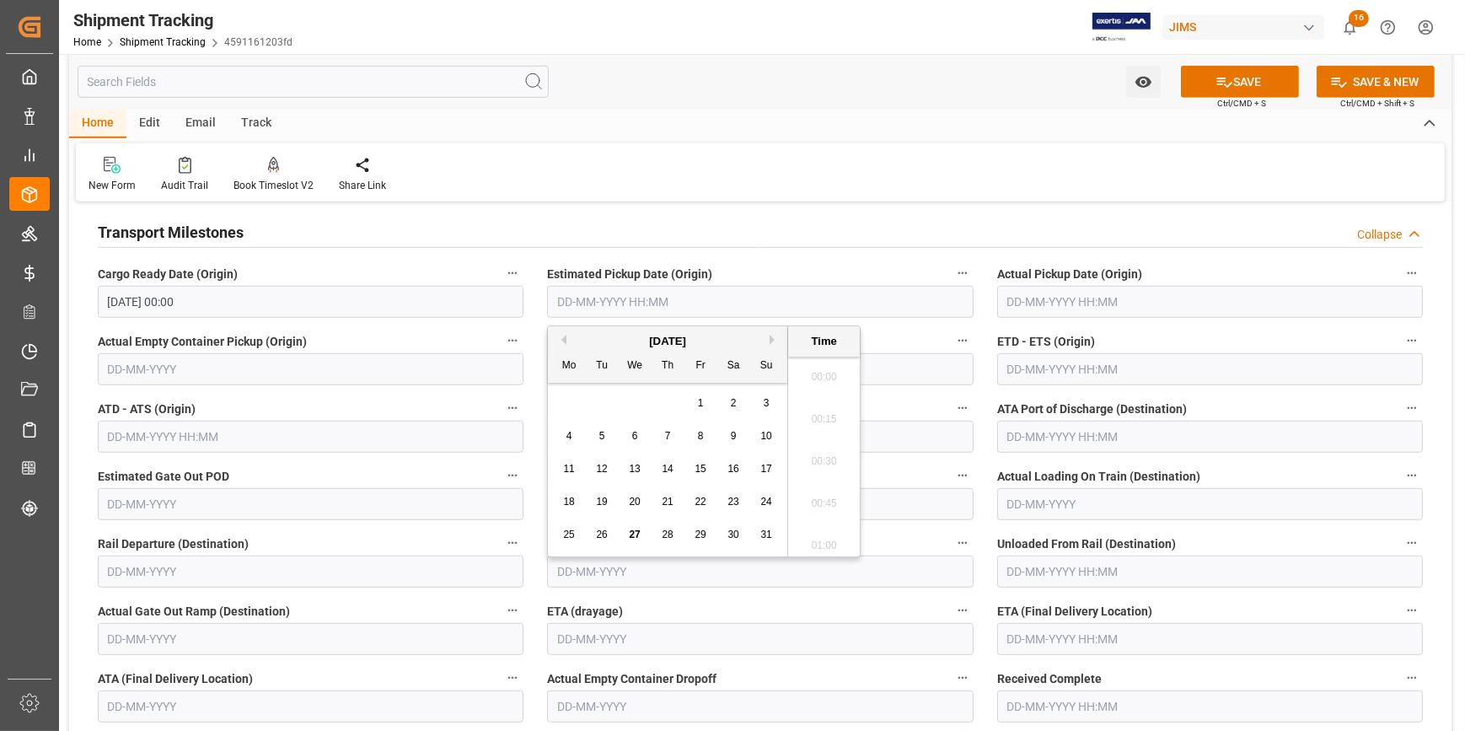
click at [604, 305] on input "text" at bounding box center [760, 302] width 426 height 32
click at [732, 531] on span "30" at bounding box center [732, 534] width 11 height 12
type input "30-08-2025 00:00"
click at [1034, 300] on input "text" at bounding box center [1210, 302] width 426 height 32
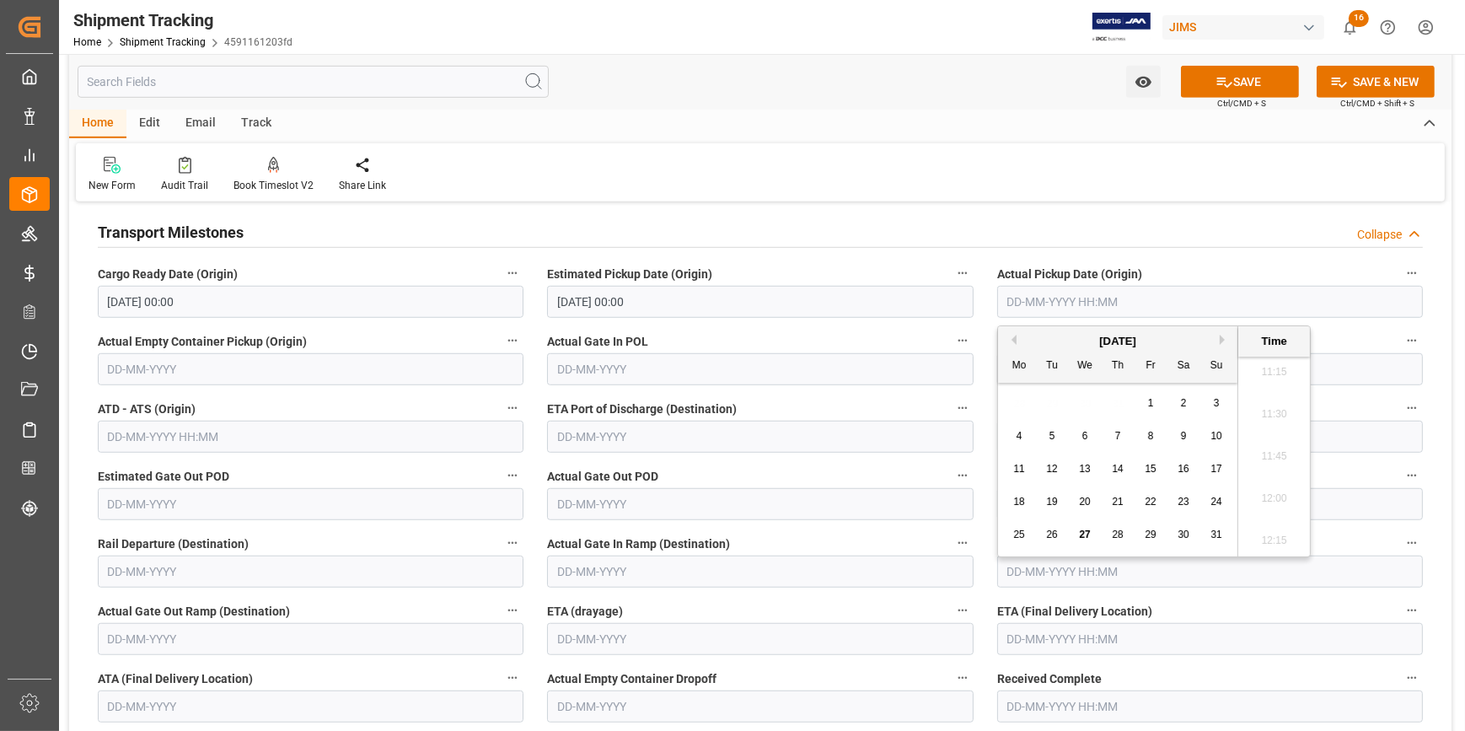
click at [886, 334] on label "Actual Gate In POL" at bounding box center [760, 342] width 426 height 24
click at [952, 334] on button "Actual Gate In POL" at bounding box center [963, 341] width 22 height 22
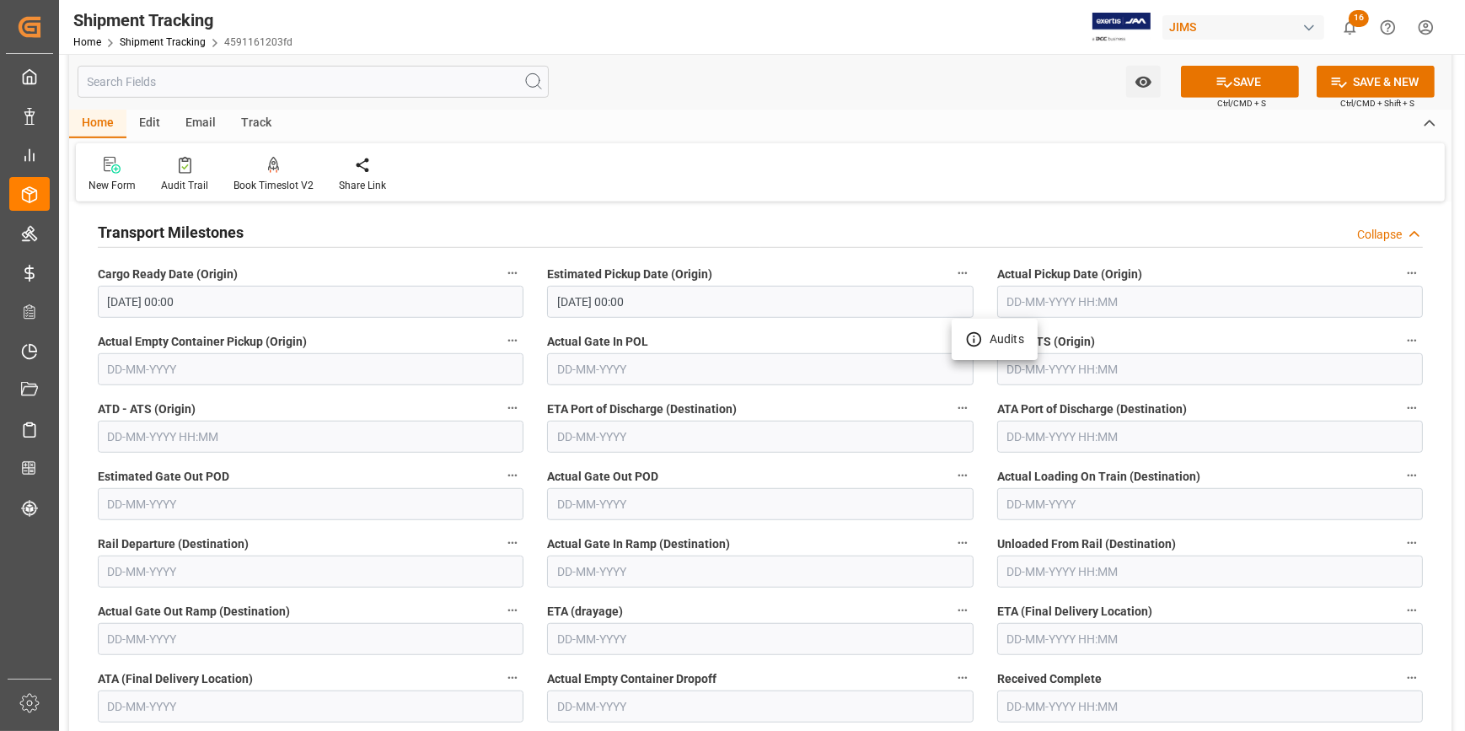
click at [1054, 363] on div at bounding box center [732, 365] width 1465 height 731
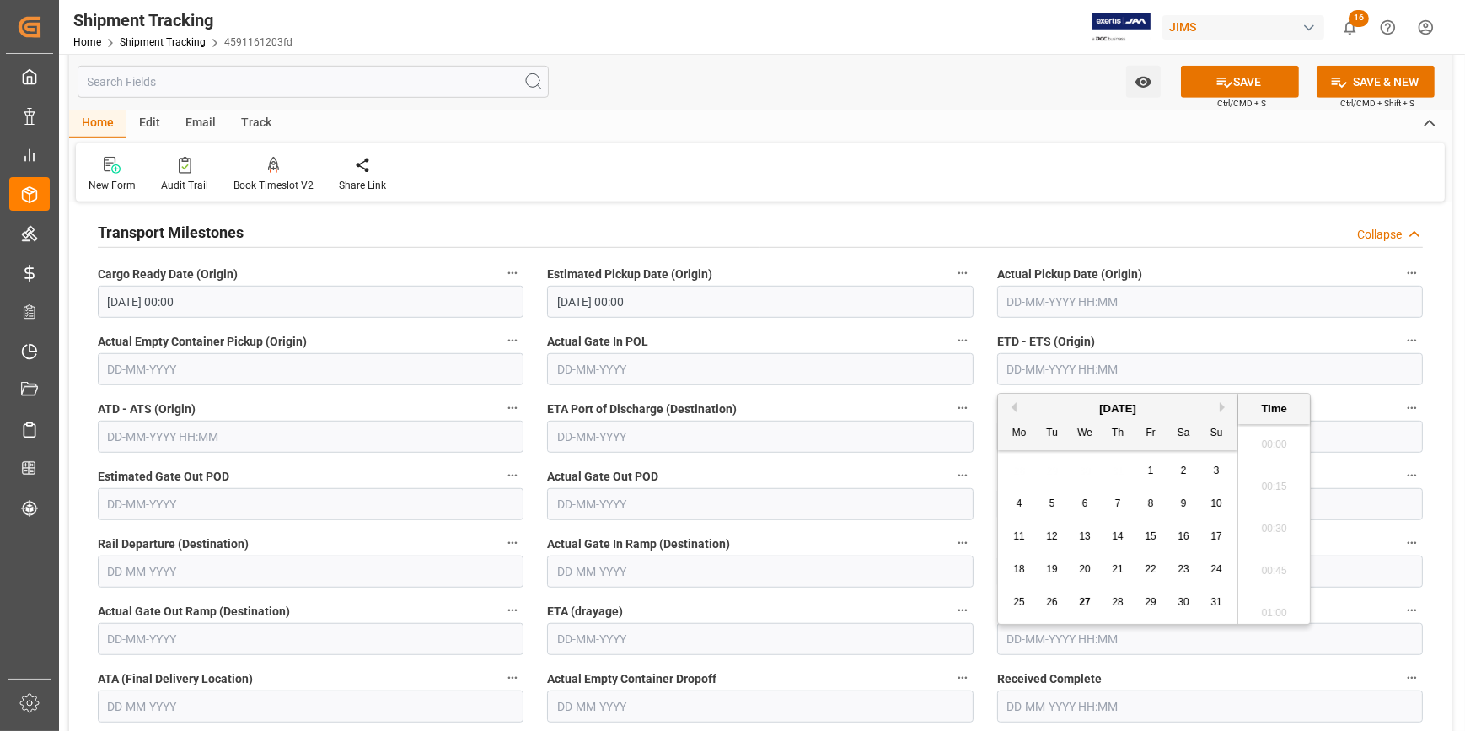
click at [1071, 363] on input "text" at bounding box center [1210, 369] width 426 height 32
click at [1183, 599] on span "30" at bounding box center [1183, 602] width 11 height 12
type input "30-08-2025 00:00"
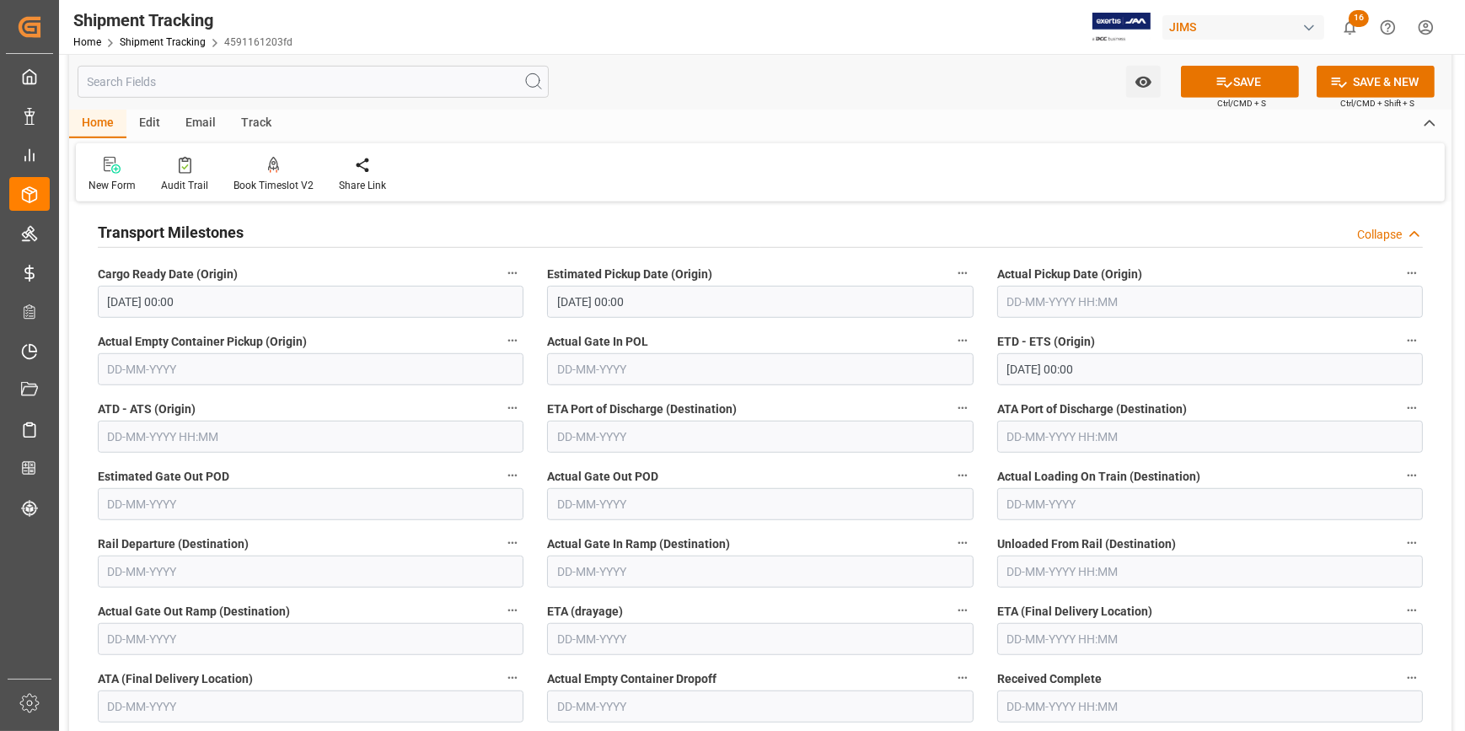
click at [808, 400] on label "ETA Port of Discharge (Destination)" at bounding box center [760, 409] width 426 height 24
click at [952, 400] on button "ETA Port of Discharge (Destination)" at bounding box center [963, 408] width 22 height 22
click at [765, 437] on div at bounding box center [732, 365] width 1465 height 731
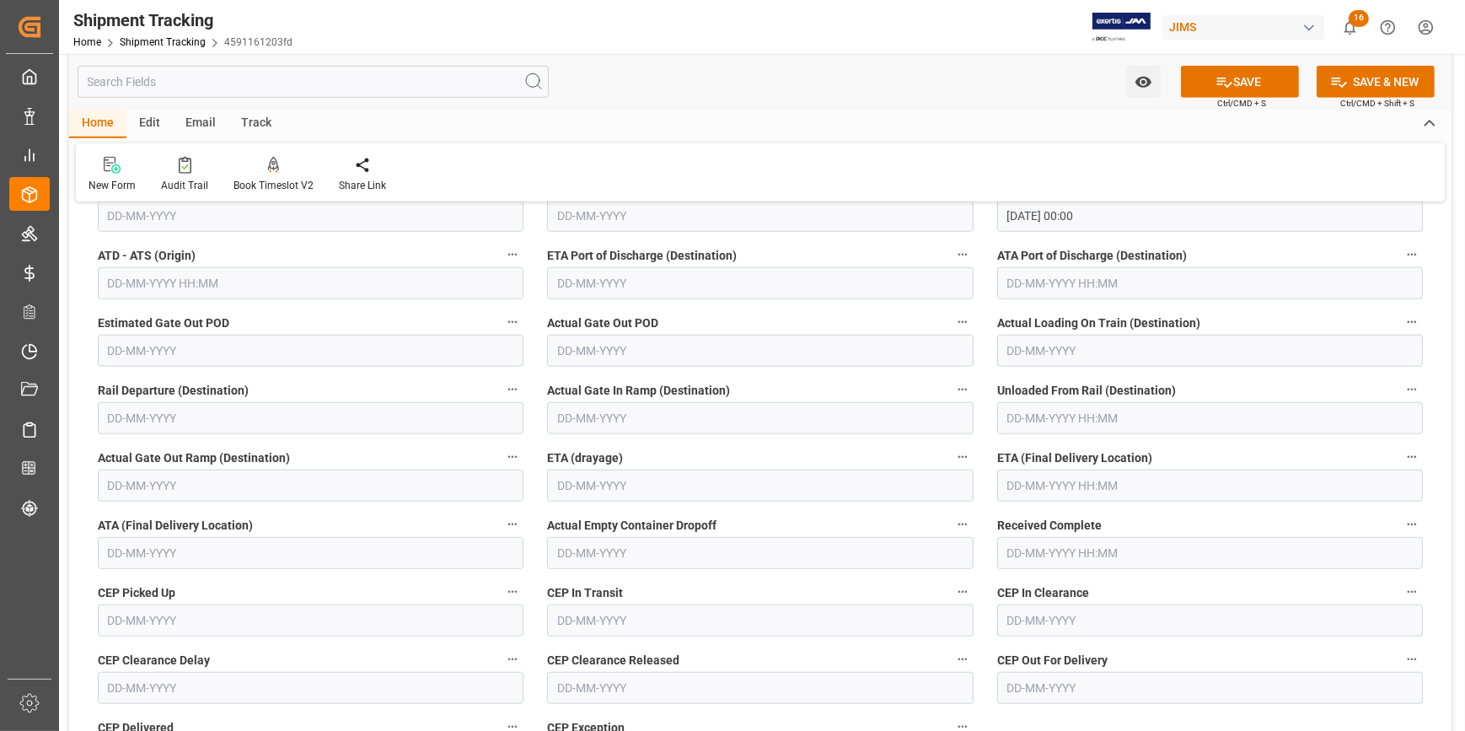
scroll to position [1686, 0]
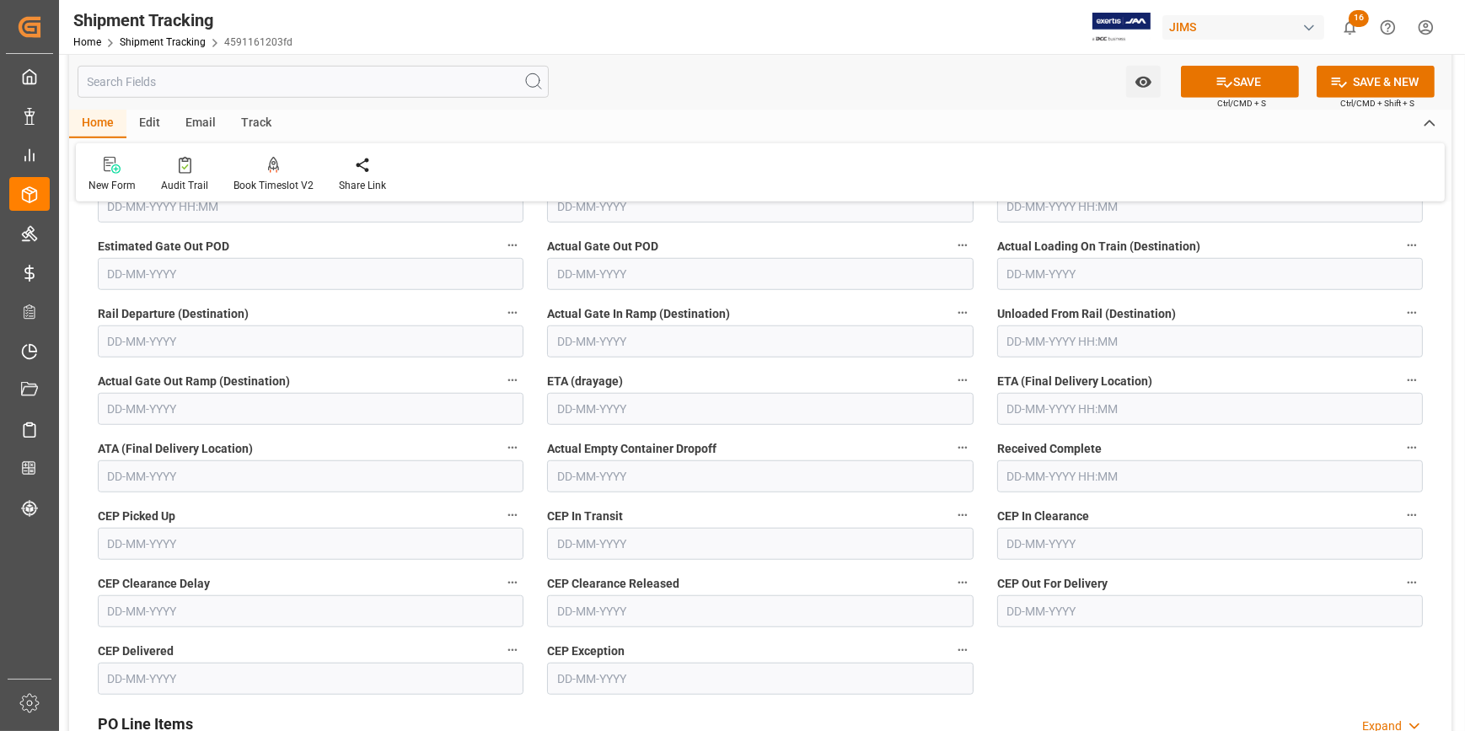
click at [1062, 406] on input "text" at bounding box center [1210, 409] width 426 height 32
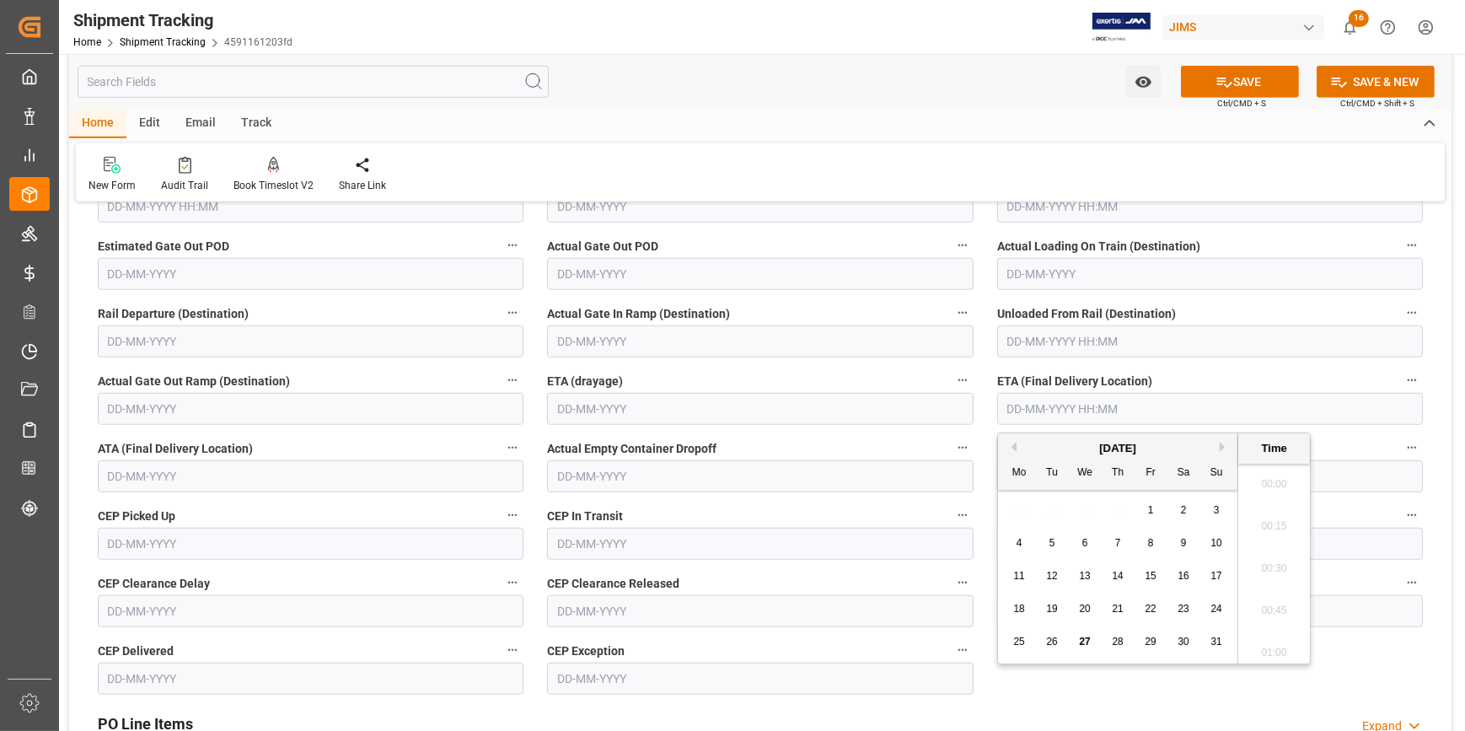
scroll to position [1902, 0]
click at [1224, 444] on button "Next Month" at bounding box center [1225, 447] width 10 height 10
click at [1153, 507] on span "5" at bounding box center [1151, 510] width 6 height 12
type input "05-09-2025 00:00"
click at [1229, 82] on icon at bounding box center [1224, 82] width 18 height 18
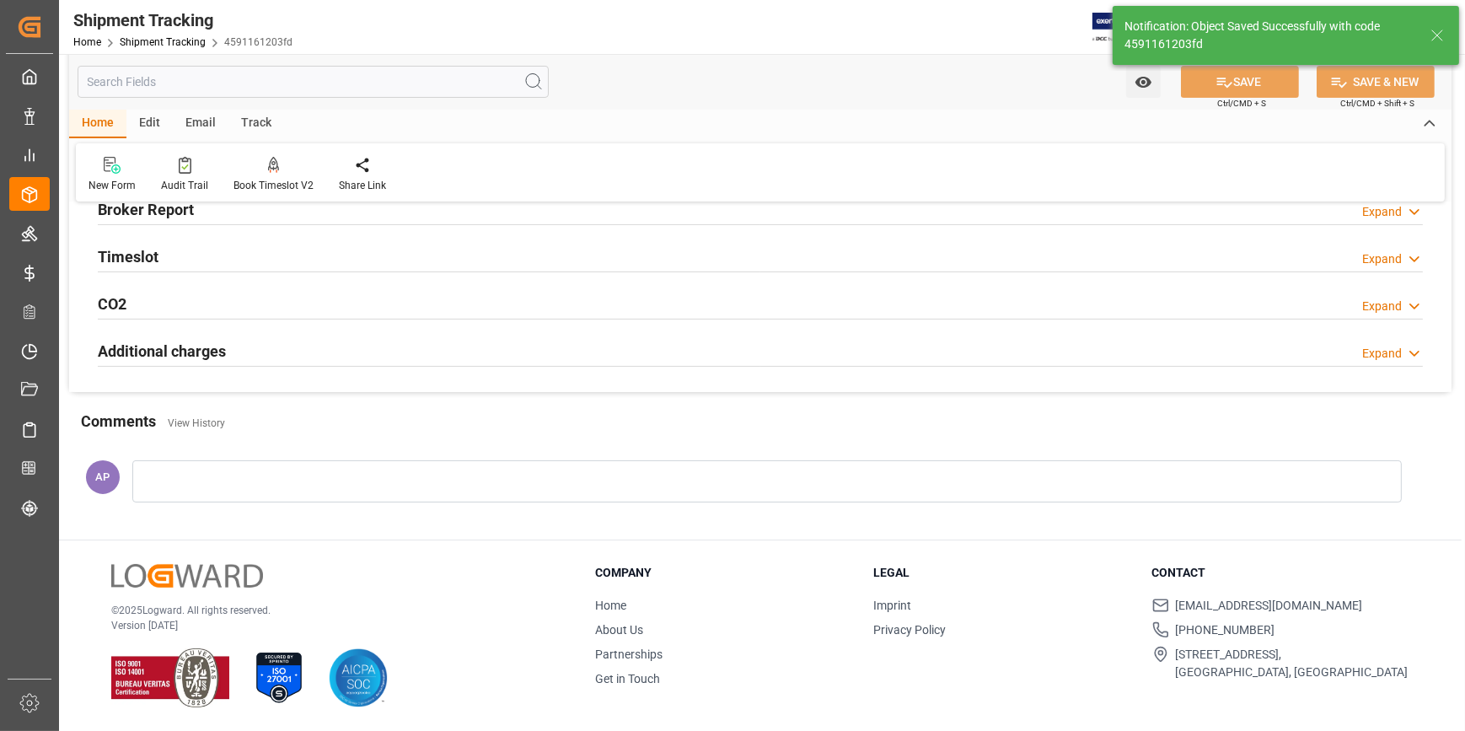
scroll to position [0, 0]
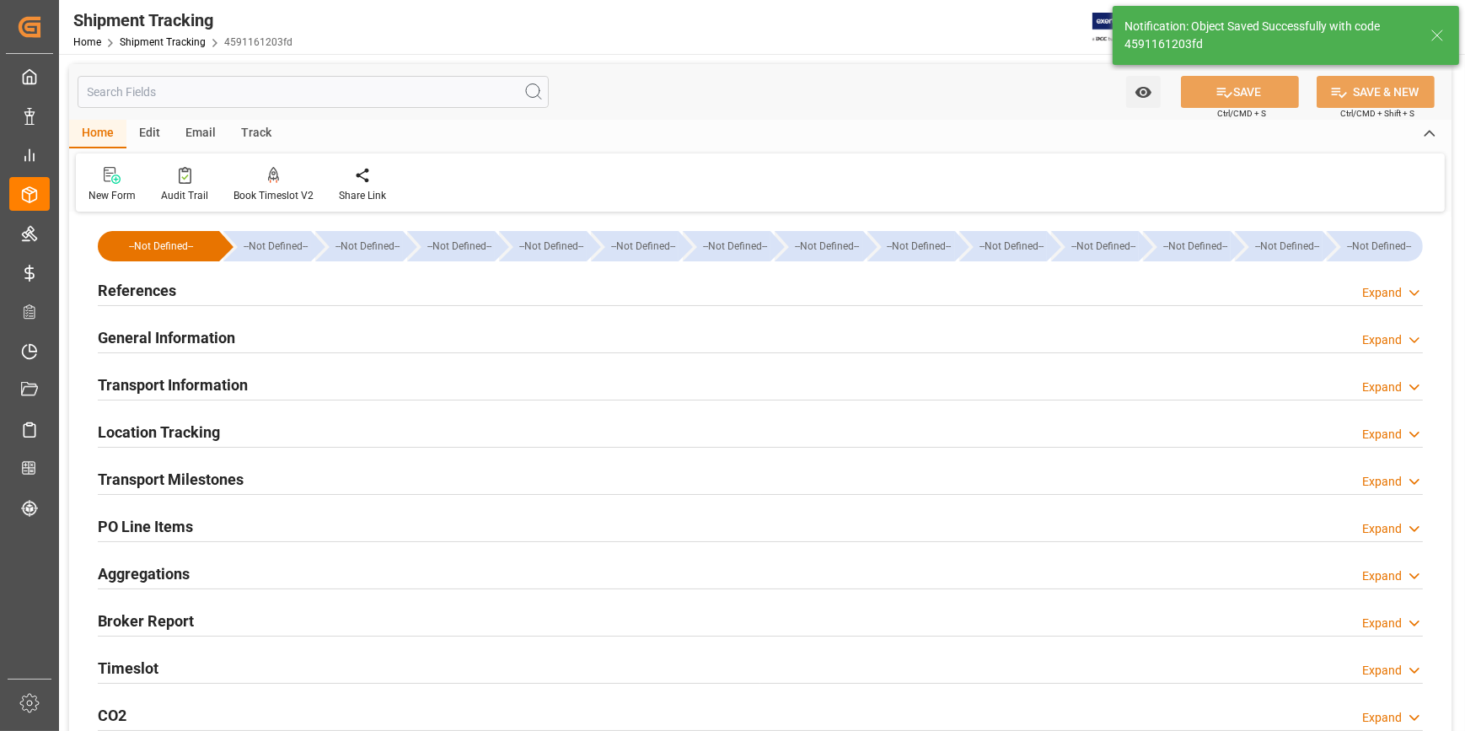
click at [271, 287] on div "References Expand" at bounding box center [760, 289] width 1325 height 32
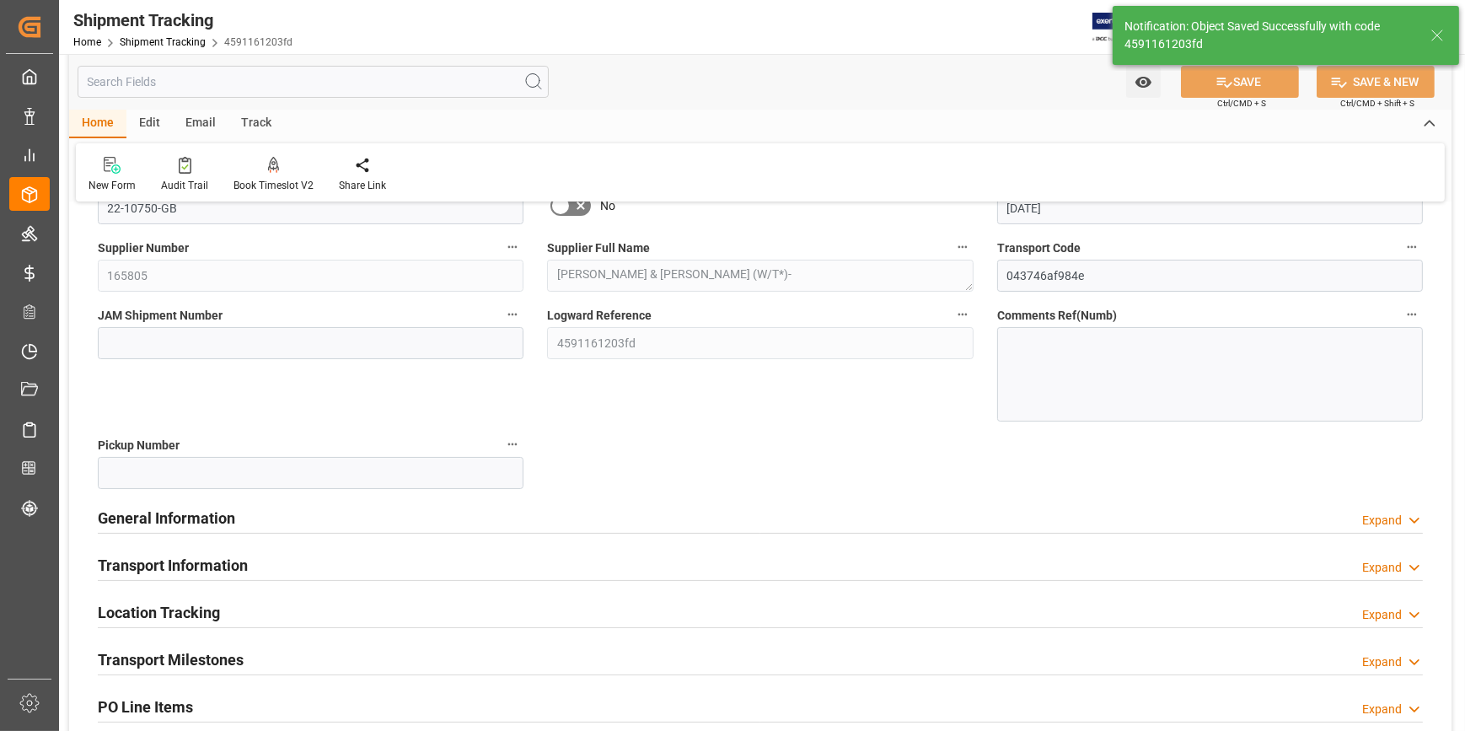
scroll to position [153, 0]
click at [323, 500] on div "General Information Expand" at bounding box center [760, 516] width 1325 height 32
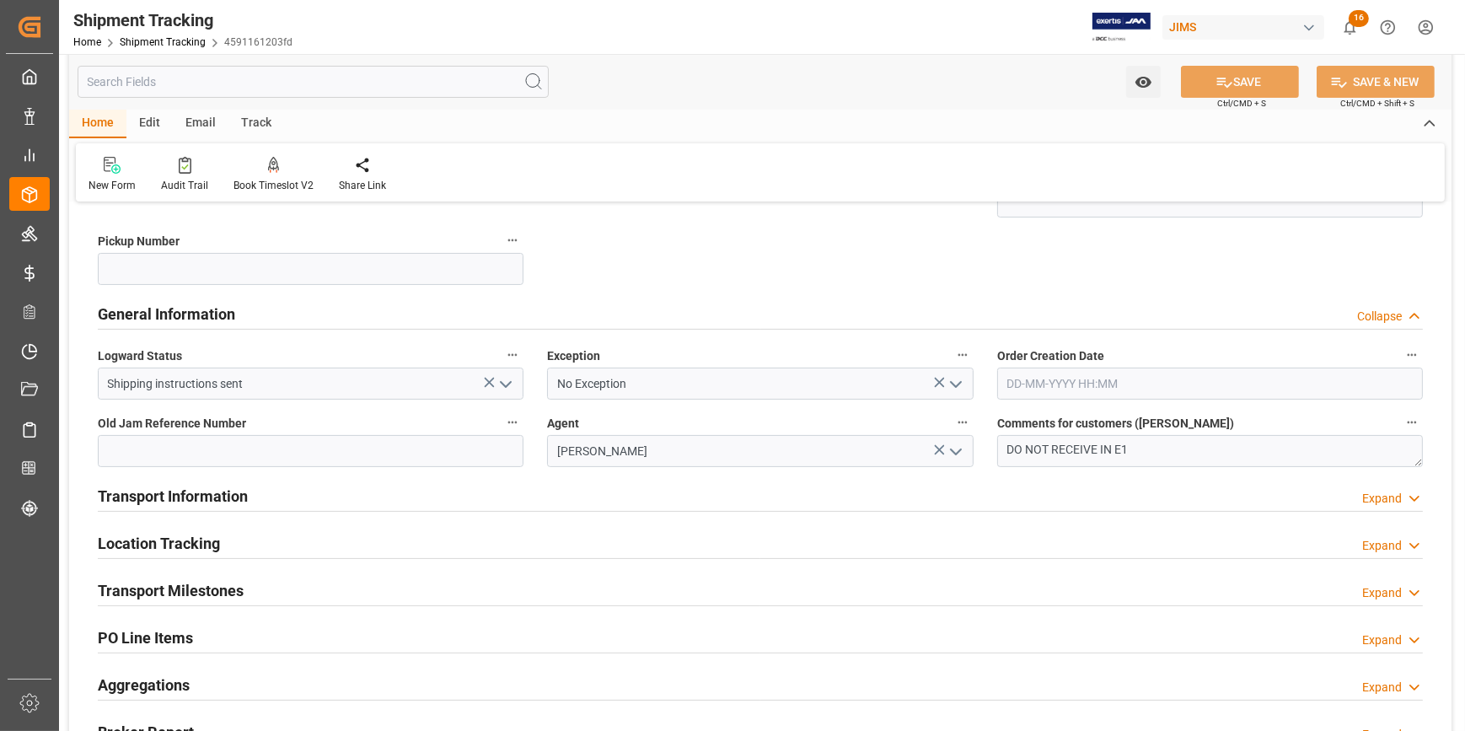
scroll to position [383, 0]
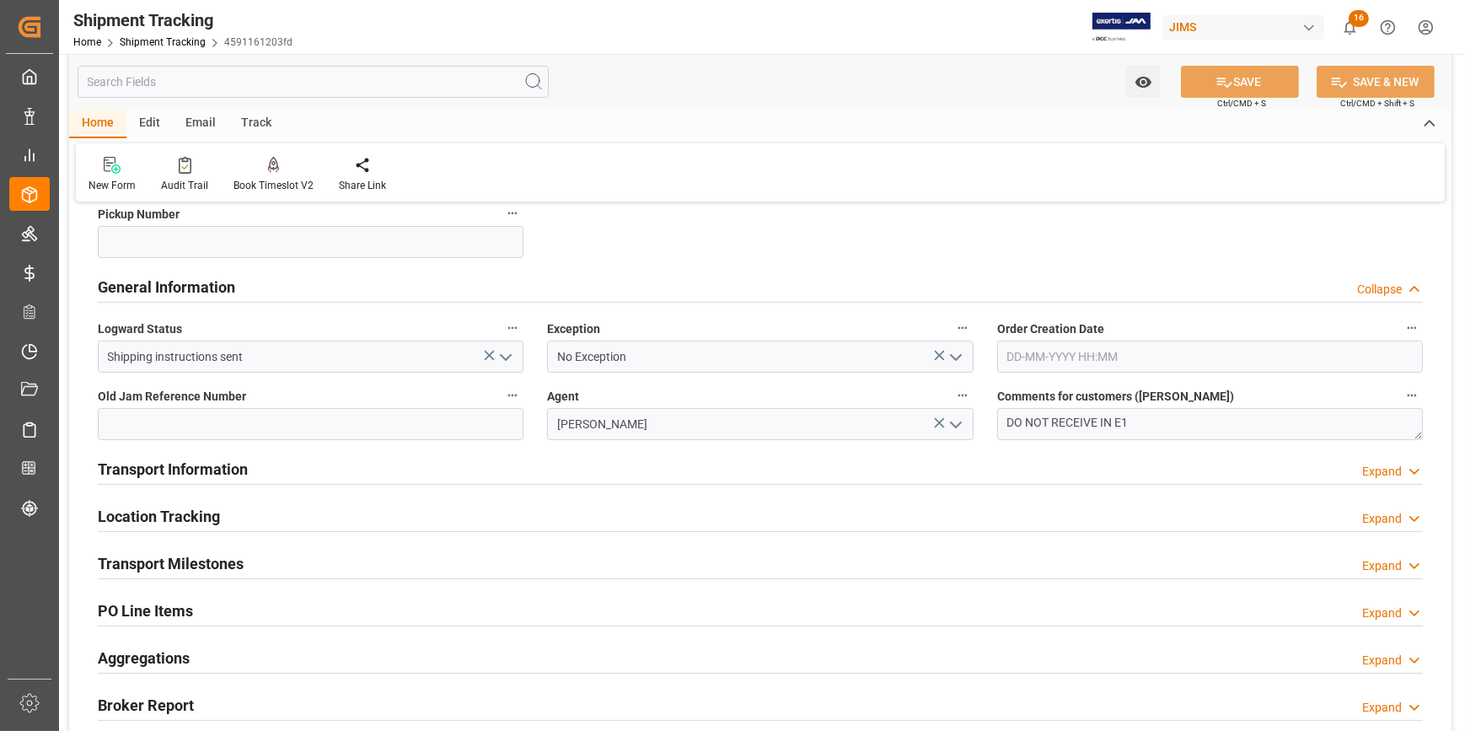
click at [372, 462] on div "Transport Information Expand" at bounding box center [760, 468] width 1325 height 32
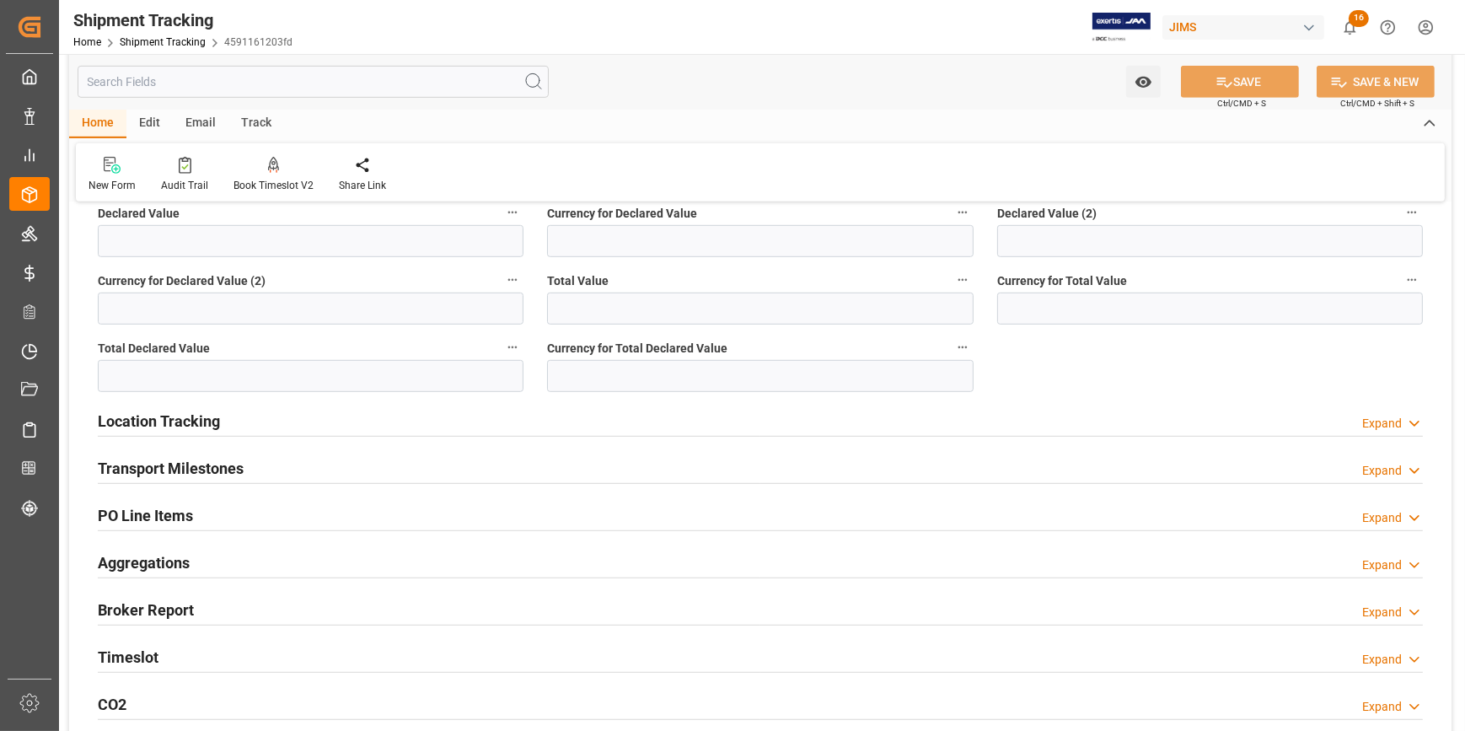
scroll to position [1302, 0]
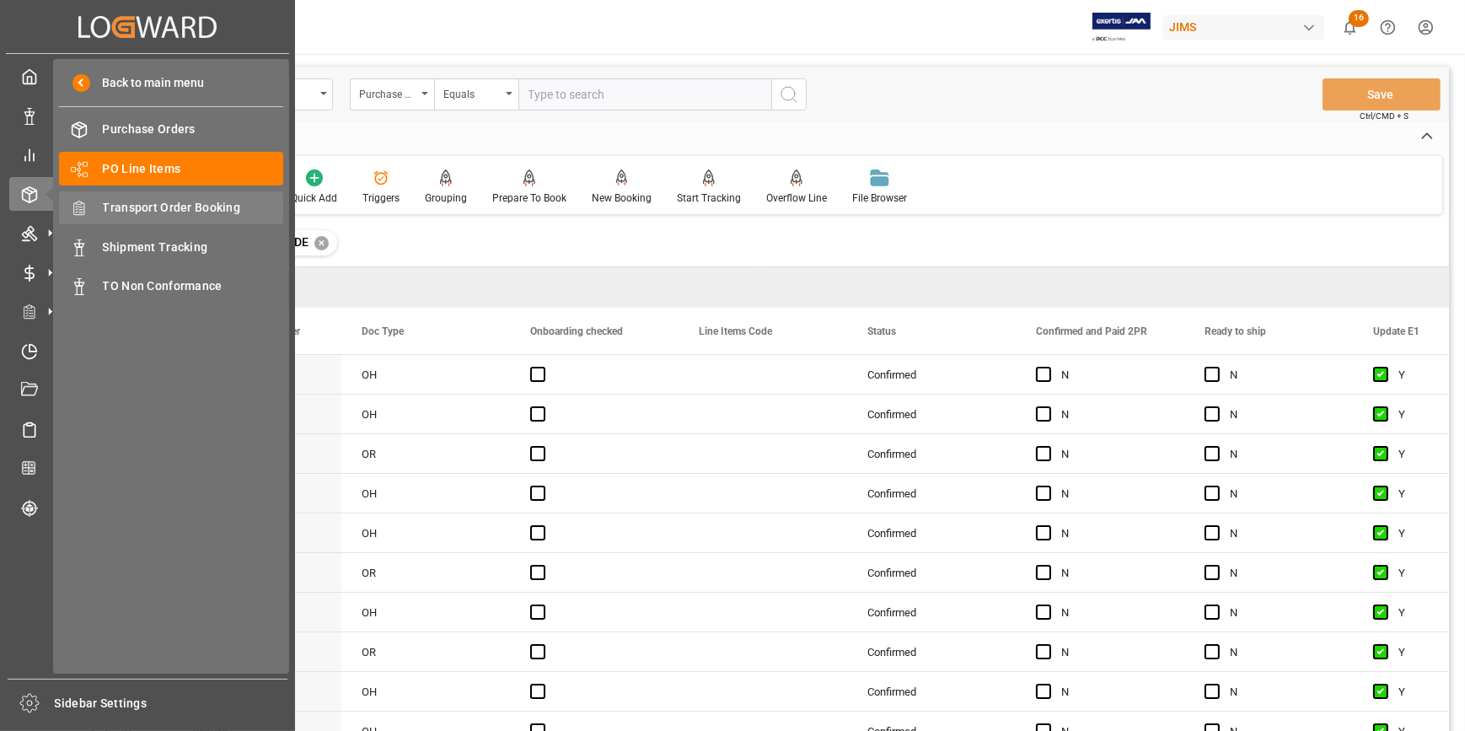
click at [164, 203] on span "Transport Order Booking" at bounding box center [193, 208] width 181 height 18
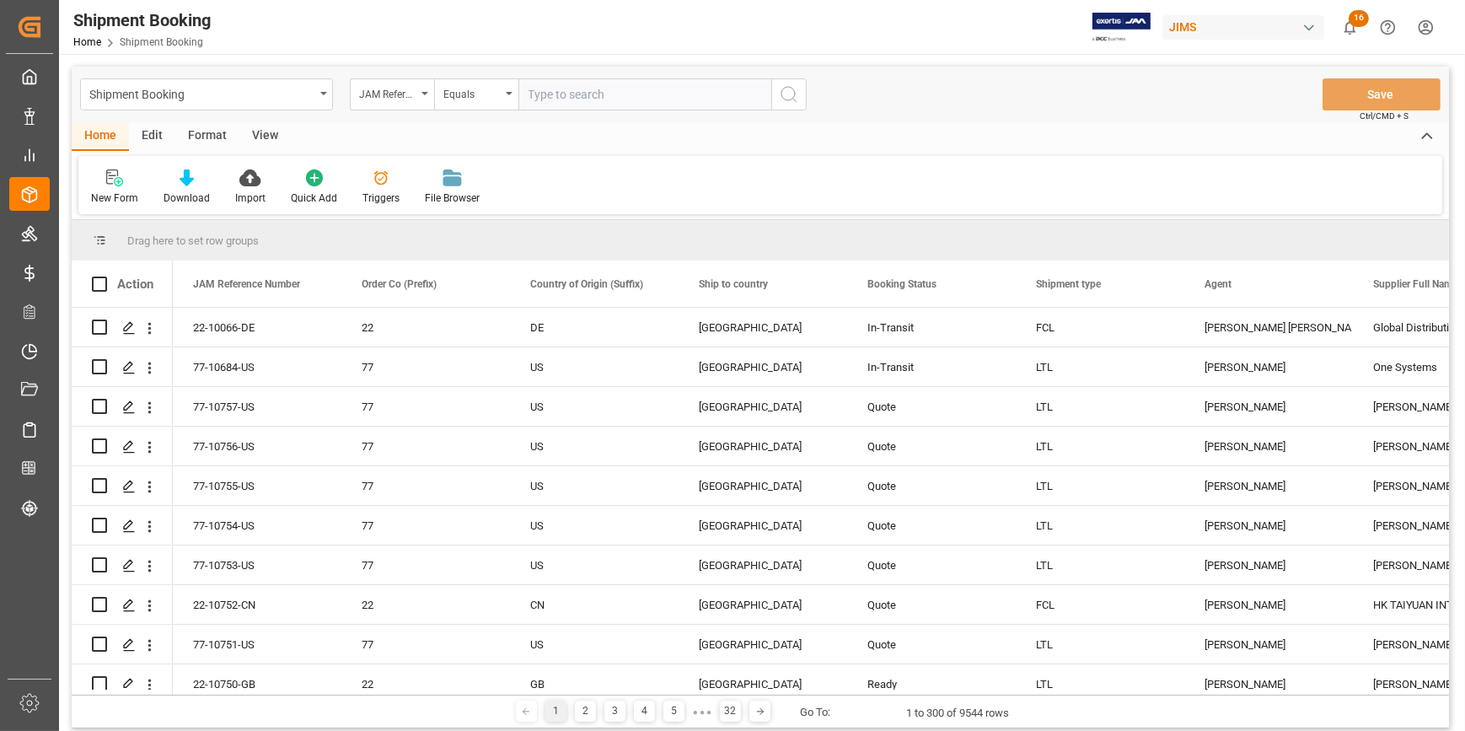
click at [542, 96] on input "text" at bounding box center [644, 94] width 253 height 32
paste input "22-10430-ID"
type input "22-10430-ID"
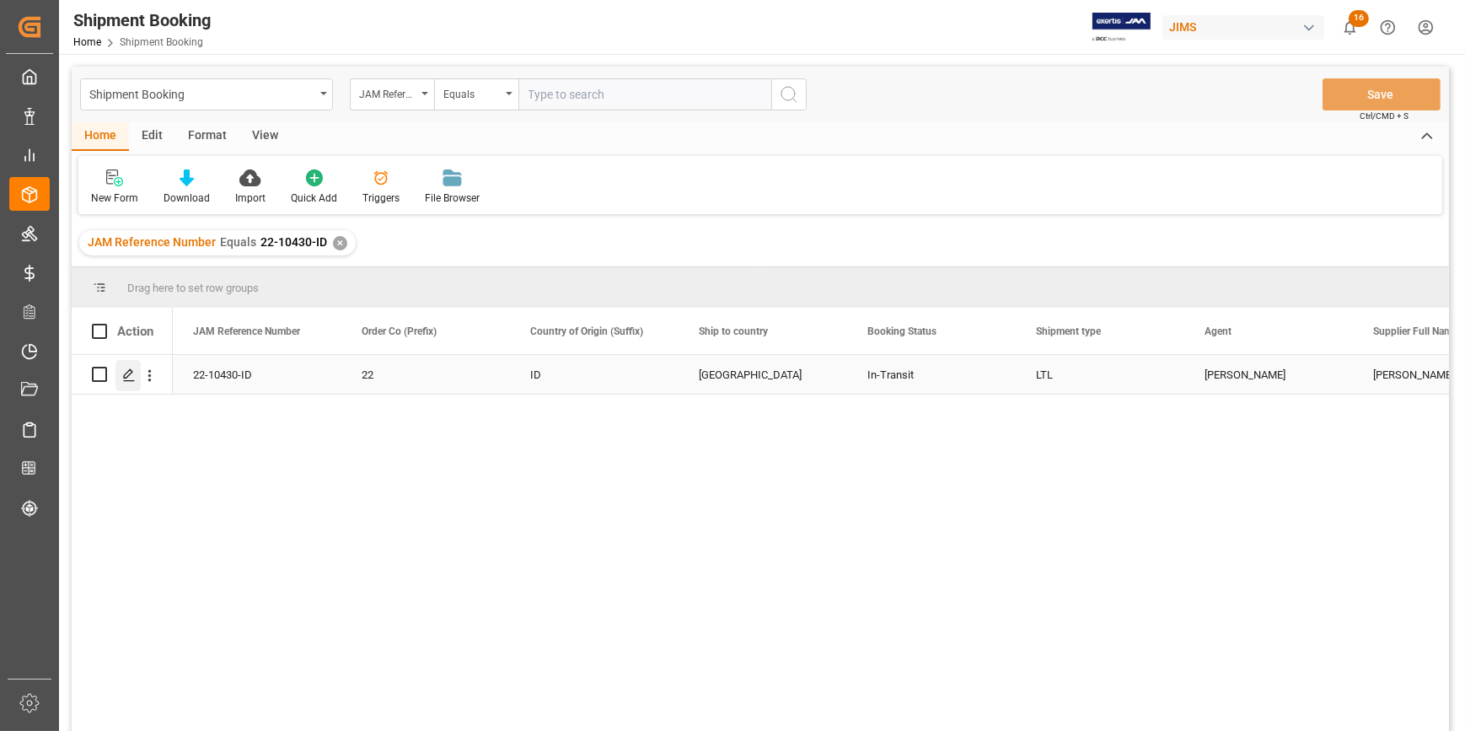
click at [135, 375] on icon "Press SPACE to select this row." at bounding box center [128, 374] width 13 height 13
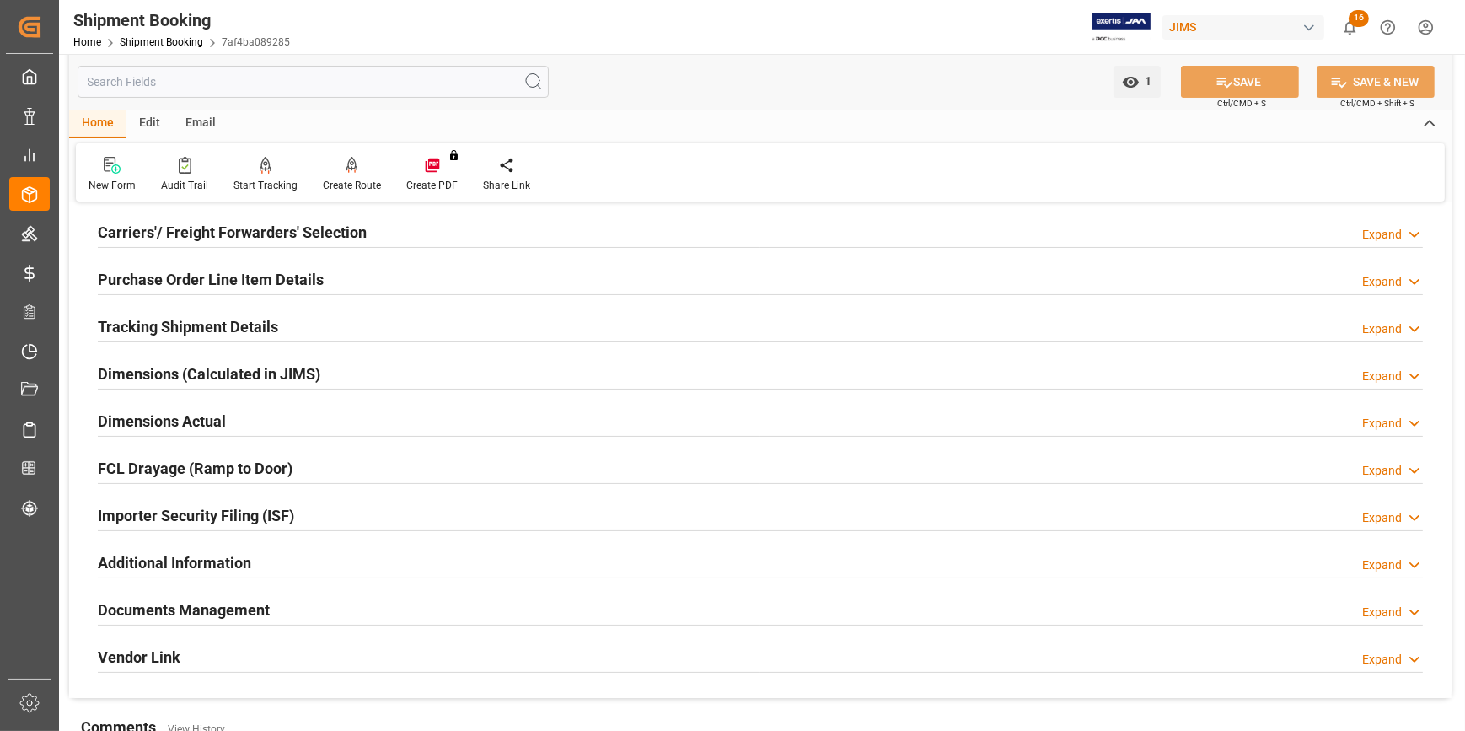
scroll to position [306, 0]
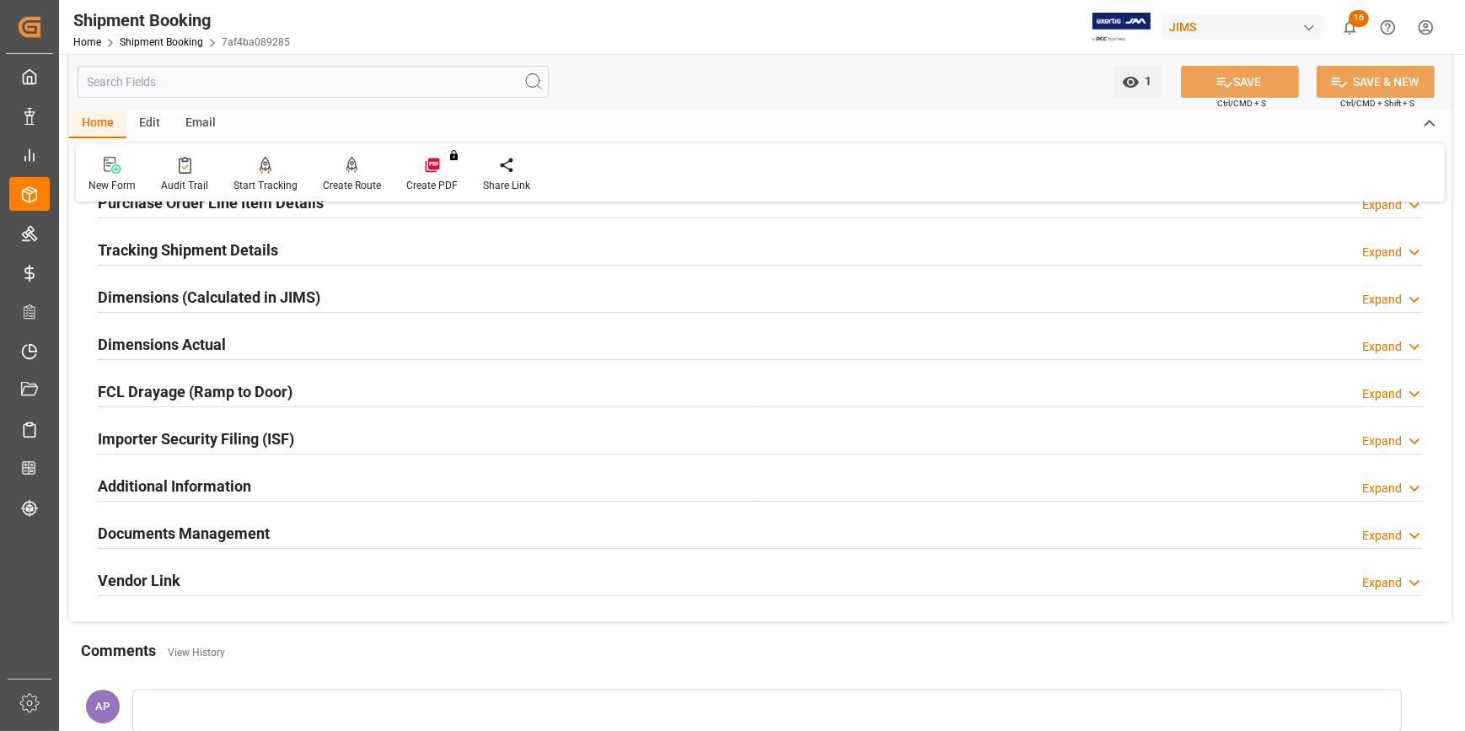
click at [321, 534] on div "Documents Management Expand" at bounding box center [760, 532] width 1325 height 32
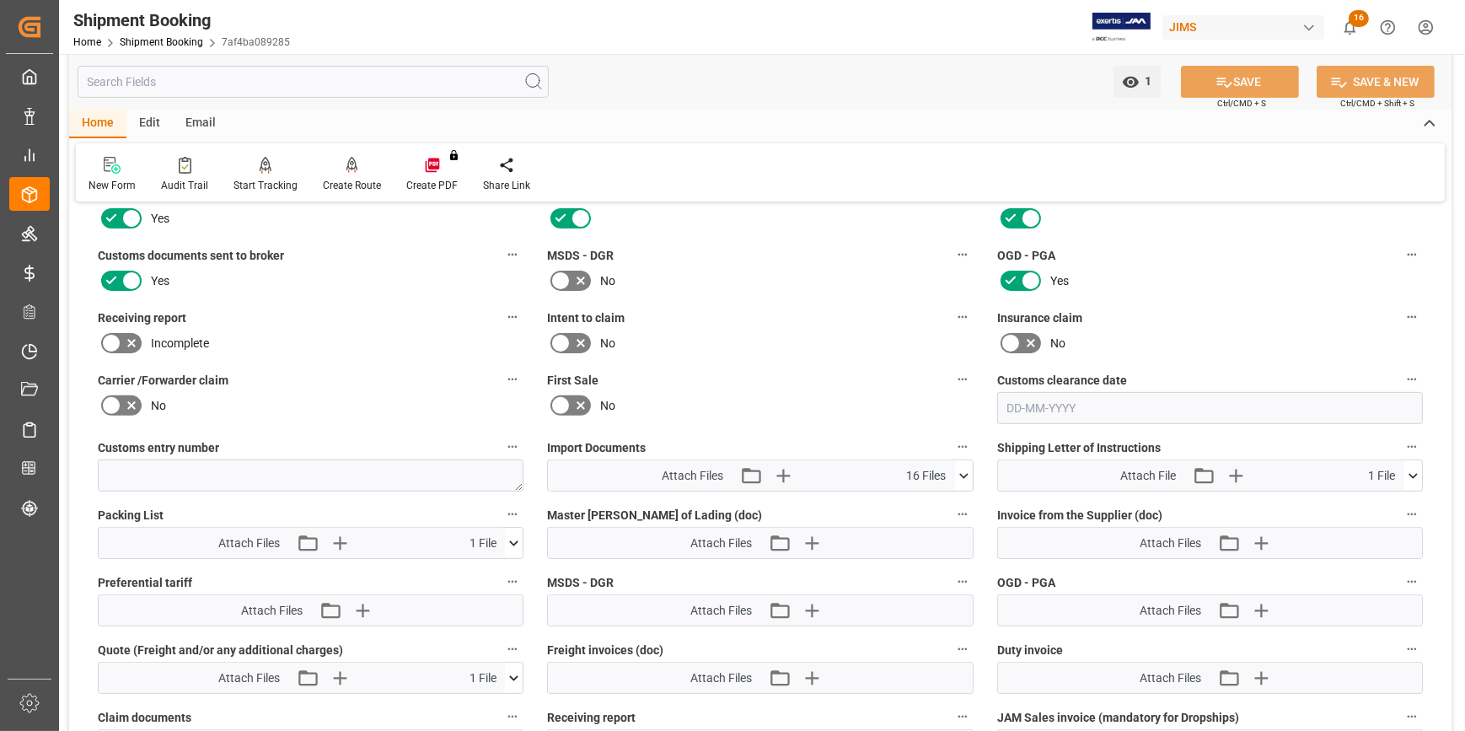
scroll to position [689, 0]
click at [969, 469] on icon at bounding box center [964, 474] width 18 height 18
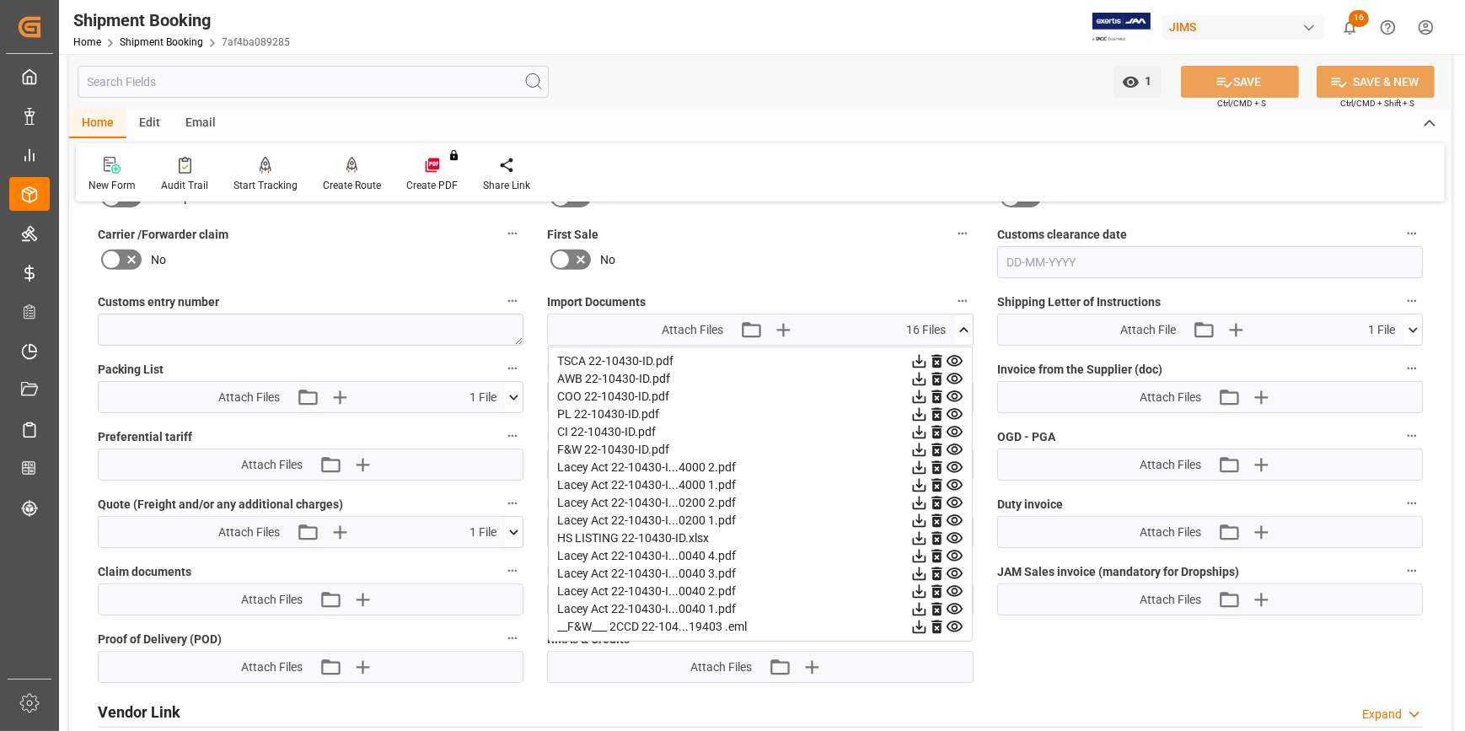
scroll to position [843, 0]
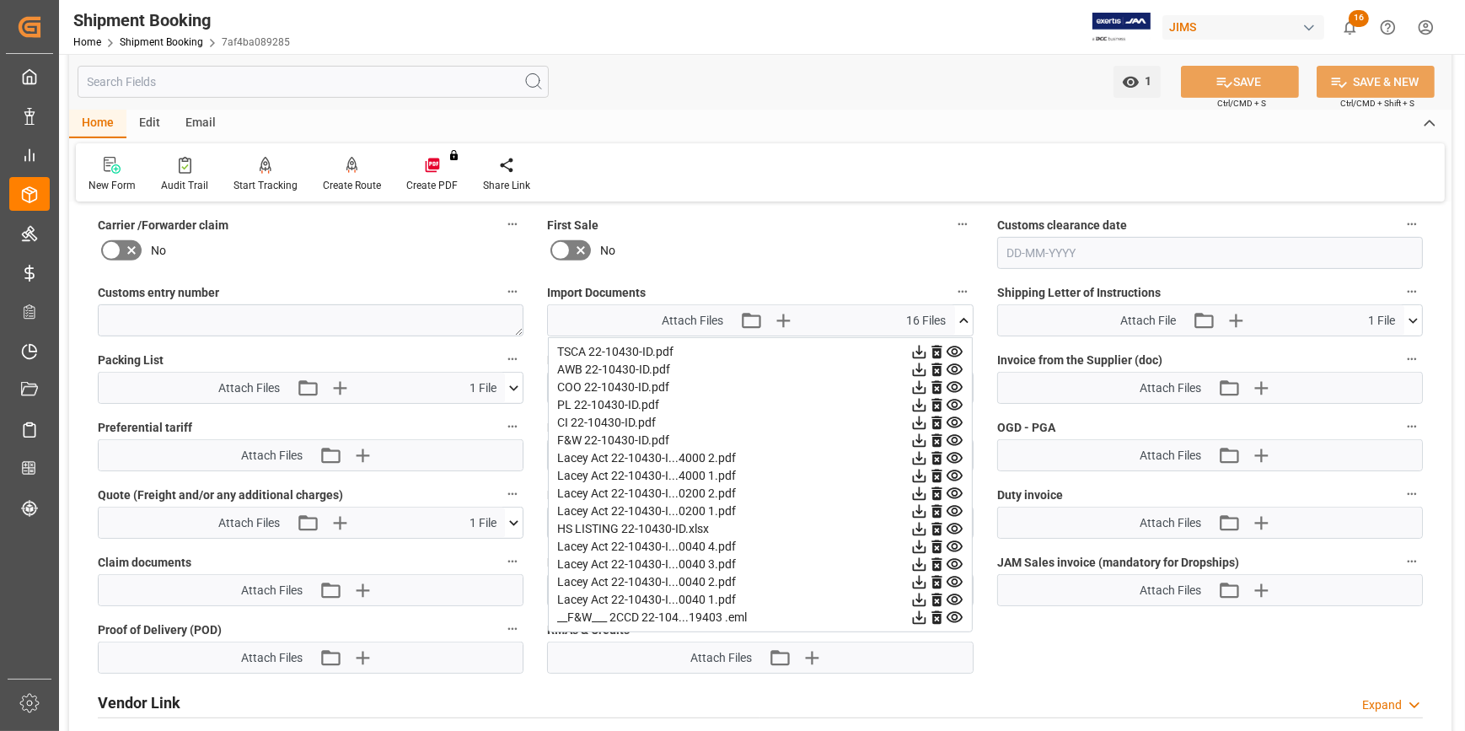
click at [919, 400] on icon at bounding box center [918, 405] width 13 height 13
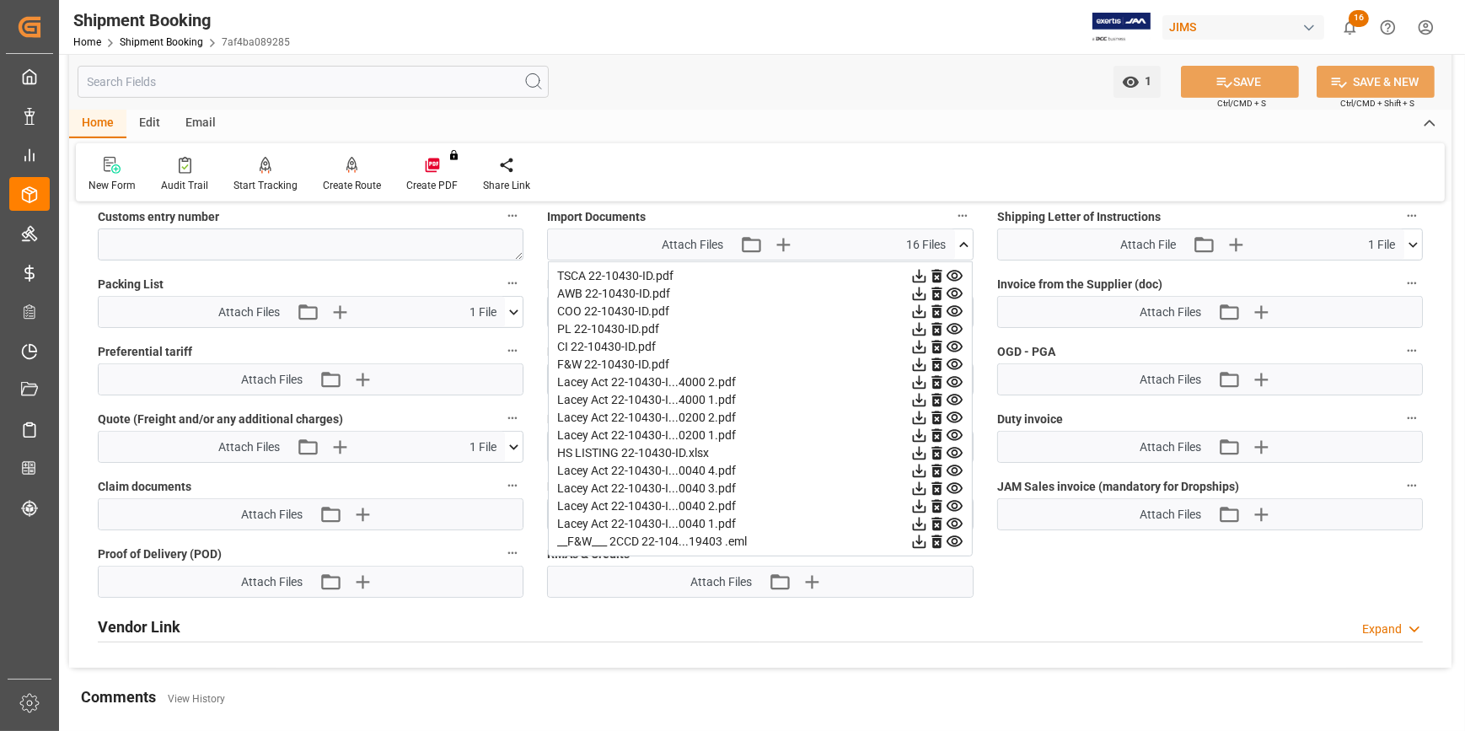
click at [964, 242] on icon at bounding box center [964, 245] width 18 height 18
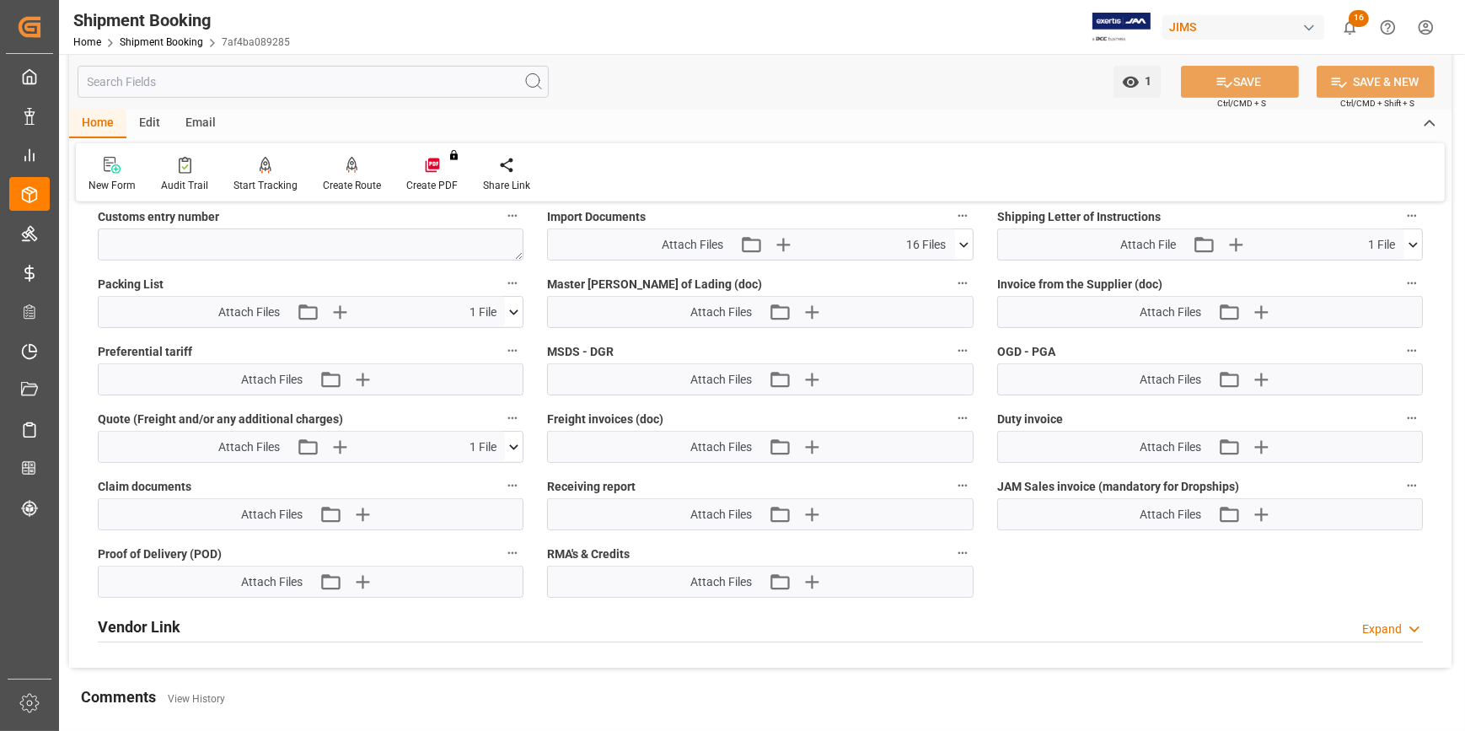
click at [512, 308] on icon at bounding box center [514, 312] width 18 height 18
click at [469, 340] on icon at bounding box center [469, 343] width 13 height 13
